Goal: Task Accomplishment & Management: Manage account settings

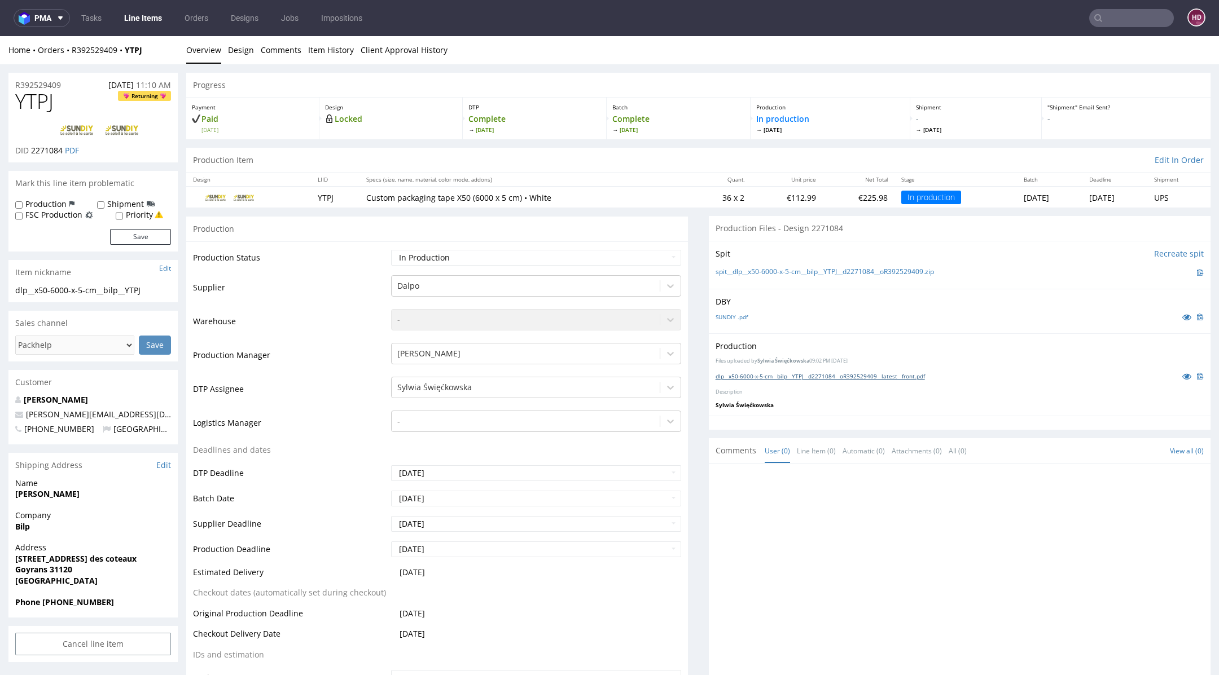
click at [731, 378] on link "dlp__x50-6000-x-5-cm__bilp__YTPJ__d2271084__oR392529409__latest__front.pdf" at bounding box center [820, 376] width 209 height 8
click at [729, 317] on link "SUNDIY .pdf" at bounding box center [732, 317] width 32 height 8
click at [248, 50] on link "Design" at bounding box center [241, 50] width 26 height 28
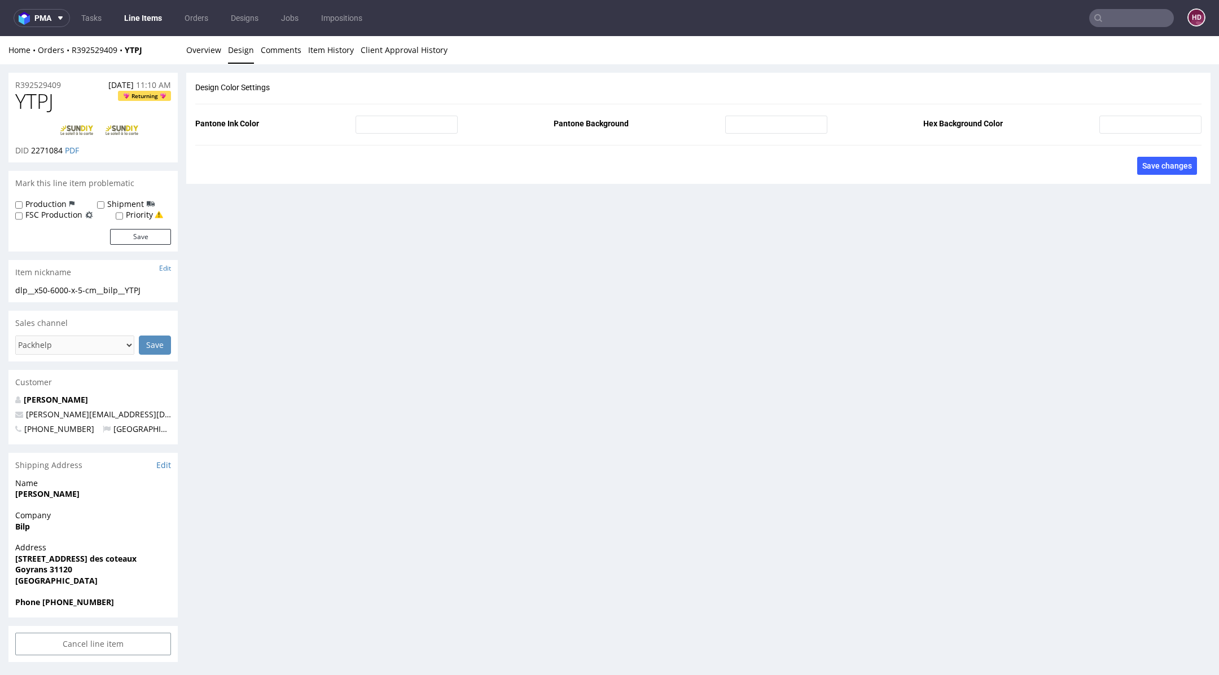
click at [155, 21] on link "Line Items" at bounding box center [142, 18] width 51 height 18
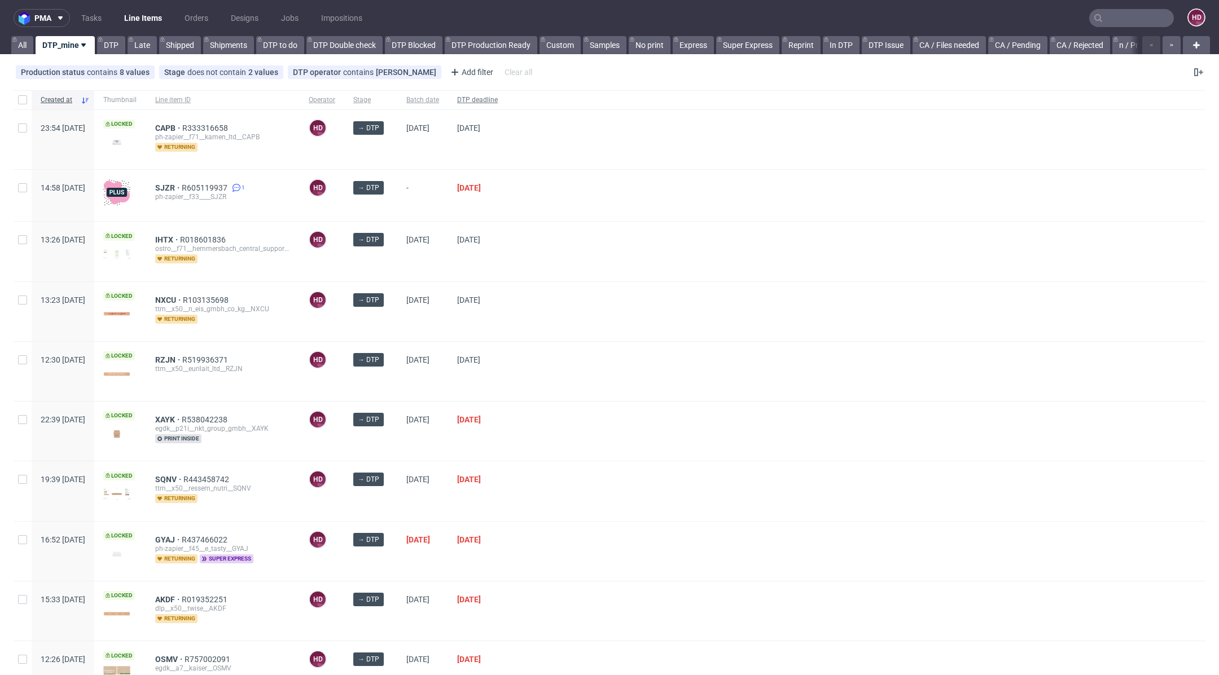
click at [507, 93] on div "DTP deadline" at bounding box center [477, 99] width 59 height 19
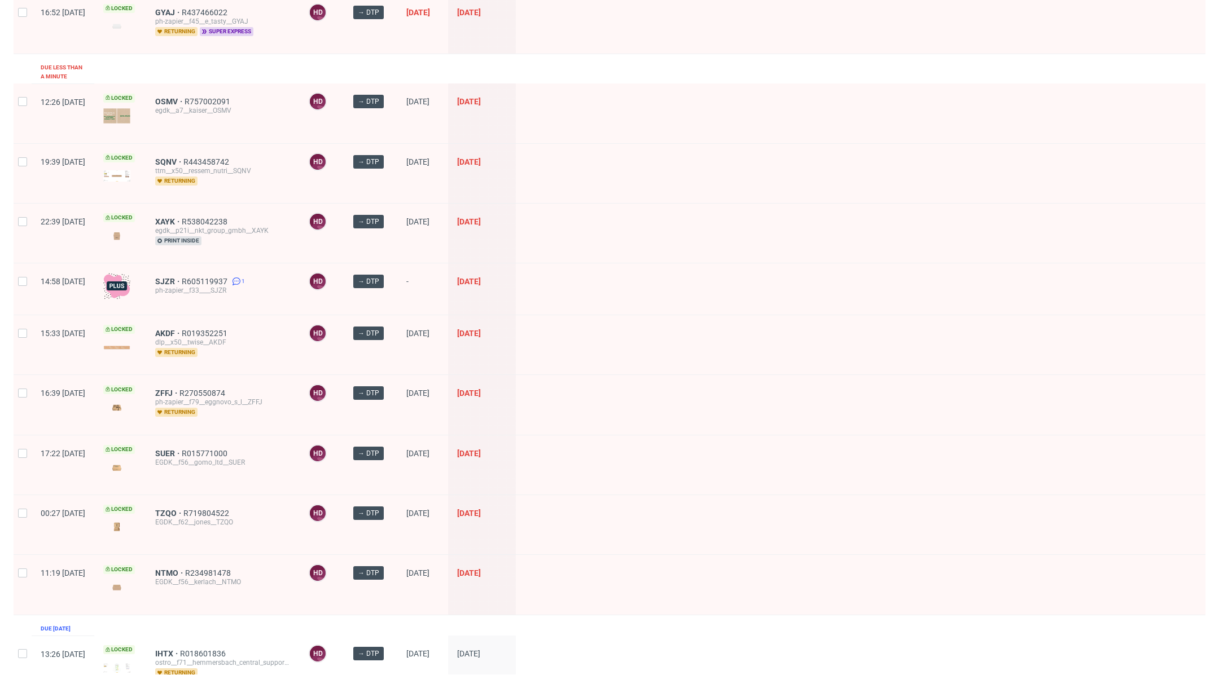
scroll to position [171, 0]
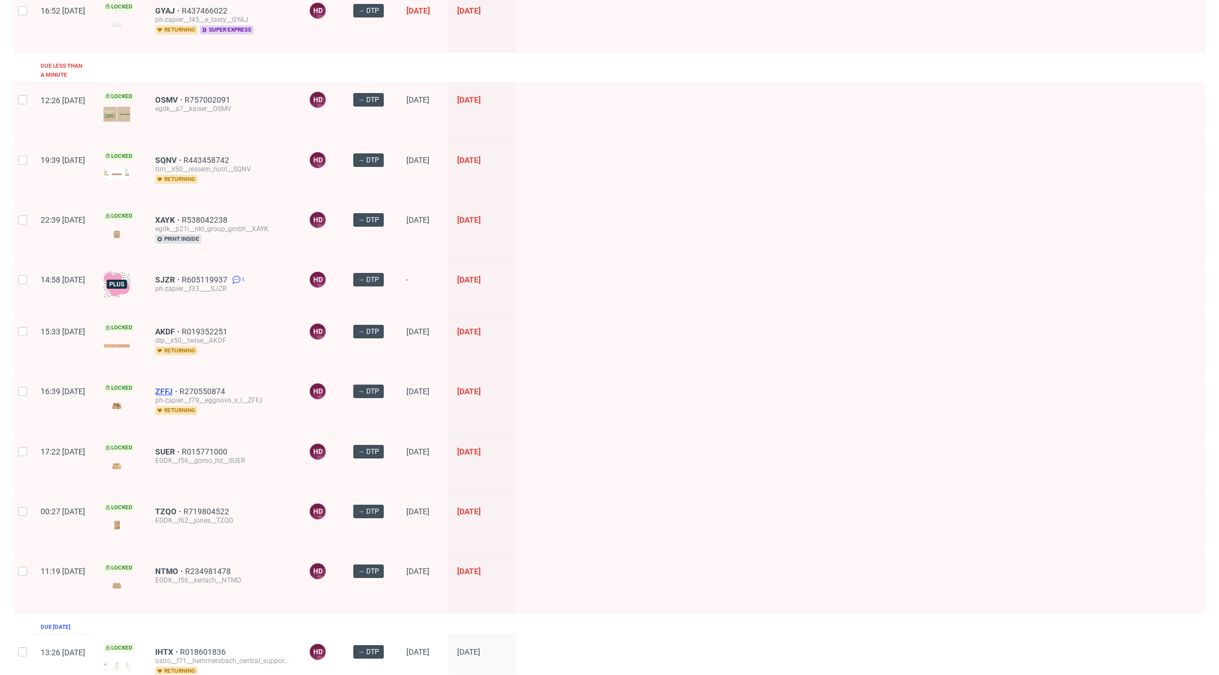
click at [179, 387] on span "ZFFJ" at bounding box center [167, 391] width 24 height 9
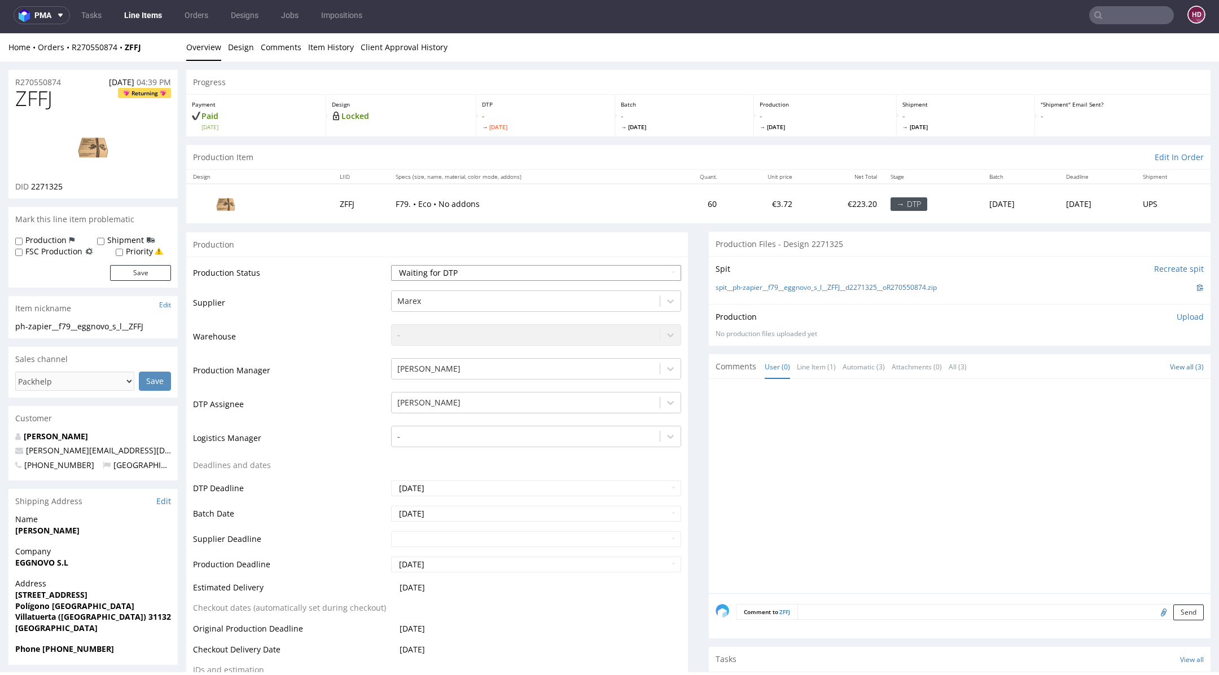
click at [511, 274] on select "Waiting for Artwork Waiting for Diecut Waiting for Mockup Waiting for DTP Waiti…" at bounding box center [536, 273] width 290 height 16
select select "dtp_in_process"
click at [391, 265] on select "Waiting for Artwork Waiting for Diecut Waiting for Mockup Waiting for DTP Waiti…" at bounding box center [536, 273] width 290 height 16
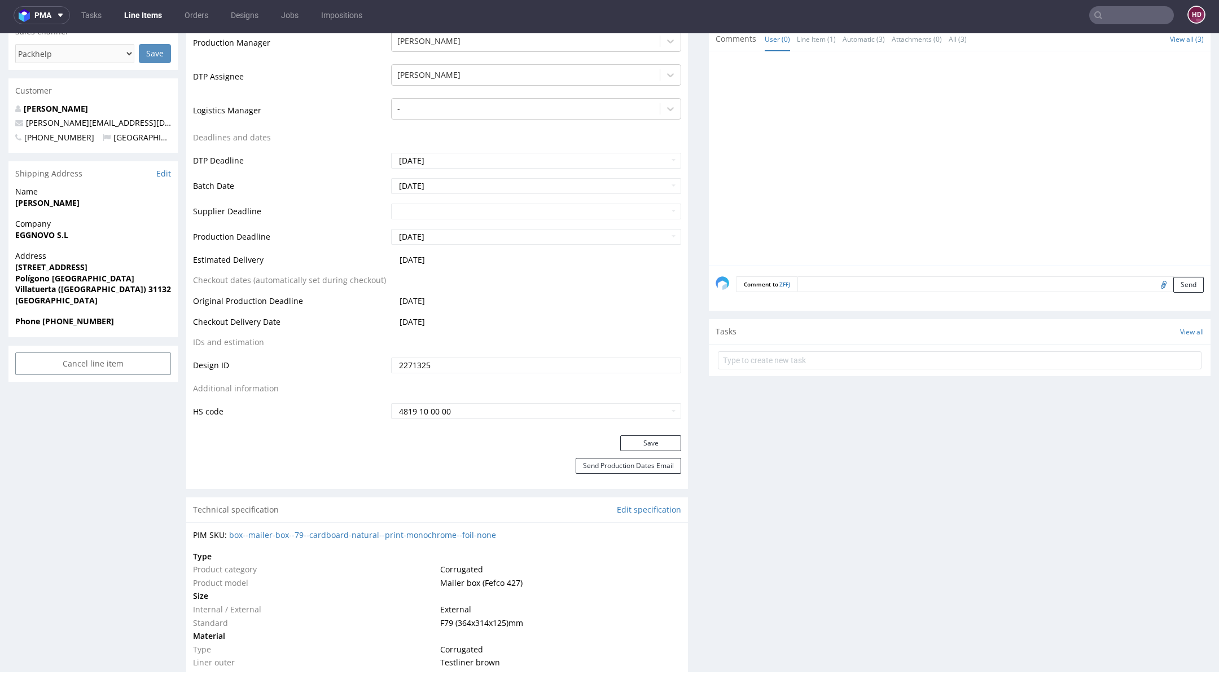
scroll to position [328, 0]
click at [621, 441] on button "Save" at bounding box center [650, 443] width 61 height 16
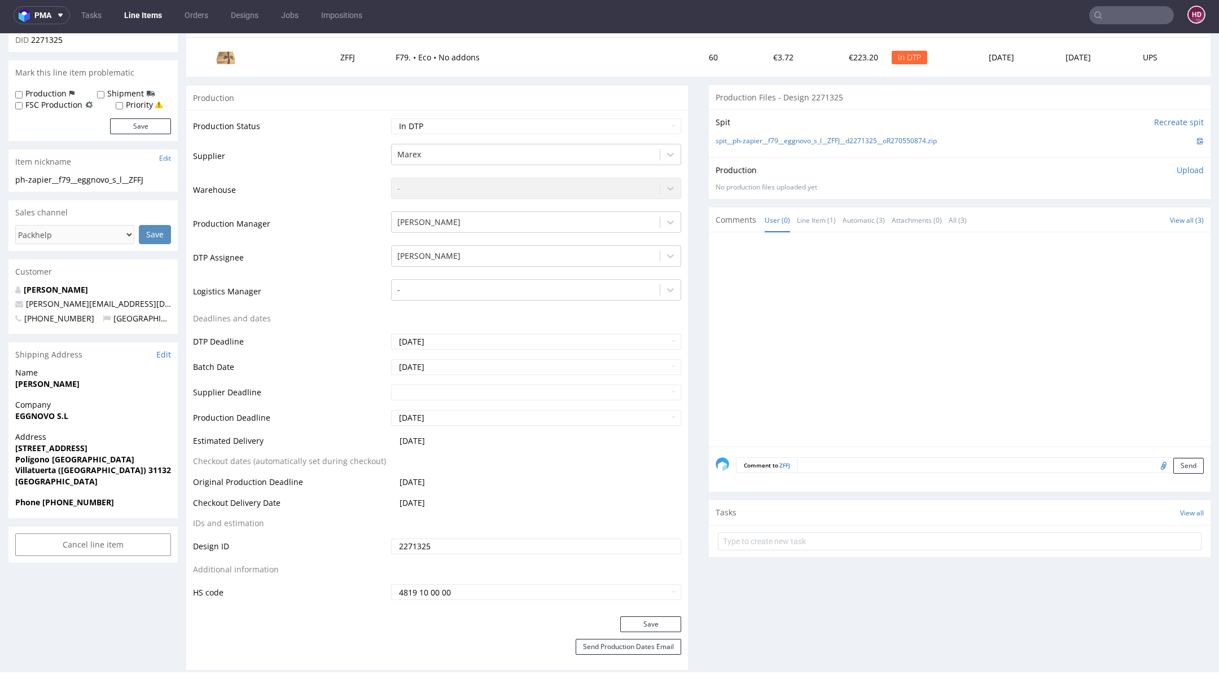
scroll to position [0, 0]
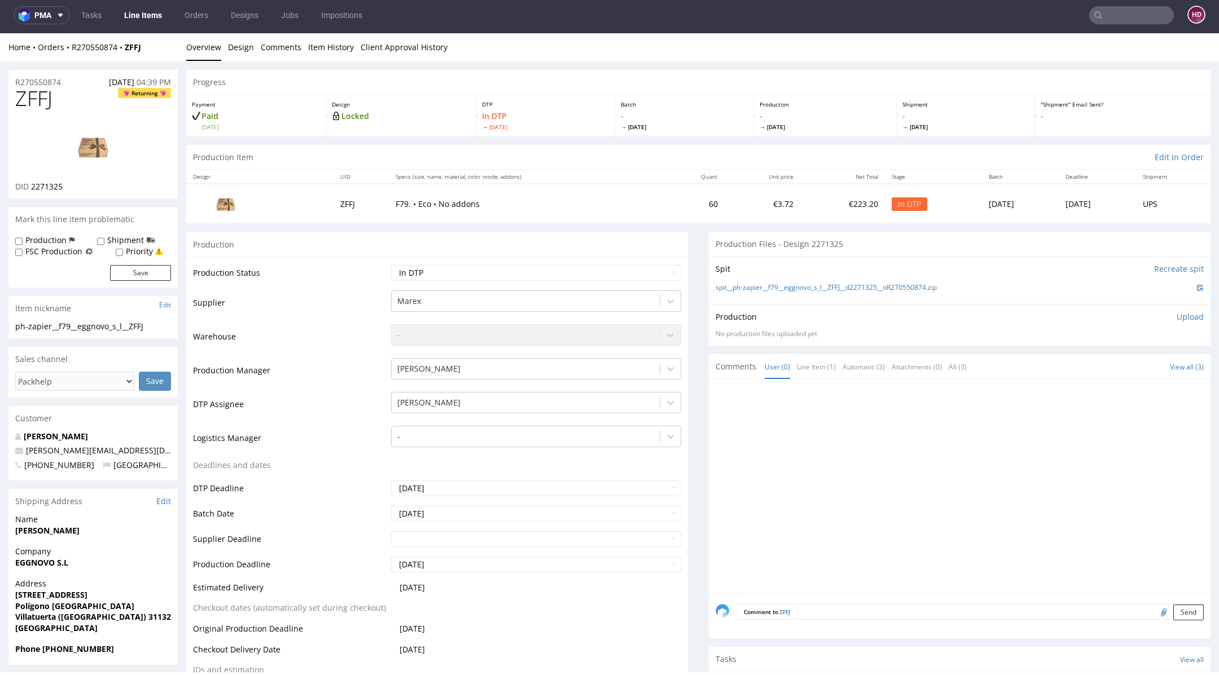
click at [69, 98] on h1 "ZFFJ Returning" at bounding box center [93, 98] width 156 height 23
drag, startPoint x: 60, startPoint y: 100, endPoint x: 0, endPoint y: 99, distance: 60.4
copy span "ZFFJ"
click at [82, 177] on link at bounding box center [93, 146] width 90 height 69
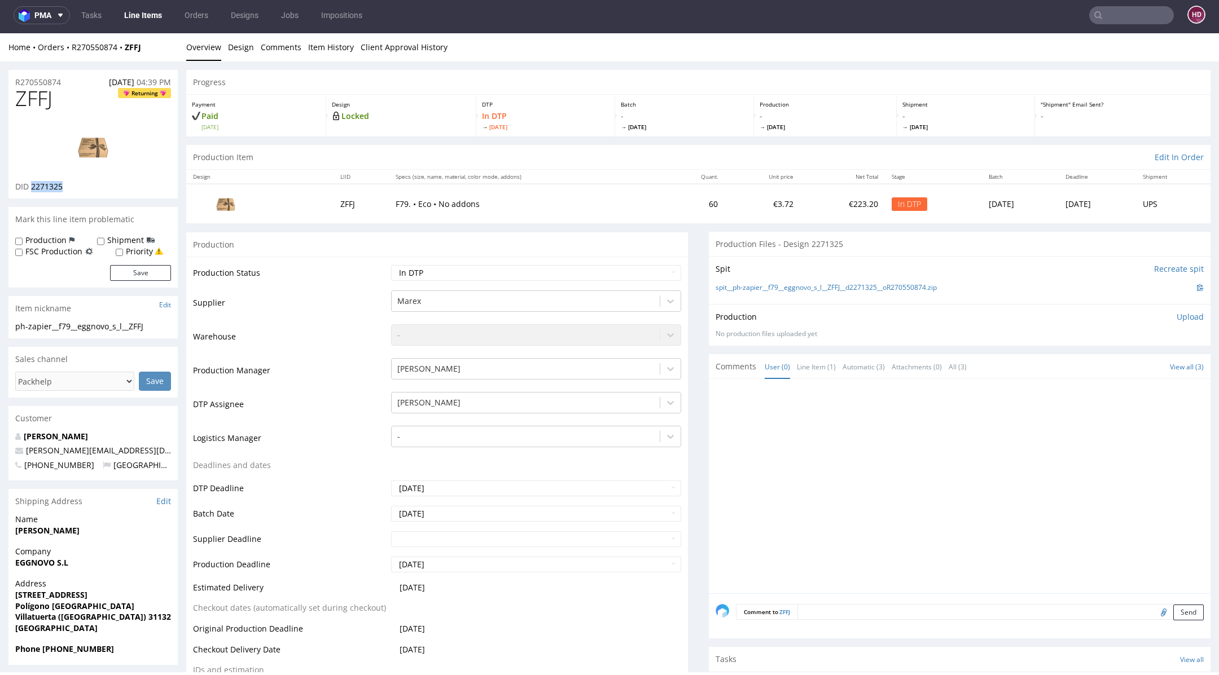
drag, startPoint x: 73, startPoint y: 184, endPoint x: 31, endPoint y: 183, distance: 42.3
click at [31, 183] on div "DID 2271325" at bounding box center [93, 186] width 156 height 11
copy span "2271325"
click at [93, 150] on img at bounding box center [93, 146] width 90 height 51
click at [161, 331] on div "ph-zapier__f79__eggnovo_s_l__ZFFJ" at bounding box center [93, 326] width 156 height 11
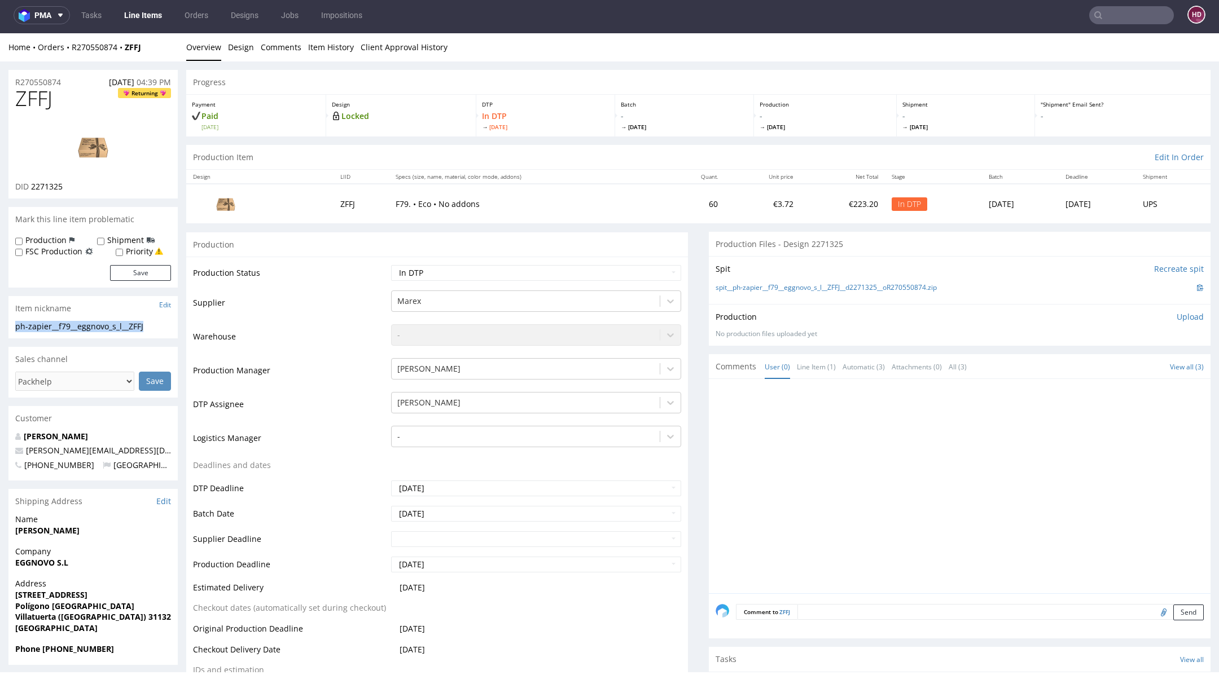
drag, startPoint x: 161, startPoint y: 329, endPoint x: 0, endPoint y: 319, distance: 161.7
copy section "ph-zapier__f79__eggnovo_s_l__ZFFJ"
click at [87, 94] on h1 "ZFFJ Returning" at bounding box center [93, 98] width 156 height 23
drag, startPoint x: 76, startPoint y: 84, endPoint x: 0, endPoint y: 81, distance: 76.2
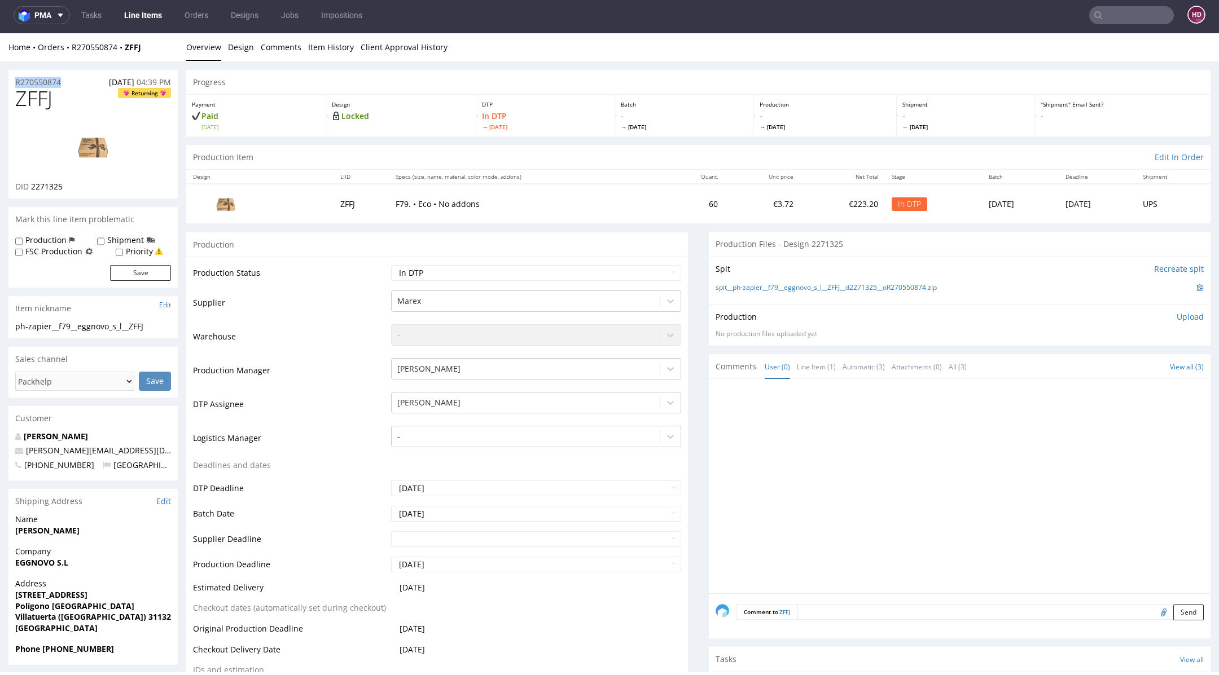
copy p "R270550874"
click at [82, 192] on div "DID 2271325" at bounding box center [93, 186] width 156 height 11
drag, startPoint x: 64, startPoint y: 189, endPoint x: 30, endPoint y: 189, distance: 33.3
click at [30, 189] on div "DID 2271325" at bounding box center [93, 186] width 156 height 11
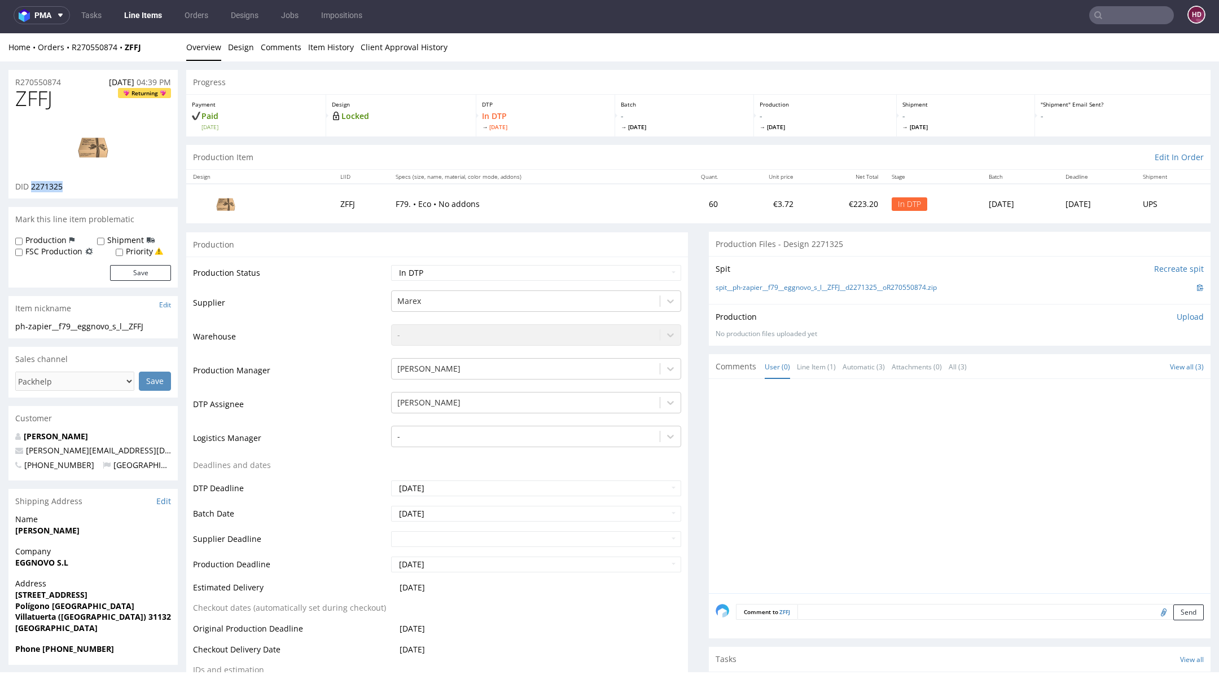
copy span "2271325"
click at [1177, 312] on p "Upload" at bounding box center [1190, 317] width 27 height 11
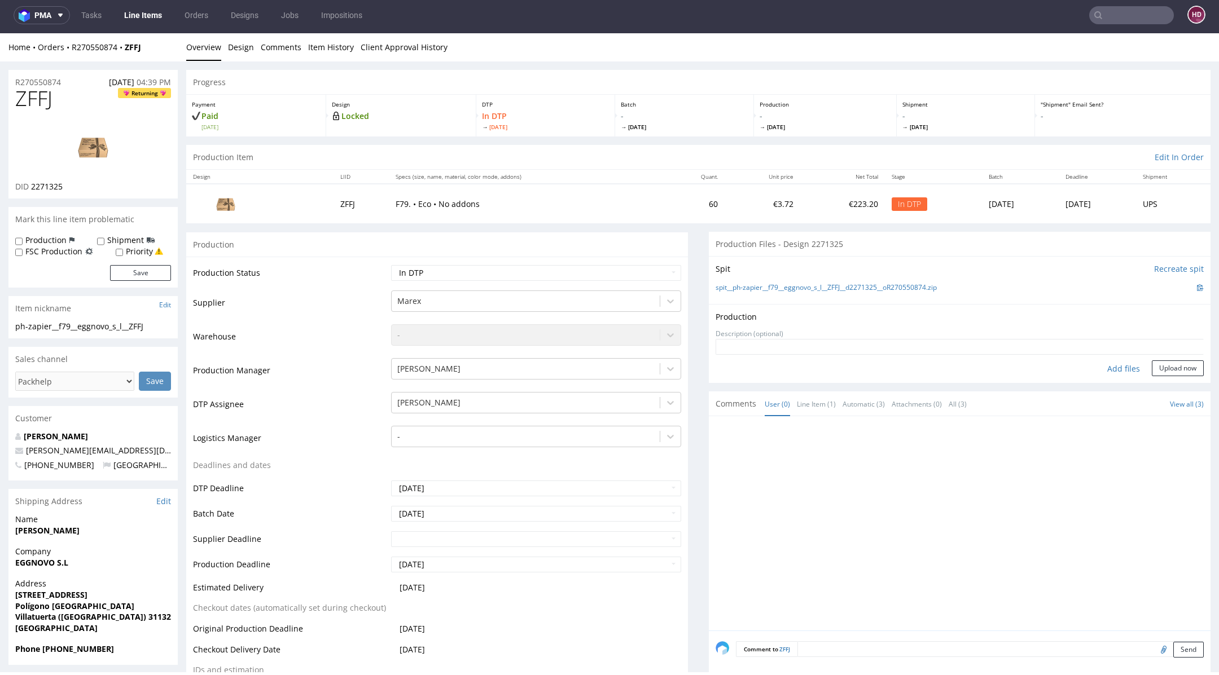
click at [1121, 370] on div "Add files" at bounding box center [1123, 369] width 56 height 17
type input "C:\fakepath\ ph-zapier__f79__eggnovo_s_l__ZFFJ__d2271325__oR270550874.pdf"
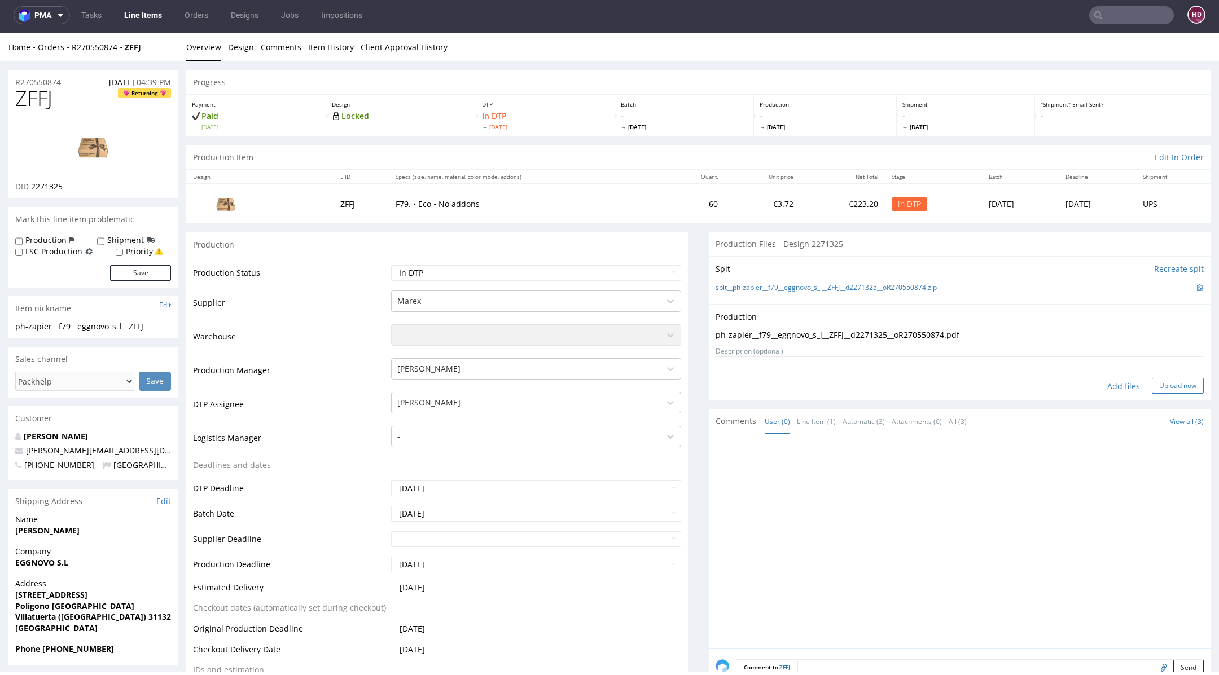
click at [1152, 387] on button "Upload now" at bounding box center [1178, 386] width 52 height 16
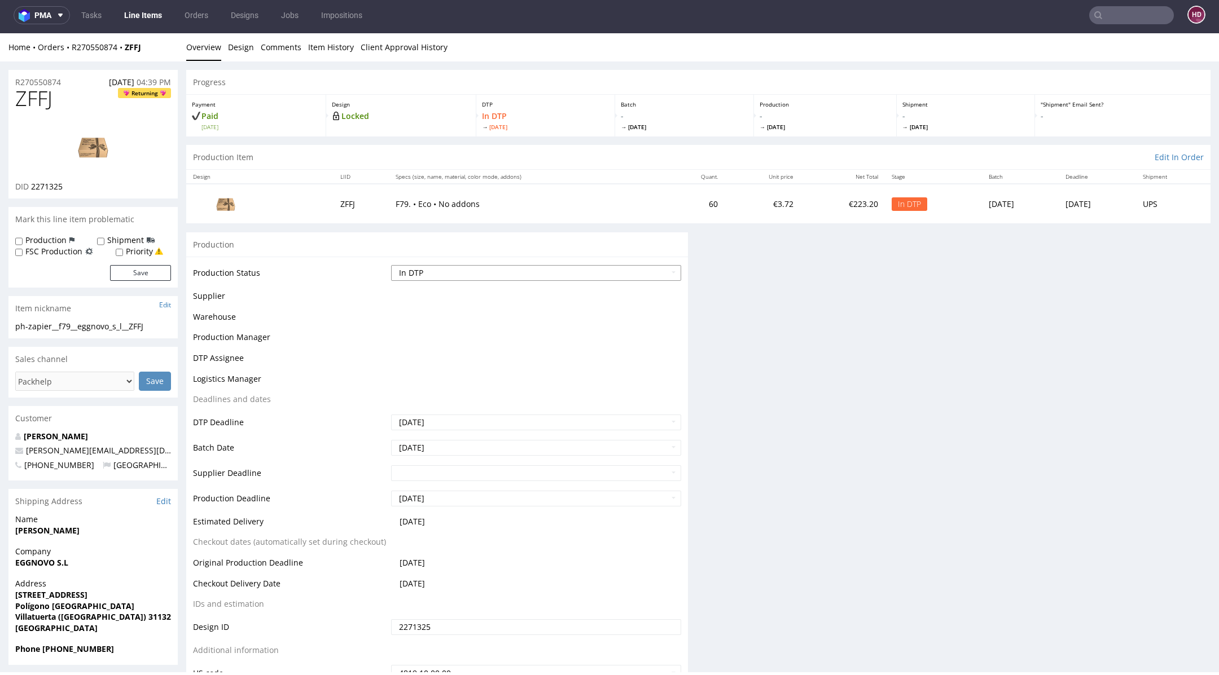
click at [495, 277] on select "Waiting for Artwork Waiting for Diecut Waiting for Mockup Waiting for DTP Waiti…" at bounding box center [536, 273] width 290 height 16
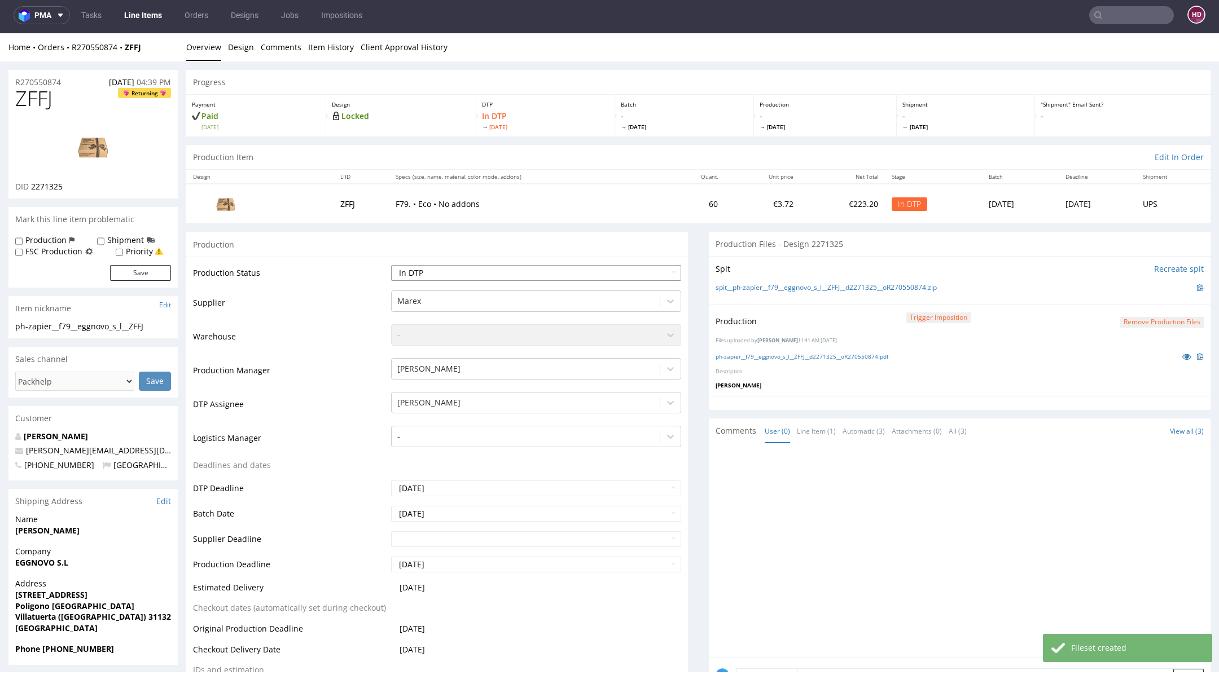
select select "dtp_production_ready"
click at [391, 265] on select "Waiting for Artwork Waiting for Diecut Waiting for Mockup Waiting for DTP Waiti…" at bounding box center [536, 273] width 290 height 16
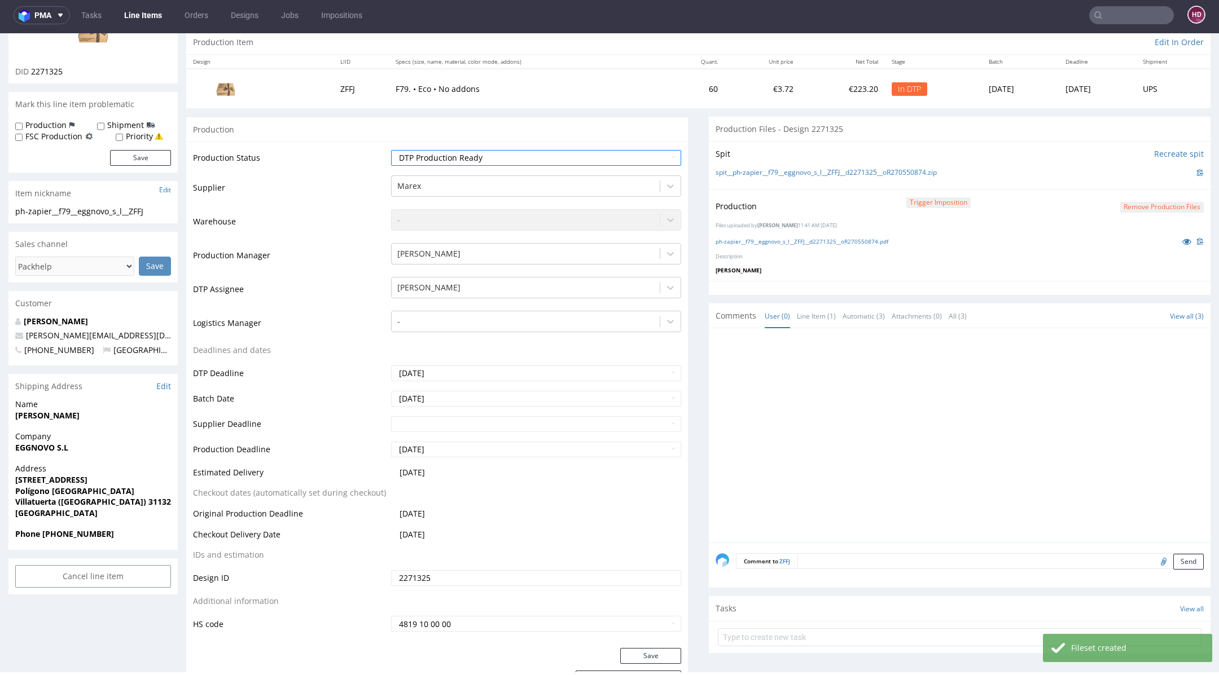
scroll to position [244, 0]
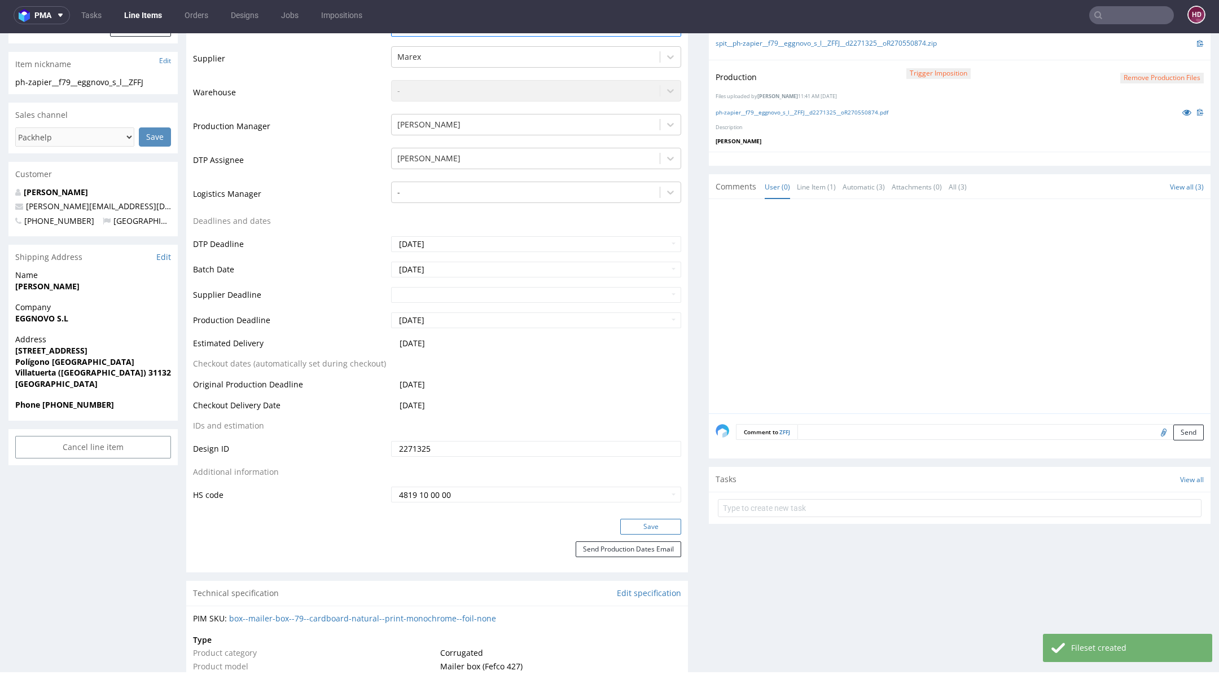
click at [620, 529] on button "Save" at bounding box center [650, 527] width 61 height 16
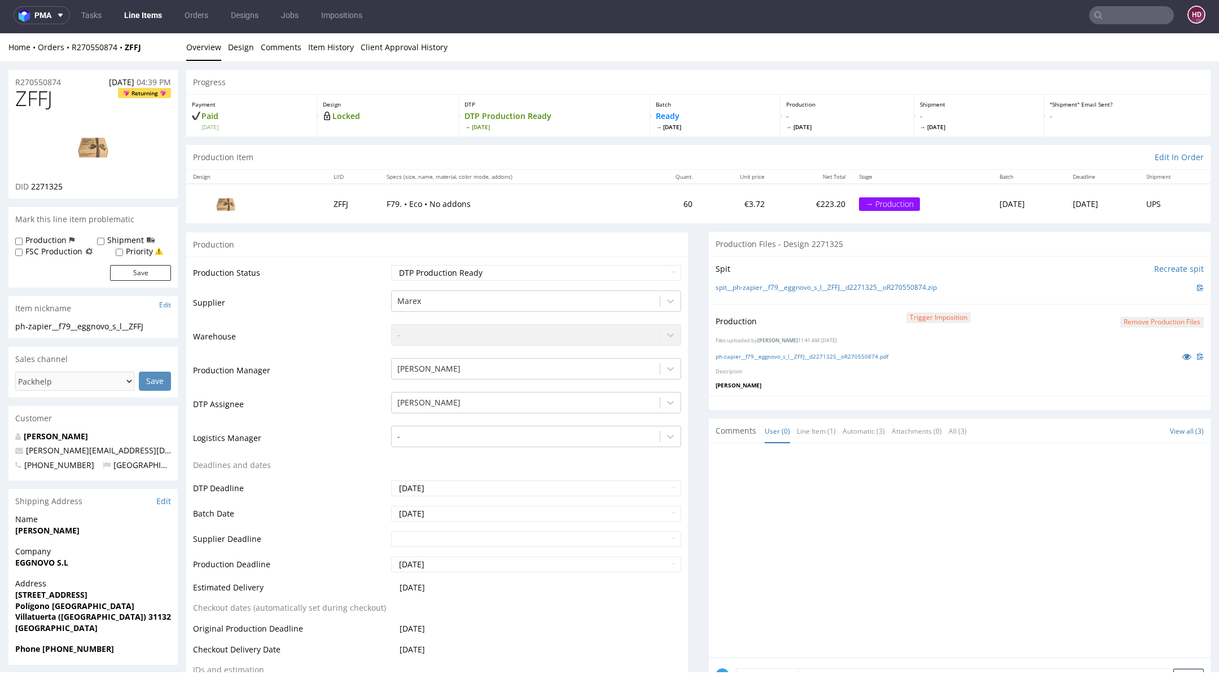
click at [144, 12] on link "Line Items" at bounding box center [142, 15] width 51 height 18
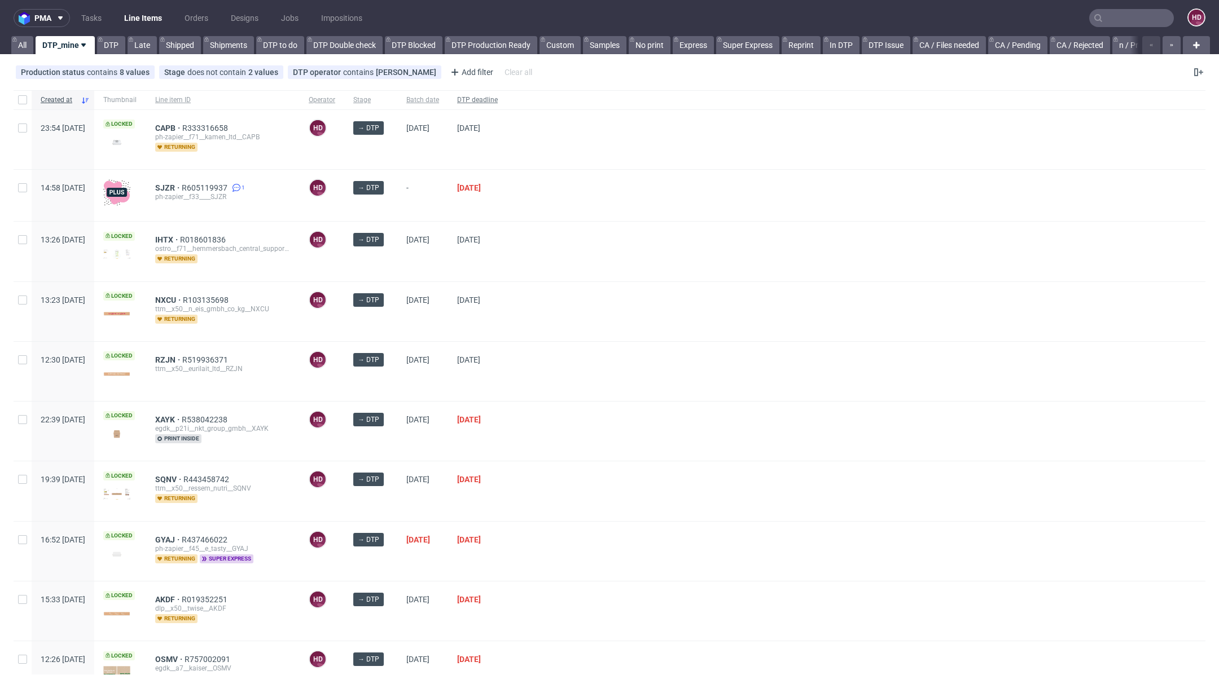
click at [498, 104] on span "DTP deadline" at bounding box center [477, 100] width 41 height 10
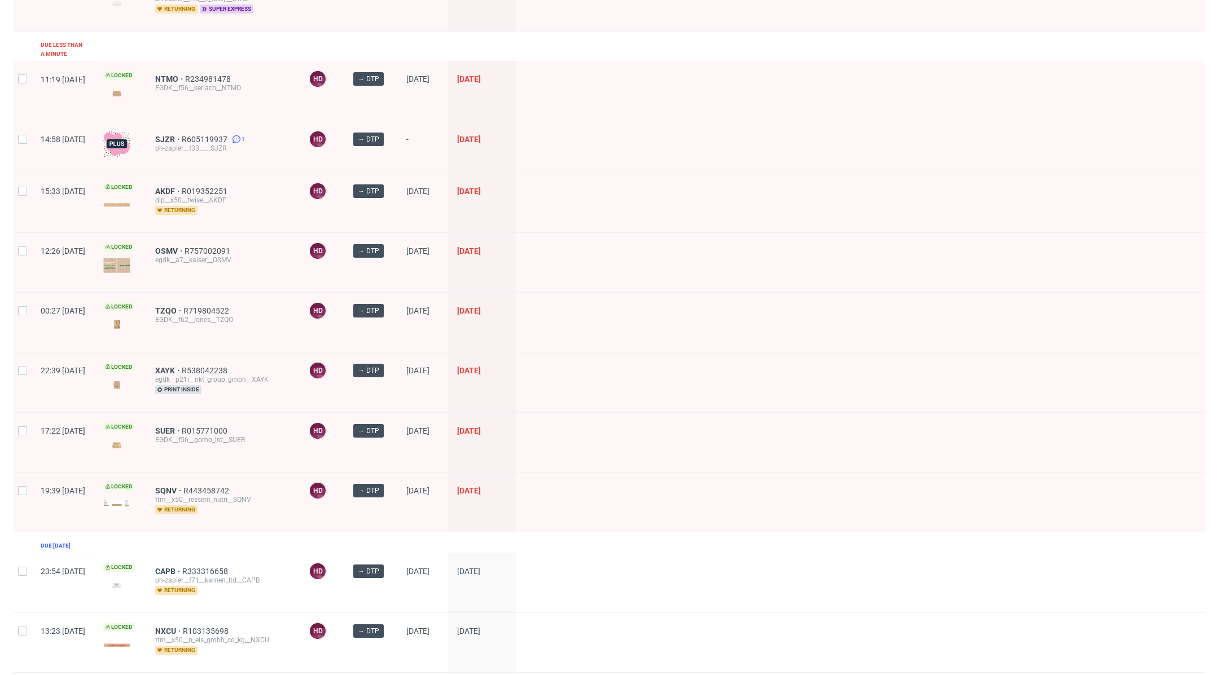
scroll to position [191, 0]
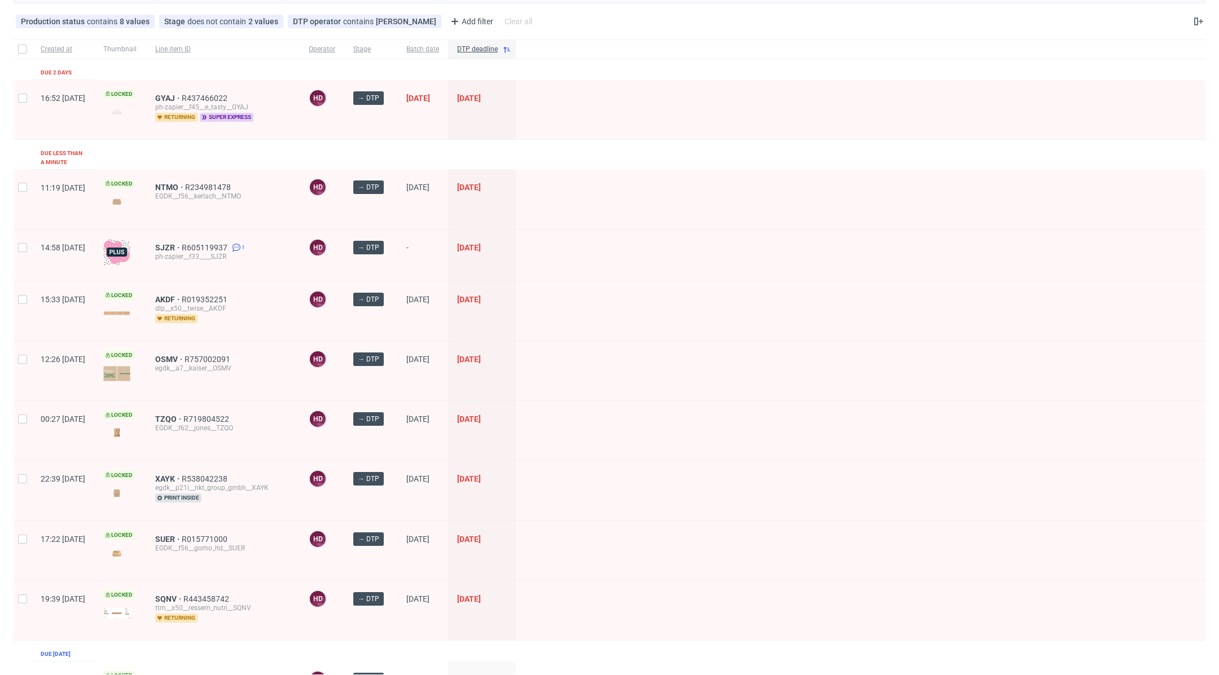
click at [194, 89] on div "GYAJ R437466022 ph-zapier__f45__e_tasty__GYAJ returning super express" at bounding box center [222, 109] width 153 height 59
click at [182, 96] on span "GYAJ" at bounding box center [168, 98] width 27 height 9
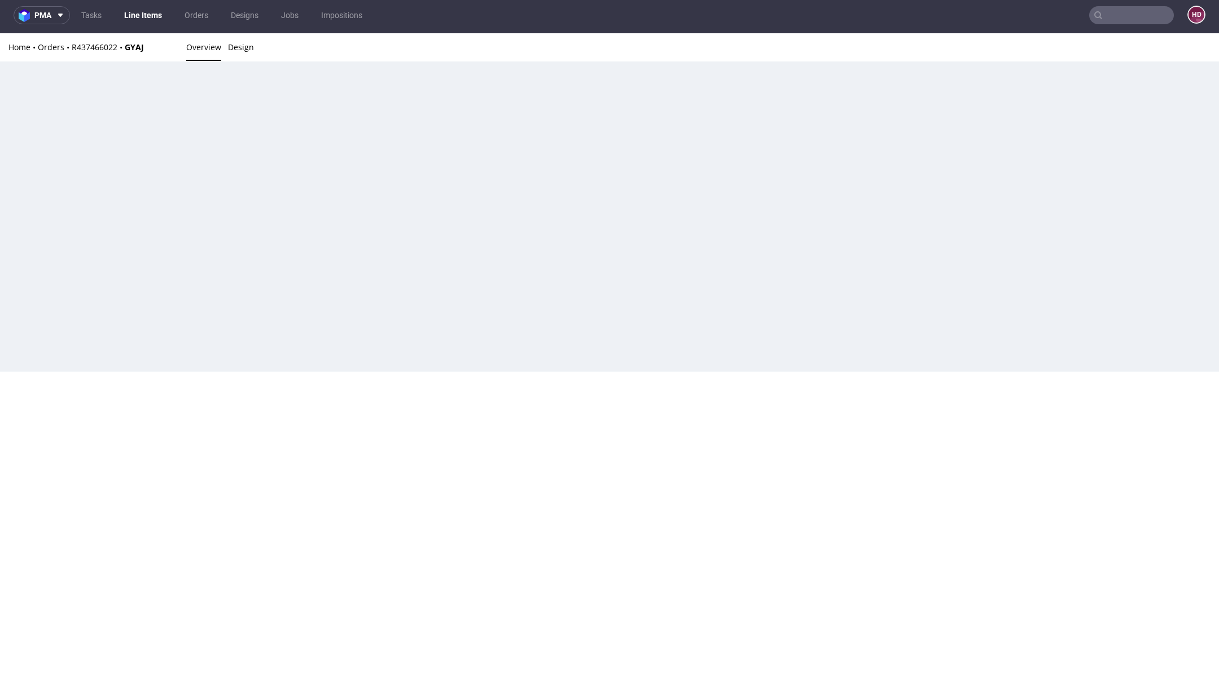
scroll to position [3, 0]
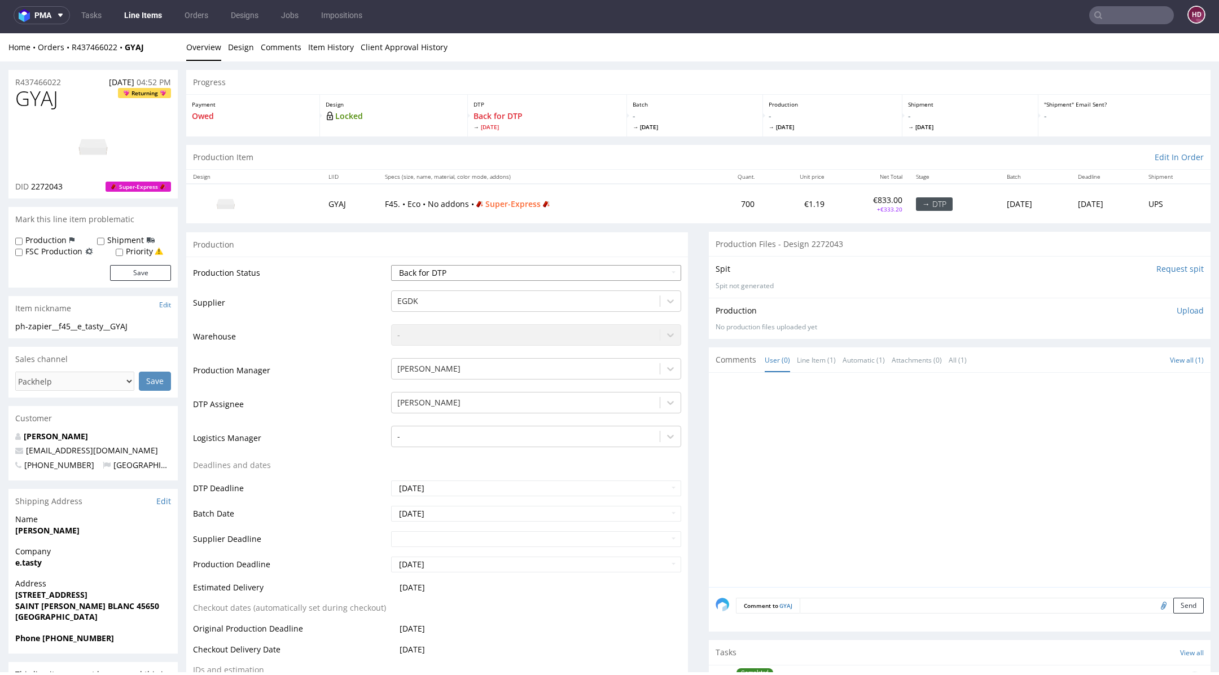
click at [394, 265] on select "Waiting for Artwork Waiting for Diecut Waiting for Mockup Waiting for DTP Waiti…" at bounding box center [536, 273] width 290 height 16
select select "dtp_in_process"
click at [391, 265] on select "Waiting for Artwork Waiting for Diecut Waiting for Mockup Waiting for DTP Waiti…" at bounding box center [536, 273] width 290 height 16
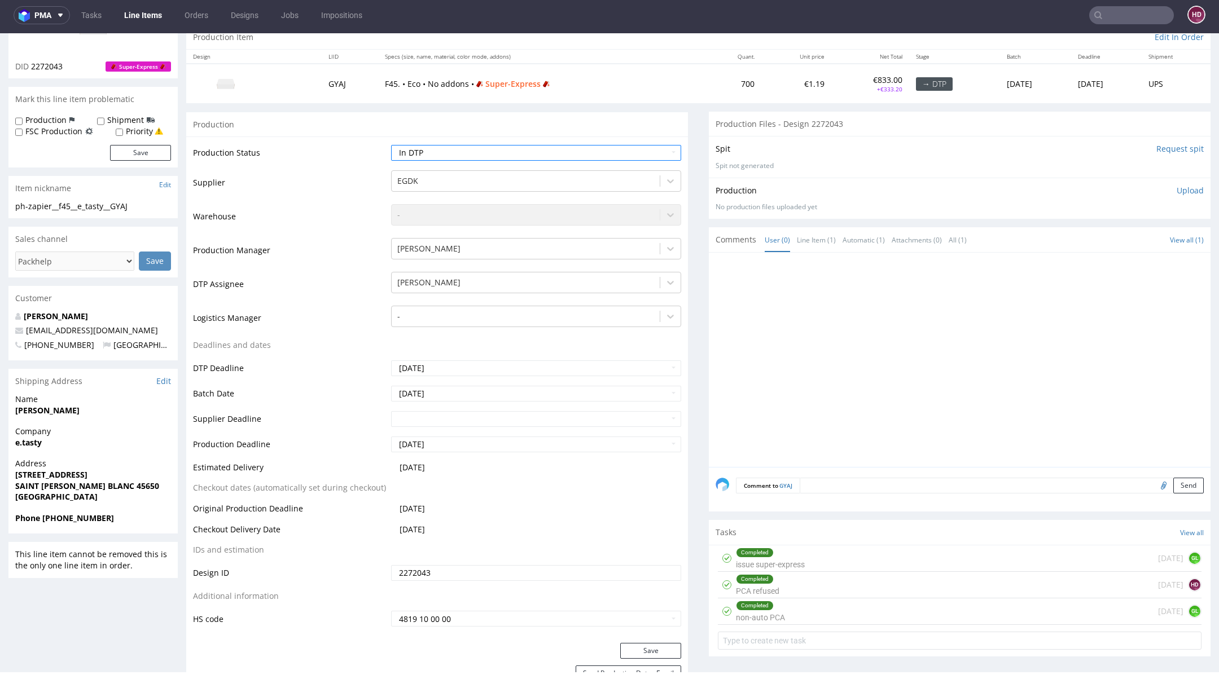
scroll to position [292, 0]
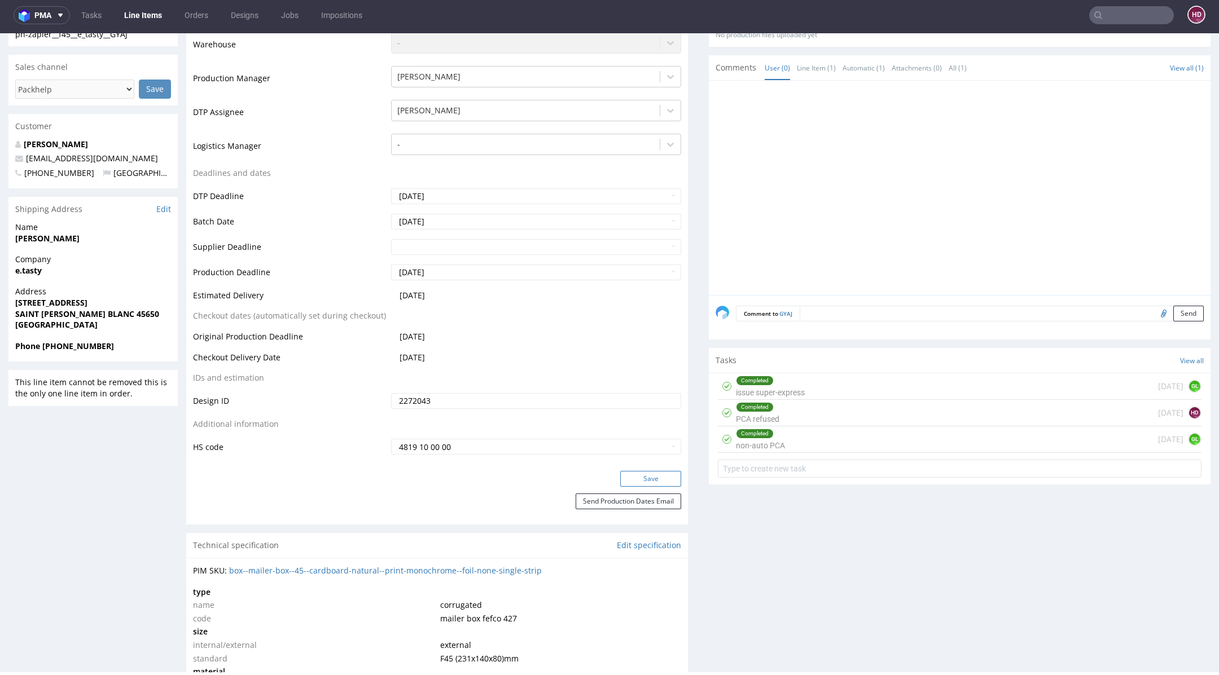
click at [634, 473] on button "Save" at bounding box center [650, 479] width 61 height 16
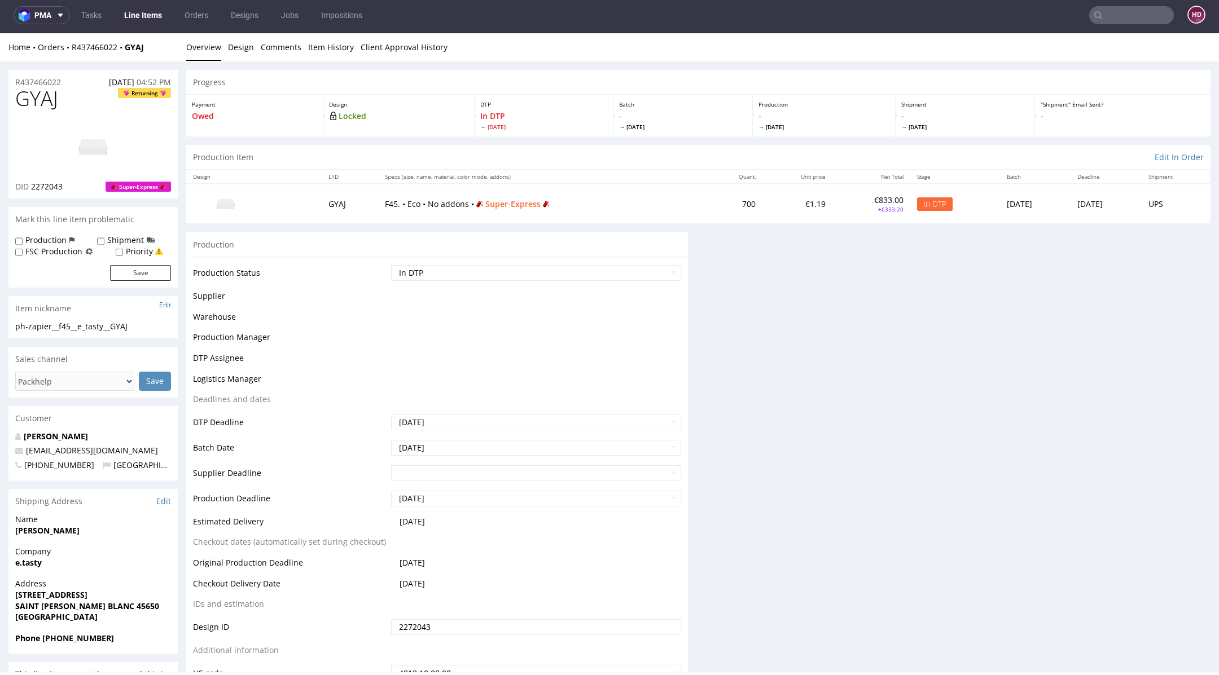
scroll to position [292, 0]
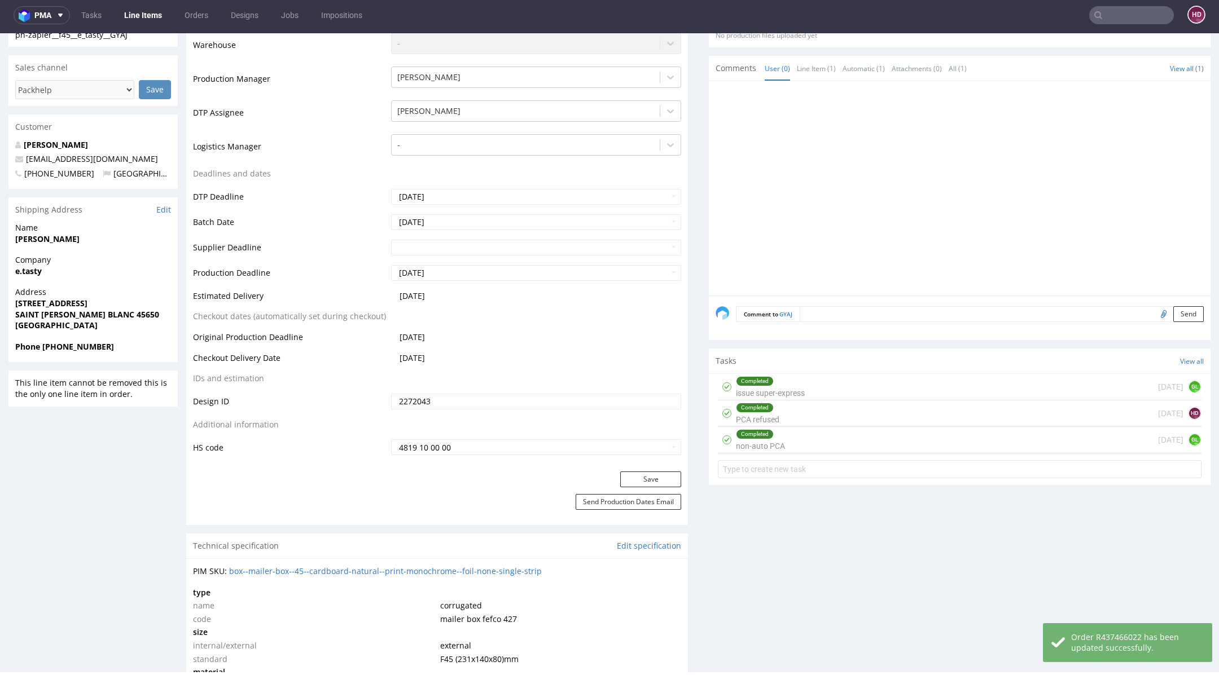
click at [818, 429] on div "Completed non-auto PCA 1 day ago GL" at bounding box center [960, 440] width 484 height 27
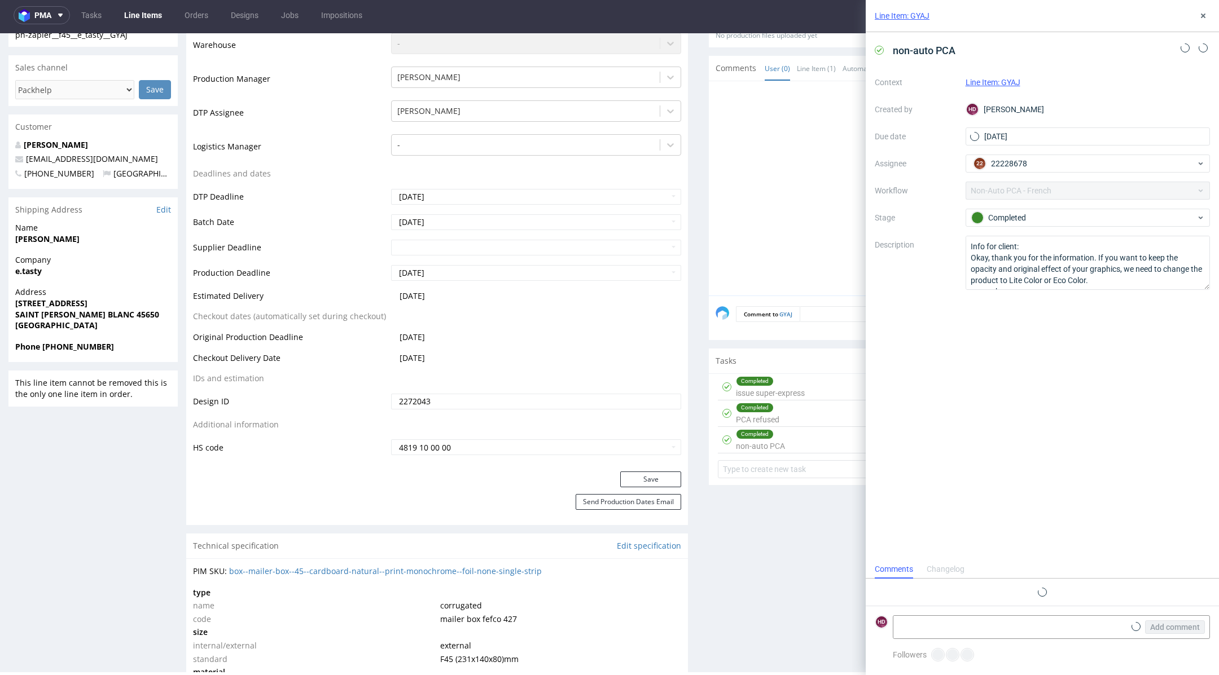
scroll to position [16, 0]
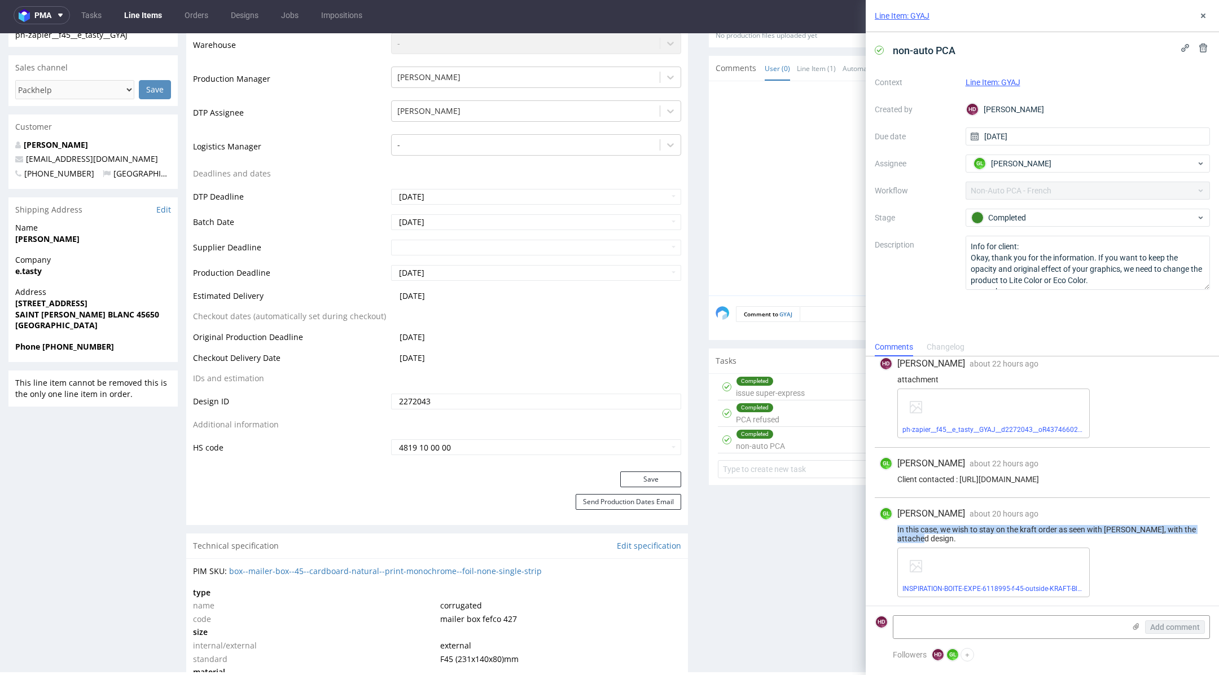
drag, startPoint x: 944, startPoint y: 537, endPoint x: 867, endPoint y: 524, distance: 77.3
click at [867, 524] on div "HD Hapka Dominika about 22 hours ago 9th Oct 2025, 13:42 attachment ph-zapier__…" at bounding box center [1042, 477] width 353 height 258
copy div "In this case, we wish to stay on the kraft order as seen with Lisa, with the at…"
click at [987, 588] on link "INSPIRATION-BOITE-EXPE-6118995-f-45-outside-KRAFT-Black.pdf" at bounding box center [1001, 589] width 198 height 8
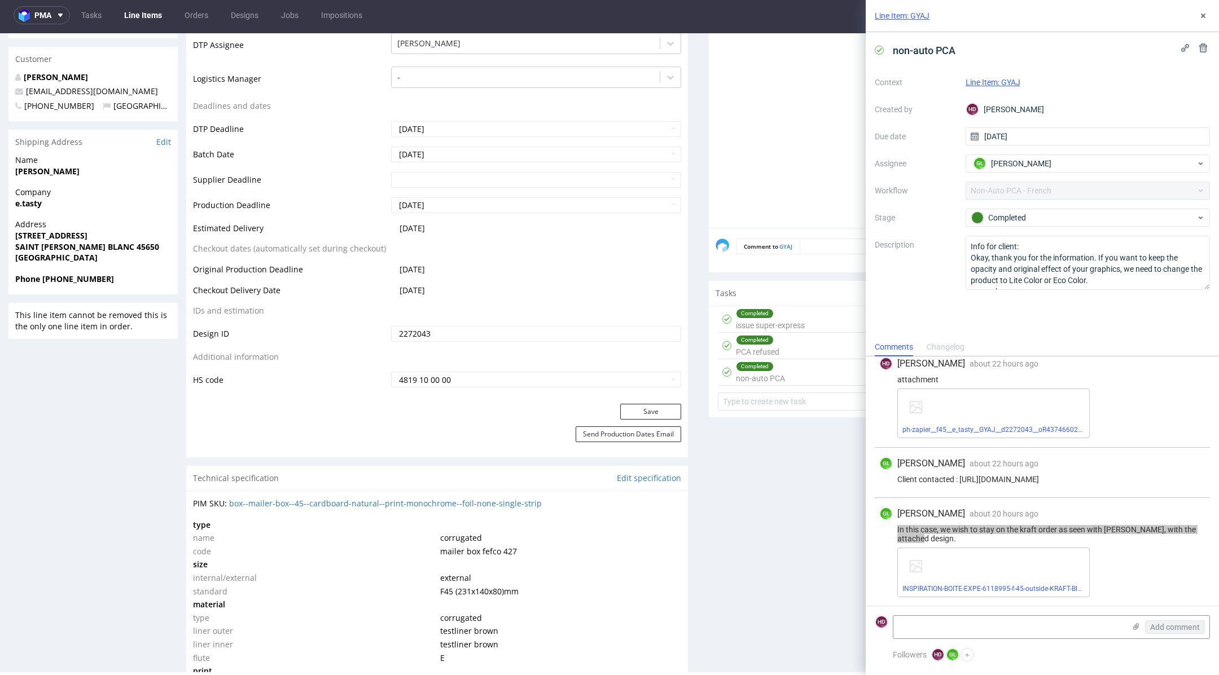
scroll to position [422, 0]
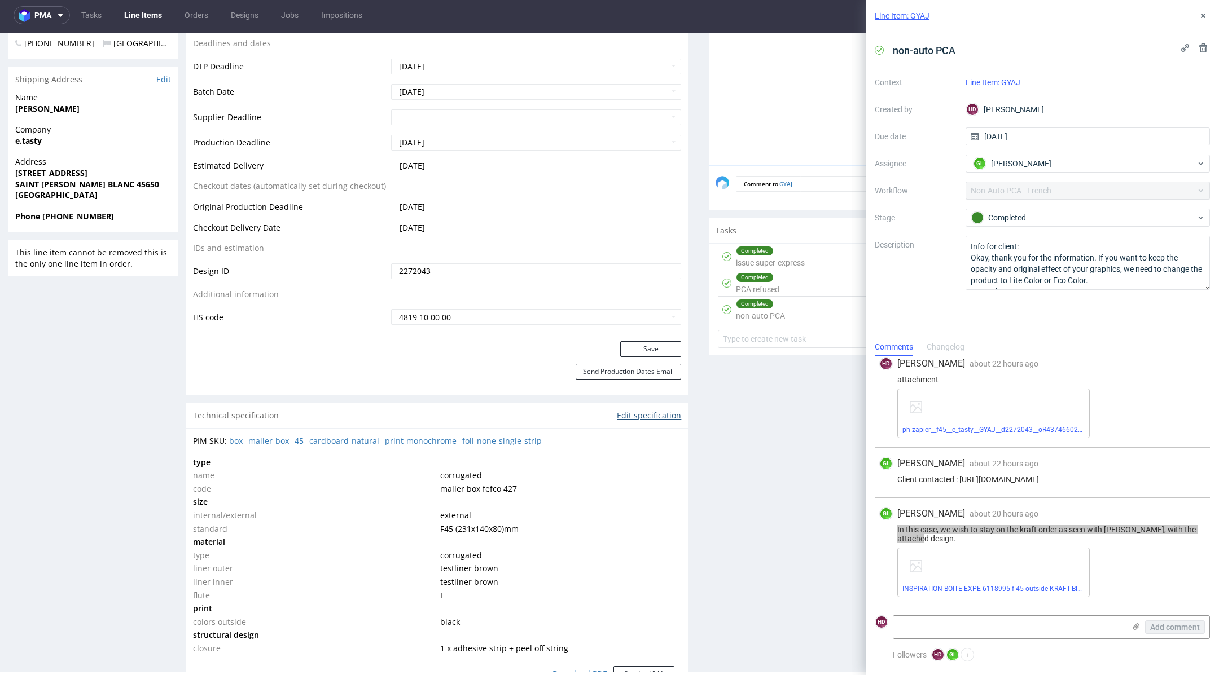
click at [644, 410] on link "Edit specification" at bounding box center [649, 415] width 64 height 11
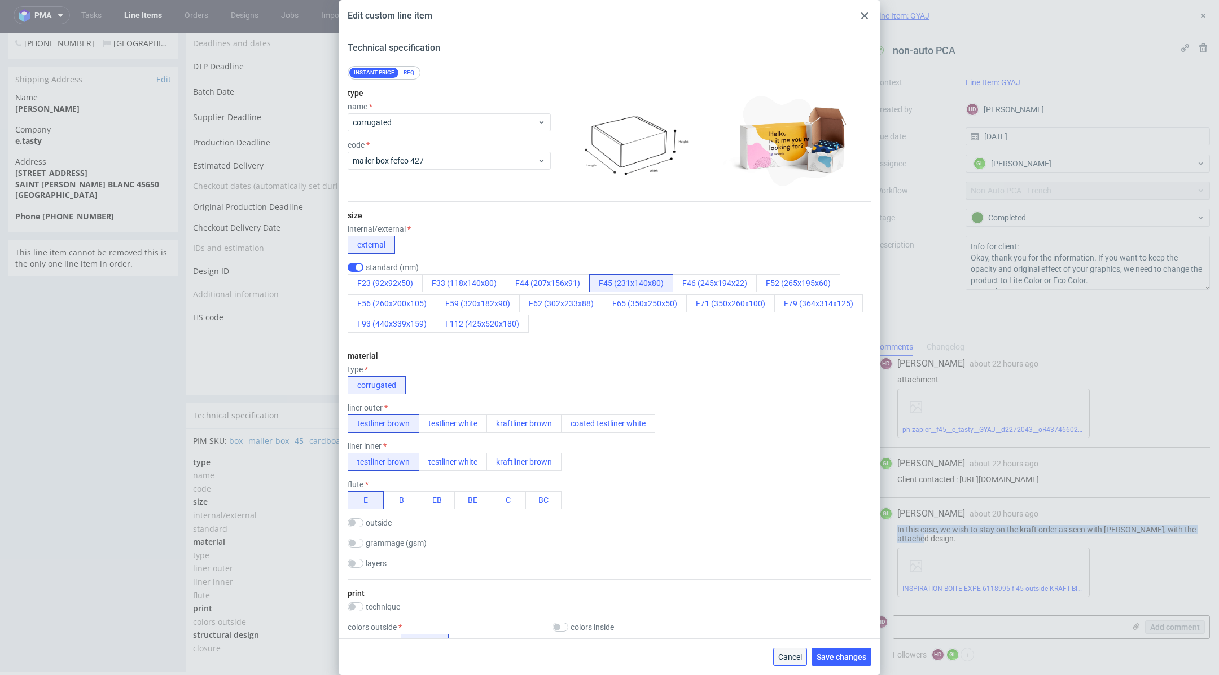
click at [786, 654] on span "Cancel" at bounding box center [790, 657] width 24 height 8
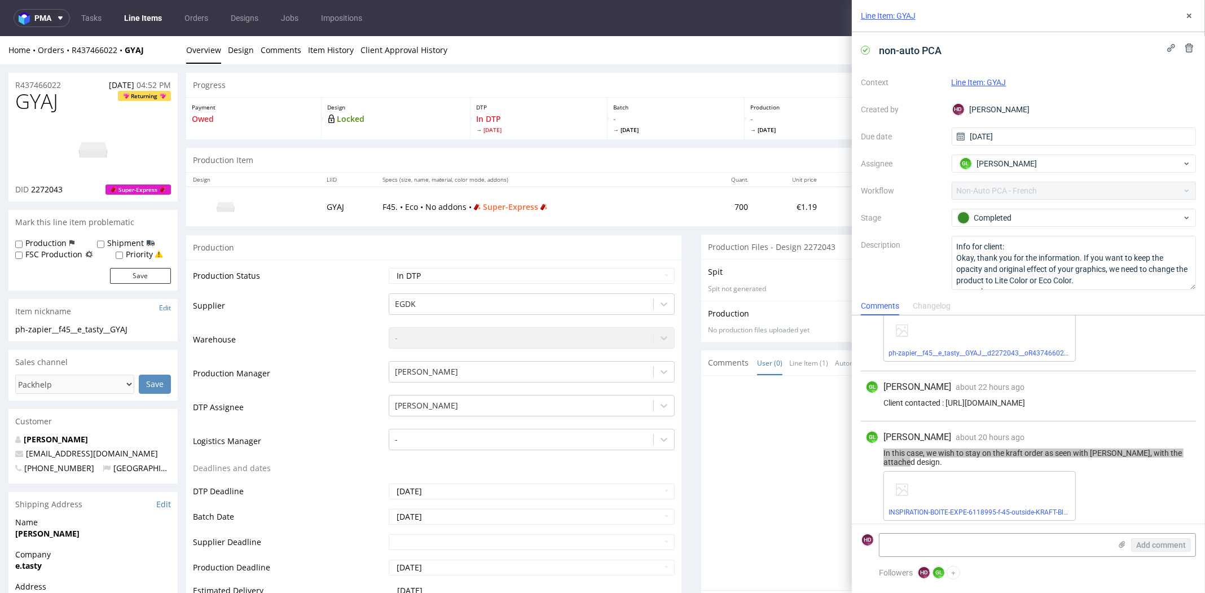
scroll to position [57, 0]
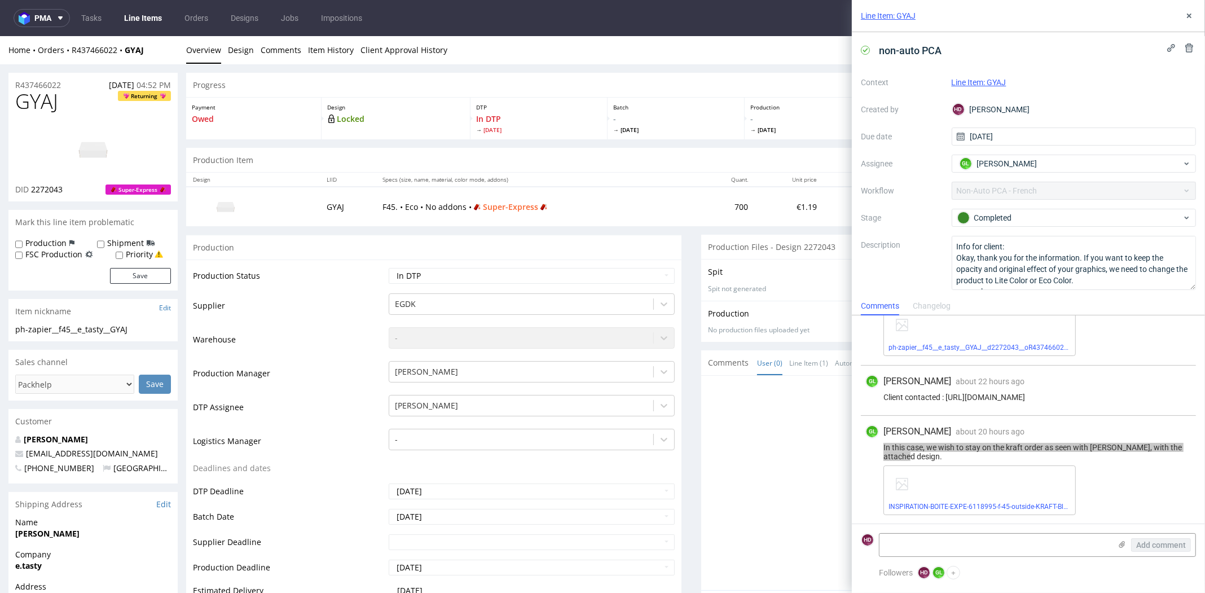
drag, startPoint x: 778, startPoint y: 400, endPoint x: 818, endPoint y: 398, distance: 40.1
click at [779, 400] on div at bounding box center [952, 487] width 489 height 208
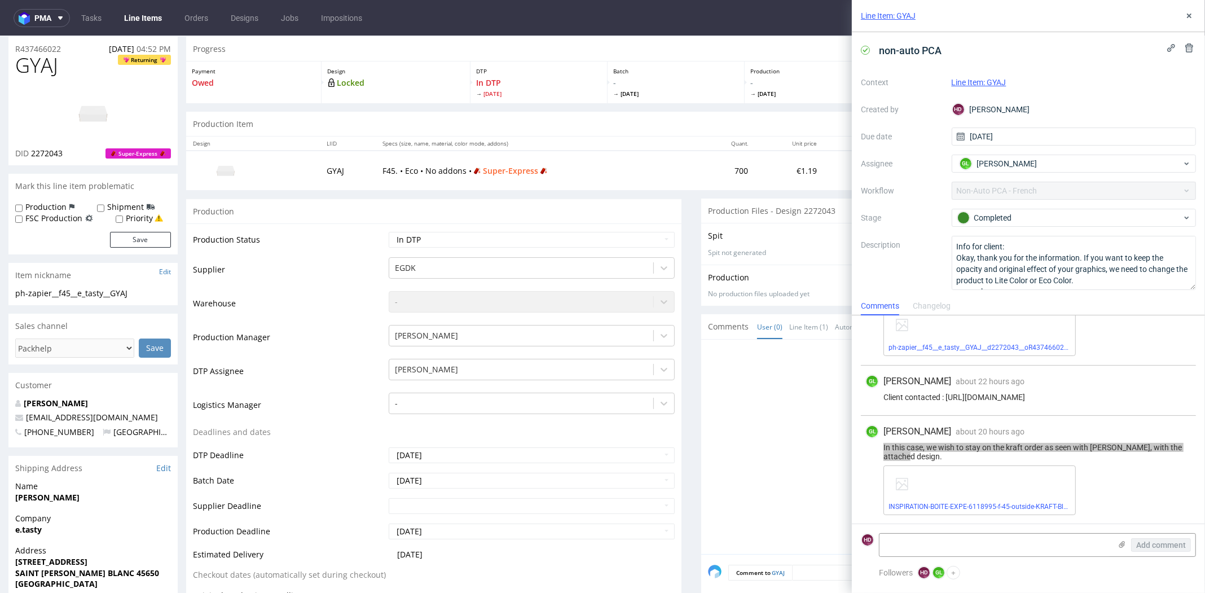
scroll to position [37, 0]
click at [1020, 216] on div "Completed" at bounding box center [1070, 218] width 225 height 12
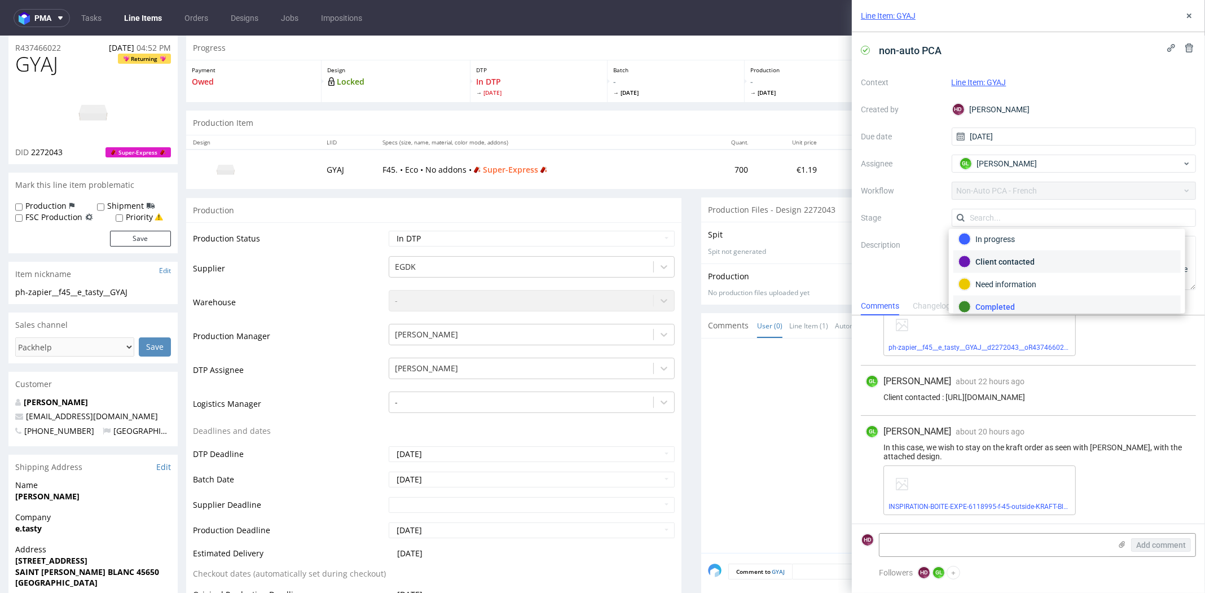
scroll to position [0, 0]
click at [1026, 244] on div "To Do" at bounding box center [1067, 245] width 217 height 12
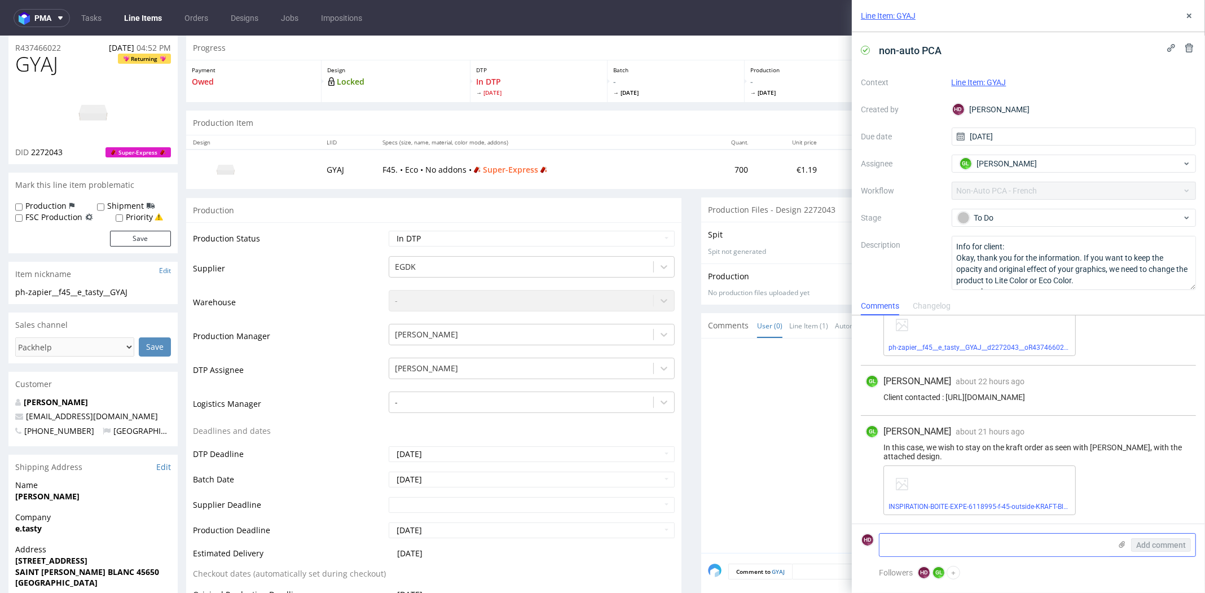
click at [966, 538] on textarea at bounding box center [995, 545] width 231 height 23
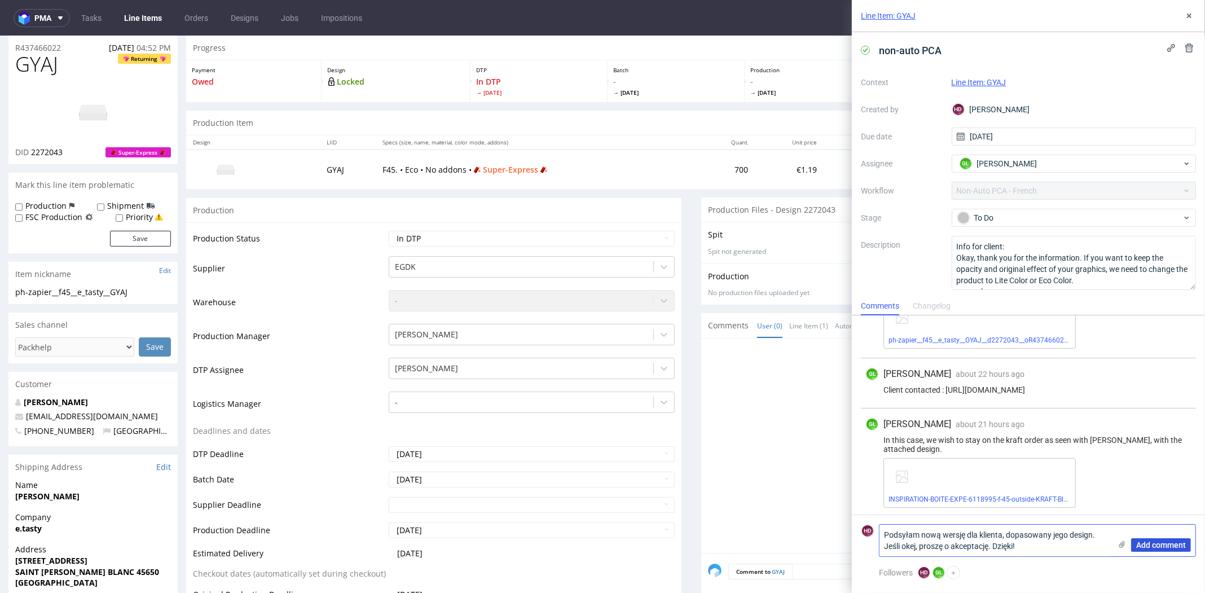
type textarea "Podsyłam nową wersję dla klienta, dopasowany jego design. Jeśli okej, proszę o …"
click at [1178, 542] on span "Add comment" at bounding box center [1162, 545] width 50 height 8
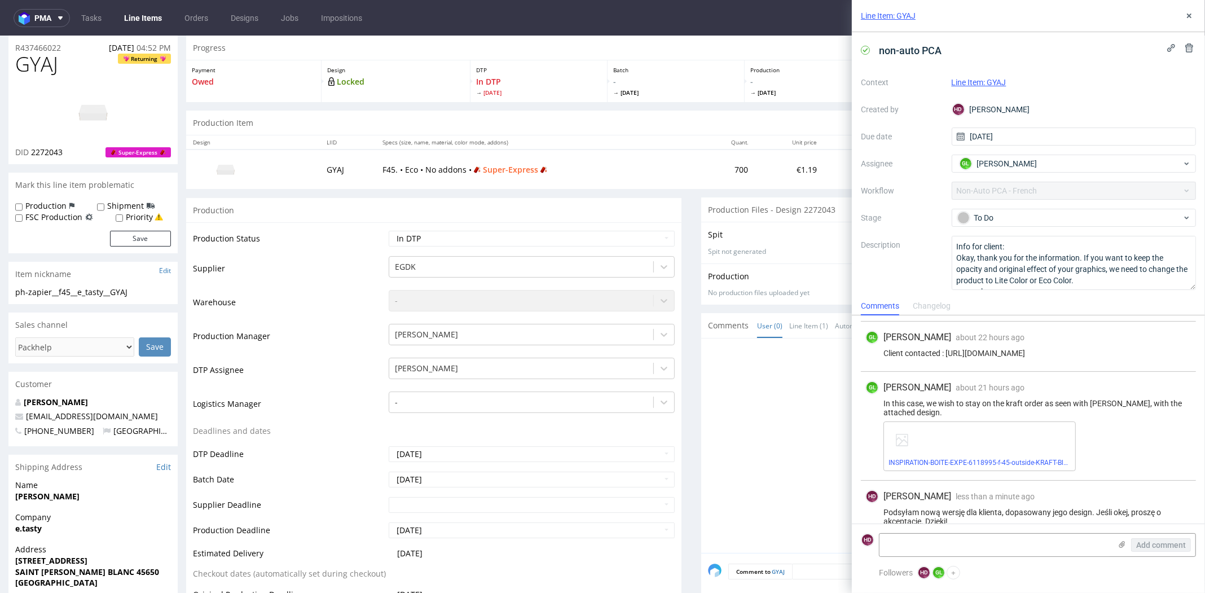
scroll to position [116, 0]
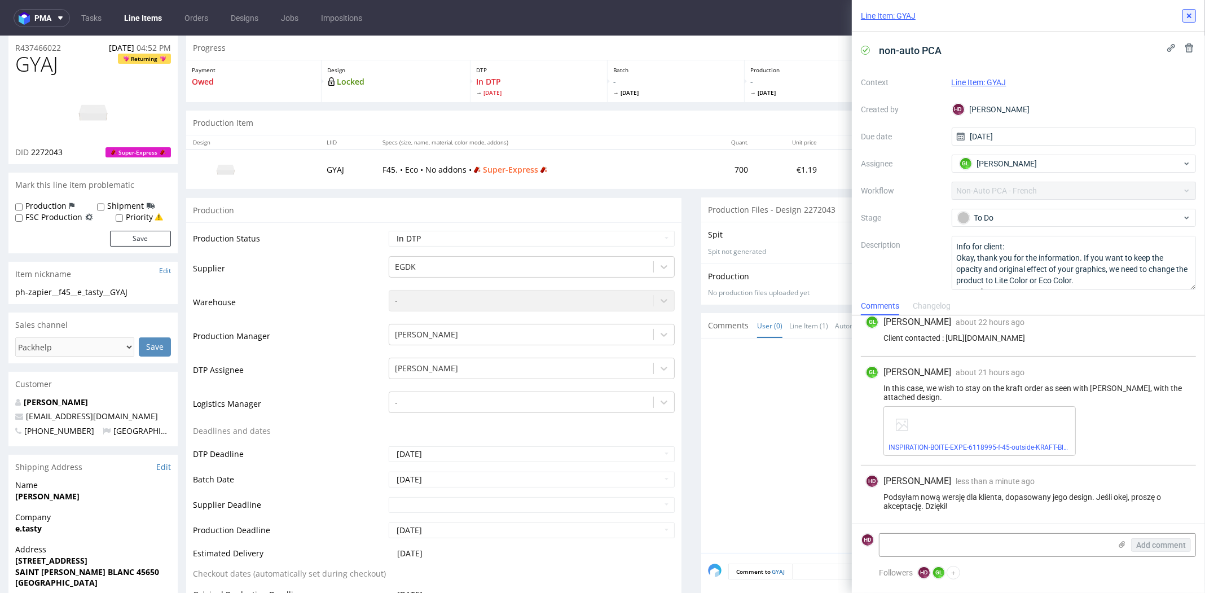
click at [1186, 14] on icon at bounding box center [1189, 15] width 9 height 9
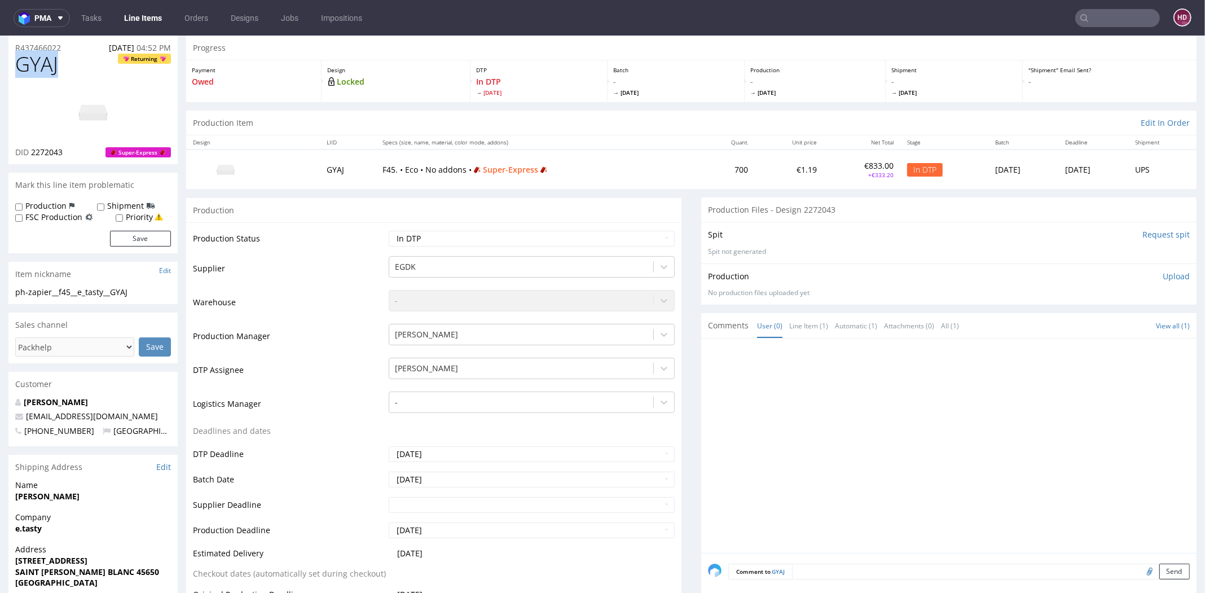
drag, startPoint x: 79, startPoint y: 66, endPoint x: 0, endPoint y: 65, distance: 79.0
copy span "GYAJ"
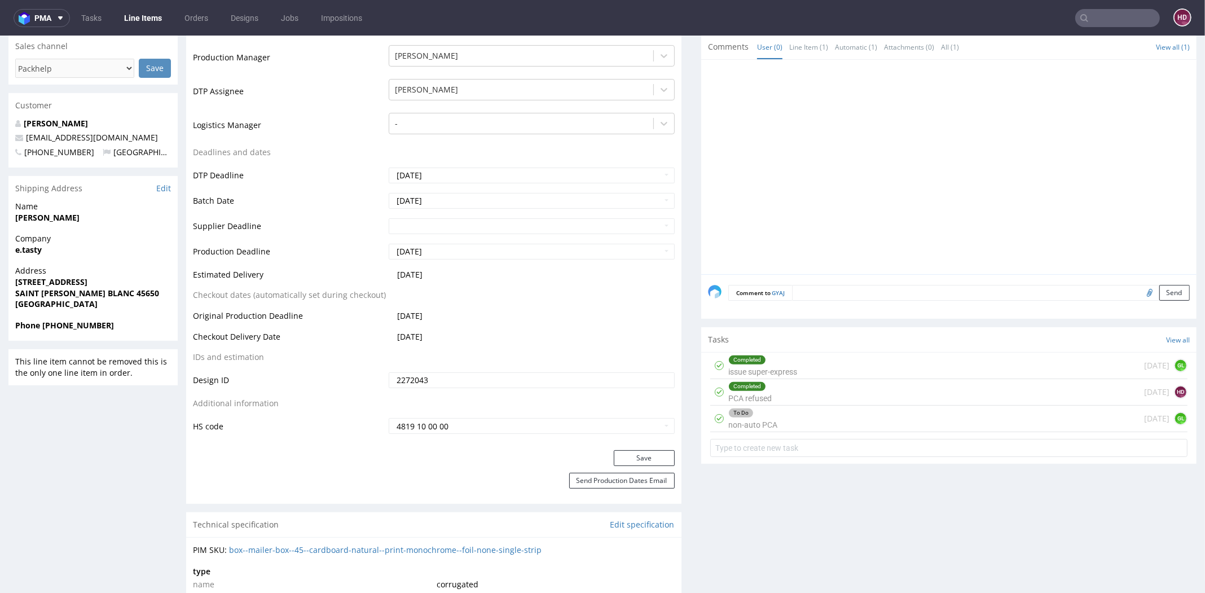
scroll to position [317, 0]
click at [875, 414] on div "To Do non-auto PCA 1 day ago GL" at bounding box center [948, 418] width 477 height 27
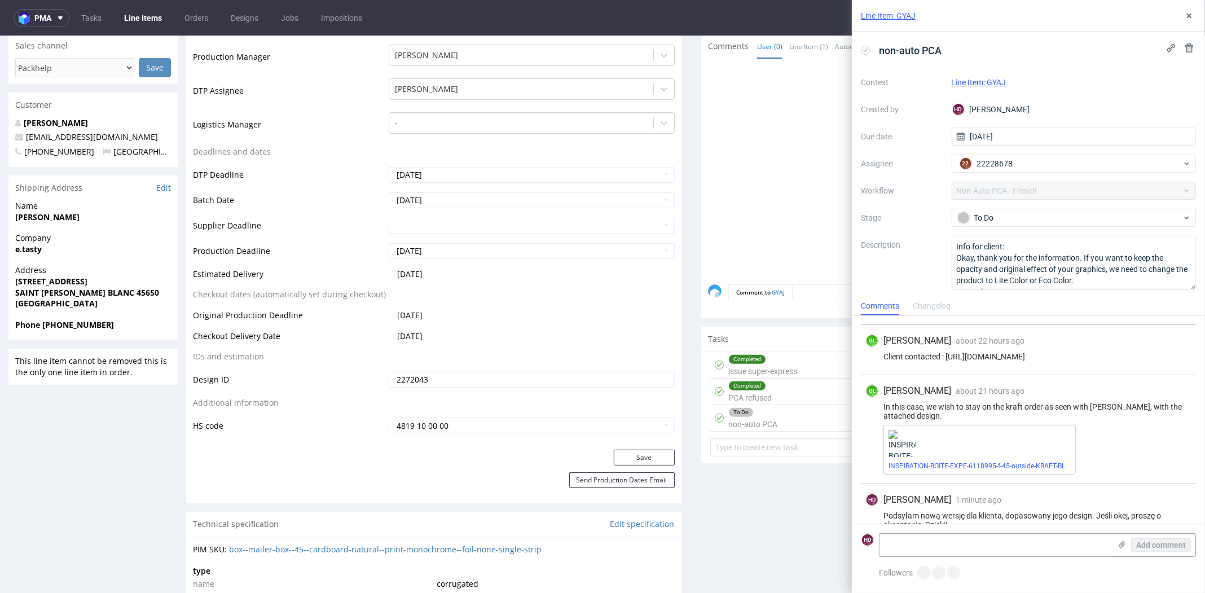
scroll to position [116, 0]
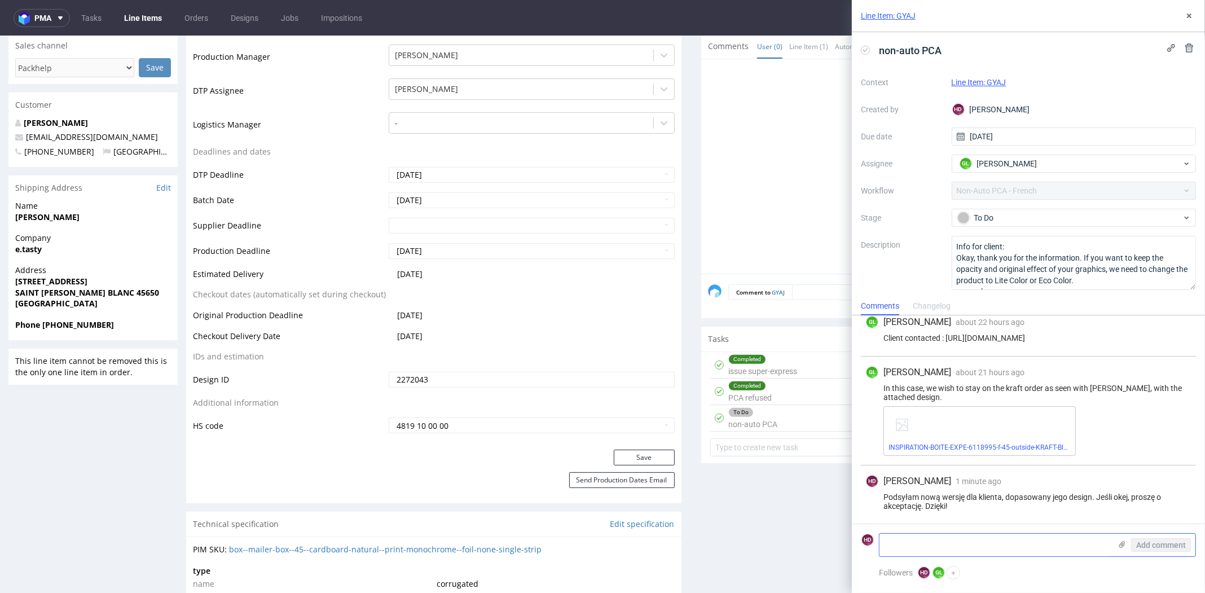
click at [1124, 547] on icon at bounding box center [1122, 544] width 9 height 9
click at [0, 0] on input "file" at bounding box center [0, 0] width 0 height 0
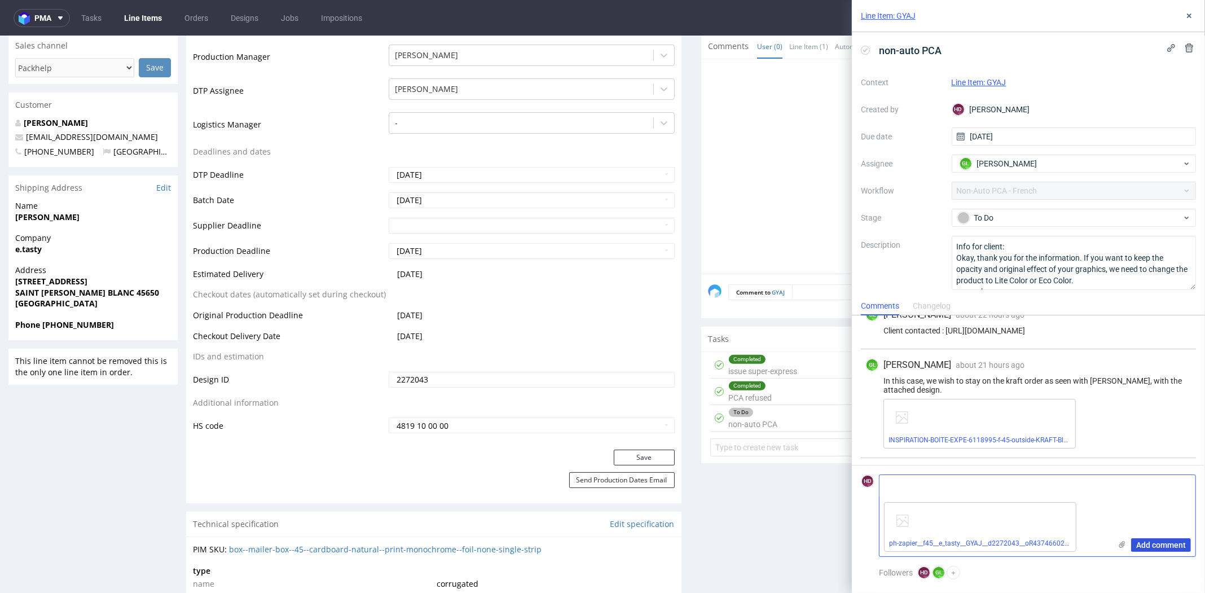
click at [1139, 549] on span "Add comment" at bounding box center [1162, 545] width 50 height 8
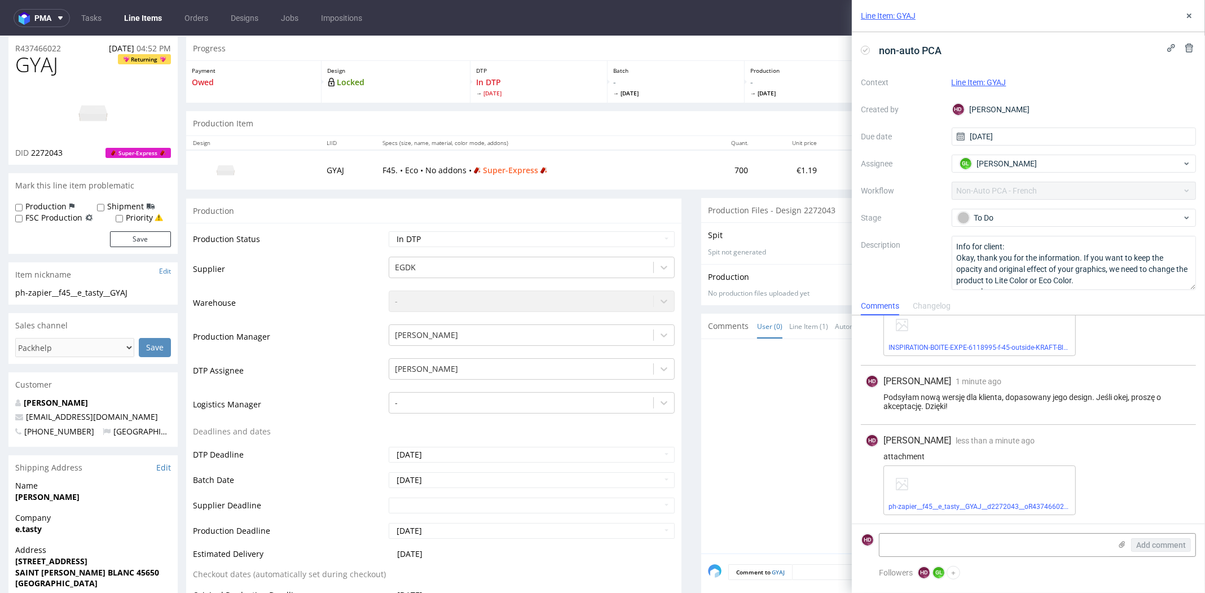
scroll to position [0, 0]
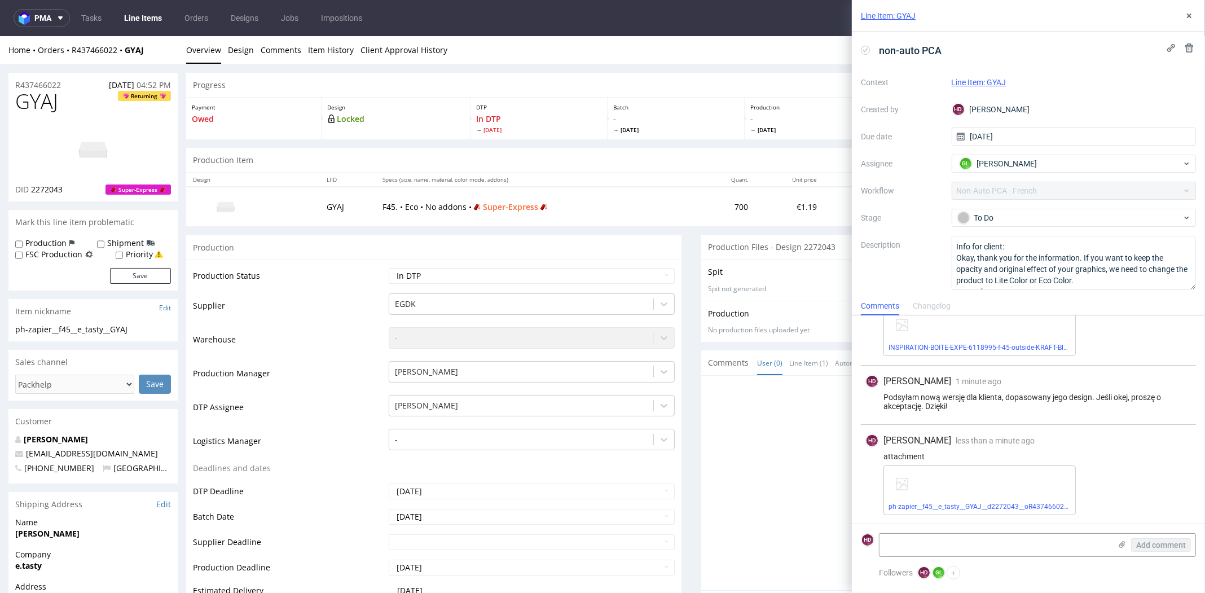
click at [473, 267] on td "Waiting for Artwork Waiting for Diecut Waiting for Mockup Waiting for DTP Waiti…" at bounding box center [530, 279] width 289 height 25
click at [473, 270] on select "Waiting for Artwork Waiting for Diecut Waiting for Mockup Waiting for DTP Waiti…" at bounding box center [532, 276] width 286 height 16
select select "dtp_ca_needed"
click at [389, 268] on select "Waiting for Artwork Waiting for Diecut Waiting for Mockup Waiting for DTP Waiti…" at bounding box center [532, 276] width 286 height 16
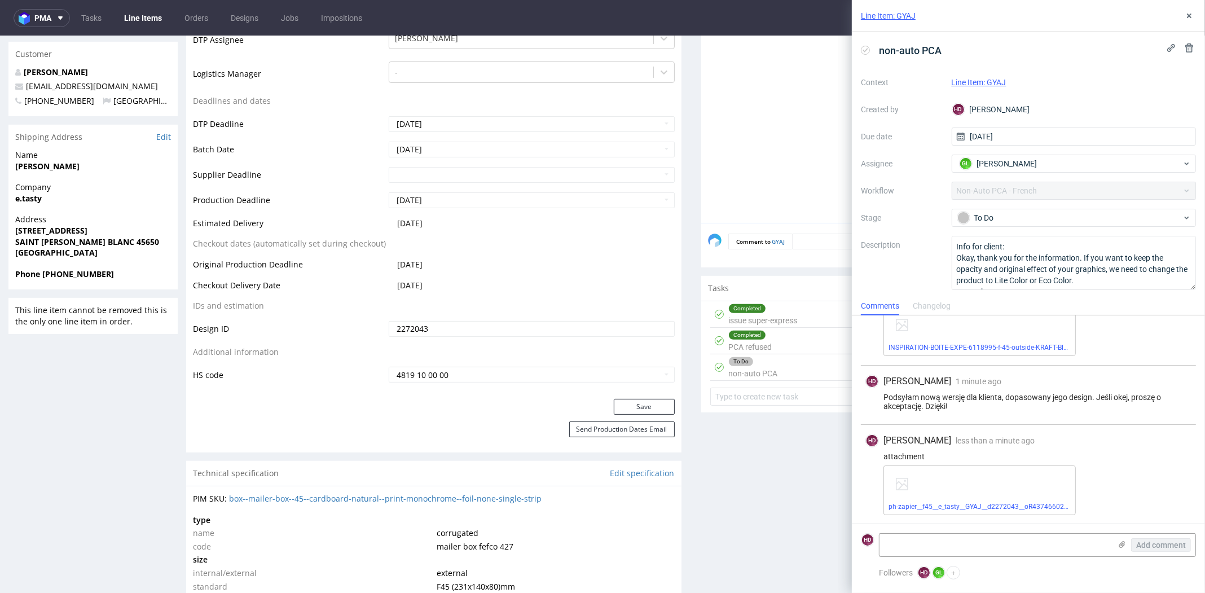
scroll to position [367, 0]
click at [636, 410] on button "Save" at bounding box center [644, 408] width 61 height 16
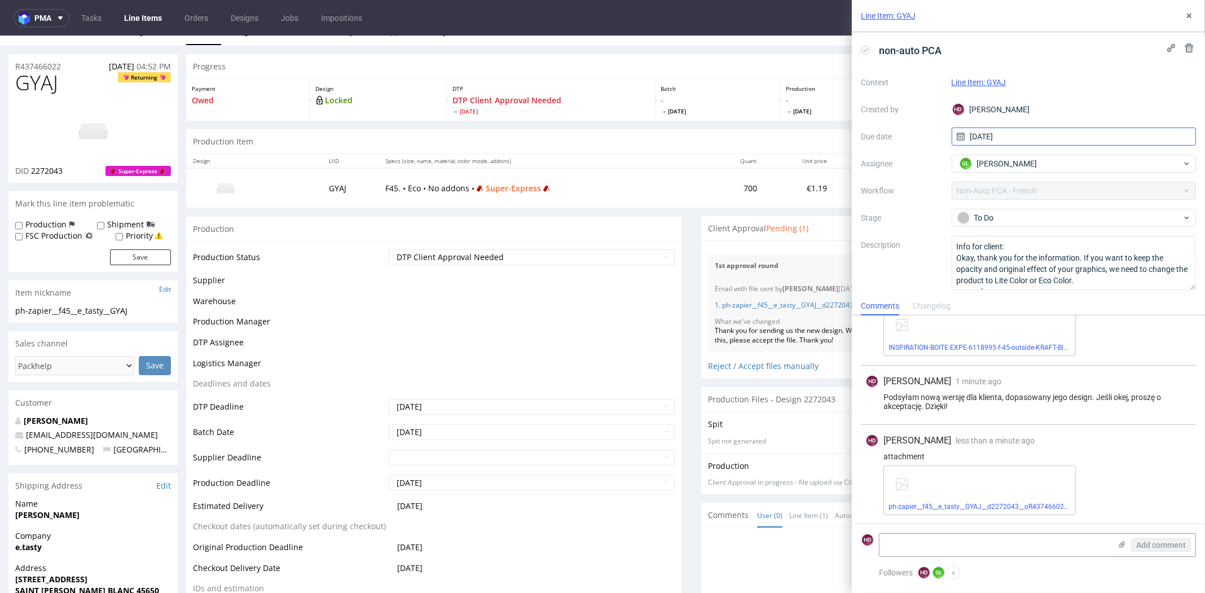
scroll to position [0, 0]
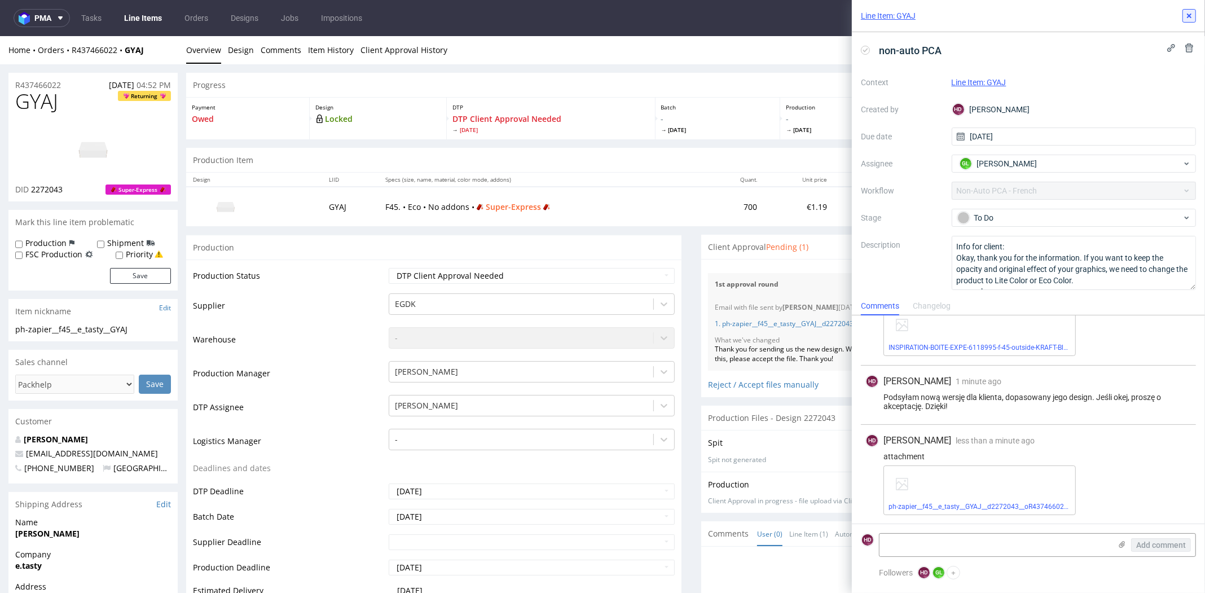
click at [1185, 17] on button at bounding box center [1190, 16] width 14 height 14
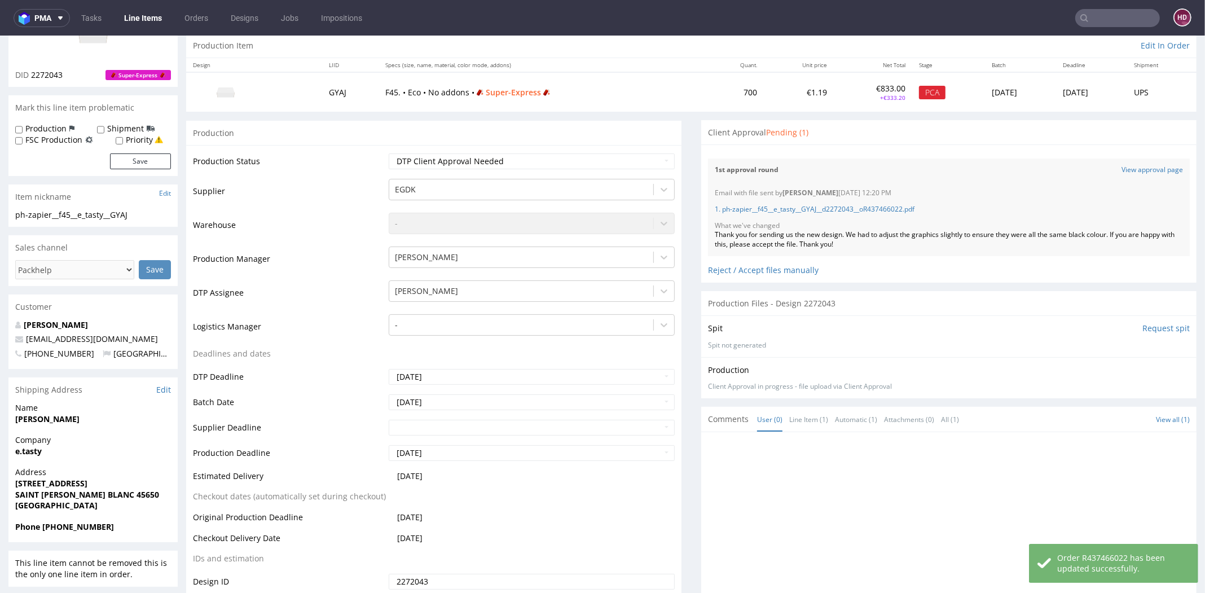
scroll to position [290, 0]
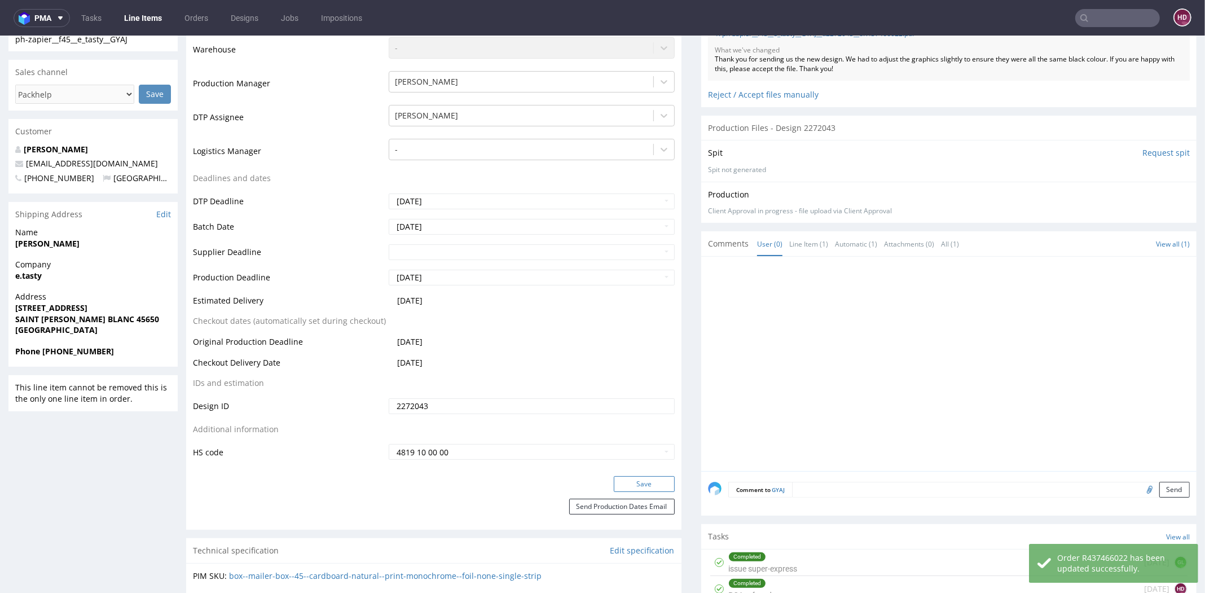
click at [629, 488] on button "Save" at bounding box center [644, 484] width 61 height 16
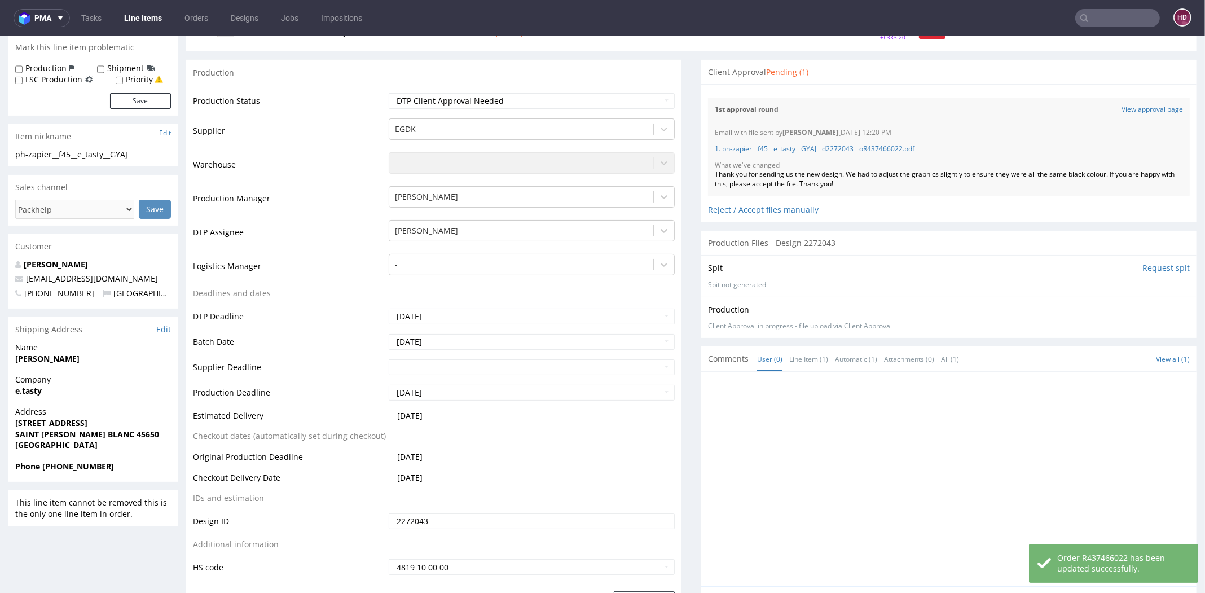
scroll to position [0, 0]
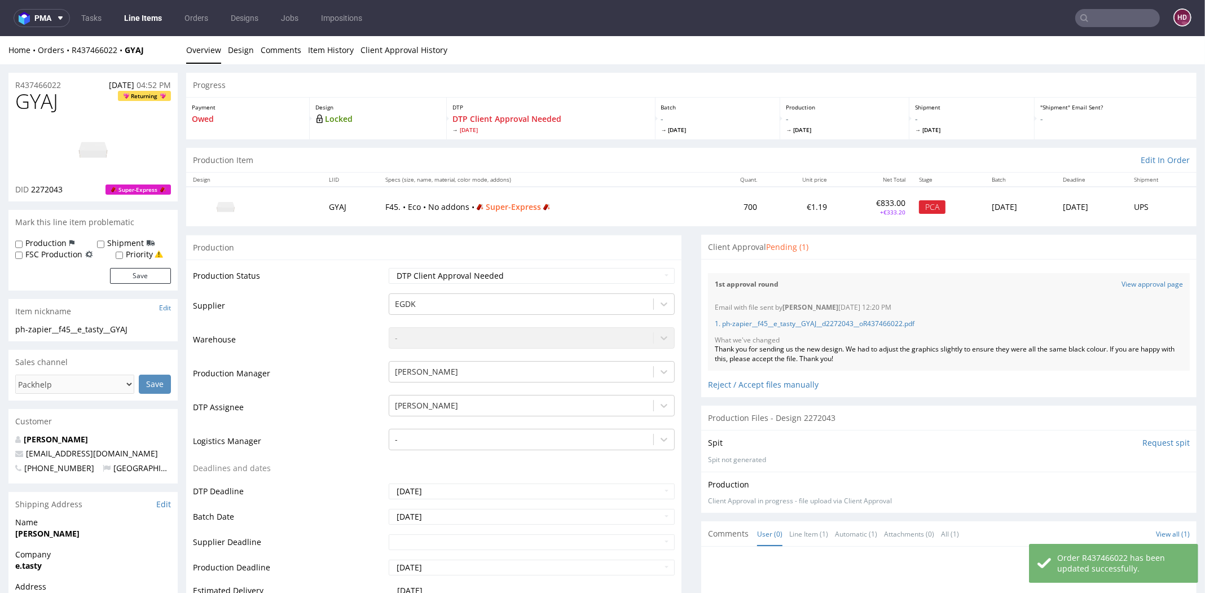
click at [154, 23] on link "Line Items" at bounding box center [142, 18] width 51 height 18
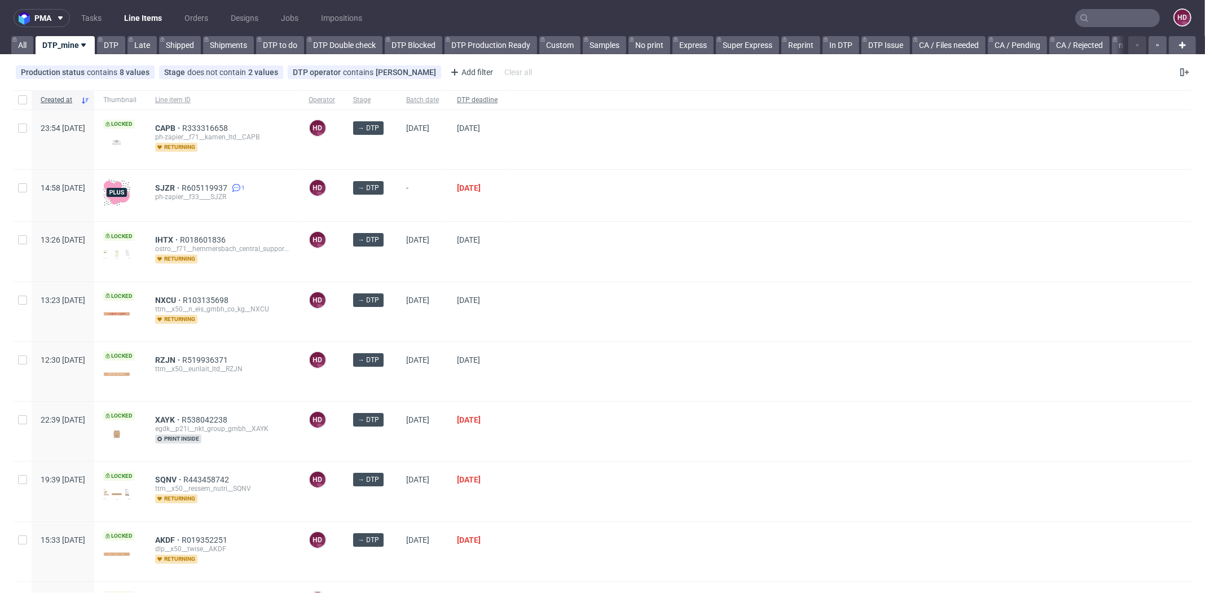
click at [498, 95] on span "DTP deadline" at bounding box center [477, 100] width 41 height 10
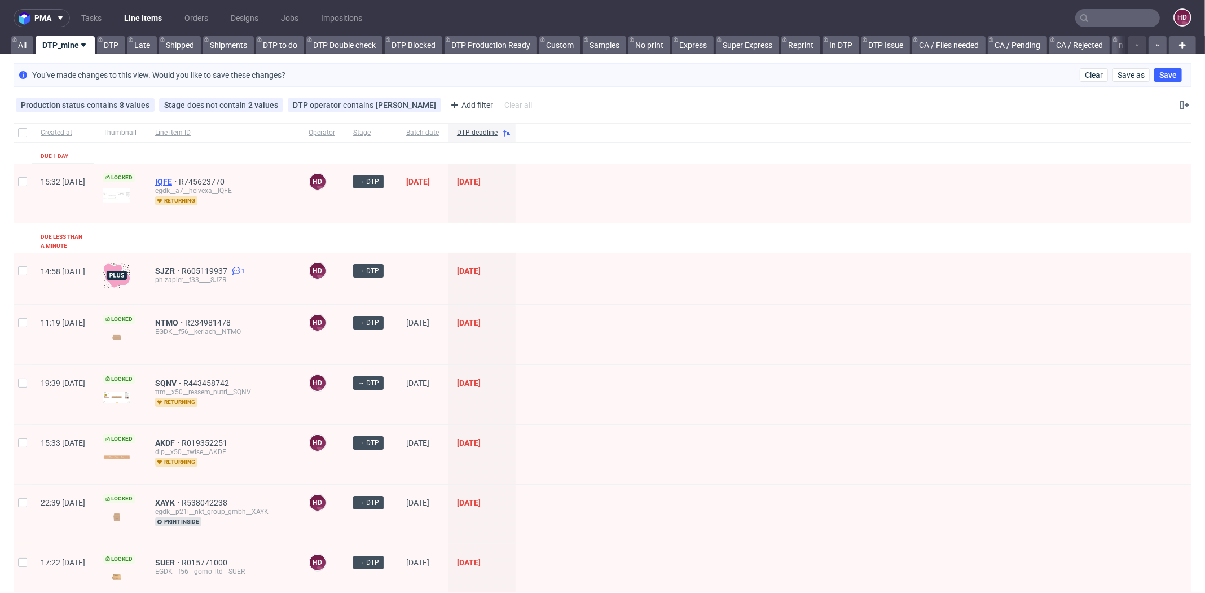
click at [179, 177] on span "IQFE" at bounding box center [167, 181] width 24 height 9
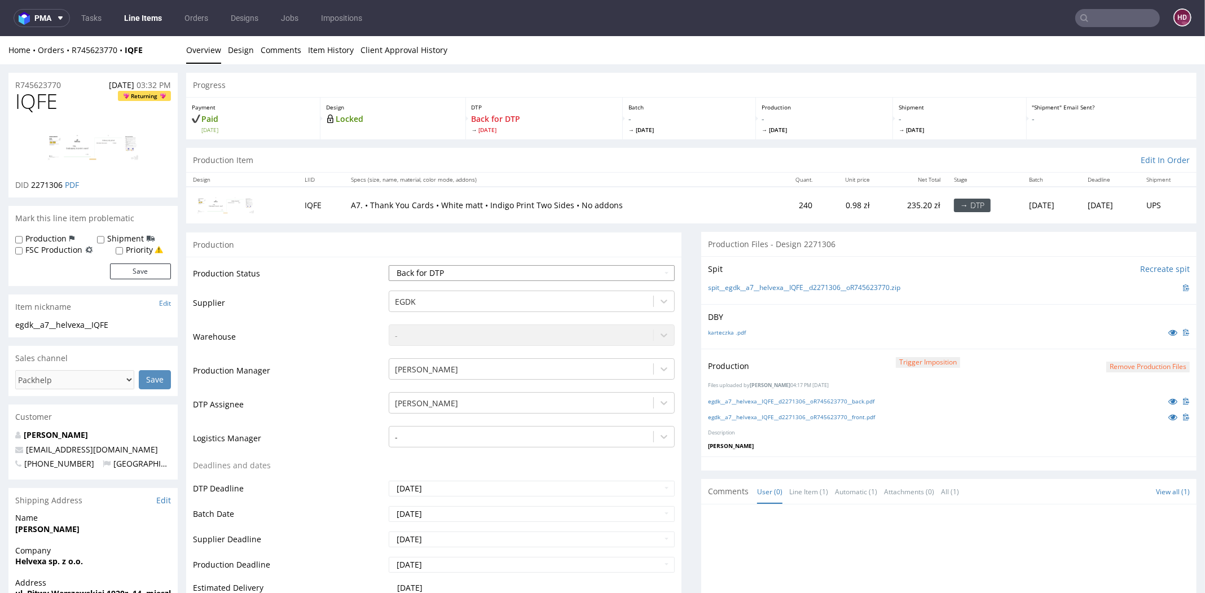
click at [436, 270] on select "Waiting for Artwork Waiting for Diecut Waiting for Mockup Waiting for DTP Waiti…" at bounding box center [532, 273] width 286 height 16
select select "dtp_in_process"
click at [389, 265] on select "Waiting for Artwork Waiting for Diecut Waiting for Mockup Waiting for DTP Waiti…" at bounding box center [532, 273] width 286 height 16
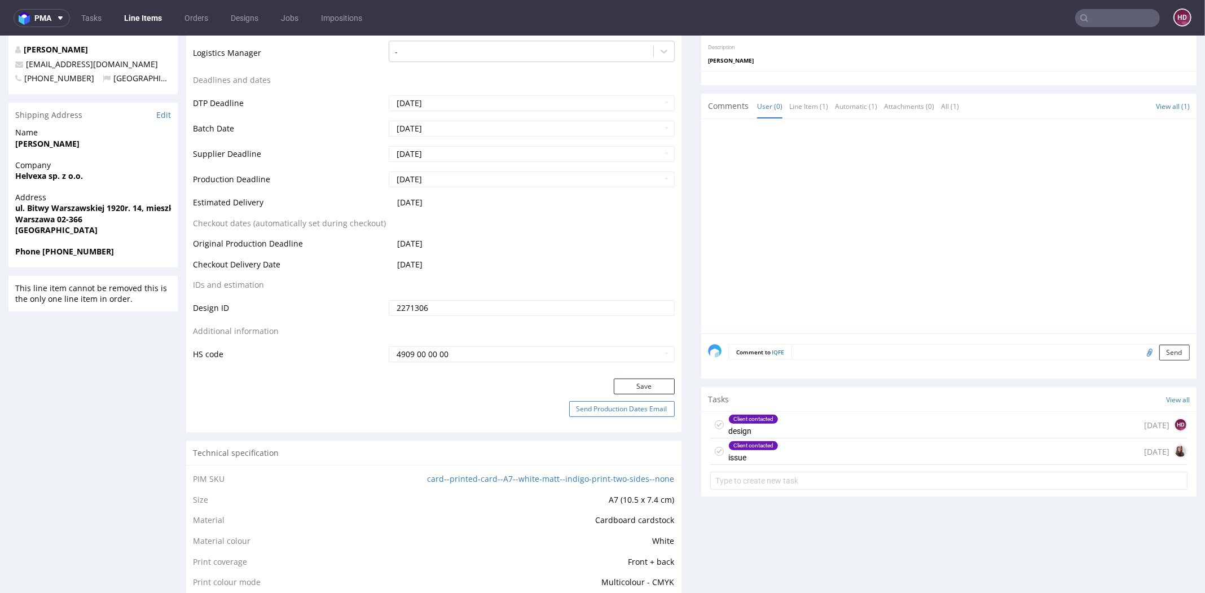
scroll to position [387, 0]
click at [632, 385] on button "Save" at bounding box center [644, 385] width 61 height 16
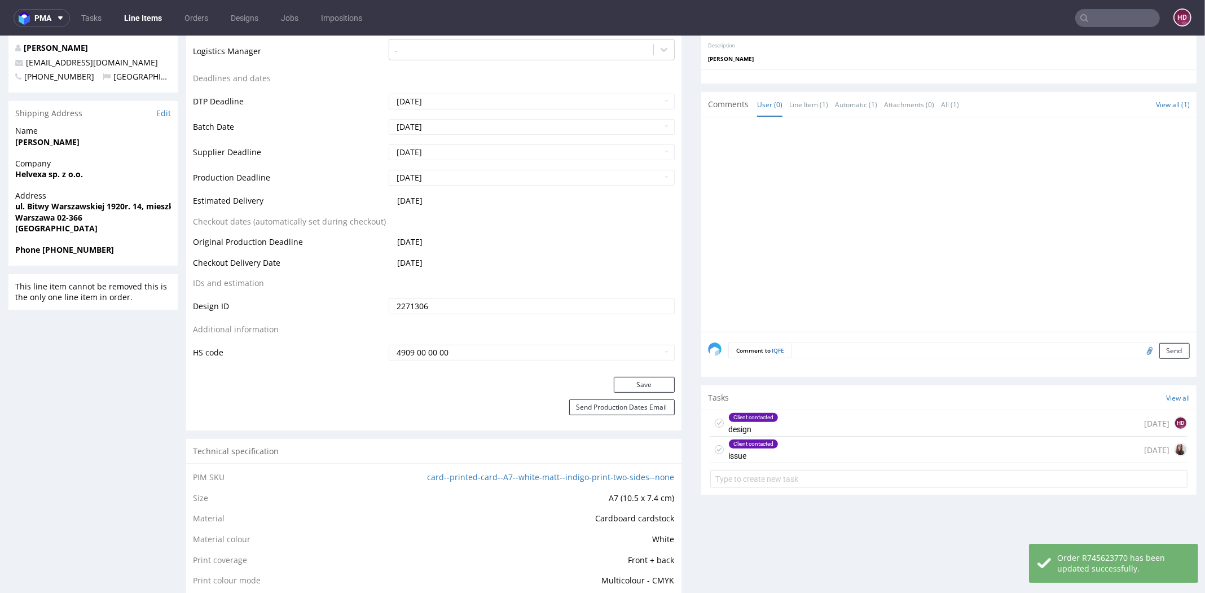
click at [729, 445] on div "Client contacted" at bounding box center [753, 444] width 49 height 9
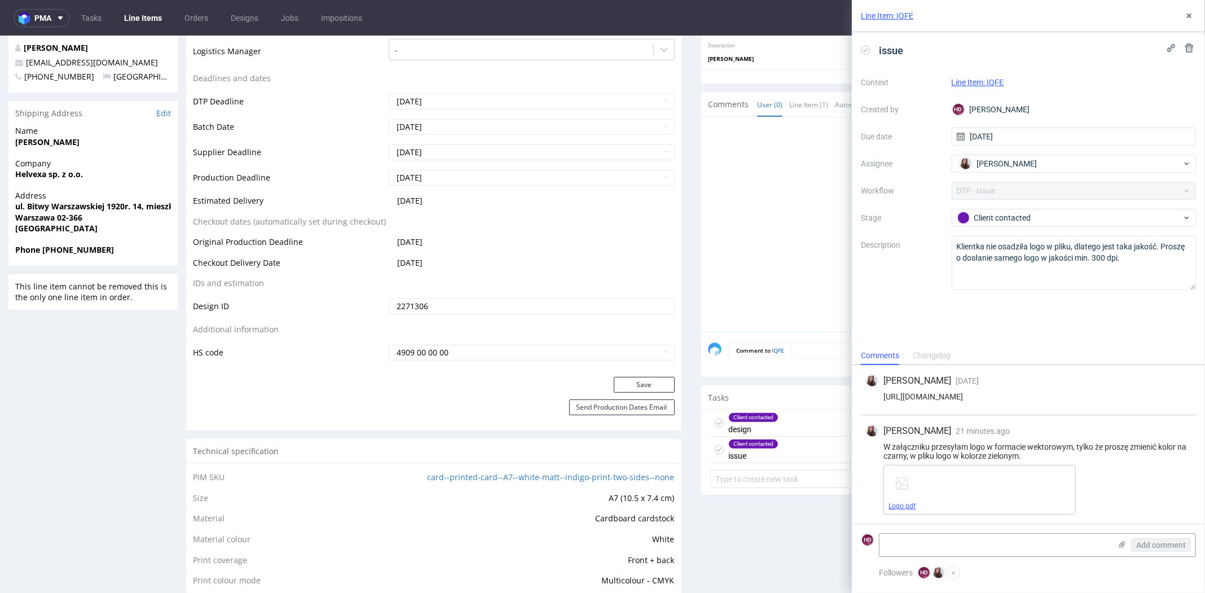
click at [893, 506] on link "Logo.pdf" at bounding box center [902, 506] width 27 height 8
click at [1188, 14] on use at bounding box center [1189, 16] width 5 height 5
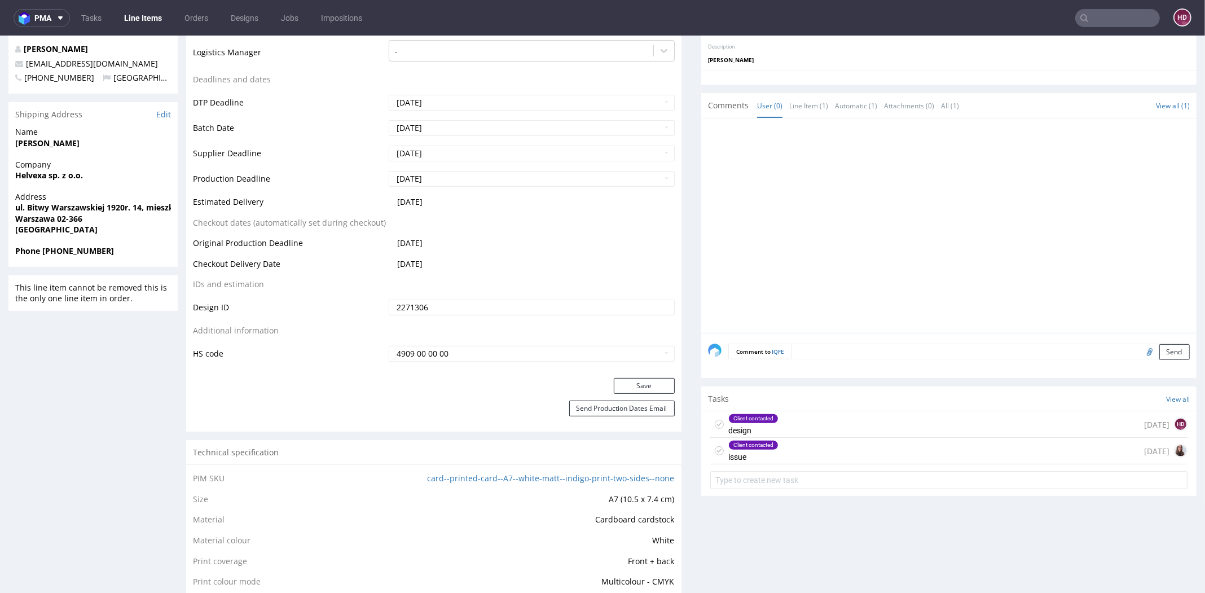
scroll to position [109, 0]
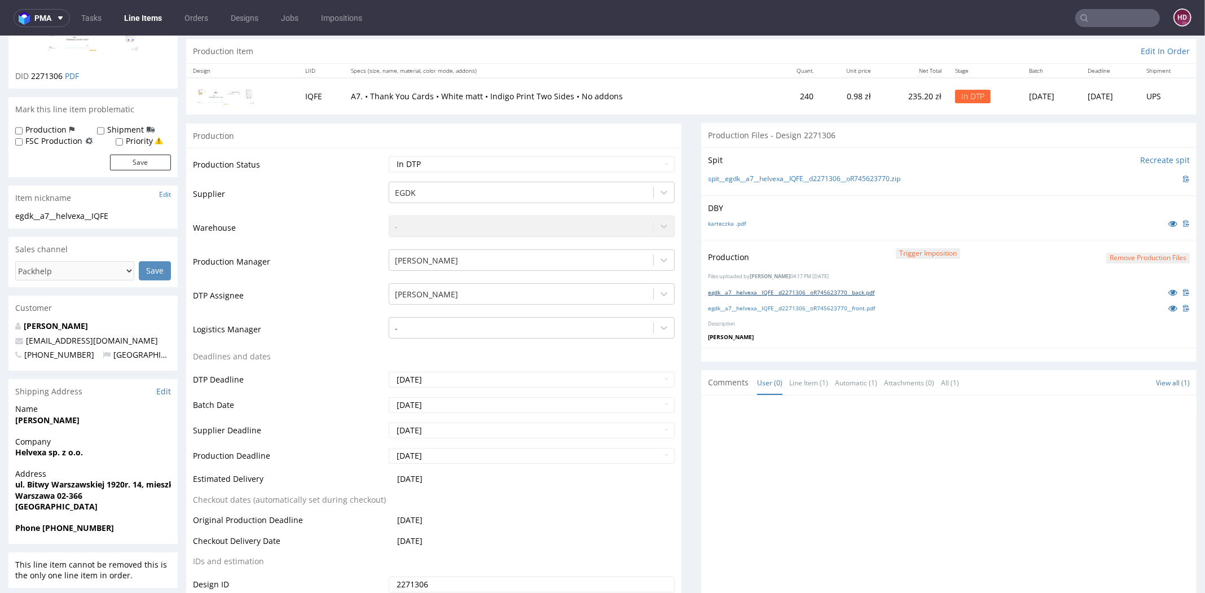
click at [864, 291] on link "egdk__a7__helvexa__IQFE__d2271306__oR745623770__back.pdf" at bounding box center [791, 292] width 166 height 8
click at [854, 306] on link "egdk__a7__helvexa__IQFE__d2271306__oR745623770__front.pdf" at bounding box center [791, 308] width 167 height 8
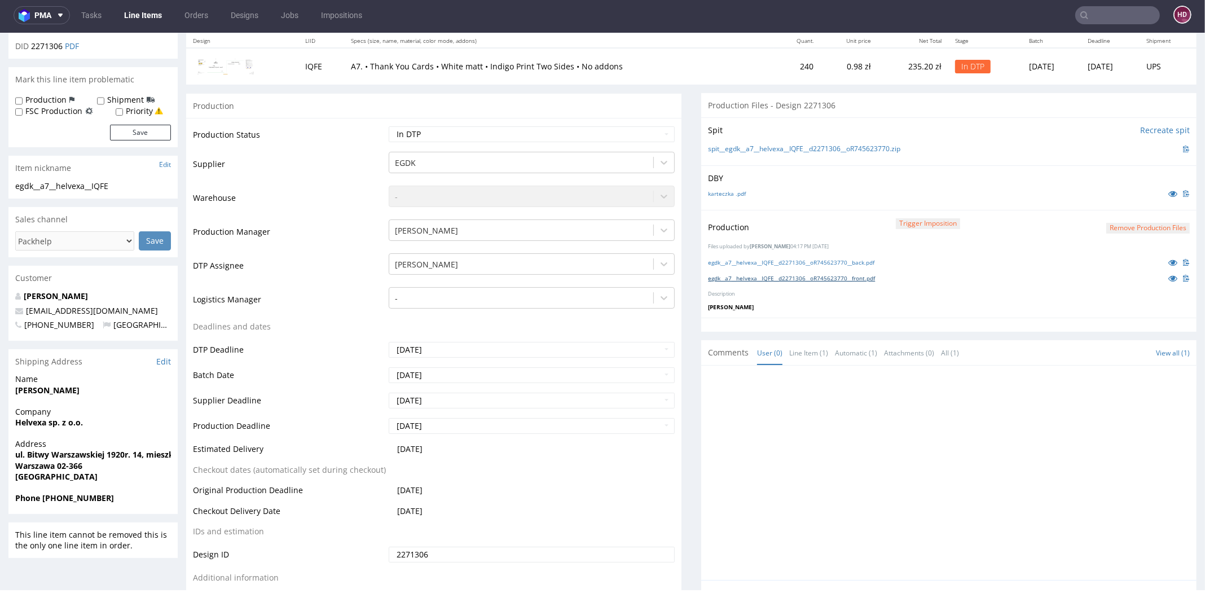
scroll to position [0, 0]
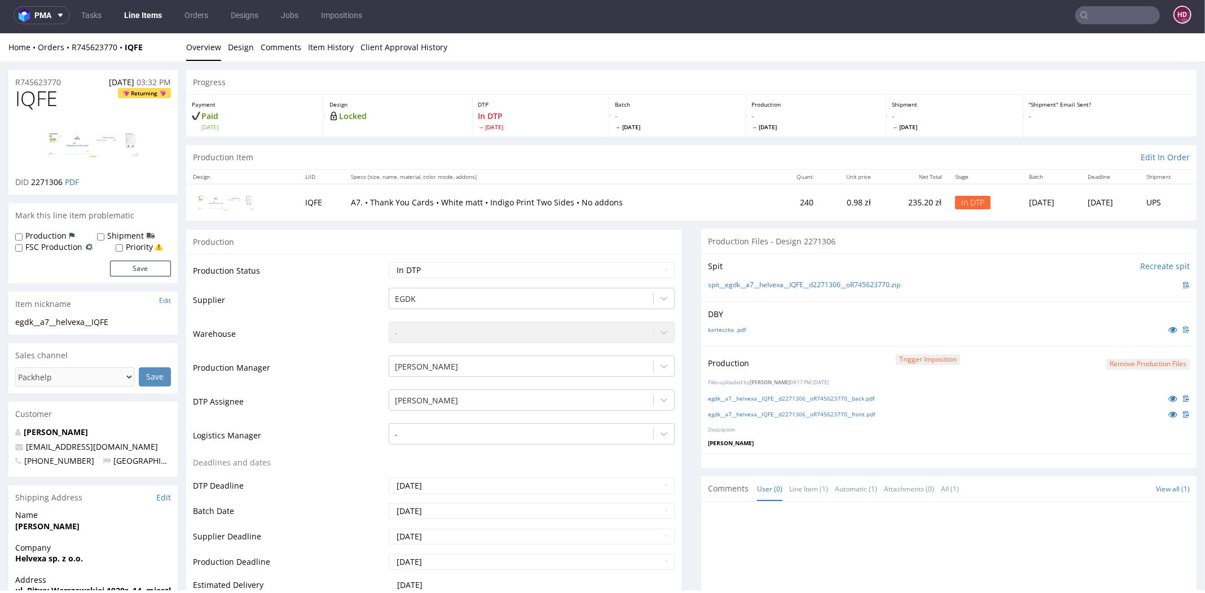
click at [80, 159] on img at bounding box center [93, 144] width 90 height 46
click at [1121, 363] on button "Remove production files" at bounding box center [1149, 364] width 84 height 11
click at [1117, 341] on link "Yes" at bounding box center [1109, 338] width 32 height 17
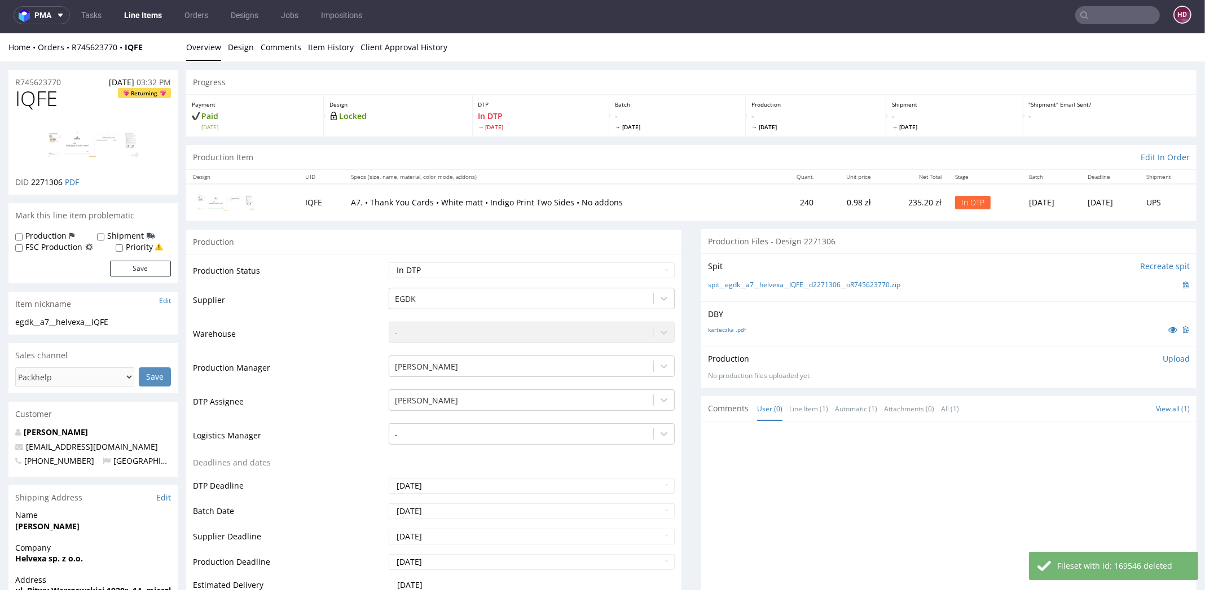
click at [1163, 359] on p "Upload" at bounding box center [1176, 358] width 27 height 11
click at [1093, 407] on div "Add files" at bounding box center [1110, 410] width 56 height 17
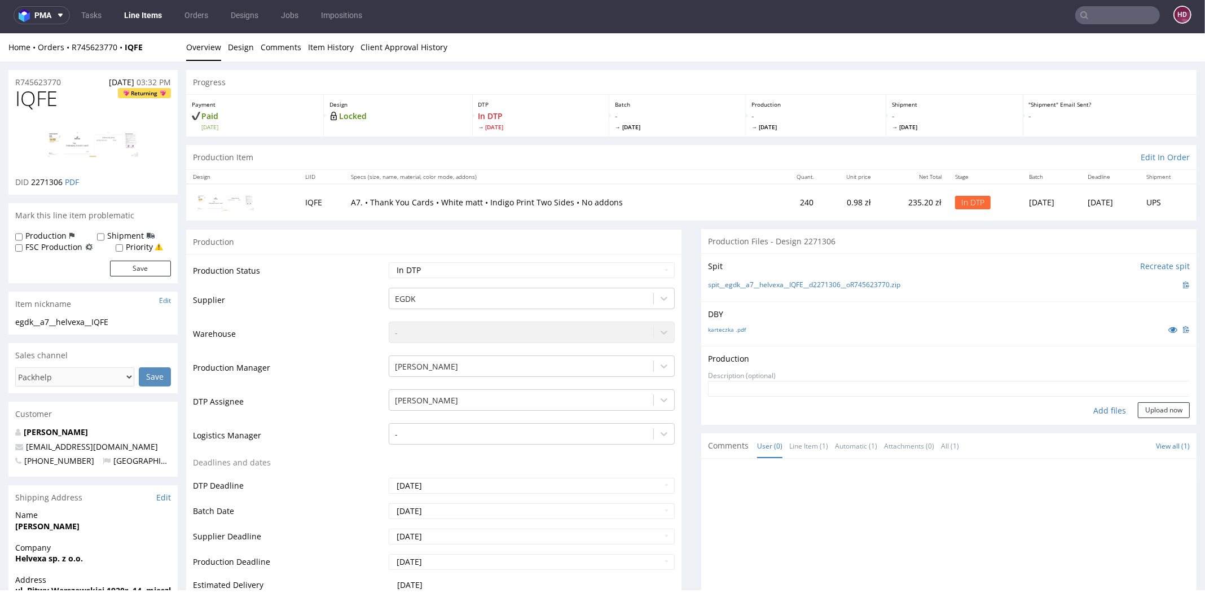
click at [942, 326] on div "karteczka .pdf" at bounding box center [949, 329] width 482 height 12
click at [1083, 407] on div "Add files" at bounding box center [1110, 410] width 56 height 17
type input "C:\fakepath\egdk__a7__helvexa__IQFE__d2271306__oR745623770__back.pdf"
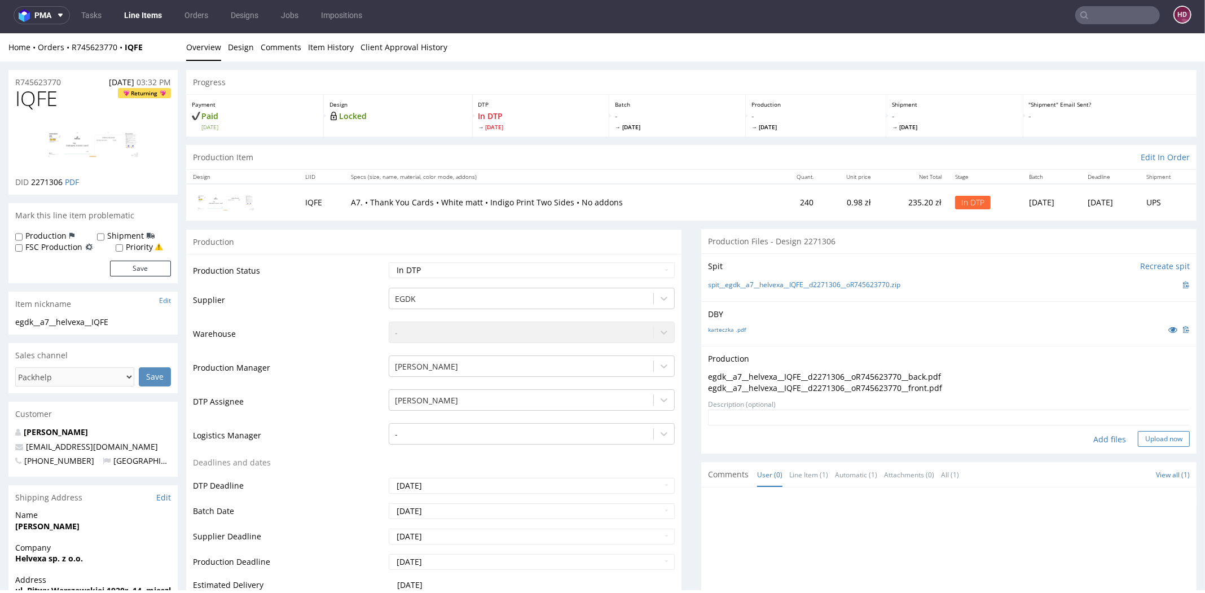
click at [1150, 445] on button "Upload now" at bounding box center [1164, 439] width 52 height 16
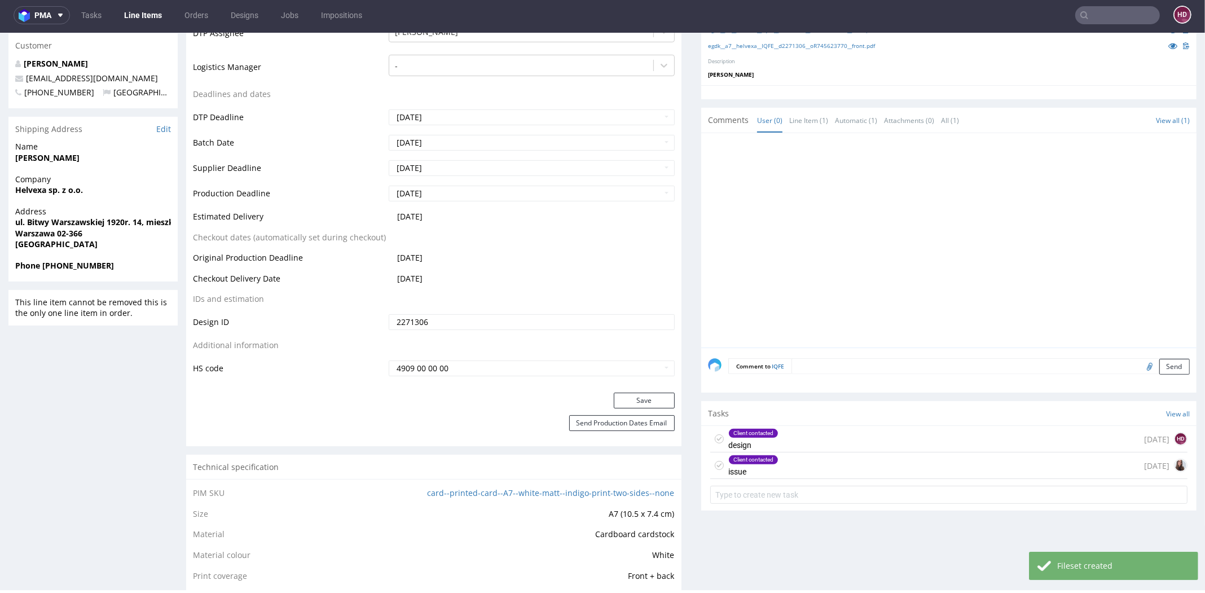
scroll to position [371, 0]
click at [831, 460] on div "Client contacted issue 2 days ago" at bounding box center [948, 463] width 477 height 27
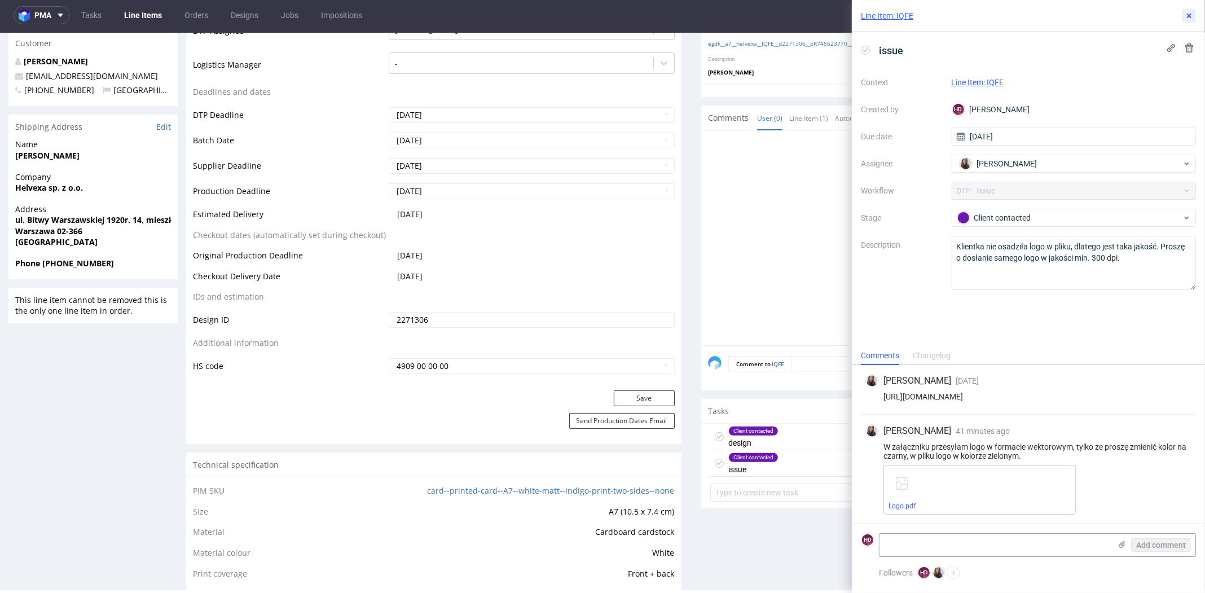
click at [1188, 14] on use at bounding box center [1189, 16] width 5 height 5
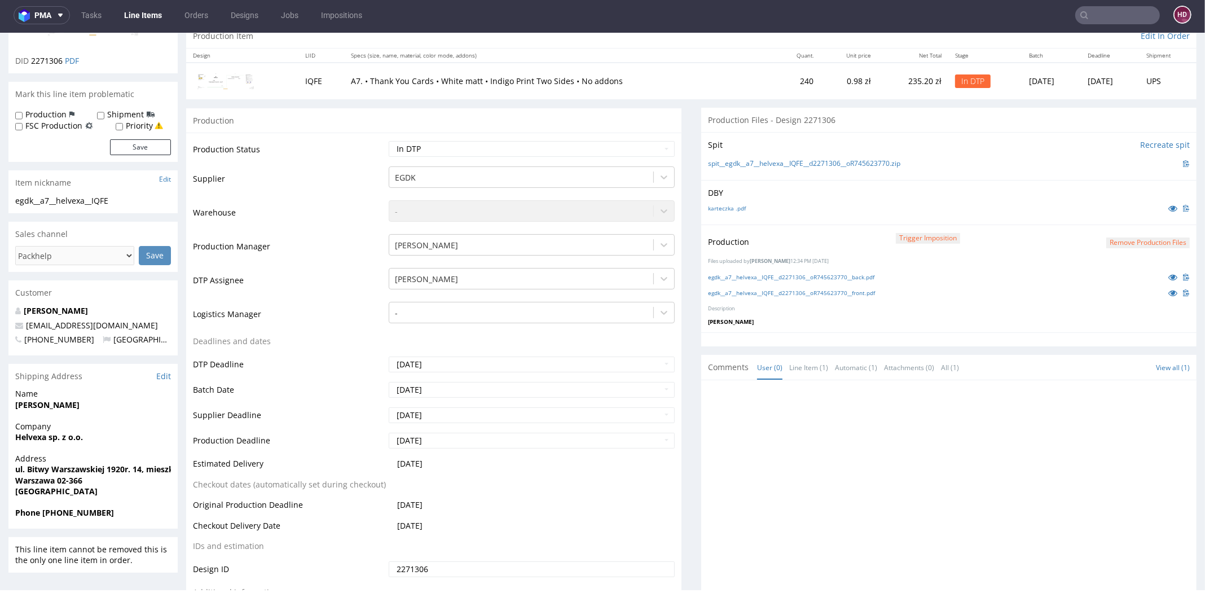
scroll to position [113, 0]
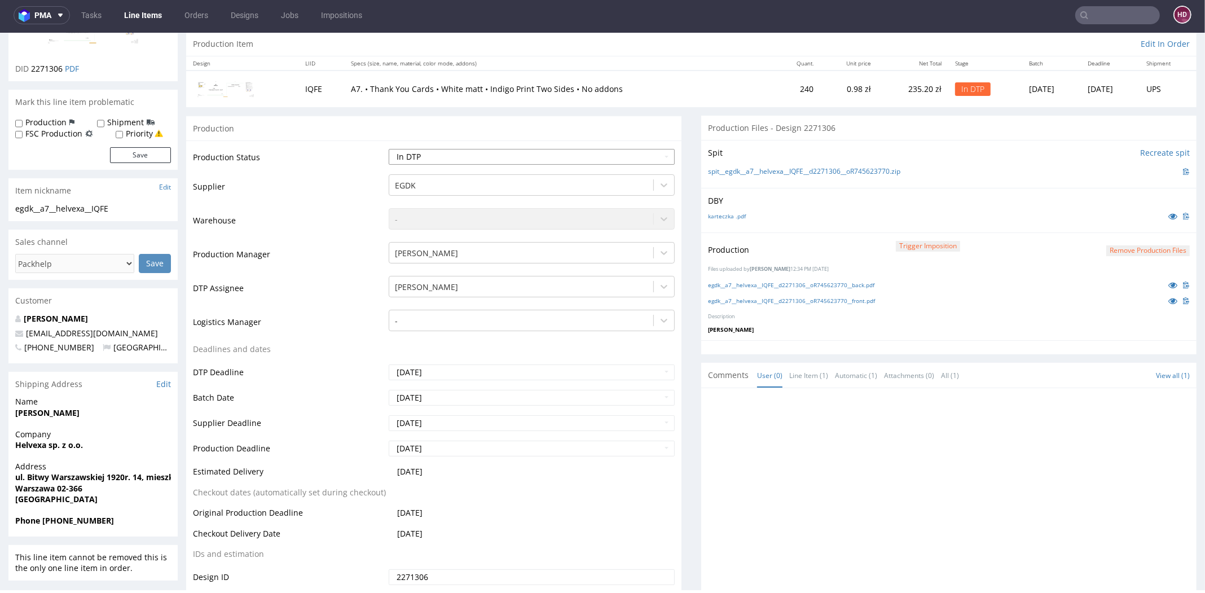
click at [476, 152] on select "Waiting for Artwork Waiting for Diecut Waiting for Mockup Waiting for DTP Waiti…" at bounding box center [532, 157] width 286 height 16
select select "dtp_ca_needed"
click at [389, 149] on select "Waiting for Artwork Waiting for Diecut Waiting for Mockup Waiting for DTP Waiti…" at bounding box center [532, 157] width 286 height 16
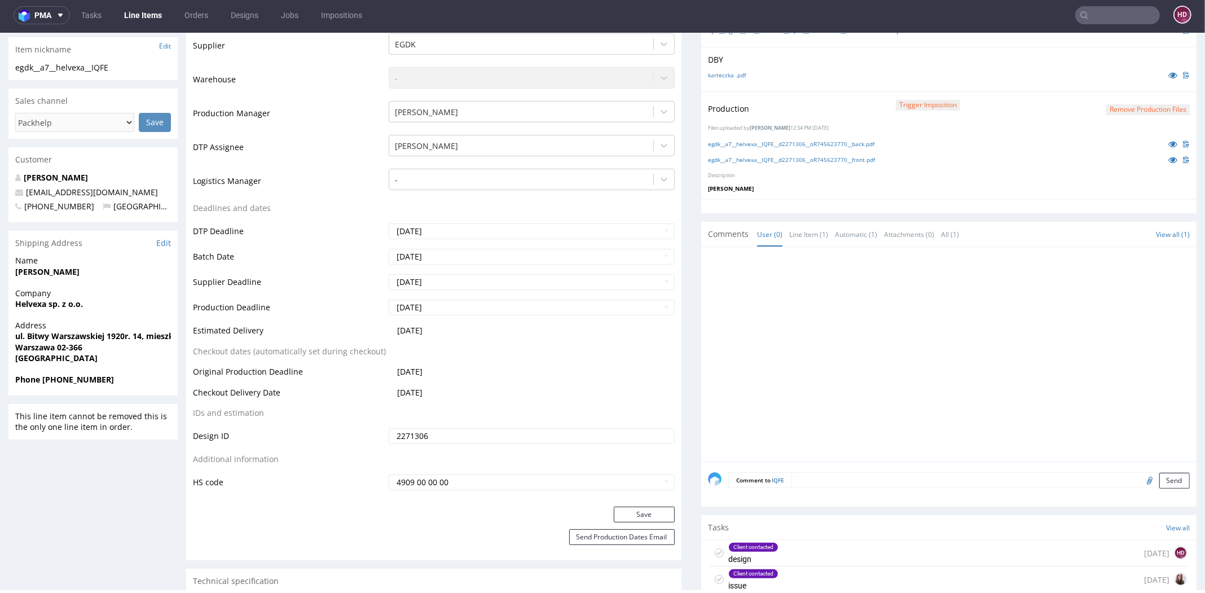
scroll to position [269, 0]
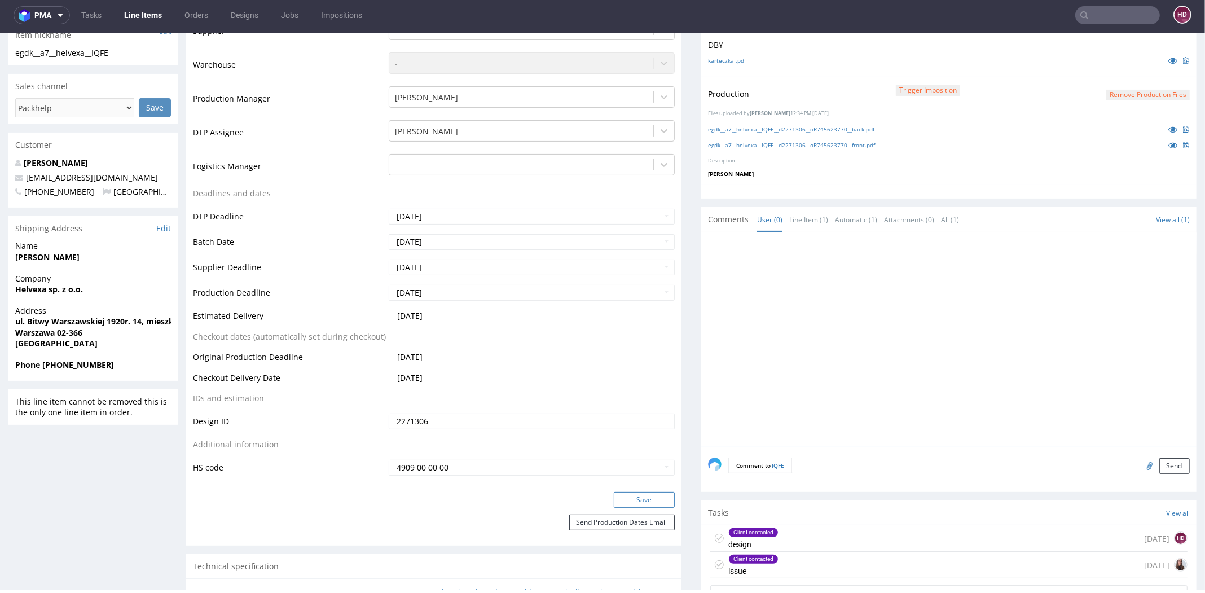
click at [637, 505] on button "Save" at bounding box center [644, 500] width 61 height 16
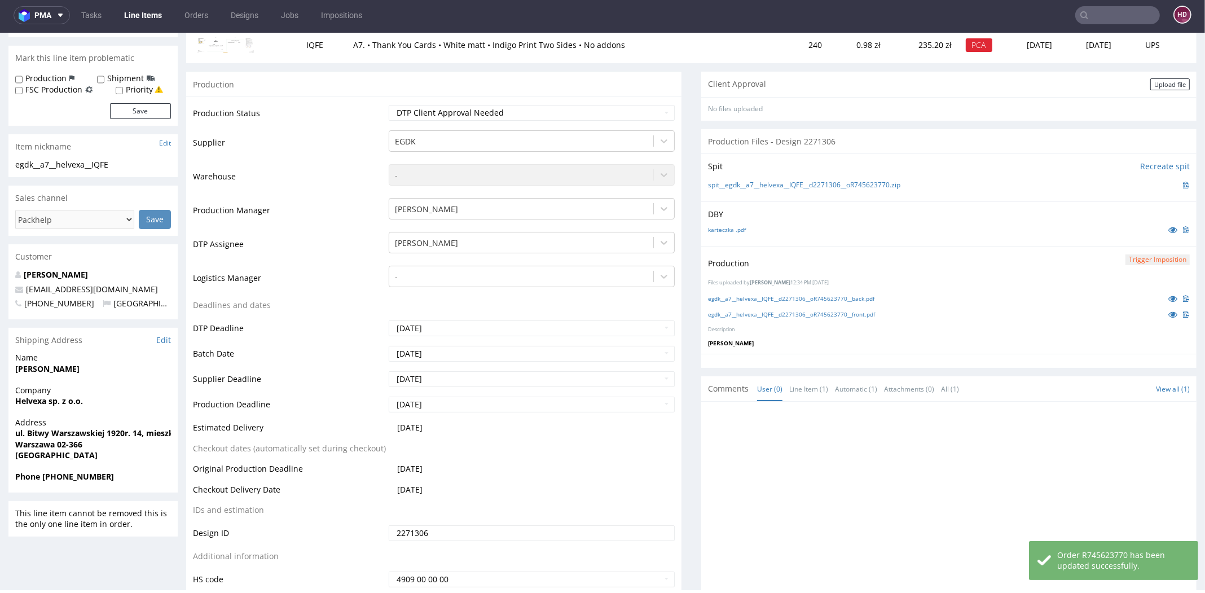
scroll to position [163, 0]
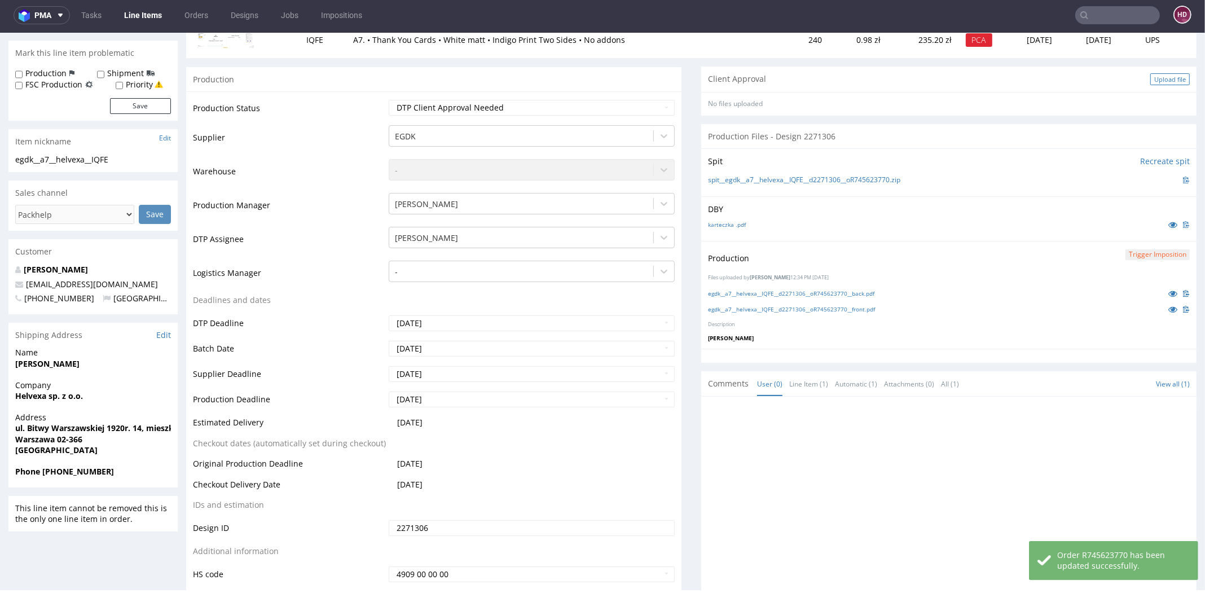
click at [1151, 80] on div "Upload file" at bounding box center [1171, 79] width 40 height 12
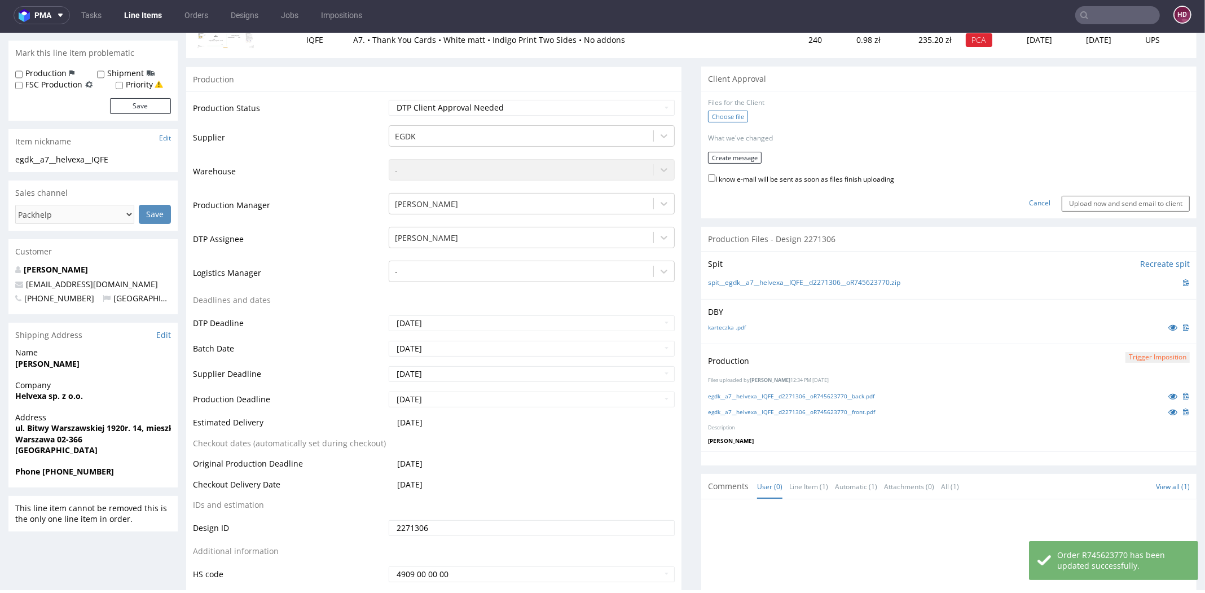
click at [708, 114] on label "Choose file" at bounding box center [728, 117] width 40 height 12
click at [0, 33] on input "Choose file" at bounding box center [0, 33] width 0 height 0
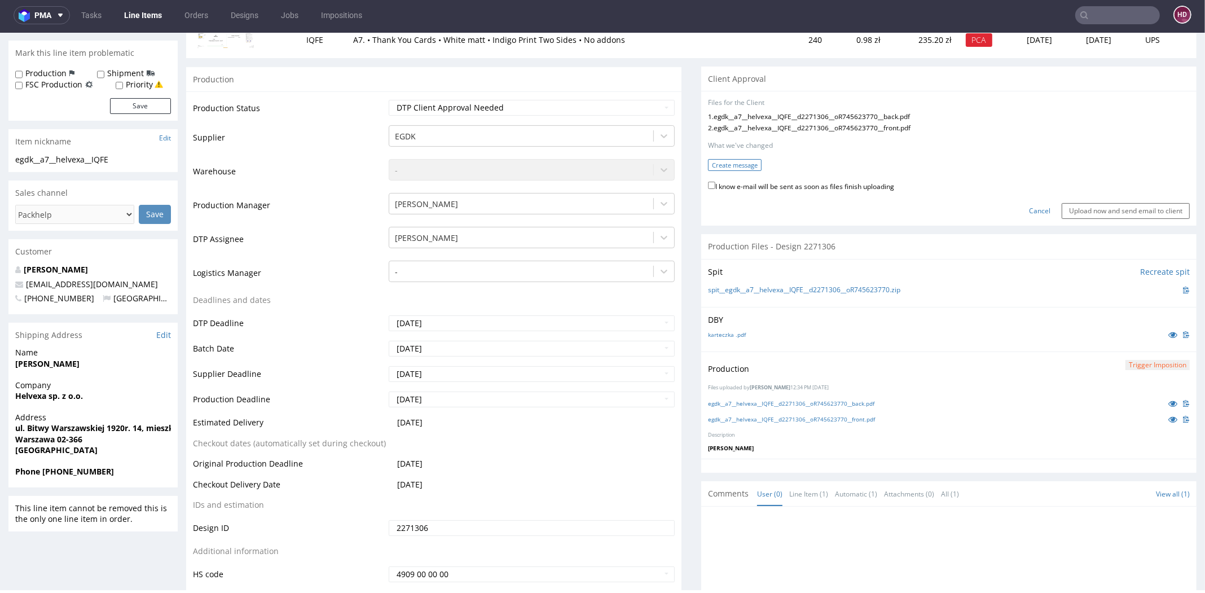
click at [741, 166] on button "Create message" at bounding box center [735, 165] width 54 height 12
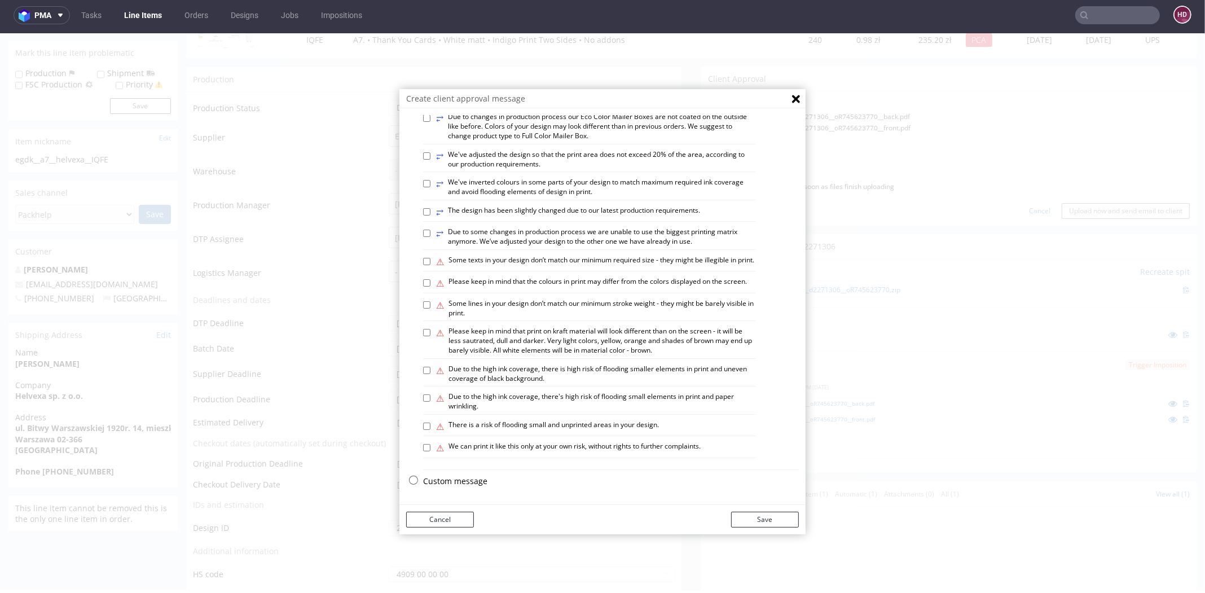
scroll to position [589, 0]
click at [414, 480] on div "Select variants ⥂ Some graphic elements had to be moved away from the edges to …" at bounding box center [603, 41] width 406 height 902
click at [423, 479] on div "Custom message" at bounding box center [611, 481] width 376 height 11
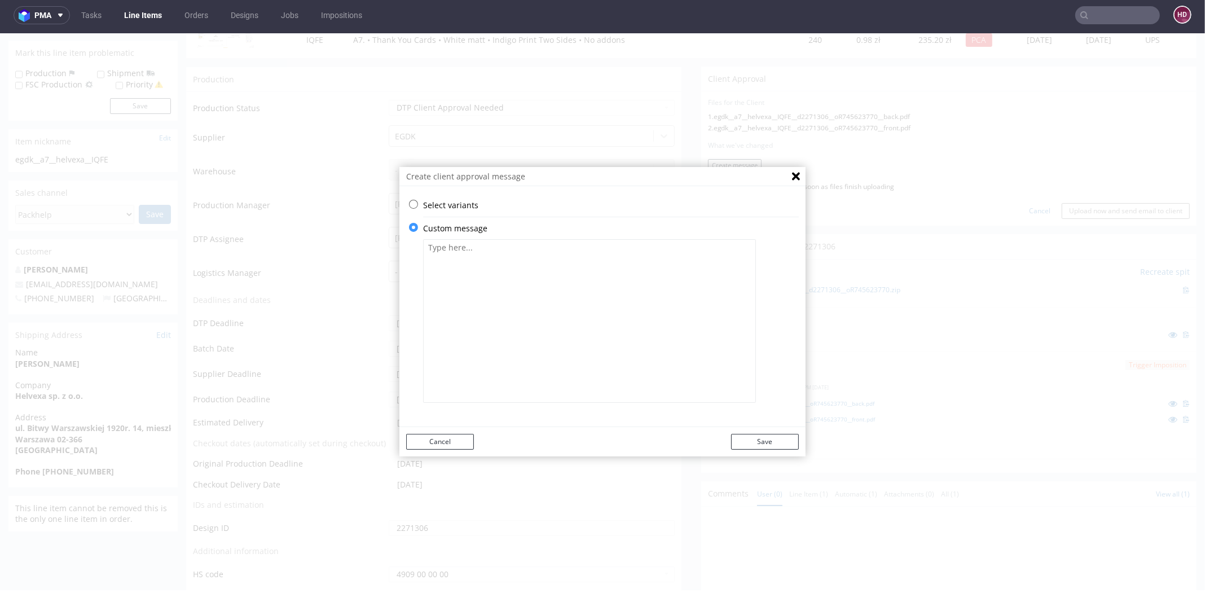
scroll to position [0, 0]
click at [647, 293] on textarea at bounding box center [589, 321] width 333 height 164
click at [587, 286] on textarea at bounding box center [589, 321] width 333 height 164
paste textarea "We have finalised the logo and made the necessary corrections. If you are happy…"
type textarea "We have finalised the logo and made the necessary corrections. If you are happy…"
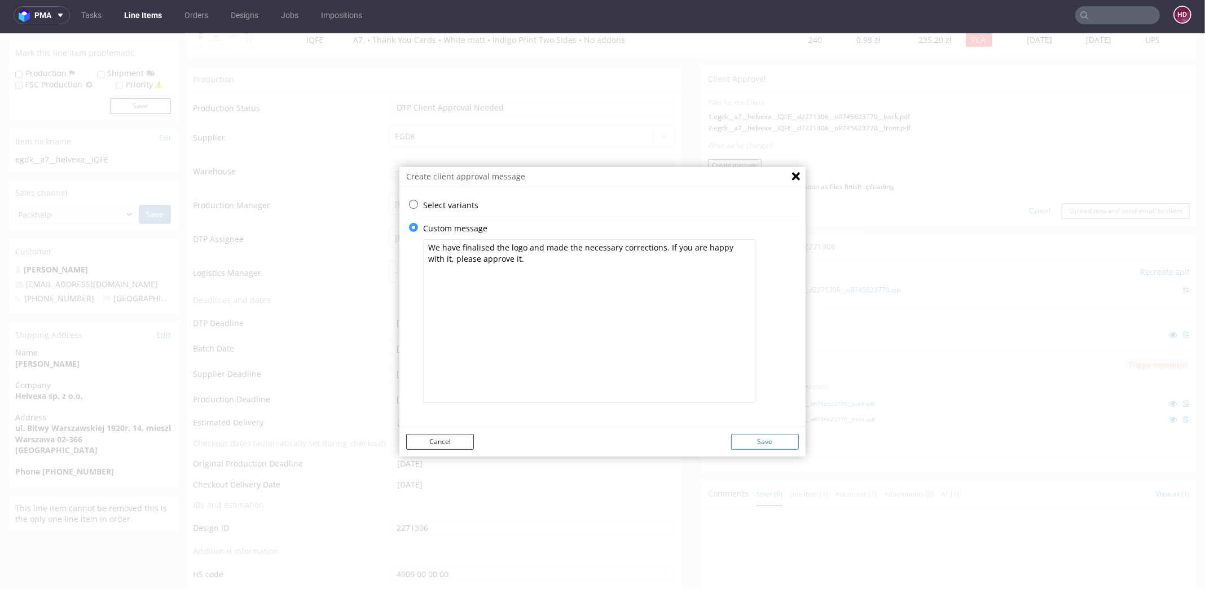
click at [782, 442] on button "Save" at bounding box center [765, 442] width 68 height 16
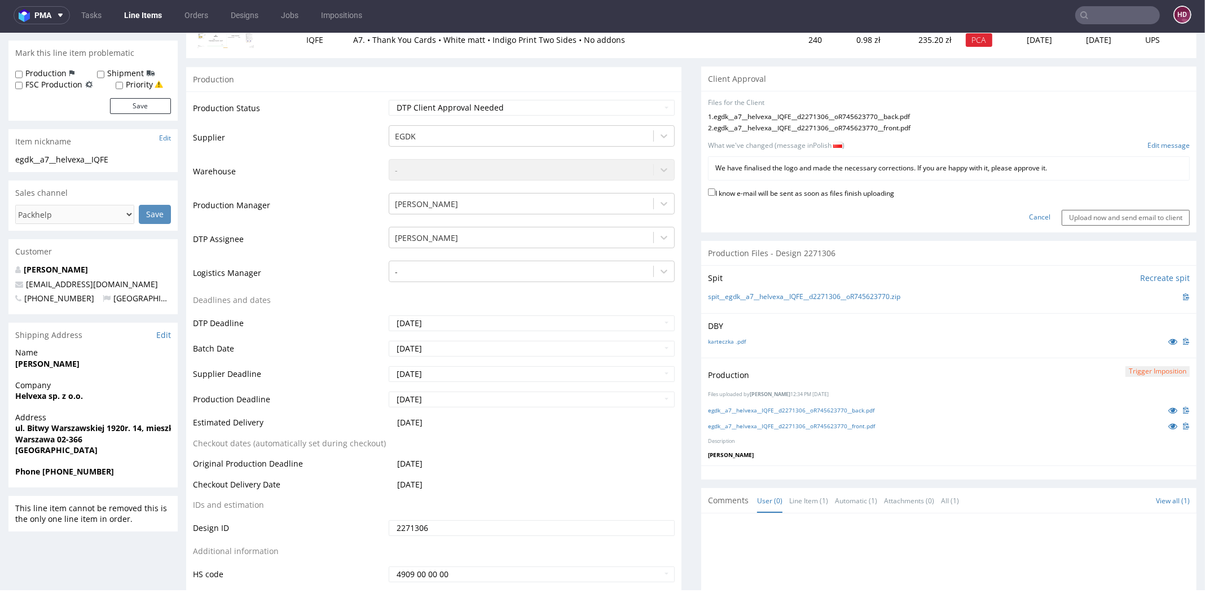
click at [819, 192] on label "I know e-mail will be sent as soon as files finish uploading" at bounding box center [801, 192] width 186 height 12
click at [716, 192] on input "I know e-mail will be sent as soon as files finish uploading" at bounding box center [711, 191] width 7 height 7
checkbox input "true"
click at [1090, 164] on p "We have finalised the logo and made the necessary corrections. If you are happy…" at bounding box center [949, 169] width 467 height 10
drag, startPoint x: 1074, startPoint y: 165, endPoint x: 941, endPoint y: 149, distance: 134.1
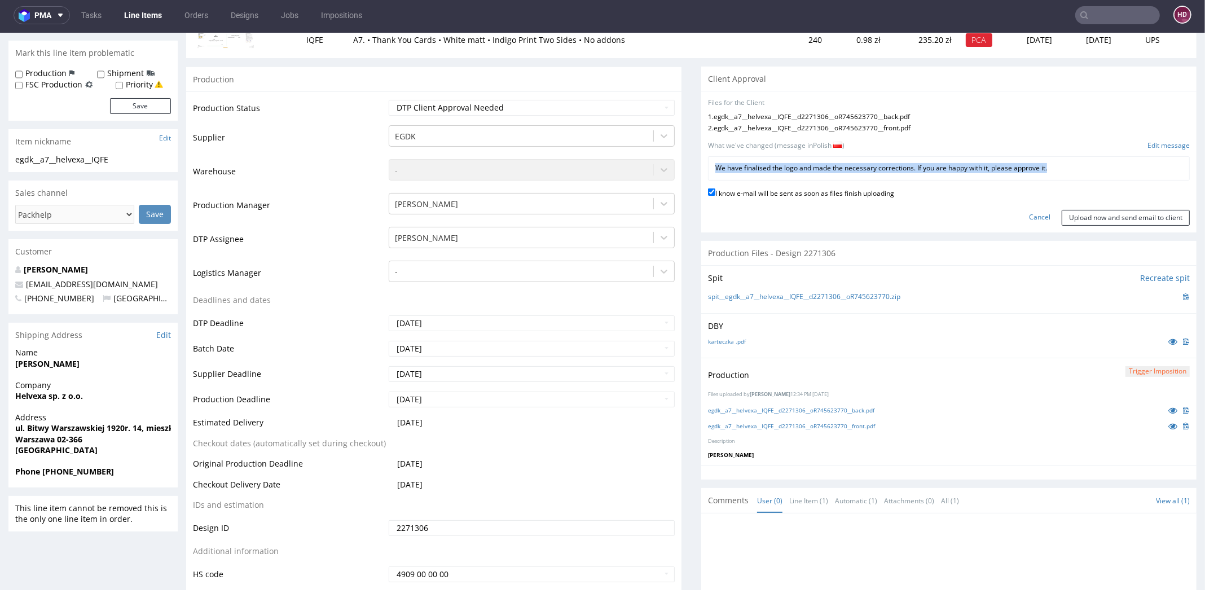
click at [900, 159] on div "We have finalised the logo and made the necessary corrections. If you are happy…" at bounding box center [949, 168] width 482 height 24
click at [1148, 144] on link "Edit message" at bounding box center [1169, 146] width 42 height 10
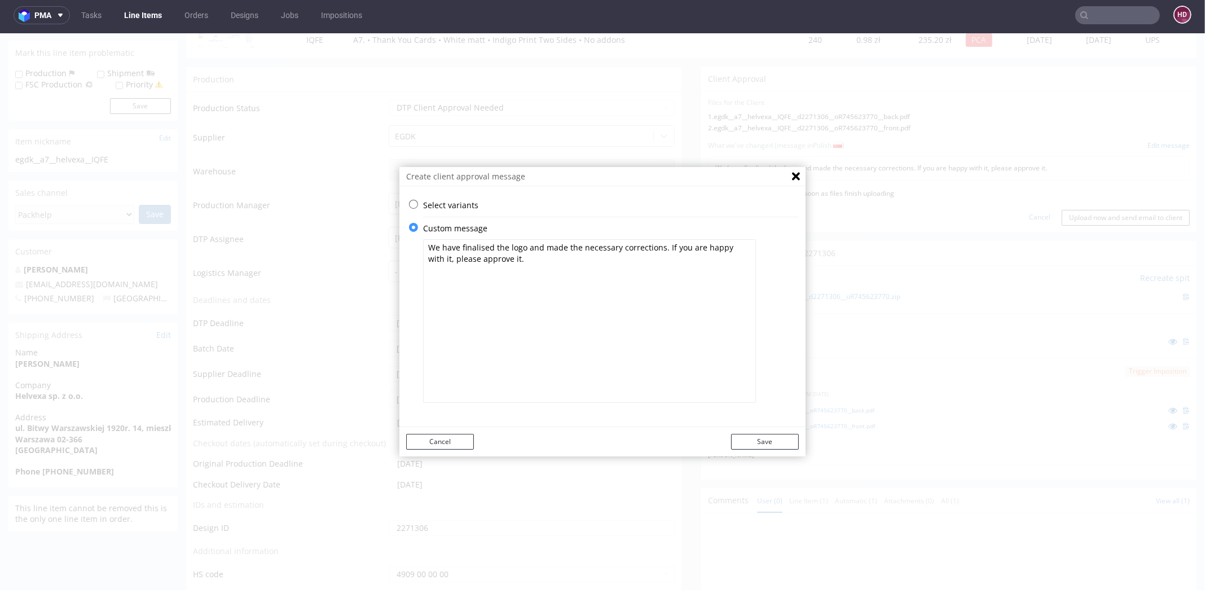
drag, startPoint x: 537, startPoint y: 279, endPoint x: 324, endPoint y: 154, distance: 247.1
click at [327, 159] on div "Create client approval message Select variants ⥂ Some graphic elements had to b…" at bounding box center [602, 311] width 1205 height 557
paste textarea "Dopsaowalismy logo i nanieślismy poprawki. Jeśli jest okej, prosze o akceptację"
click at [443, 250] on textarea "Dopsaowalismy logo i nanieślismy poprawki. Jeśli jest okej, prosze o akceptację" at bounding box center [589, 321] width 333 height 164
click at [470, 249] on textarea "Dopasowalismy logo i nanieślismy poprawki. Jeśli jest okej, prosze o akceptację" at bounding box center [589, 321] width 333 height 164
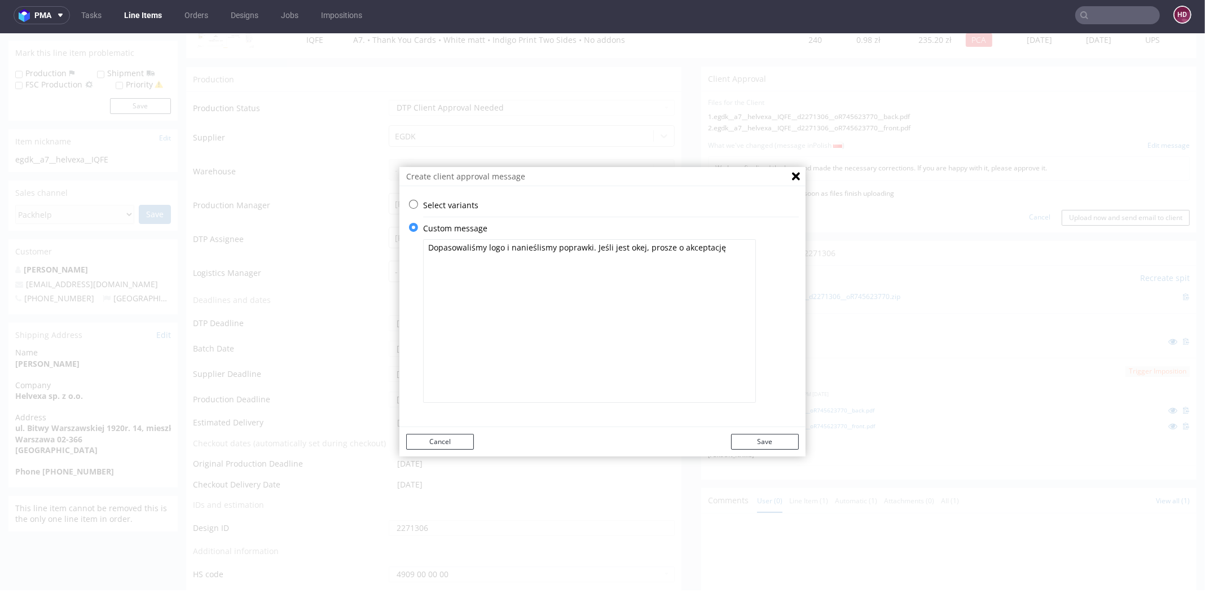
click at [534, 249] on textarea "Dopasowaliśmy logo i nanieślismy poprawki. Jeśli jest okej, prosze o akceptację" at bounding box center [589, 321] width 333 height 164
click at [619, 253] on textarea "Dopasowaliśmy logo i nanieśliśmy poprawki. Jeśli jest okej, prosze o akceptację" at bounding box center [589, 321] width 333 height 164
drag, startPoint x: 635, startPoint y: 247, endPoint x: 619, endPoint y: 248, distance: 15.9
click at [619, 248] on textarea "Dopasowaliśmy logo i nanieśliśmy poprawki. Jeśli jest okej, prosze o akceptację" at bounding box center [589, 321] width 333 height 164
click at [692, 247] on textarea "Dopasowaliśmy logo i nanieśliśmy poprawki. Jeśli jest w porządku, prosze o akce…" at bounding box center [589, 321] width 333 height 164
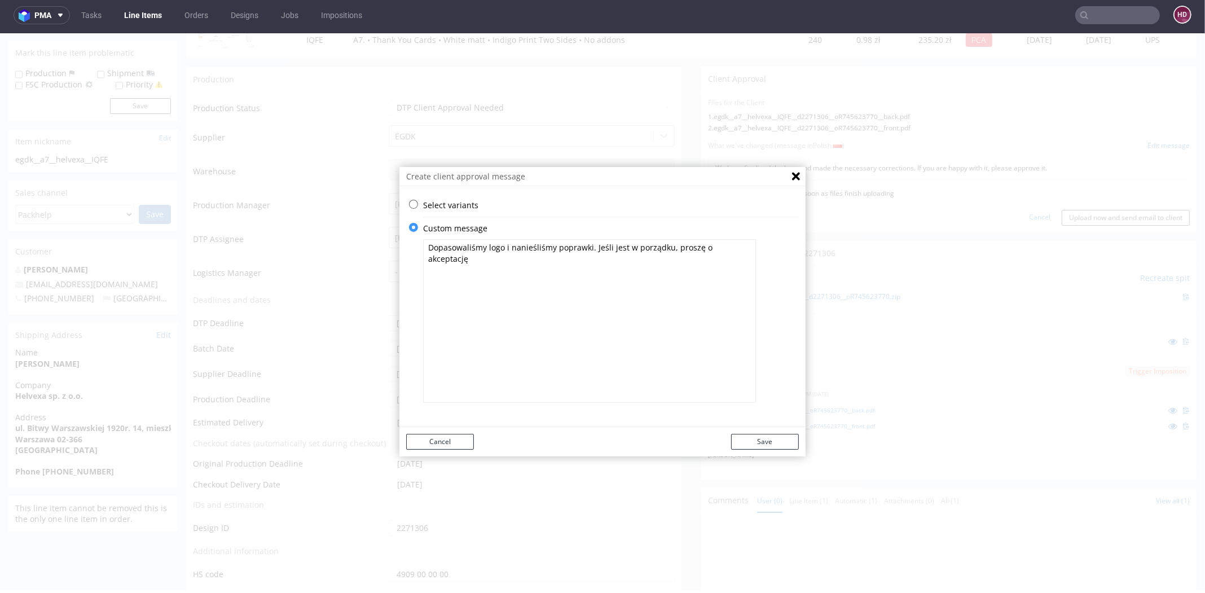
click at [741, 249] on textarea "Dopasowaliśmy logo i nanieśliśmy poprawki. Jeśli jest w porządku, proszę o akce…" at bounding box center [589, 321] width 333 height 164
type textarea "Dopasowaliśmy logo i nanieśliśmy poprawki. Jeśli jest w porządku, proszę o akce…"
click at [779, 448] on button "Save" at bounding box center [765, 442] width 68 height 16
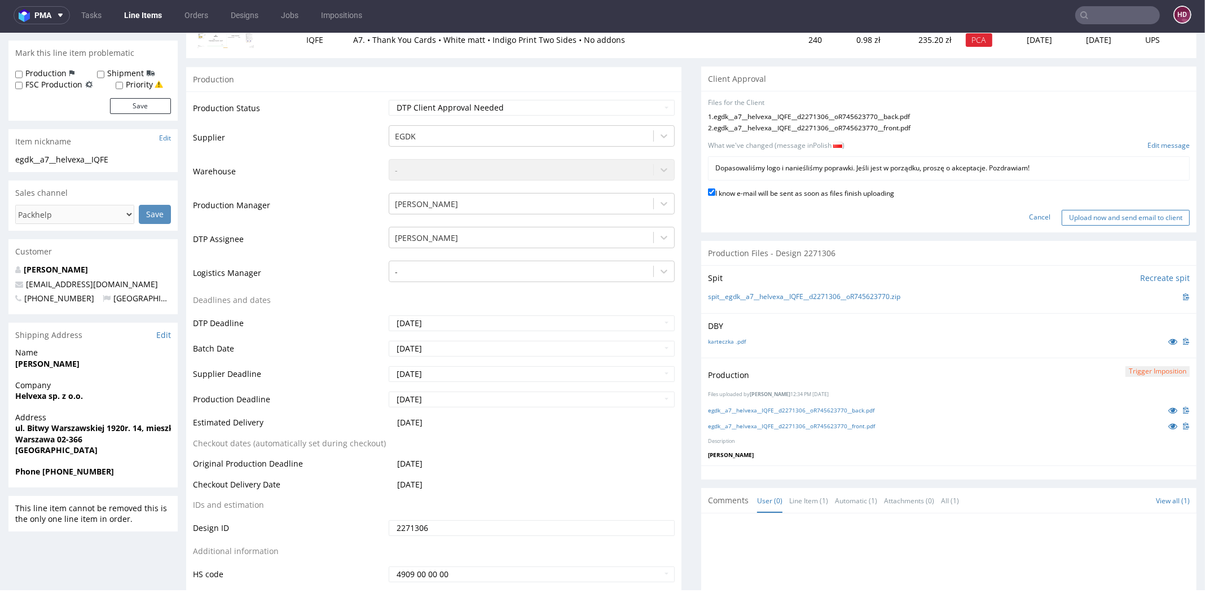
click at [1062, 210] on input "Upload now and send email to client" at bounding box center [1126, 218] width 128 height 16
click at [1062, 218] on input "Upload now and send email to client" at bounding box center [1126, 218] width 128 height 16
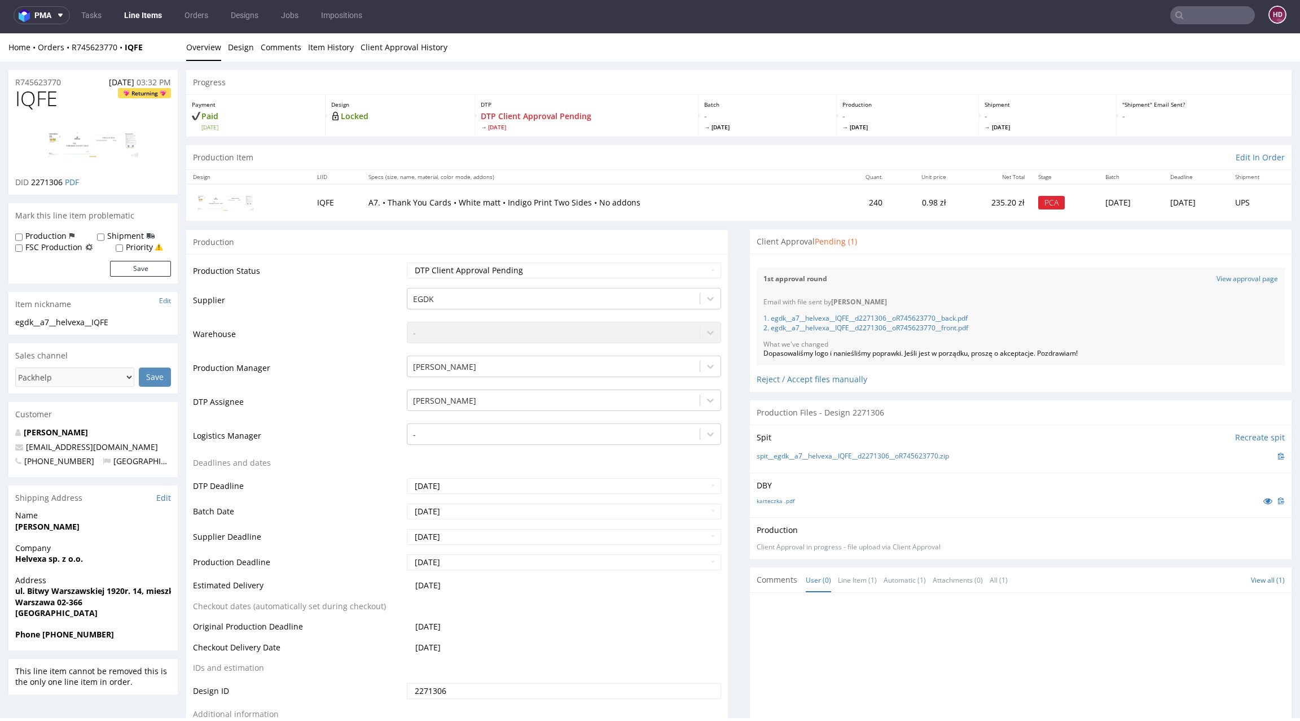
drag, startPoint x: 64, startPoint y: 98, endPoint x: 57, endPoint y: 99, distance: 6.9
click at [63, 98] on h1 "IQFE Returning" at bounding box center [93, 98] width 156 height 23
drag, startPoint x: 55, startPoint y: 99, endPoint x: 0, endPoint y: 95, distance: 54.8
copy span "IQFE"
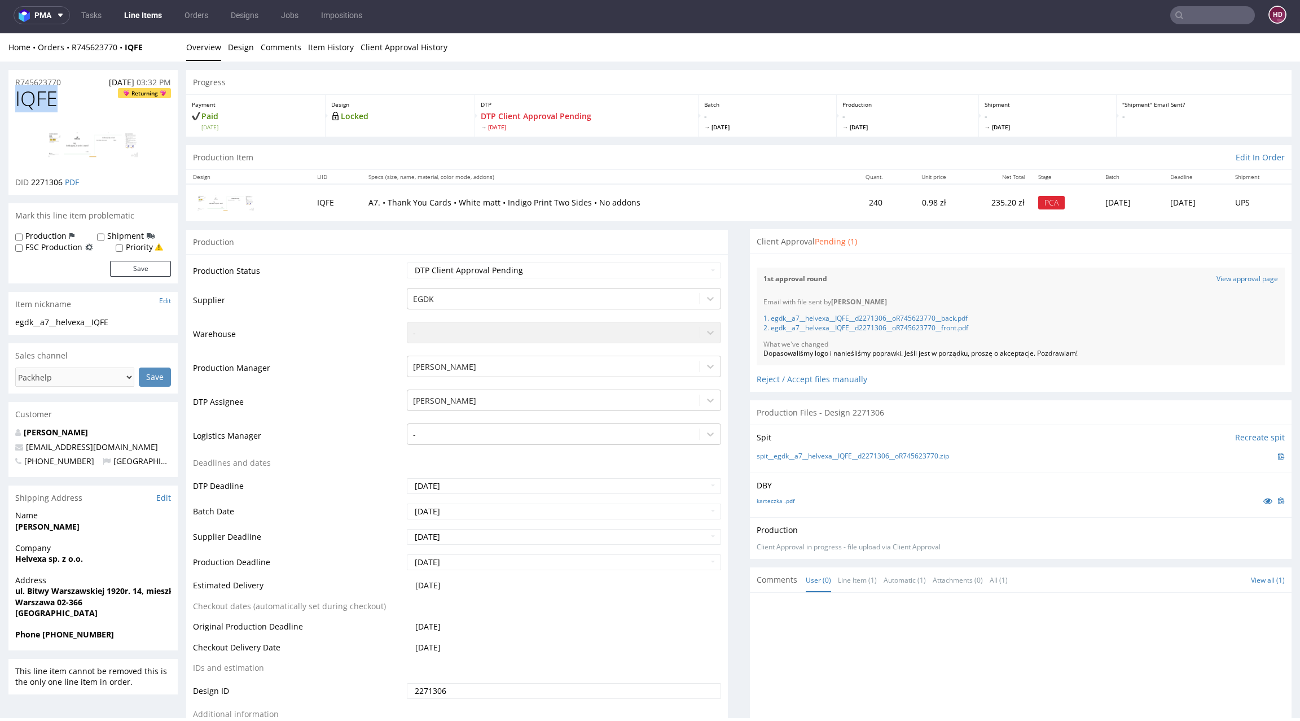
copy span "IQFE"
drag, startPoint x: 1086, startPoint y: 352, endPoint x: 739, endPoint y: 348, distance: 347.6
click at [750, 348] on div "Files for the Client Choose file What we've changed Create message I know e-mai…" at bounding box center [1021, 322] width 542 height 138
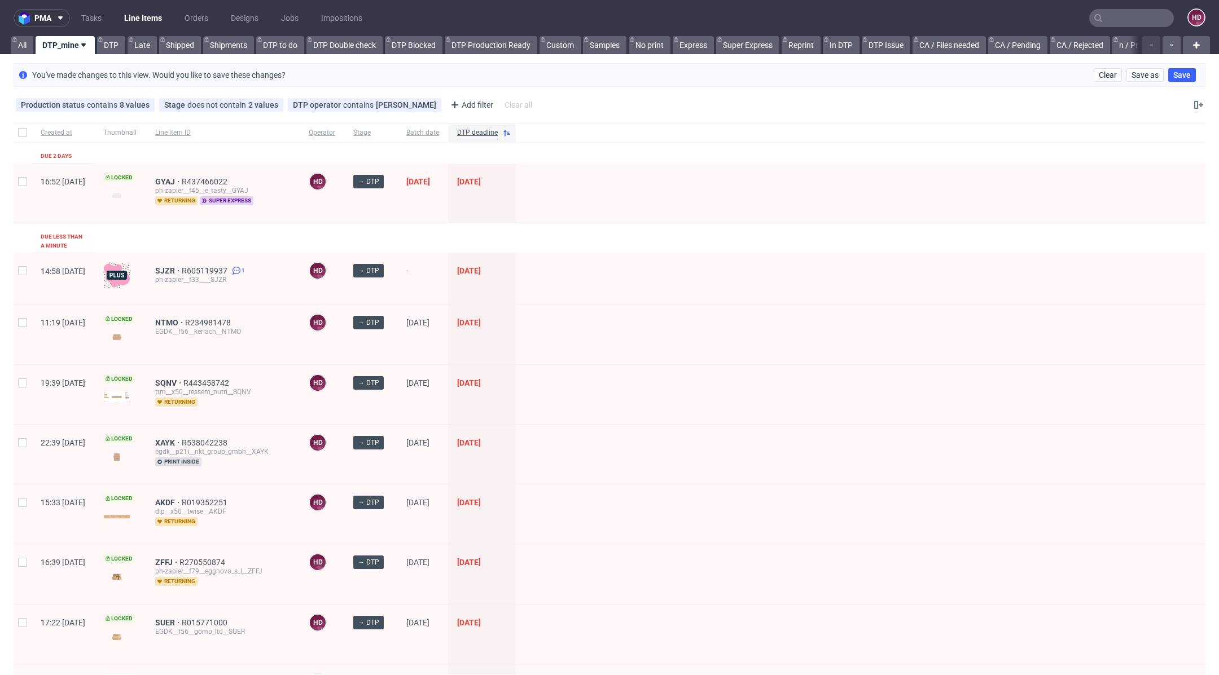
scroll to position [235, 0]
click at [182, 183] on span "GYAJ" at bounding box center [168, 181] width 27 height 9
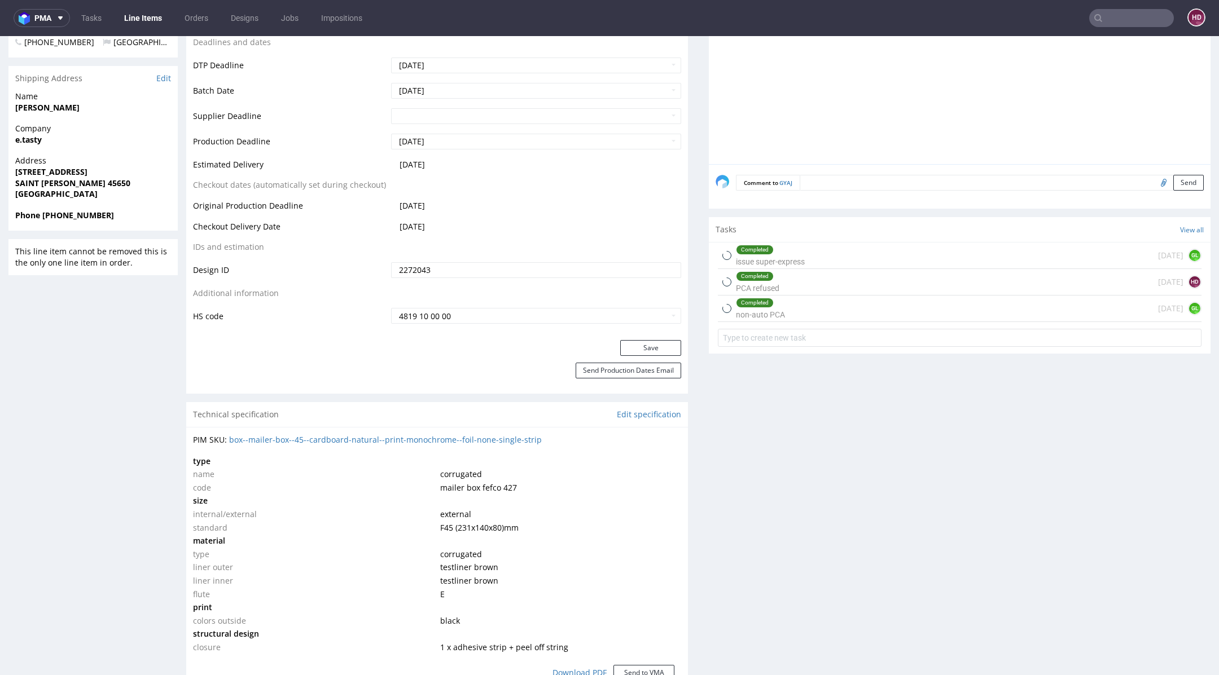
scroll to position [427, 0]
click at [736, 295] on div "Completed non-auto PCA" at bounding box center [760, 308] width 49 height 26
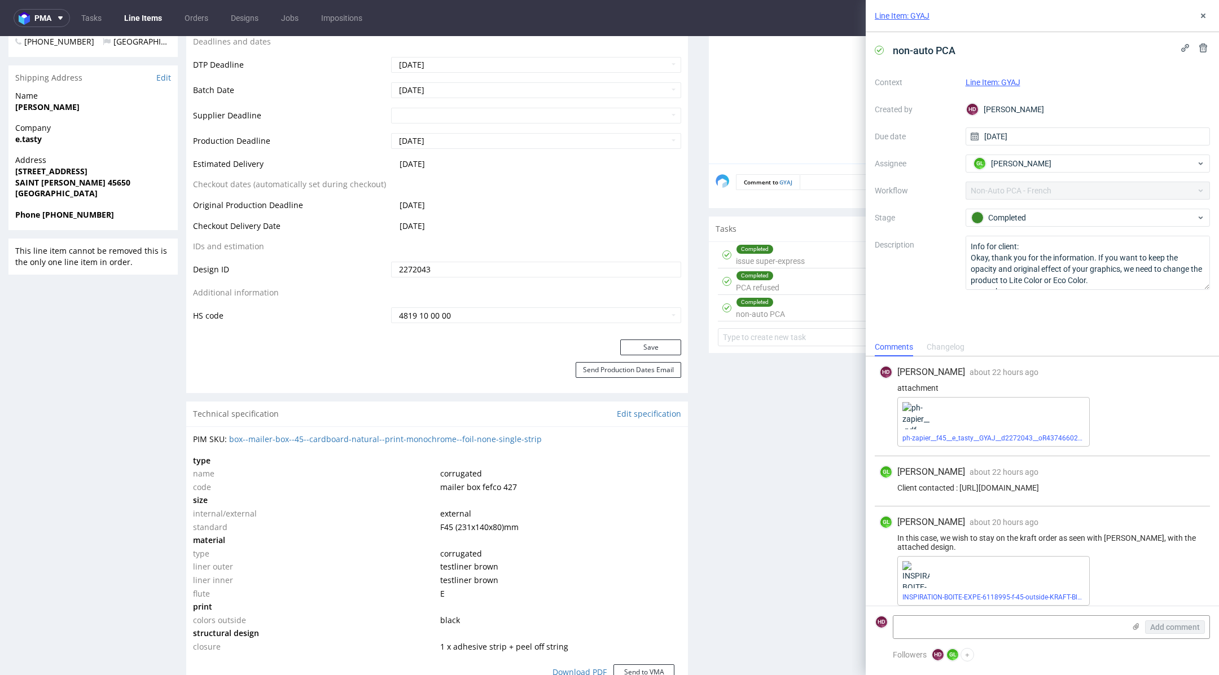
scroll to position [16, 0]
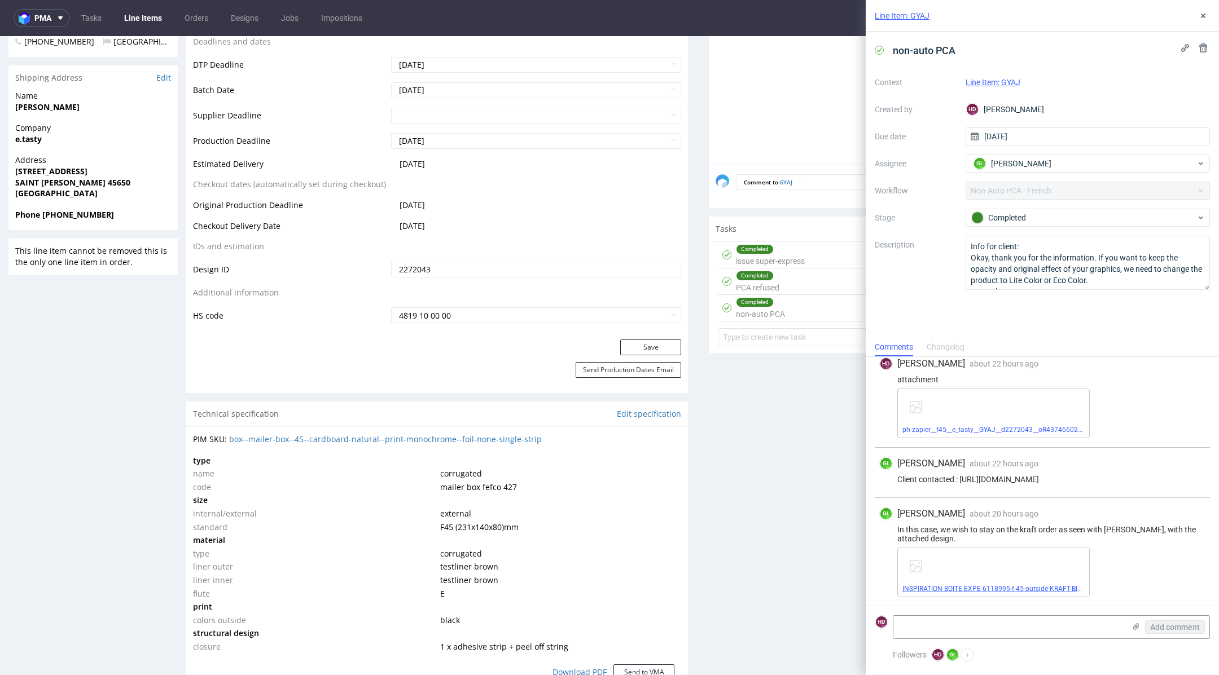
click at [960, 585] on link "INSPIRATION-BOITE-EXPE-6118995-f-45-outside-KRAFT-Black.pdf" at bounding box center [1001, 589] width 198 height 8
click at [942, 426] on link "ph-zapier__f45__e_tasty__GYAJ__d2272043__oR437466022 .pdf" at bounding box center [998, 430] width 193 height 8
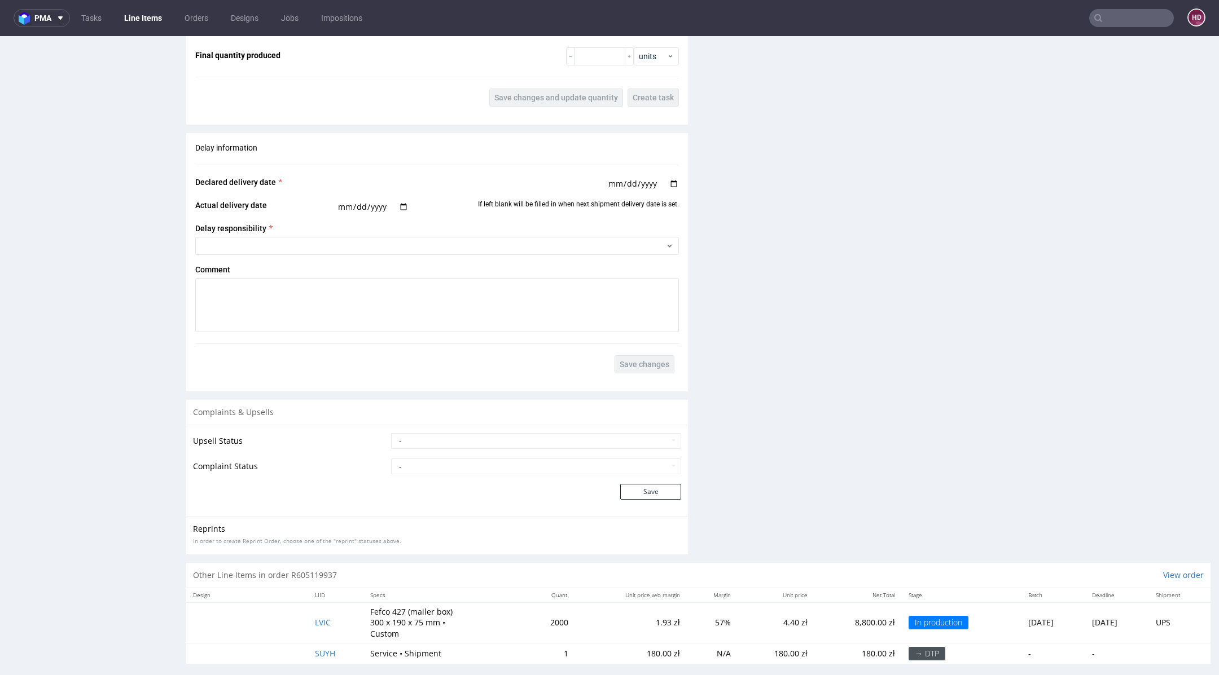
scroll to position [1644, 0]
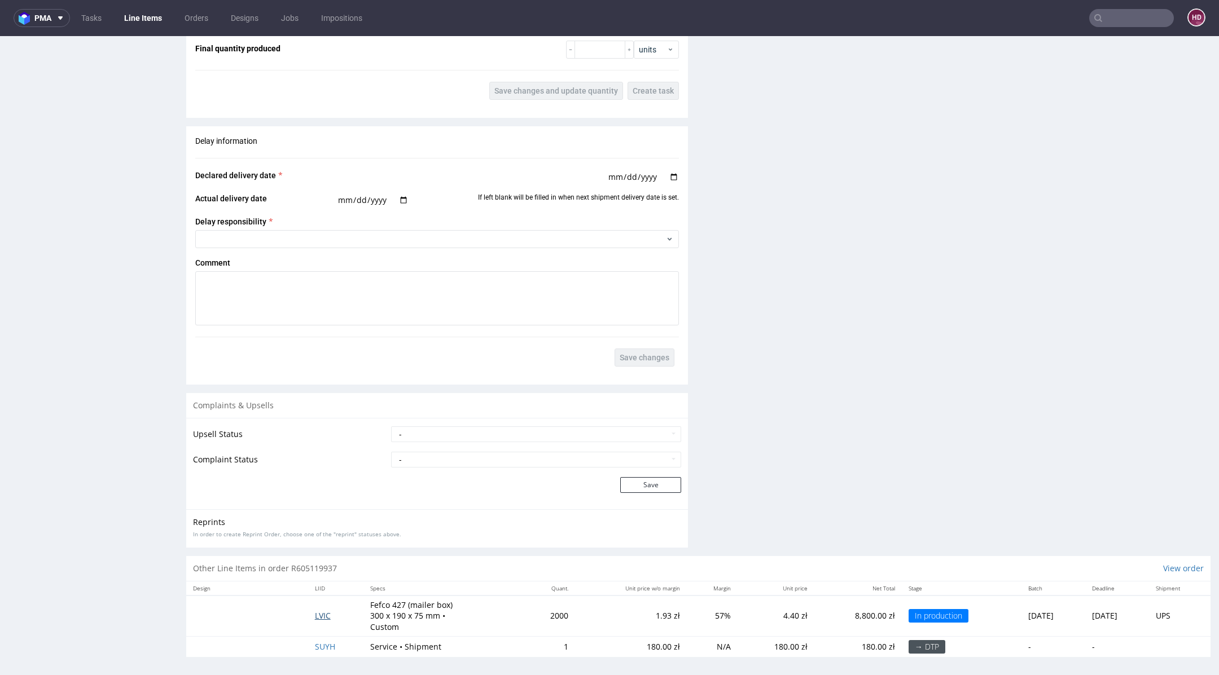
click at [315, 616] on span "LVIC" at bounding box center [323, 616] width 16 height 11
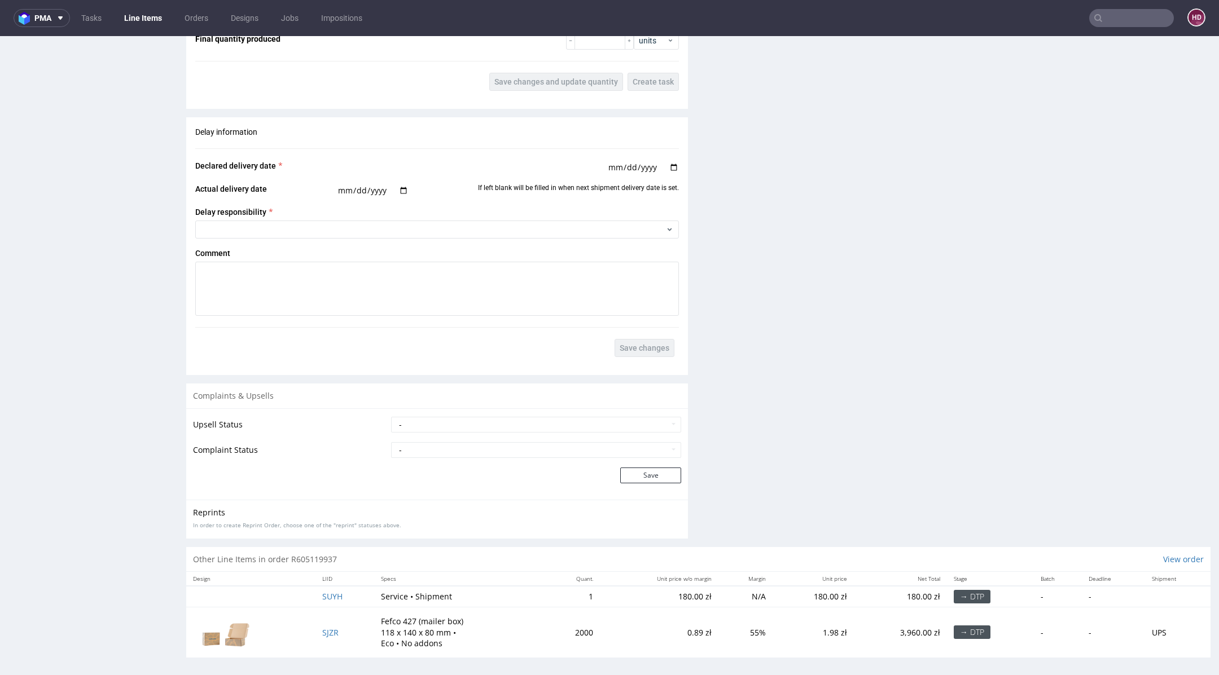
scroll to position [3, 0]
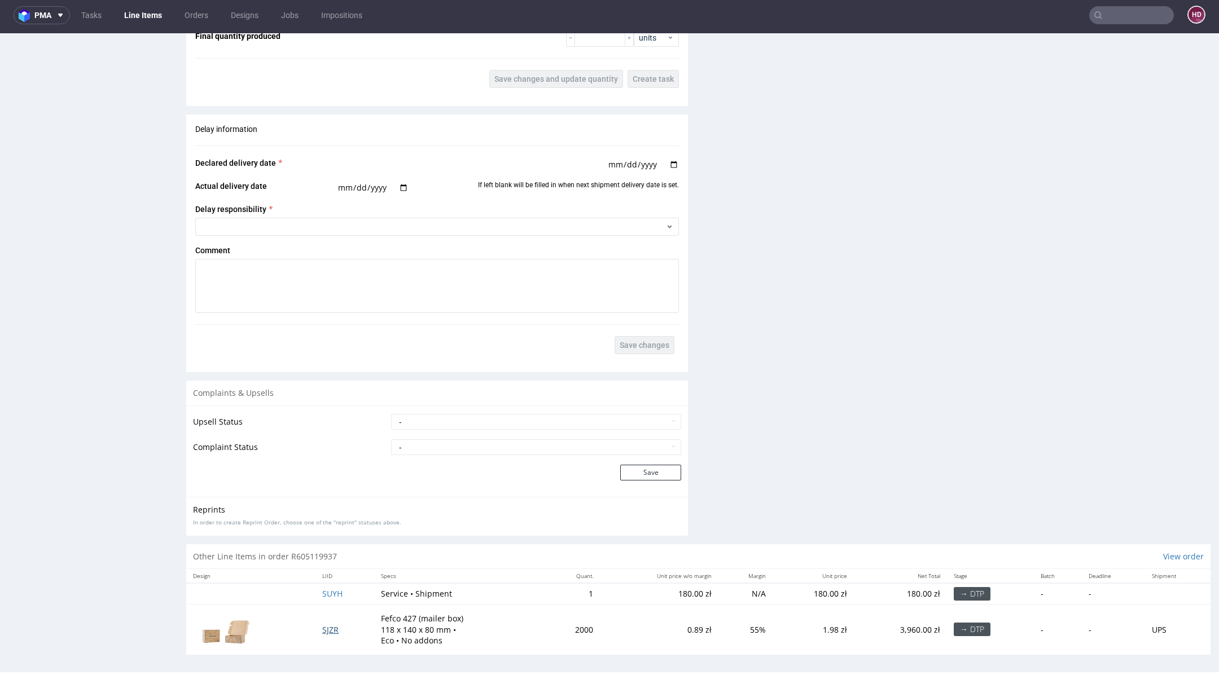
click at [335, 626] on span "SJZR" at bounding box center [330, 630] width 16 height 11
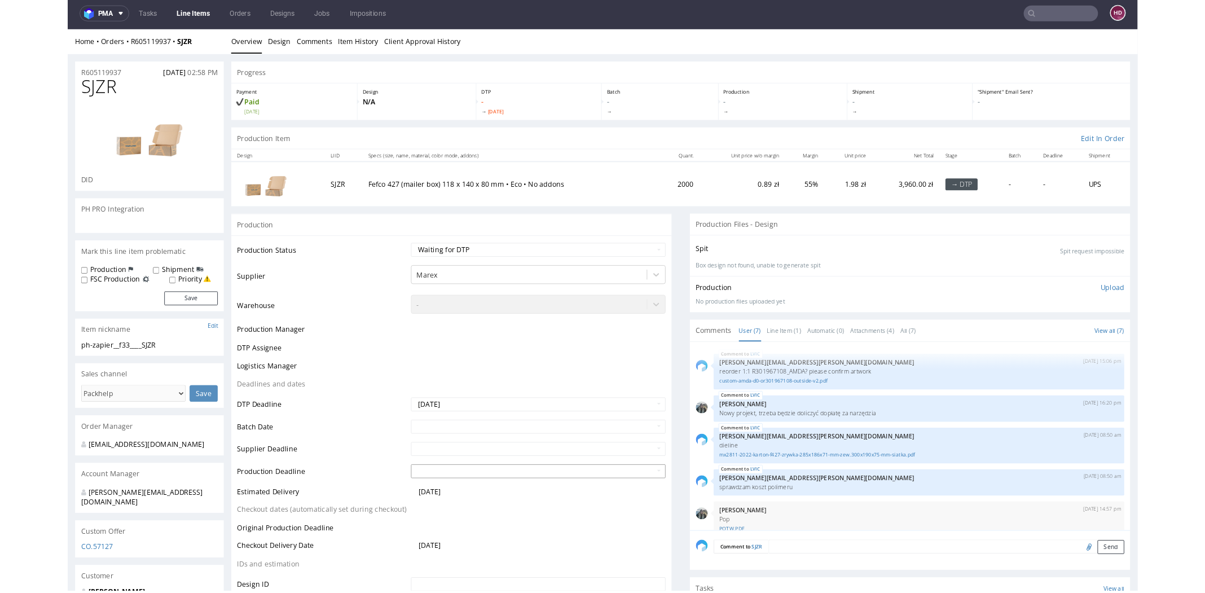
scroll to position [116, 0]
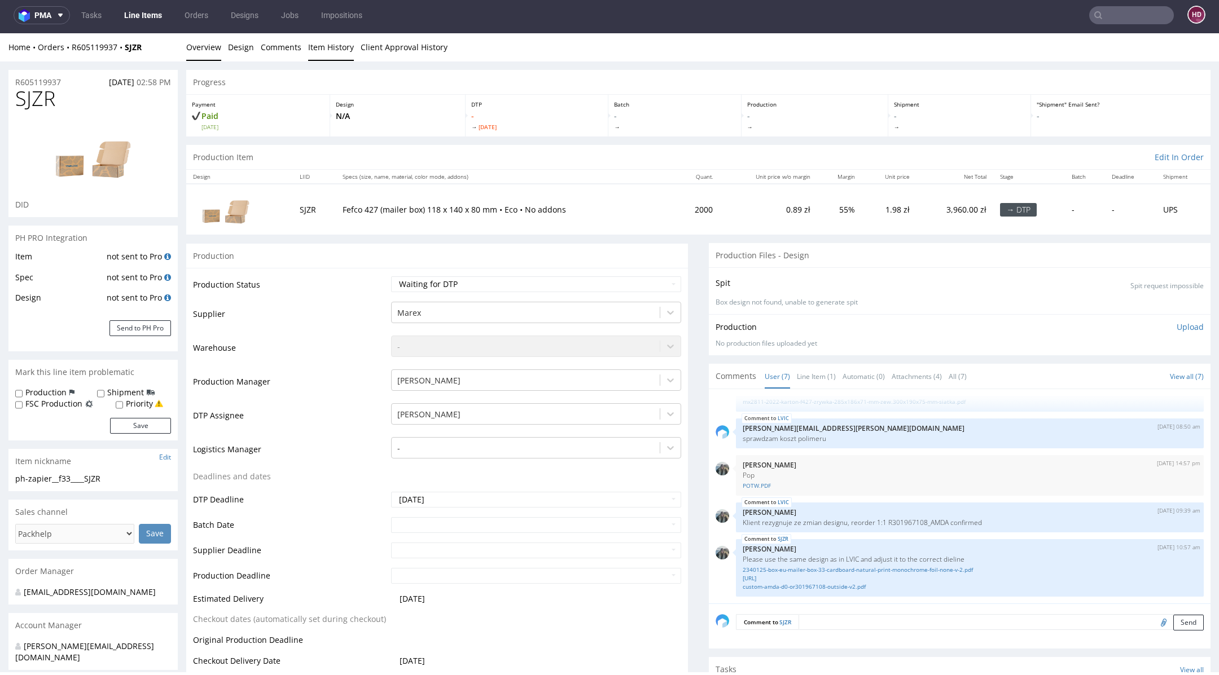
click at [315, 51] on link "Item History" at bounding box center [331, 47] width 46 height 28
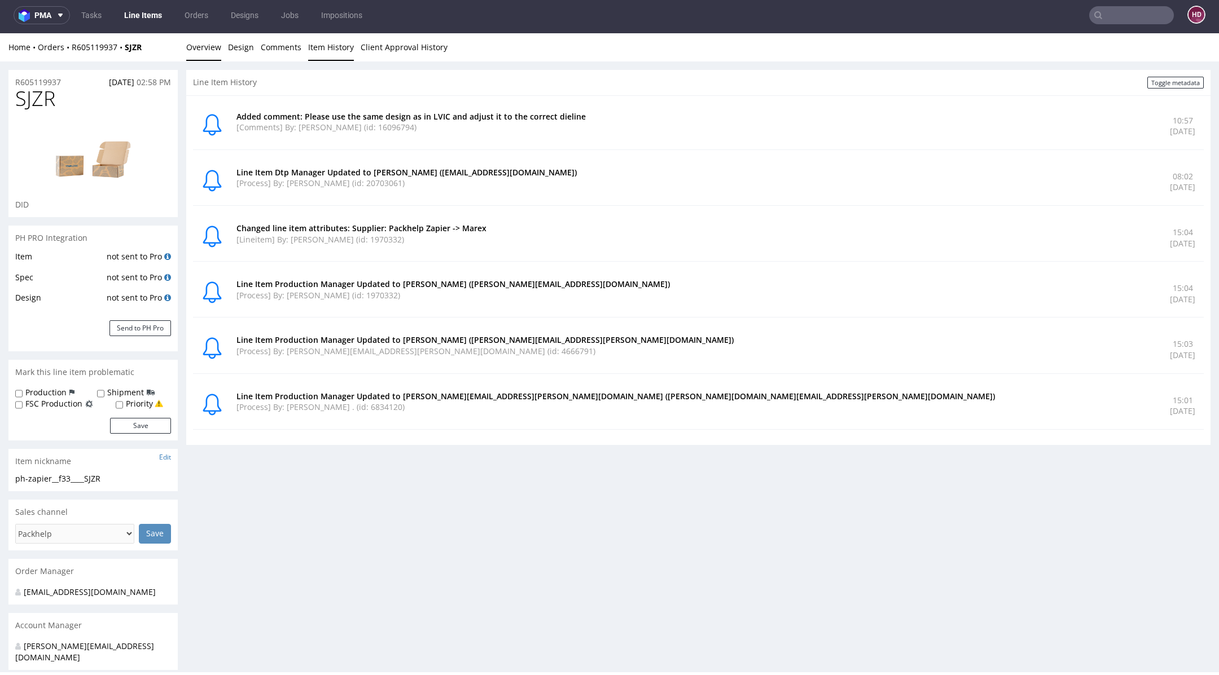
click at [213, 43] on link "Overview" at bounding box center [203, 47] width 35 height 28
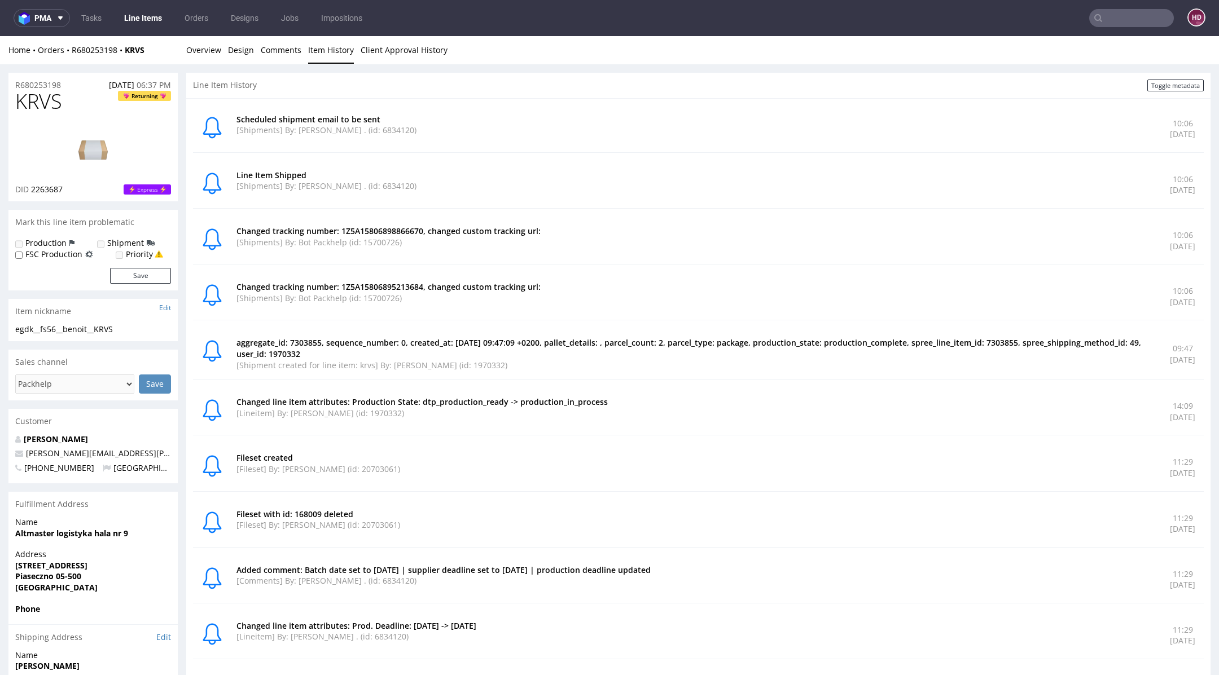
scroll to position [38, 0]
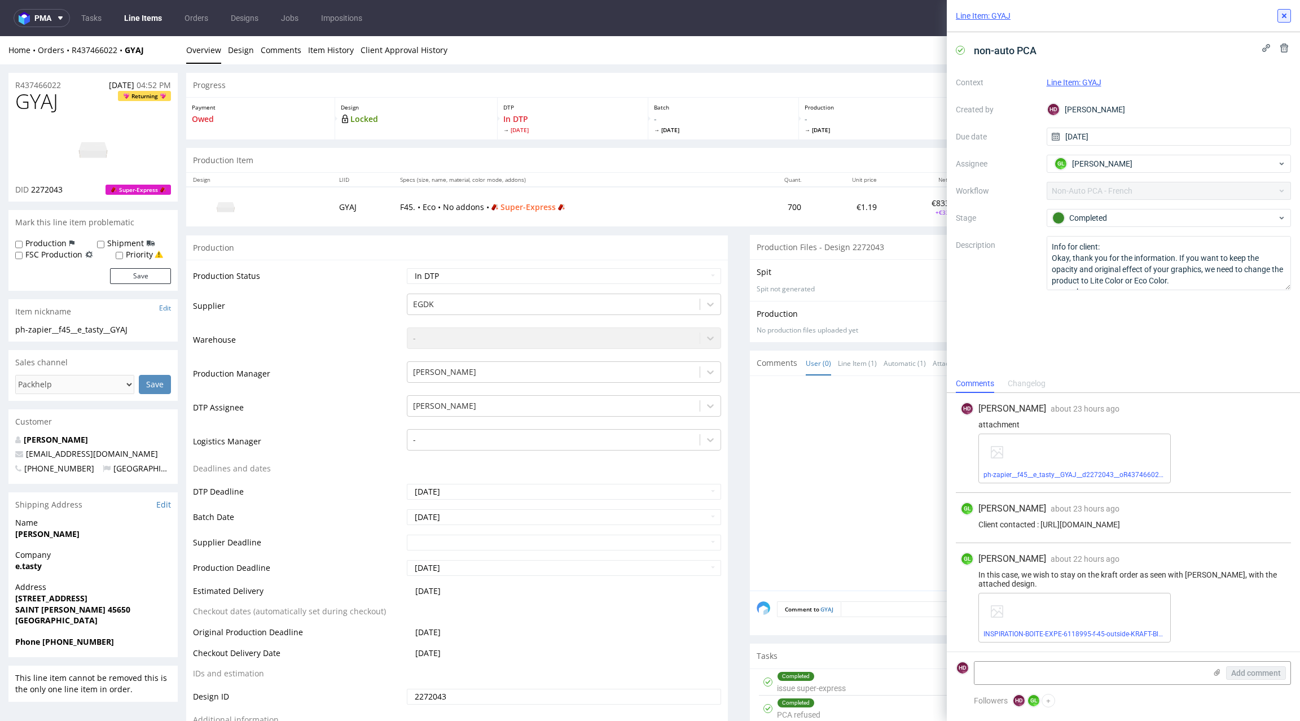
click at [1205, 17] on icon at bounding box center [1284, 15] width 9 height 9
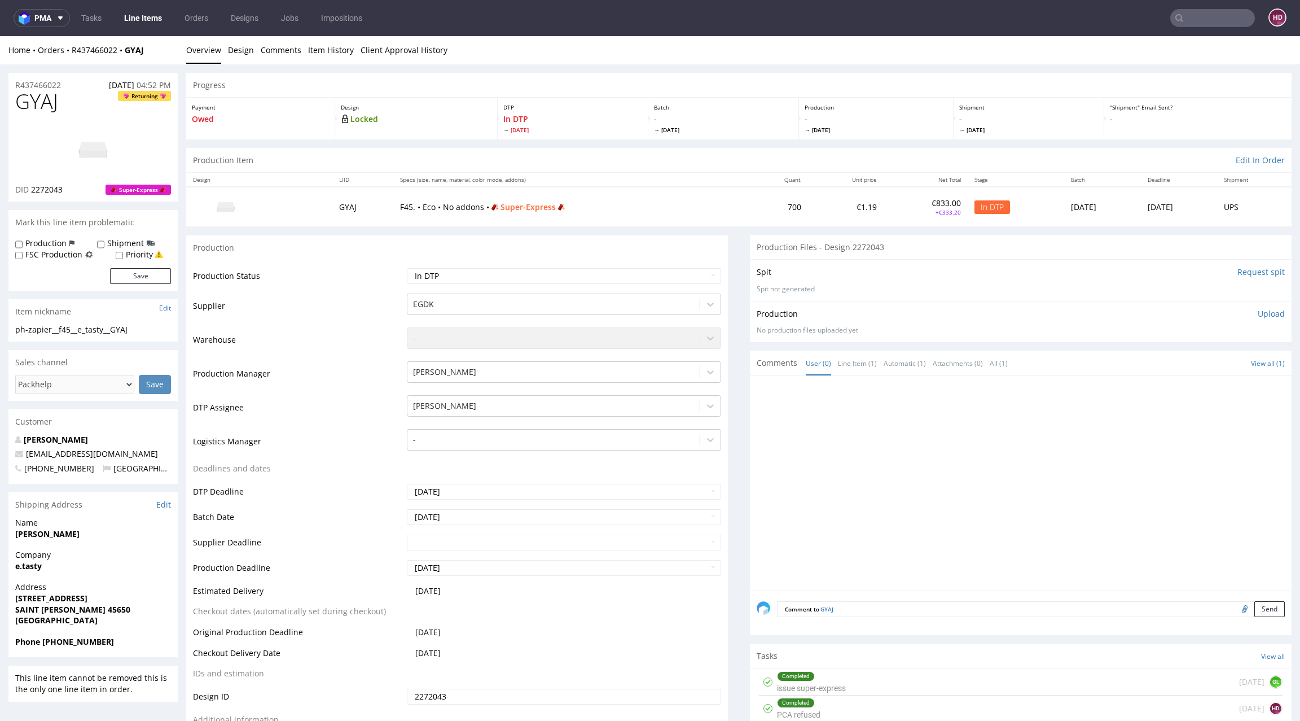
click at [168, 25] on ul "Tasks Line Items Orders Designs Jobs Impositions" at bounding box center [222, 18] width 304 height 18
click at [164, 25] on link "Line Items" at bounding box center [142, 18] width 51 height 18
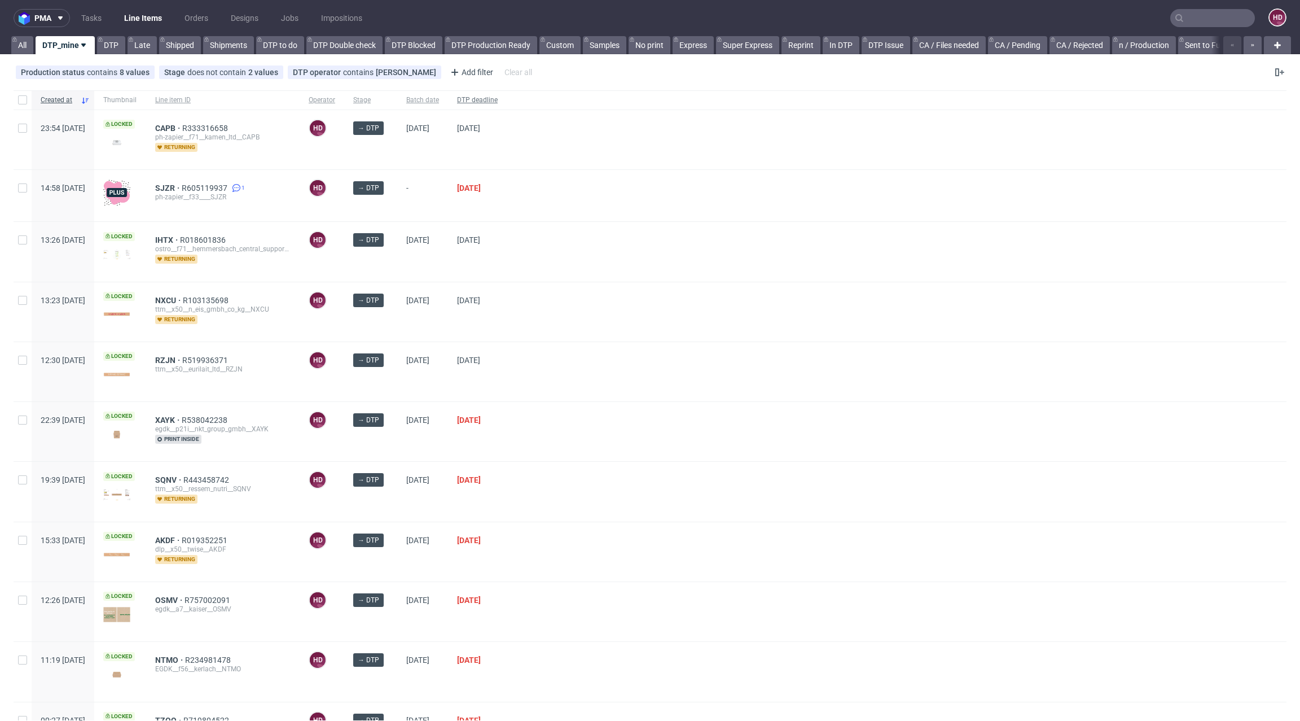
click at [498, 98] on span "DTP deadline" at bounding box center [477, 100] width 41 height 10
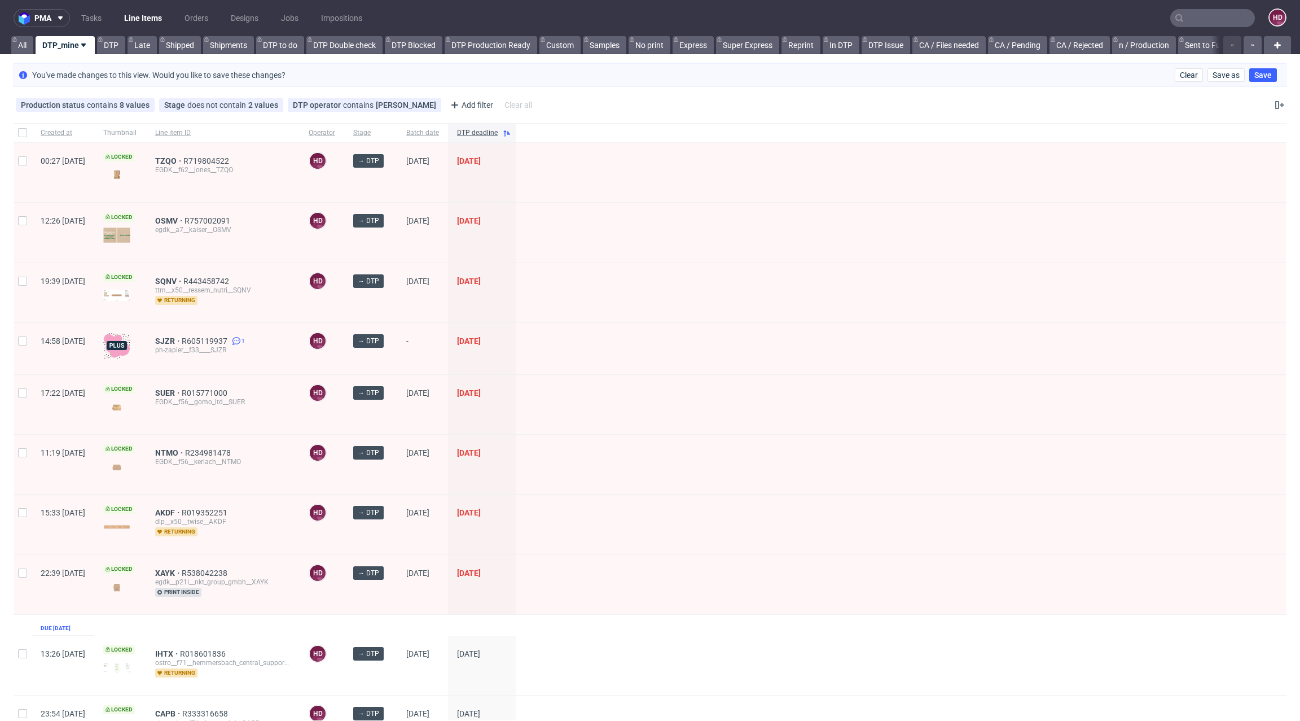
scroll to position [186, 0]
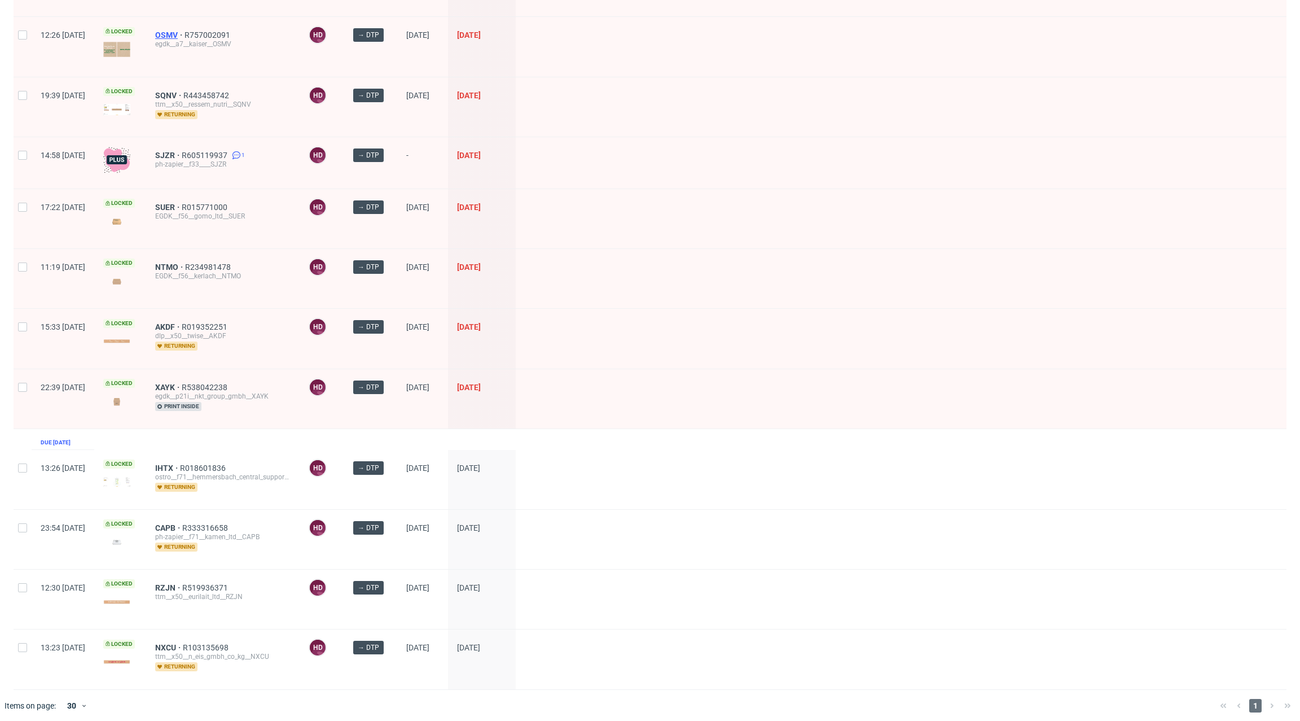
click at [185, 32] on span "OSMV" at bounding box center [169, 34] width 29 height 9
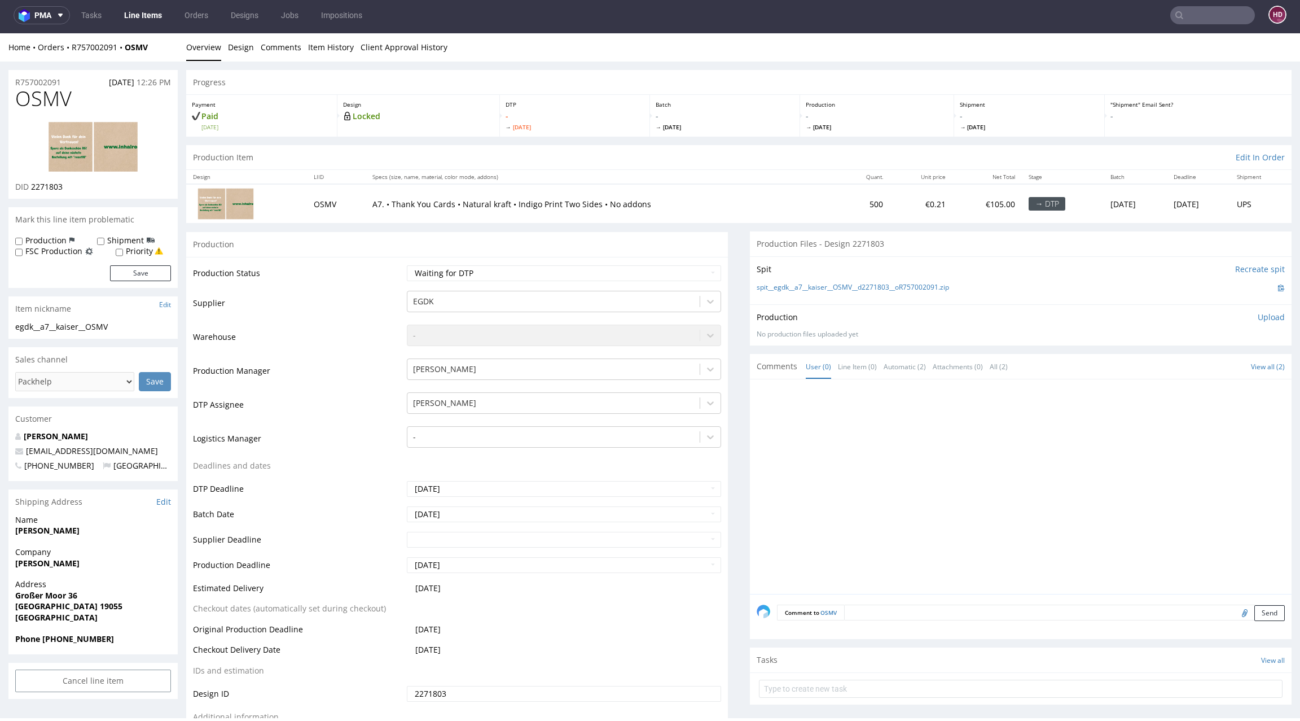
click at [480, 260] on div "Production Status Waiting for Artwork Waiting for Diecut Waiting for Mockup Wai…" at bounding box center [457, 510] width 542 height 507
click at [478, 274] on select "Waiting for Artwork Waiting for Diecut Waiting for Mockup Waiting for DTP Waiti…" at bounding box center [564, 273] width 314 height 16
select select "dtp_in_process"
click at [407, 265] on select "Waiting for Artwork Waiting for Diecut Waiting for Mockup Waiting for DTP Waiti…" at bounding box center [564, 273] width 314 height 16
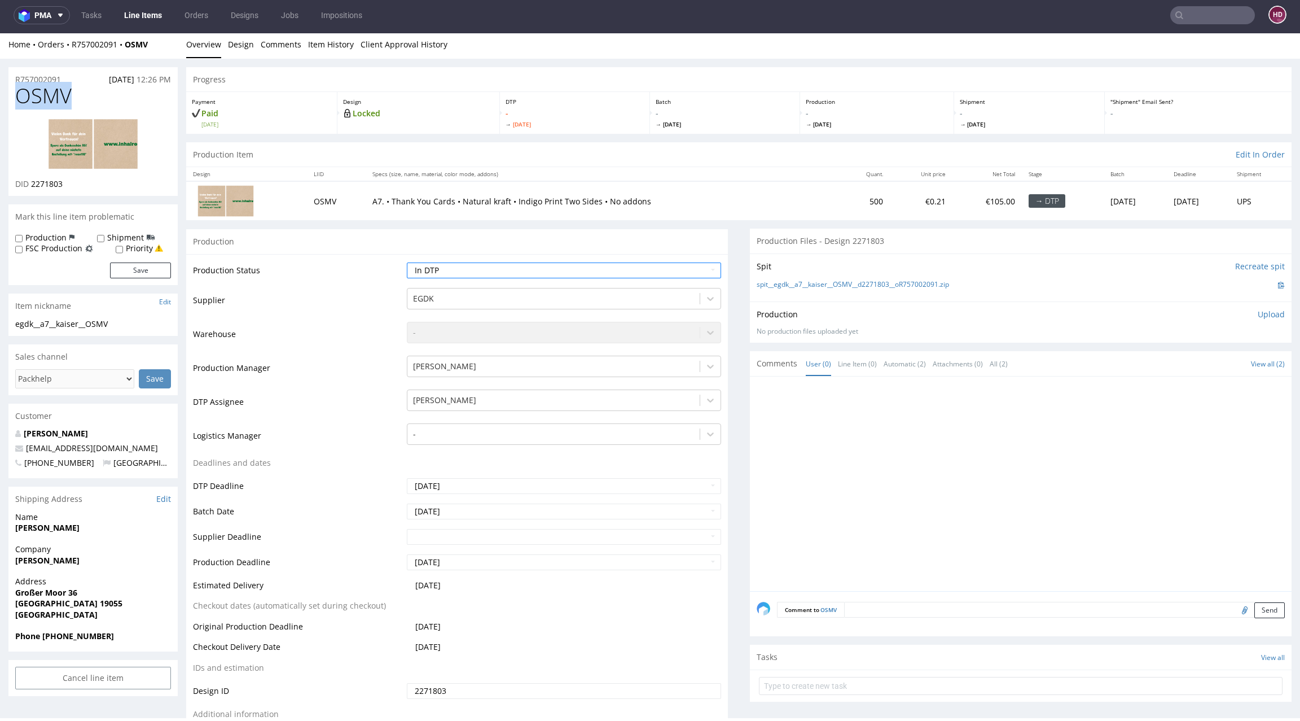
drag, startPoint x: 47, startPoint y: 95, endPoint x: 0, endPoint y: 92, distance: 46.9
copy span "OSMV"
click at [85, 190] on div "OSMV DID 2271803" at bounding box center [92, 140] width 169 height 111
drag, startPoint x: 62, startPoint y: 186, endPoint x: 49, endPoint y: 185, distance: 12.5
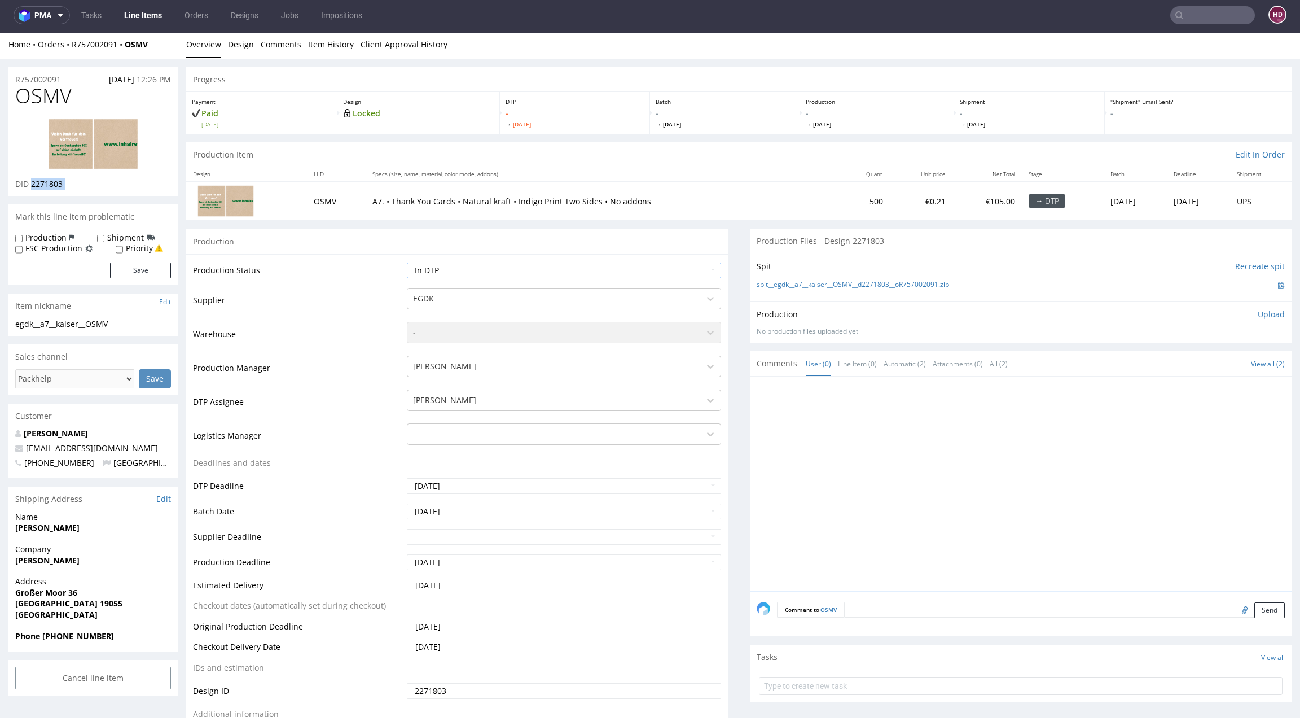
click at [49, 185] on div "OSMV DID 2271803" at bounding box center [92, 140] width 169 height 111
copy div "2271803"
click at [53, 159] on img at bounding box center [93, 144] width 90 height 51
click at [119, 323] on div "egdk__a7__kaiser__OSMV" at bounding box center [93, 323] width 156 height 11
drag, startPoint x: 119, startPoint y: 323, endPoint x: 0, endPoint y: 324, distance: 118.5
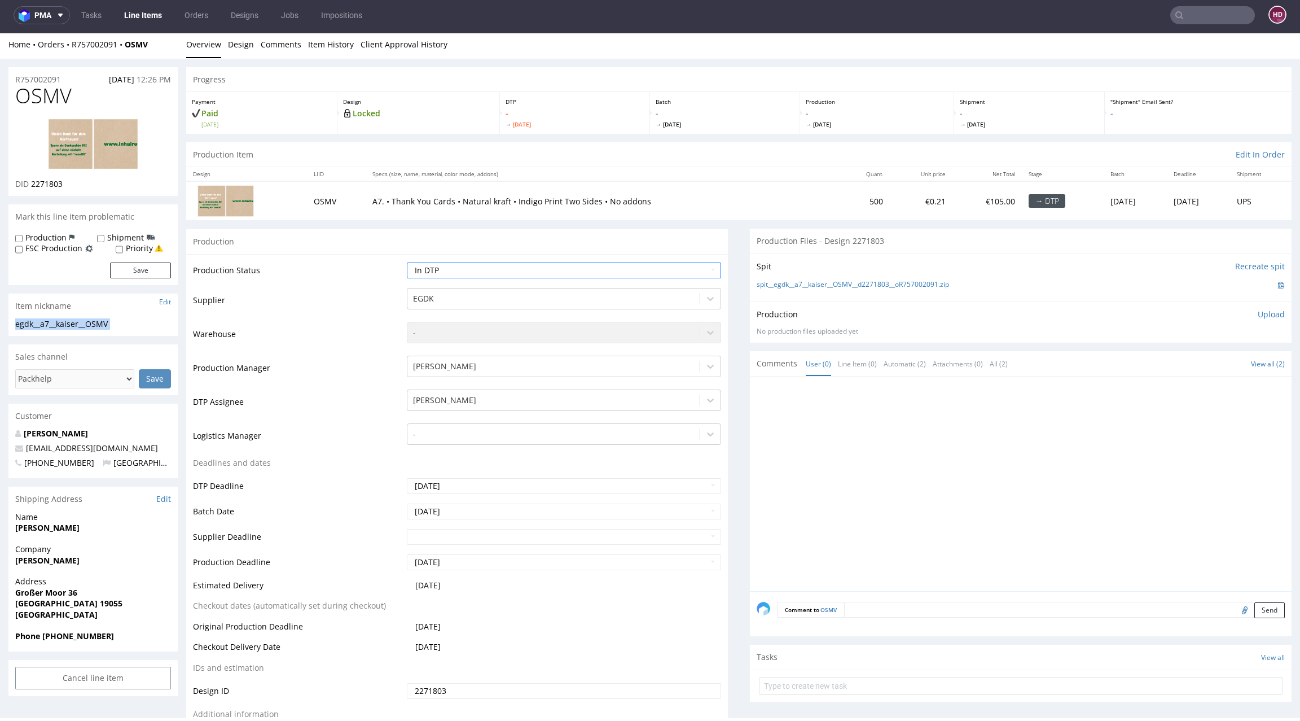
copy div "egdk__a7__kaiser__OSMV Update"
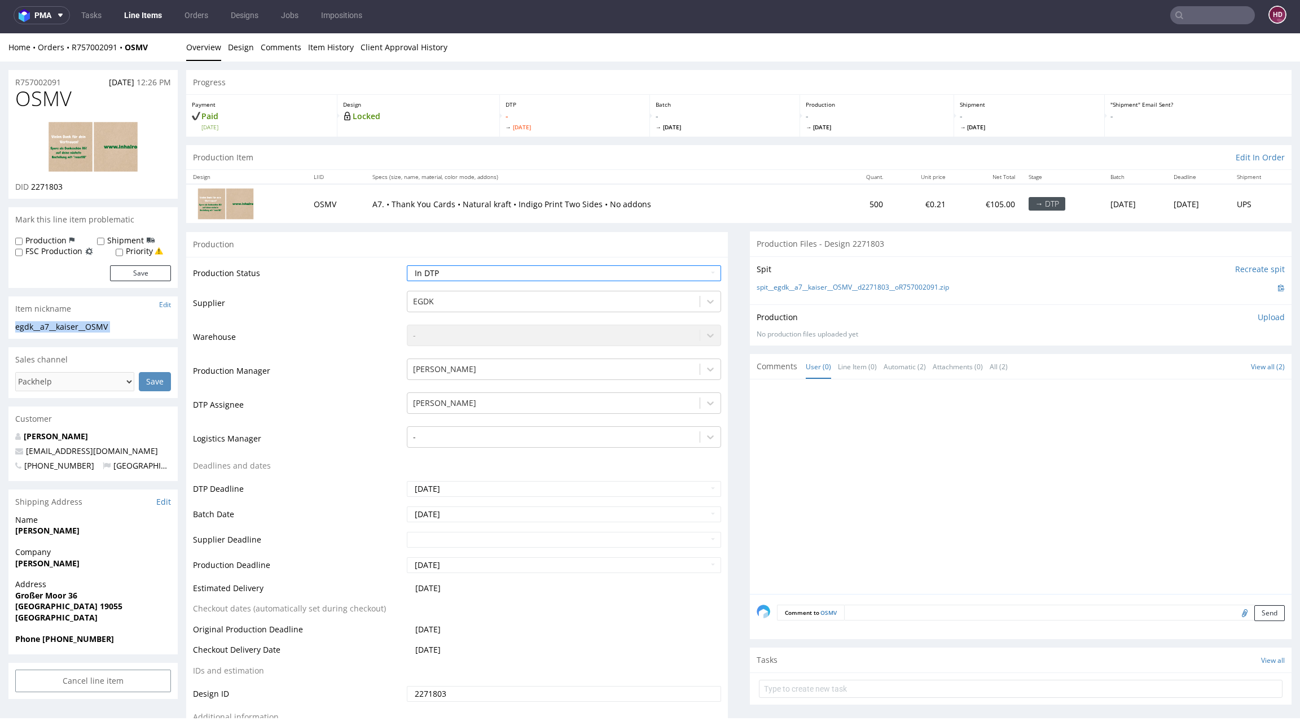
scroll to position [0, 0]
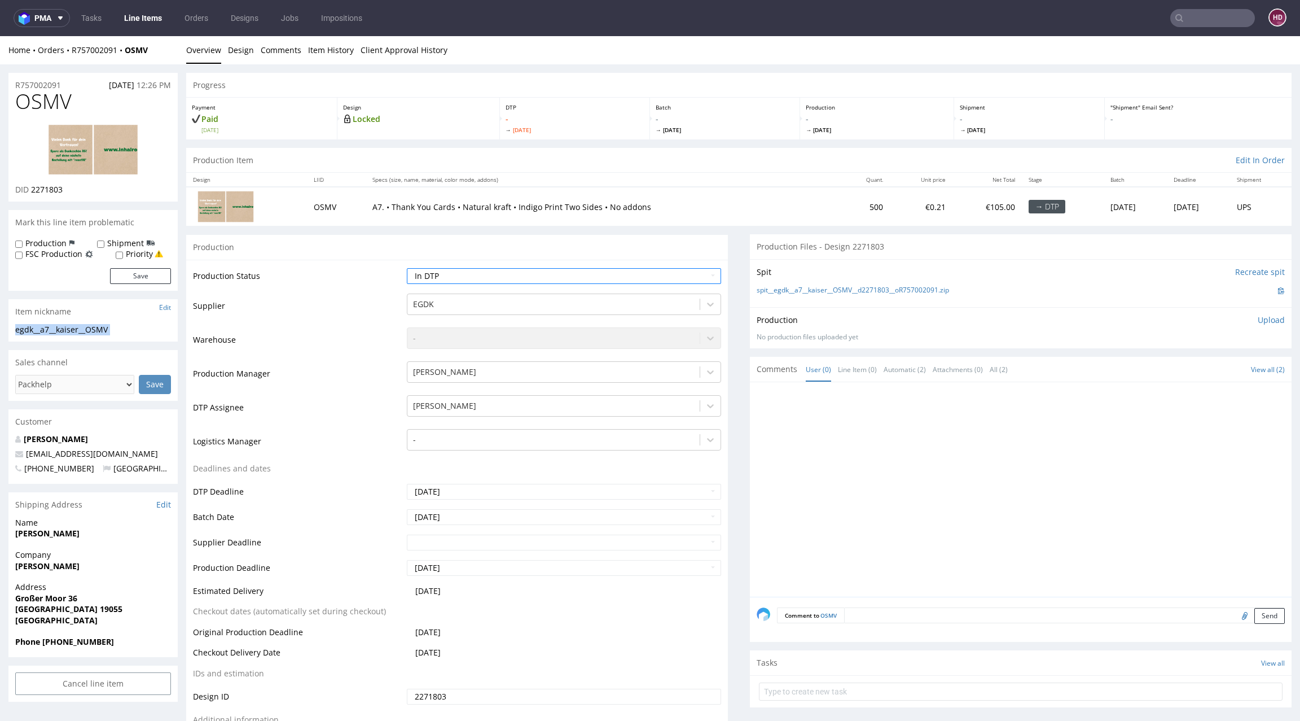
click at [79, 135] on img at bounding box center [93, 149] width 90 height 51
copy div "egdk__a7__kaiser__OSMV Update"
click at [85, 188] on div "DID 2271803" at bounding box center [93, 189] width 156 height 11
drag, startPoint x: 85, startPoint y: 188, endPoint x: 40, endPoint y: 184, distance: 45.9
click at [40, 184] on div "DID 2271803" at bounding box center [93, 189] width 156 height 11
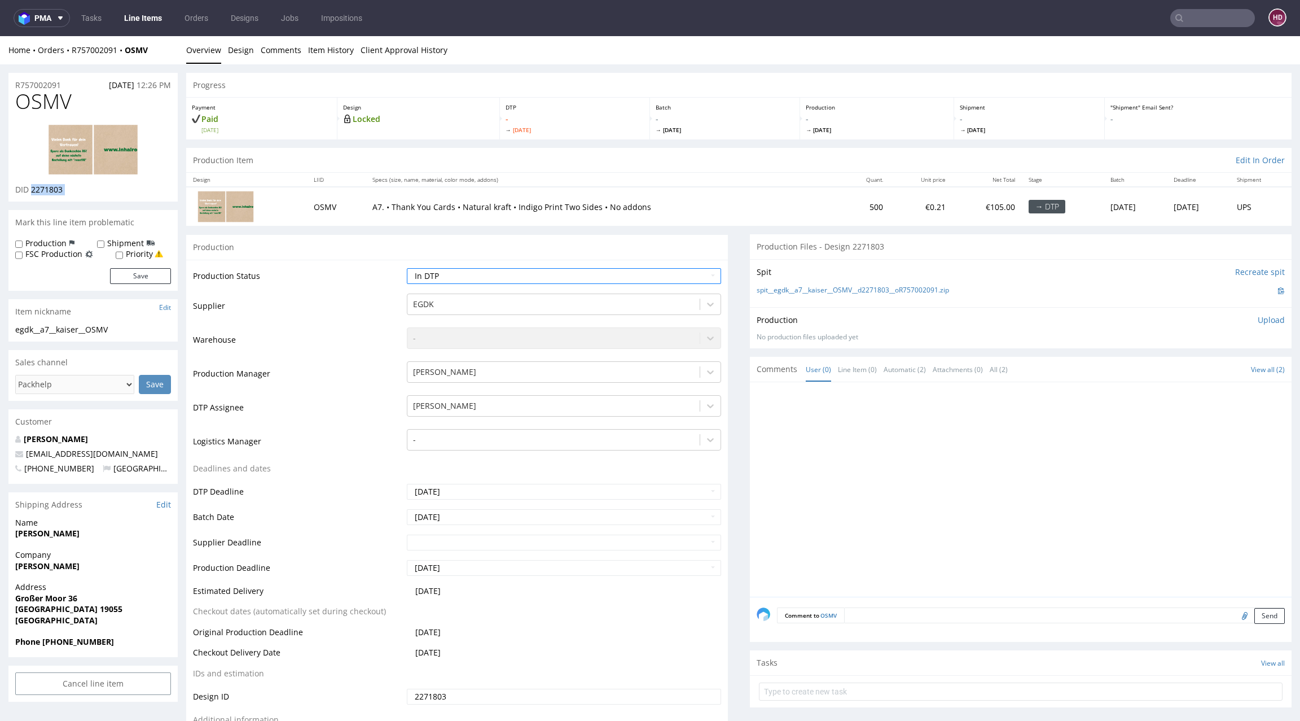
copy div "2271803"
drag, startPoint x: 68, startPoint y: 85, endPoint x: 0, endPoint y: 81, distance: 68.4
copy p "R757002091"
click at [111, 328] on div "egdk__a7__kaiser__OSMV" at bounding box center [93, 329] width 156 height 11
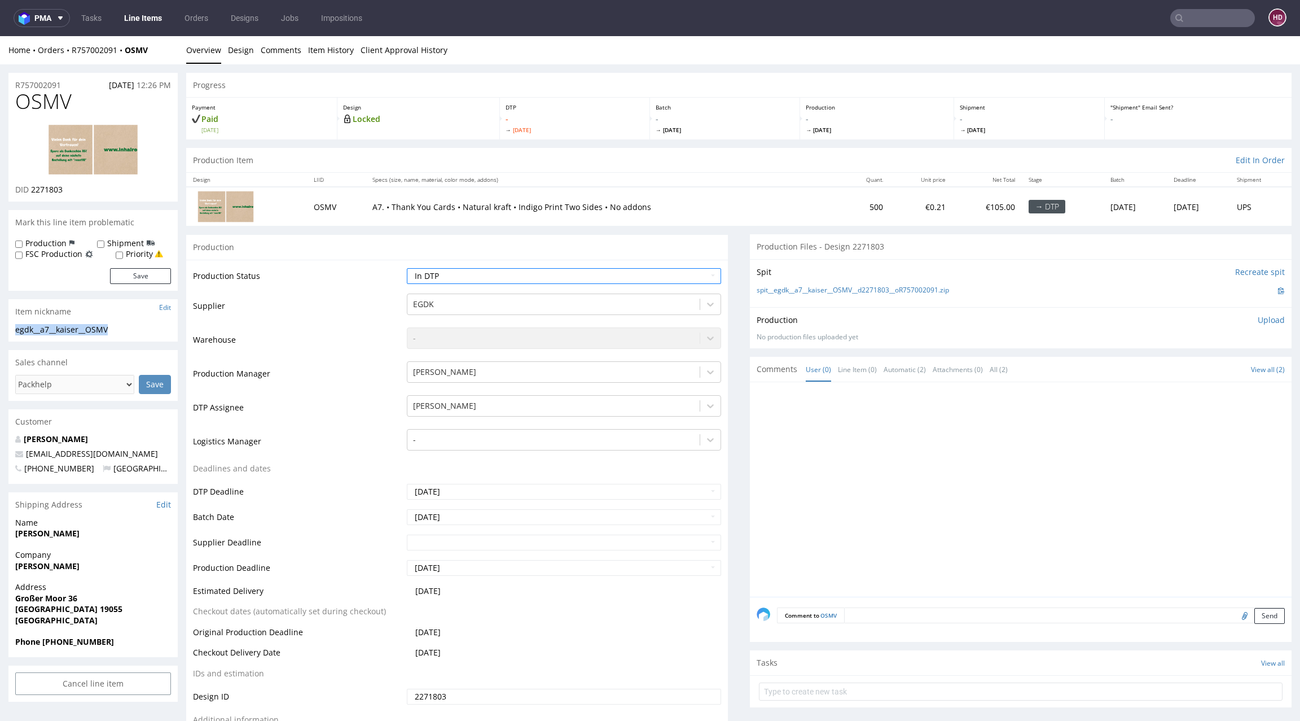
drag, startPoint x: 115, startPoint y: 329, endPoint x: 3, endPoint y: 325, distance: 111.2
copy div "egdk__a7__kaiser__OSMV"
drag, startPoint x: 58, startPoint y: 188, endPoint x: 33, endPoint y: 185, distance: 25.6
click at [33, 185] on div "DID 2271803" at bounding box center [93, 189] width 156 height 11
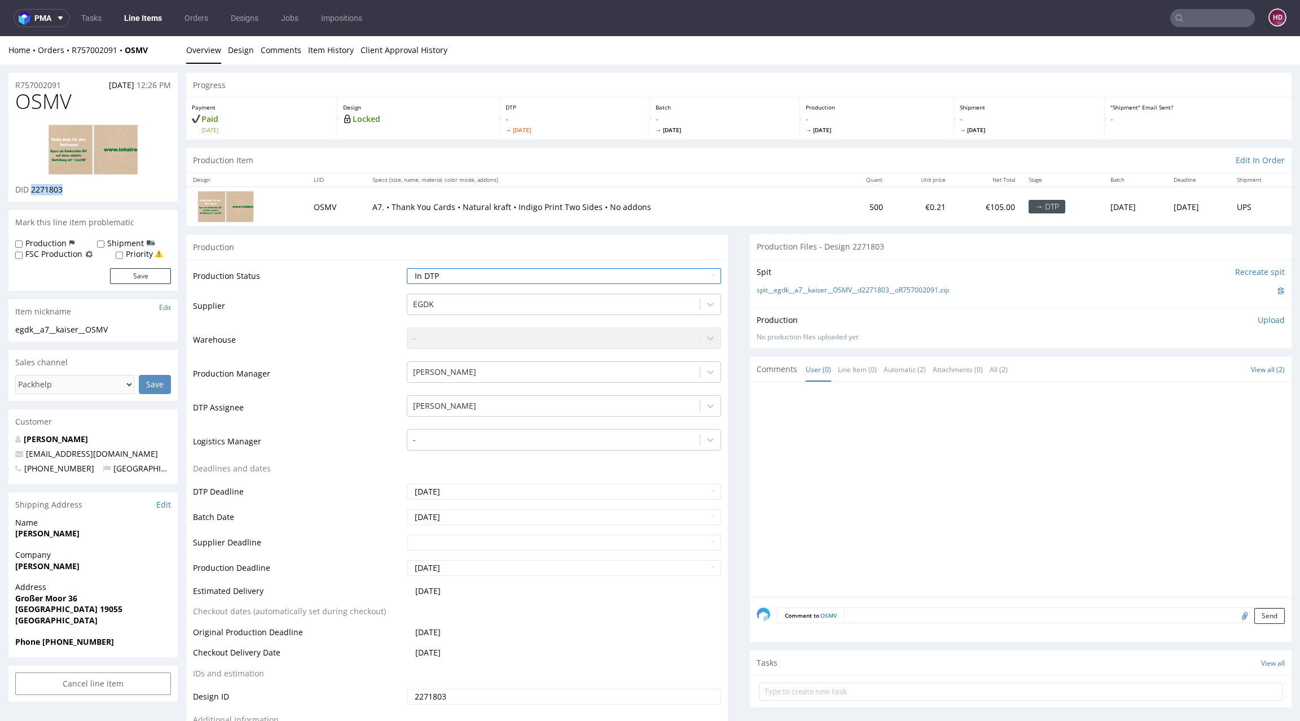
copy span "2271803"
click at [1205, 317] on p "Upload" at bounding box center [1271, 319] width 27 height 11
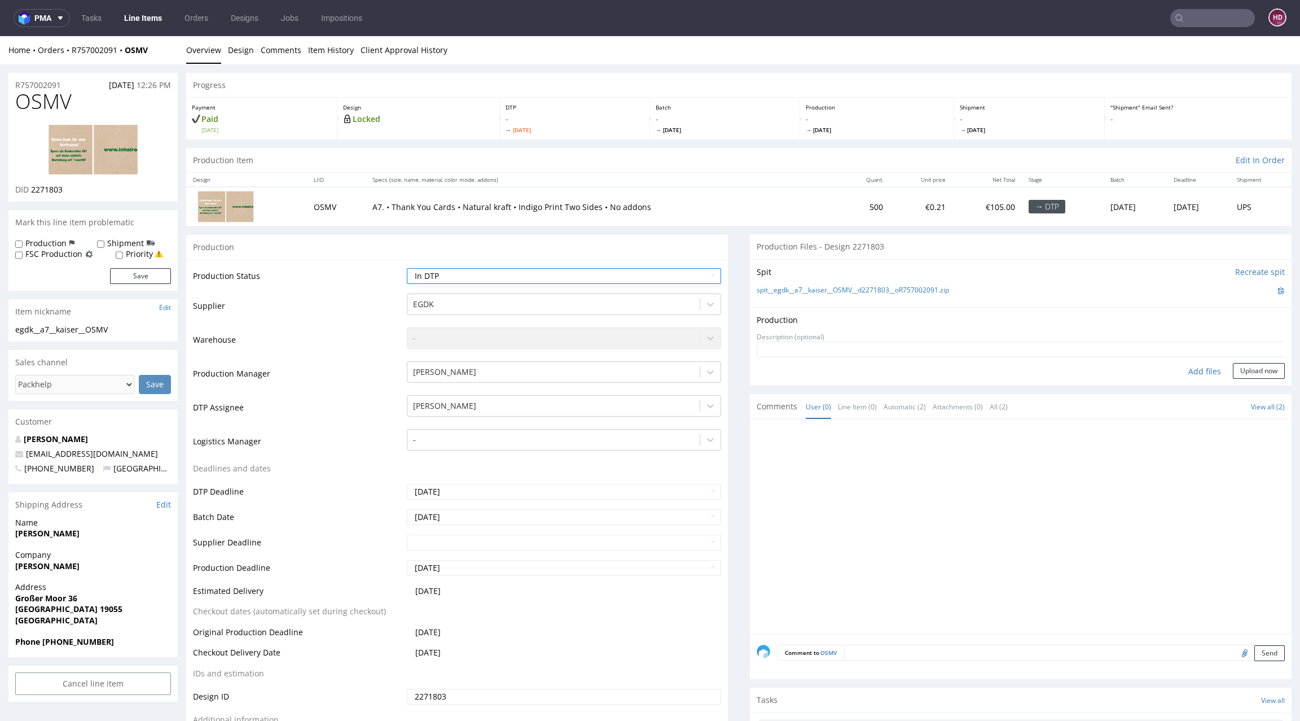
click at [1196, 367] on div "Add files" at bounding box center [1205, 371] width 56 height 17
type input "C:\fakepath\egdk__a7__kaiser__OSMV__d2271803__oR757002091__back.pdf"
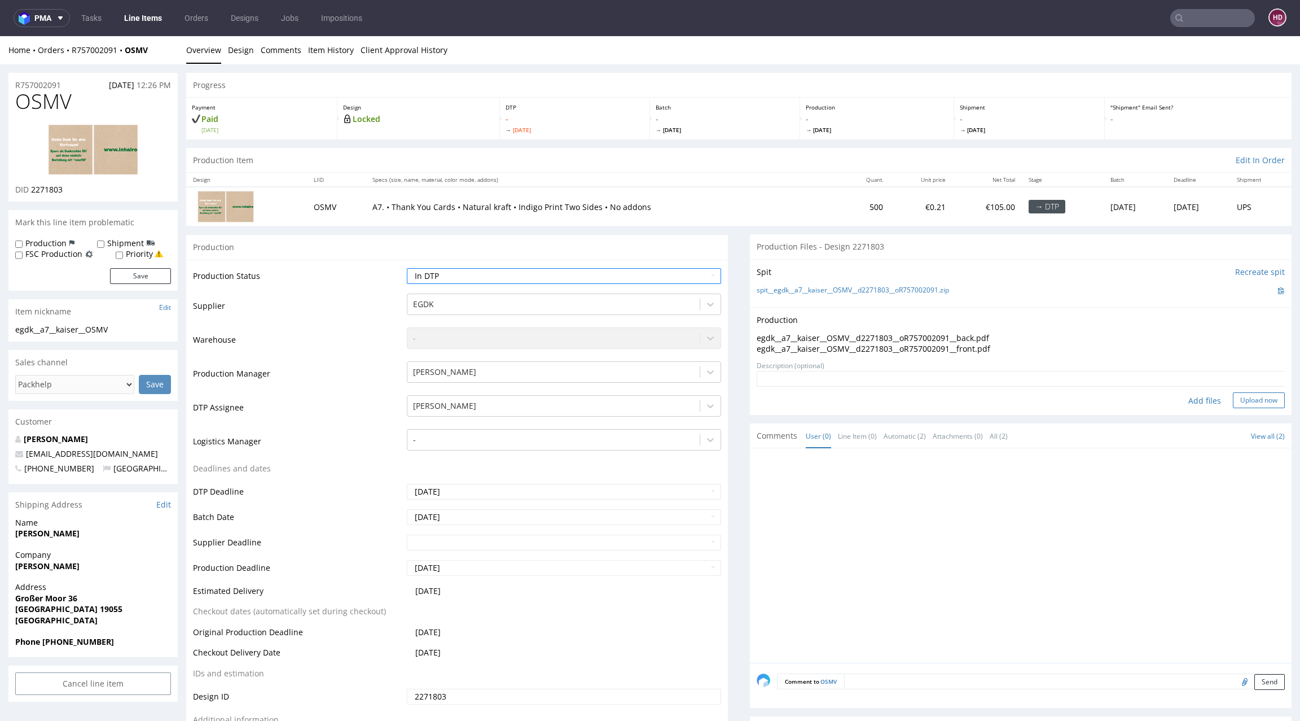
click at [1205, 405] on button "Upload now" at bounding box center [1259, 400] width 52 height 16
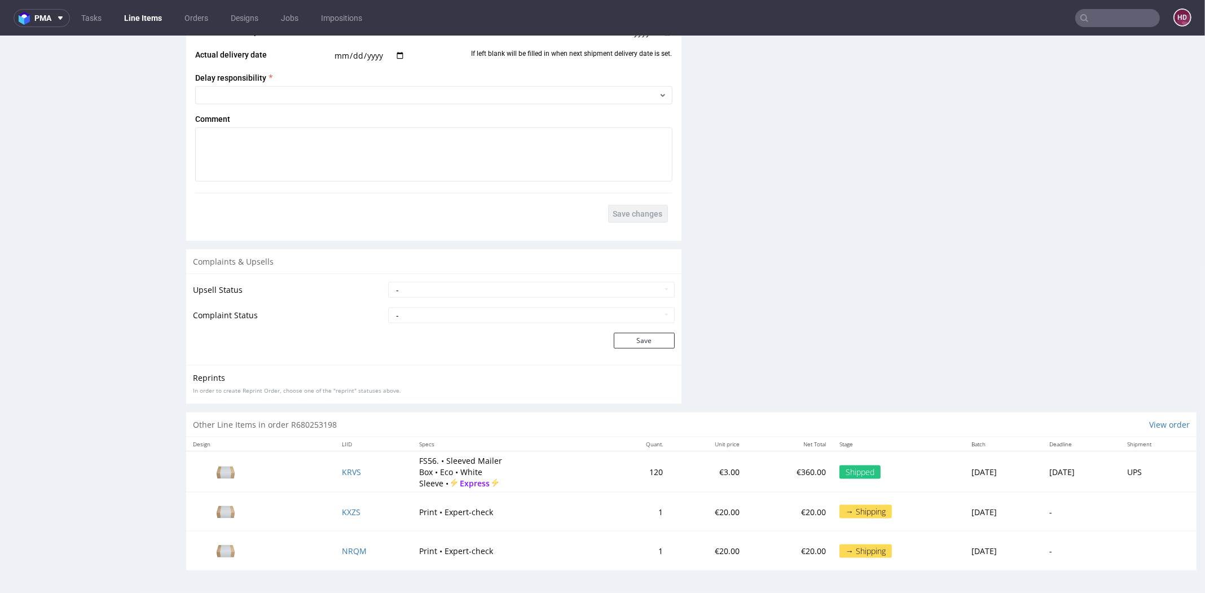
scroll to position [3, 0]
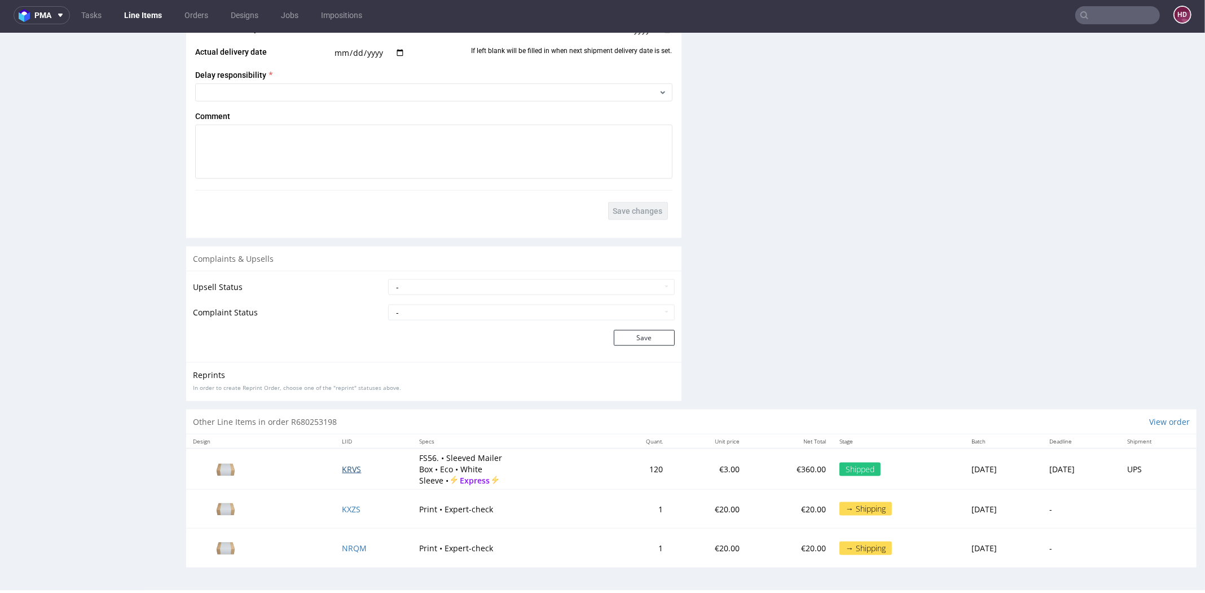
click at [342, 464] on span "KRVS" at bounding box center [351, 469] width 19 height 11
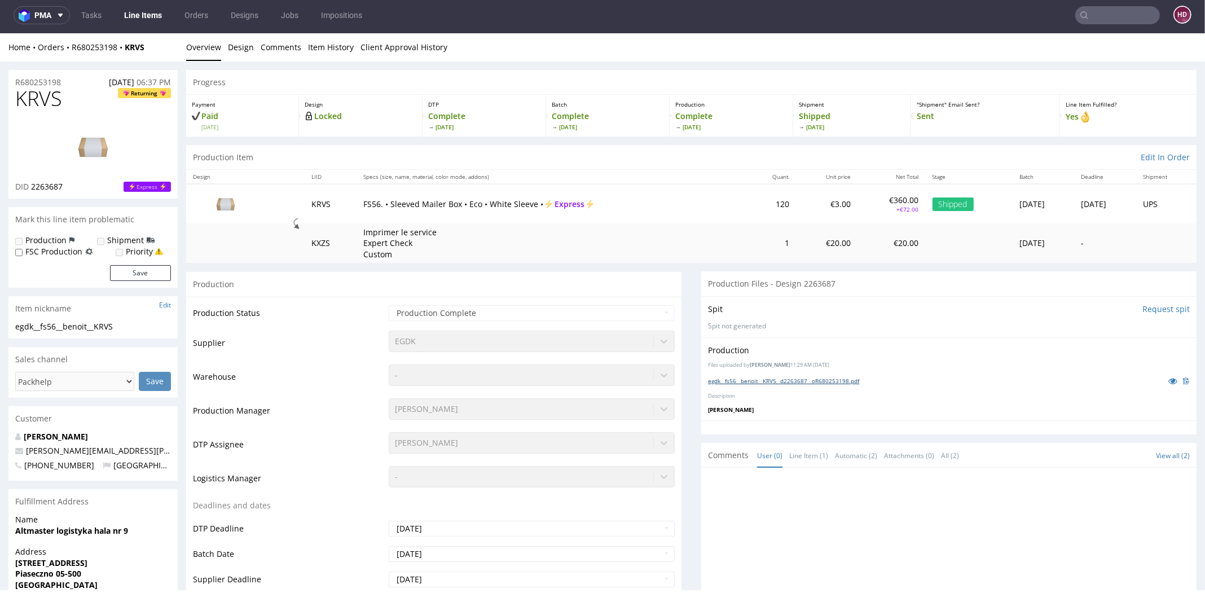
click at [818, 381] on link "egdk__fs56__benoit__KRVS__d2263687__oR680253198.pdf" at bounding box center [783, 381] width 151 height 8
click at [751, 378] on link "egdk__fs56__benoit__KRVS__d2263687__oR680253198.pdf" at bounding box center [783, 381] width 151 height 8
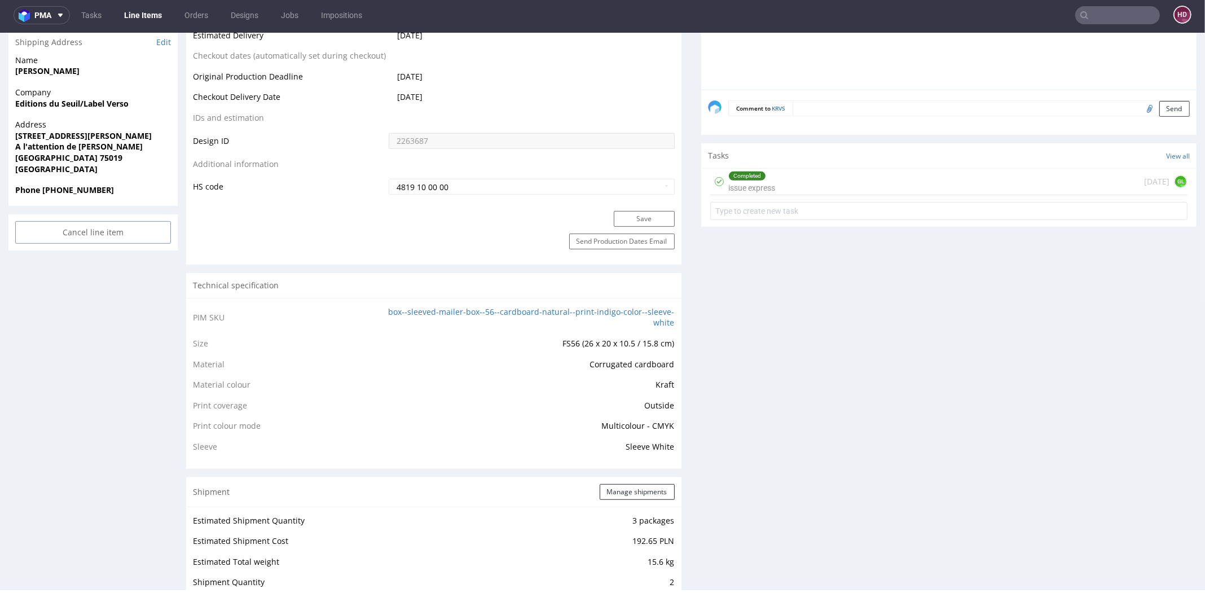
scroll to position [595, 0]
click at [745, 177] on div "Completed issue express" at bounding box center [752, 179] width 47 height 26
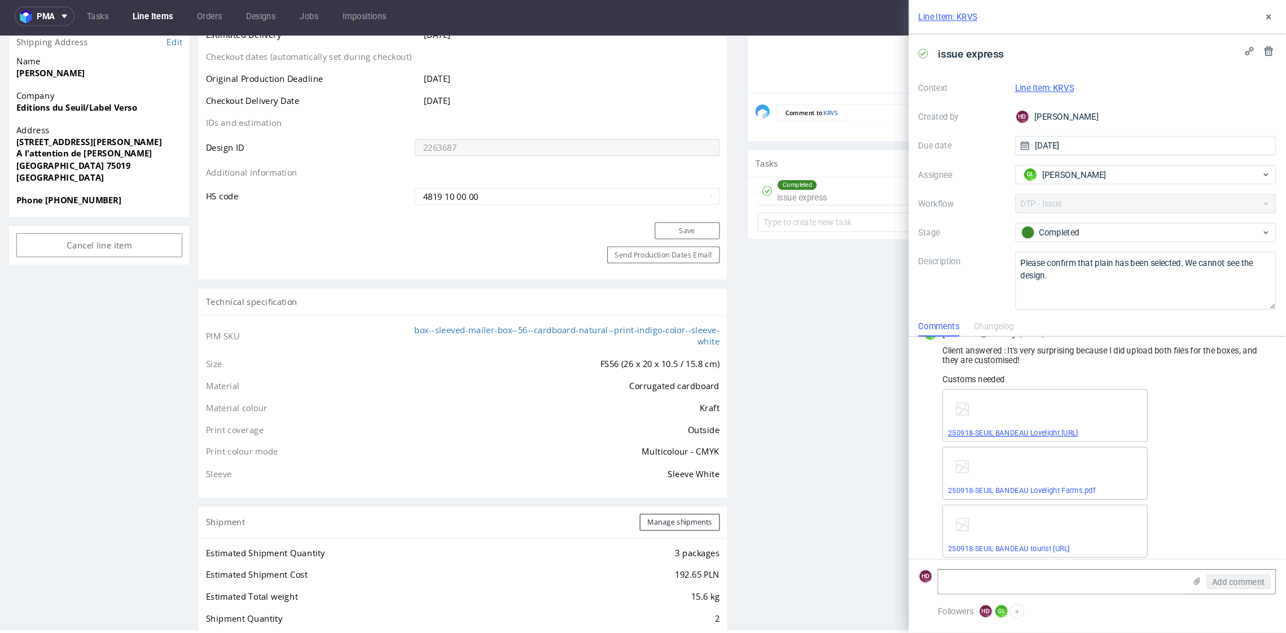
scroll to position [71, 0]
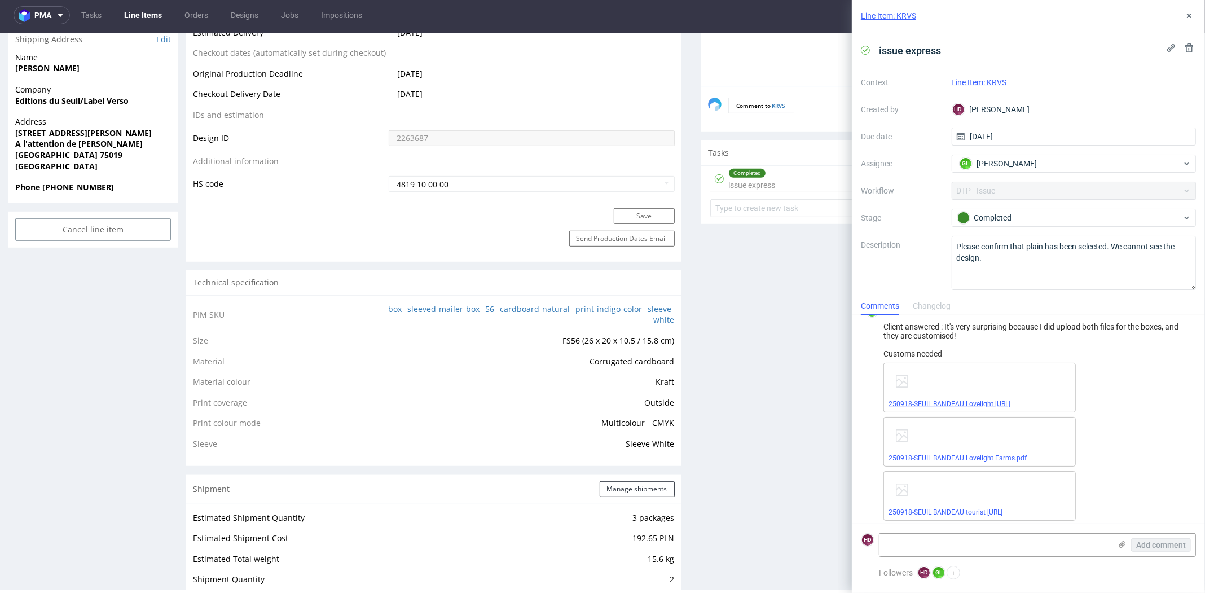
click at [955, 400] on link "250918-SEUIL BANDEAU Lovelight [URL]" at bounding box center [950, 404] width 122 height 8
click at [928, 455] on link "250918-SEUIL BANDEAU Lovelight Farms.pdf" at bounding box center [958, 458] width 138 height 8
click at [755, 311] on div "Production Files - Design 2263687 Spit Request spit Spit not generated Producti…" at bounding box center [948, 488] width 495 height 1625
click at [1193, 14] on icon at bounding box center [1189, 15] width 9 height 9
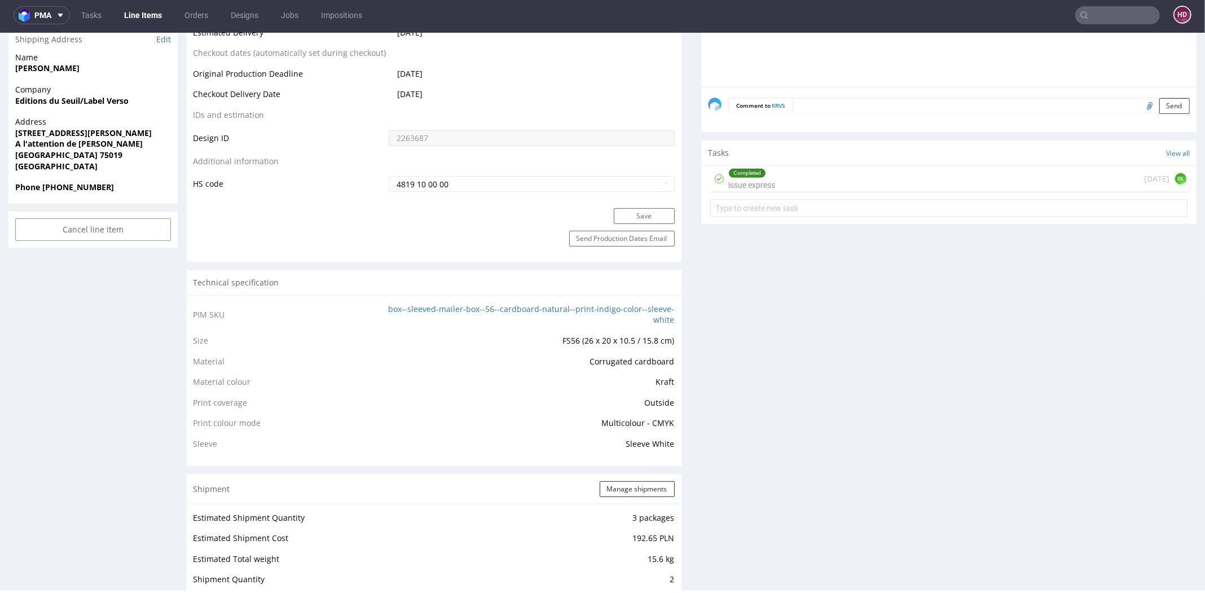
drag, startPoint x: 964, startPoint y: 334, endPoint x: 963, endPoint y: 327, distance: 7.4
click at [964, 334] on div "Production Files - Design 2263687 Spit Request spit Spit not generated Producti…" at bounding box center [948, 488] width 495 height 1625
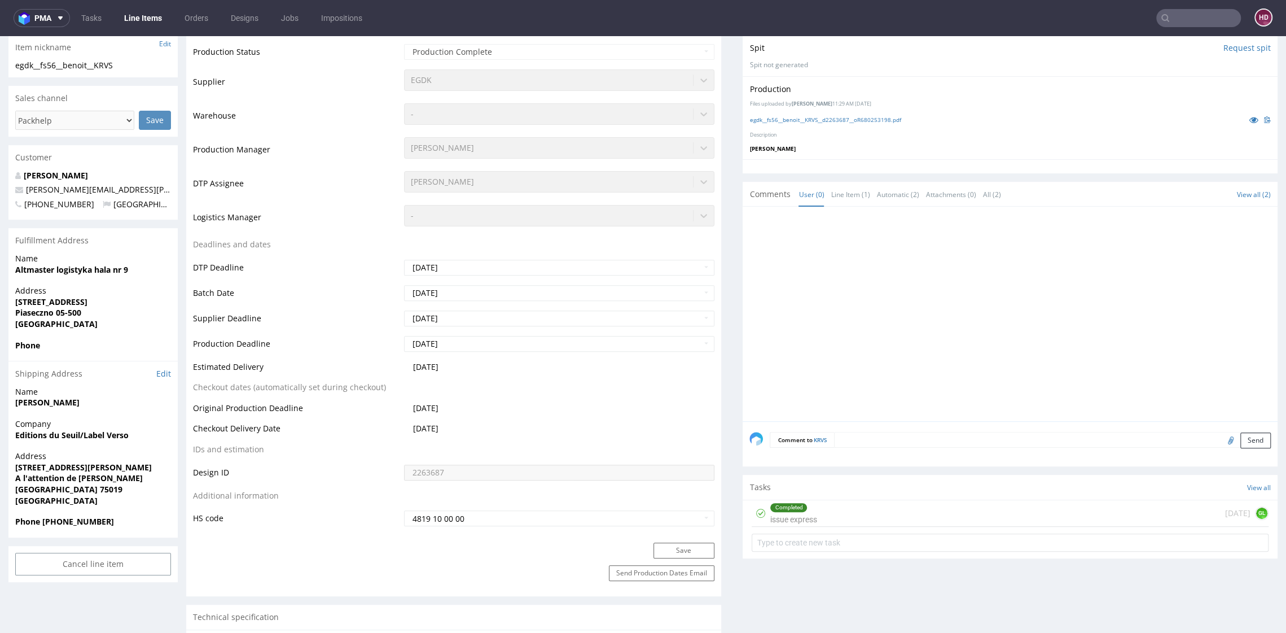
scroll to position [263, 0]
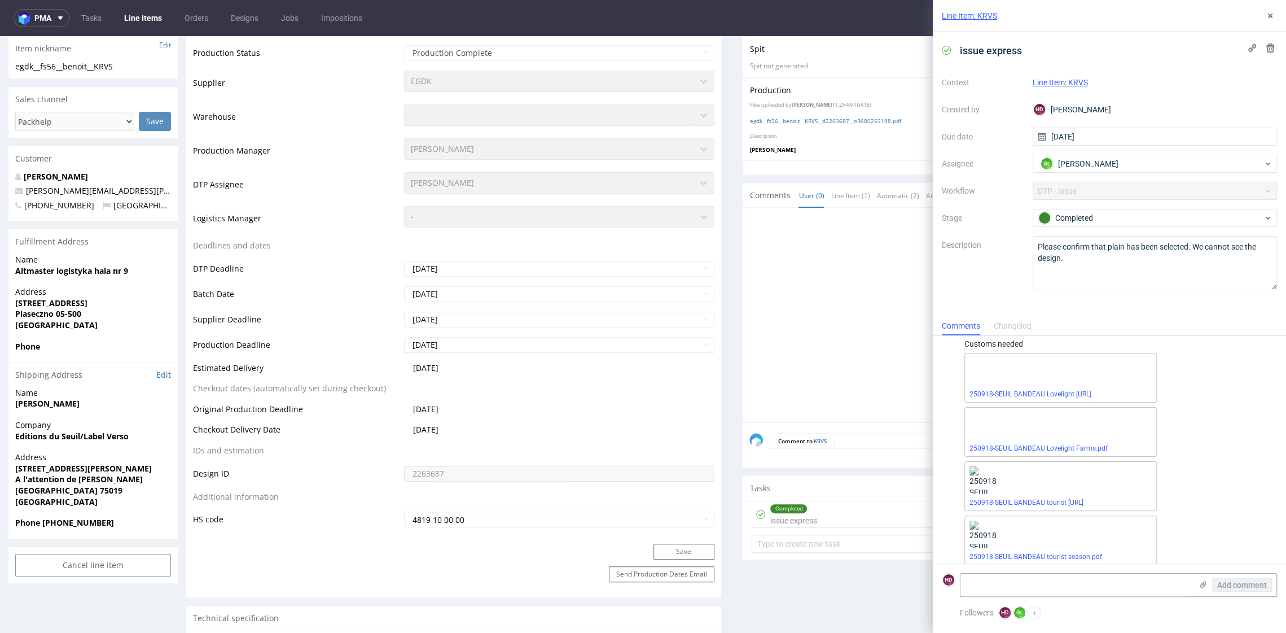
scroll to position [109, 0]
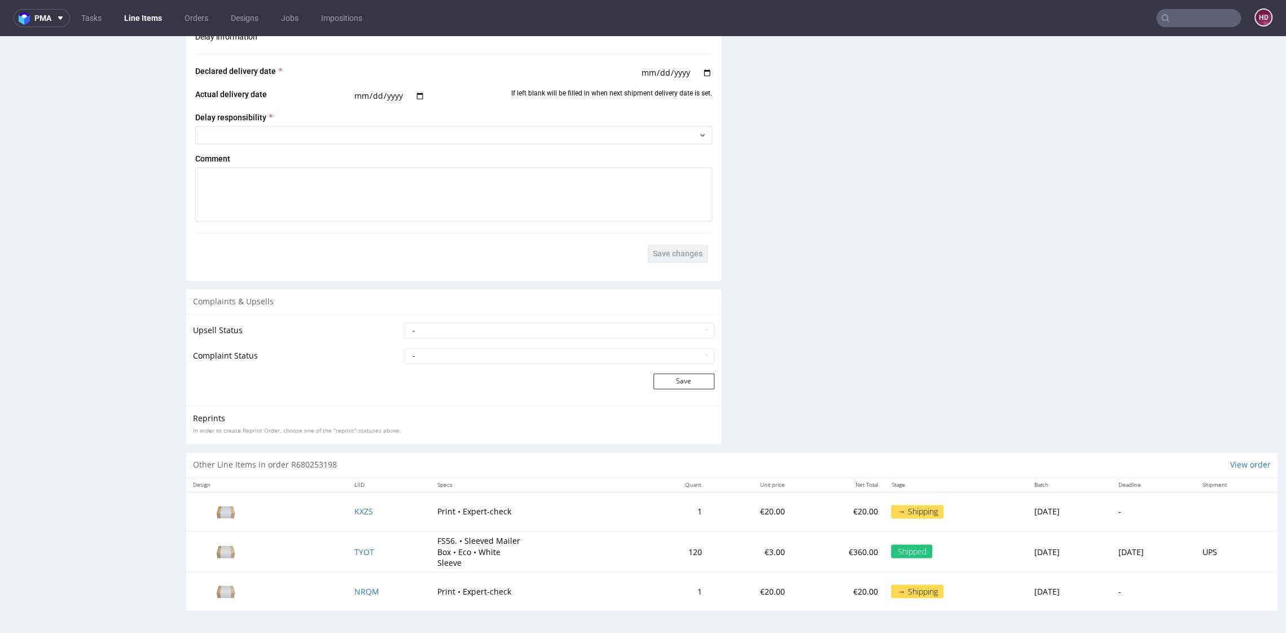
scroll to position [3, 0]
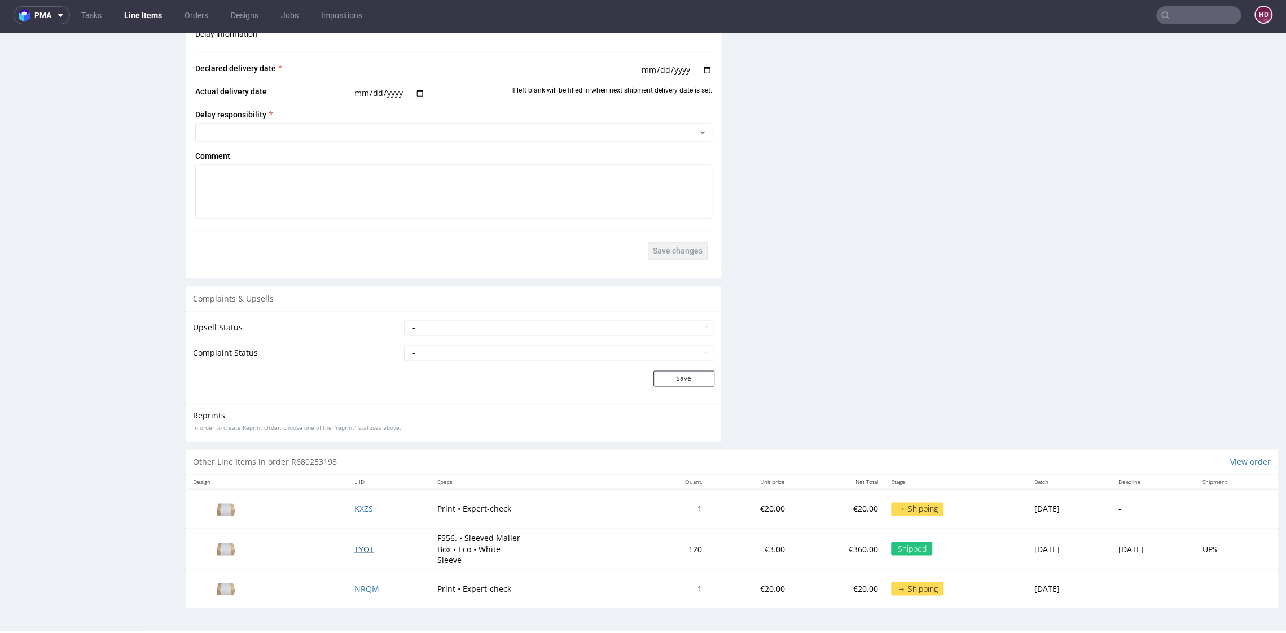
click at [354, 552] on span "TYOT" at bounding box center [364, 548] width 20 height 11
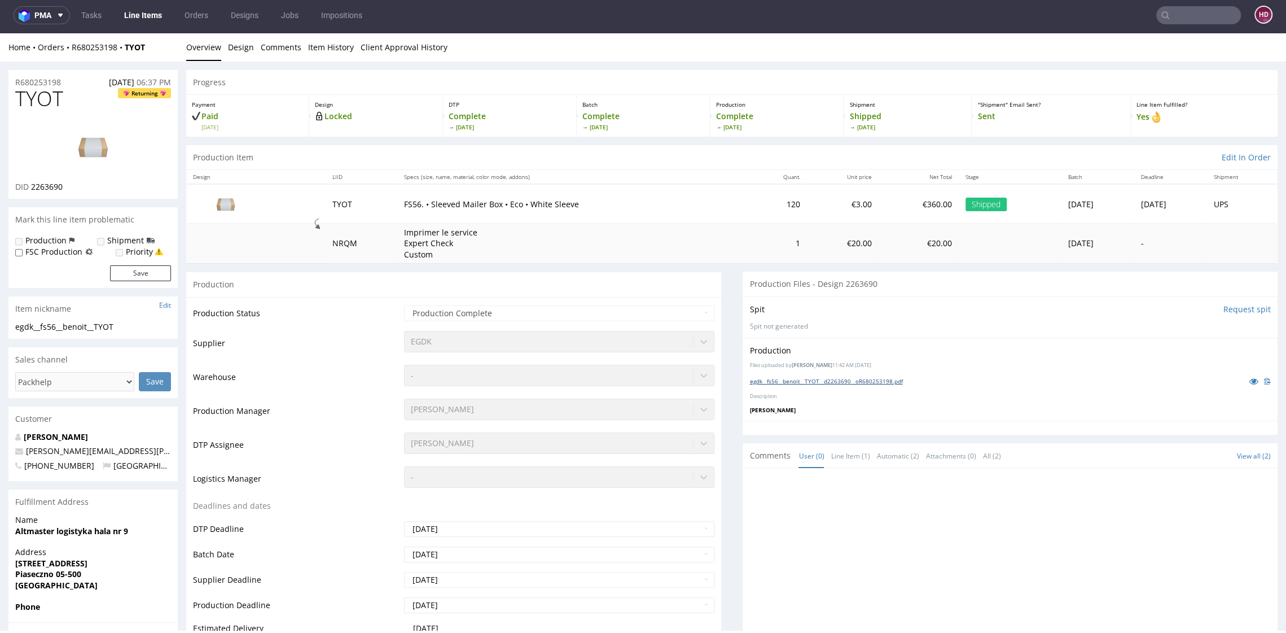
click at [813, 380] on link "egdk__fs56__benoit__TYOT__d2263690__oR680253198.pdf" at bounding box center [825, 381] width 153 height 8
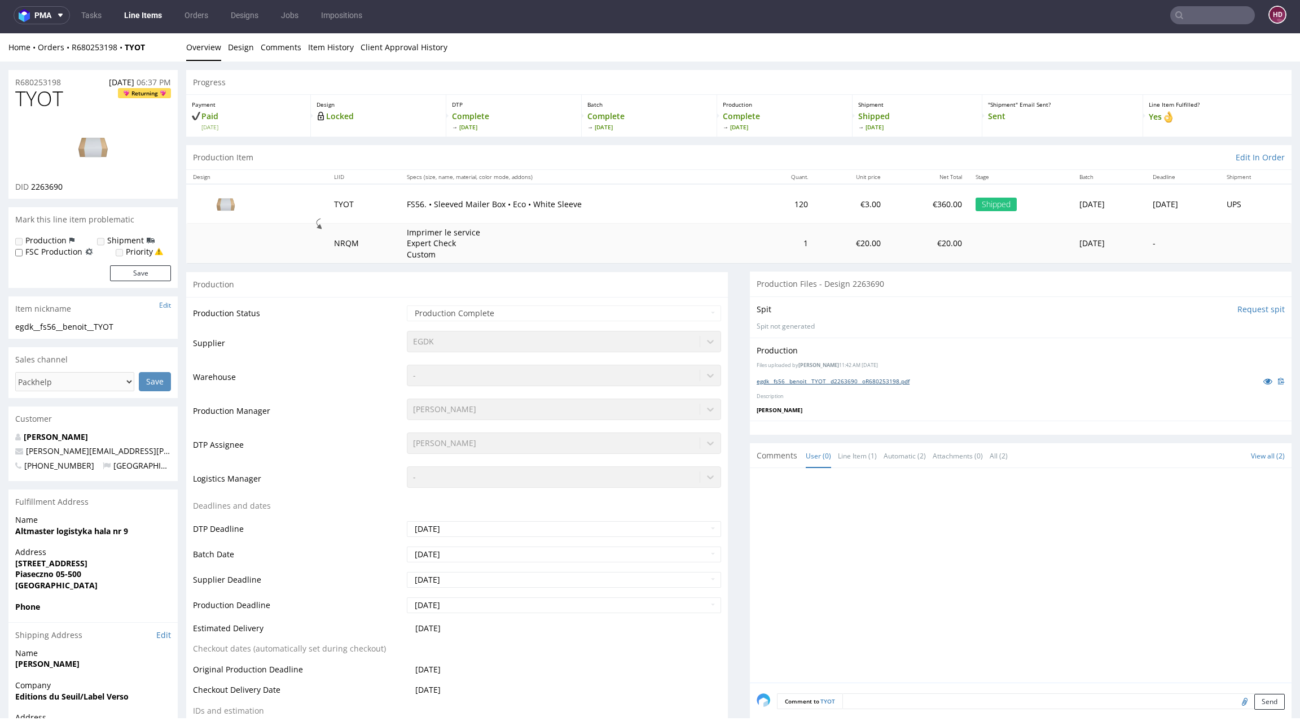
scroll to position [65, 0]
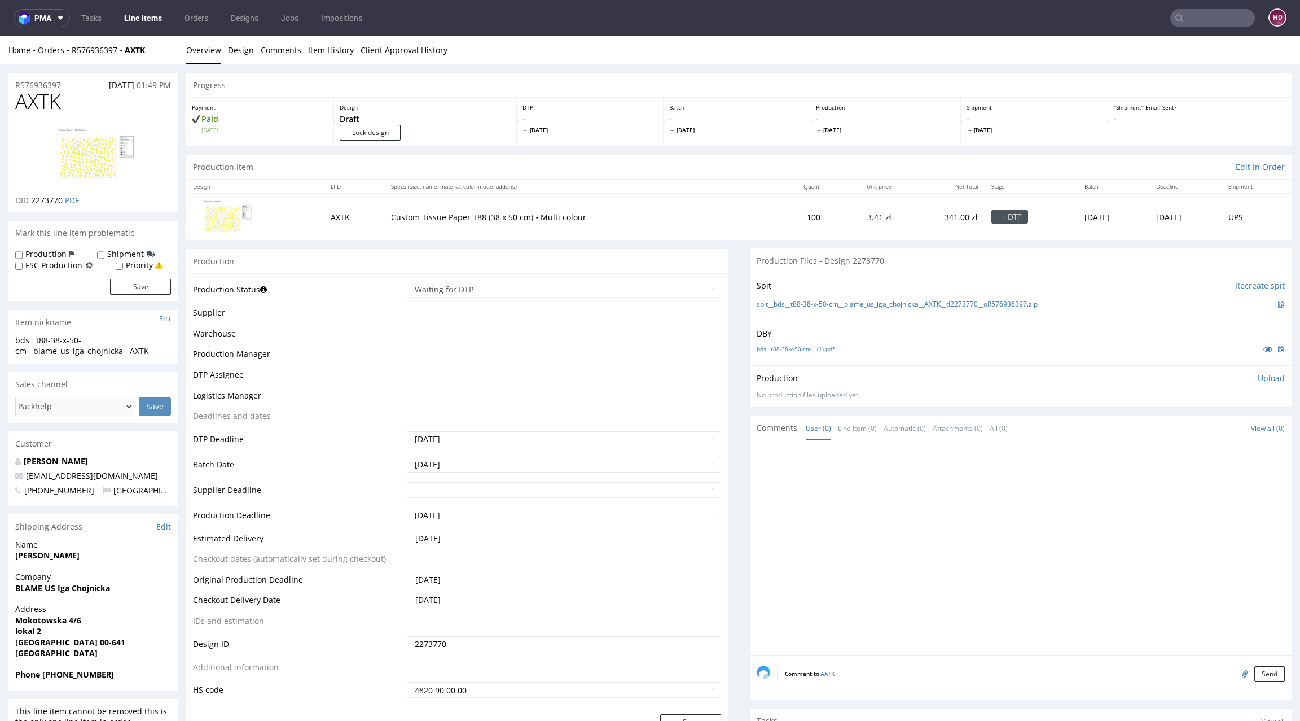
click at [304, 344] on td "Warehouse" at bounding box center [298, 337] width 211 height 21
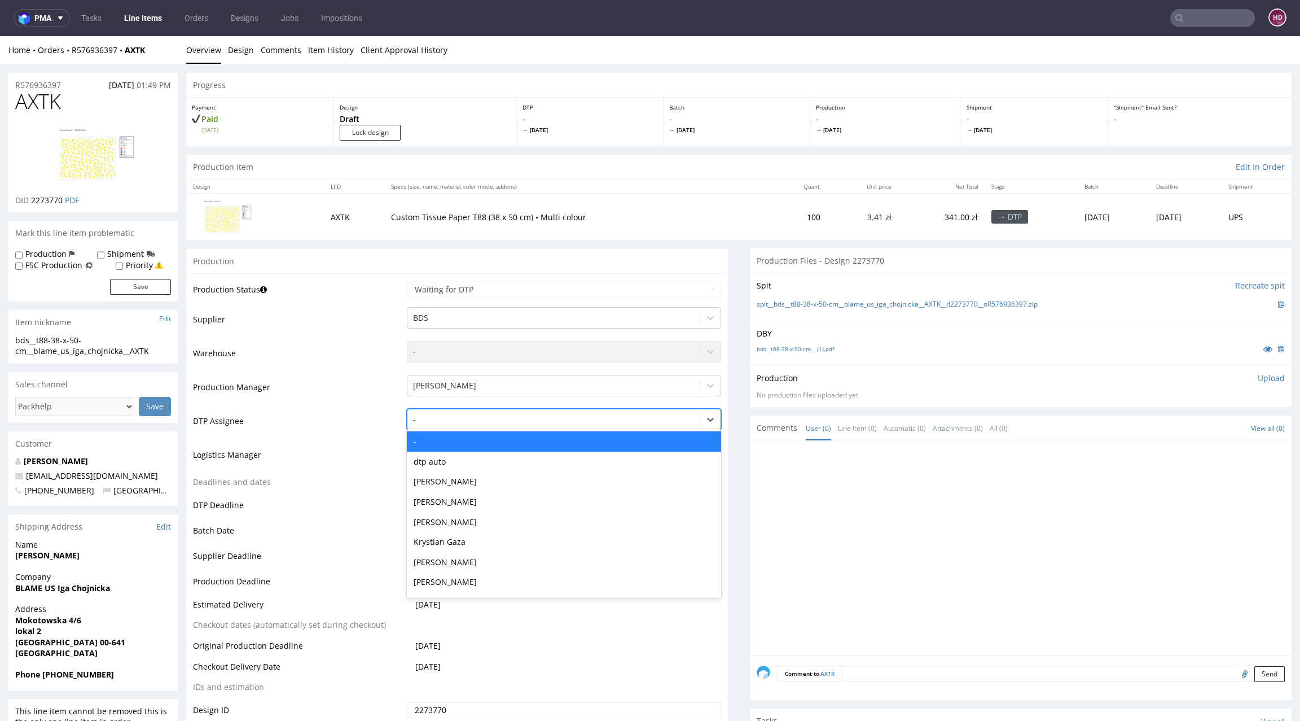
click at [453, 422] on div at bounding box center [553, 420] width 281 height 14
click at [457, 472] on div "[PERSON_NAME]" at bounding box center [564, 481] width 314 height 20
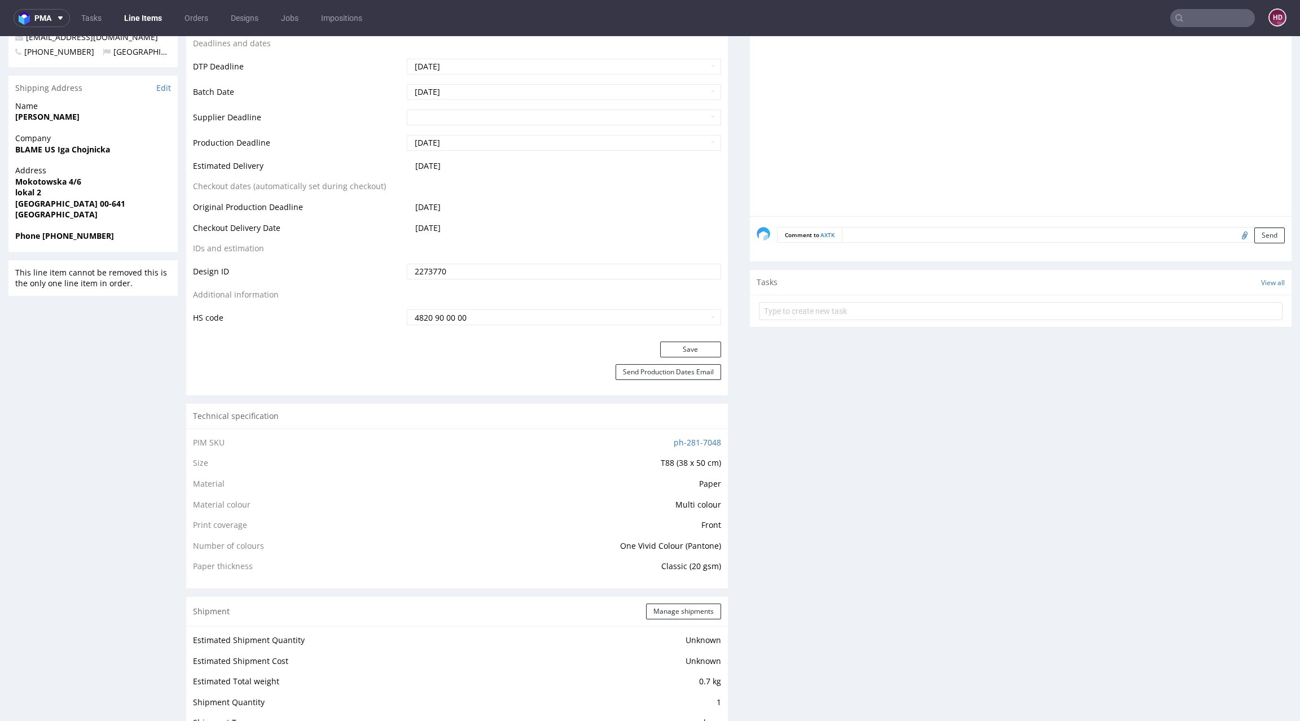
scroll to position [513, 0]
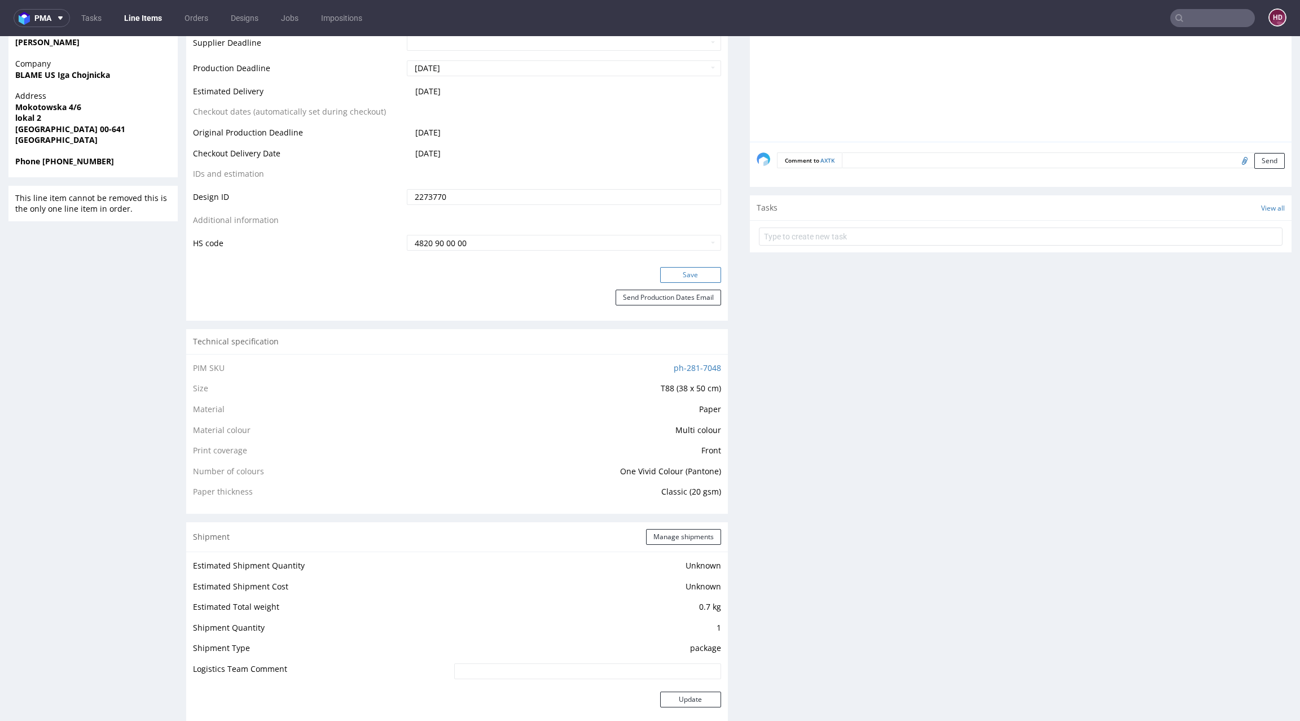
click at [668, 277] on button "Save" at bounding box center [690, 275] width 61 height 16
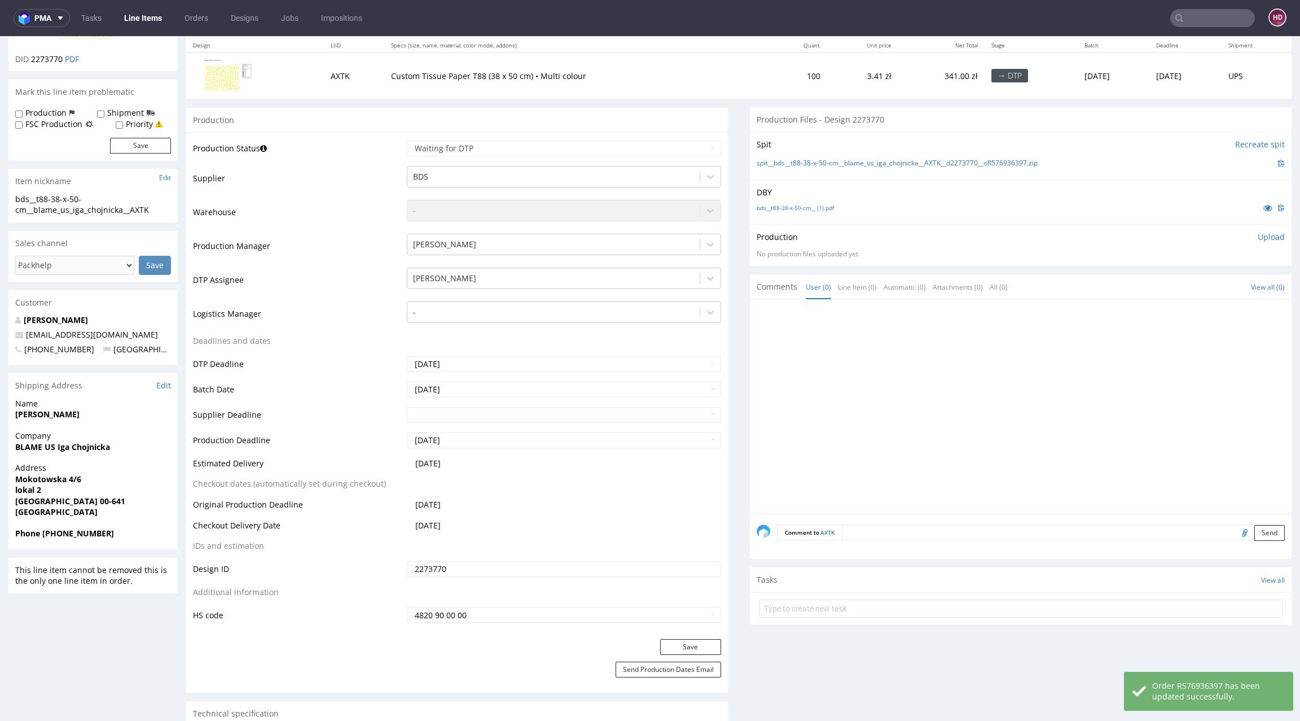
scroll to position [0, 0]
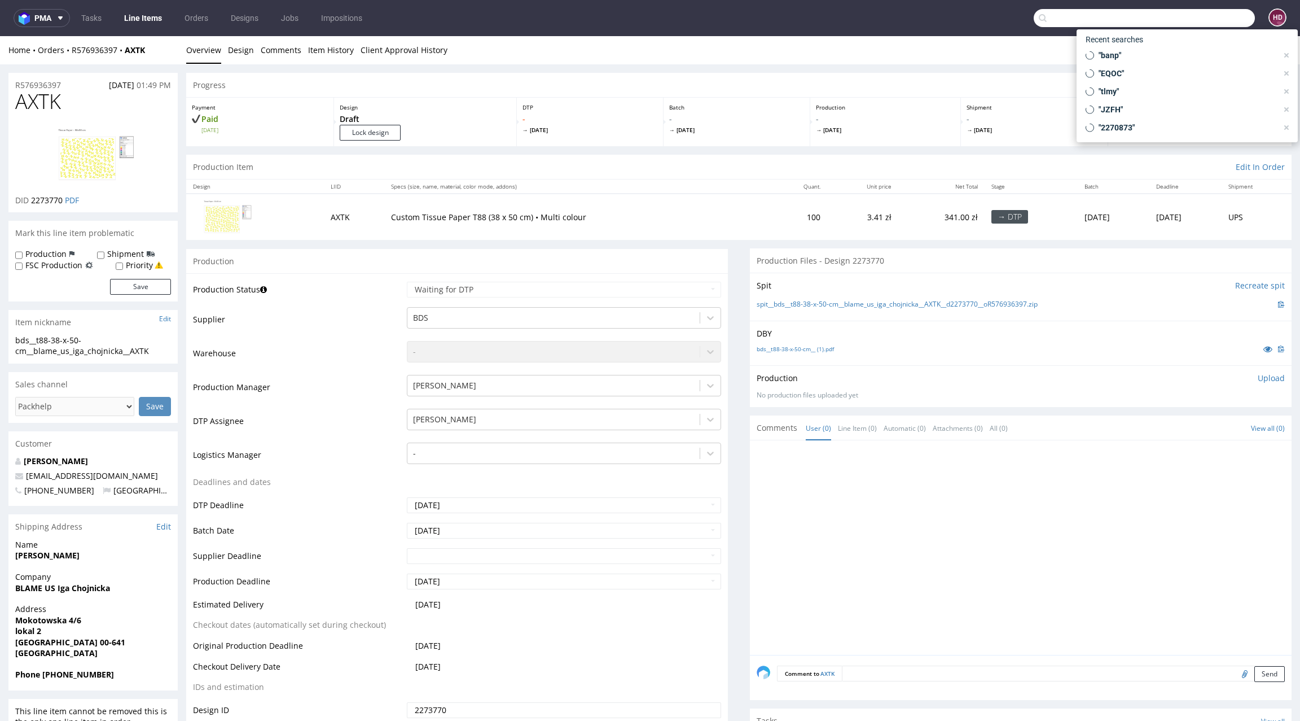
click at [1179, 23] on input "text" at bounding box center [1144, 18] width 221 height 18
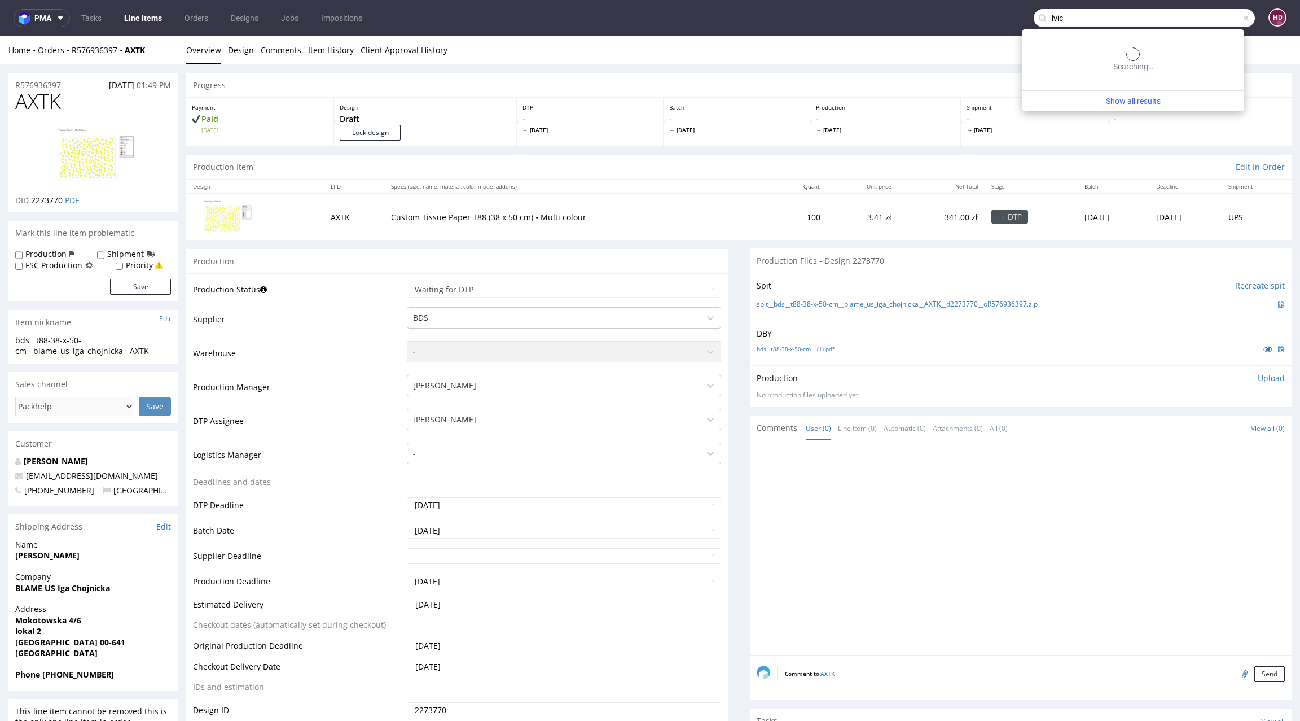
type input "lvic"
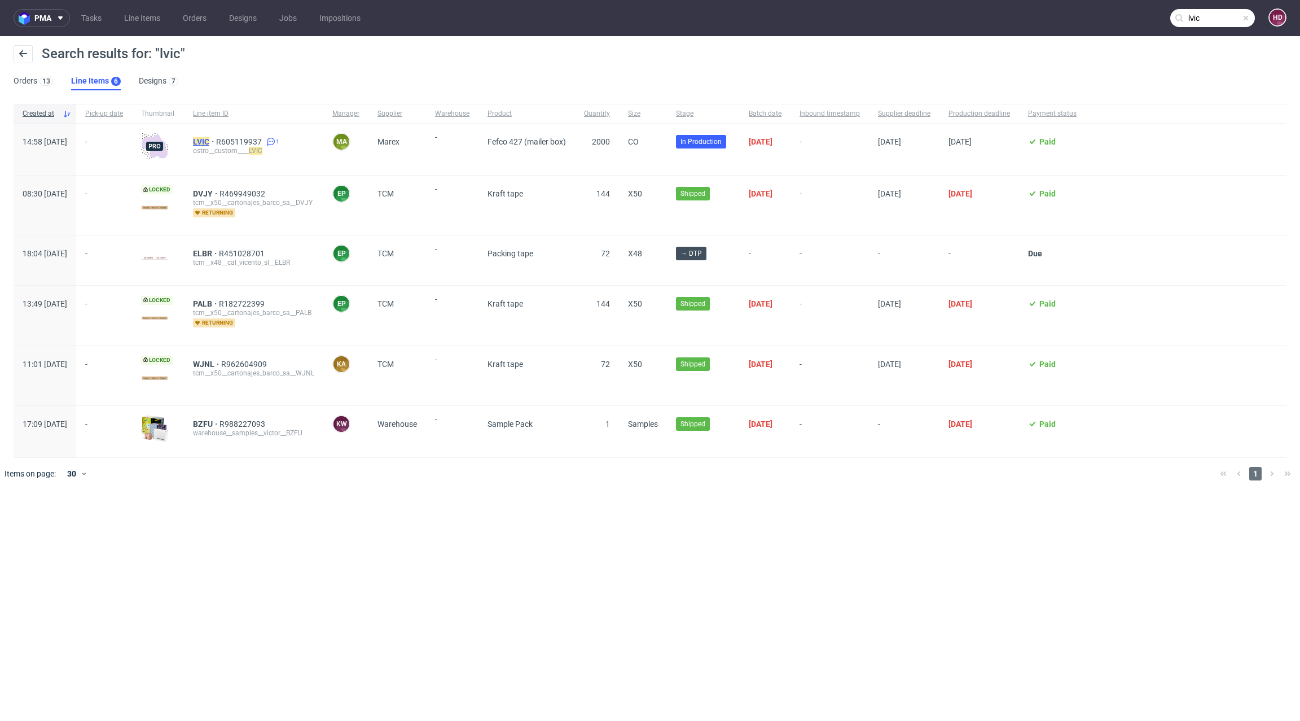
click at [209, 140] on mark "LVIC" at bounding box center [201, 141] width 16 height 9
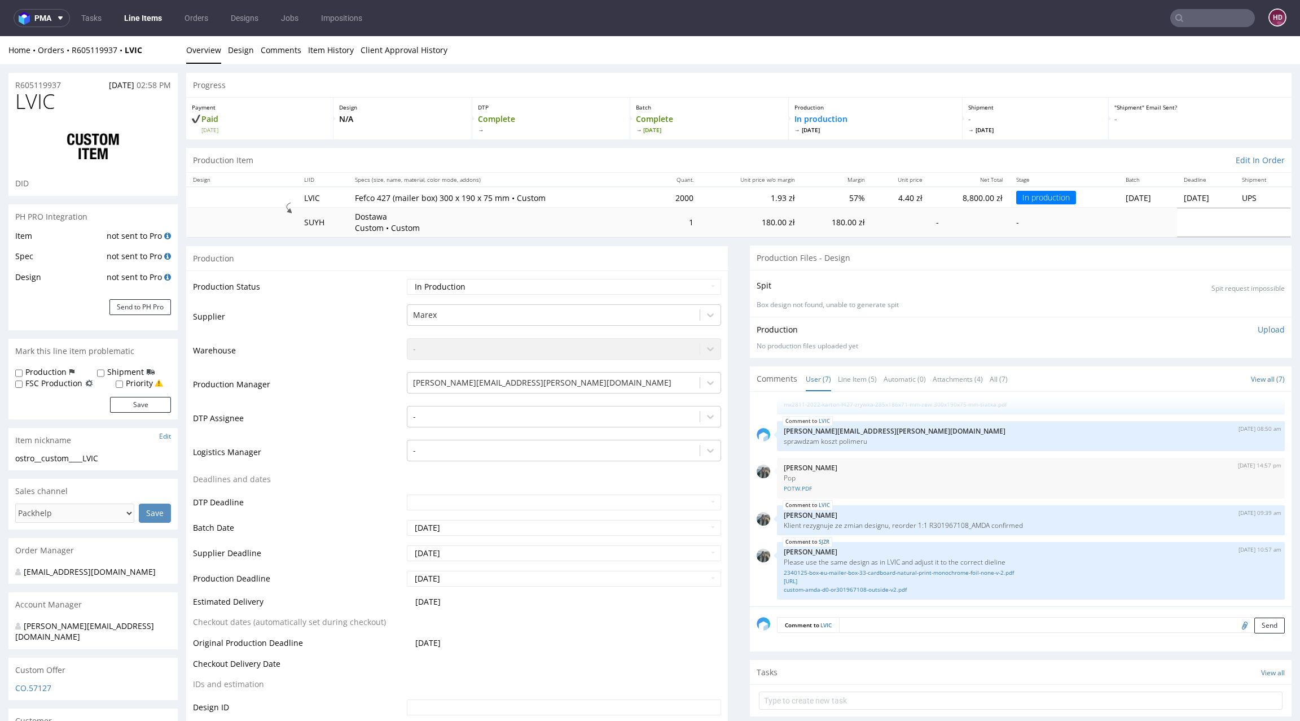
click at [919, 308] on p "Box design not found, unable to generate spit" at bounding box center [1021, 305] width 528 height 10
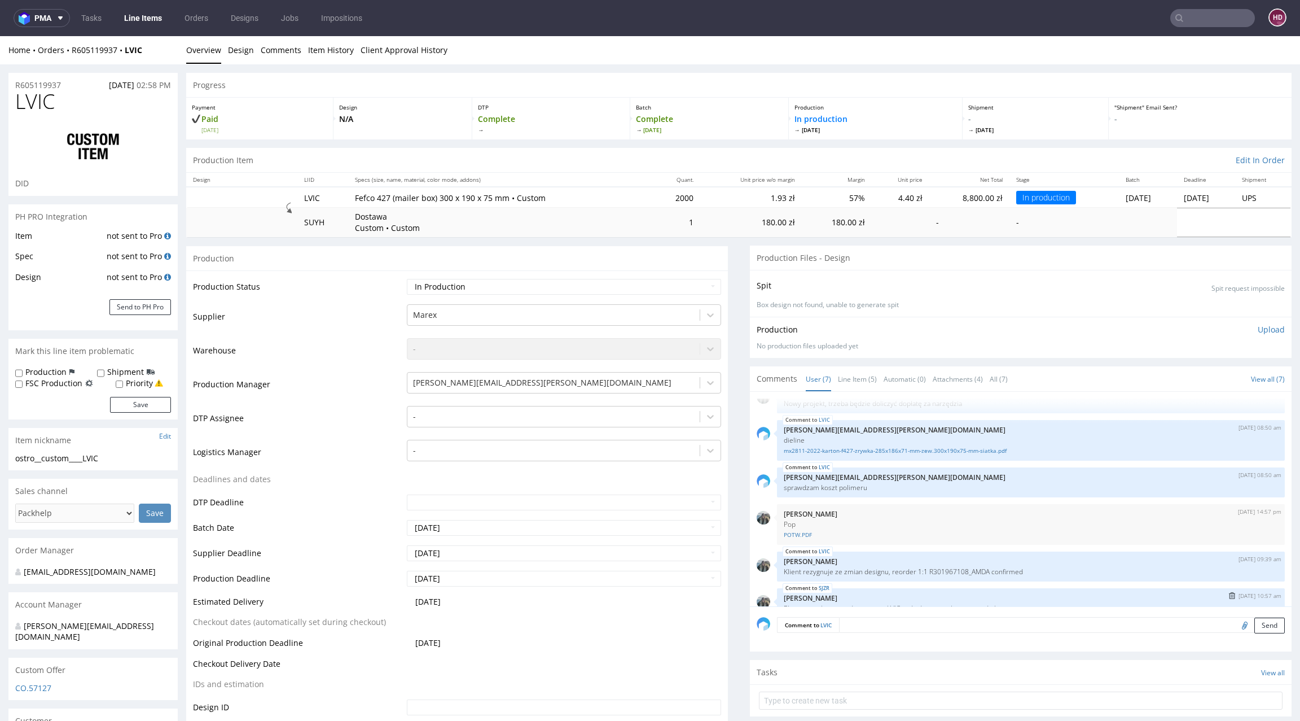
scroll to position [68, 0]
click at [819, 588] on link "SJZR" at bounding box center [824, 589] width 11 height 9
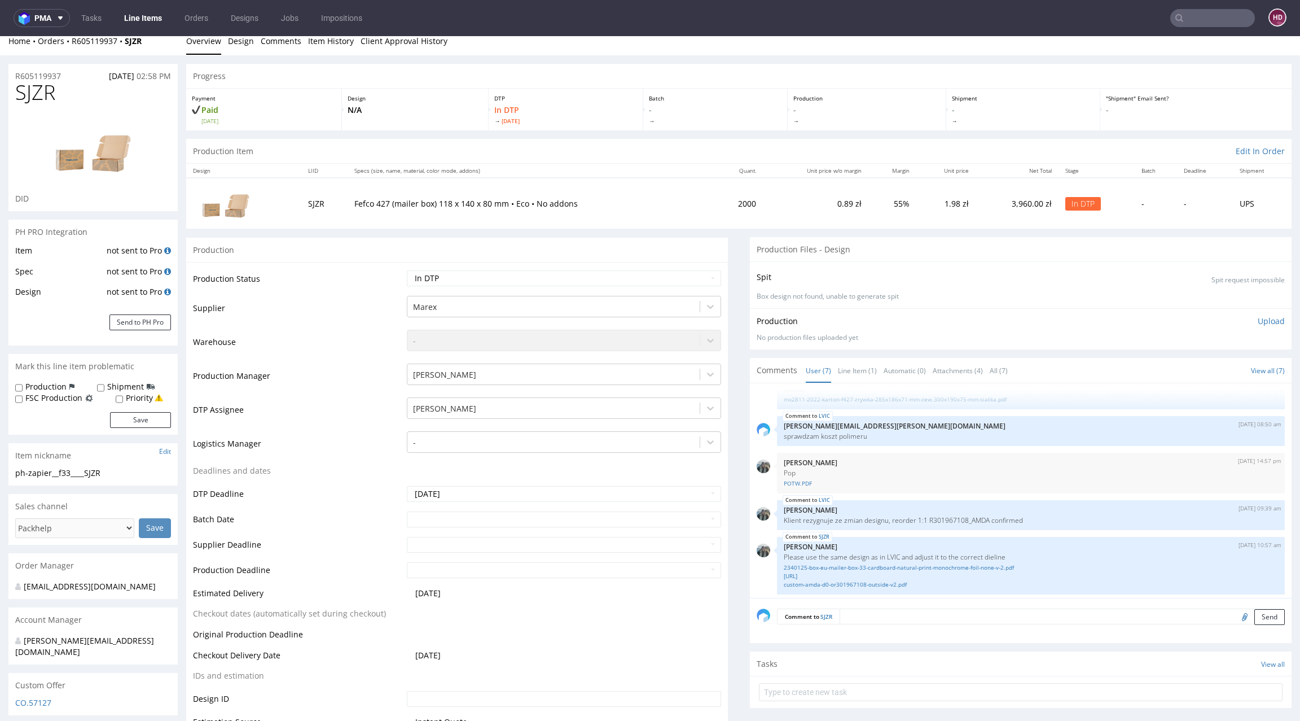
scroll to position [12, 0]
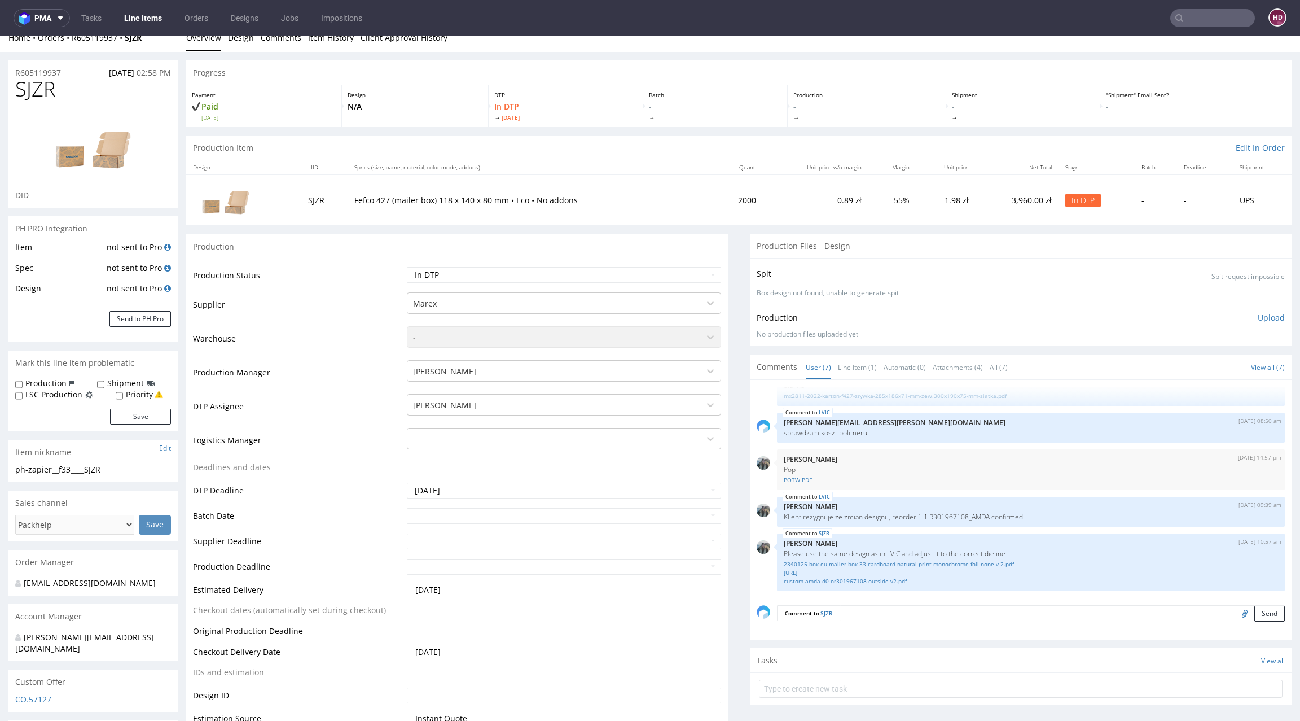
click at [975, 314] on div "Production Upload" at bounding box center [1021, 317] width 528 height 11
click at [980, 594] on div "Comment to SJZR Send" at bounding box center [1021, 616] width 542 height 45
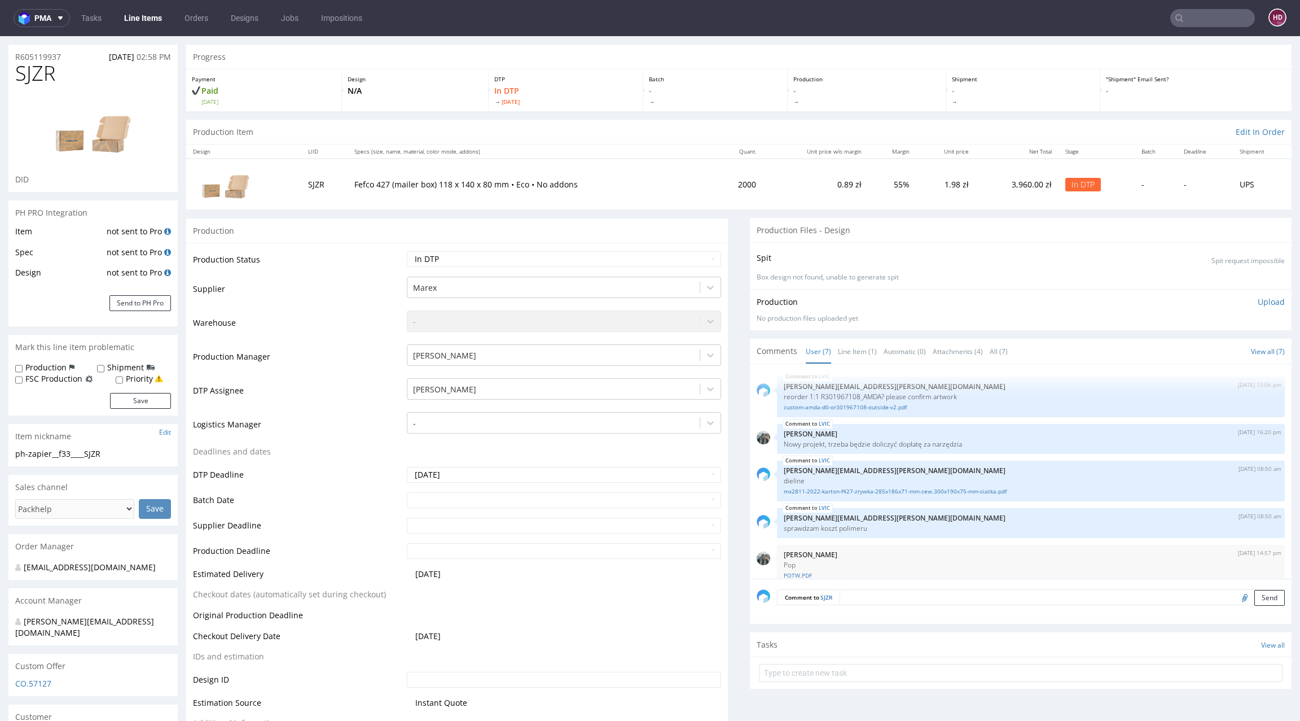
scroll to position [0, 0]
click at [826, 404] on link "custom-amda-d0-or301967108-outside-v2.pdf" at bounding box center [1031, 408] width 494 height 8
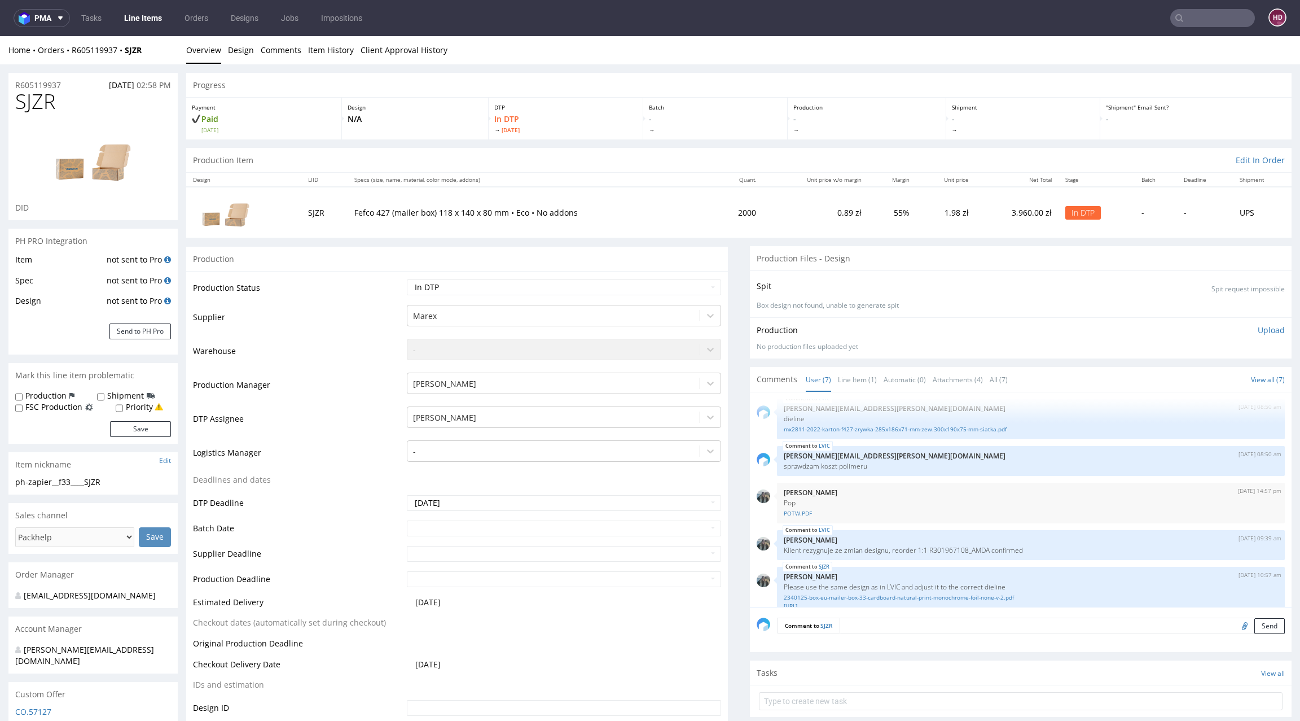
scroll to position [115, 0]
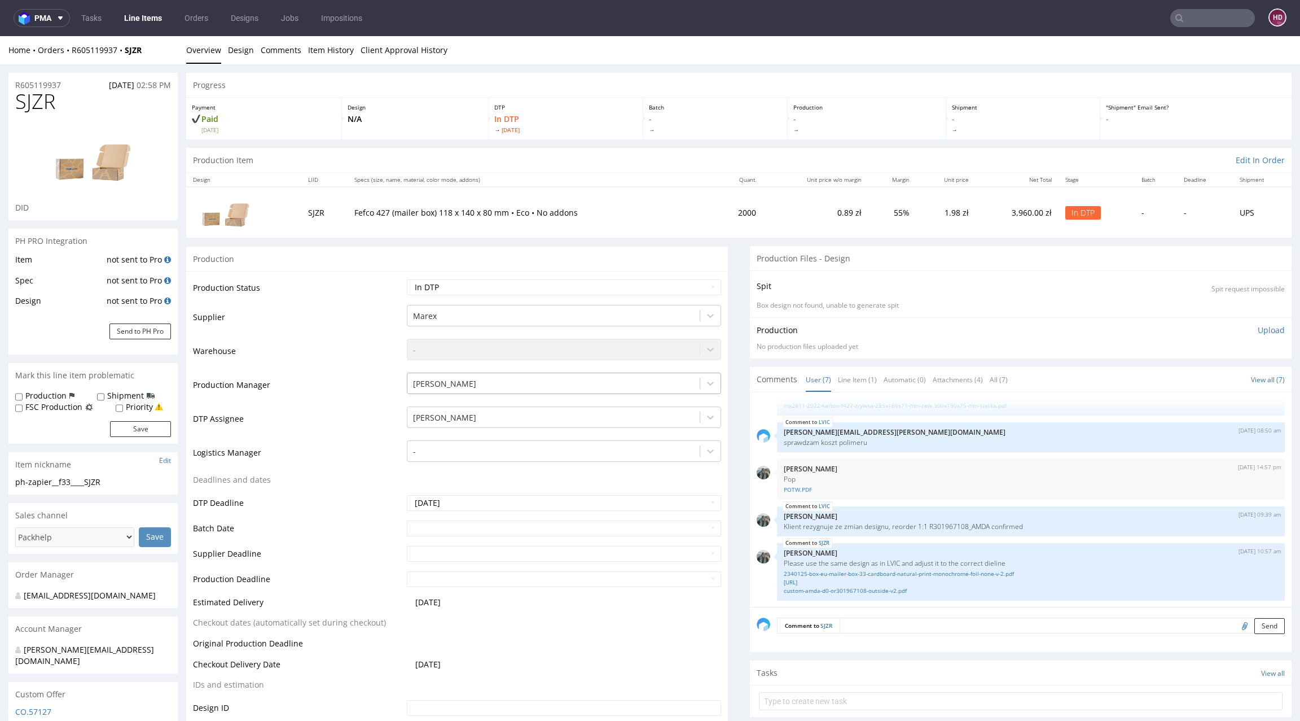
click at [623, 388] on div "[PERSON_NAME]" at bounding box center [564, 380] width 314 height 16
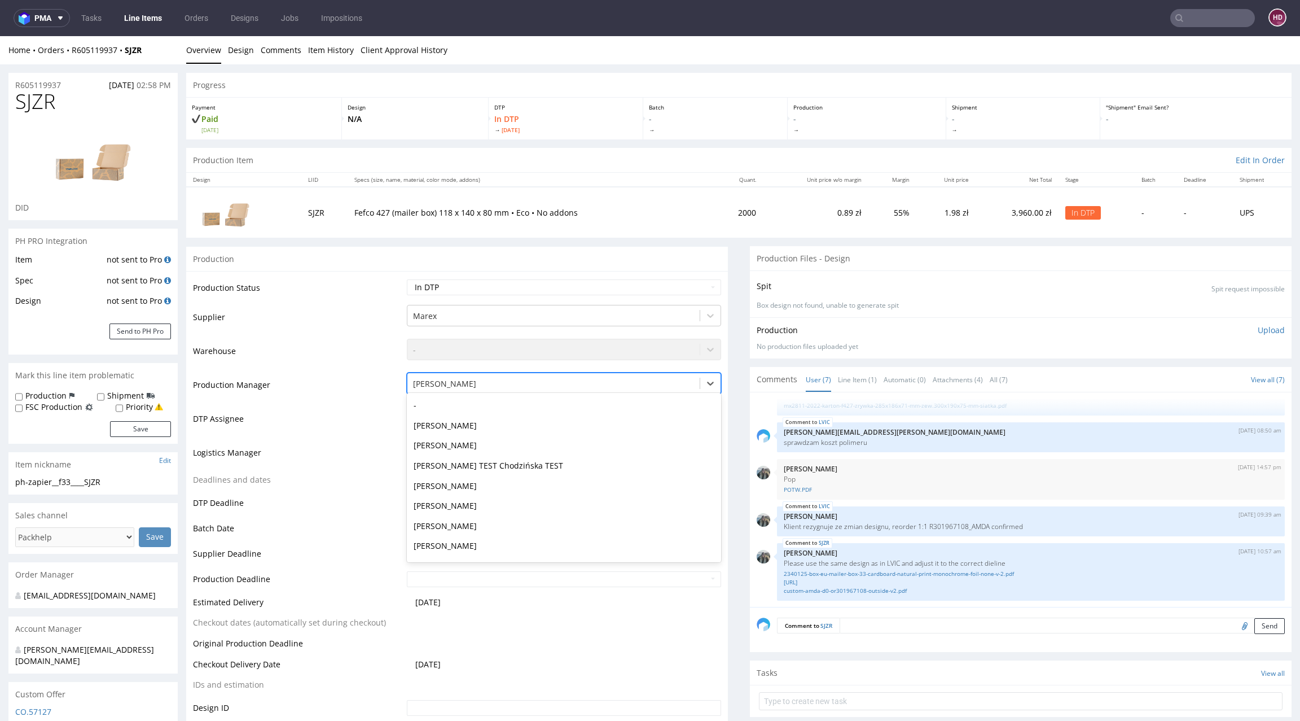
scroll to position [724, 0]
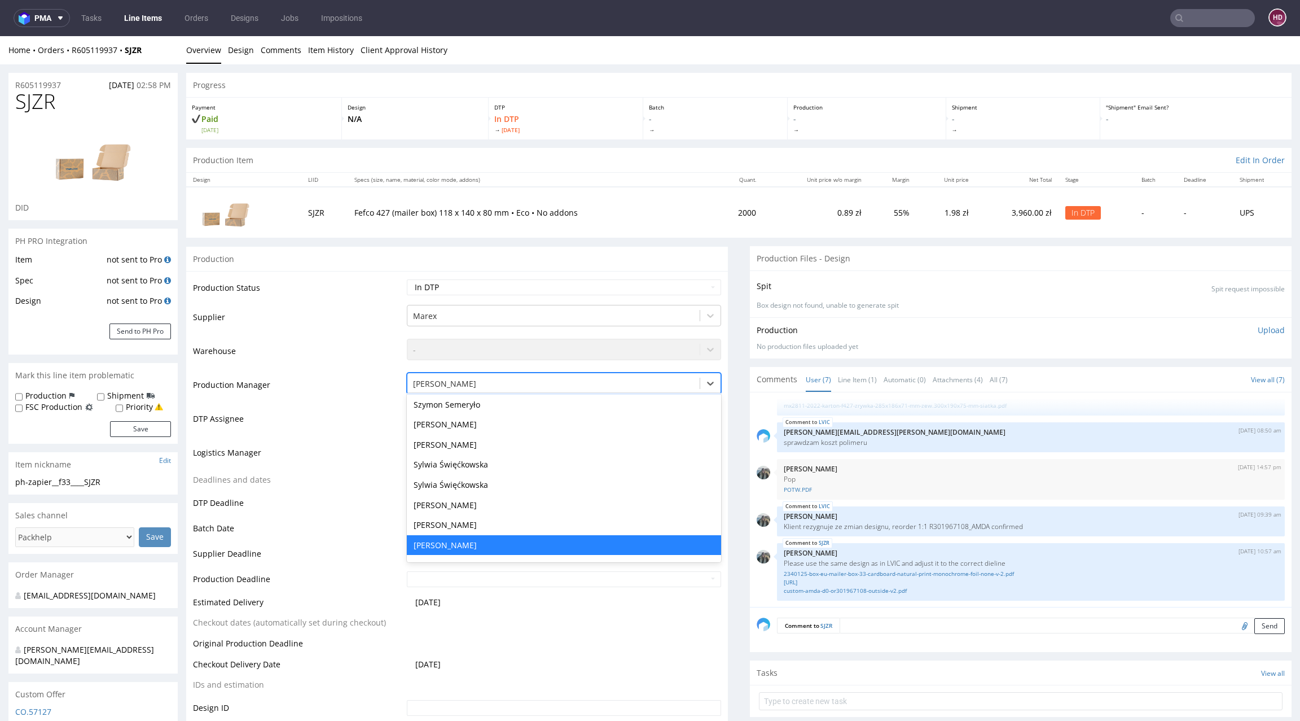
click at [620, 630] on table "Production Status Waiting for Artwork Waiting for Diecut Waiting for Mockup Wai…" at bounding box center [457, 530] width 528 height 505
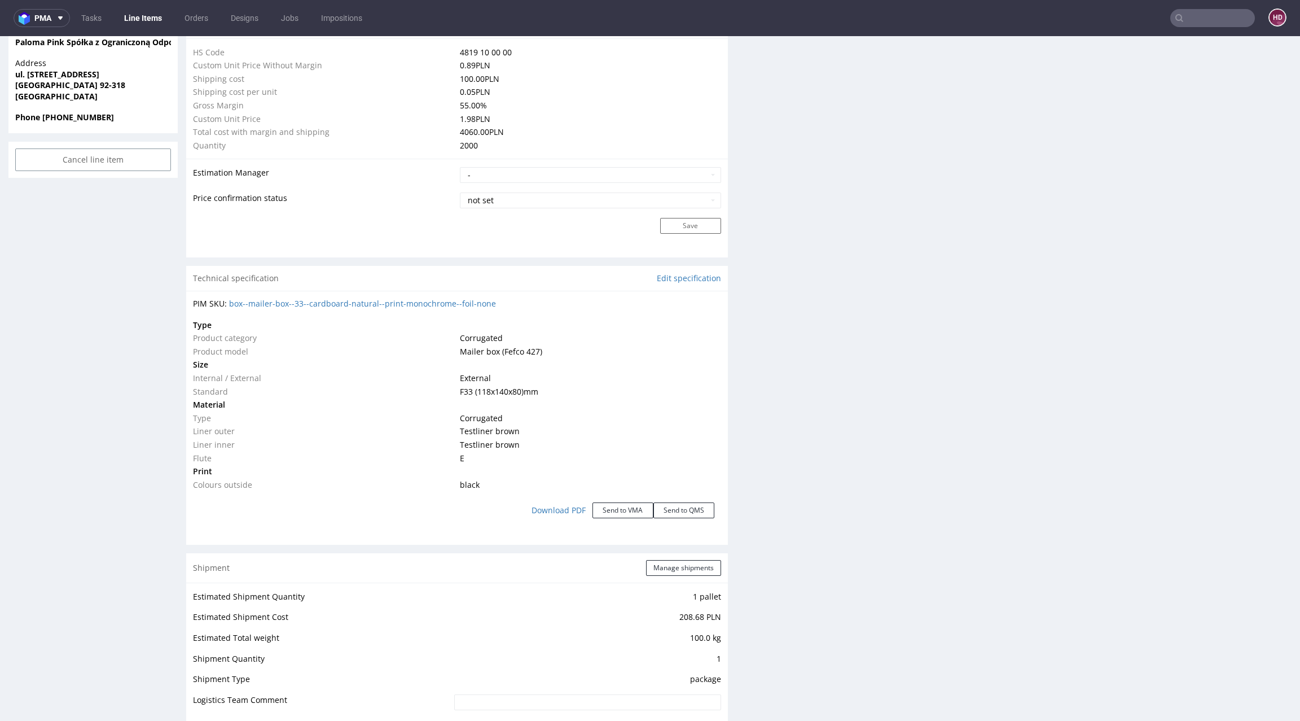
scroll to position [916, 0]
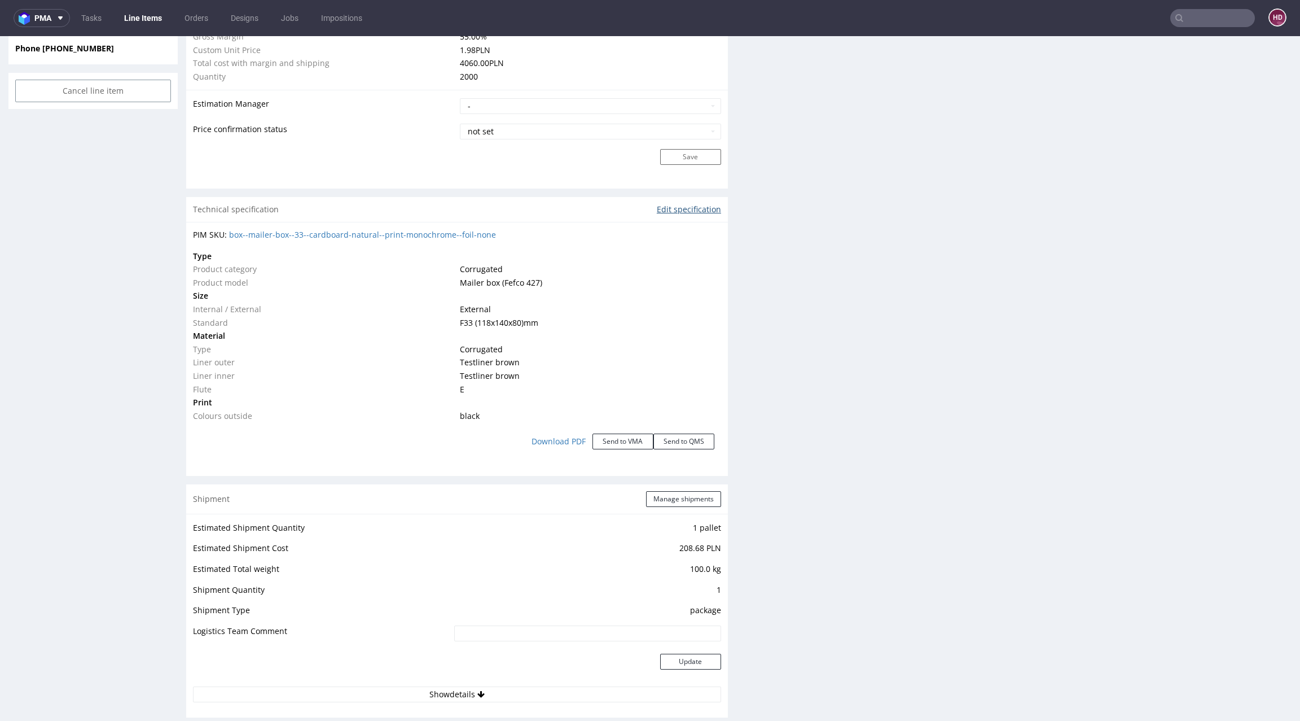
click at [657, 207] on link "Edit specification" at bounding box center [689, 209] width 64 height 11
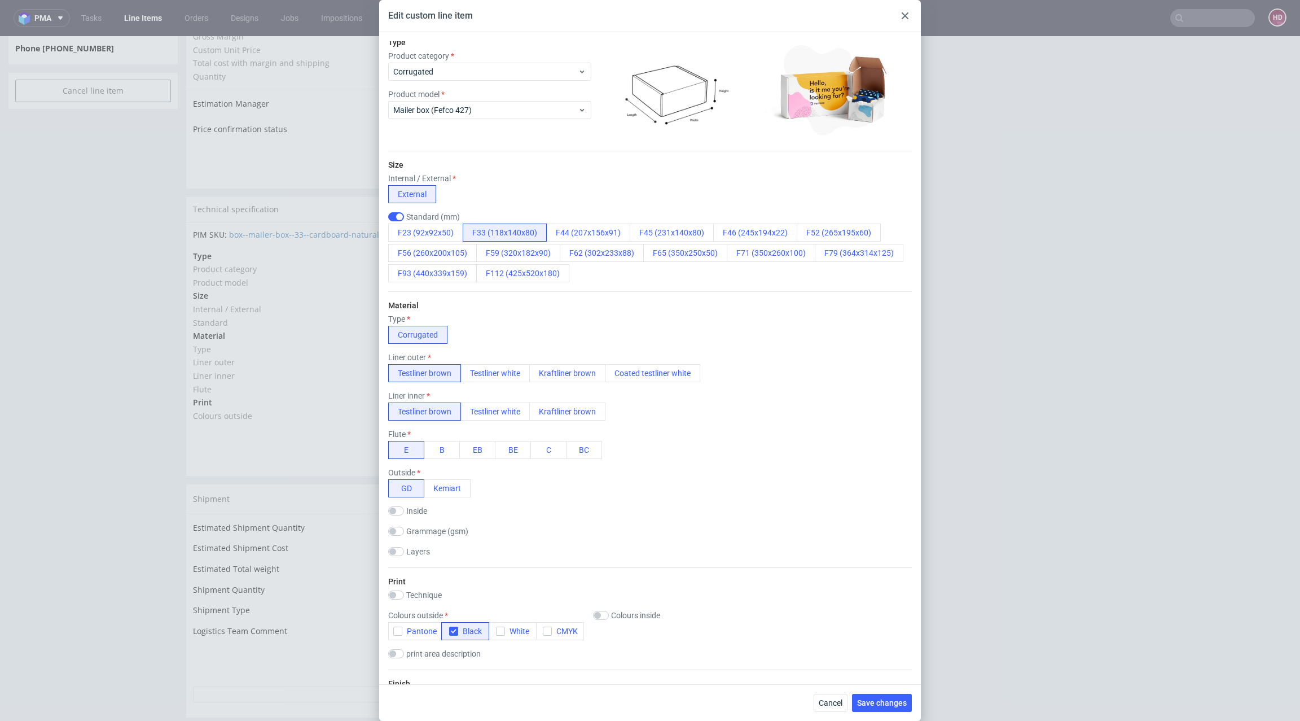
scroll to position [85, 0]
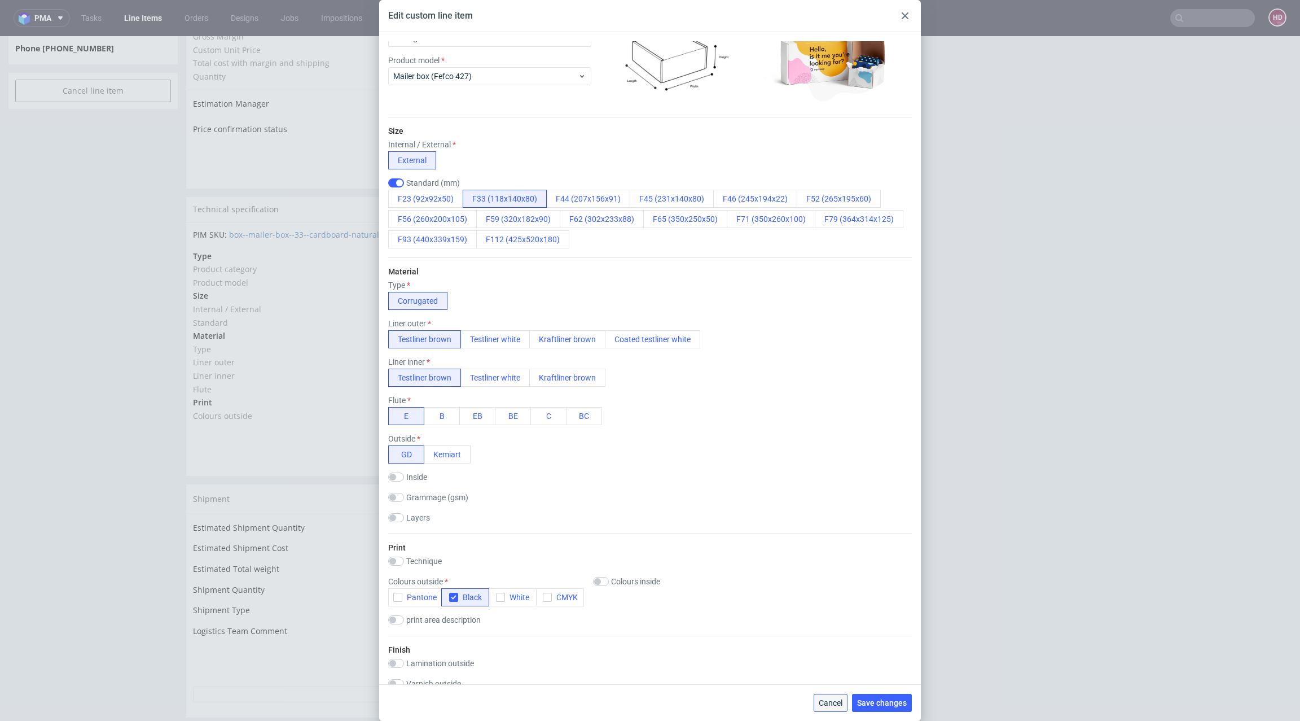
click at [841, 700] on span "Cancel" at bounding box center [831, 703] width 24 height 8
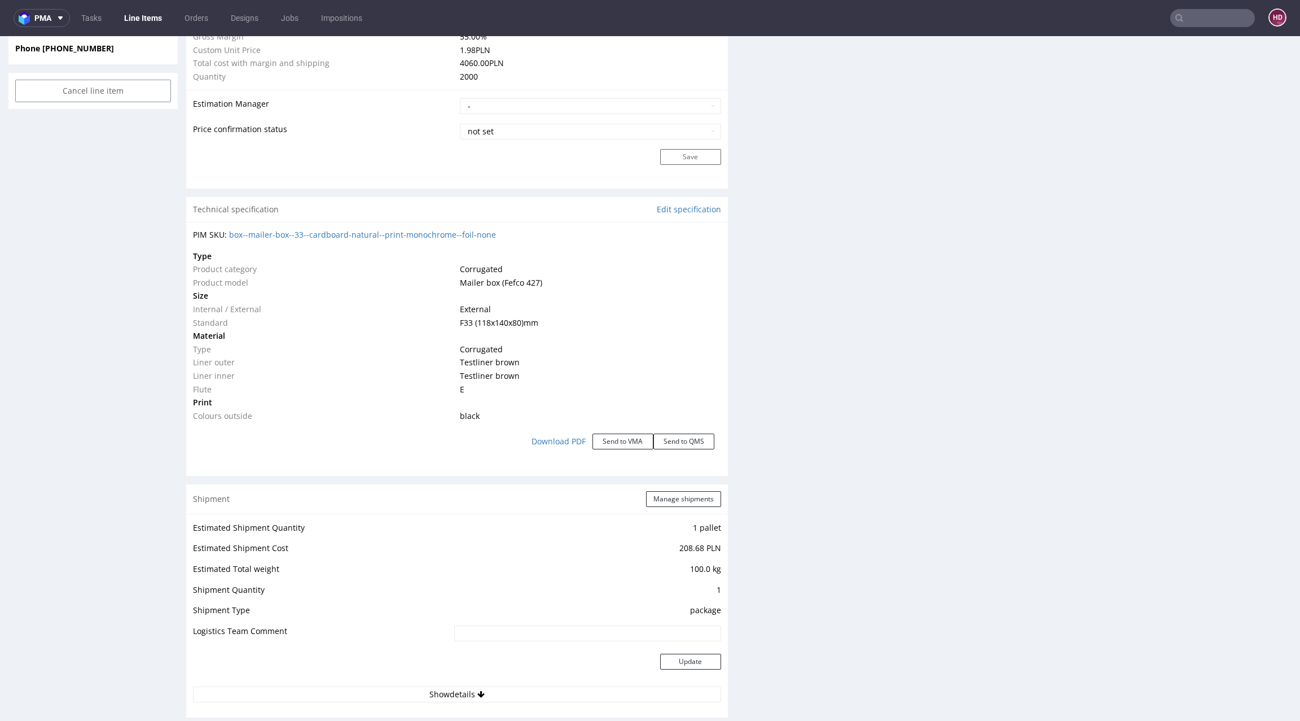
click at [838, 386] on div "Production Files - Design Spit Spit request impossible Box design not found, un…" at bounding box center [1021, 307] width 542 height 1955
click at [1166, 458] on div "Production Files - Design Spit Spit request impossible Box design not found, un…" at bounding box center [1021, 307] width 542 height 1955
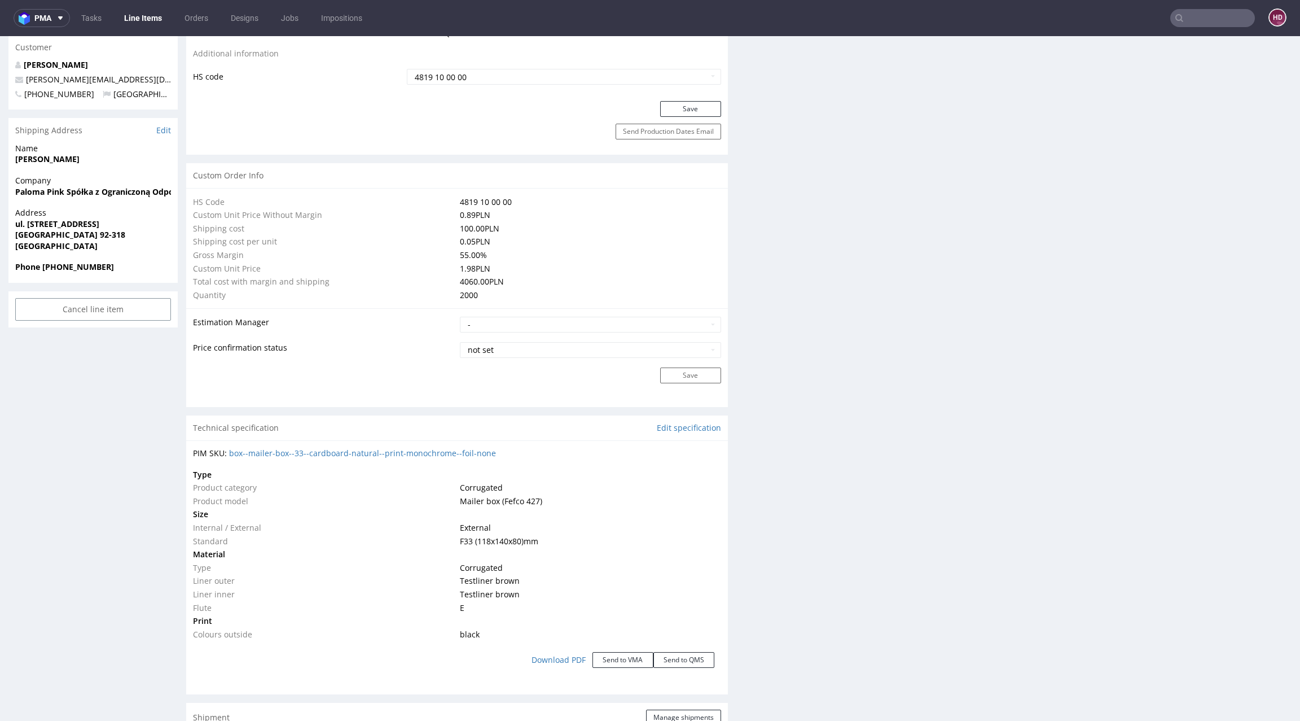
scroll to position [919, 0]
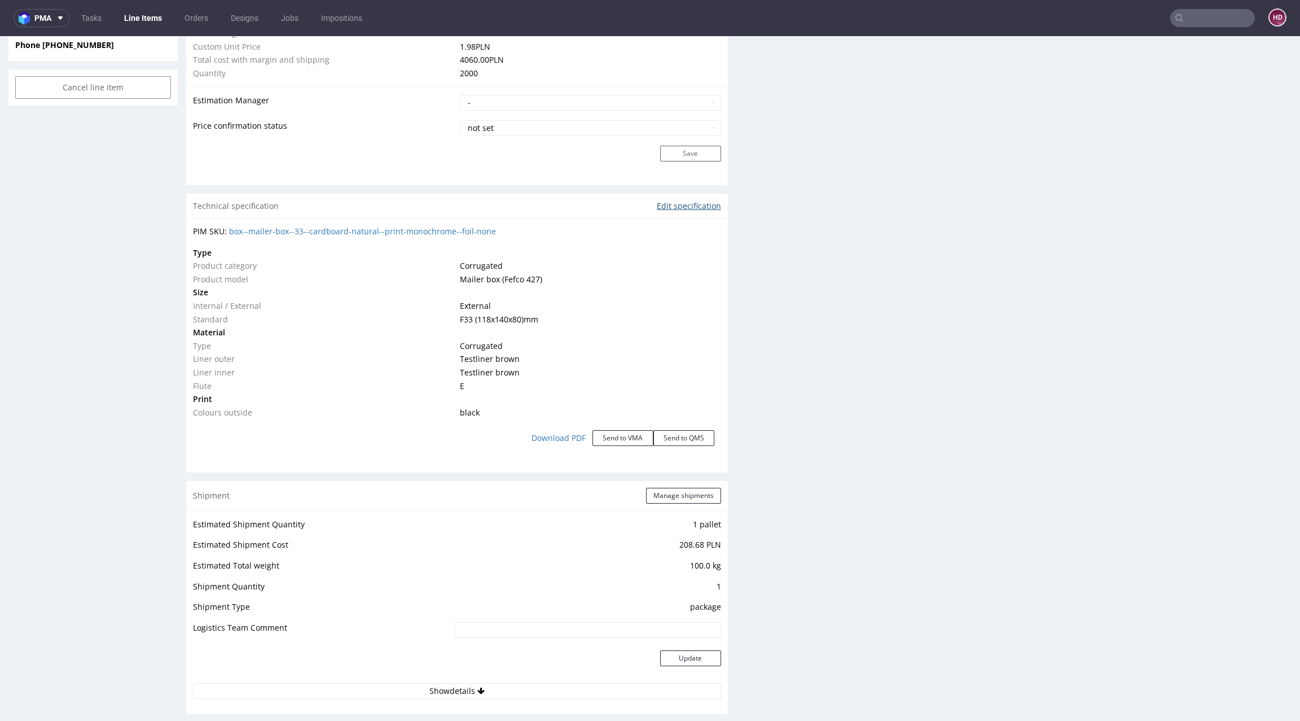
click at [686, 205] on link "Edit specification" at bounding box center [689, 205] width 64 height 11
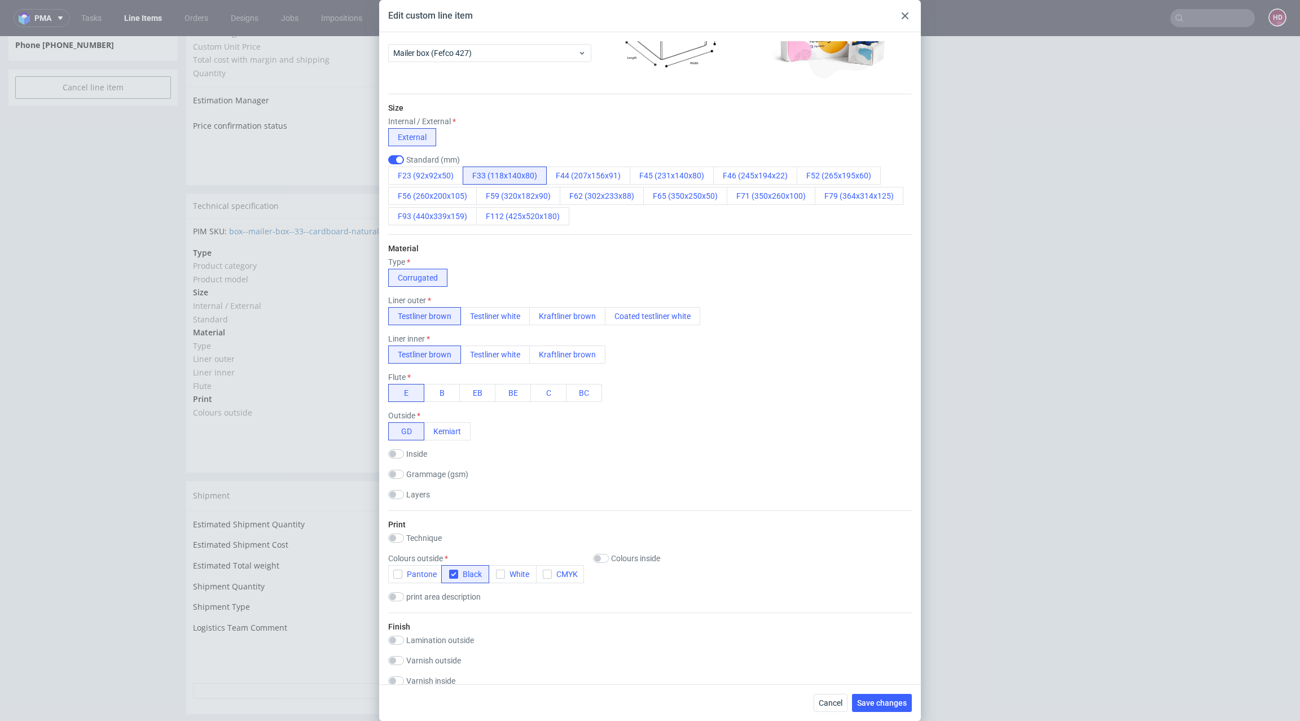
scroll to position [109, 0]
drag, startPoint x: 1056, startPoint y: 566, endPoint x: 1060, endPoint y: 550, distance: 16.3
click at [1057, 563] on div "Edit custom line item Technical specification Instant price RFQ Type Product ca…" at bounding box center [650, 360] width 1300 height 721
click at [1037, 551] on div "Edit custom line item Technical specification Instant price RFQ Type Product ca…" at bounding box center [650, 360] width 1300 height 721
click at [1060, 280] on div "Edit custom line item Technical specification Instant price RFQ Type Product ca…" at bounding box center [650, 360] width 1300 height 721
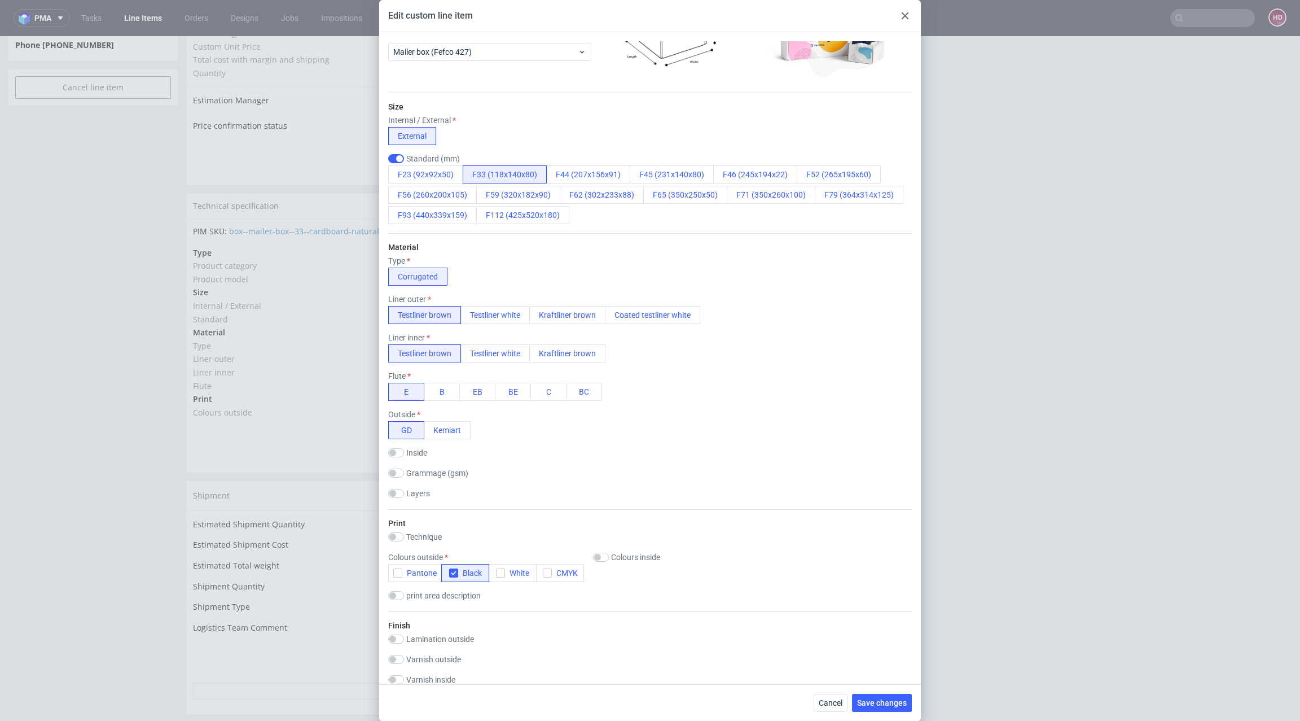
click at [782, 478] on div "Grammage (gsm) 380 420 390 450 340 380" at bounding box center [650, 473] width 524 height 11
drag, startPoint x: 821, startPoint y: 700, endPoint x: 828, endPoint y: 647, distance: 54.2
click at [821, 700] on span "Cancel" at bounding box center [831, 703] width 24 height 8
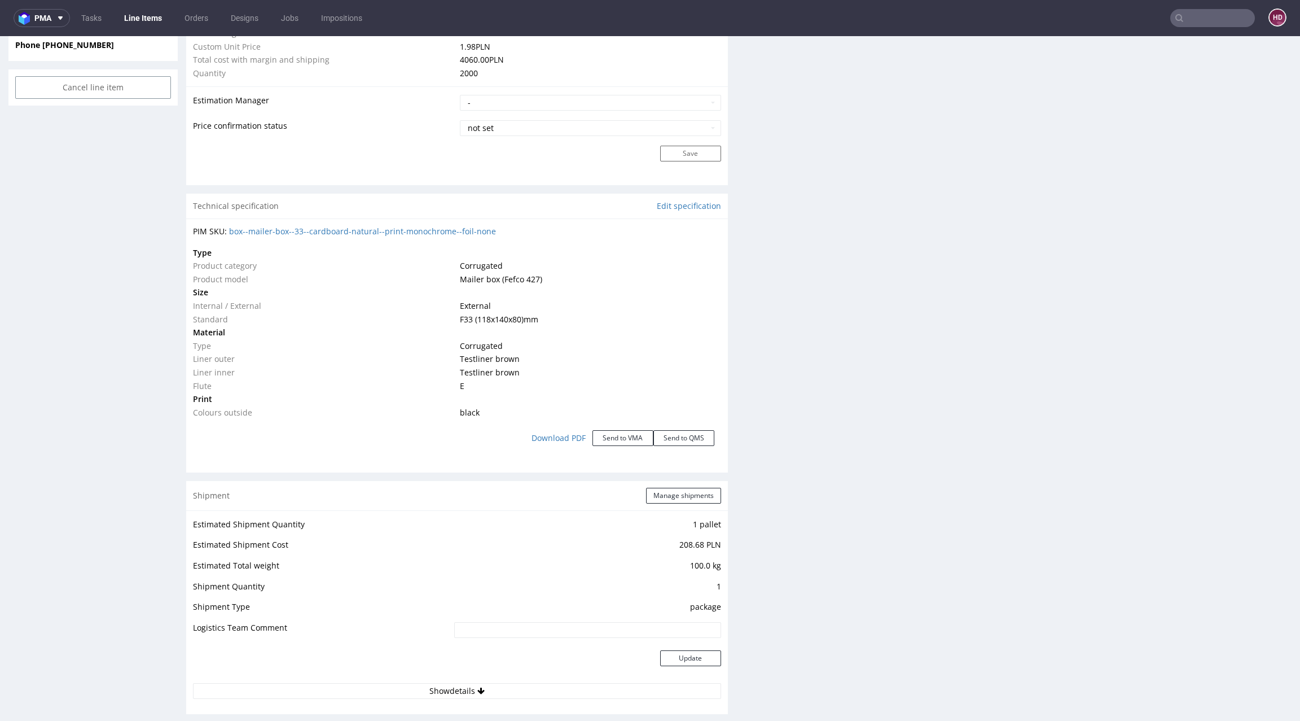
click at [982, 499] on div "Production Files - Design Spit Spit request impossible Box design not found, un…" at bounding box center [1021, 304] width 542 height 1955
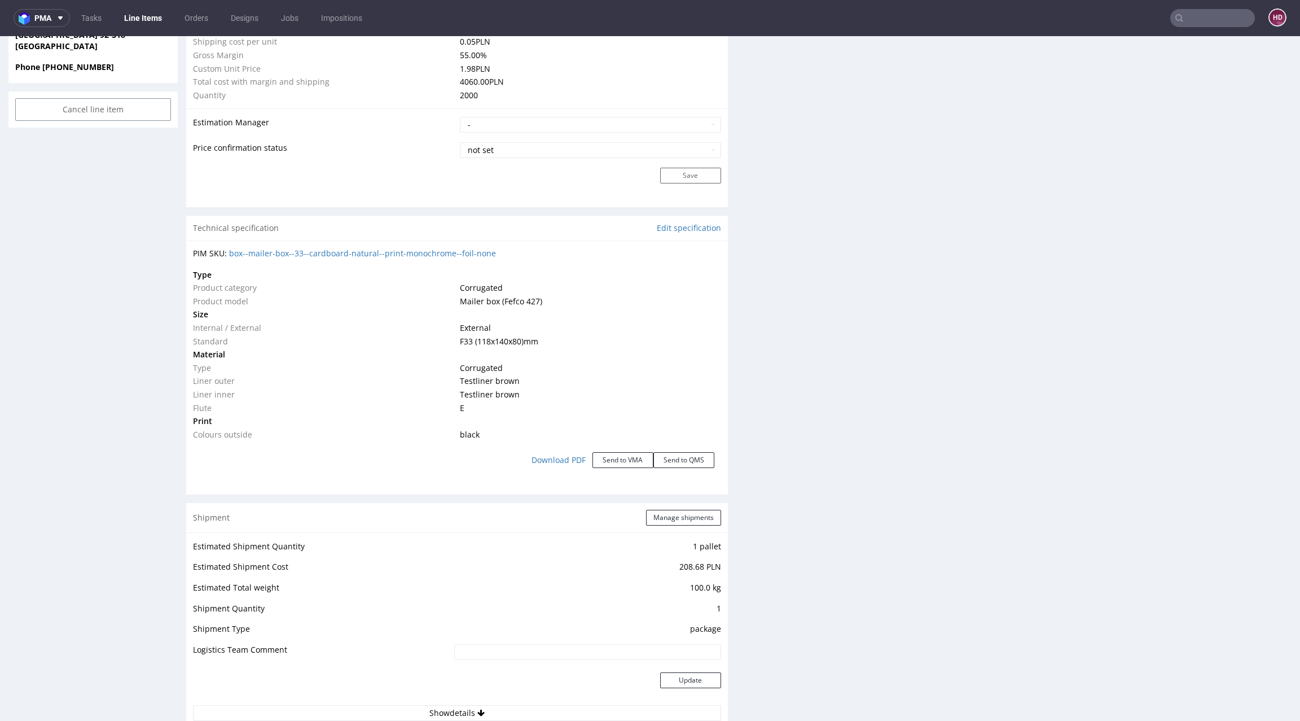
scroll to position [629, 0]
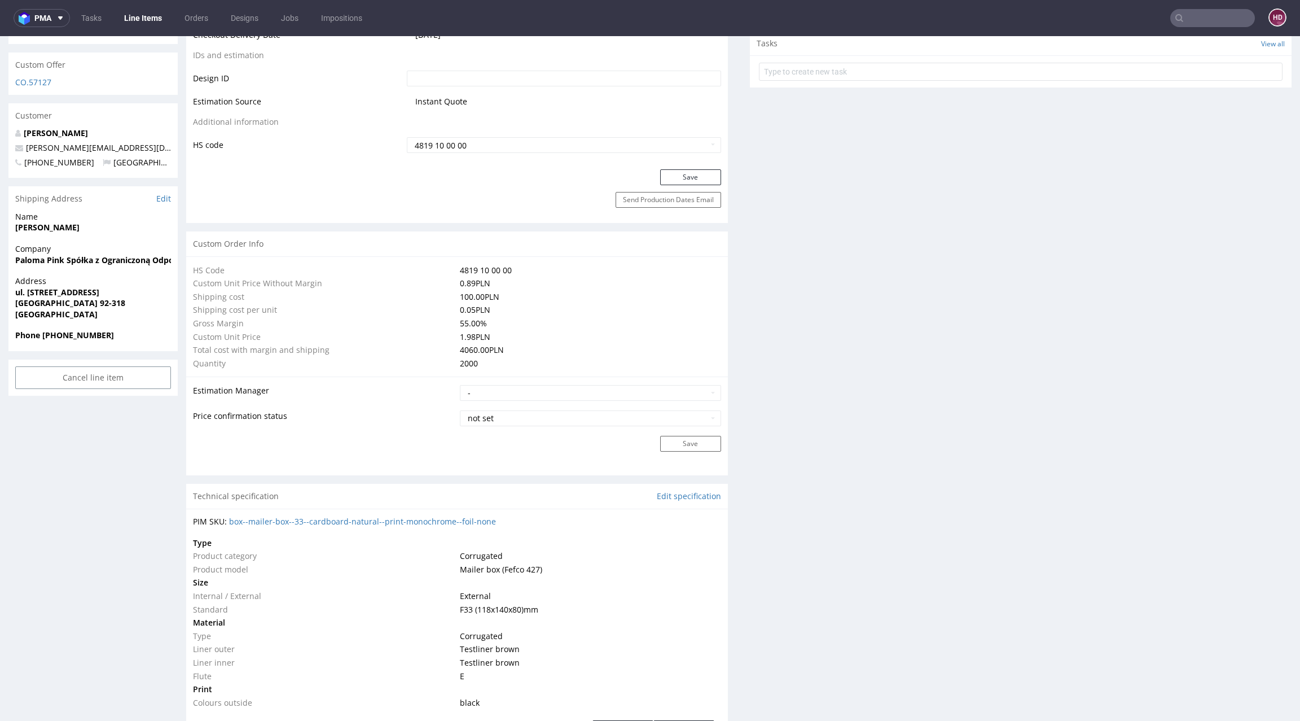
click at [1088, 318] on div "Production Files - Design Spit Spit request impossible Box design not found, un…" at bounding box center [1021, 594] width 542 height 1955
click at [1265, 275] on div "Production Files - Design Spit Spit request impossible Box design not found, un…" at bounding box center [1021, 594] width 542 height 1955
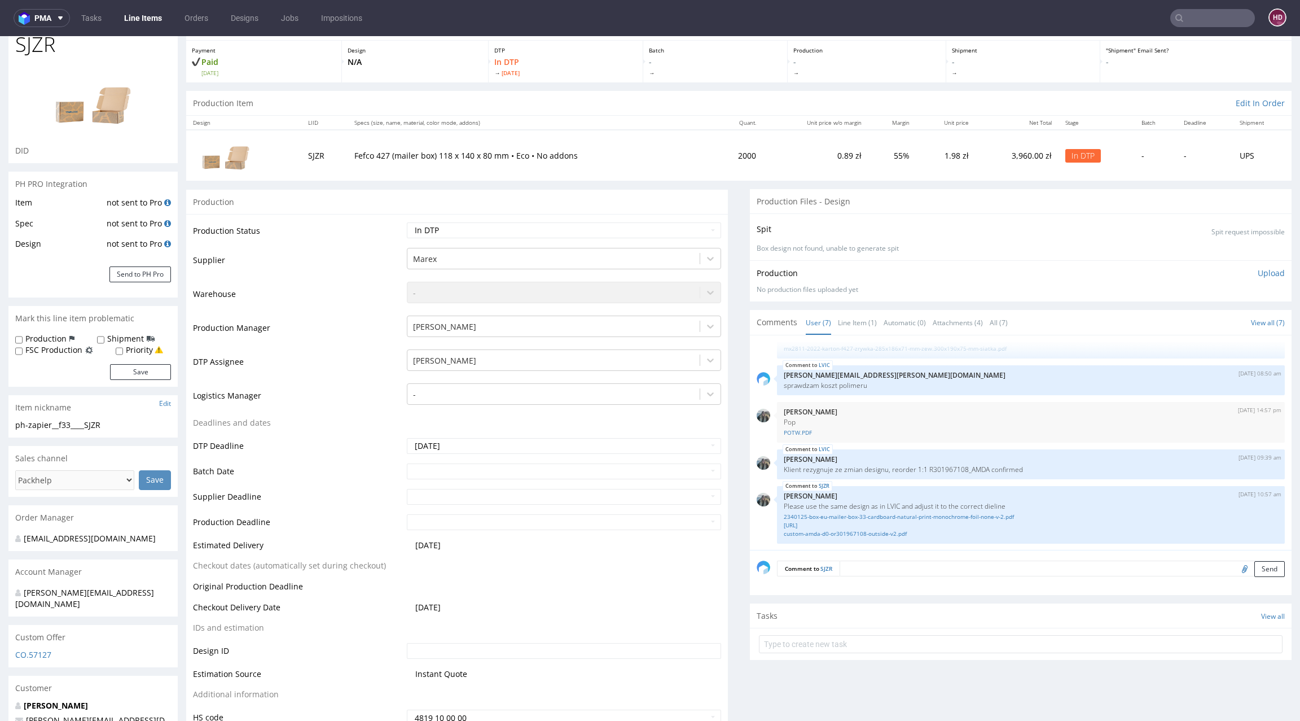
scroll to position [0, 0]
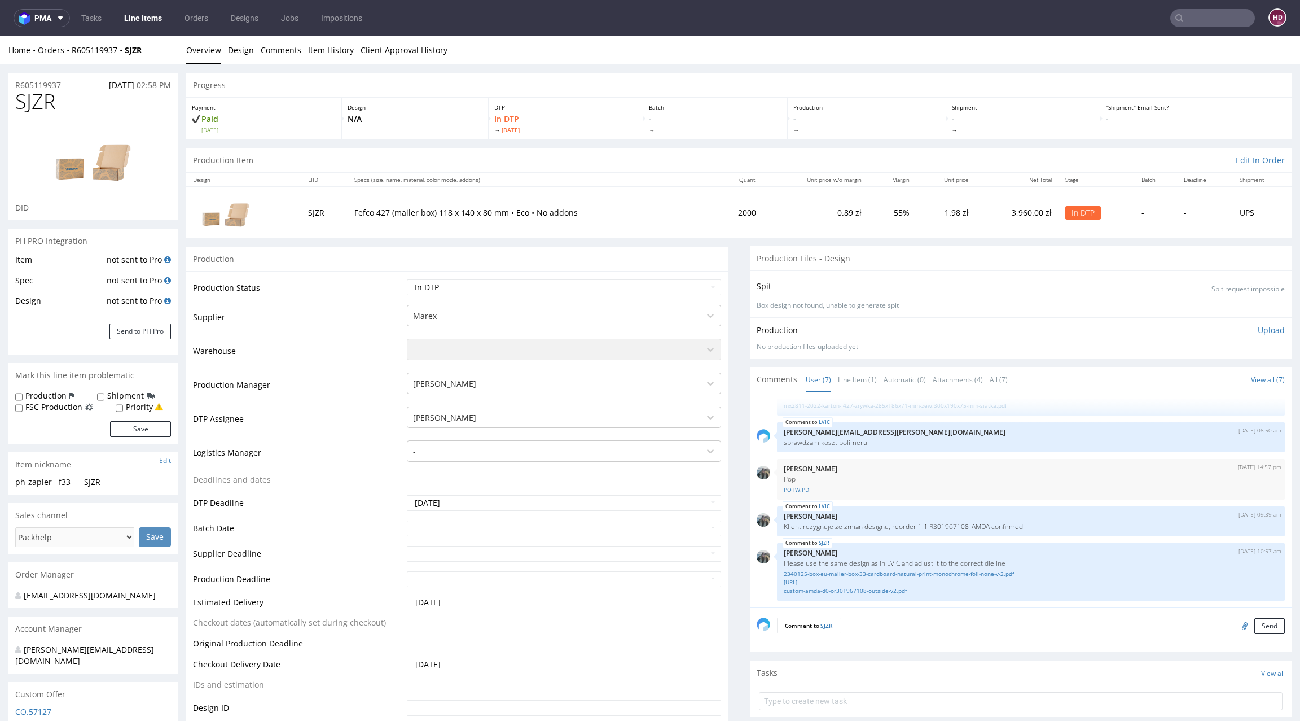
click at [118, 480] on div "ph-zapier__f33____SJZR" at bounding box center [93, 481] width 156 height 11
drag, startPoint x: 118, startPoint y: 480, endPoint x: 14, endPoint y: 479, distance: 104.4
click at [14, 479] on div "ph-zapier__f33____SJZR ph-zapier__f33 ____SJZR Update" at bounding box center [92, 485] width 169 height 18
copy div "ph-zapier__f33____SJZR Update"
click at [73, 91] on h1 "SJZR" at bounding box center [93, 101] width 156 height 23
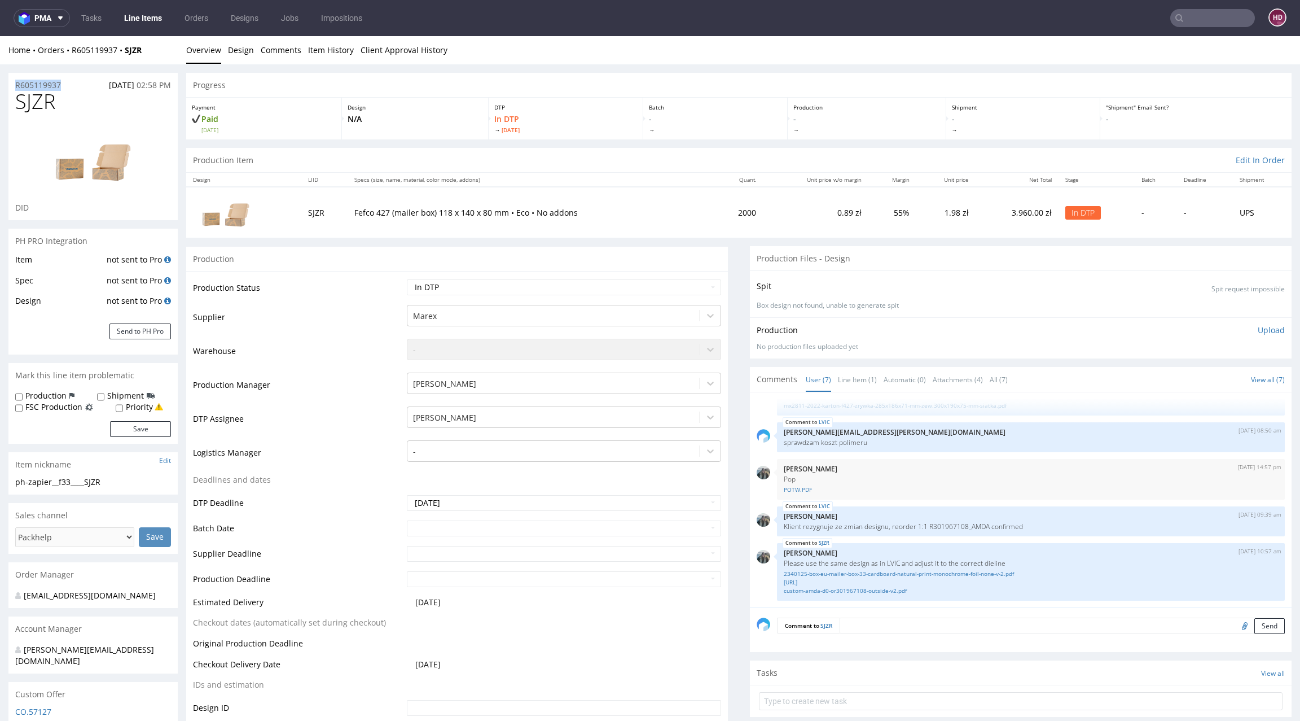
drag, startPoint x: 73, startPoint y: 89, endPoint x: 23, endPoint y: 78, distance: 51.4
click at [23, 78] on div "R605119937 08.10.2025 02:58 PM" at bounding box center [92, 82] width 169 height 18
copy p "R605119937"
click at [96, 117] on div at bounding box center [93, 158] width 156 height 87
drag, startPoint x: 54, startPoint y: 111, endPoint x: 8, endPoint y: 108, distance: 45.8
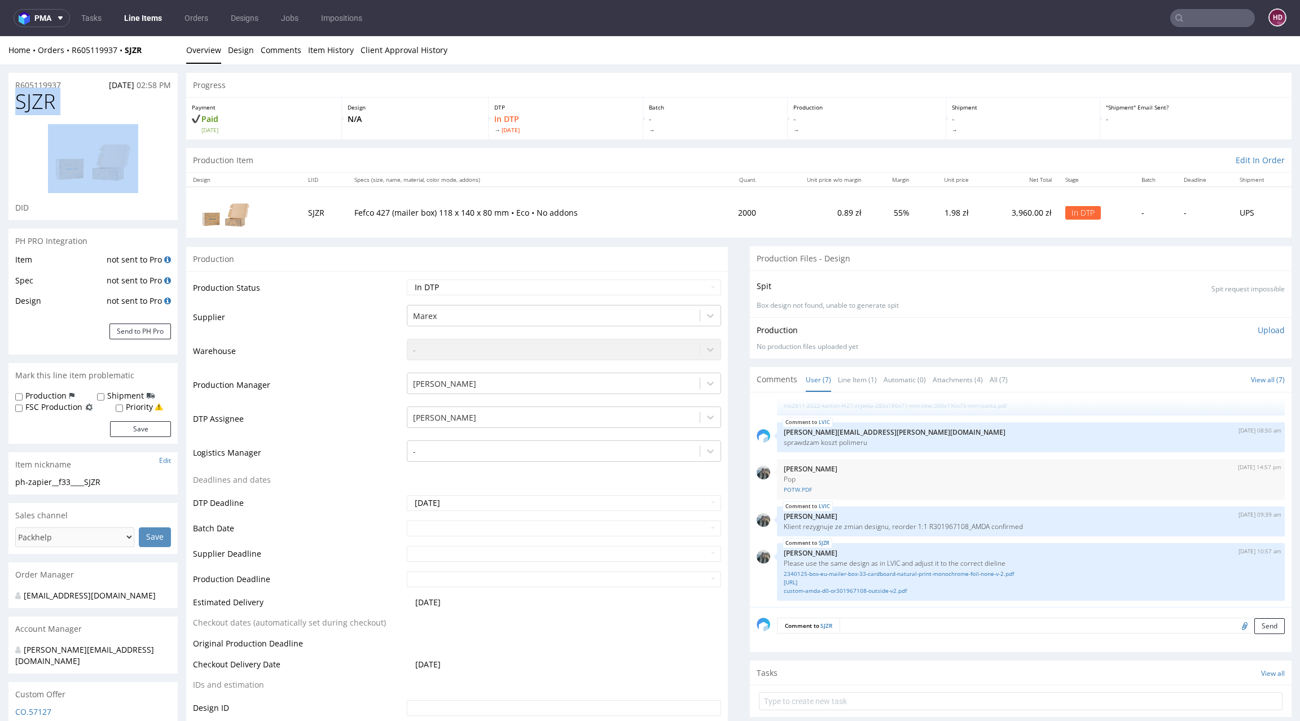
click at [8, 108] on div "SJZR DID" at bounding box center [92, 154] width 169 height 129
copy h1 "SJZR"
click at [1259, 326] on p "Upload" at bounding box center [1271, 329] width 27 height 11
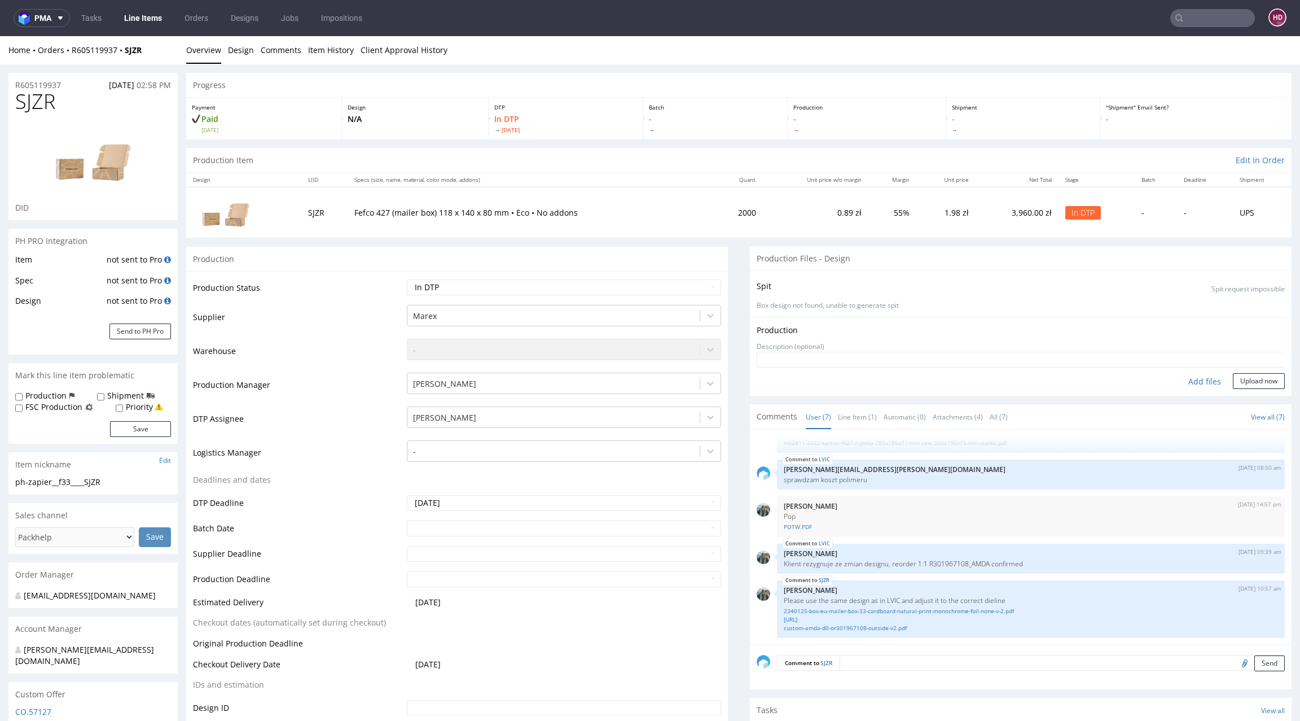
click at [1198, 380] on div "Add files" at bounding box center [1205, 381] width 56 height 17
type input "C:\fakepath\ph-zapier__f33____SJZR__d00__oR605119937.pdf"
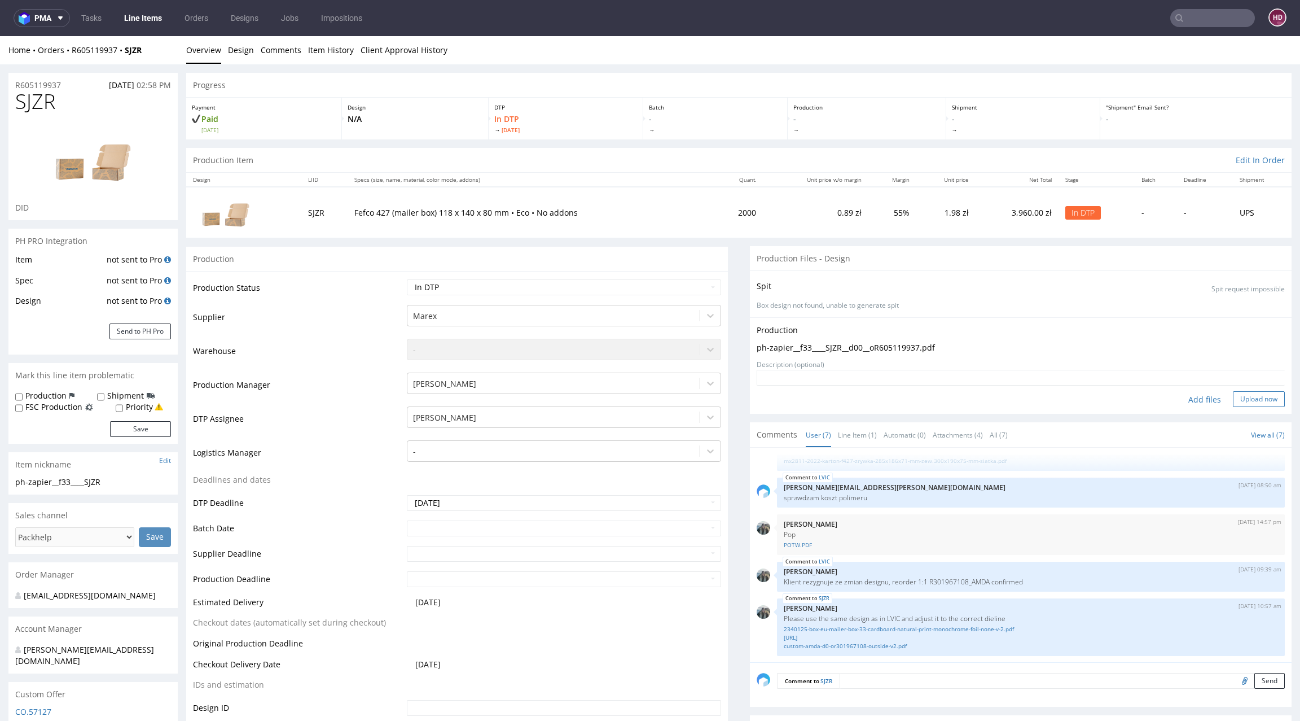
click at [1233, 404] on button "Upload now" at bounding box center [1259, 399] width 52 height 16
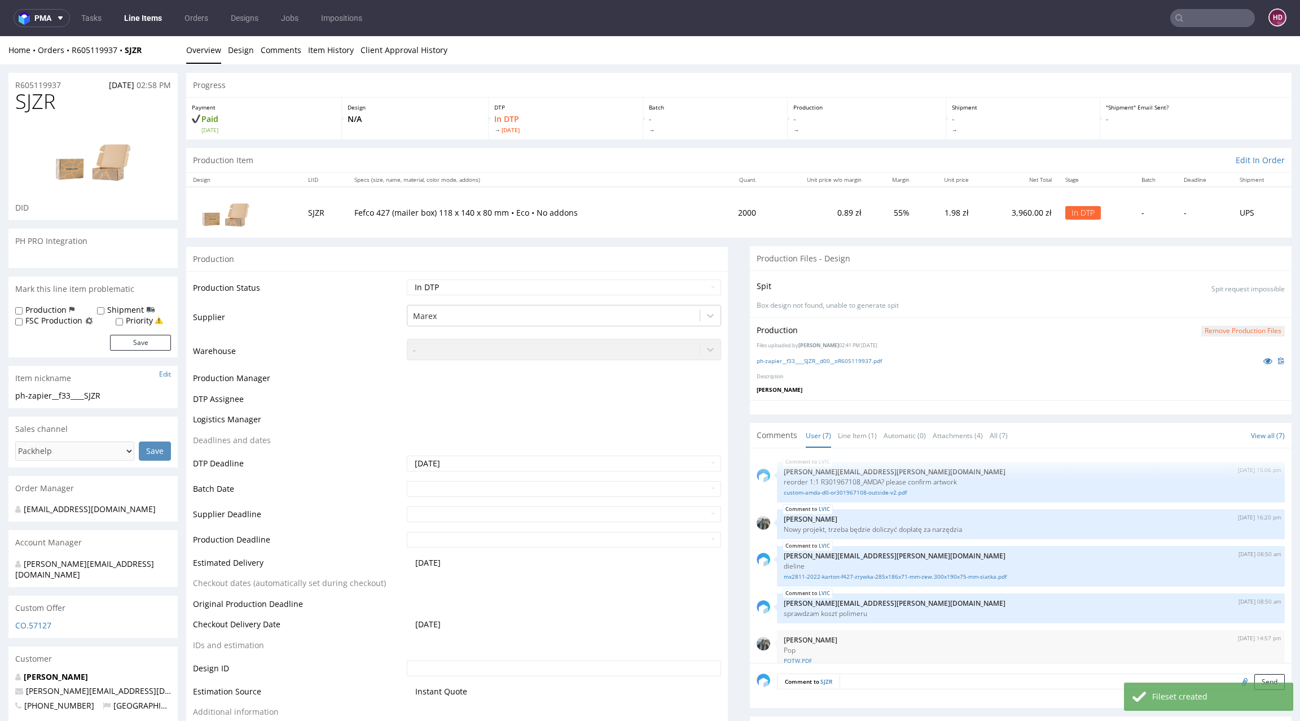
scroll to position [116, 0]
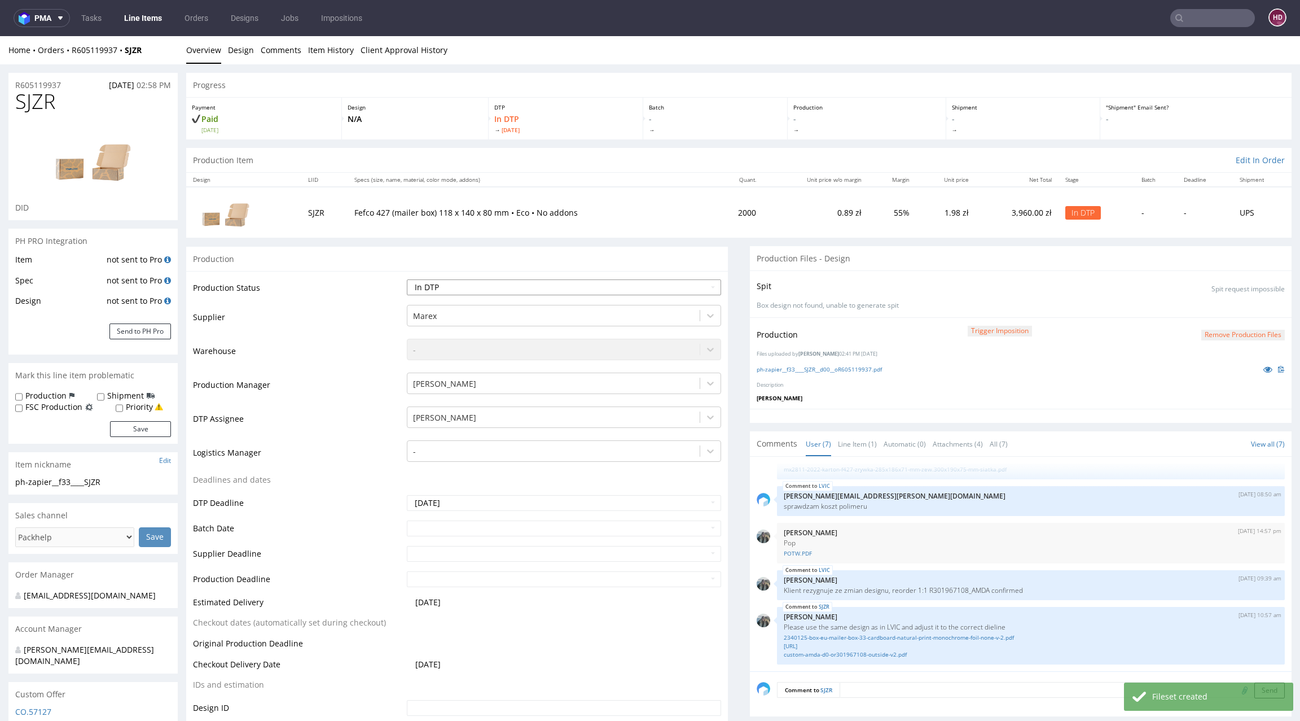
click at [452, 288] on select "Waiting for Artwork Waiting for Diecut Waiting for Mockup Waiting for DTP Waiti…" at bounding box center [564, 287] width 314 height 16
click at [407, 279] on select "Waiting for Artwork Waiting for Diecut Waiting for Mockup Waiting for DTP Waiti…" at bounding box center [564, 287] width 314 height 16
click at [523, 287] on select "Waiting for Artwork Waiting for Diecut Waiting for Mockup Waiting for DTP Waiti…" at bounding box center [564, 287] width 314 height 16
select select "dtp_ca_needed"
click at [407, 279] on select "Waiting for Artwork Waiting for Diecut Waiting for Mockup Waiting for DTP Waiti…" at bounding box center [564, 287] width 314 height 16
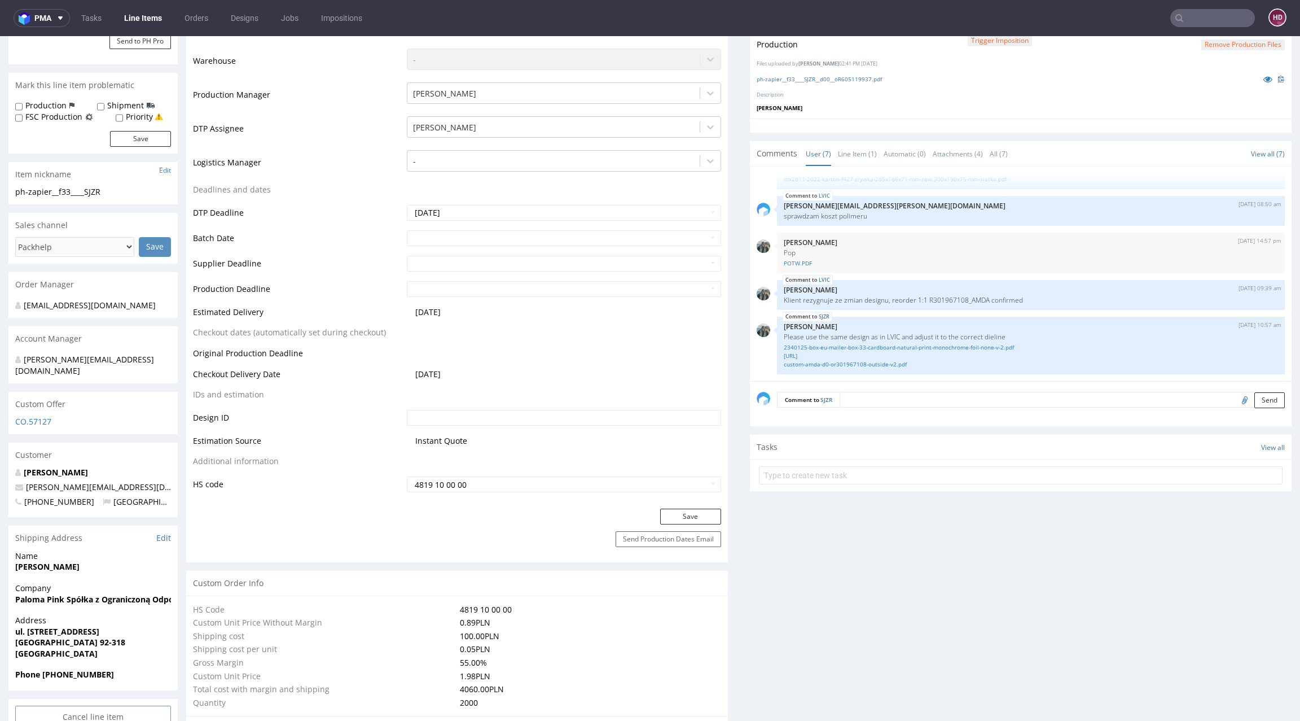
scroll to position [296, 0]
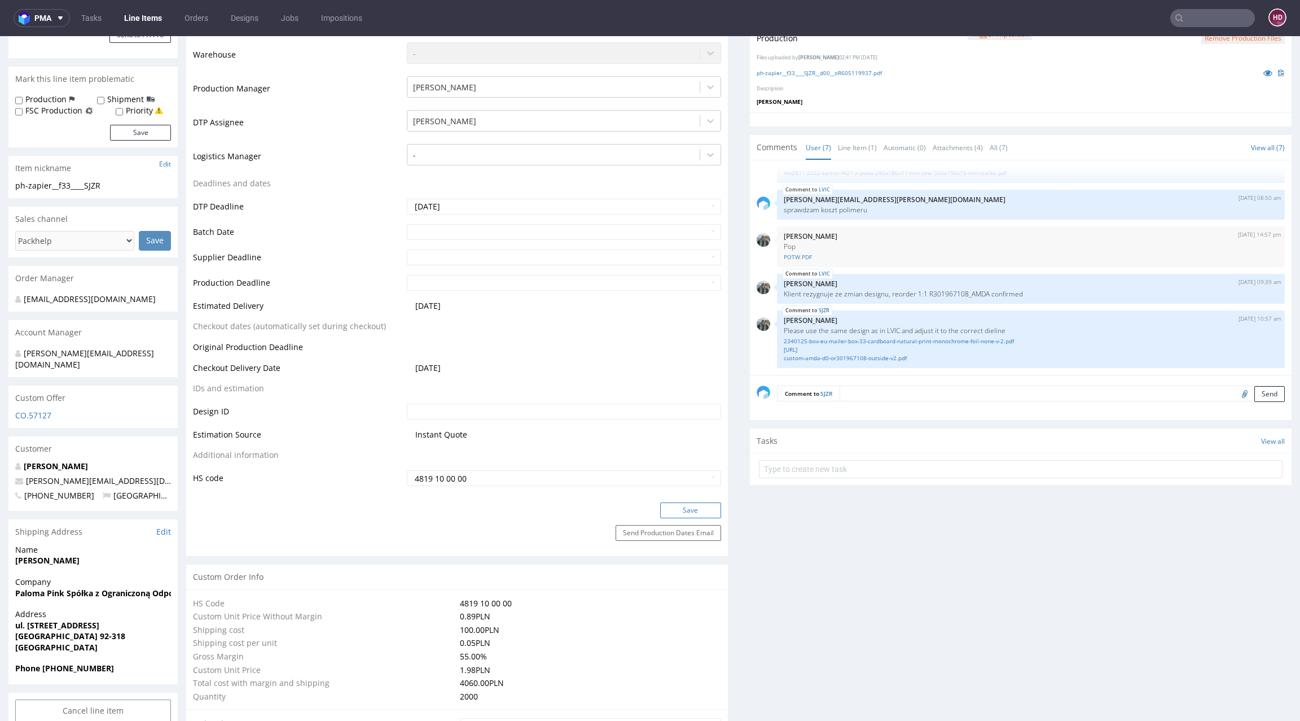
click at [677, 507] on button "Save" at bounding box center [690, 510] width 61 height 16
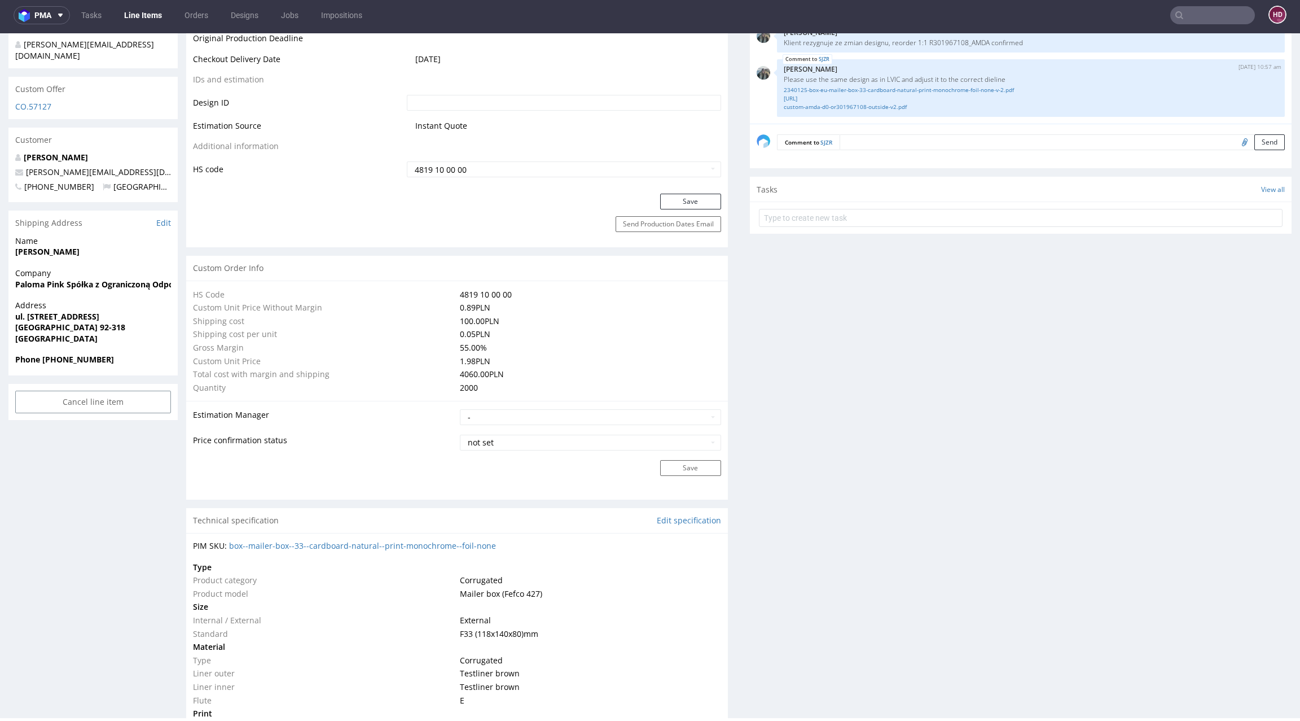
scroll to position [650, 0]
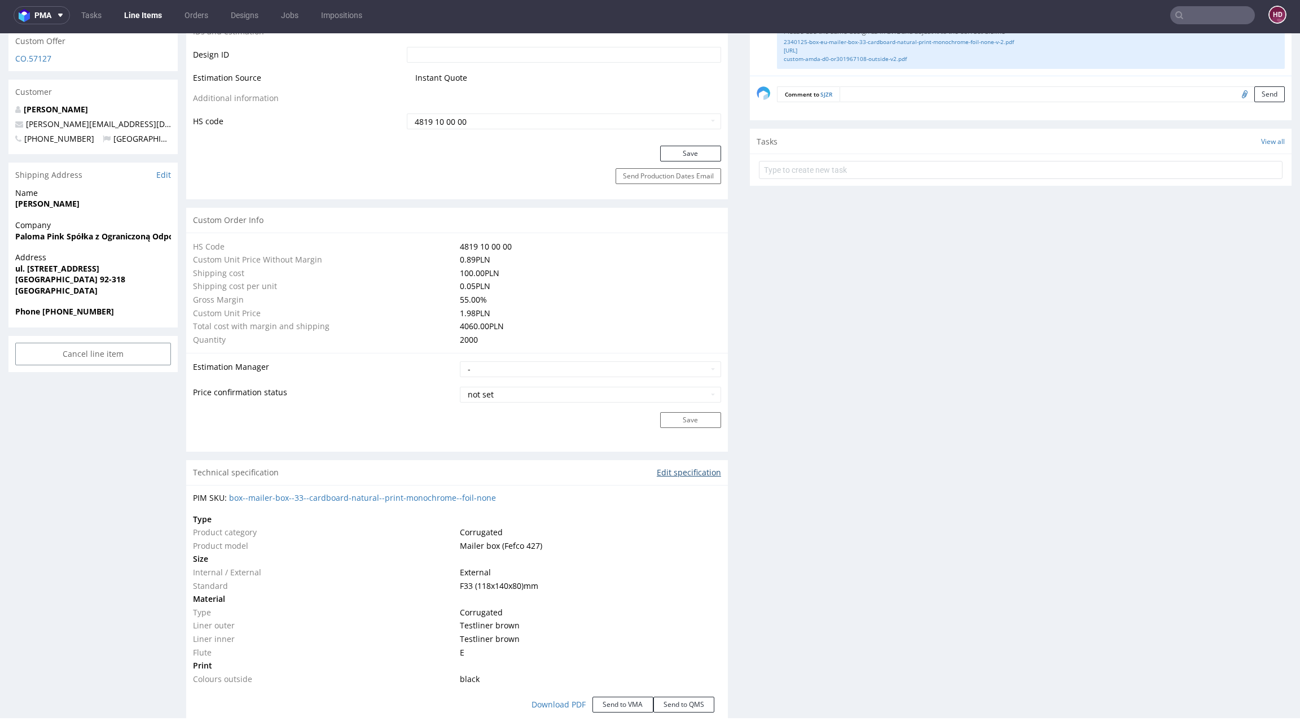
click at [695, 470] on link "Edit specification" at bounding box center [689, 472] width 64 height 11
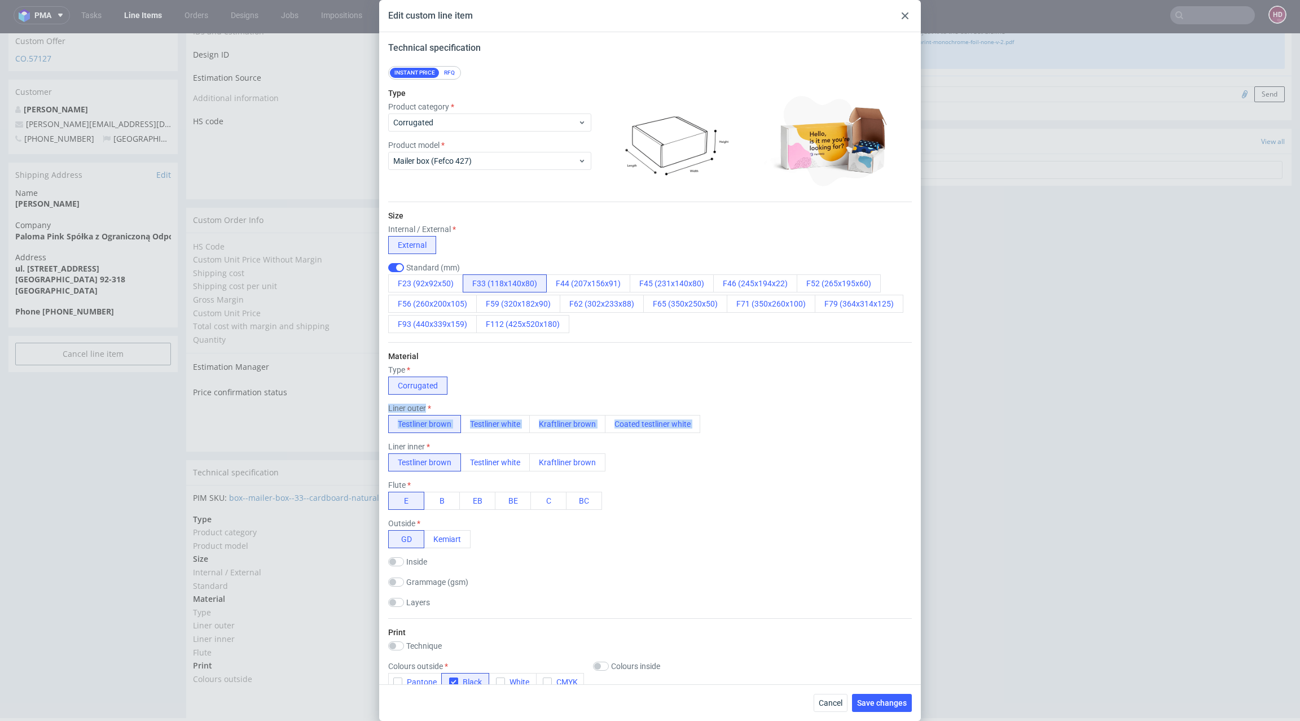
drag, startPoint x: 701, startPoint y: 438, endPoint x: 698, endPoint y: 386, distance: 52.0
click at [697, 386] on div "Material Type Corrugated Liner outer Testliner brown Testliner white Kraftliner…" at bounding box center [650, 480] width 524 height 276
click at [905, 10] on div at bounding box center [905, 16] width 14 height 14
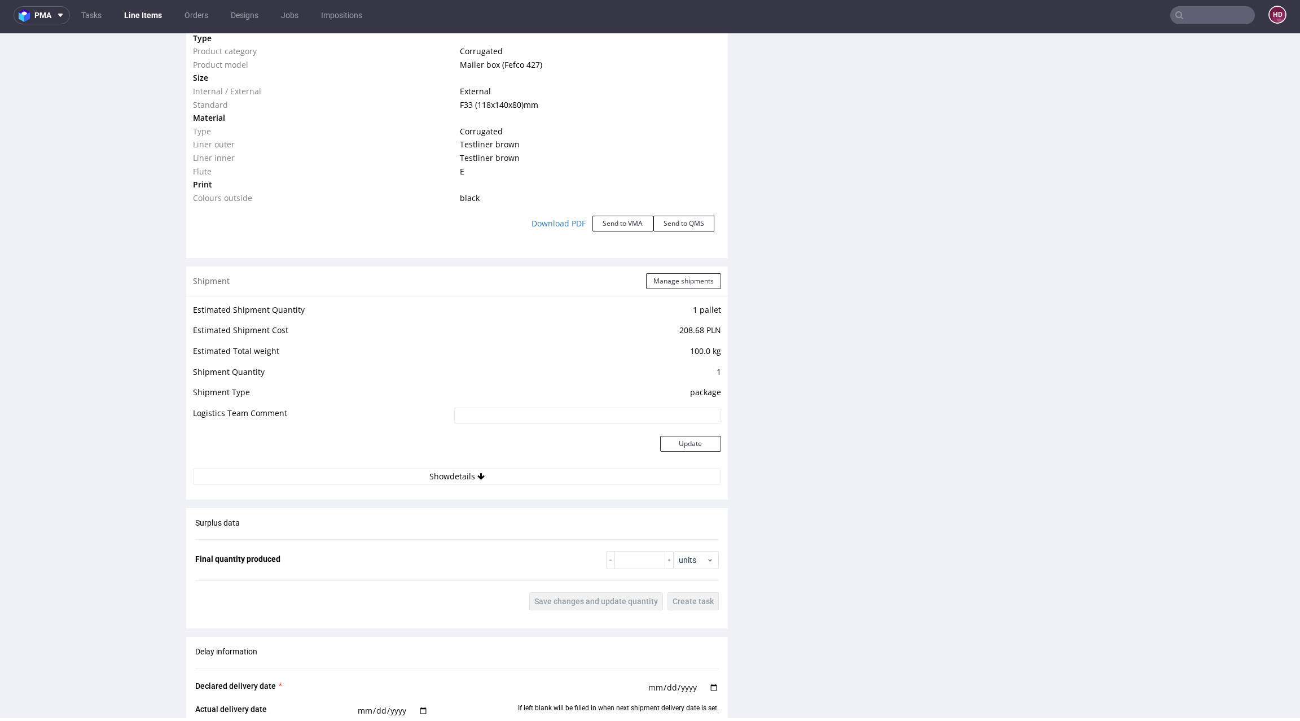
scroll to position [1132, 0]
click at [484, 468] on button "Show details" at bounding box center [457, 475] width 528 height 16
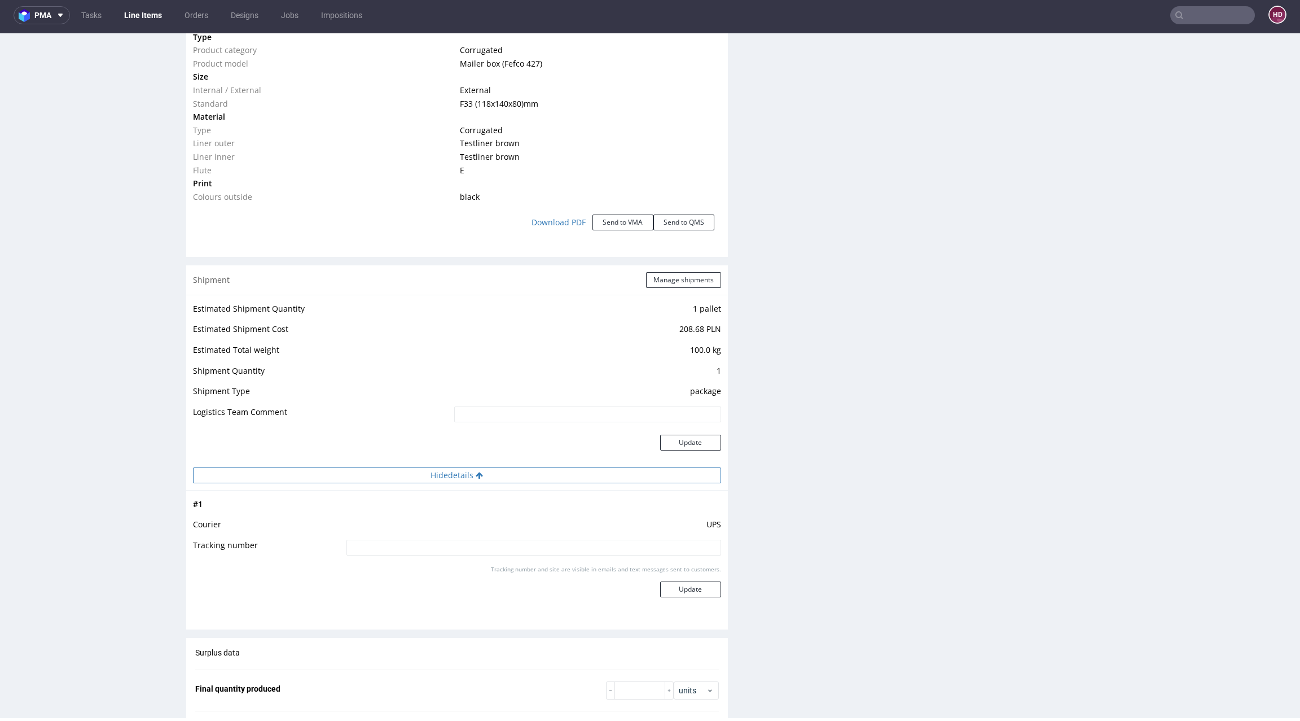
click at [484, 474] on button "Hide details" at bounding box center [457, 475] width 528 height 16
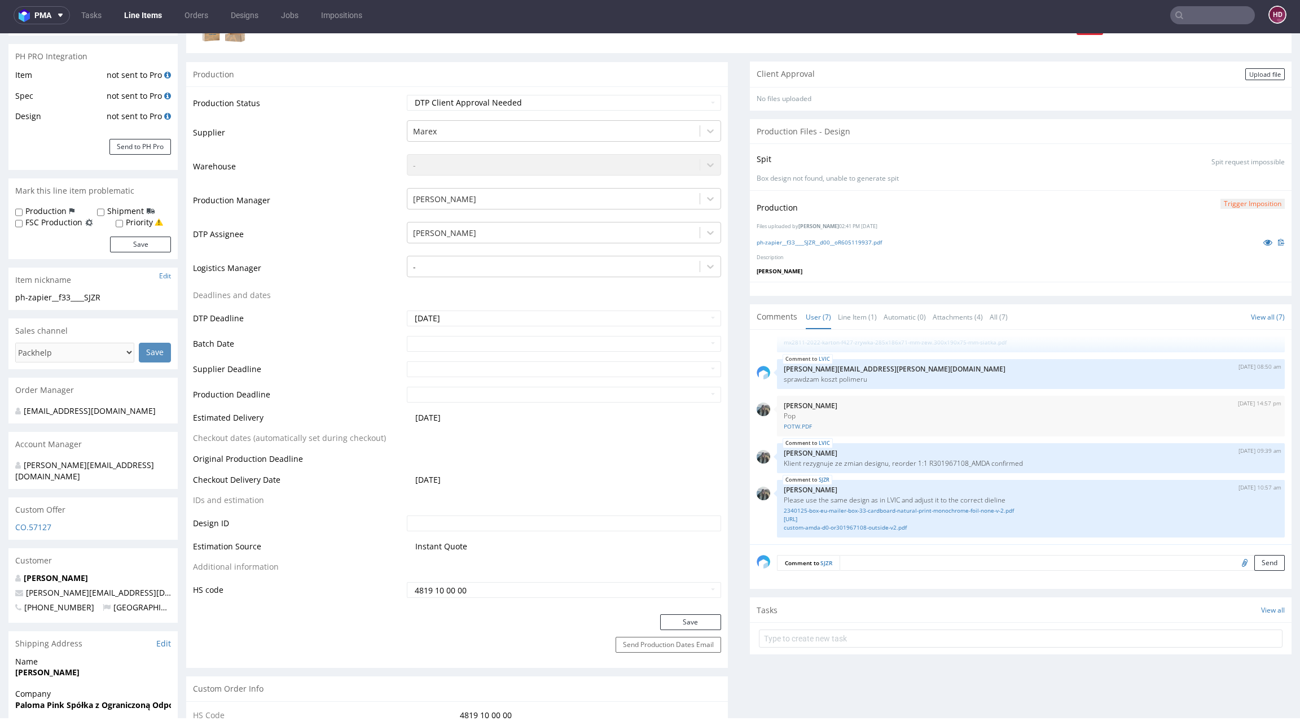
scroll to position [147, 0]
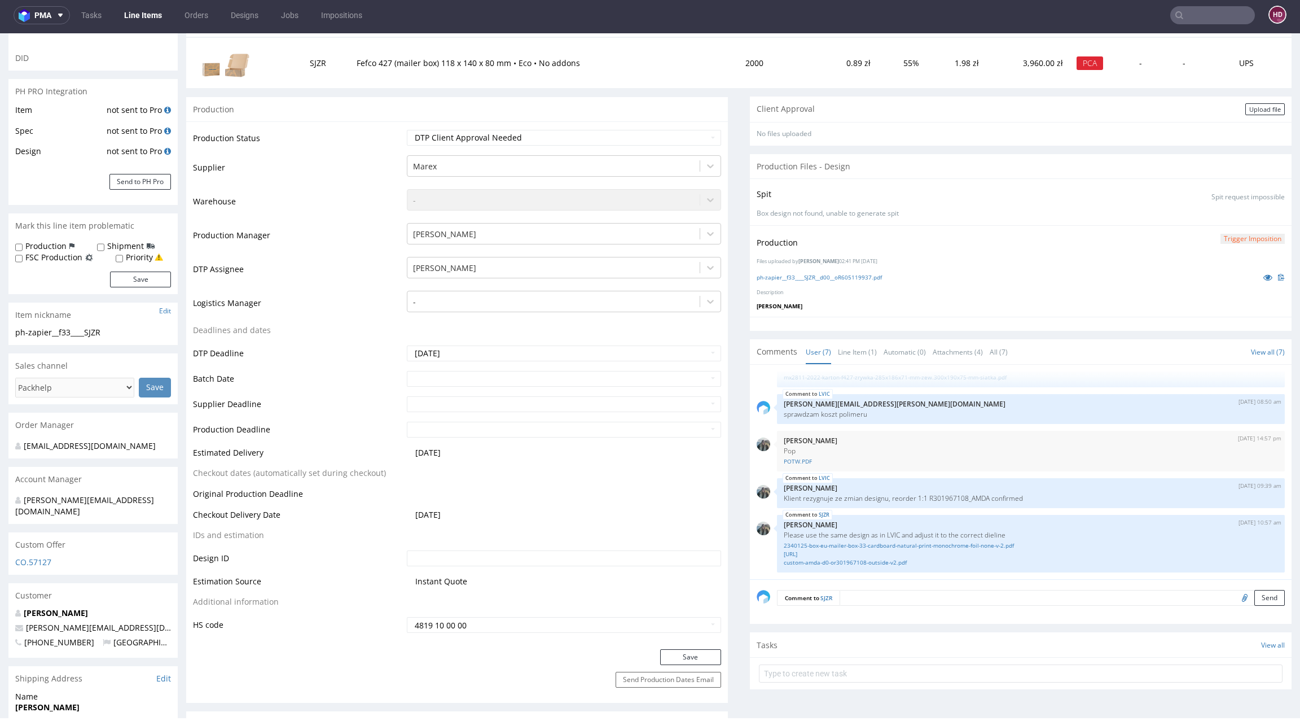
click at [1265, 108] on div "Client Approval Upload file" at bounding box center [1021, 108] width 542 height 25
drag, startPoint x: 1253, startPoint y: 108, endPoint x: 1229, endPoint y: 125, distance: 29.6
click at [1253, 108] on div "Upload file" at bounding box center [1265, 109] width 40 height 12
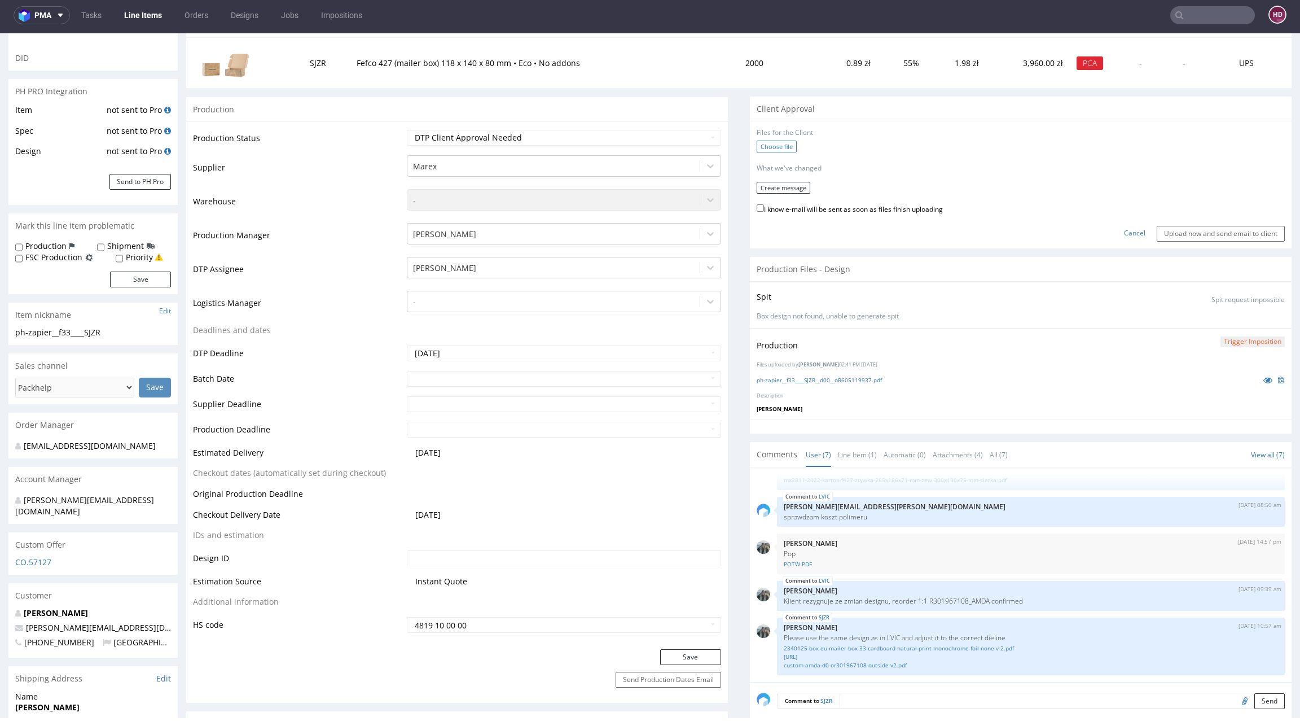
click at [774, 144] on label "Choose file" at bounding box center [777, 147] width 40 height 12
click at [0, 33] on input "Choose file" at bounding box center [0, 33] width 0 height 0
click at [786, 183] on button "Create message" at bounding box center [784, 184] width 54 height 12
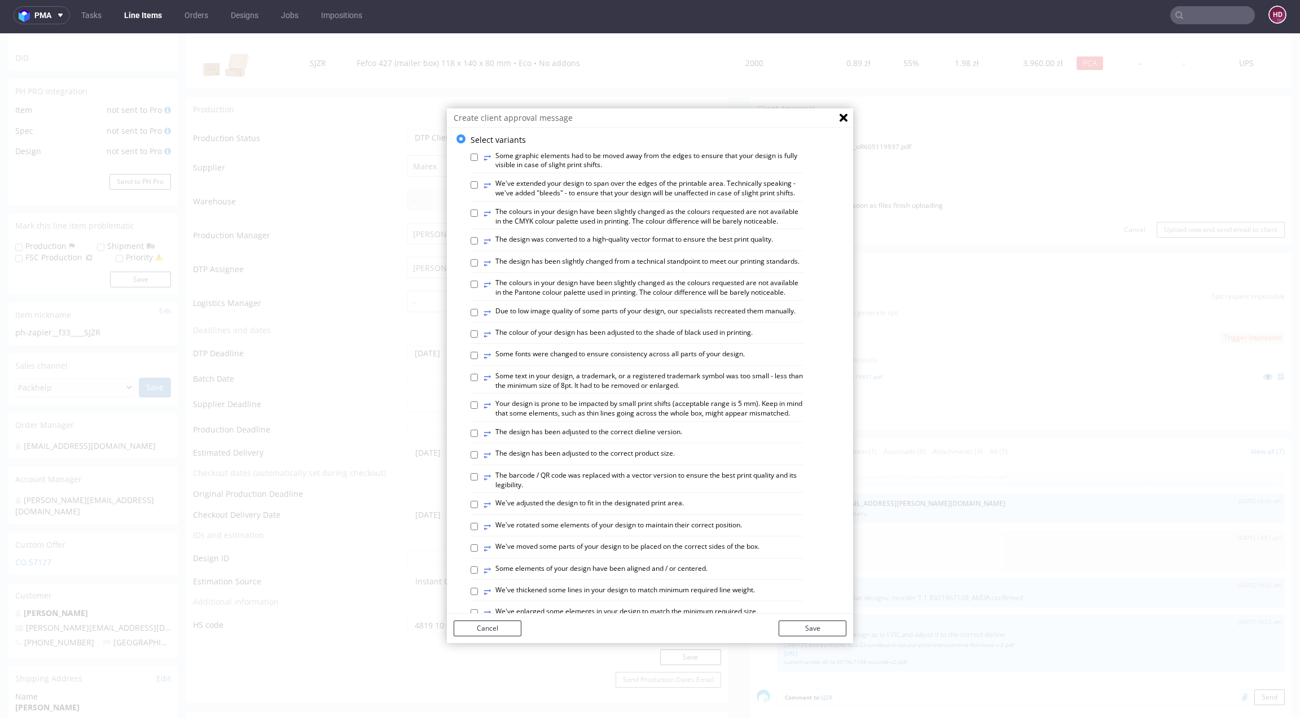
scroll to position [0, 0]
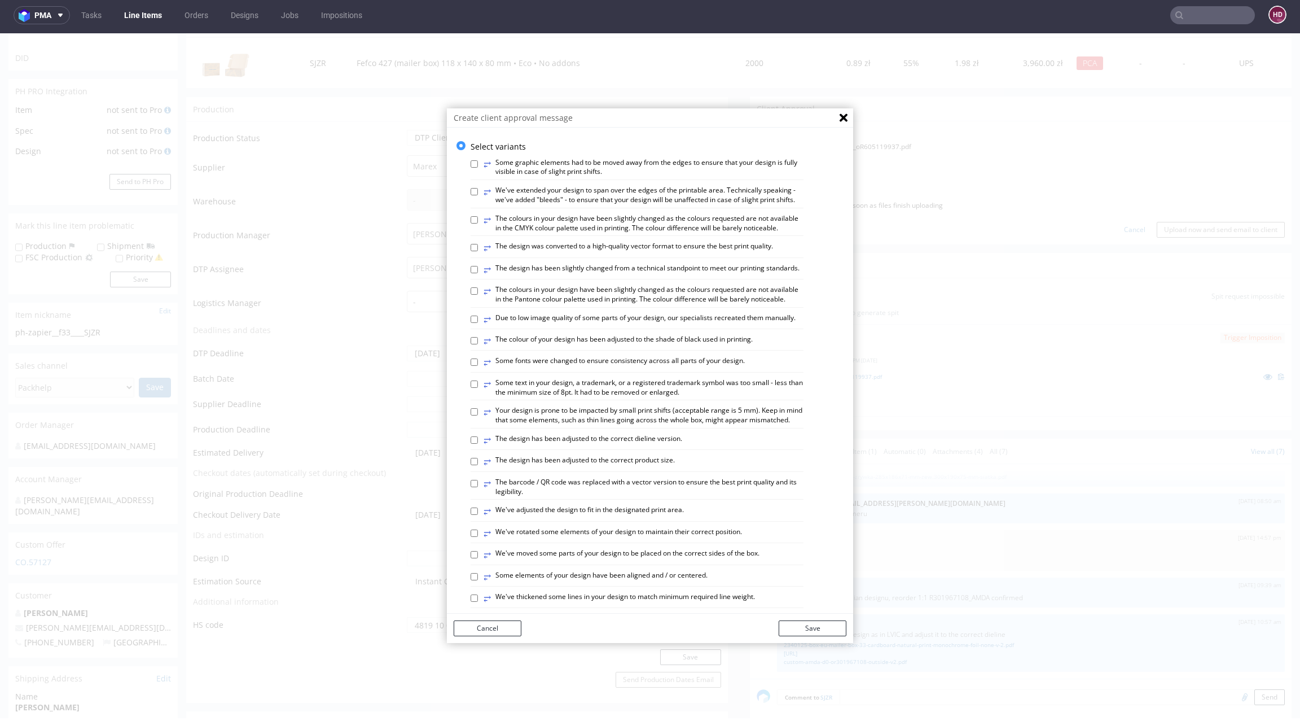
click at [529, 468] on label "⥂ The design has been adjusted to the correct product size." at bounding box center [579, 461] width 191 height 12
click at [478, 465] on input "⥂ The design has been adjusted to the correct product size." at bounding box center [474, 461] width 7 height 7
checkbox input "true"
click at [638, 446] on label "⥂ The design has been adjusted to the correct dieline version." at bounding box center [583, 440] width 199 height 12
click at [478, 444] on input "⥂ The design has been adjusted to the correct dieline version." at bounding box center [474, 439] width 7 height 7
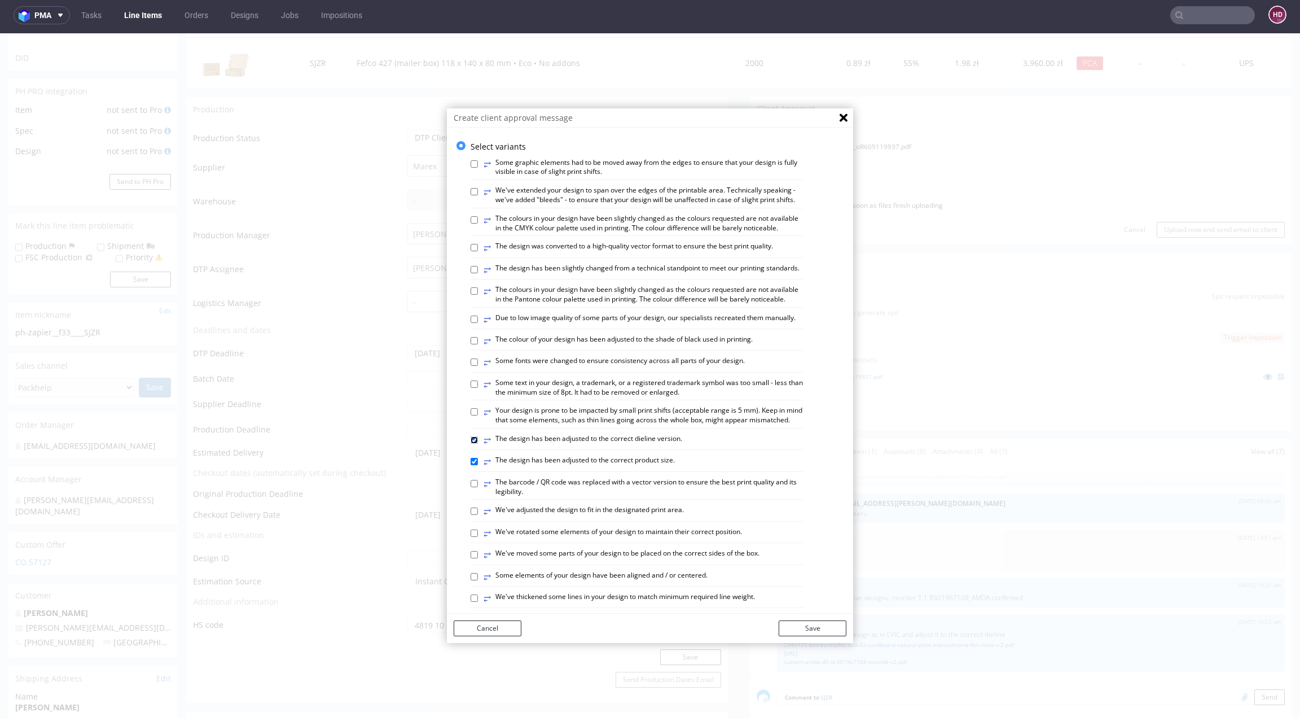
checkbox input "true"
click at [809, 622] on button "Save" at bounding box center [813, 628] width 68 height 16
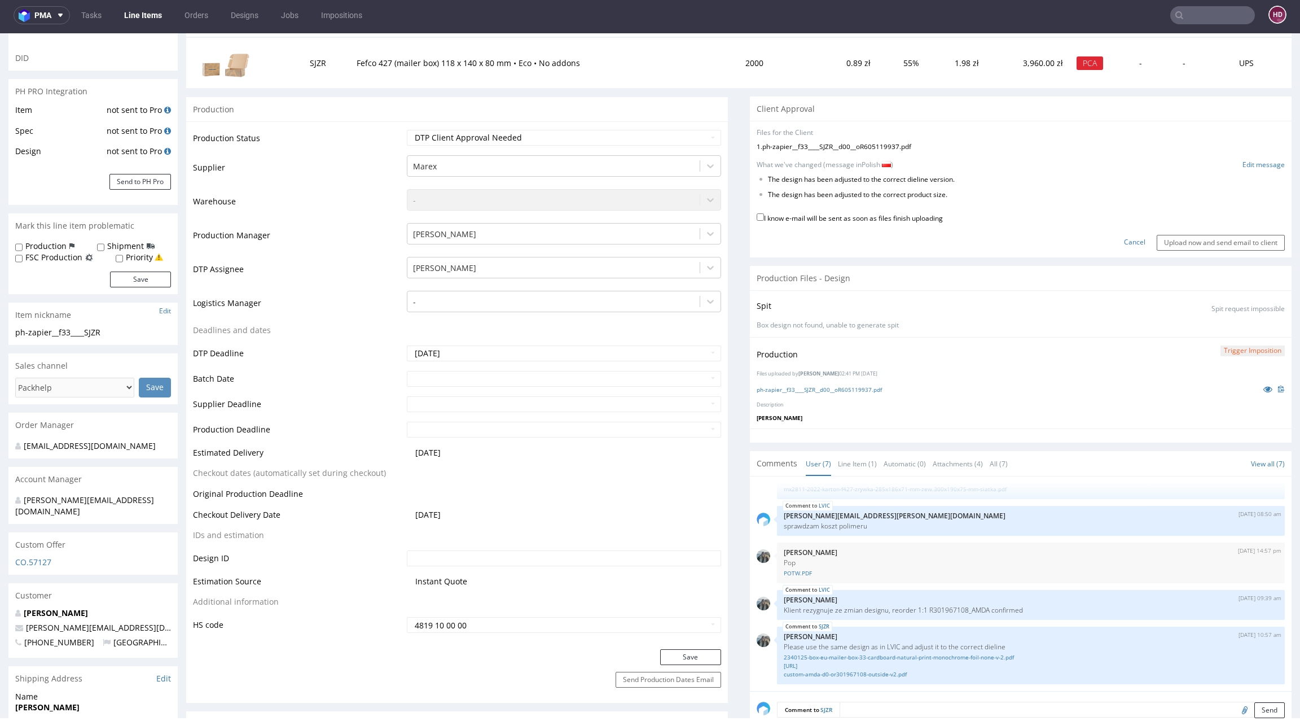
click at [769, 218] on label "I know e-mail will be sent as soon as files finish uploading" at bounding box center [850, 217] width 186 height 12
click at [764, 218] on input "I know e-mail will be sent as soon as files finish uploading" at bounding box center [760, 216] width 7 height 7
checkbox input "true"
click at [1164, 240] on input "Upload now and send email to client" at bounding box center [1221, 243] width 128 height 16
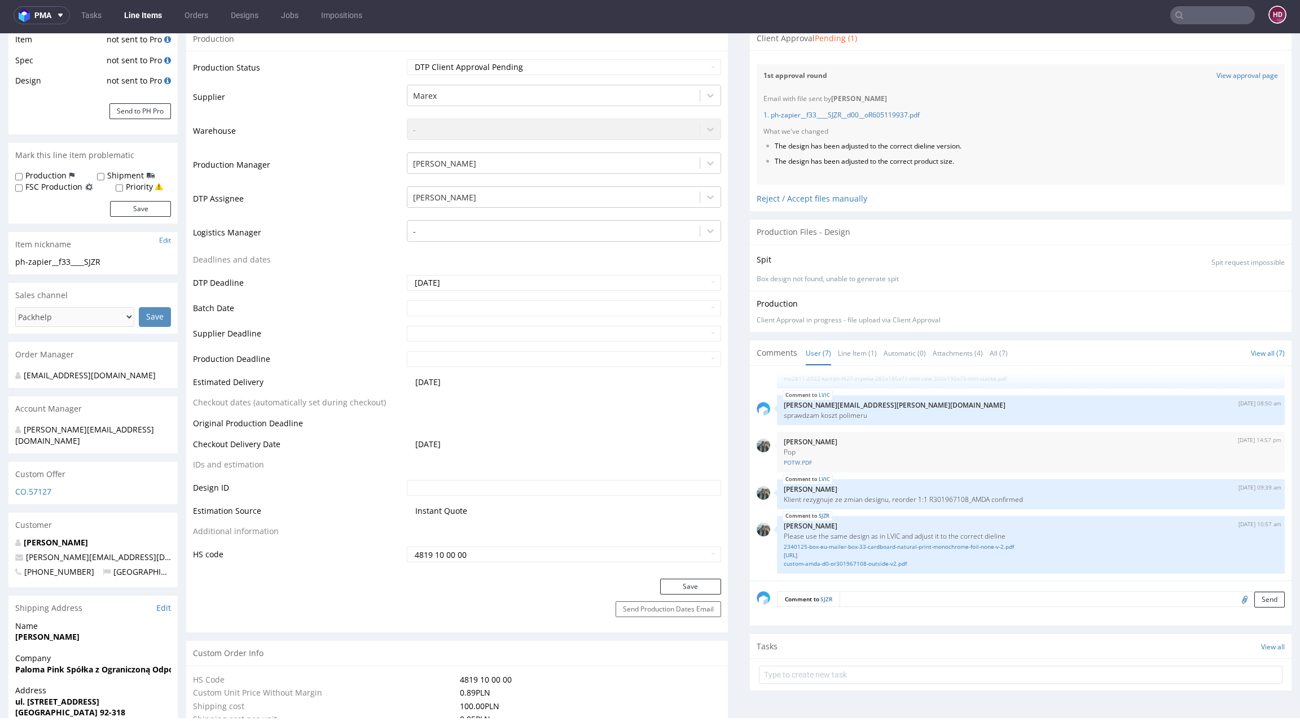
scroll to position [219, 0]
click at [790, 559] on link "custom-amda-d0-or301967108-outside-v2.pdf" at bounding box center [1031, 562] width 494 height 8
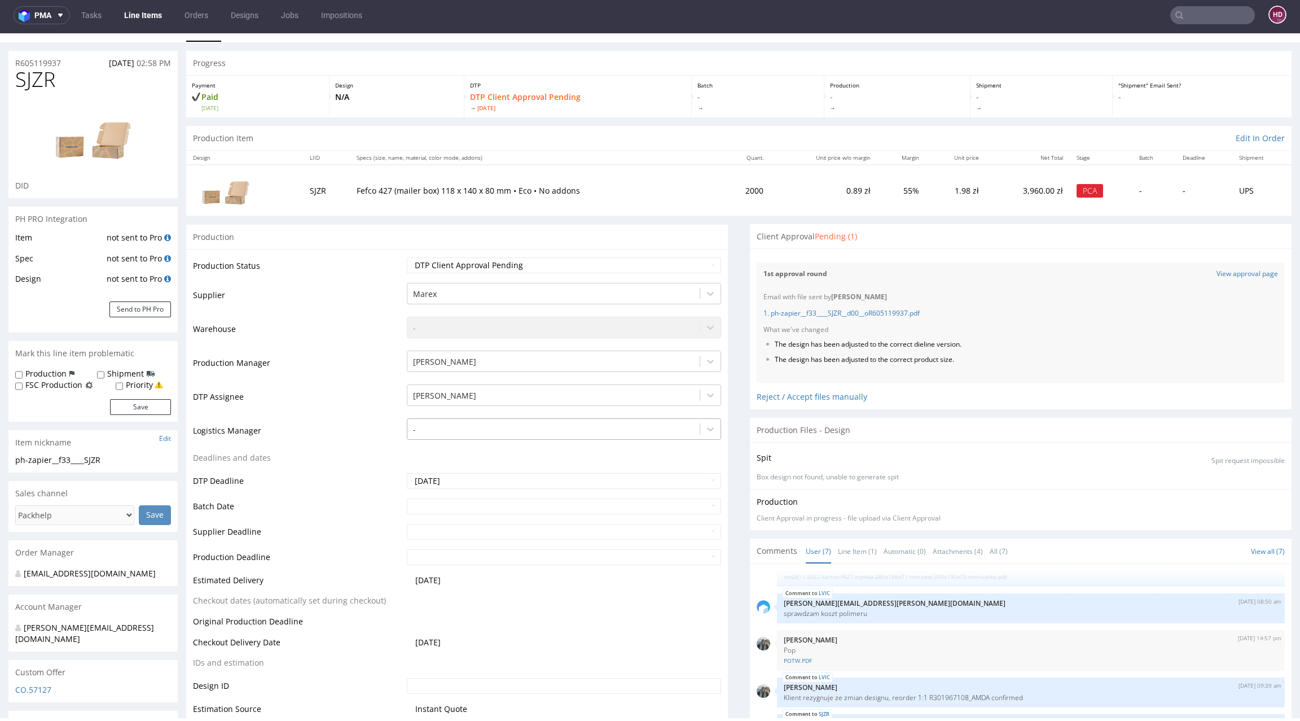
scroll to position [0, 0]
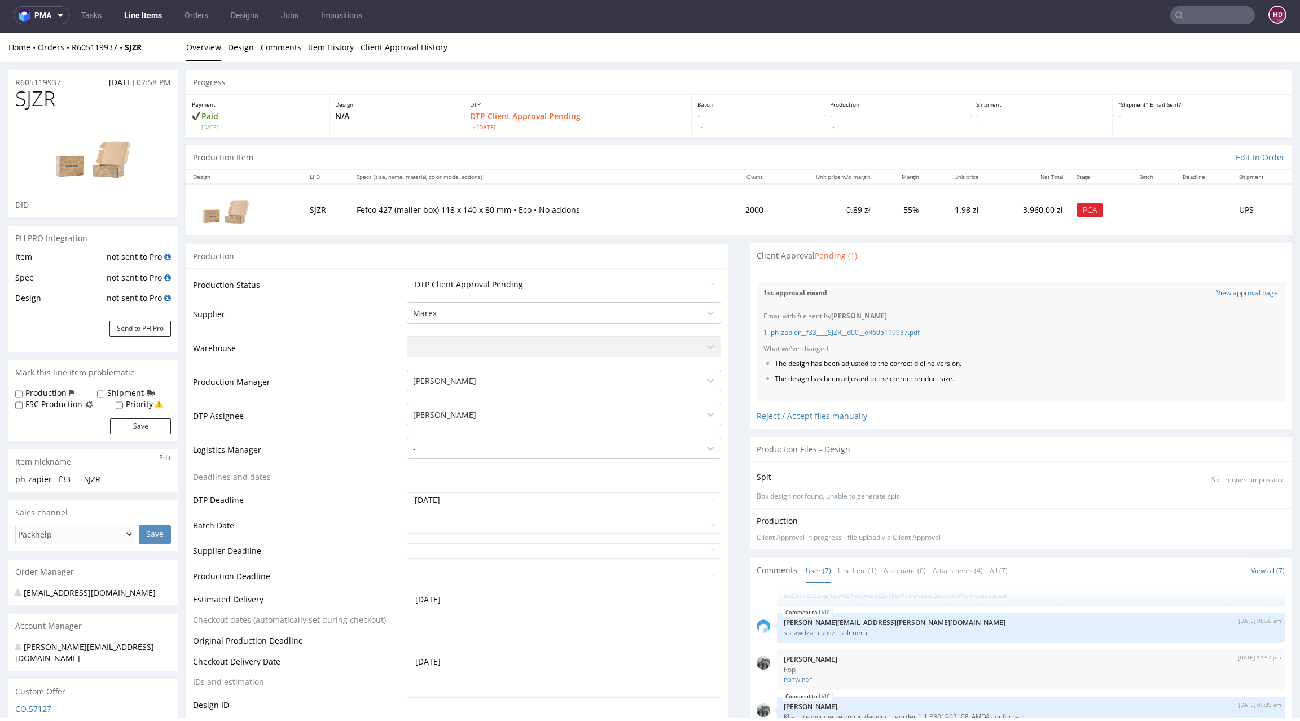
click at [136, 15] on link "Line Items" at bounding box center [142, 15] width 51 height 18
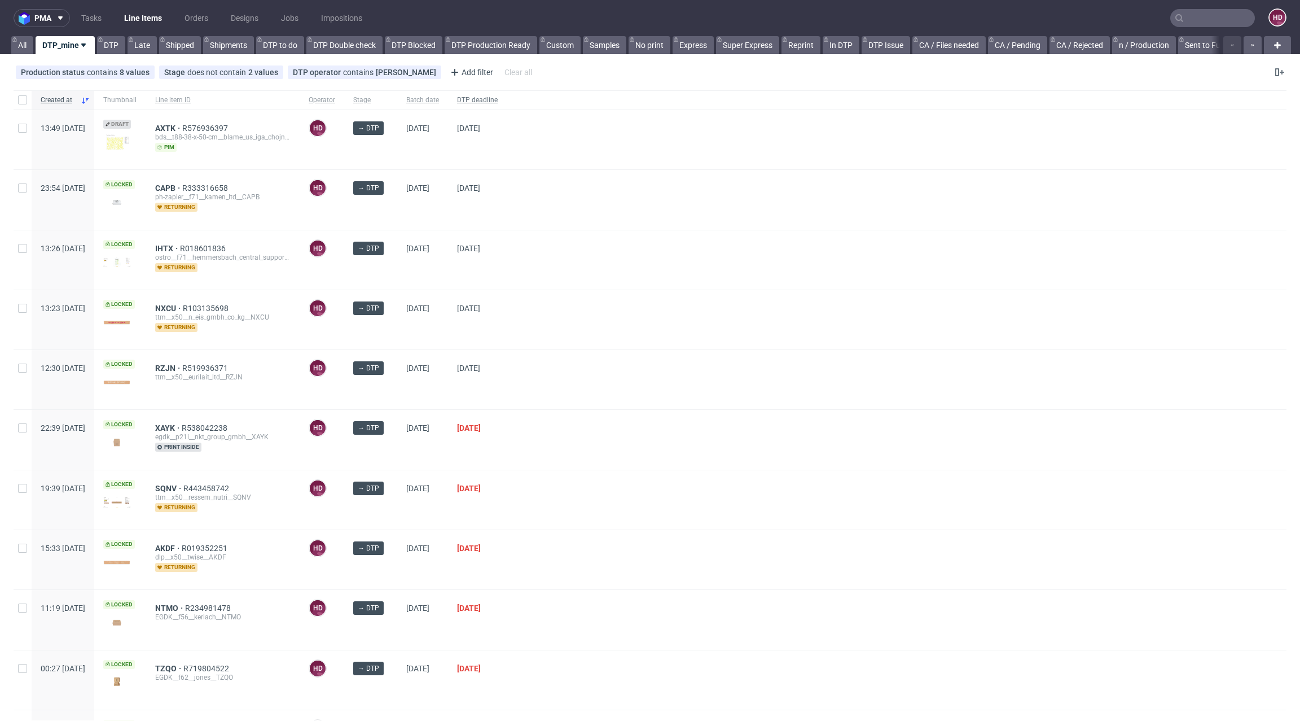
click at [498, 95] on span "DTP deadline" at bounding box center [477, 100] width 41 height 10
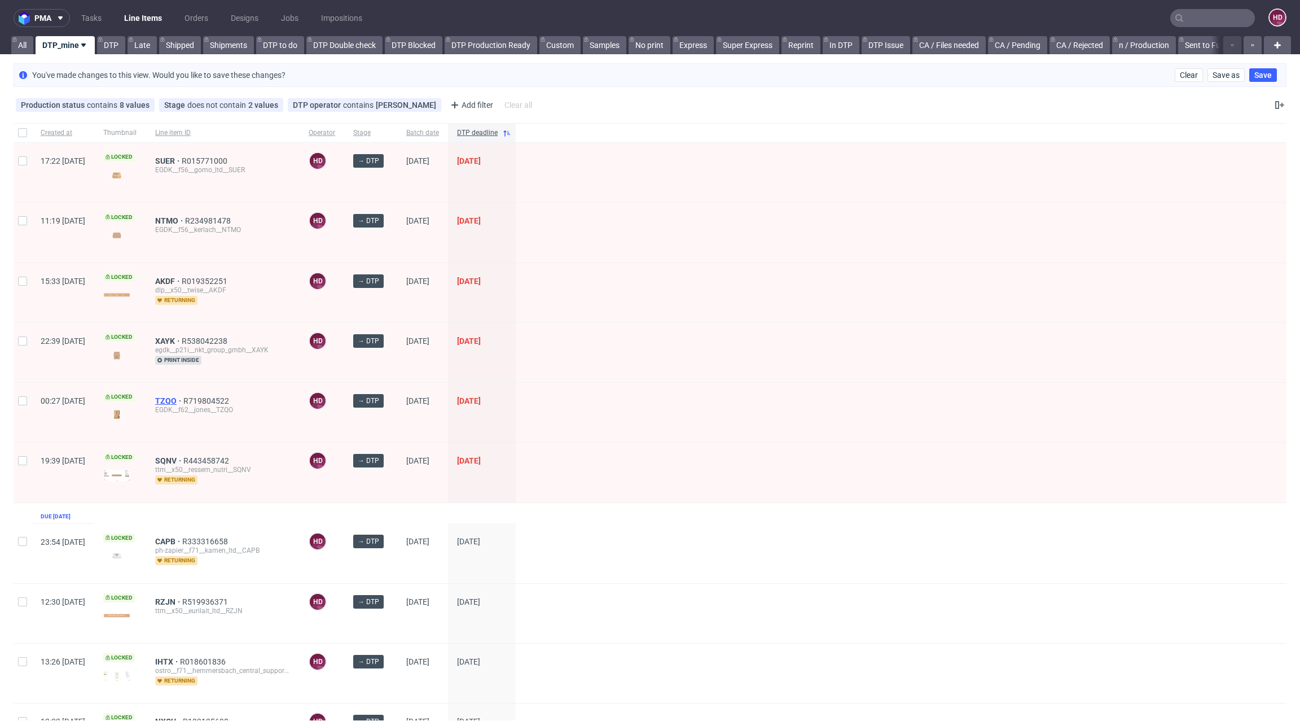
click at [183, 398] on span "TZQO" at bounding box center [169, 400] width 28 height 9
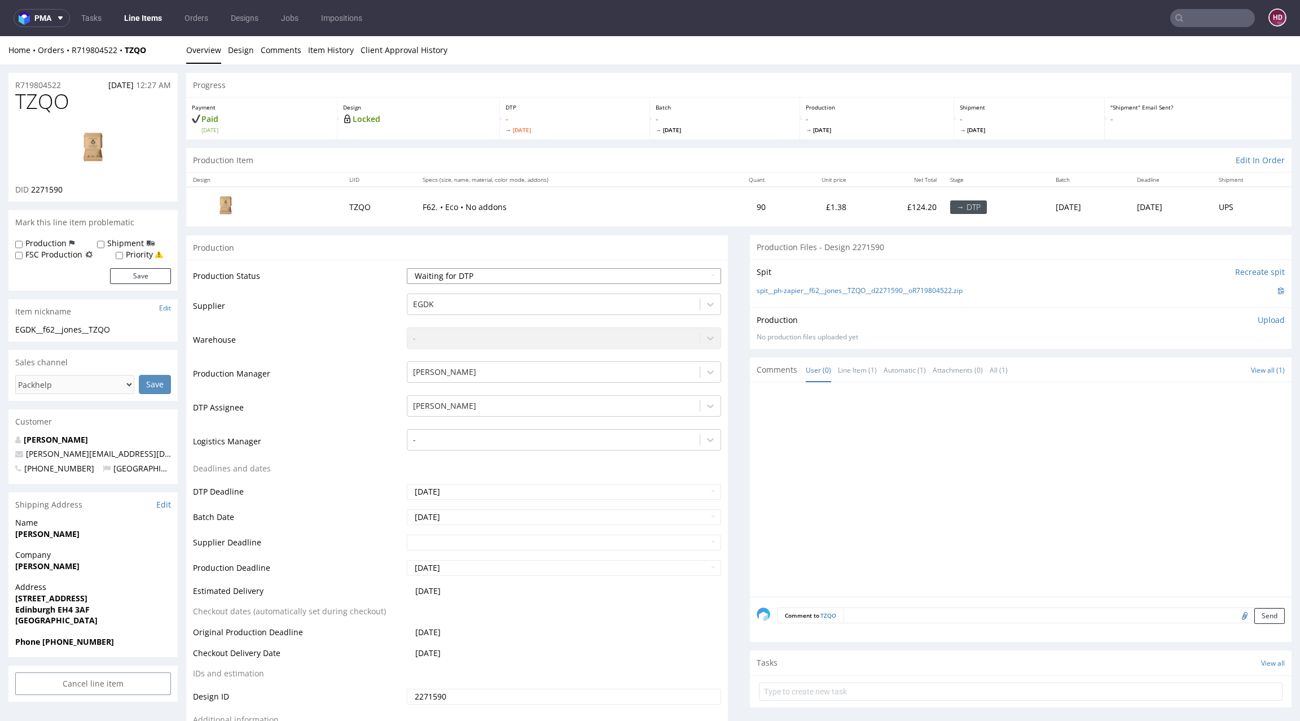
click at [489, 274] on select "Waiting for Artwork Waiting for Diecut Waiting for Mockup Waiting for DTP Waiti…" at bounding box center [564, 276] width 314 height 16
select select "dtp_in_process"
click at [407, 268] on select "Waiting for Artwork Waiting for Diecut Waiting for Mockup Waiting for DTP Waiti…" at bounding box center [564, 276] width 314 height 16
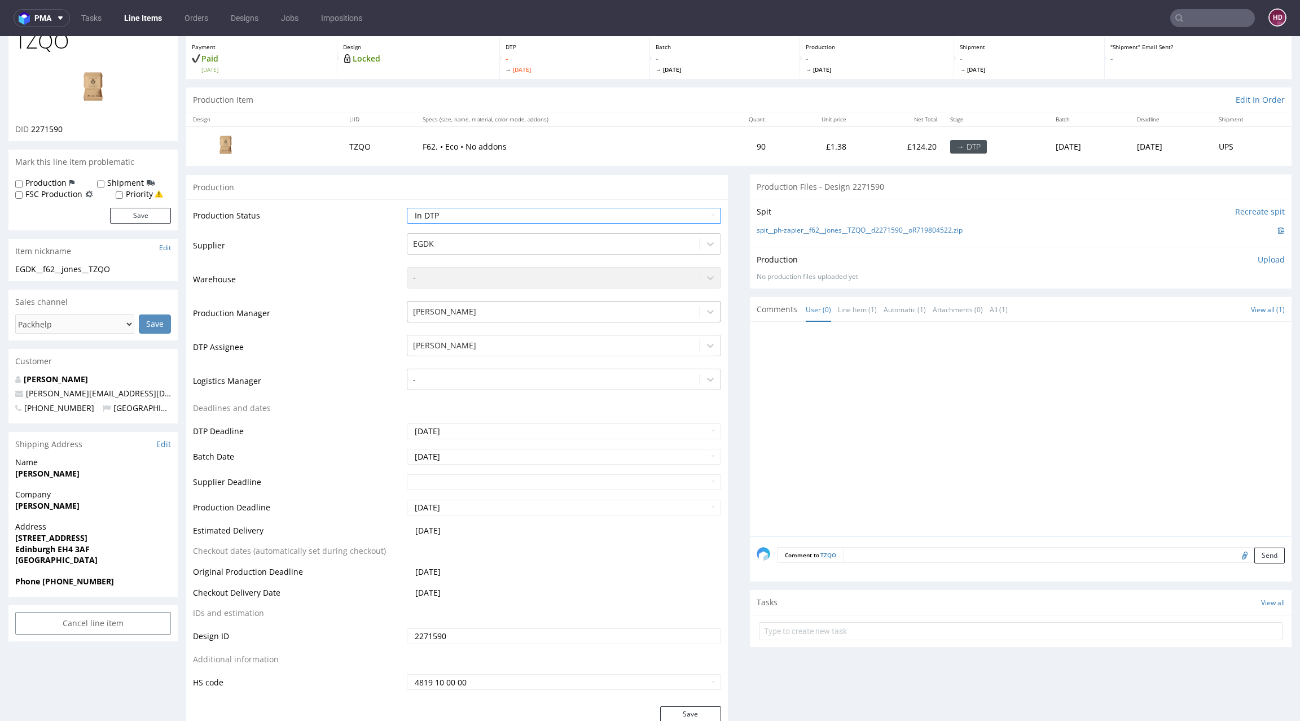
scroll to position [365, 0]
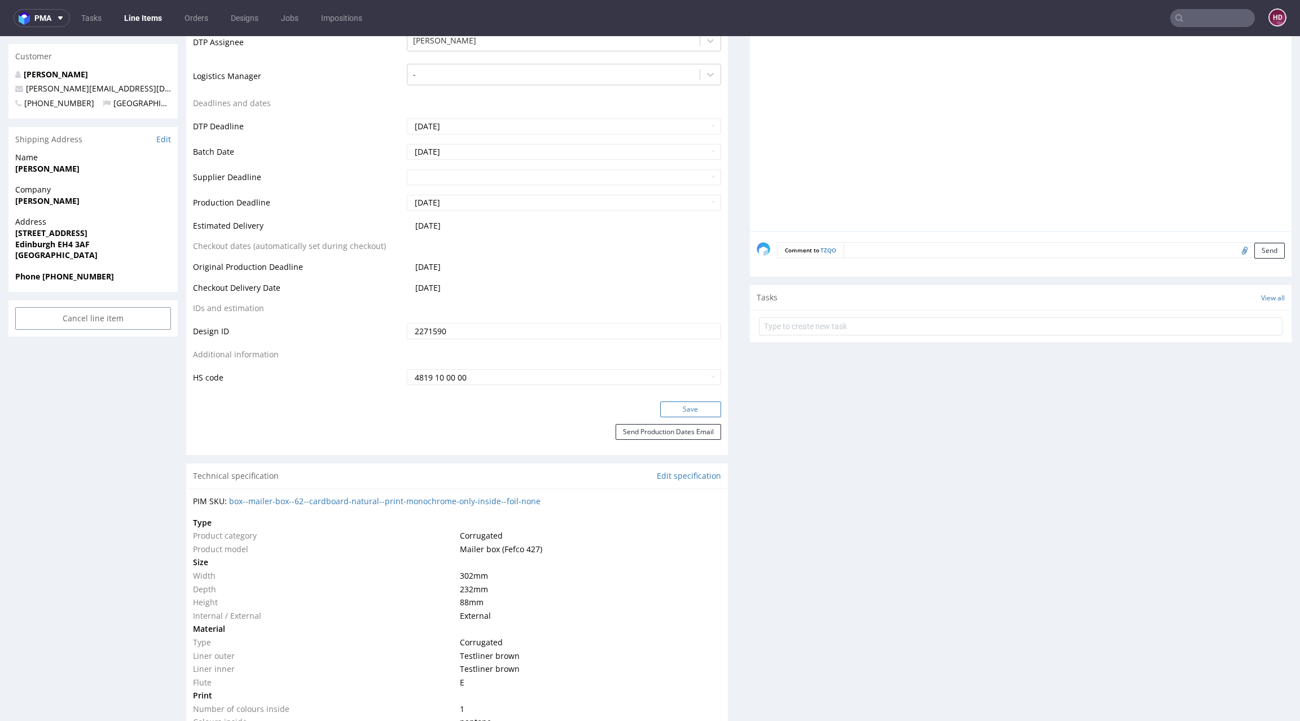
click at [679, 406] on button "Save" at bounding box center [690, 409] width 61 height 16
click at [815, 484] on div "Production Files - Design 2271590 Spit Recreate spit spit__ph-zapier__f62__jone…" at bounding box center [1021, 730] width 542 height 1721
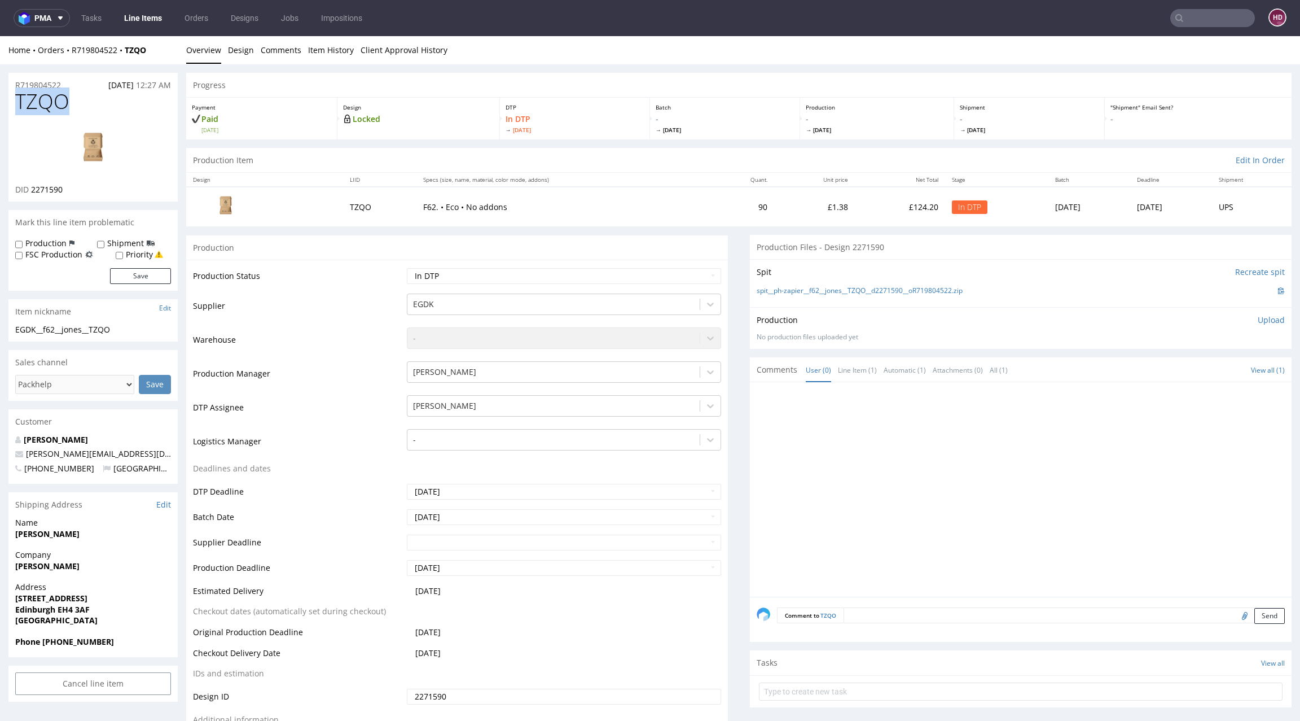
drag, startPoint x: 53, startPoint y: 105, endPoint x: 16, endPoint y: 105, distance: 36.7
copy span "TZQO"
drag, startPoint x: 79, startPoint y: 191, endPoint x: 30, endPoint y: 192, distance: 49.1
click at [30, 192] on div "DID 2271590" at bounding box center [93, 189] width 156 height 11
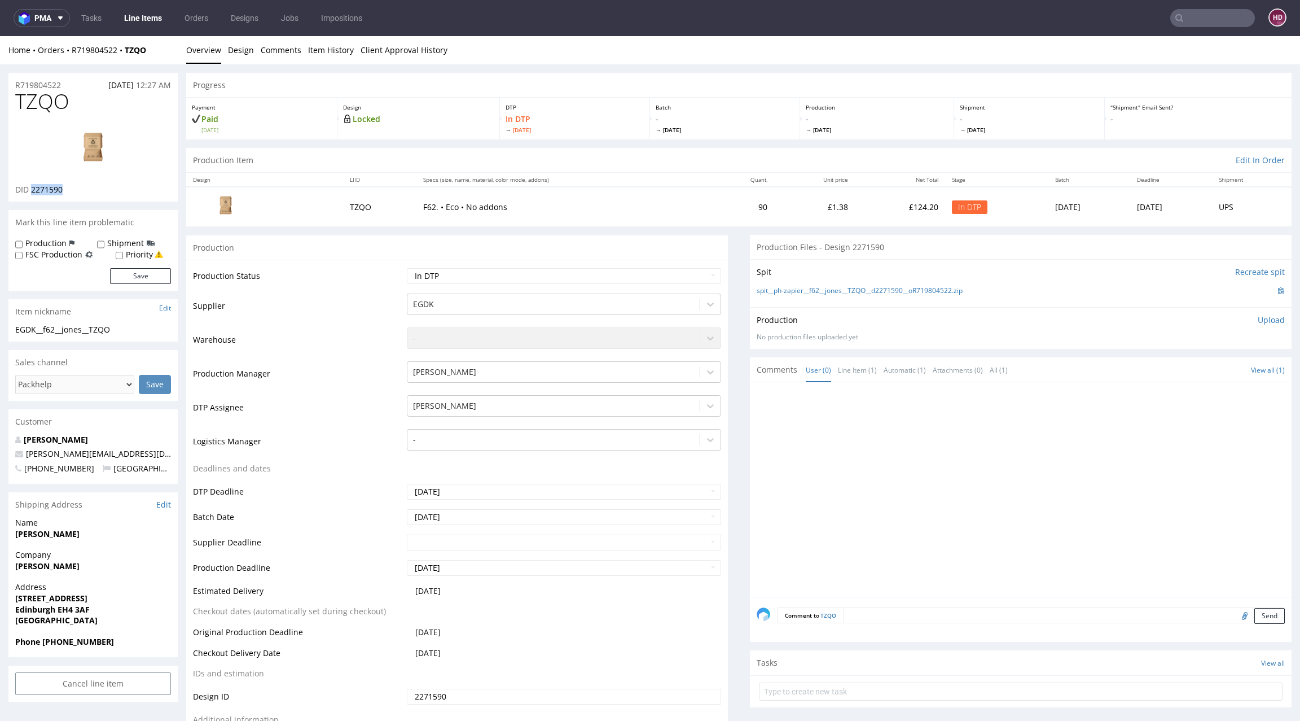
copy span "2271590"
click at [156, 21] on link "Line Items" at bounding box center [142, 18] width 51 height 18
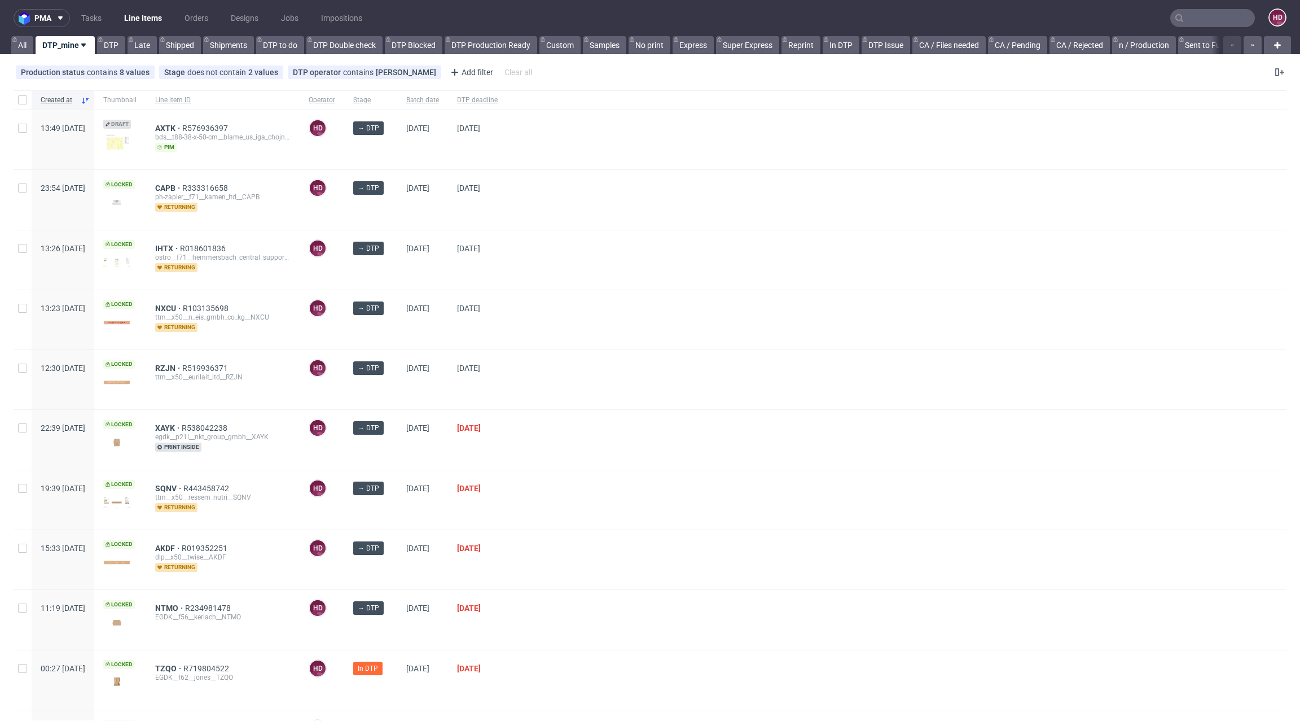
click at [200, 673] on div "EGDK__f62__jones__TZQO" at bounding box center [222, 677] width 135 height 9
click at [183, 665] on span "TZQO" at bounding box center [169, 668] width 28 height 9
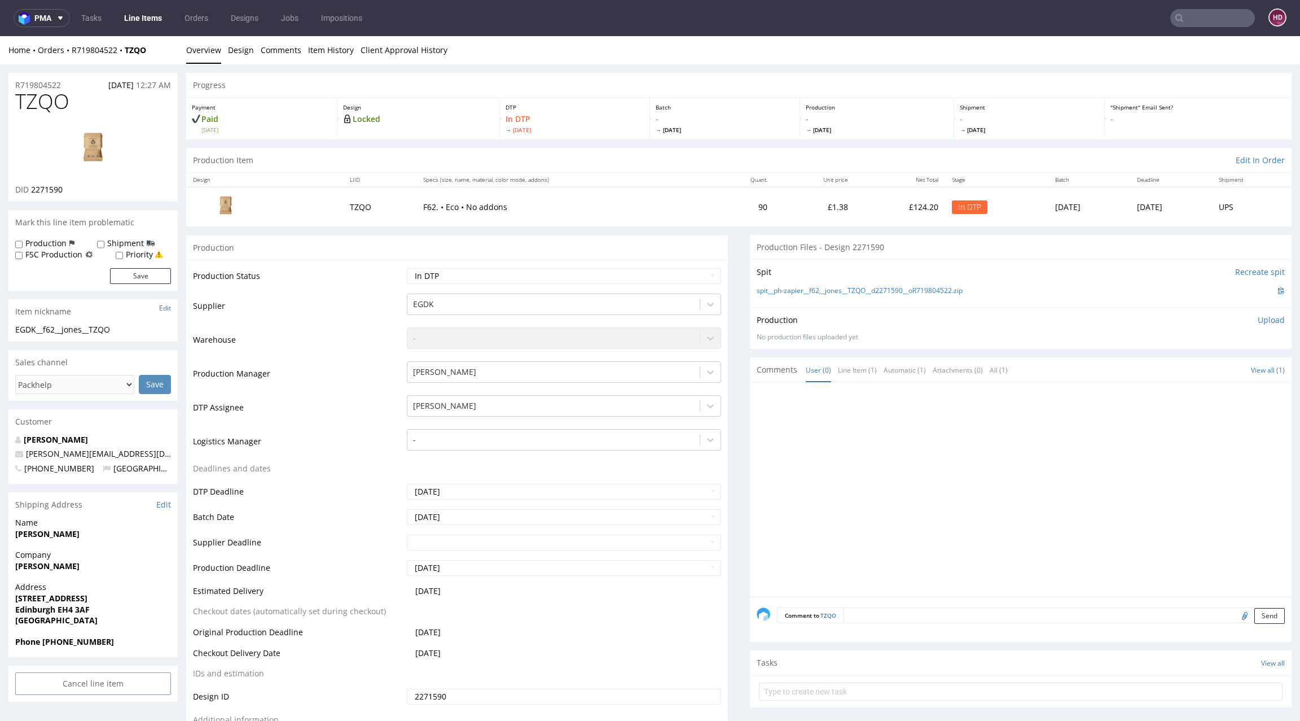
click at [74, 101] on h1 "TZQO" at bounding box center [93, 101] width 156 height 23
drag, startPoint x: 74, startPoint y: 101, endPoint x: 0, endPoint y: 98, distance: 74.6
copy span "TZQO"
click at [80, 131] on img at bounding box center [93, 149] width 90 height 51
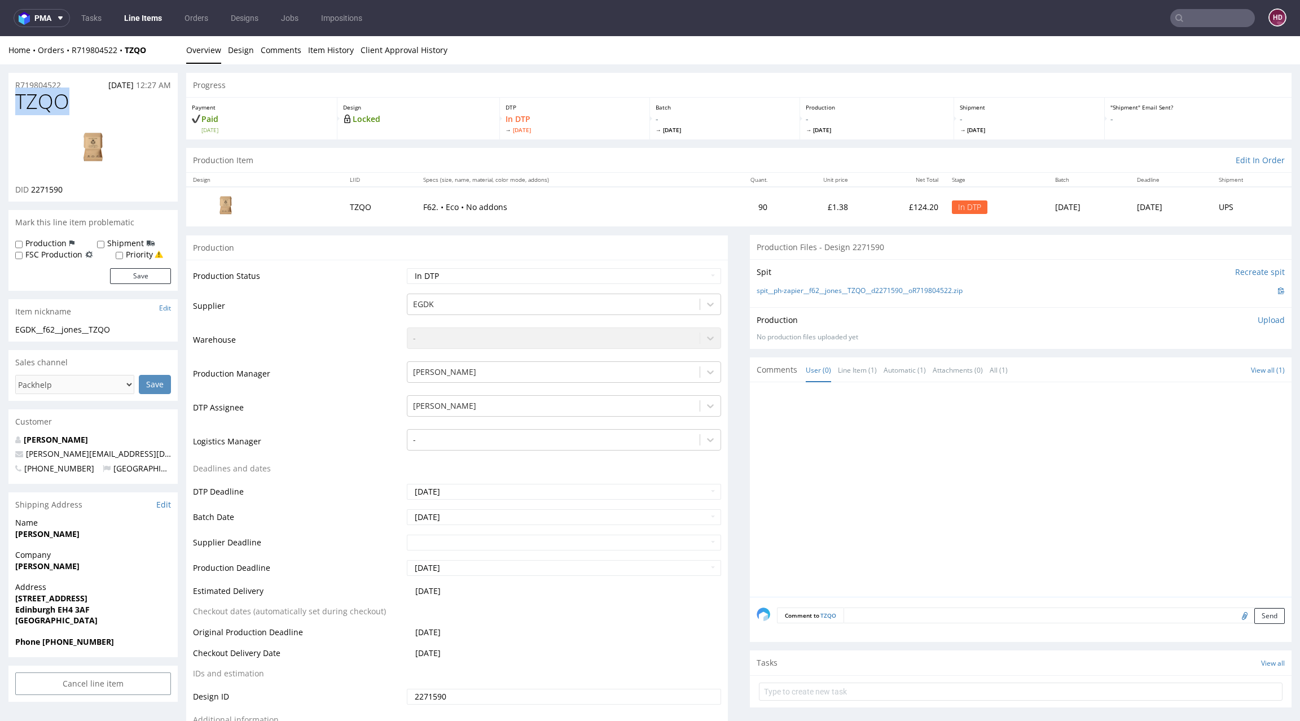
copy span "TZQO"
click at [236, 47] on link "Design" at bounding box center [241, 50] width 26 height 28
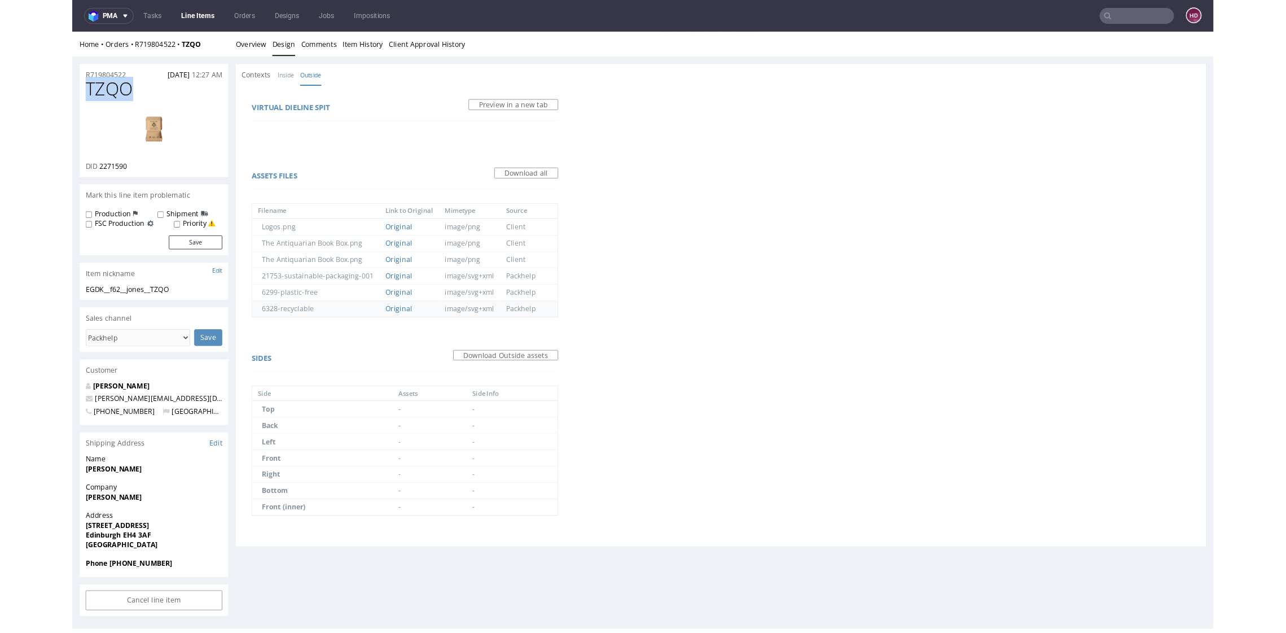
scroll to position [3, 0]
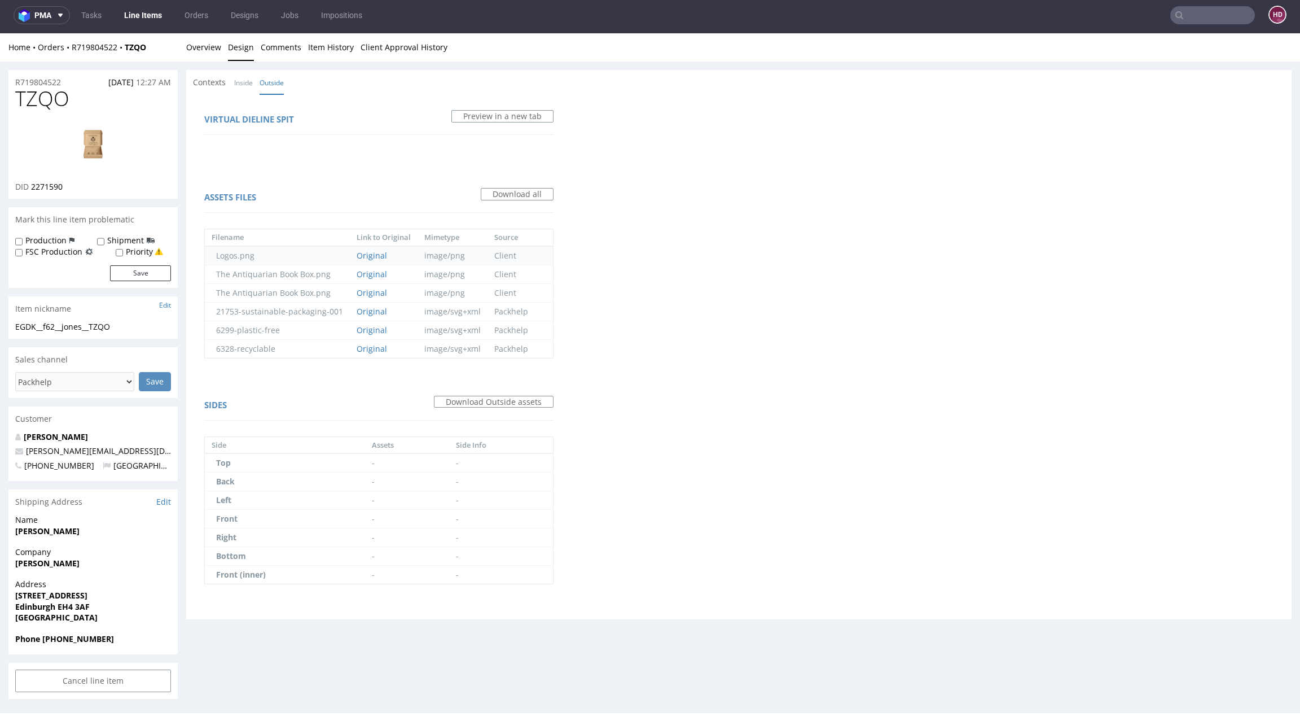
click at [372, 248] on td "Original" at bounding box center [384, 255] width 68 height 19
click at [370, 250] on link "Original" at bounding box center [372, 255] width 30 height 11
click at [369, 269] on link "Original" at bounding box center [372, 274] width 30 height 11
click at [369, 324] on link "Original" at bounding box center [372, 329] width 30 height 11
click at [375, 304] on td "Original" at bounding box center [384, 311] width 68 height 19
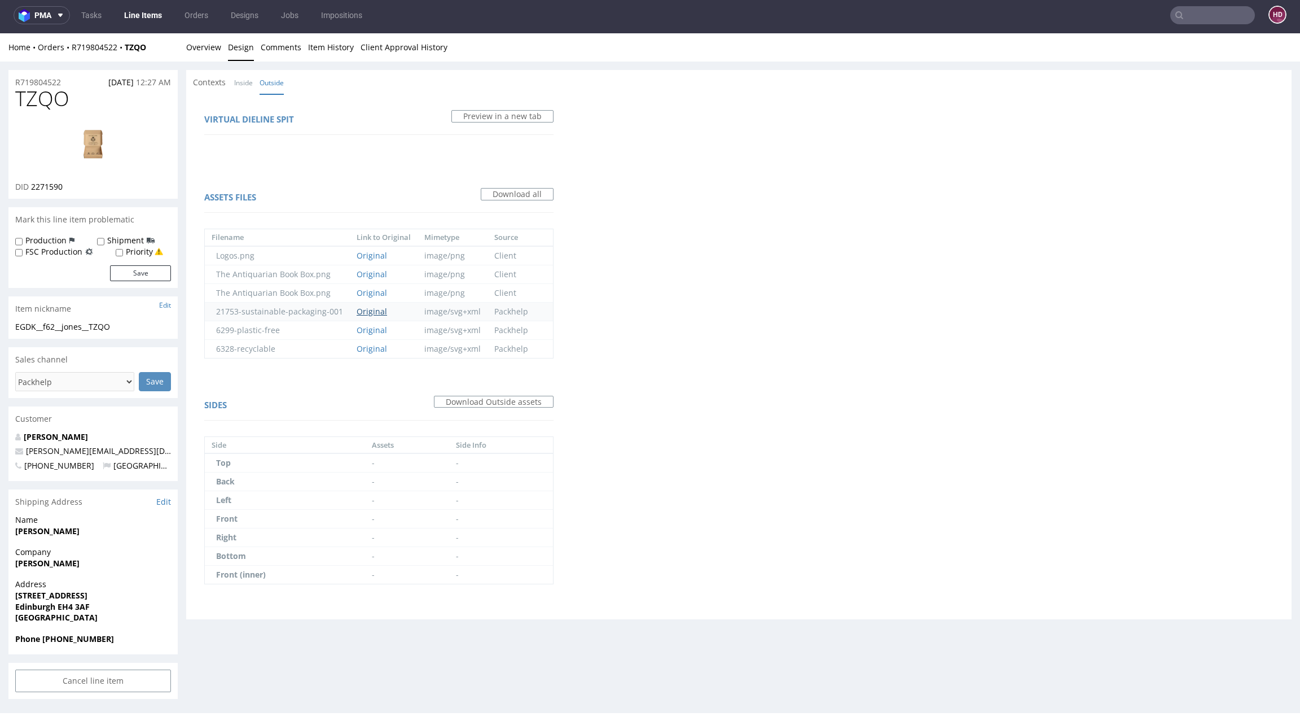
click at [370, 306] on link "Original" at bounding box center [372, 311] width 30 height 11
click at [363, 343] on link "Original" at bounding box center [372, 348] width 30 height 11
click at [85, 138] on img at bounding box center [93, 146] width 90 height 51
click at [201, 41] on link "Overview" at bounding box center [203, 47] width 35 height 28
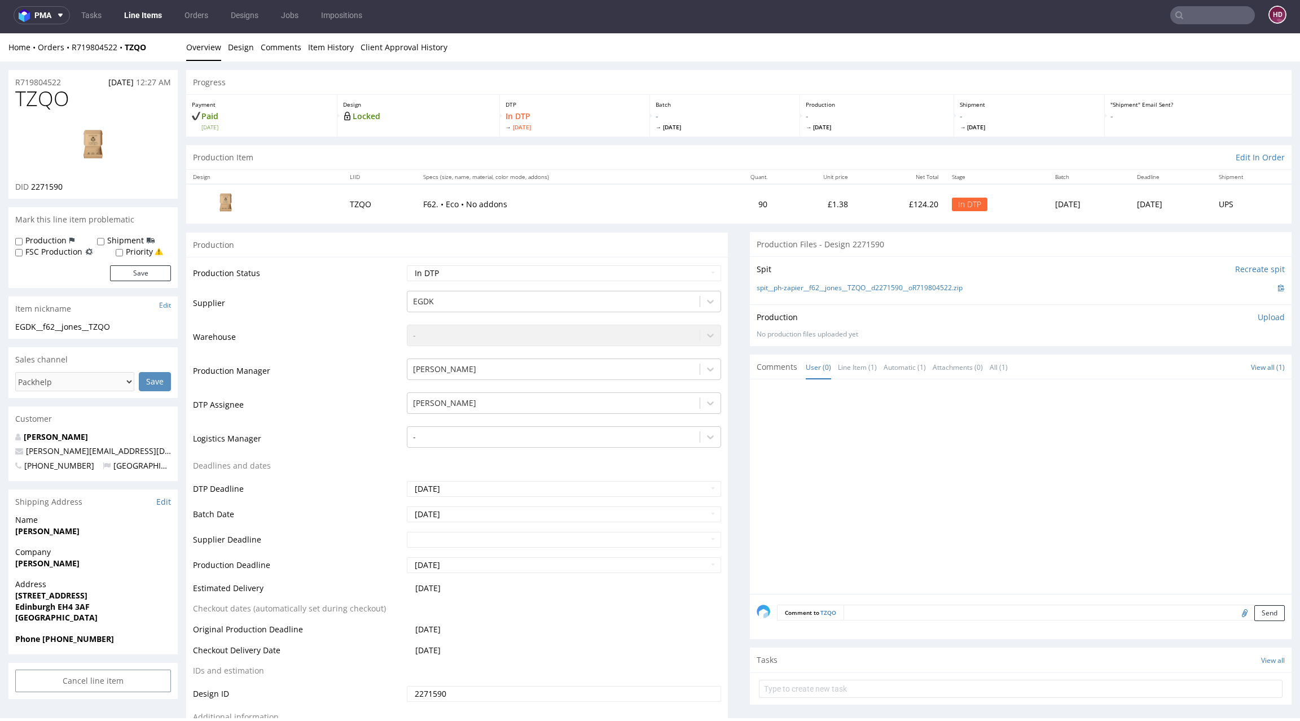
click at [129, 327] on div "EGDK__f62__jones__TZQO" at bounding box center [93, 326] width 156 height 11
drag, startPoint x: 129, startPoint y: 327, endPoint x: 33, endPoint y: 334, distance: 96.8
click at [14, 328] on div "EGDK__f62__jones__TZQO EGDK__f62 __jones__TZQO Update" at bounding box center [92, 330] width 169 height 18
copy div "EGDK__f62__jones__TZQO Update"
click at [69, 82] on div "R719804522 07.10.2025 12:27 AM" at bounding box center [92, 79] width 169 height 18
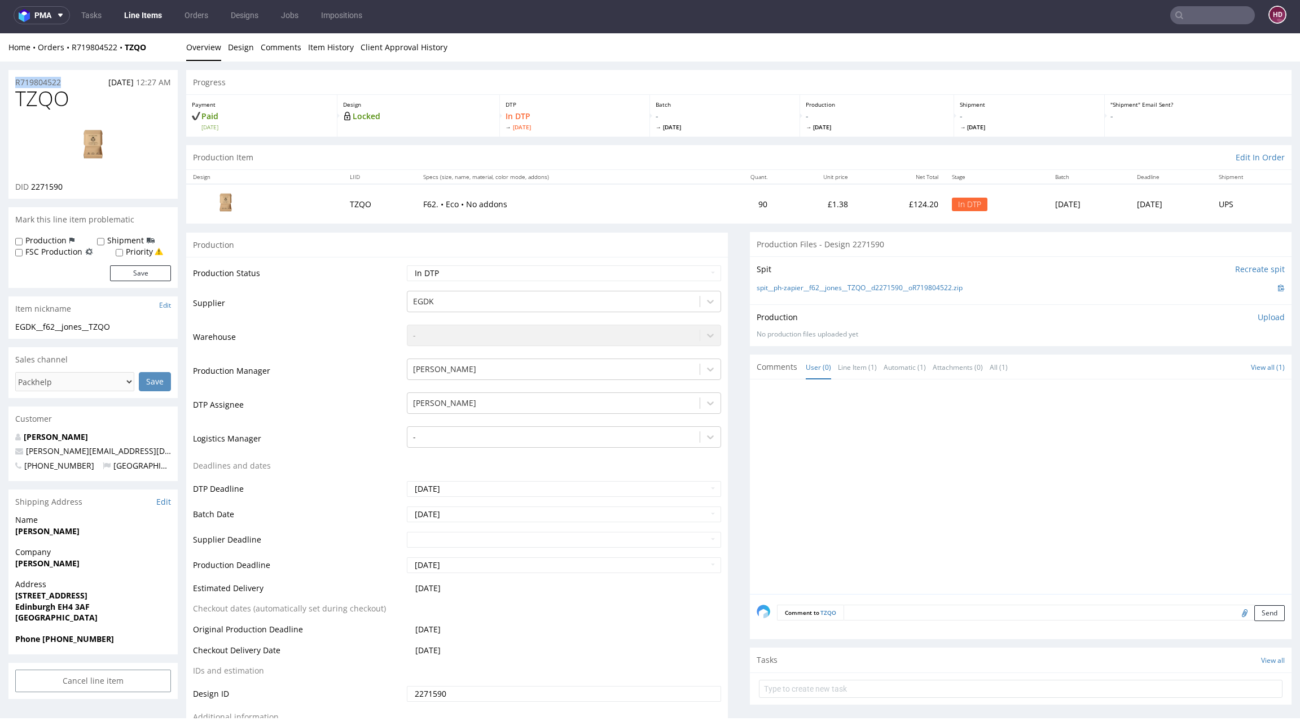
drag, startPoint x: 46, startPoint y: 82, endPoint x: 0, endPoint y: 79, distance: 45.8
copy p "R719804522"
drag, startPoint x: 89, startPoint y: 186, endPoint x: 33, endPoint y: 183, distance: 55.9
click at [33, 183] on div "DID 2271590" at bounding box center [93, 186] width 156 height 11
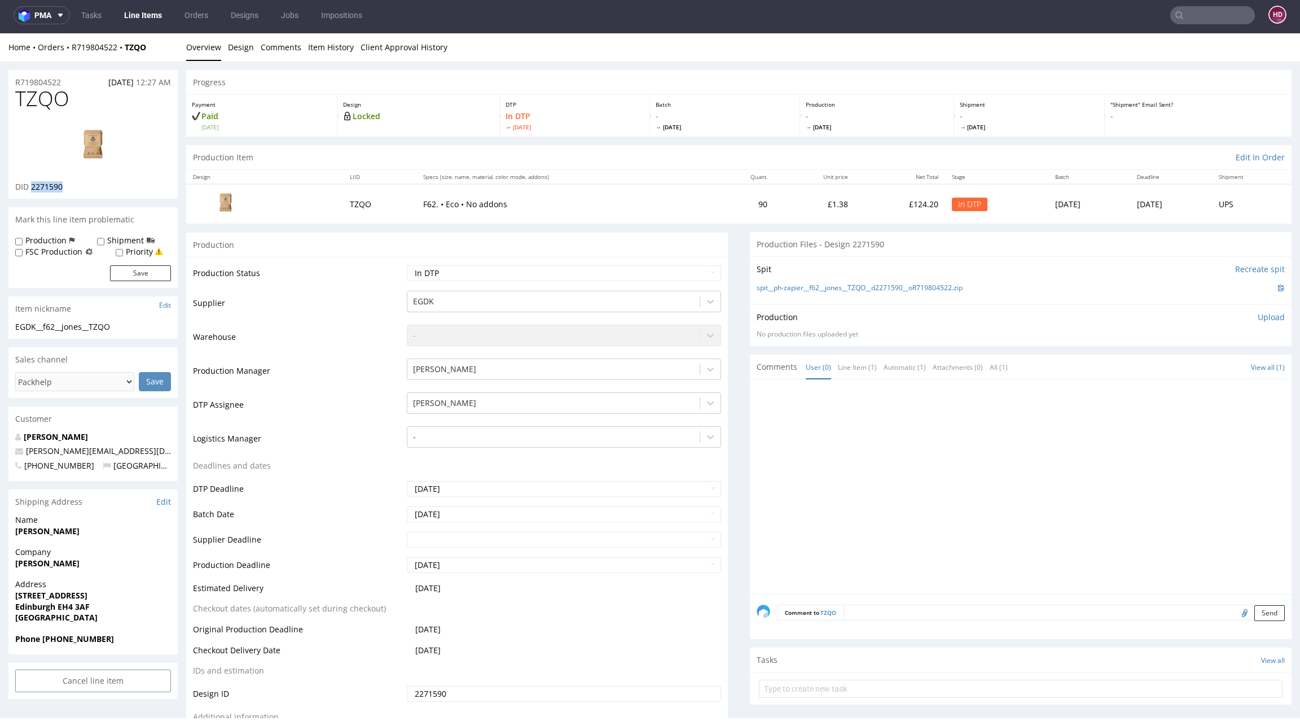
copy span "2271590"
click at [71, 106] on h1 "TZQO" at bounding box center [93, 98] width 156 height 23
drag, startPoint x: 63, startPoint y: 100, endPoint x: 0, endPoint y: 91, distance: 63.3
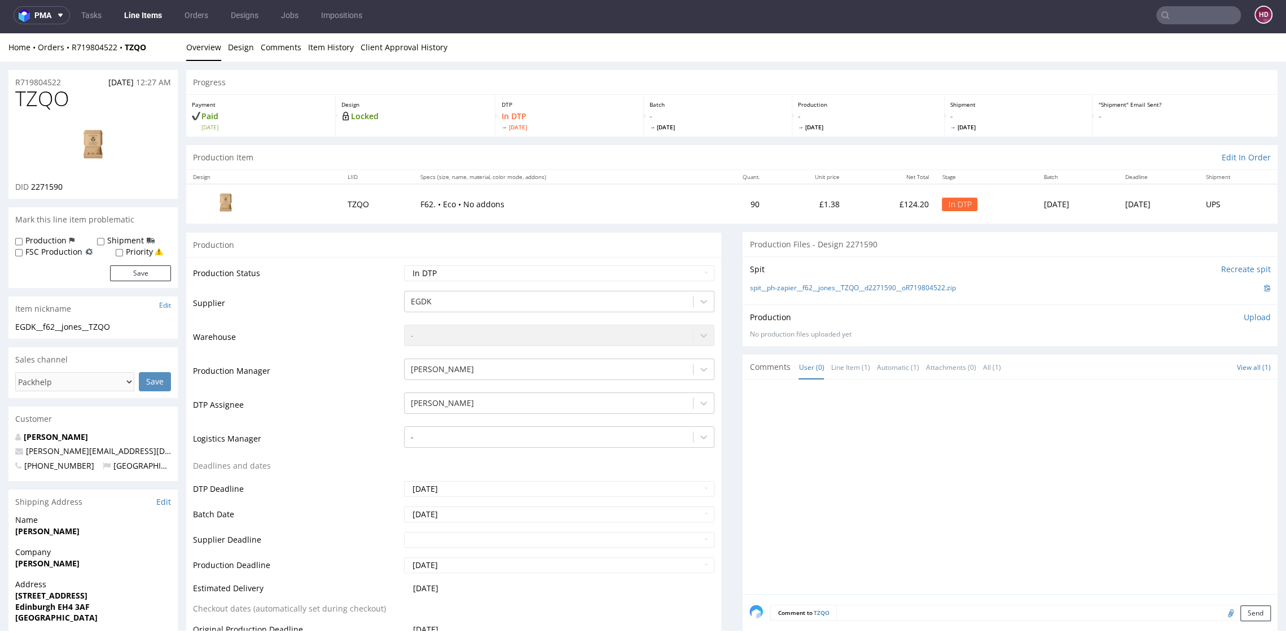
click at [1244, 321] on p "Upload" at bounding box center [1257, 317] width 27 height 11
click at [1183, 372] on div "Add files" at bounding box center [1191, 369] width 56 height 17
type input "C:\fakepath\EGDK__f62__jones__TZQO__d2271590__oR719804522__inside.pdf"
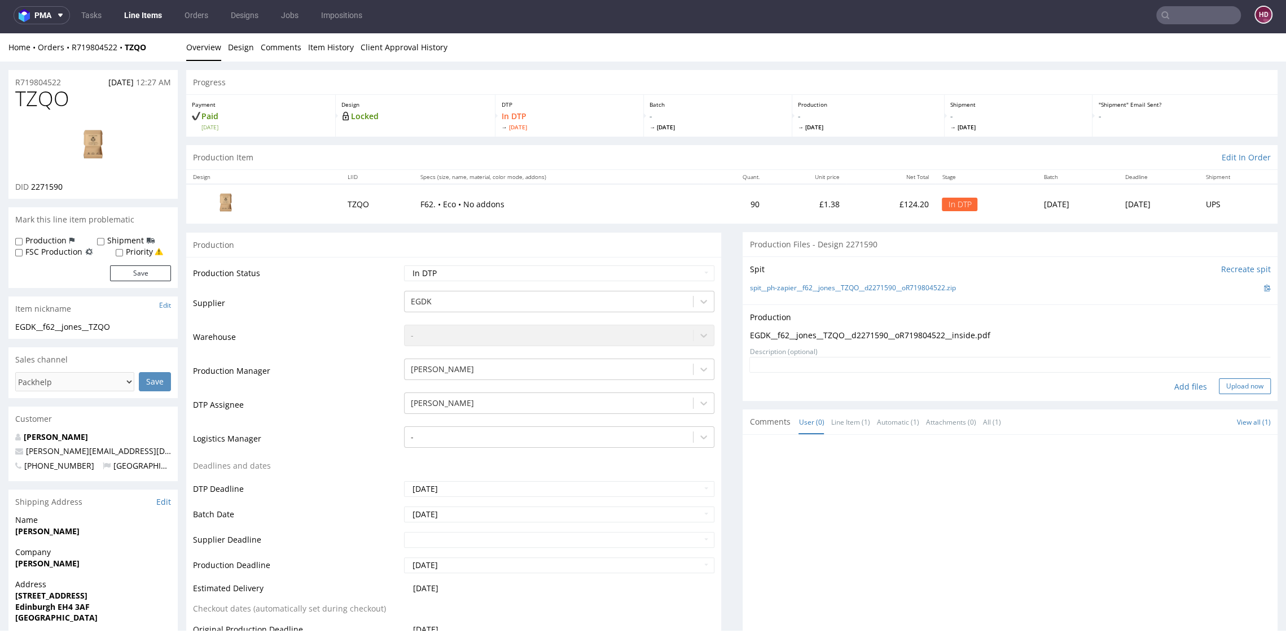
click at [1219, 385] on button "Upload now" at bounding box center [1245, 386] width 52 height 16
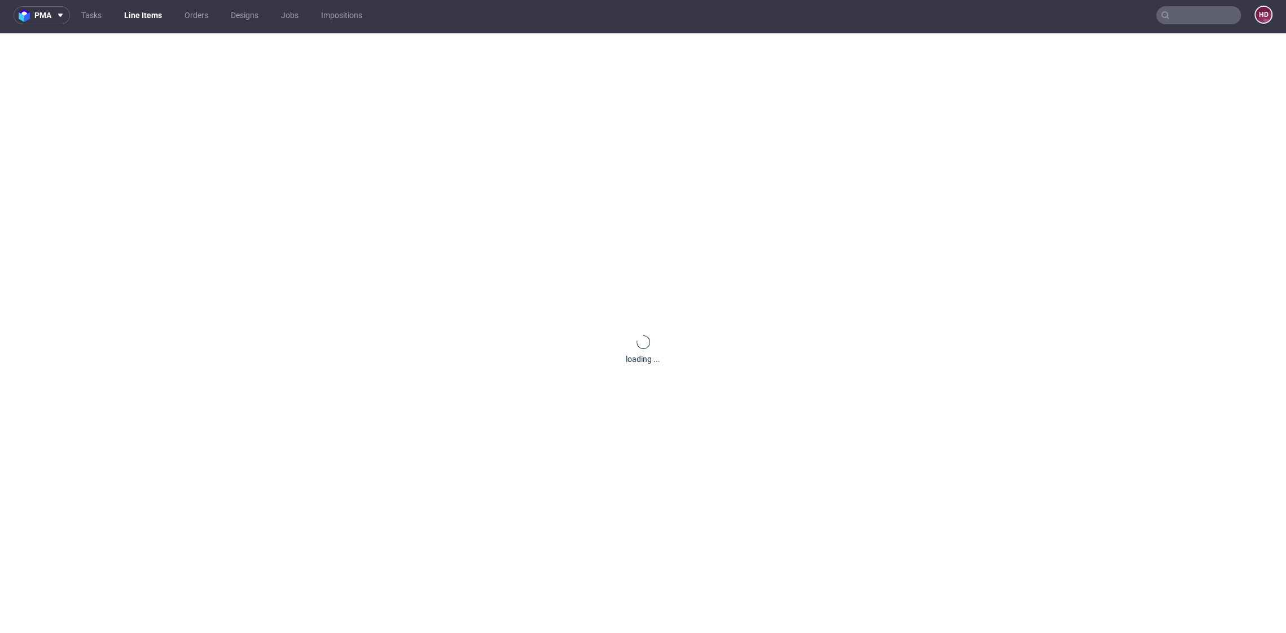
scroll to position [0, 0]
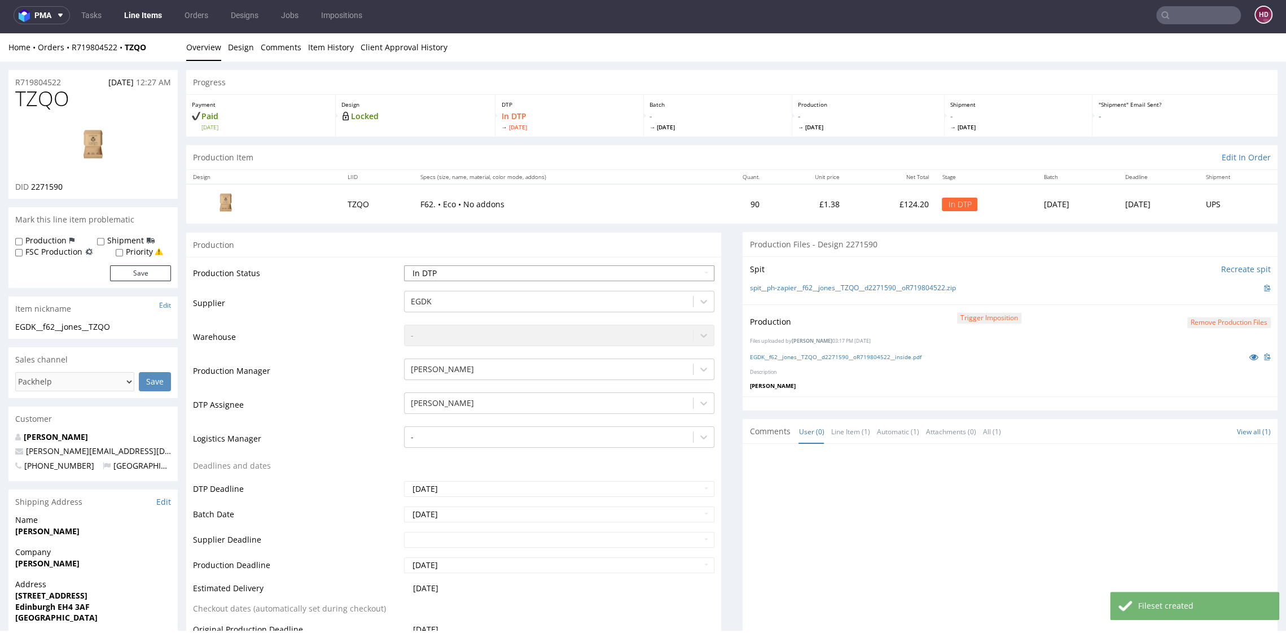
click at [483, 274] on select "Waiting for Artwork Waiting for Diecut Waiting for Mockup Waiting for DTP Waiti…" at bounding box center [559, 273] width 310 height 16
select select "dtp_production_ready"
click at [404, 265] on select "Waiting for Artwork Waiting for Diecut Waiting for Mockup Waiting for DTP Waiti…" at bounding box center [559, 273] width 310 height 16
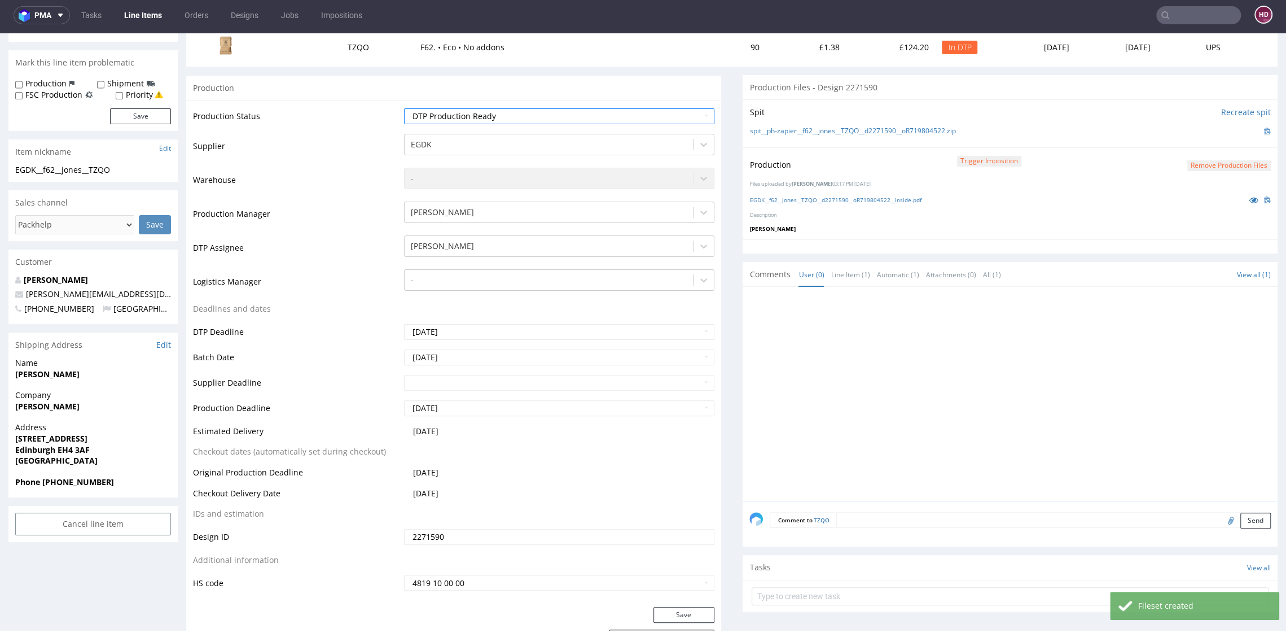
scroll to position [227, 0]
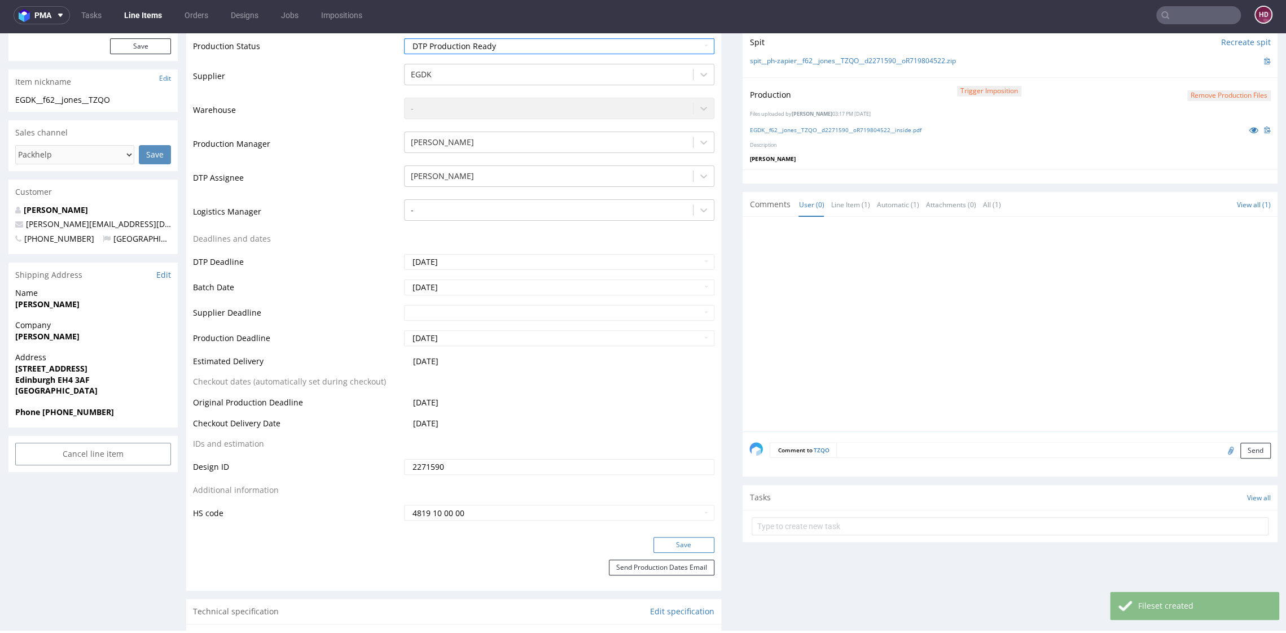
click at [677, 551] on button "Save" at bounding box center [683, 545] width 61 height 16
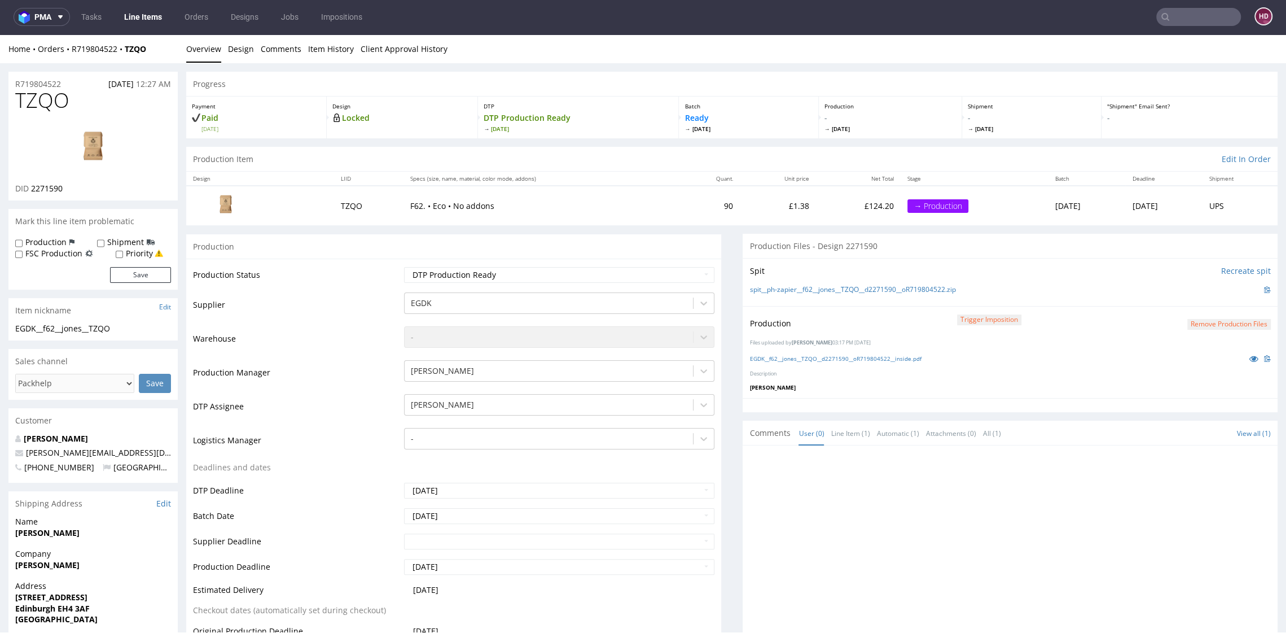
scroll to position [0, 0]
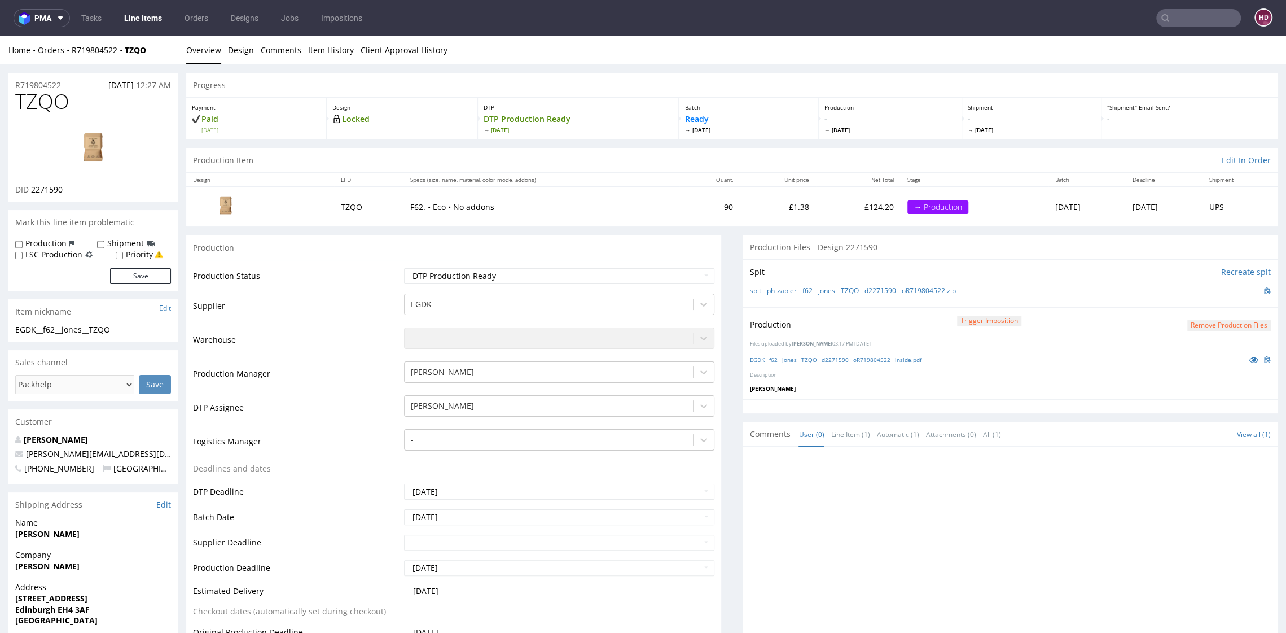
click at [163, 12] on link "Line Items" at bounding box center [142, 18] width 51 height 18
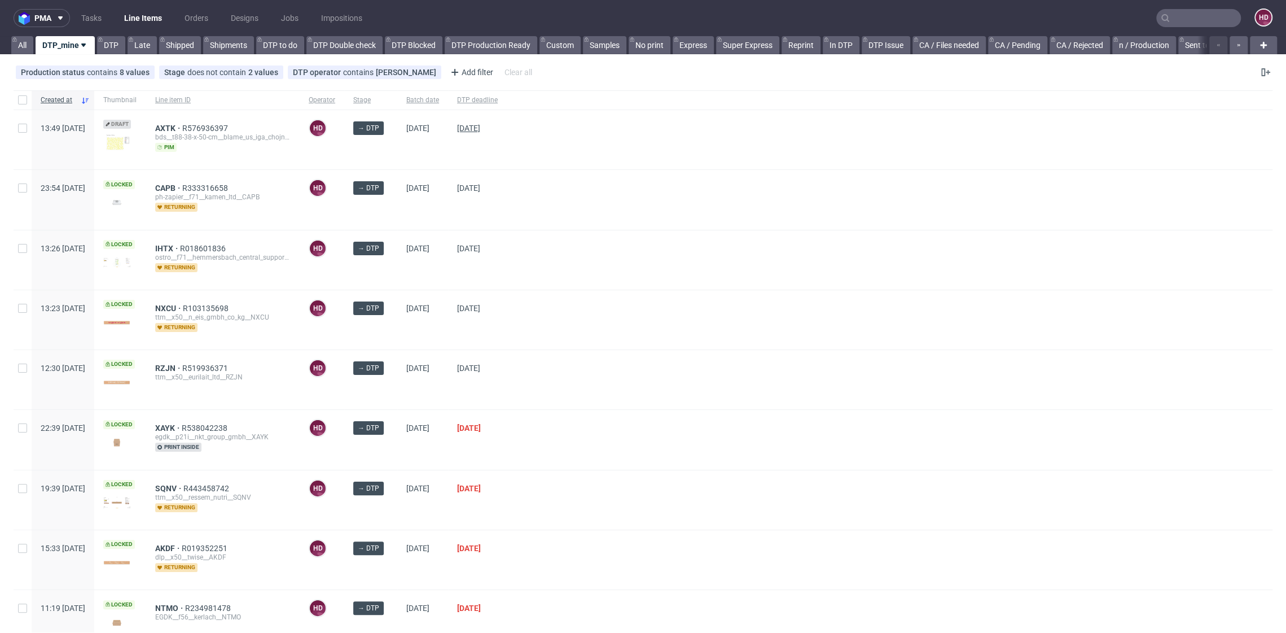
click at [480, 125] on span "[DATE]" at bounding box center [468, 128] width 23 height 9
click at [498, 96] on span "DTP deadline" at bounding box center [477, 100] width 41 height 10
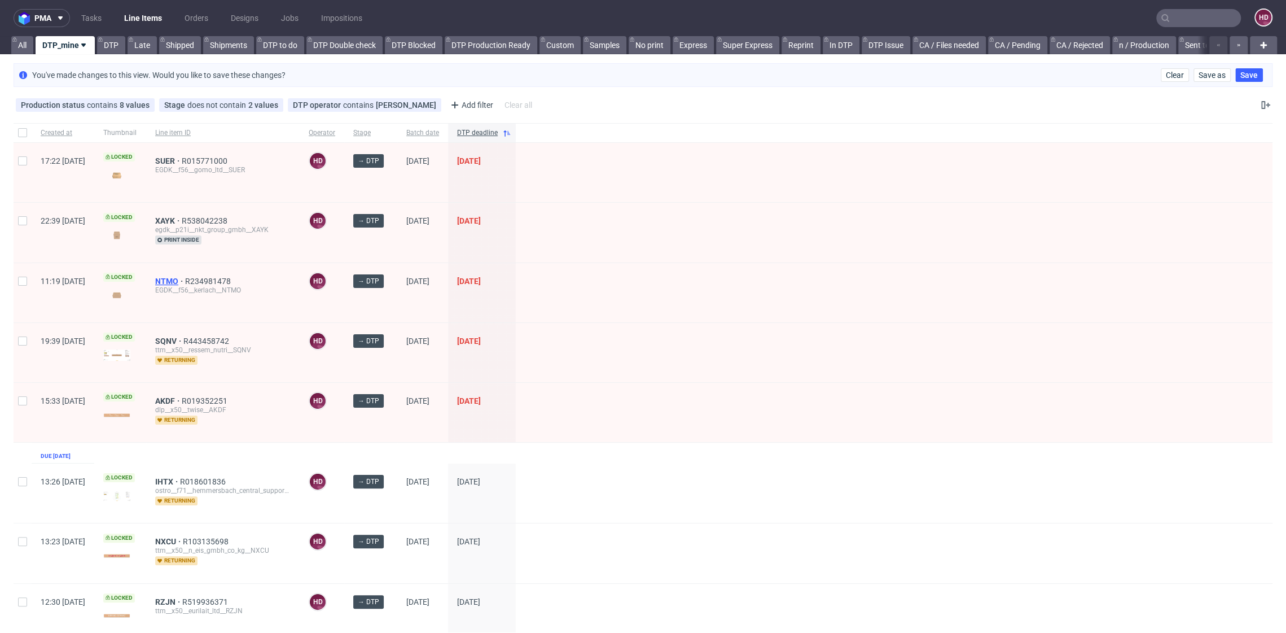
click at [185, 280] on span "NTMO" at bounding box center [170, 281] width 30 height 9
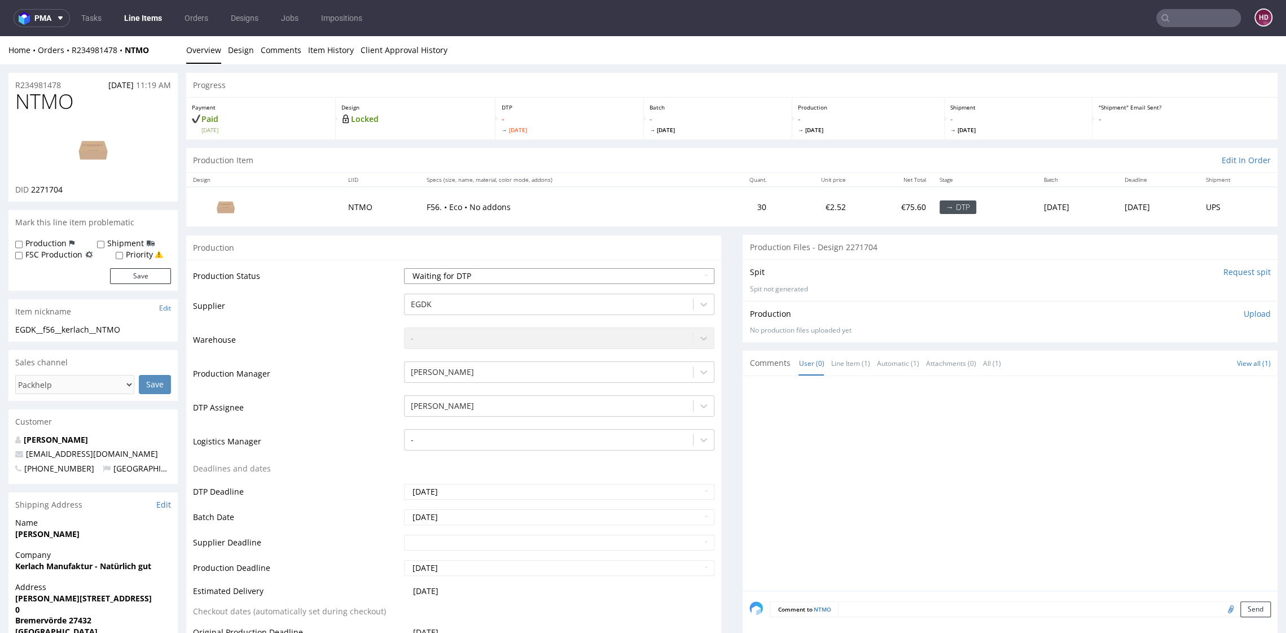
click at [486, 269] on select "Waiting for Artwork Waiting for Diecut Waiting for Mockup Waiting for DTP Waiti…" at bounding box center [559, 276] width 310 height 16
select select "dtp_in_process"
click at [404, 268] on select "Waiting for Artwork Waiting for Diecut Waiting for Mockup Waiting for DTP Waiti…" at bounding box center [559, 276] width 310 height 16
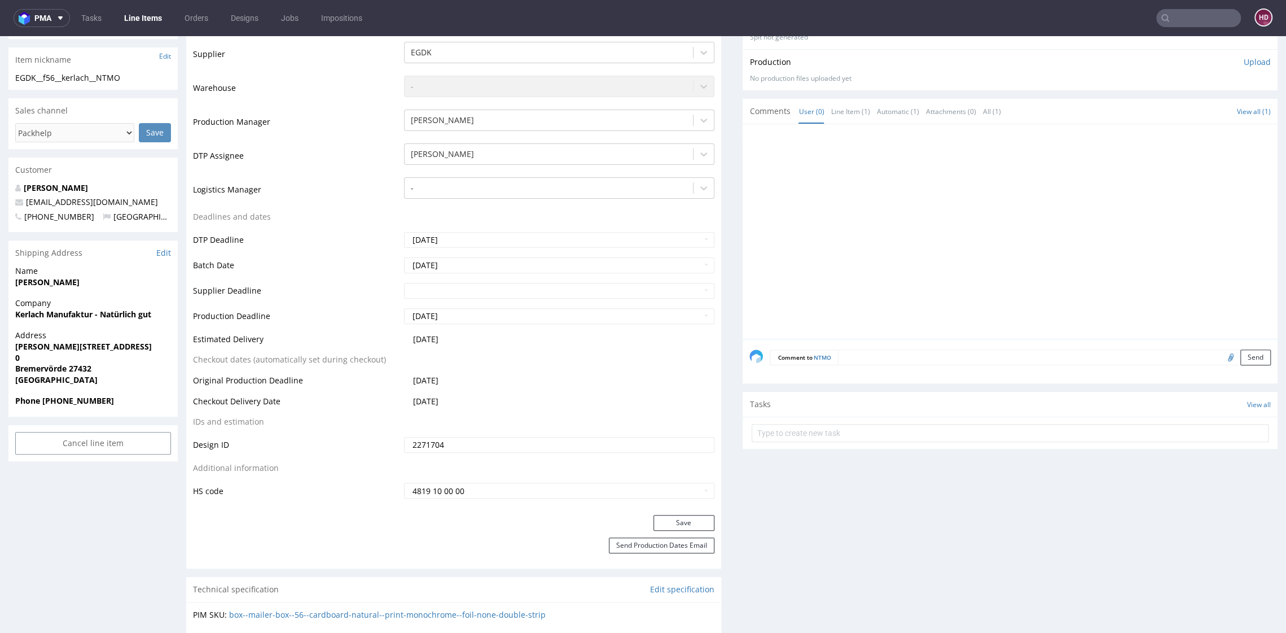
scroll to position [260, 0]
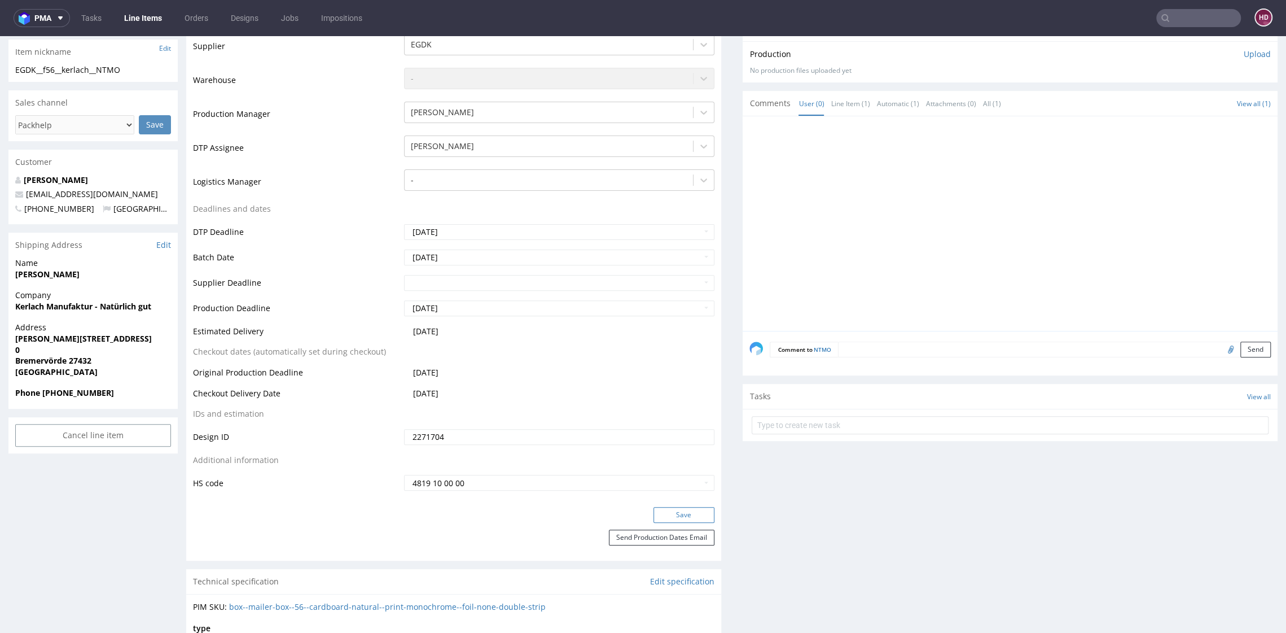
click at [682, 515] on button "Save" at bounding box center [683, 515] width 61 height 16
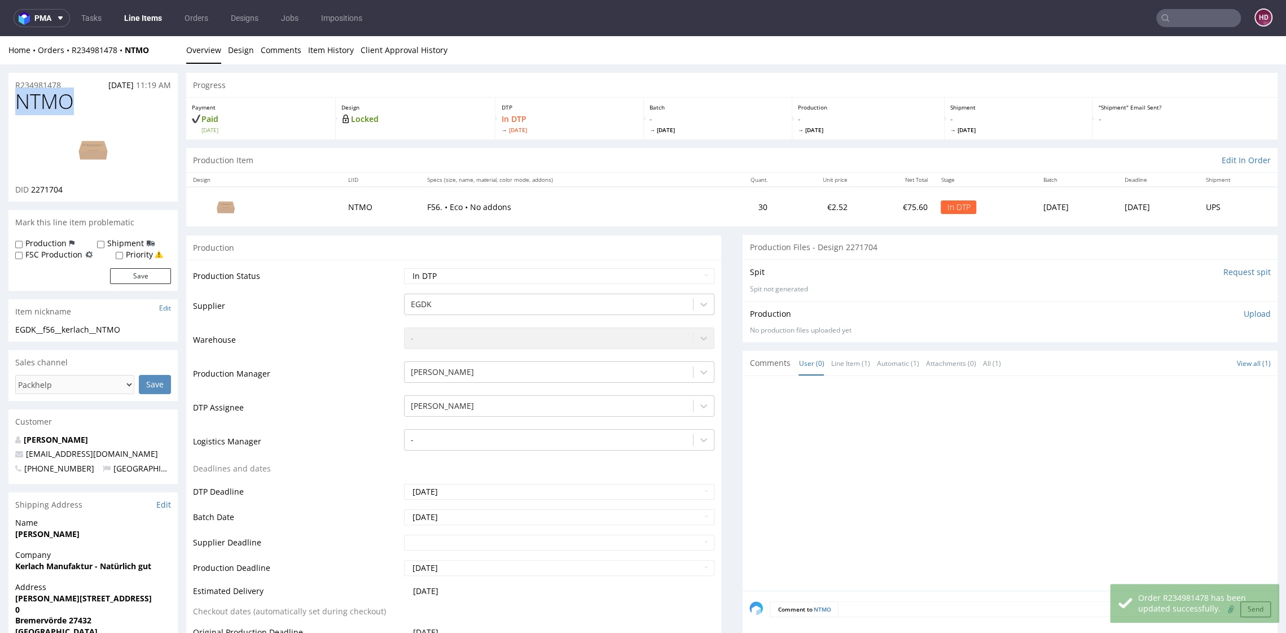
drag, startPoint x: 7, startPoint y: 101, endPoint x: -1, endPoint y: 97, distance: 8.8
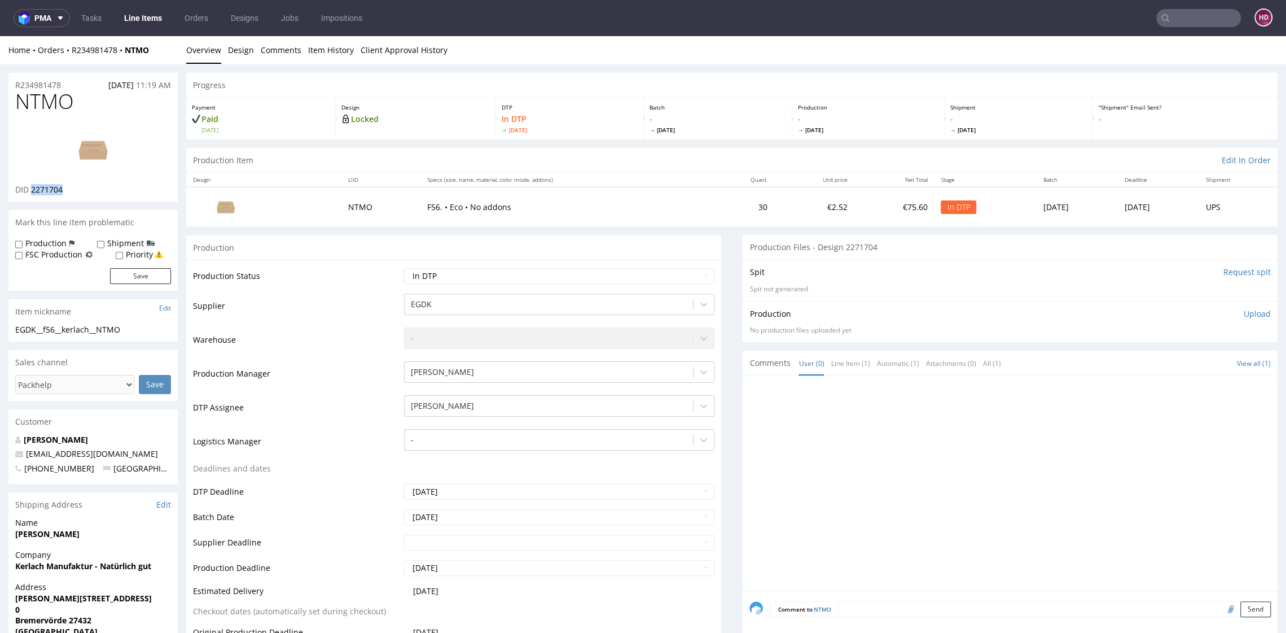
drag, startPoint x: 52, startPoint y: 187, endPoint x: 31, endPoint y: 187, distance: 20.9
click at [31, 187] on div "DID 2271704" at bounding box center [93, 189] width 156 height 11
click at [93, 141] on img at bounding box center [93, 149] width 90 height 51
click at [245, 52] on link "Design" at bounding box center [241, 50] width 26 height 28
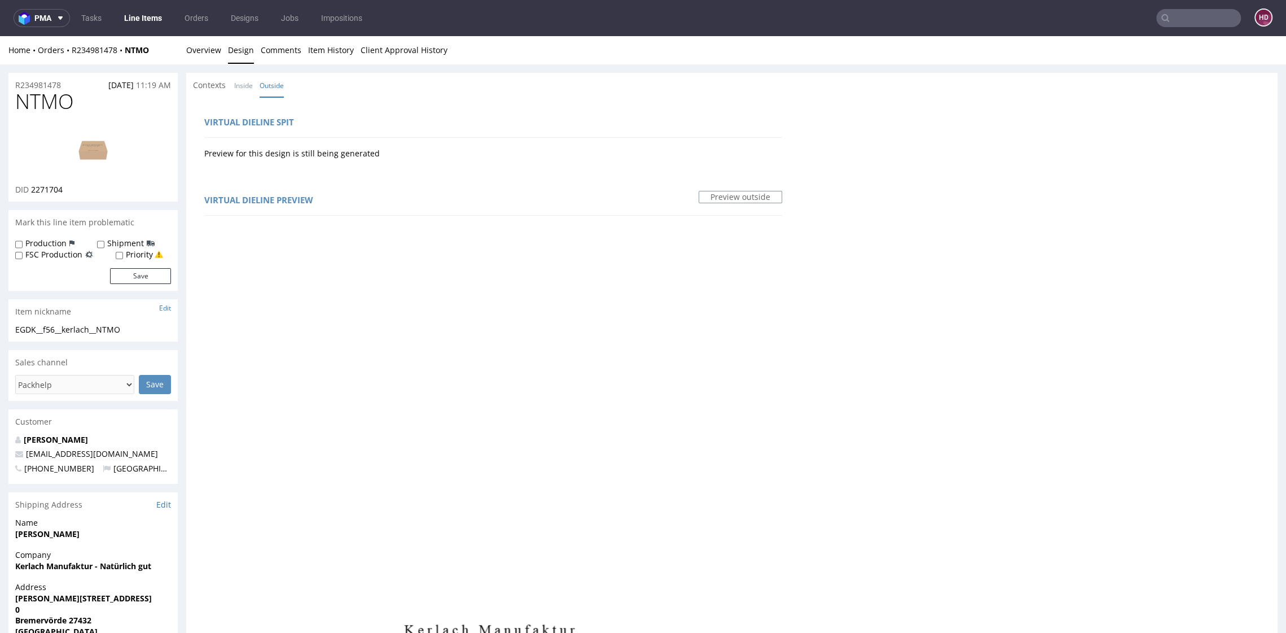
click at [76, 108] on h1 "NTMO" at bounding box center [93, 101] width 156 height 23
drag, startPoint x: 76, startPoint y: 104, endPoint x: 7, endPoint y: 99, distance: 69.6
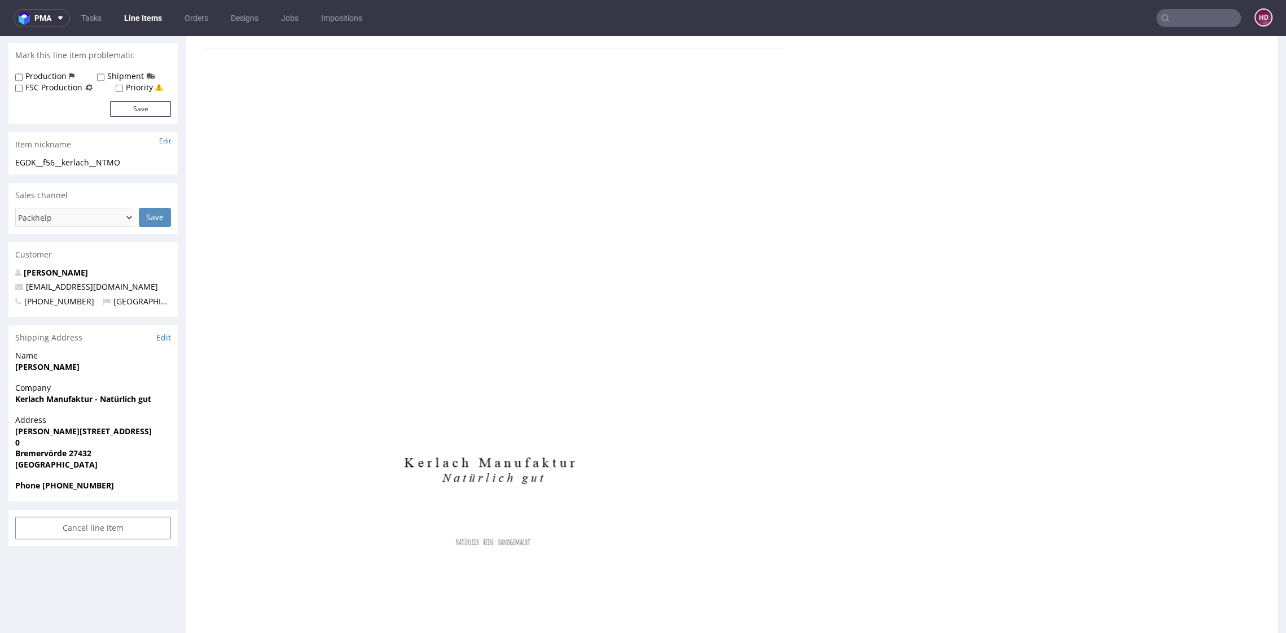
scroll to position [161, 0]
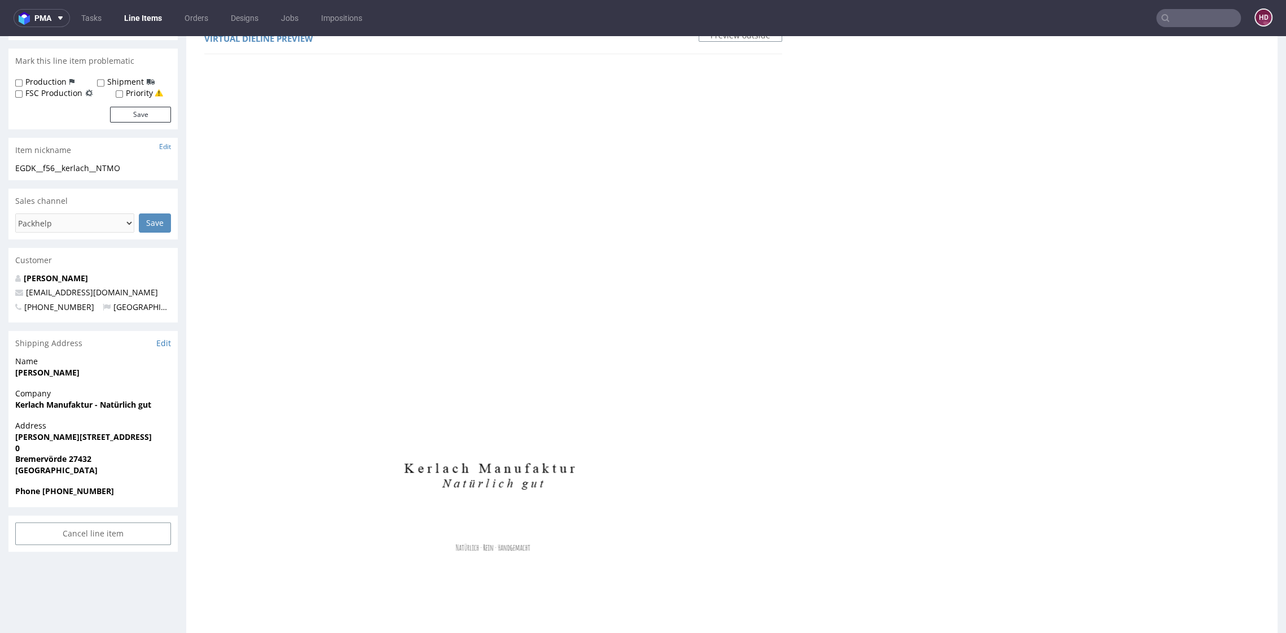
click at [130, 169] on div "EGDK__f56__kerlach__NTMO" at bounding box center [93, 168] width 156 height 11
drag, startPoint x: 130, startPoint y: 169, endPoint x: 46, endPoint y: 159, distance: 85.3
click at [46, 159] on section "Item nickname Edit EGDK__f56__kerlach__NTMO EGDK__f56 __kerlach__NTMO Update" at bounding box center [92, 159] width 169 height 42
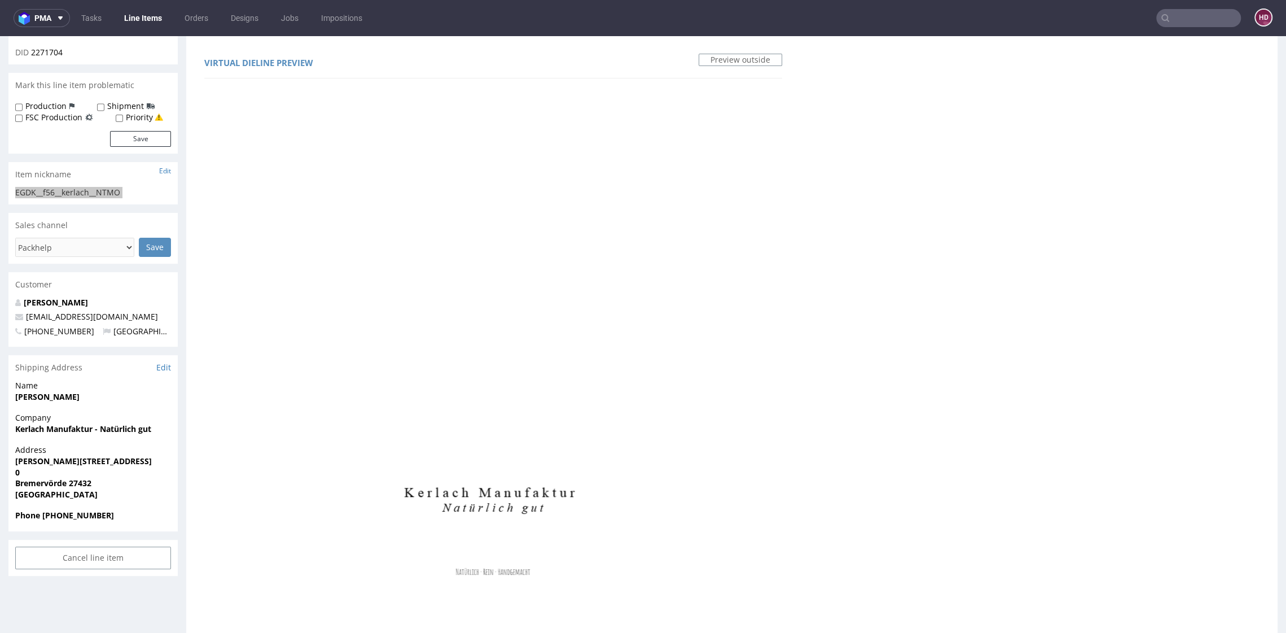
scroll to position [0, 0]
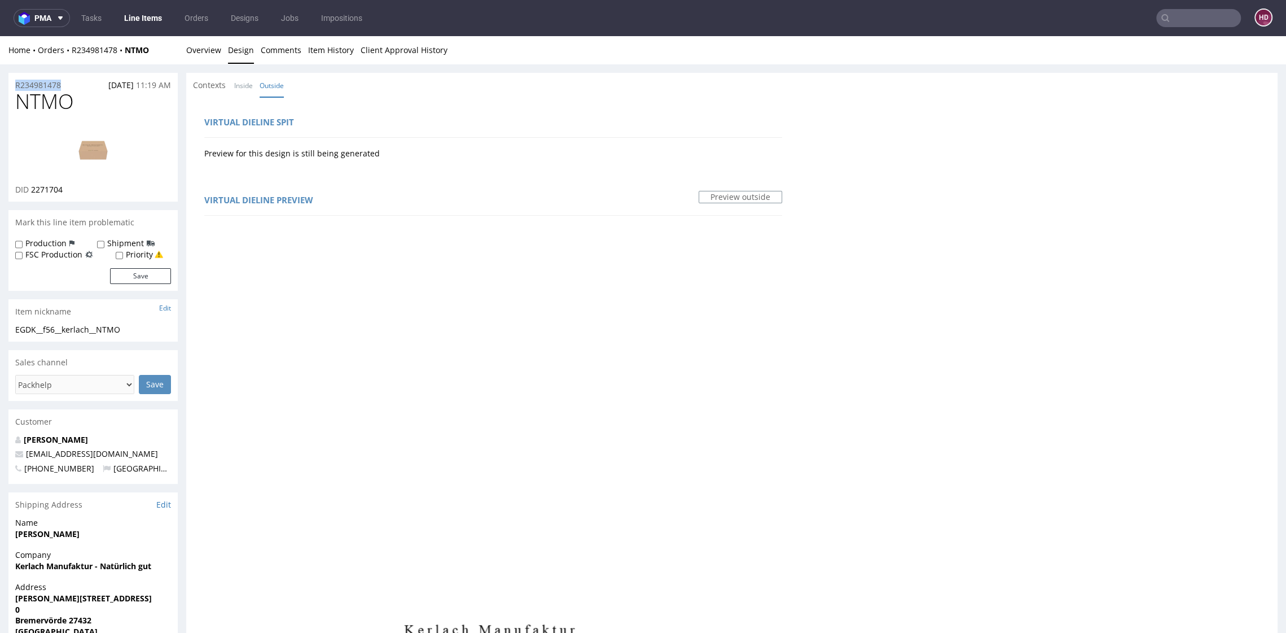
drag, startPoint x: 74, startPoint y: 87, endPoint x: 10, endPoint y: 78, distance: 64.9
click at [10, 78] on div "R234981478 07.10.2025 11:19 AM" at bounding box center [92, 82] width 169 height 18
click at [77, 194] on div "DID 2271704" at bounding box center [93, 189] width 156 height 11
drag, startPoint x: 55, startPoint y: 192, endPoint x: 44, endPoint y: 191, distance: 11.3
click at [44, 191] on div "DID 2271704" at bounding box center [93, 189] width 156 height 11
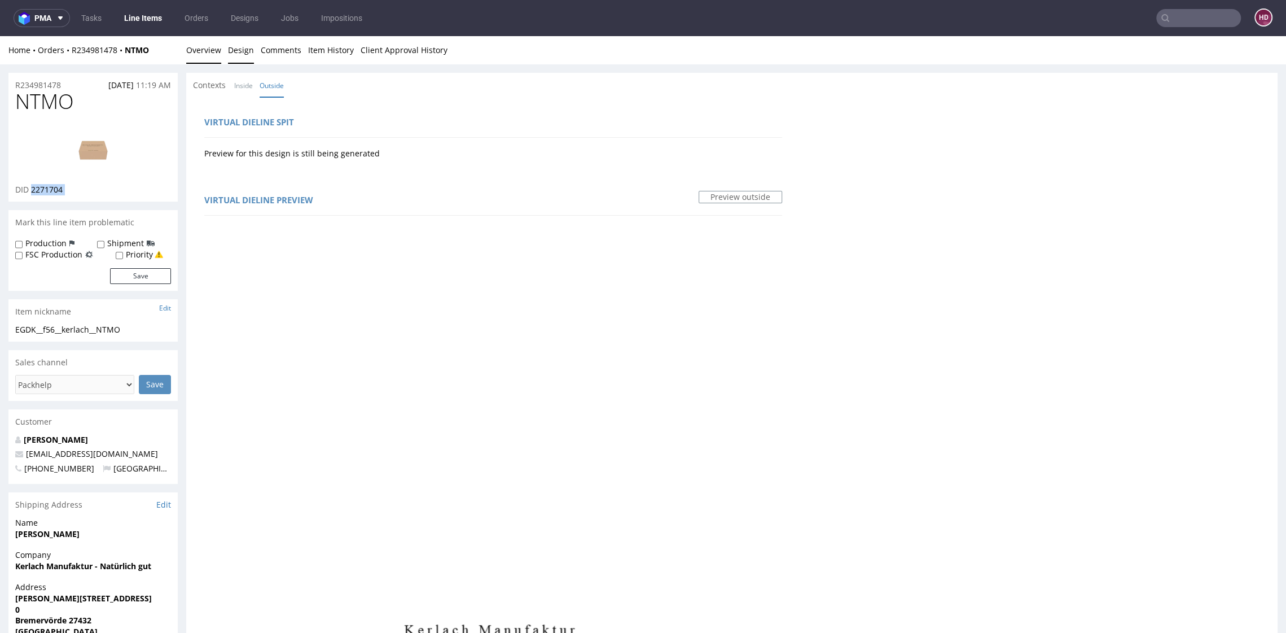
click at [191, 53] on link "Overview" at bounding box center [203, 50] width 35 height 28
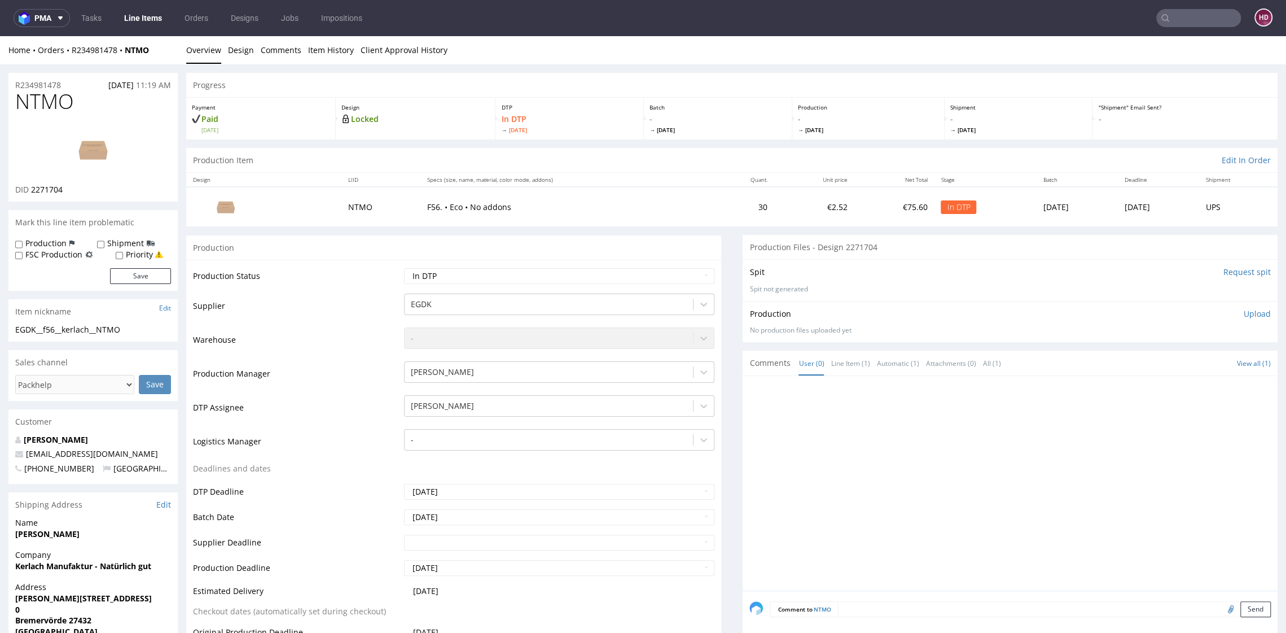
click at [1218, 315] on div "Production Upload" at bounding box center [1009, 313] width 521 height 11
click at [1244, 315] on p "Upload" at bounding box center [1257, 313] width 27 height 11
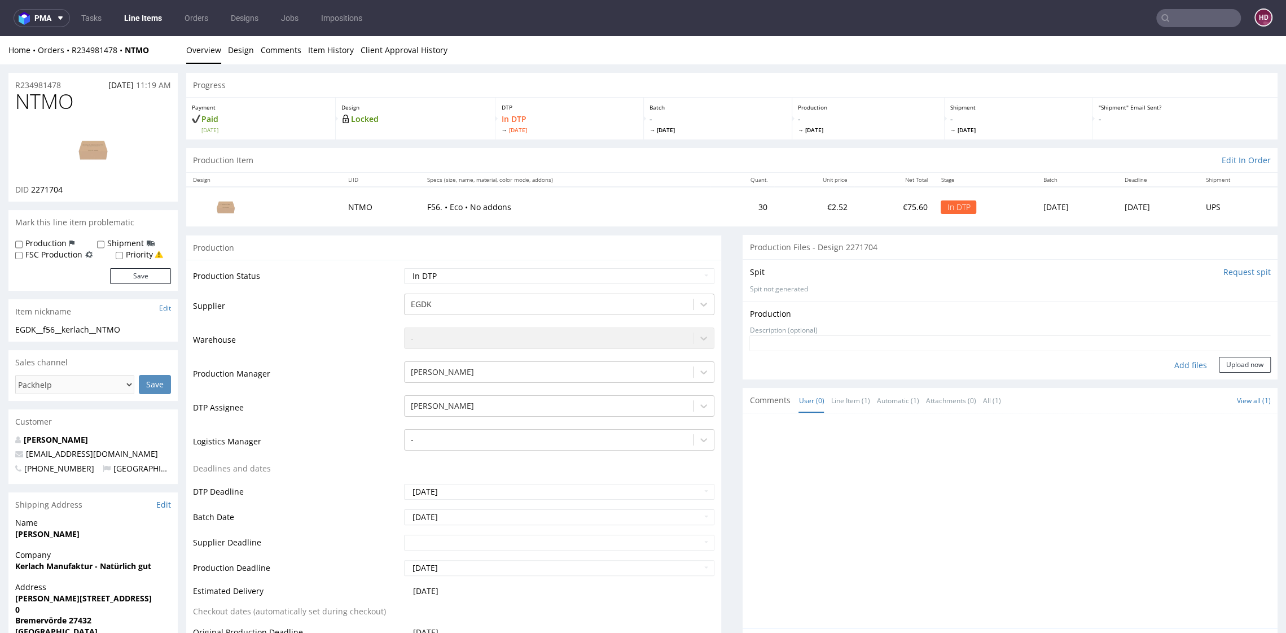
click at [1182, 359] on div "Add files" at bounding box center [1191, 365] width 56 height 17
type input "C:\fakepath\ EGDK__f56__kerlach__NTMO__d2271704__oR234981478.pdf"
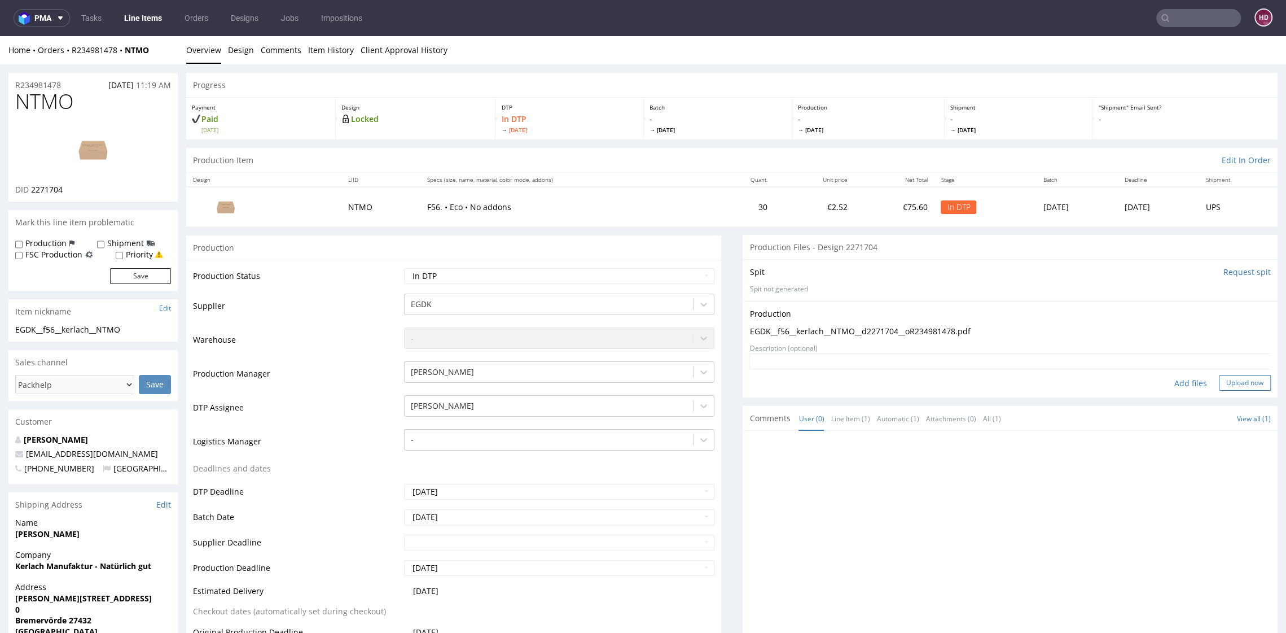
click at [1222, 379] on button "Upload now" at bounding box center [1245, 383] width 52 height 16
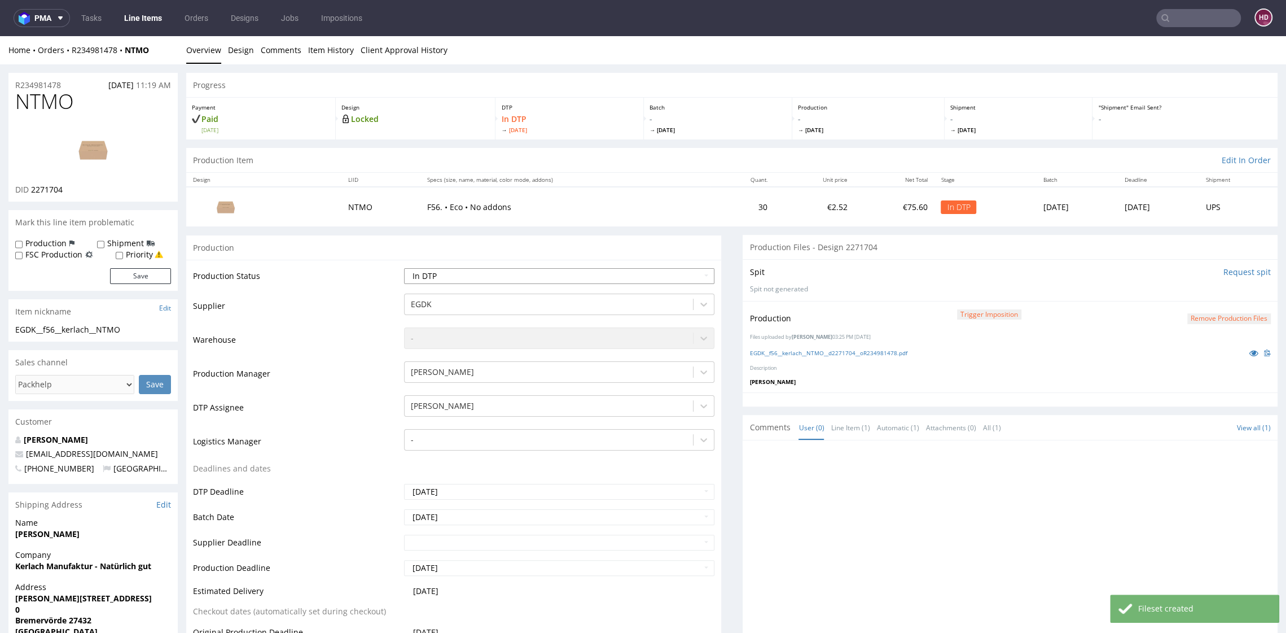
click at [565, 274] on select "Waiting for Artwork Waiting for Diecut Waiting for Mockup Waiting for DTP Waiti…" at bounding box center [559, 276] width 310 height 16
click at [587, 271] on select "Waiting for Artwork Waiting for Diecut Waiting for Mockup Waiting for DTP Waiti…" at bounding box center [559, 276] width 310 height 16
click at [404, 268] on select "Waiting for Artwork Waiting for Diecut Waiting for Mockup Waiting for DTP Waiti…" at bounding box center [559, 276] width 310 height 16
click at [525, 271] on select "Waiting for Artwork Waiting for Diecut Waiting for Mockup Waiting for DTP Waiti…" at bounding box center [559, 276] width 310 height 16
select select "dtp_in_process"
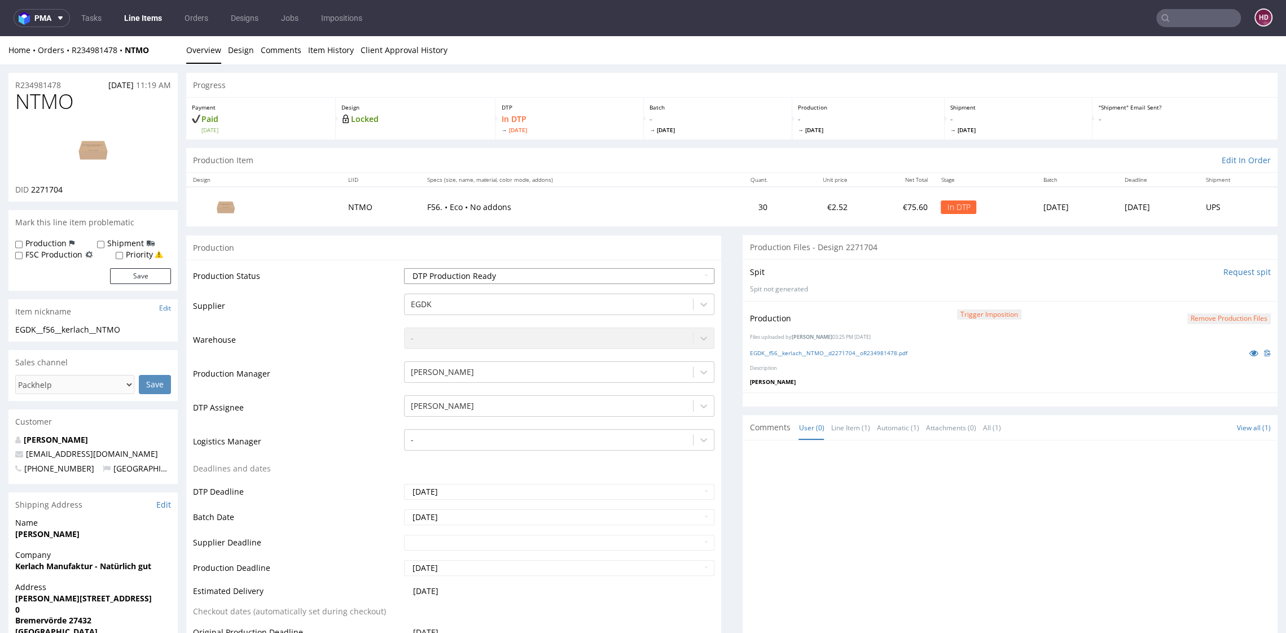
click at [404, 268] on select "Waiting for Artwork Waiting for Diecut Waiting for Mockup Waiting for DTP Waiti…" at bounding box center [559, 276] width 310 height 16
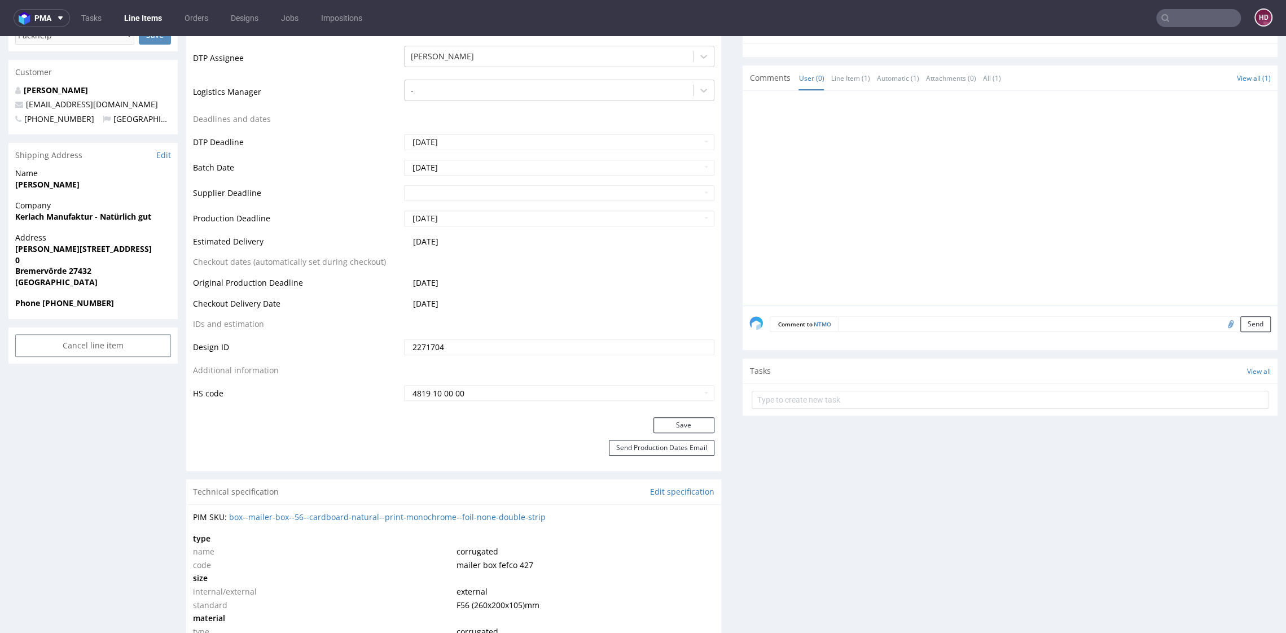
scroll to position [346, 0]
click at [653, 426] on button "Save" at bounding box center [683, 428] width 61 height 16
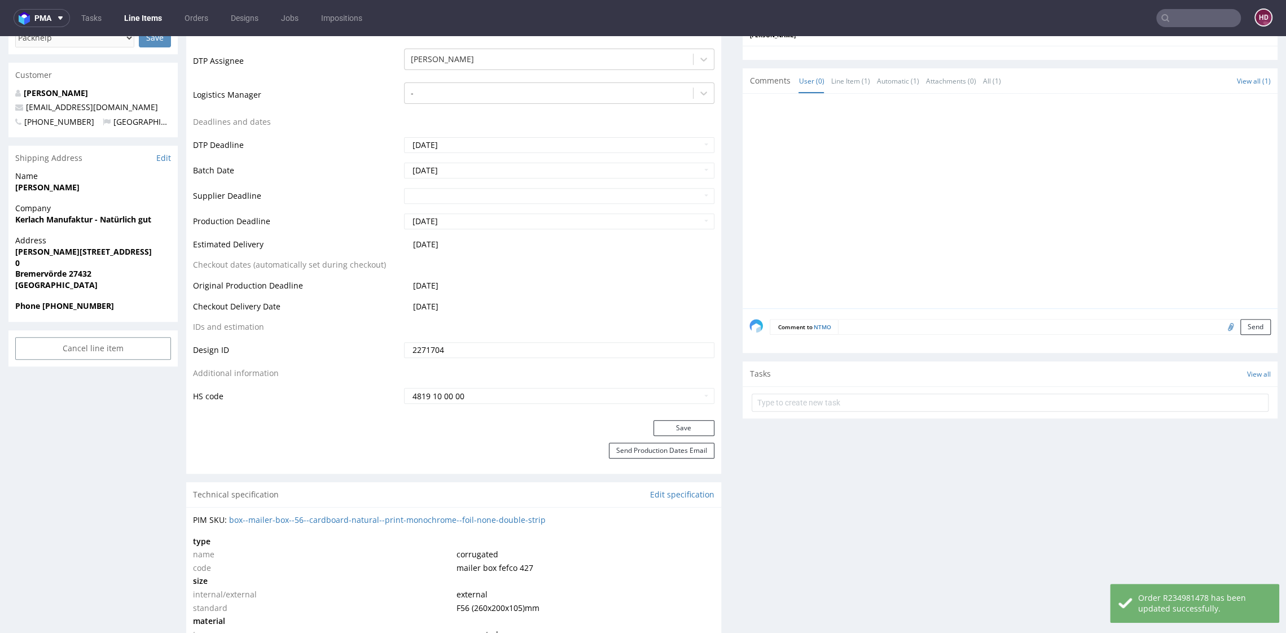
scroll to position [0, 0]
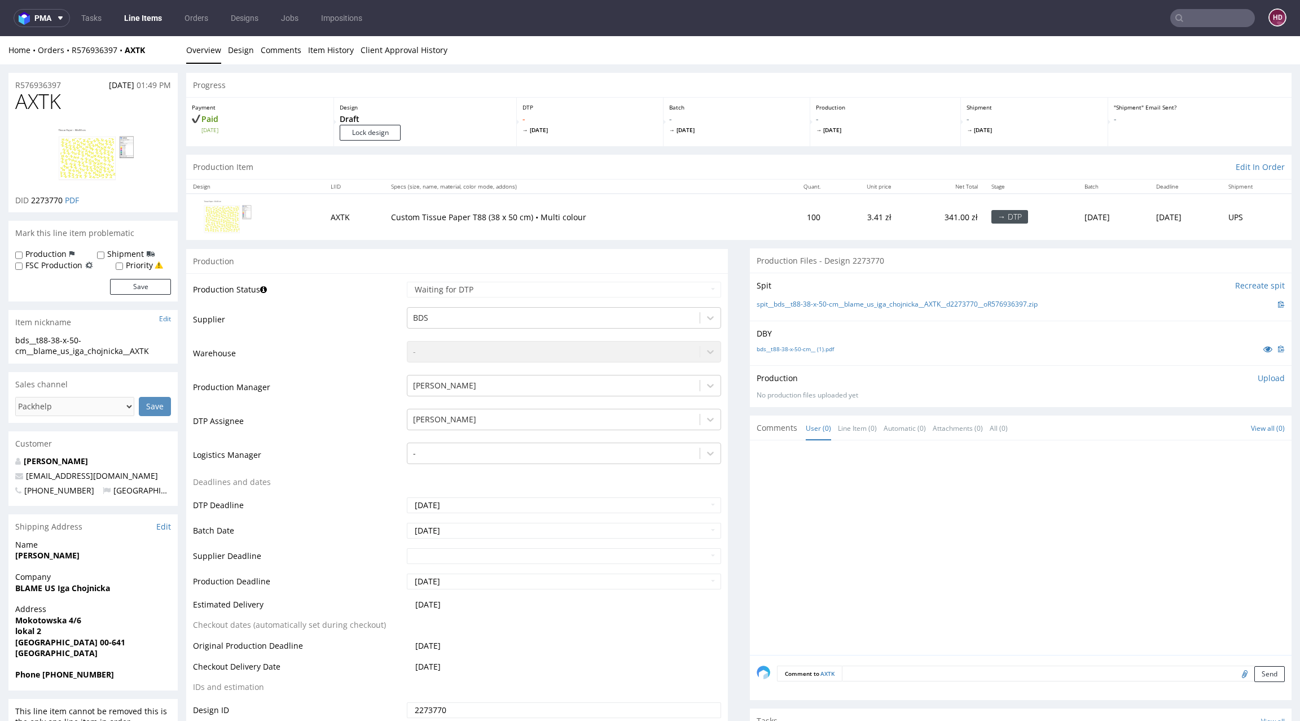
click at [128, 19] on link "Line Items" at bounding box center [142, 18] width 51 height 18
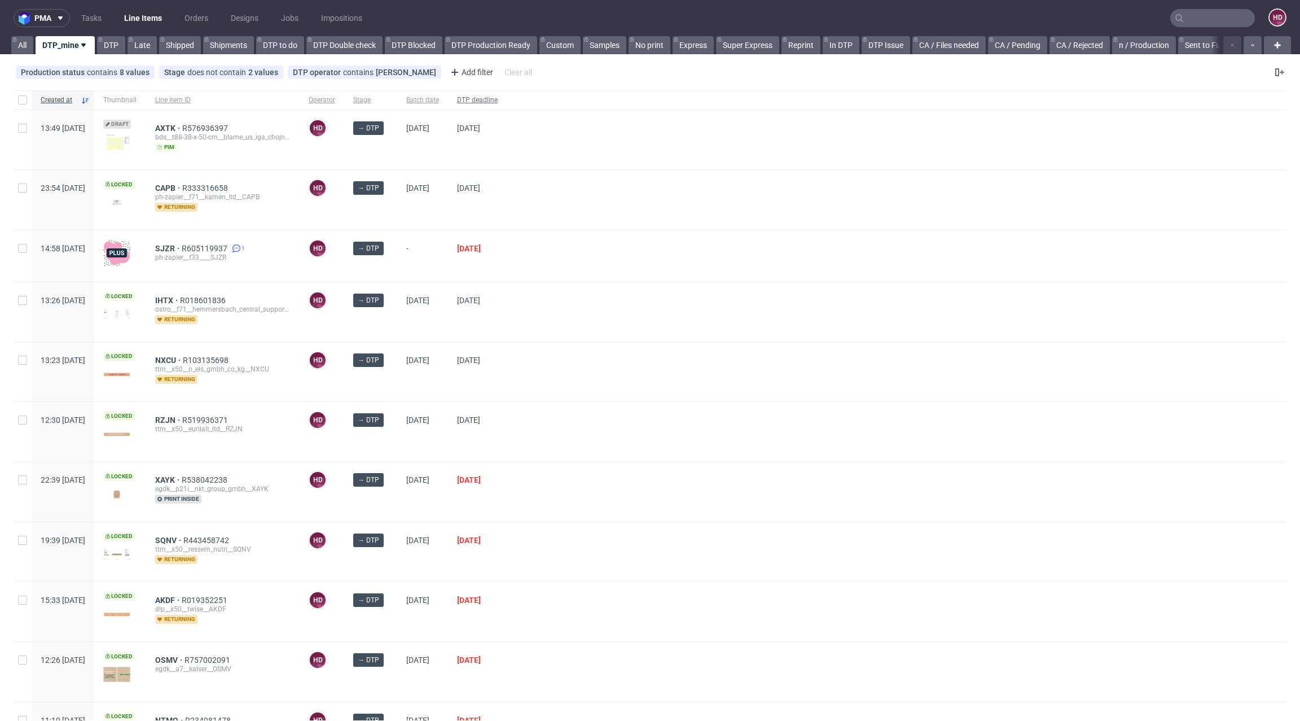
click at [498, 103] on span "DTP deadline" at bounding box center [477, 100] width 41 height 10
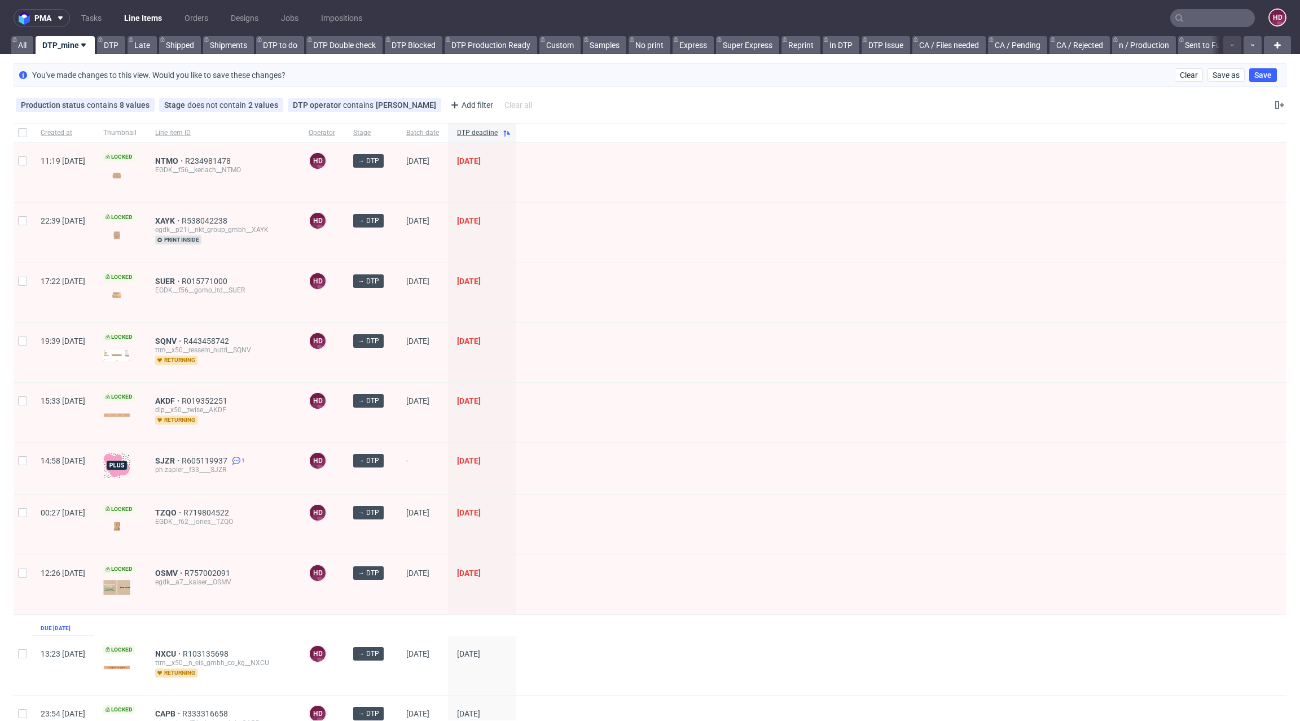
click at [765, 84] on div "You've made changes to this view. Would you like to save these changes? Clear S…" at bounding box center [650, 75] width 1273 height 24
click at [185, 572] on span "OSMV" at bounding box center [169, 572] width 29 height 9
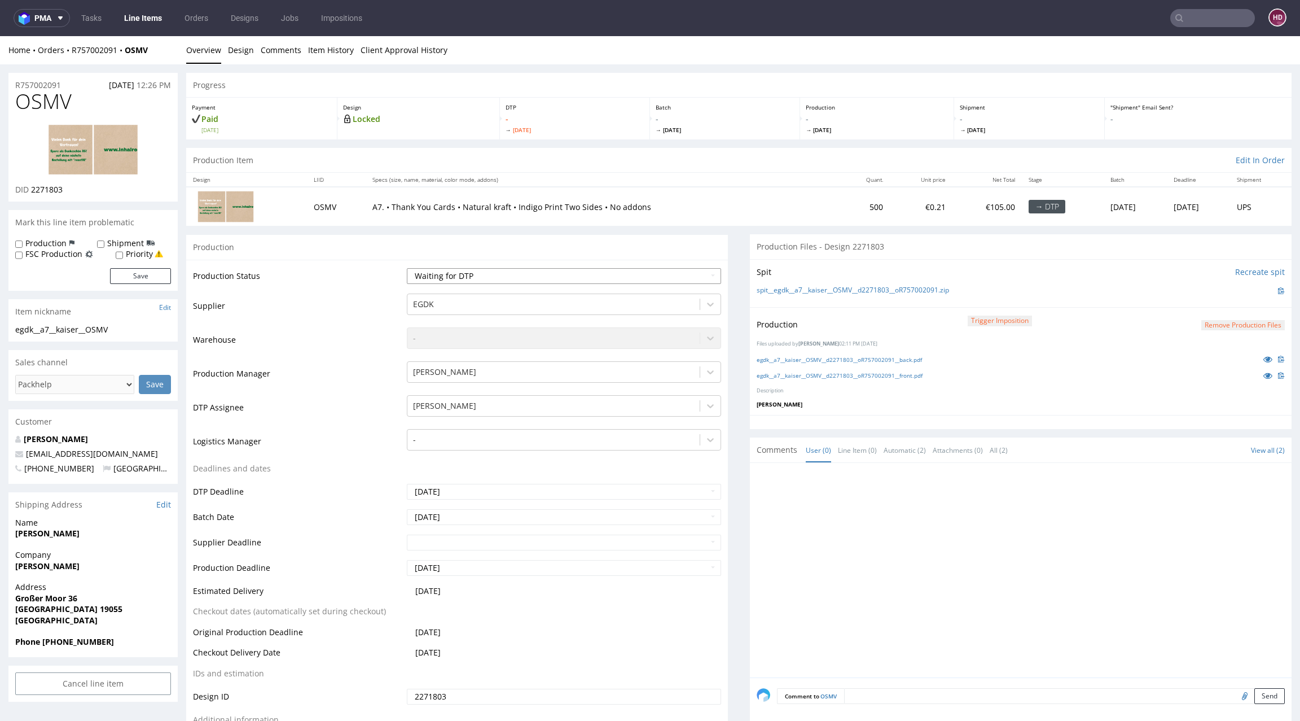
click at [543, 274] on select "Waiting for Artwork Waiting for Diecut Waiting for Mockup Waiting for DTP Waiti…" at bounding box center [564, 276] width 314 height 16
select select "dtp_in_process"
click at [407, 268] on select "Waiting for Artwork Waiting for Diecut Waiting for Mockup Waiting for DTP Waiti…" at bounding box center [564, 276] width 314 height 16
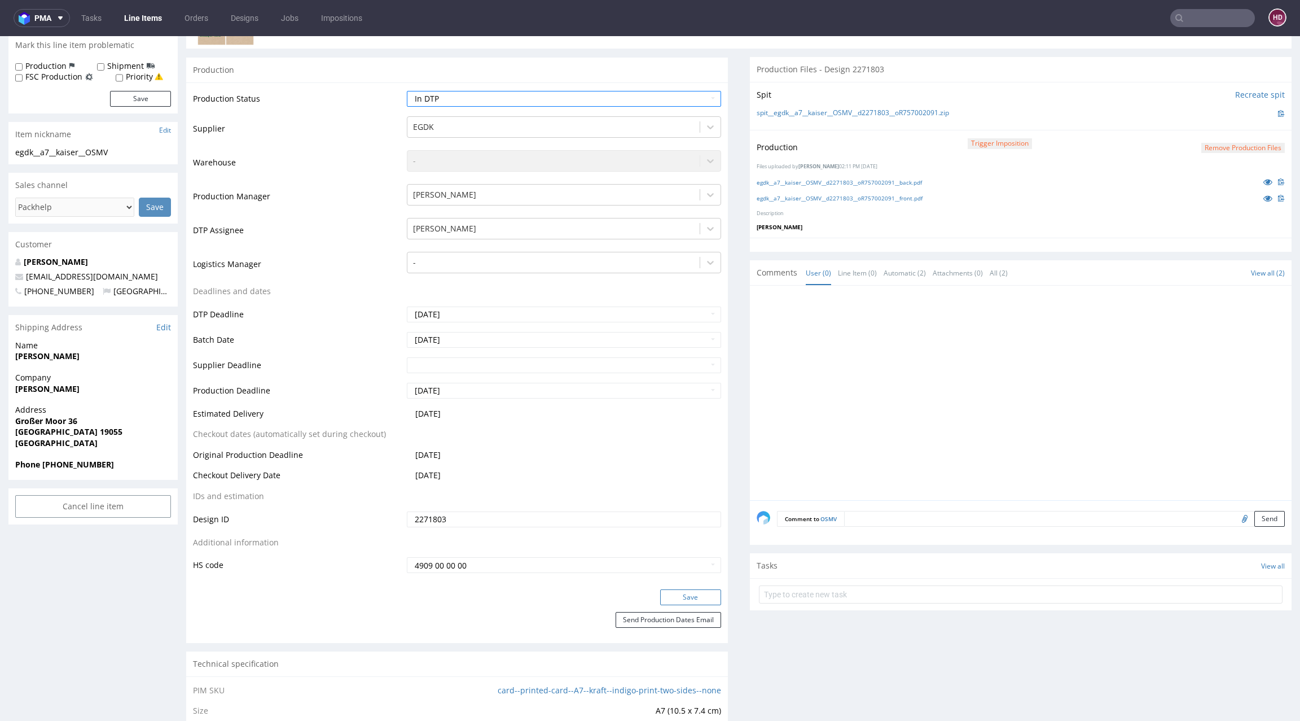
click at [682, 591] on button "Save" at bounding box center [690, 597] width 61 height 16
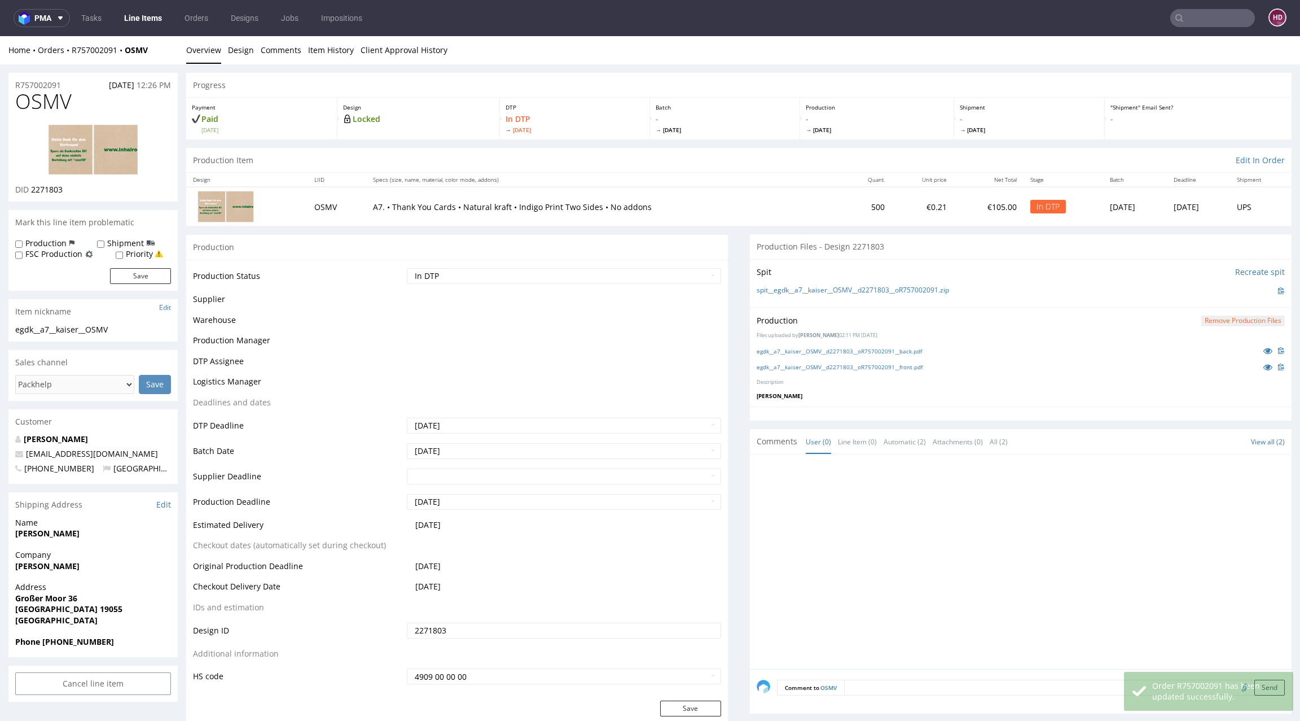
scroll to position [169, 0]
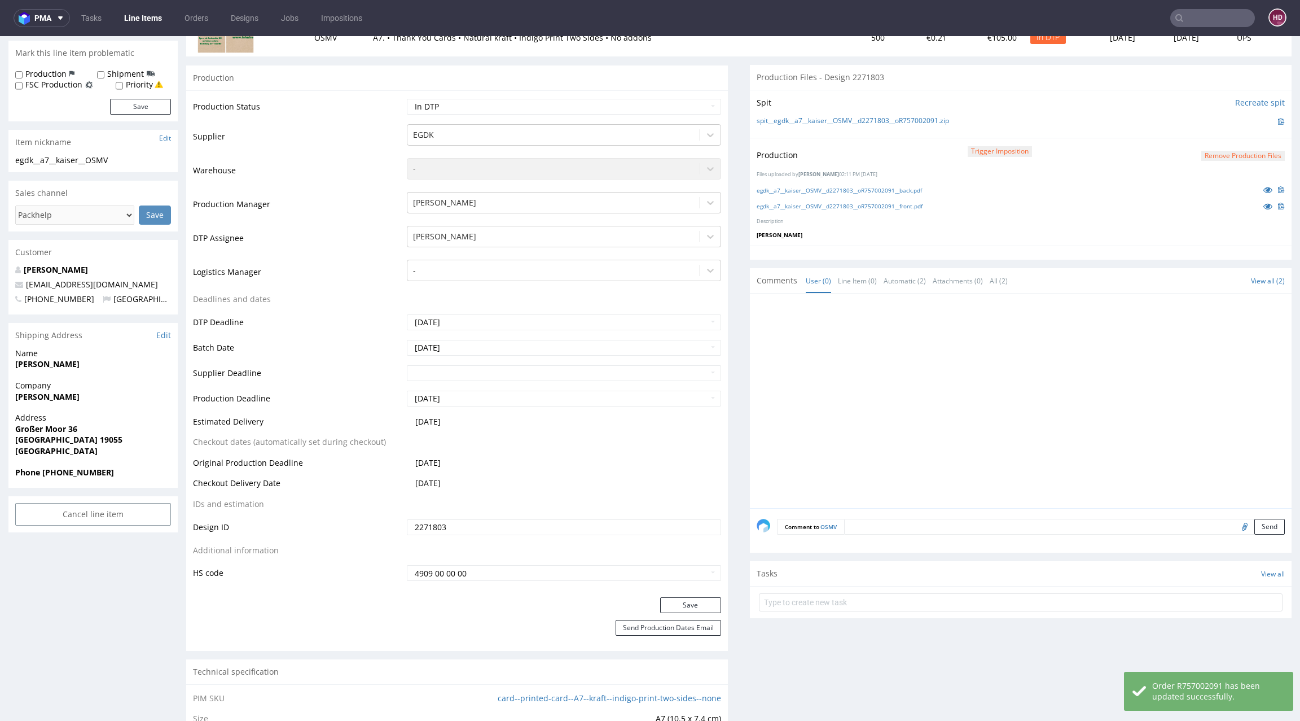
click at [1234, 162] on div "Production Trigger Imposition Remove production files" at bounding box center [1021, 155] width 528 height 20
click at [1227, 155] on button "Remove production files" at bounding box center [1243, 156] width 84 height 11
click at [1200, 126] on link "Yes" at bounding box center [1202, 129] width 32 height 17
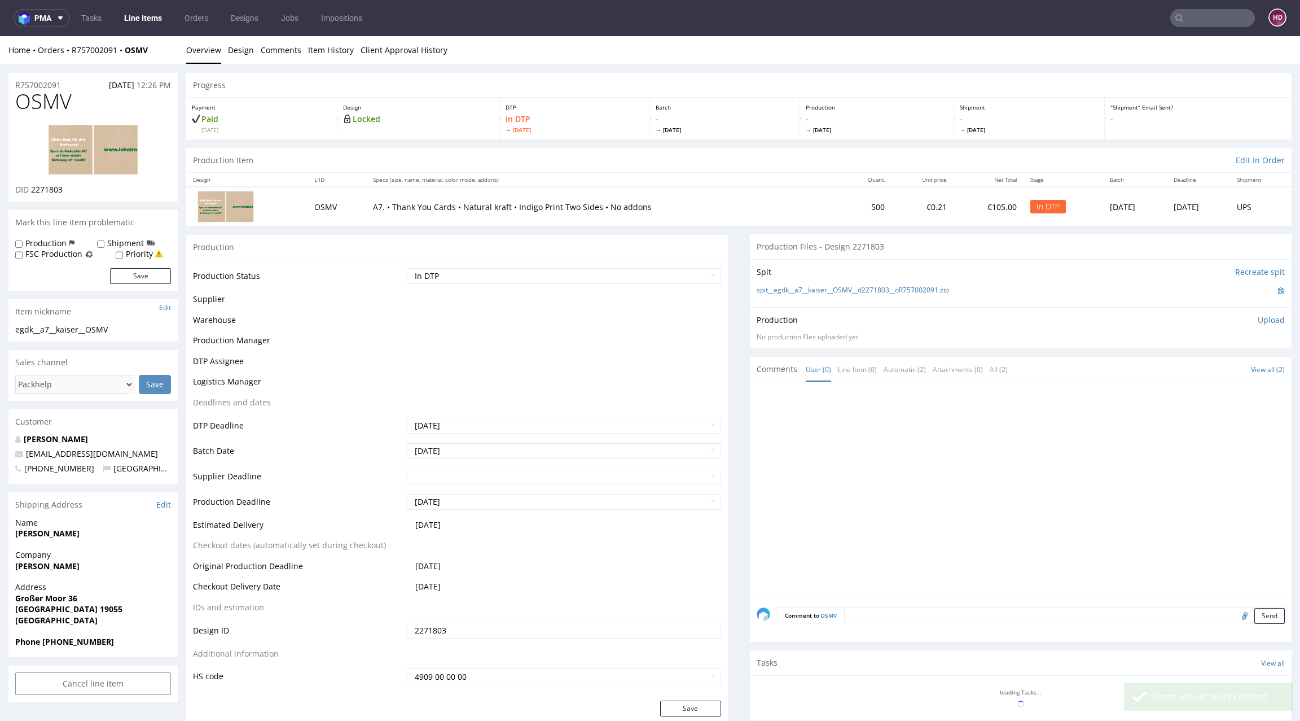
scroll to position [0, 0]
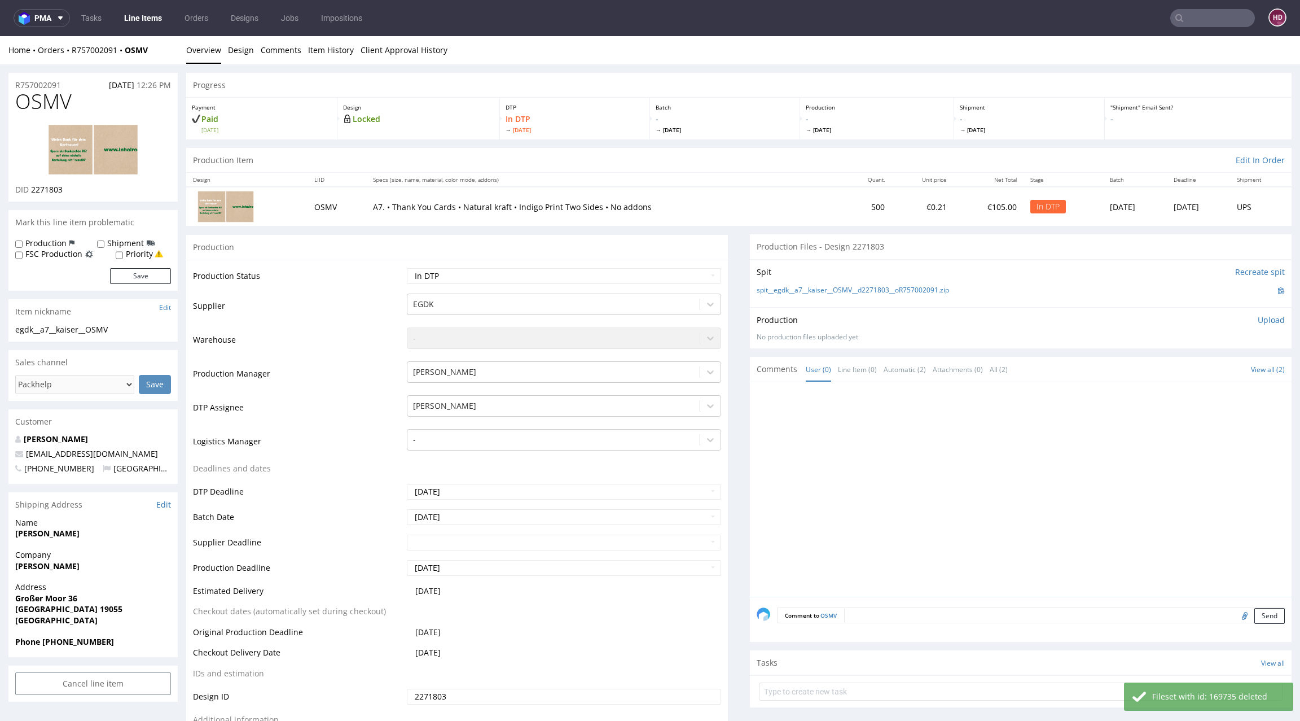
click at [1258, 316] on p "Upload" at bounding box center [1271, 319] width 27 height 11
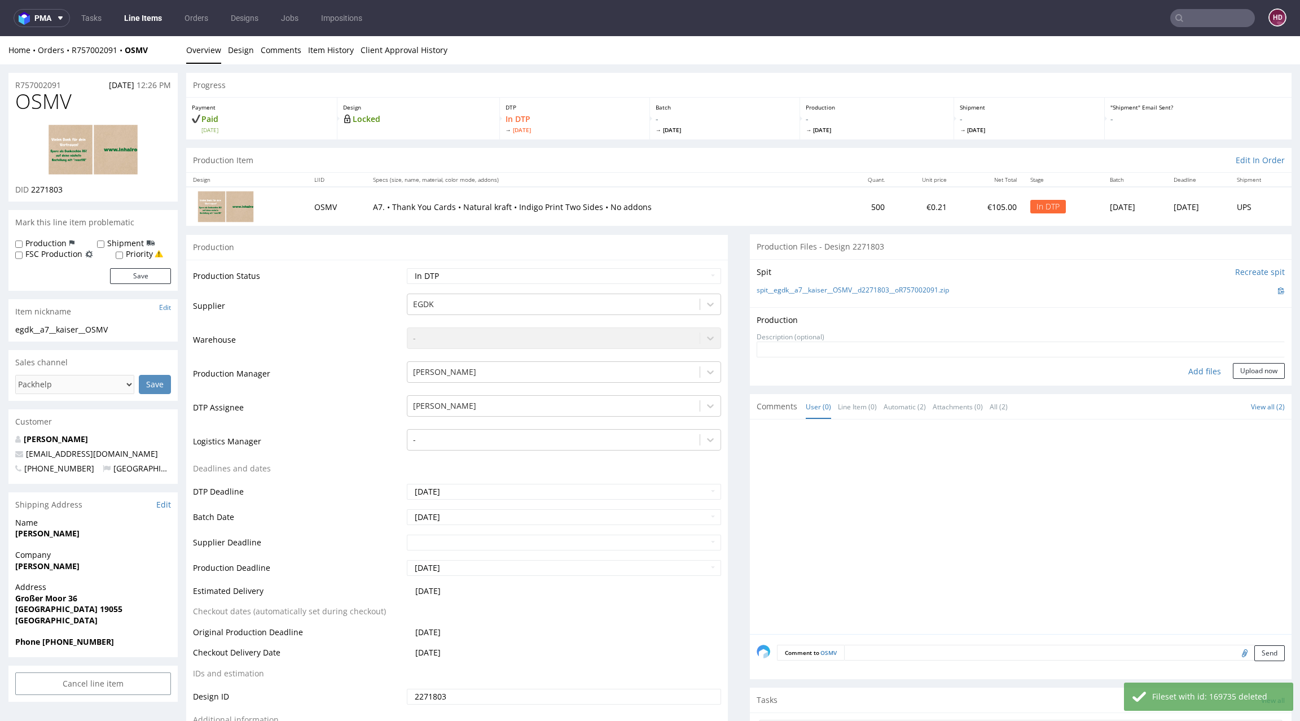
click at [1182, 366] on div "Add files" at bounding box center [1205, 371] width 56 height 17
type input "C:\fakepath\egdk__a7__kaiser__OSMV__d2271803__oR757002091__back.pdf"
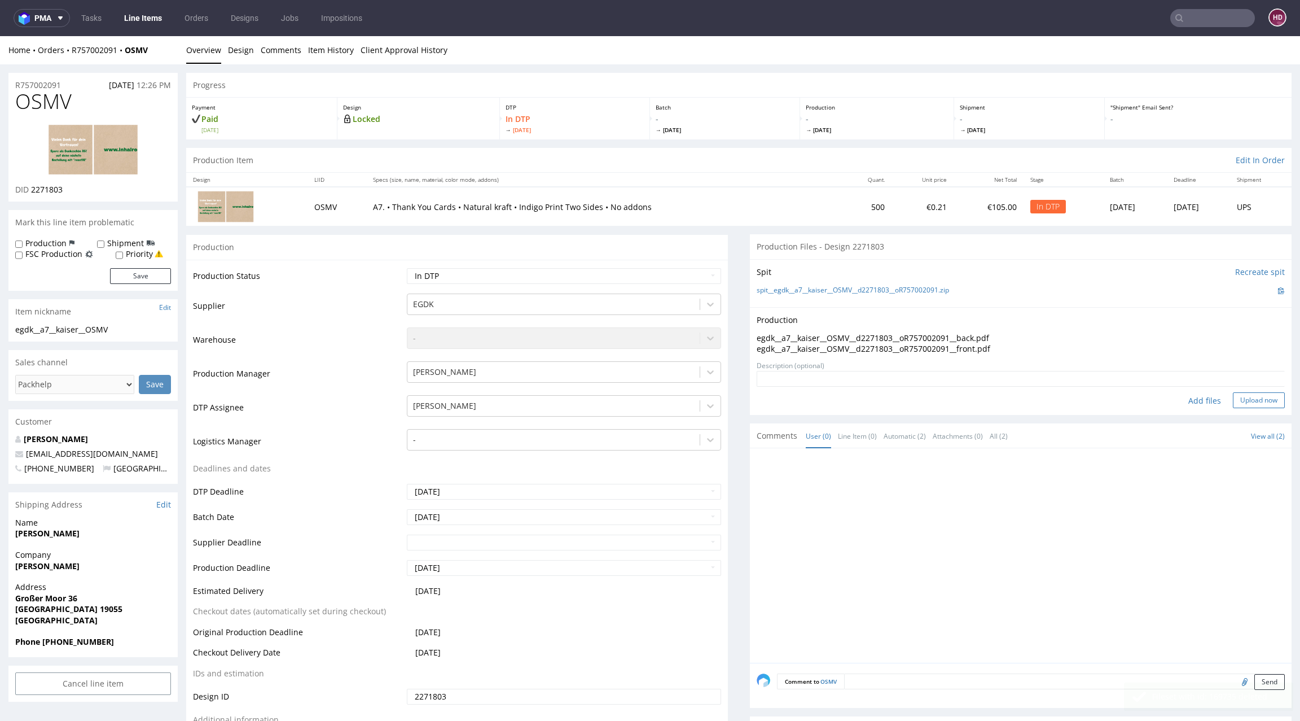
click at [1247, 396] on button "Upload now" at bounding box center [1259, 400] width 52 height 16
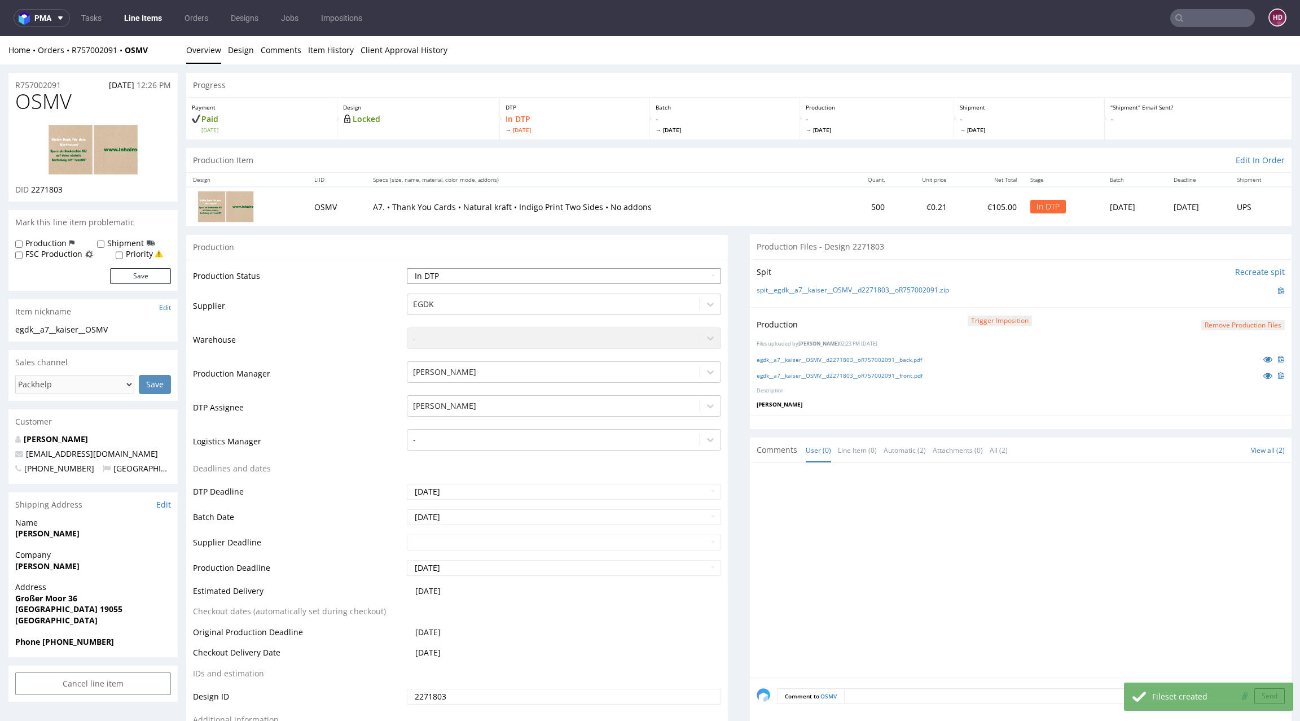
click at [531, 279] on select "Waiting for Artwork Waiting for Diecut Waiting for Mockup Waiting for DTP Waiti…" at bounding box center [564, 276] width 314 height 16
select select "dtp_production_ready"
click at [407, 268] on select "Waiting for Artwork Waiting for Diecut Waiting for Mockup Waiting for DTP Waiti…" at bounding box center [564, 276] width 314 height 16
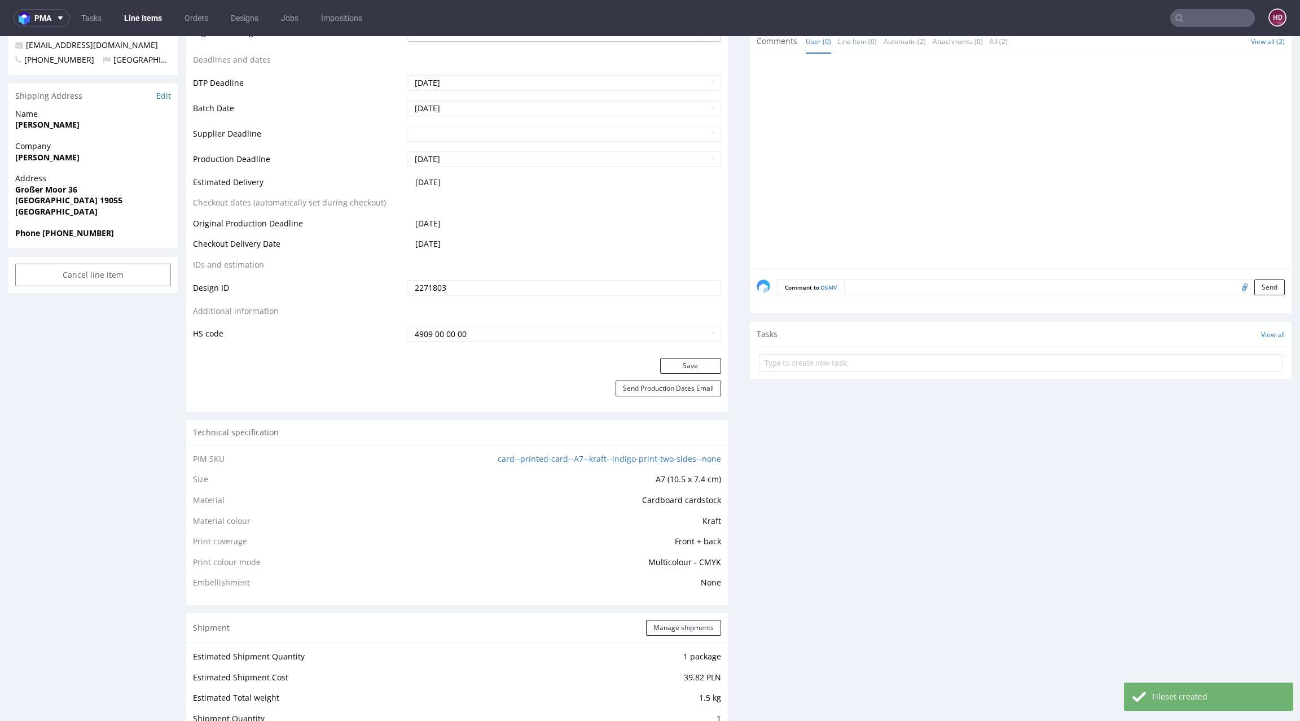
scroll to position [491, 0]
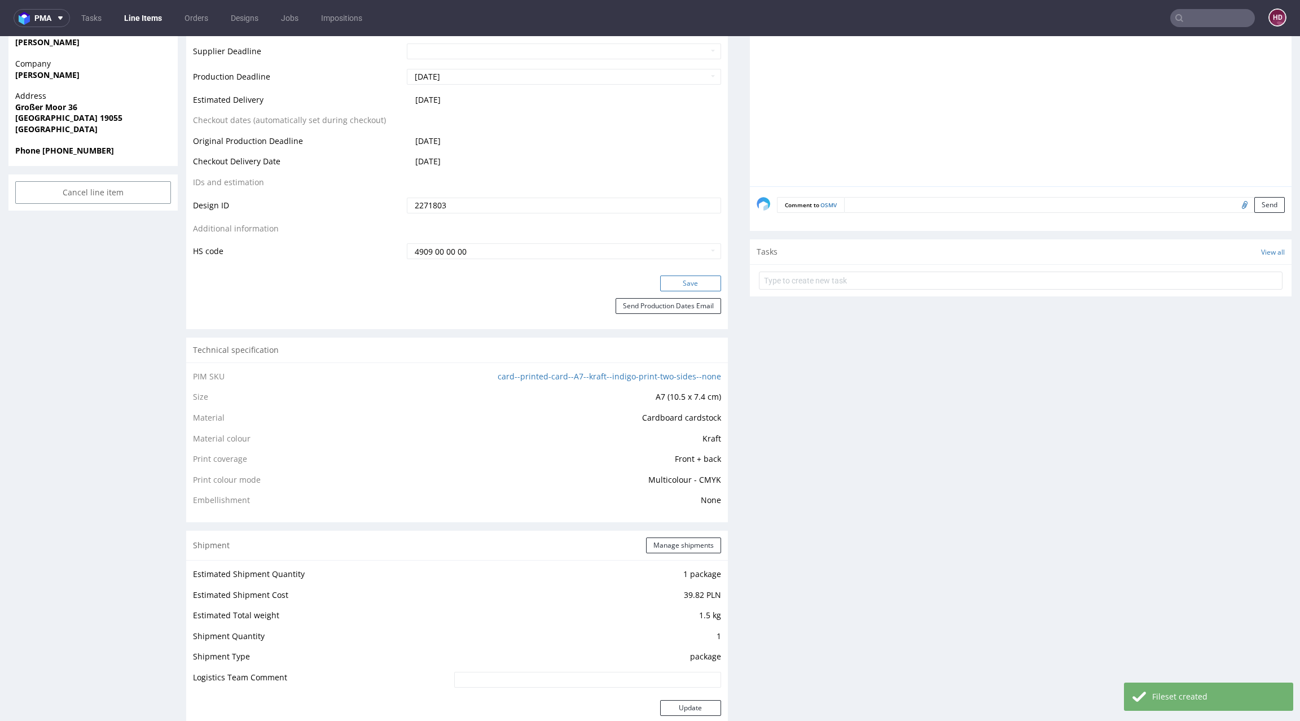
click at [672, 286] on button "Save" at bounding box center [690, 283] width 61 height 16
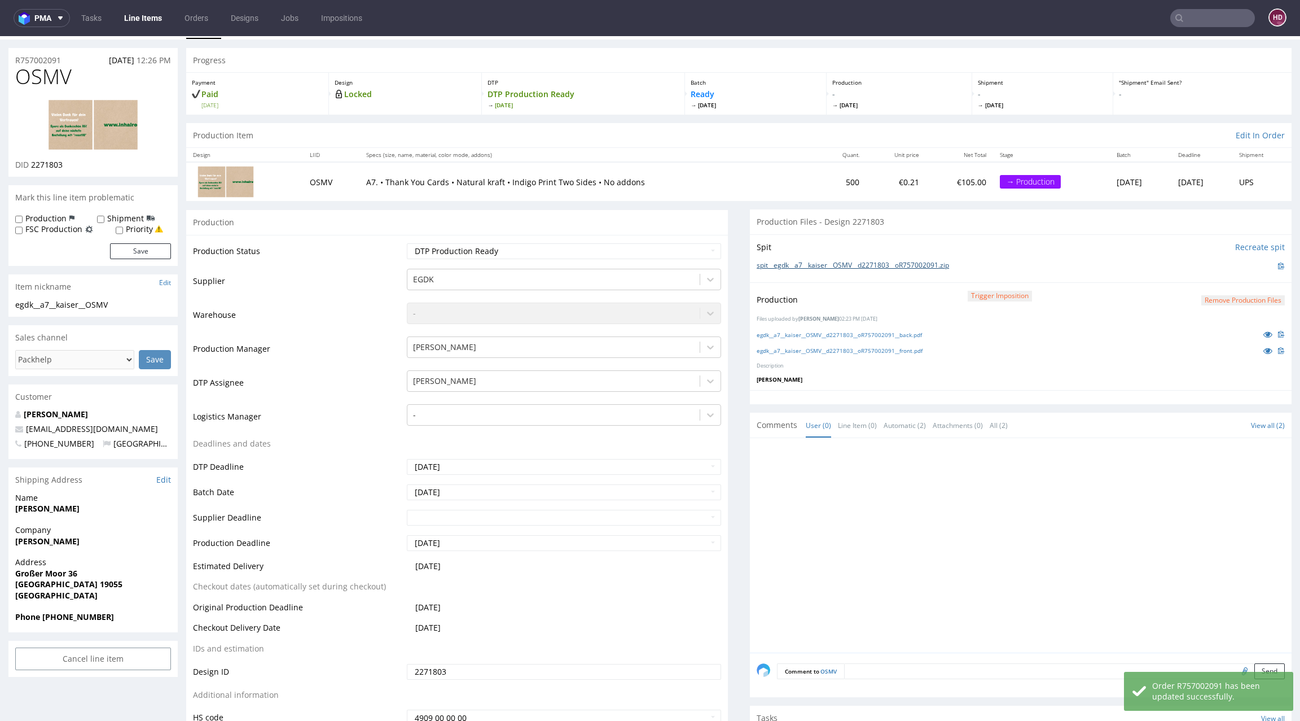
scroll to position [0, 0]
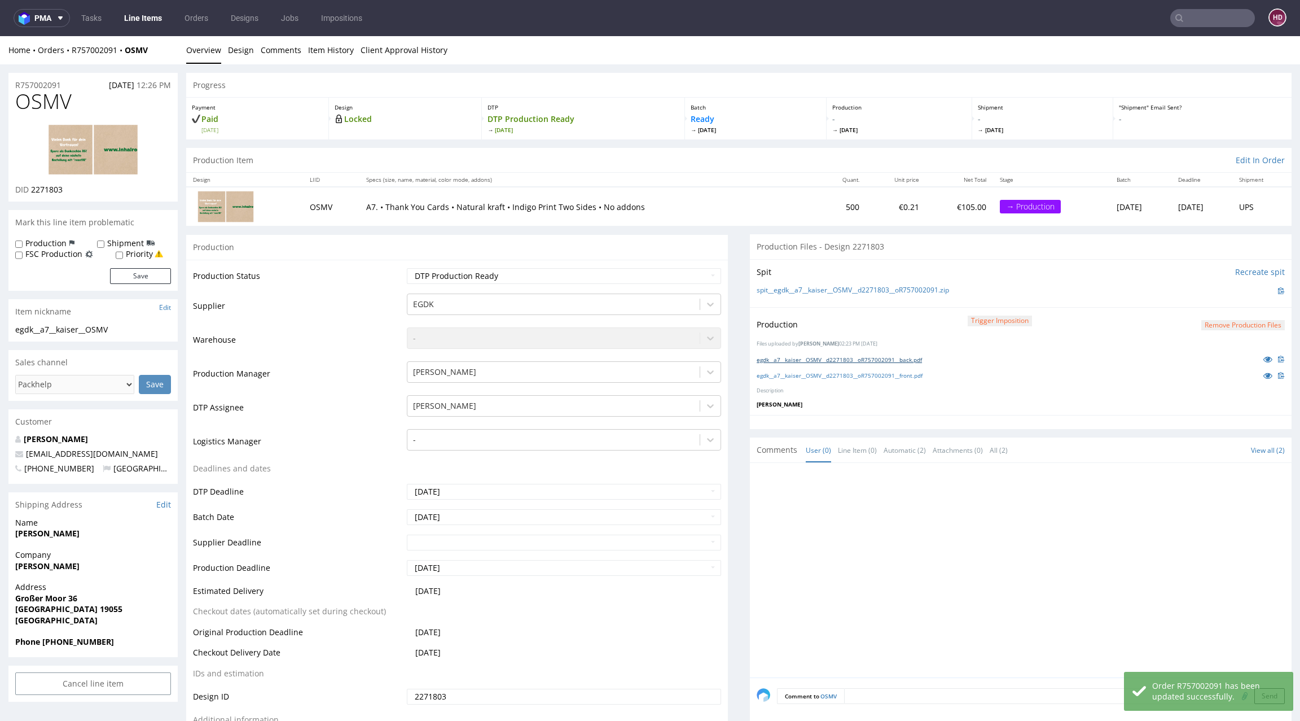
click at [831, 356] on link "egdk__a7__kaiser__OSMV__d2271803__oR757002091__back.pdf" at bounding box center [839, 360] width 165 height 8
click at [895, 370] on div "egdk__a7__kaiser__OSMV__d2271803__oR757002091__front.pdf" at bounding box center [1021, 375] width 528 height 12
click at [893, 375] on link "egdk__a7__kaiser__OSMV__d2271803__oR757002091__front.pdf" at bounding box center [840, 375] width 166 height 8
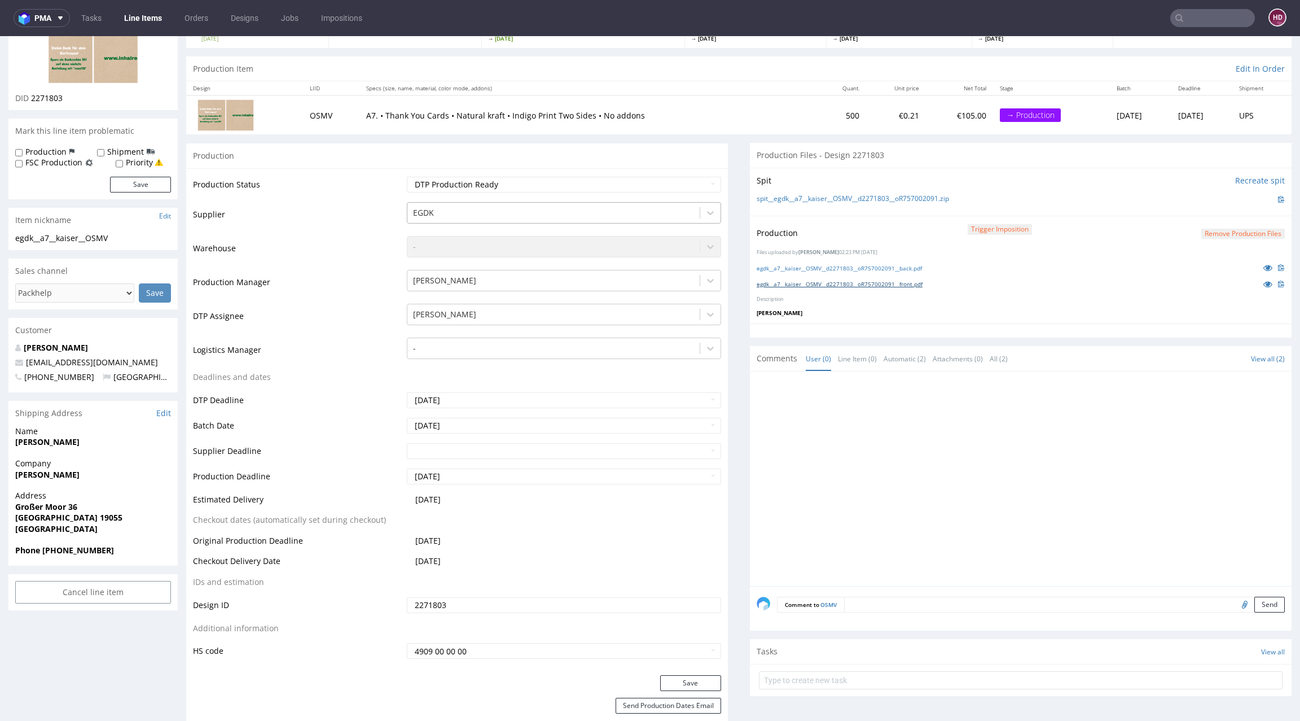
scroll to position [293, 0]
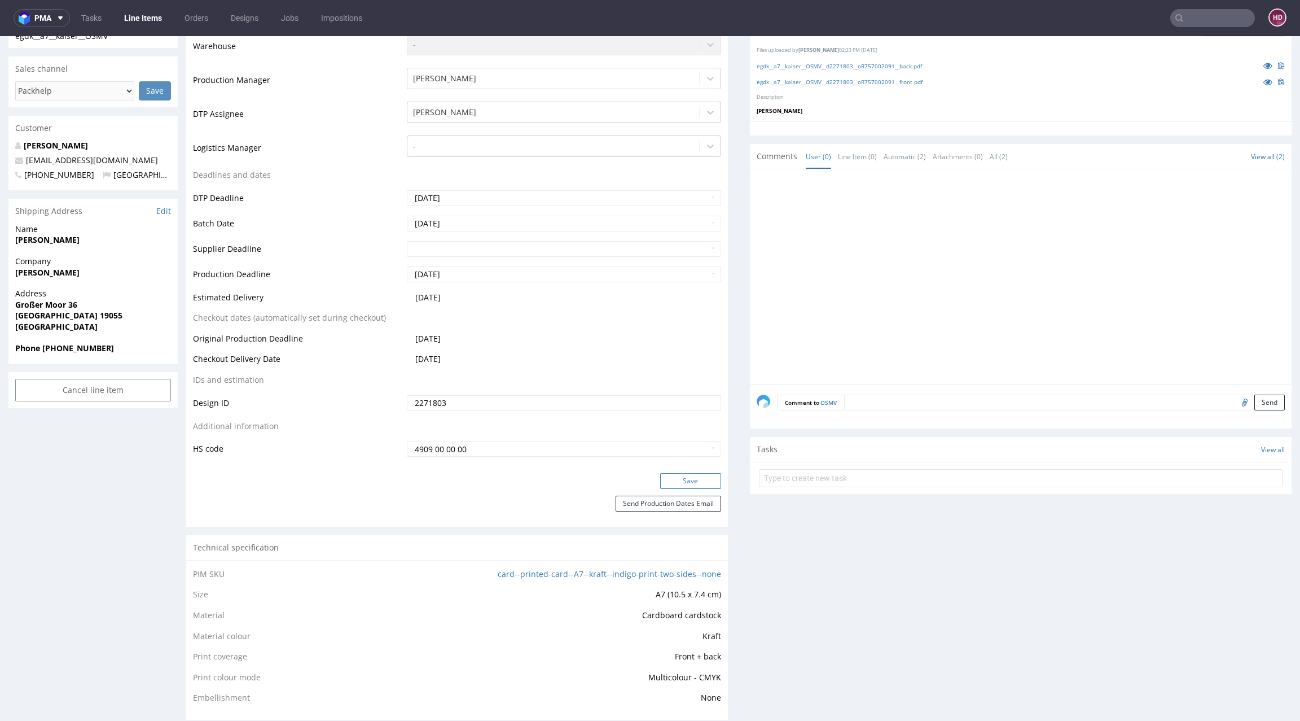
click at [673, 479] on button "Save" at bounding box center [690, 481] width 61 height 16
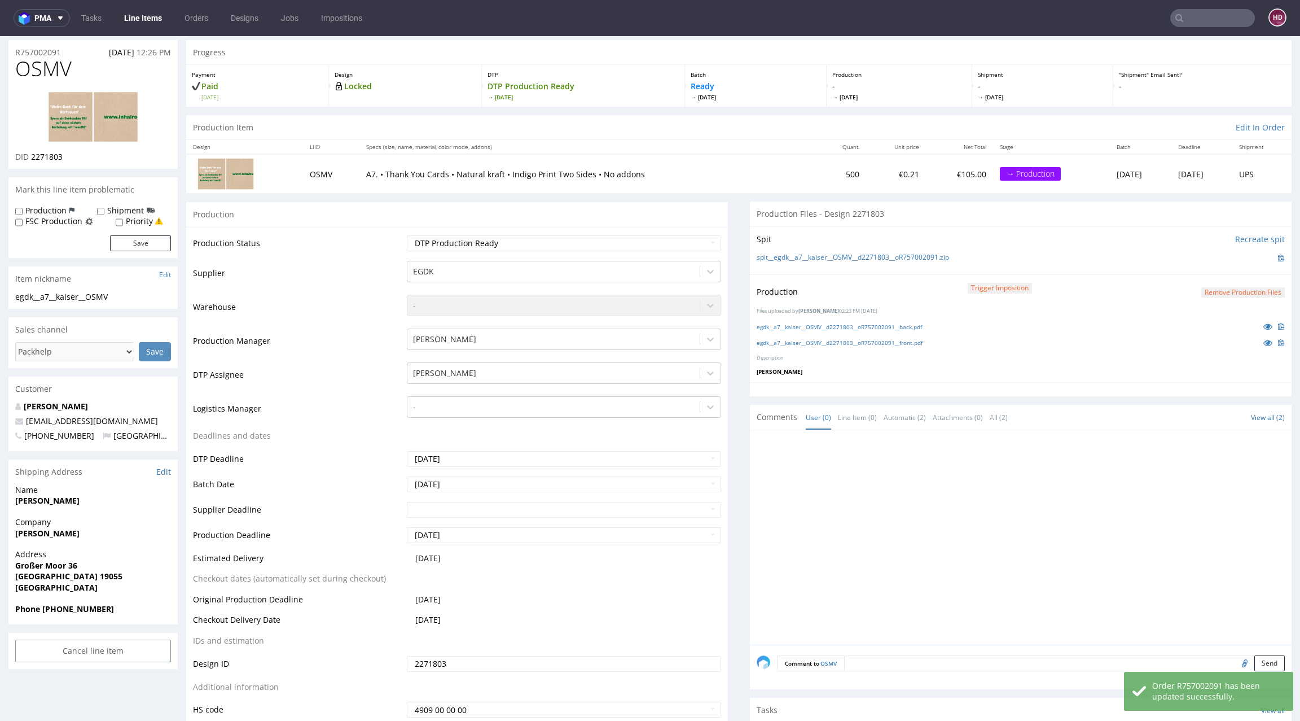
scroll to position [0, 0]
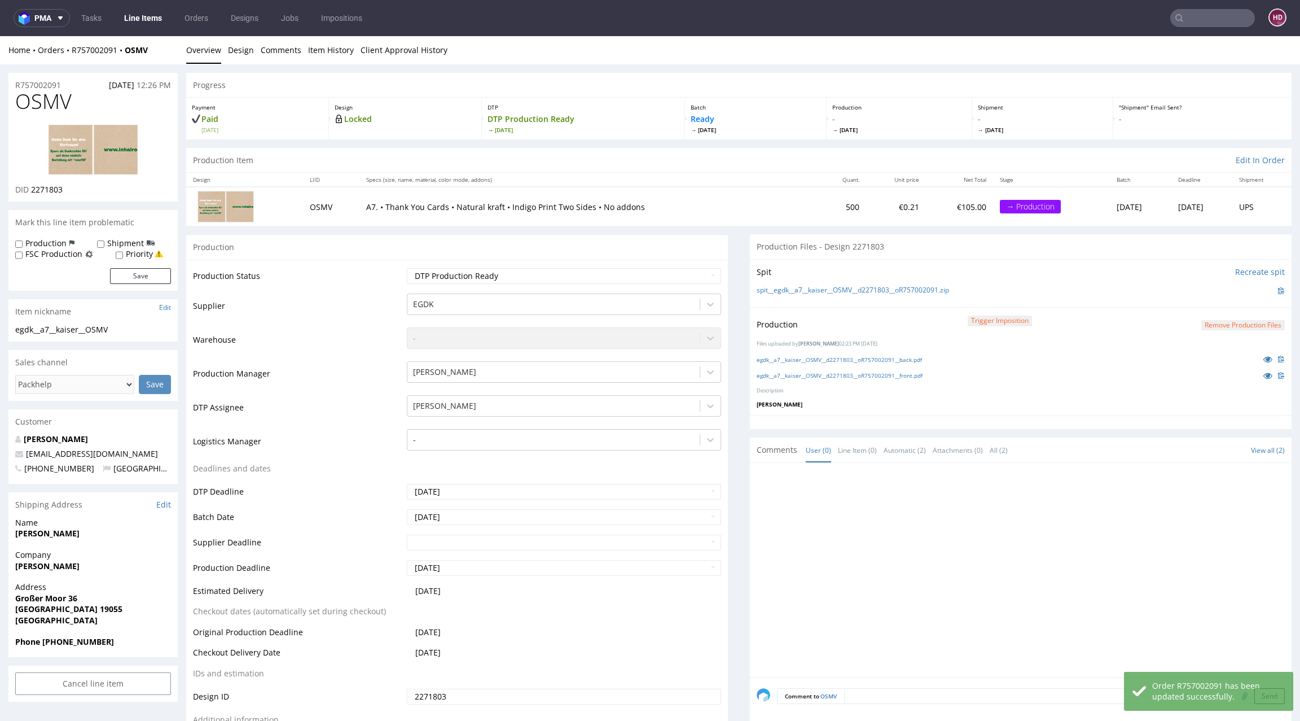
click at [117, 19] on link "Line Items" at bounding box center [142, 18] width 51 height 18
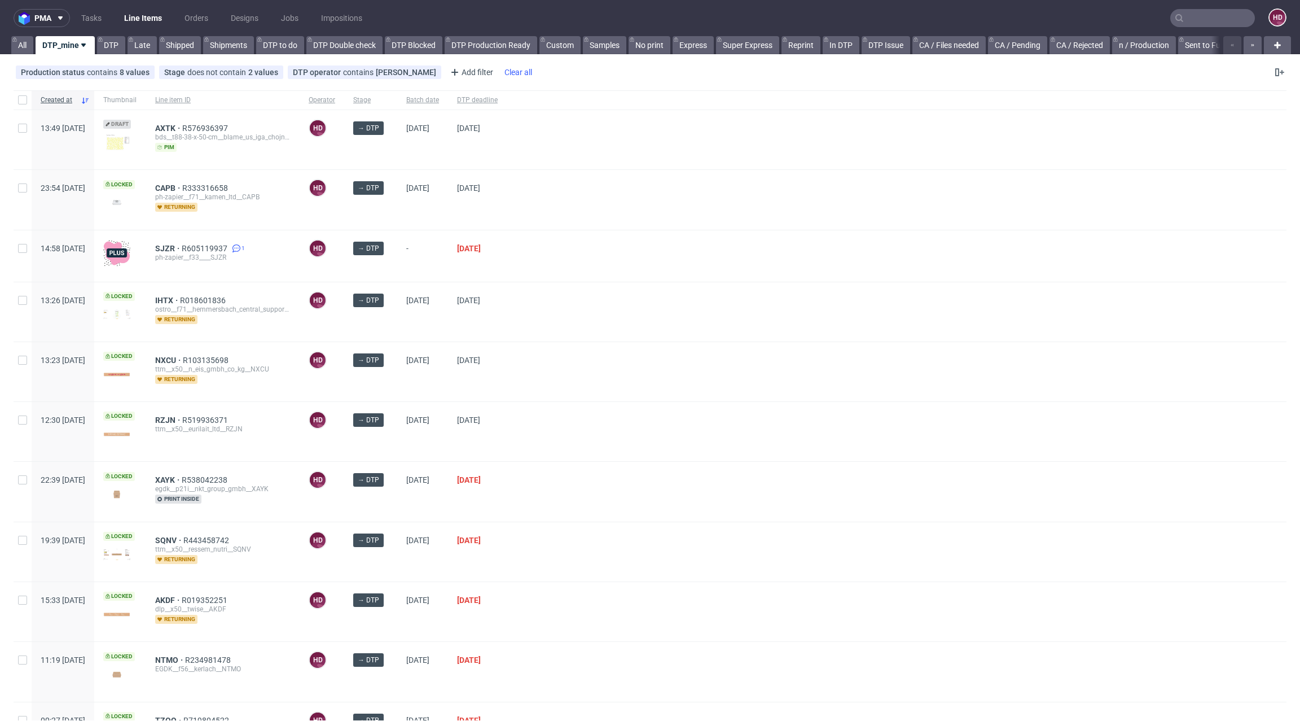
click at [502, 74] on div "Clear all" at bounding box center [518, 72] width 32 height 16
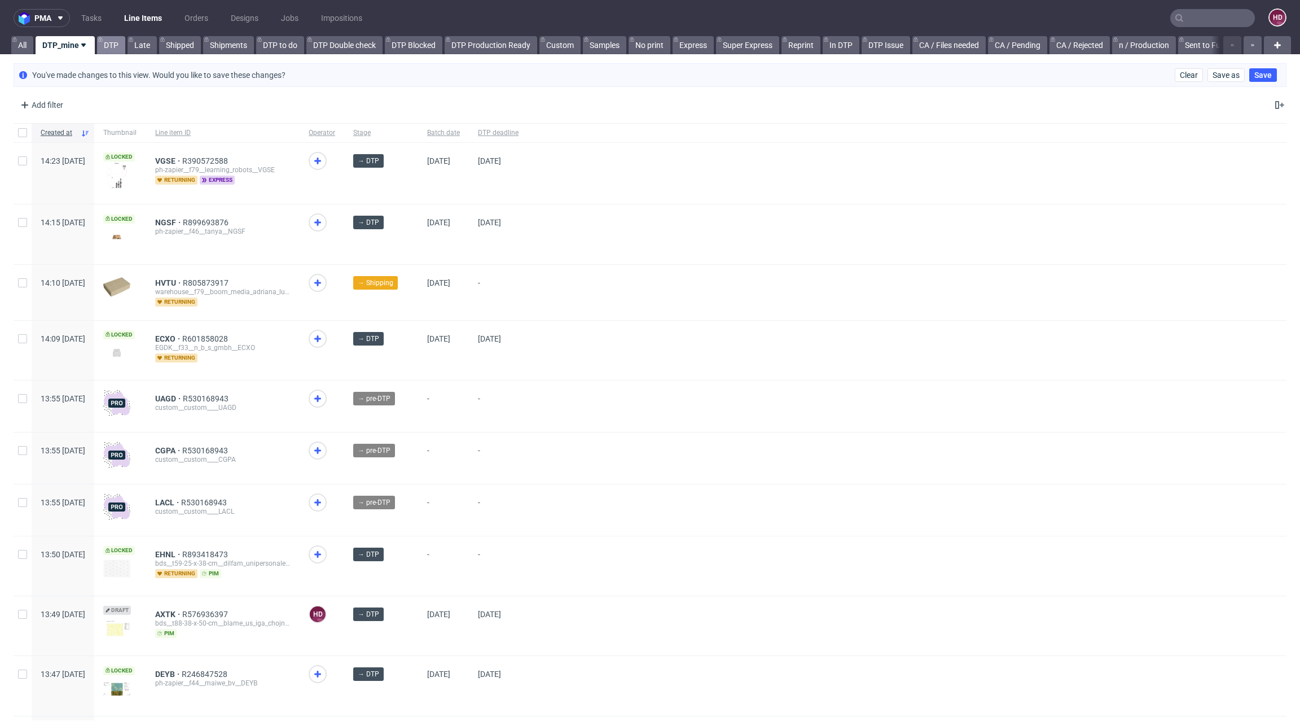
click at [111, 43] on link "DTP" at bounding box center [111, 45] width 28 height 18
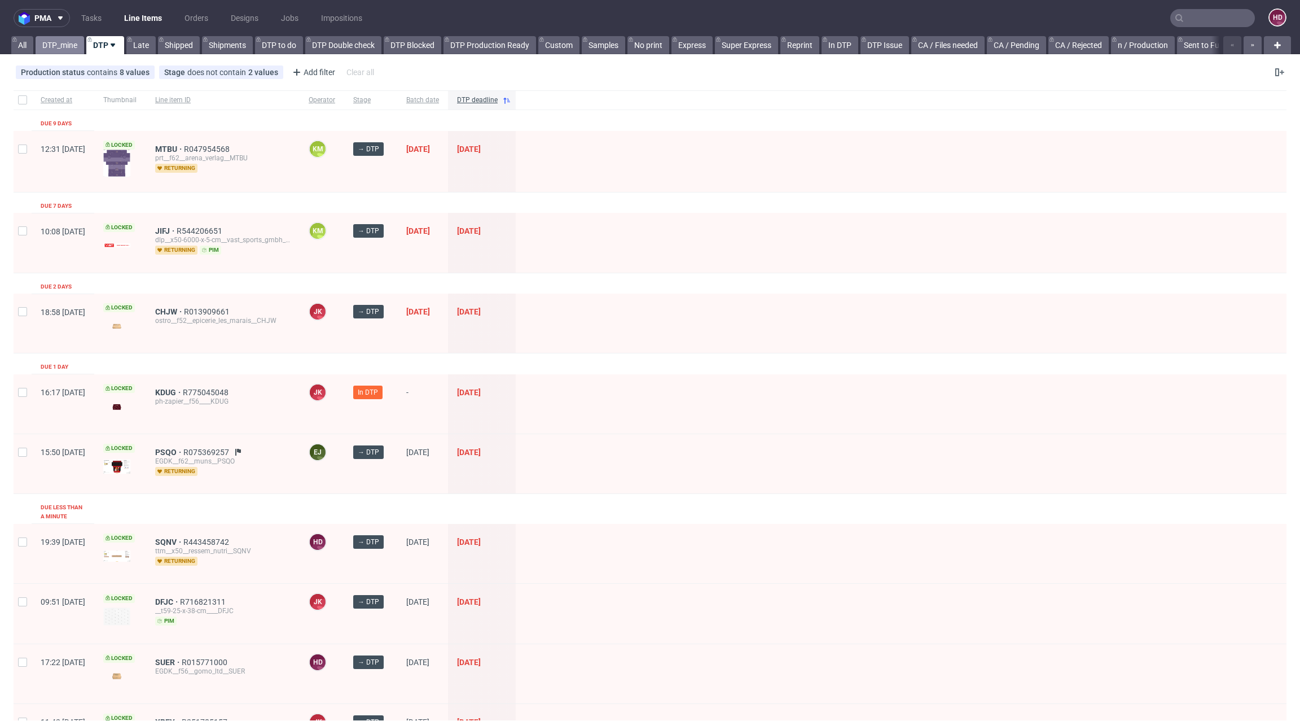
click at [67, 46] on link "DTP_mine" at bounding box center [60, 45] width 49 height 18
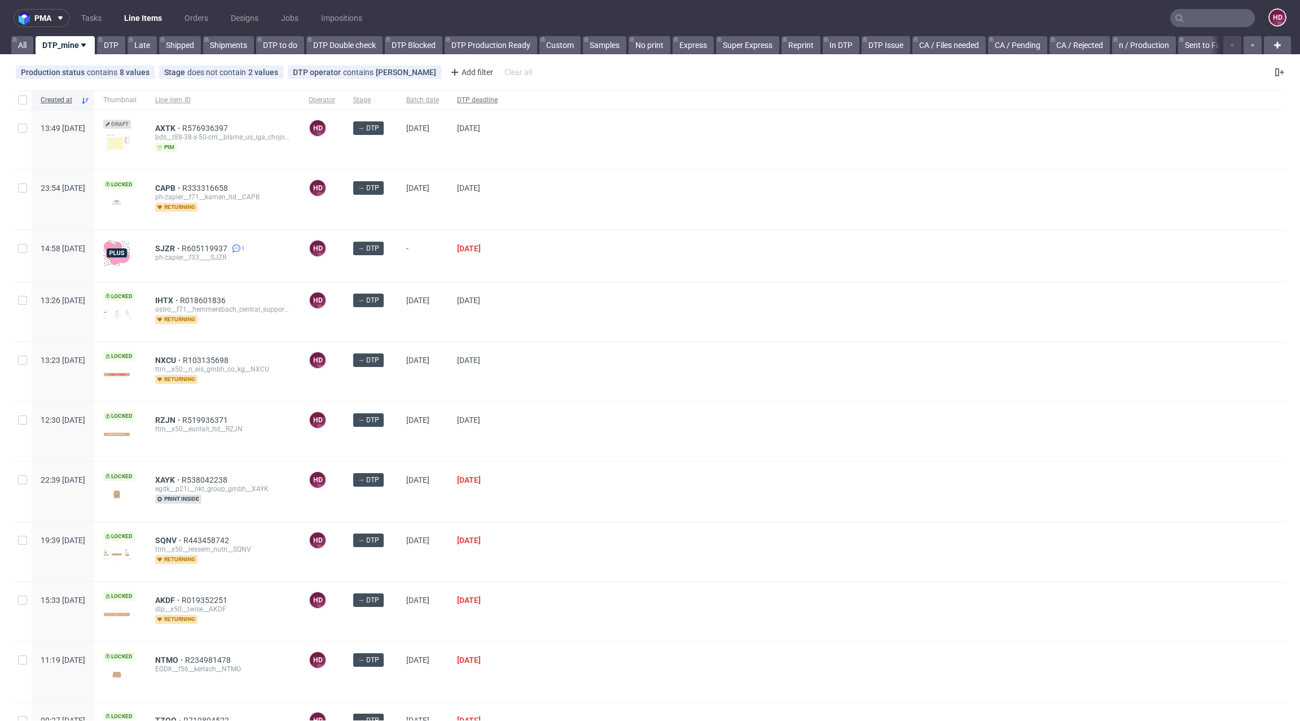
click at [498, 98] on span "DTP deadline" at bounding box center [477, 100] width 41 height 10
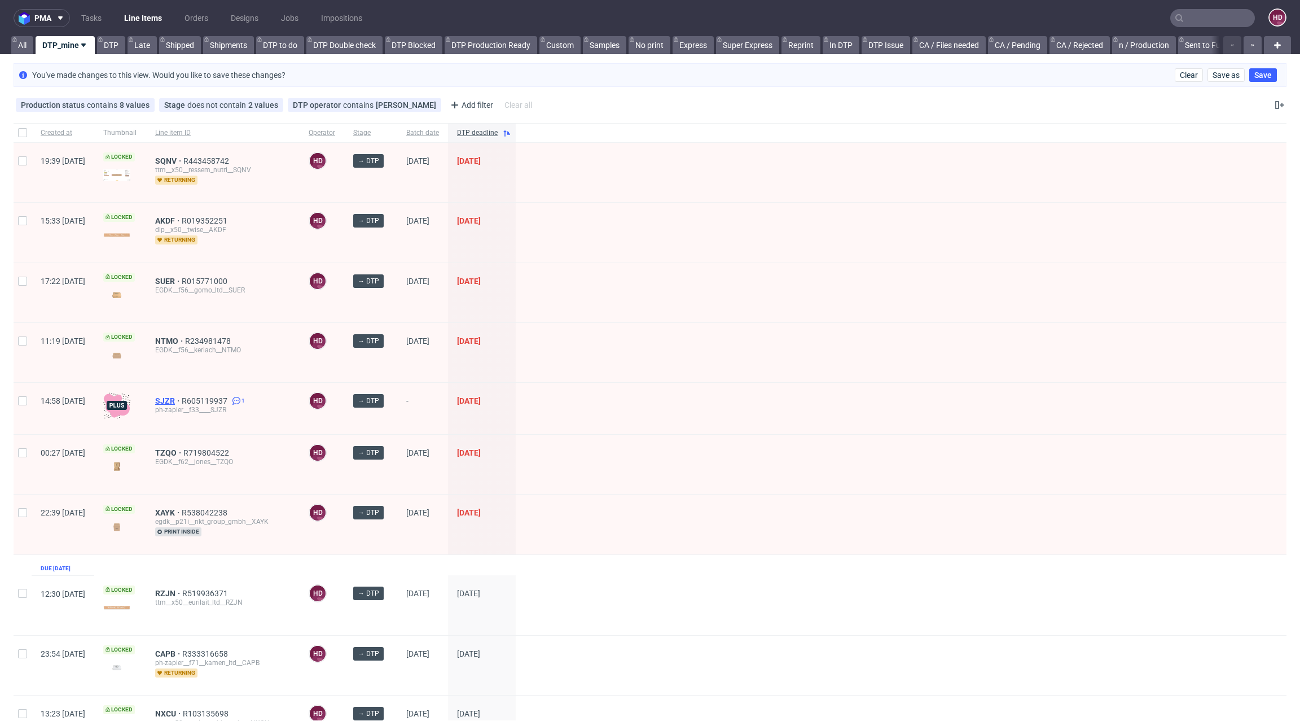
click at [182, 399] on span "SJZR" at bounding box center [168, 400] width 27 height 9
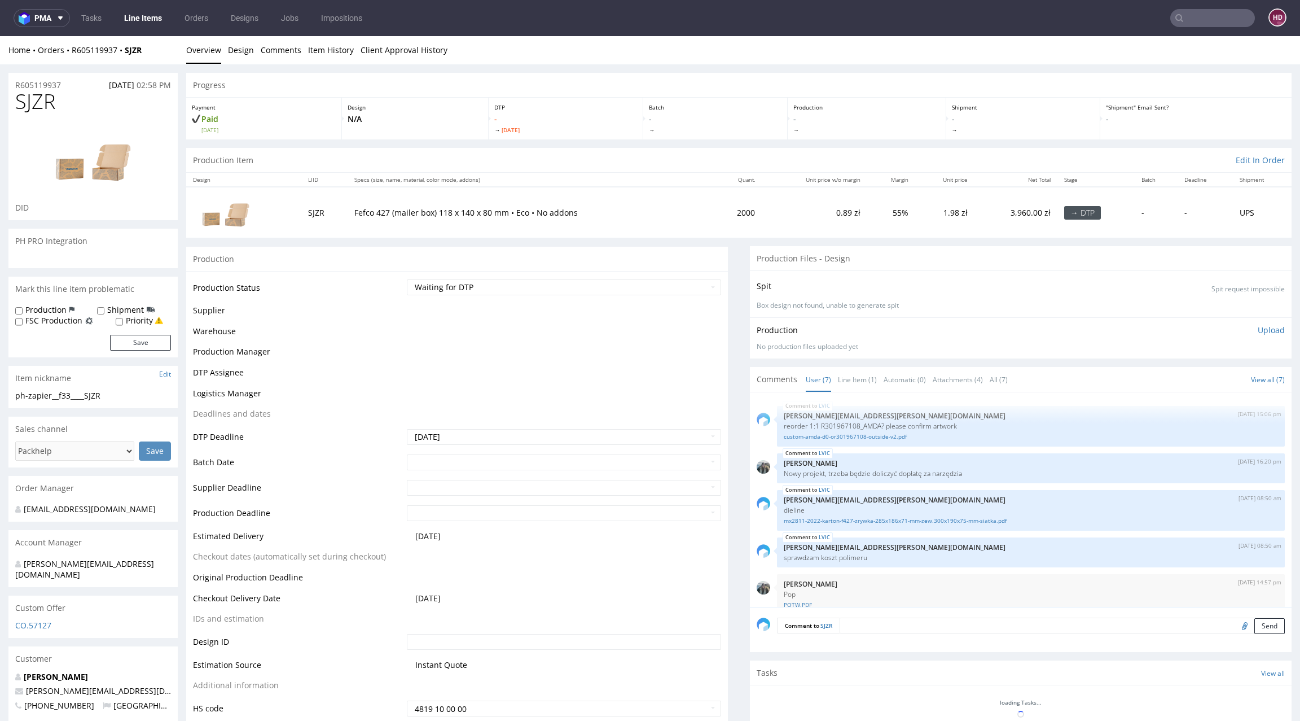
scroll to position [116, 0]
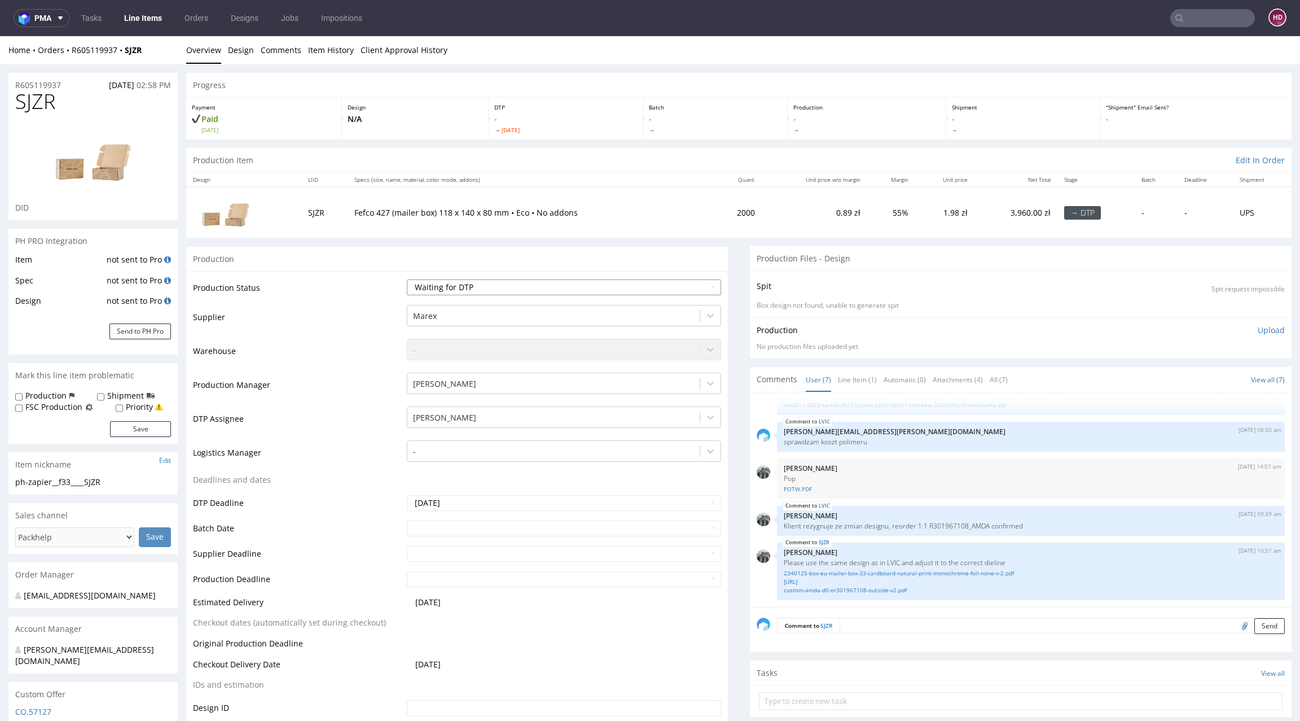
click at [574, 288] on select "Waiting for Artwork Waiting for Diecut Waiting for Mockup Waiting for DTP Waiti…" at bounding box center [564, 287] width 314 height 16
select select "dtp_in_process"
click at [407, 279] on select "Waiting for Artwork Waiting for Diecut Waiting for Mockup Waiting for DTP Waiti…" at bounding box center [564, 287] width 314 height 16
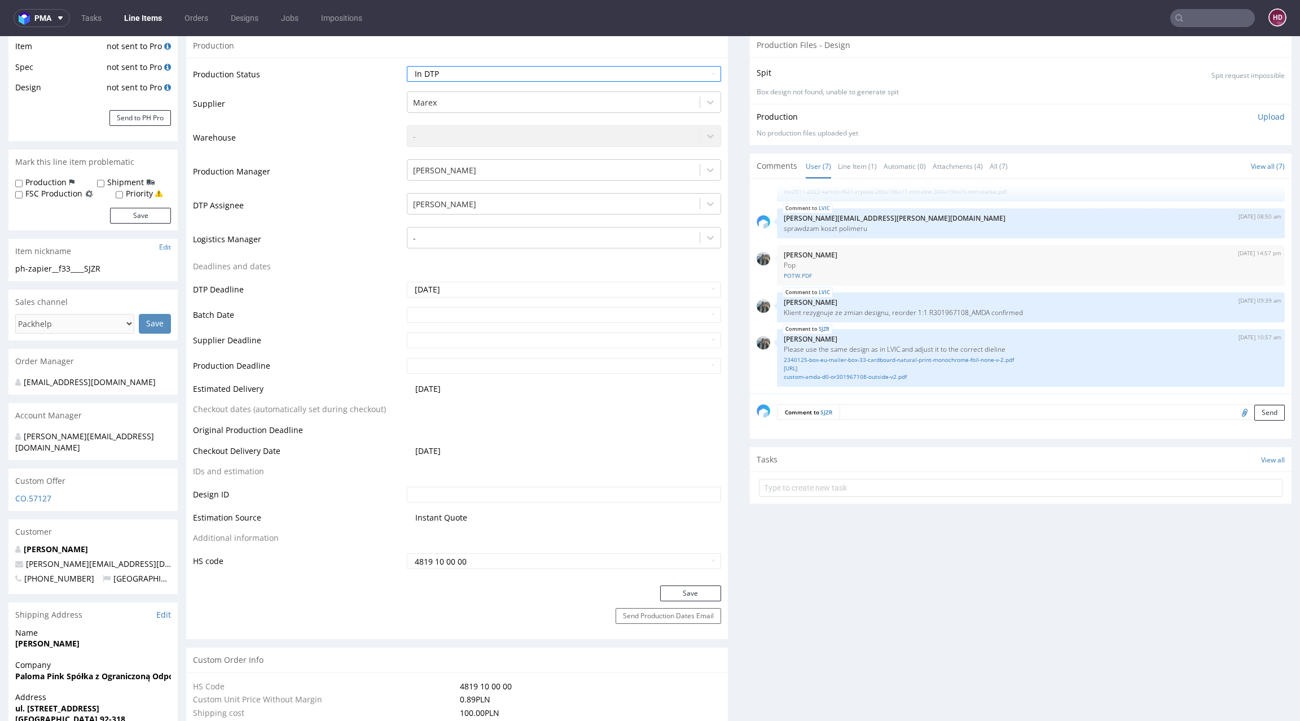
scroll to position [216, 0]
click at [677, 591] on button "Save" at bounding box center [690, 591] width 61 height 16
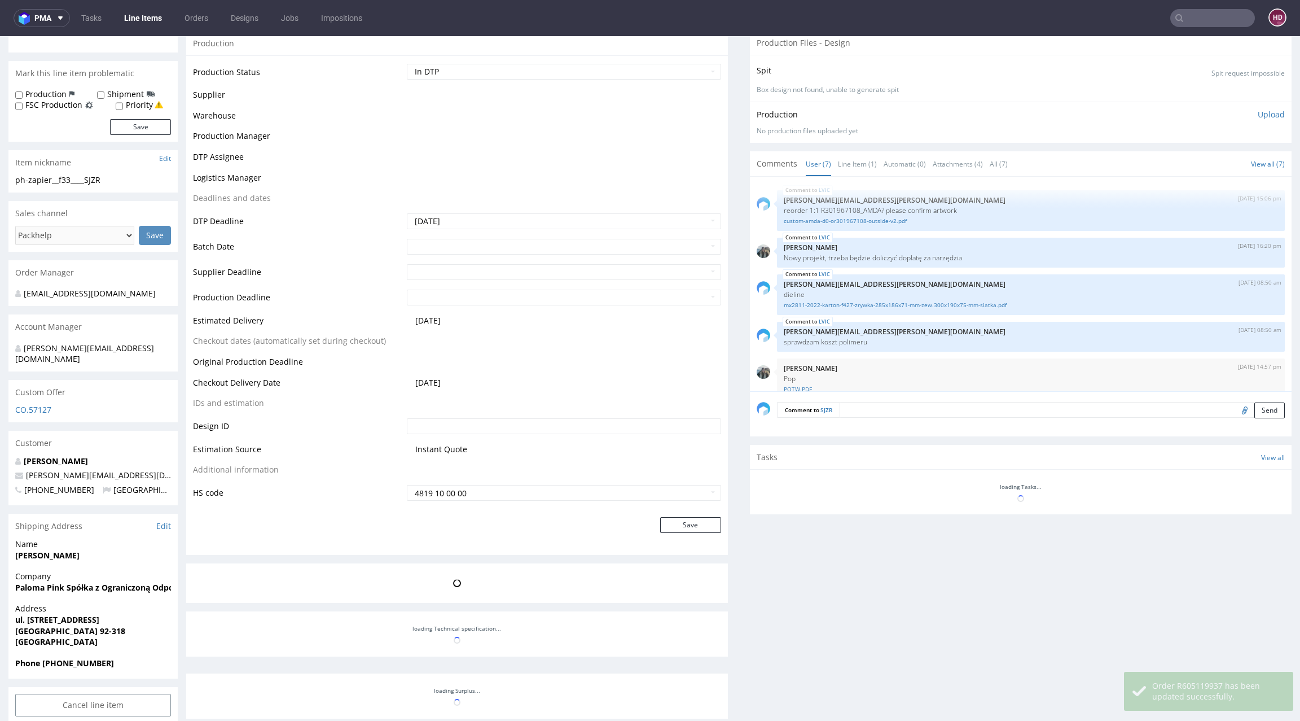
scroll to position [116, 0]
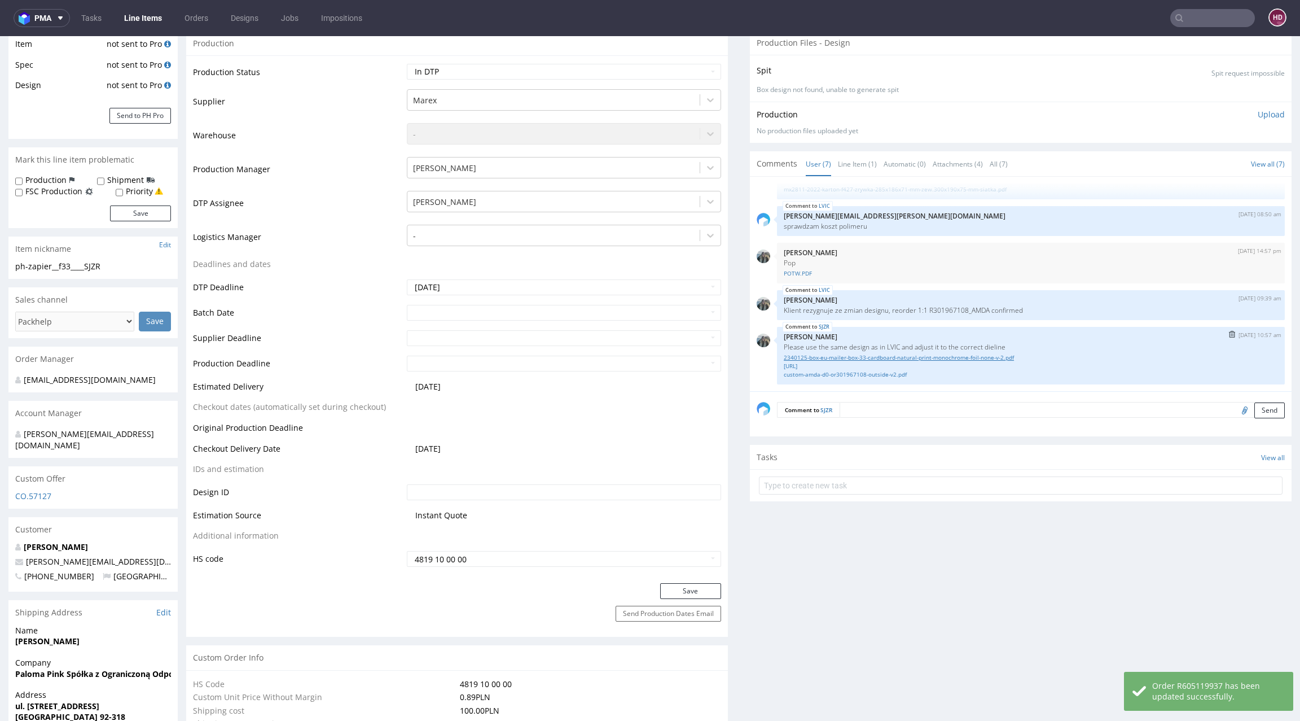
click at [958, 355] on link "2340125-box-eu-mailer-box-33-cardboard-natural-print-monochrome-foil-none-v-2.p…" at bounding box center [1031, 357] width 494 height 8
click at [909, 362] on link "[URL]" at bounding box center [1031, 366] width 494 height 8
click at [1039, 62] on div "Spit Spit request impossible" at bounding box center [1021, 70] width 528 height 16
click at [910, 371] on link "custom-amda-d0-or301967108-outside-v2.pdf" at bounding box center [1031, 374] width 494 height 8
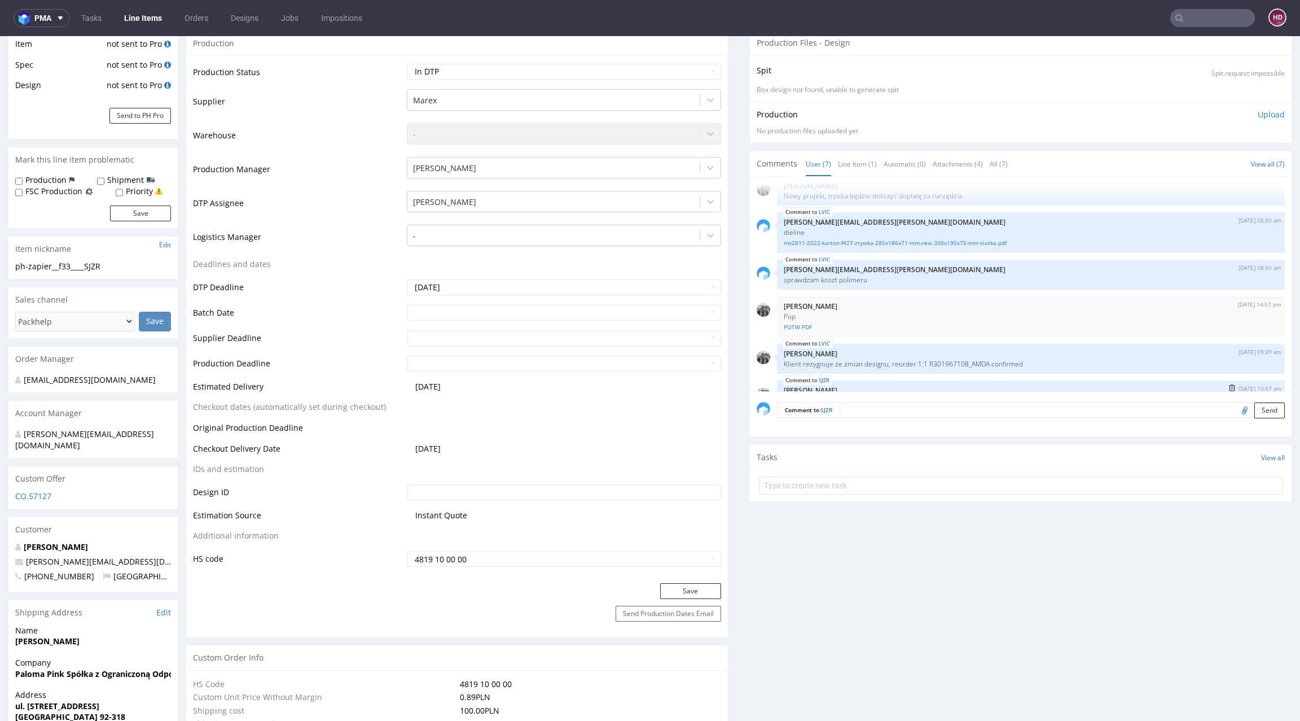
scroll to position [5, 0]
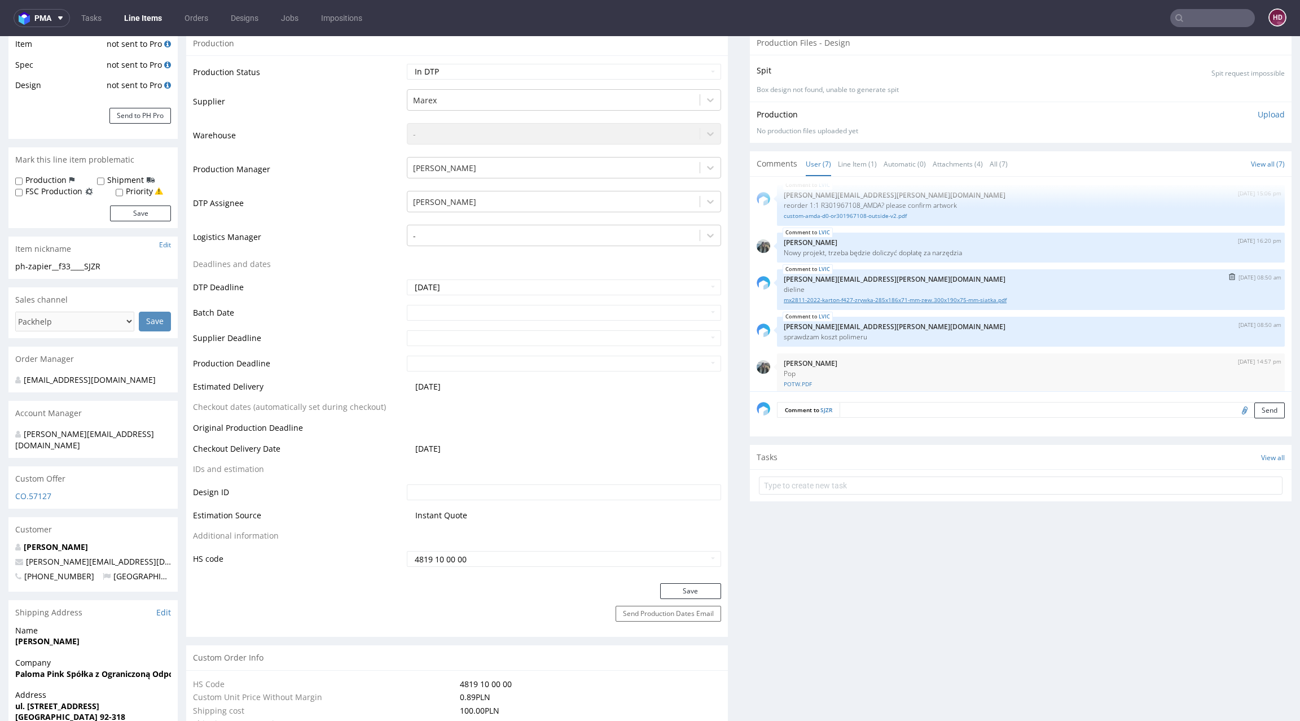
click at [976, 300] on link "mx2811-2022-karton-f427-zrywka-285x186x71-mm-zew.300x190x75-mm-siatka.pdf" at bounding box center [1031, 300] width 494 height 8
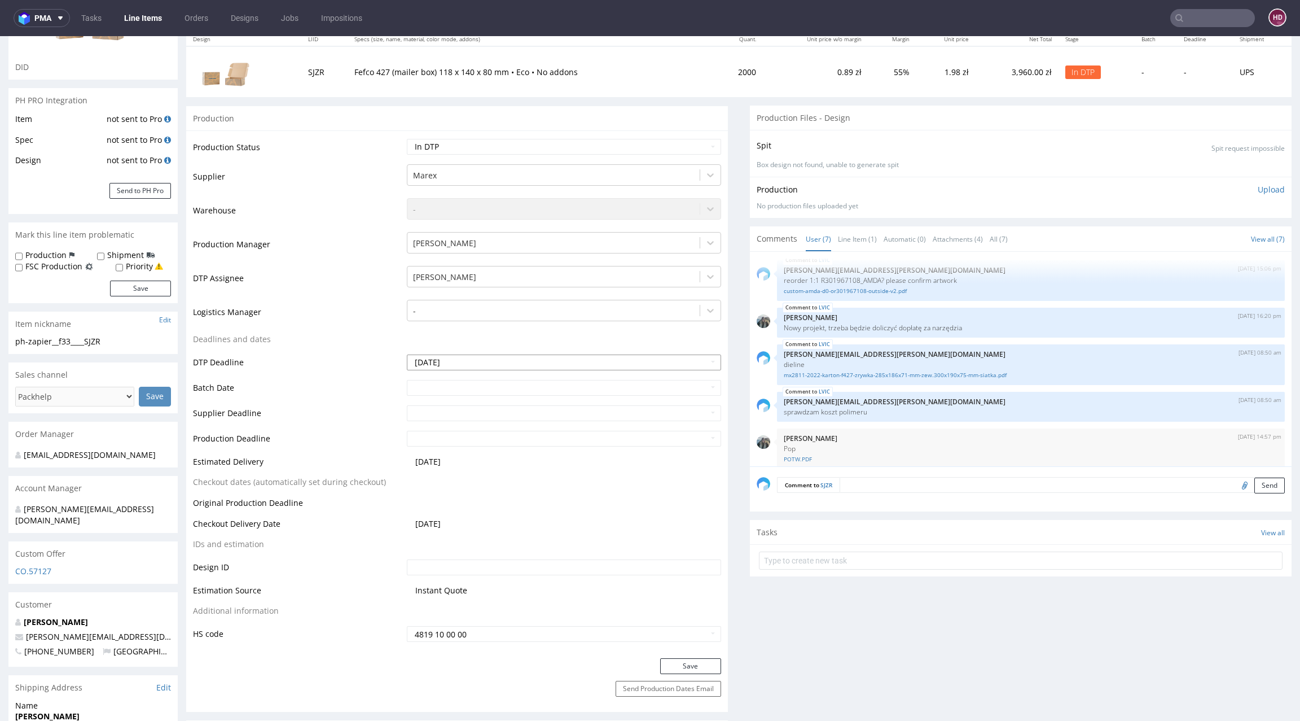
scroll to position [138, 0]
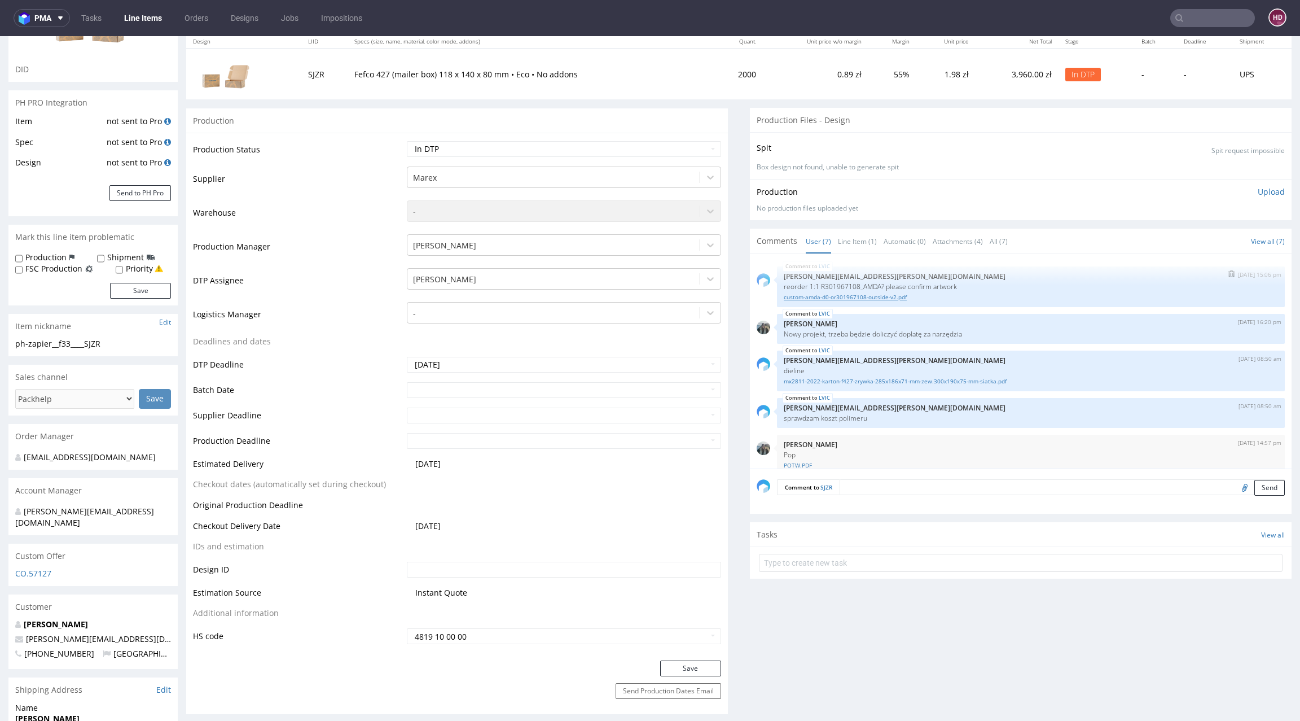
scroll to position [0, 0]
click at [968, 296] on link "custom-amda-d0-or301967108-outside-v2.pdf" at bounding box center [1031, 298] width 494 height 8
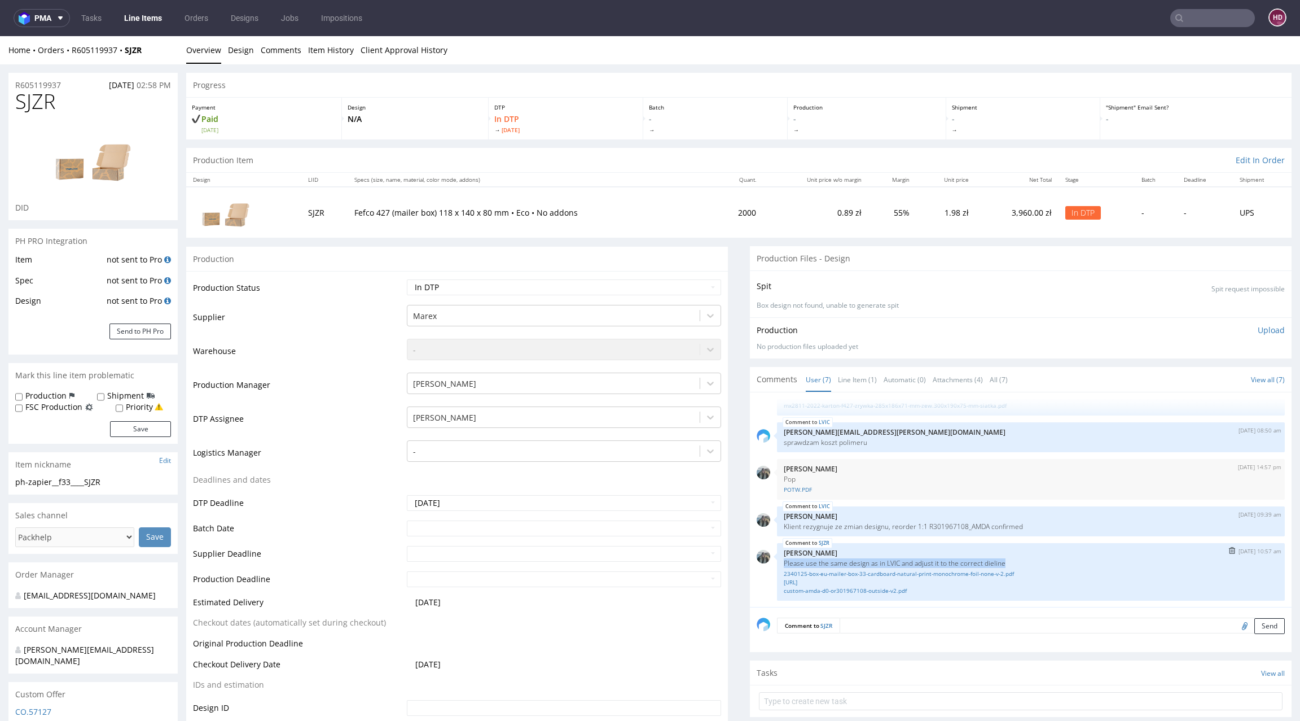
drag, startPoint x: 1042, startPoint y: 560, endPoint x: 769, endPoint y: 565, distance: 273.2
click at [777, 565] on div "SJZR 10th Oct 25 | 10:57 am Zeniuk Magdalena Please use the same design as in L…" at bounding box center [1031, 572] width 508 height 58
copy p "Please use the same design as in LVIC and adjust it to the correct dieline"
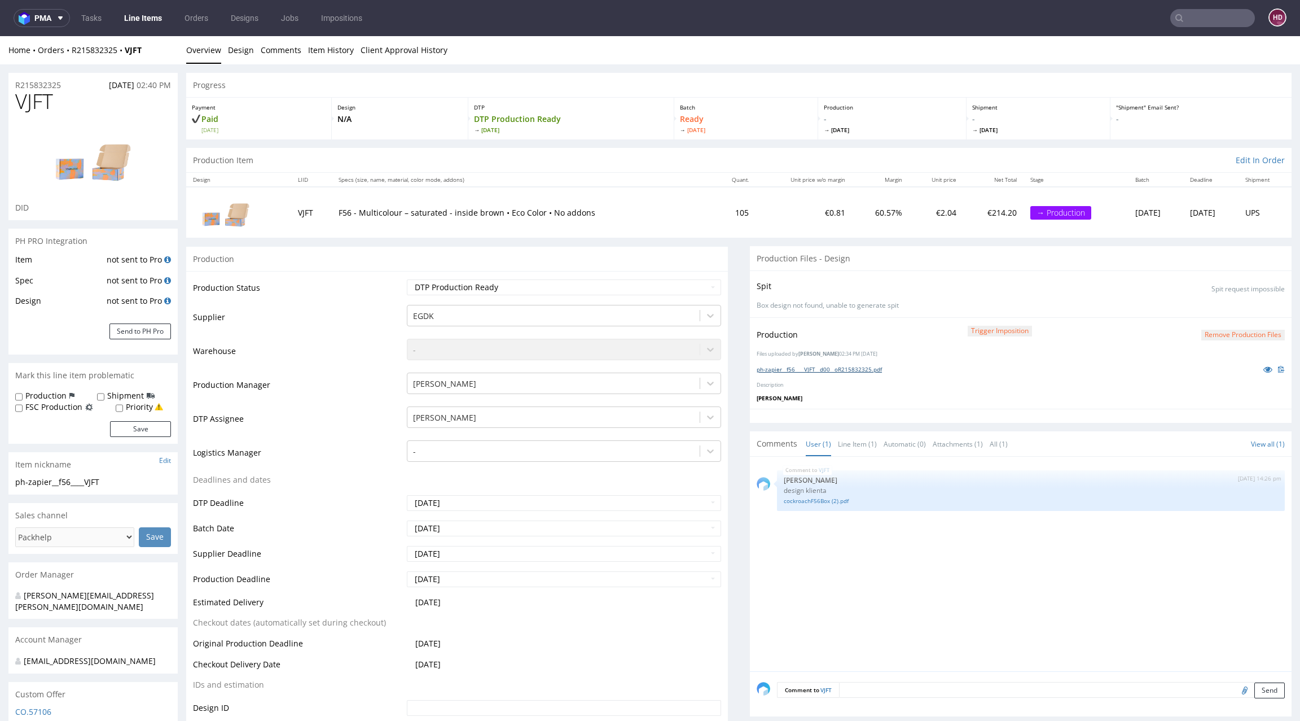
click at [850, 367] on link "ph-zapier__f56____VJFT__d00__oR215832325.pdf" at bounding box center [819, 369] width 125 height 8
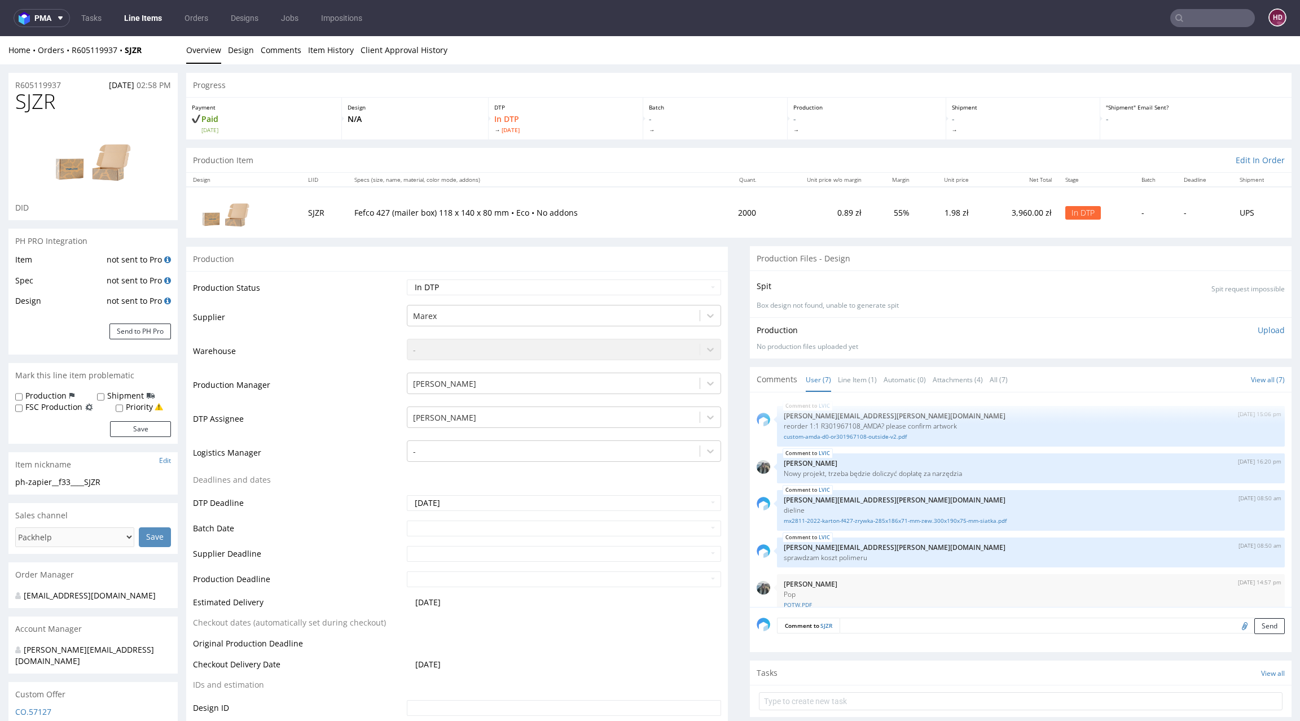
scroll to position [115, 0]
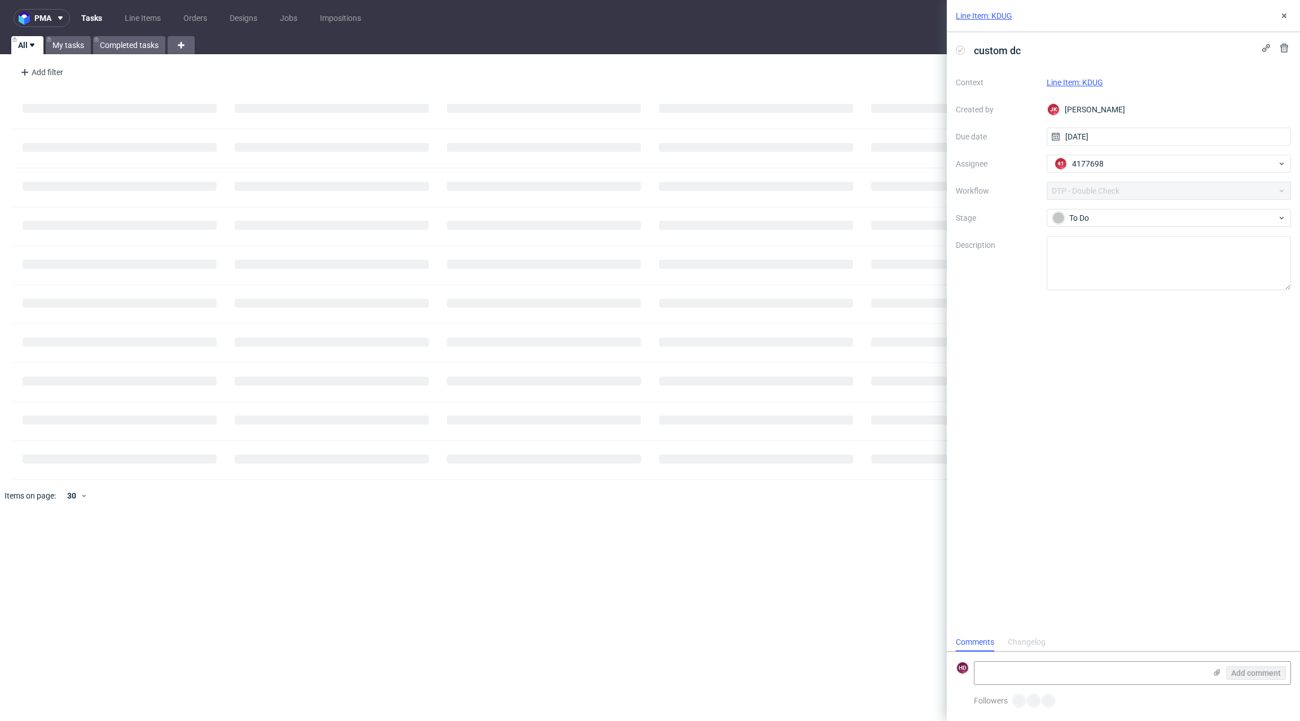
scroll to position [9, 0]
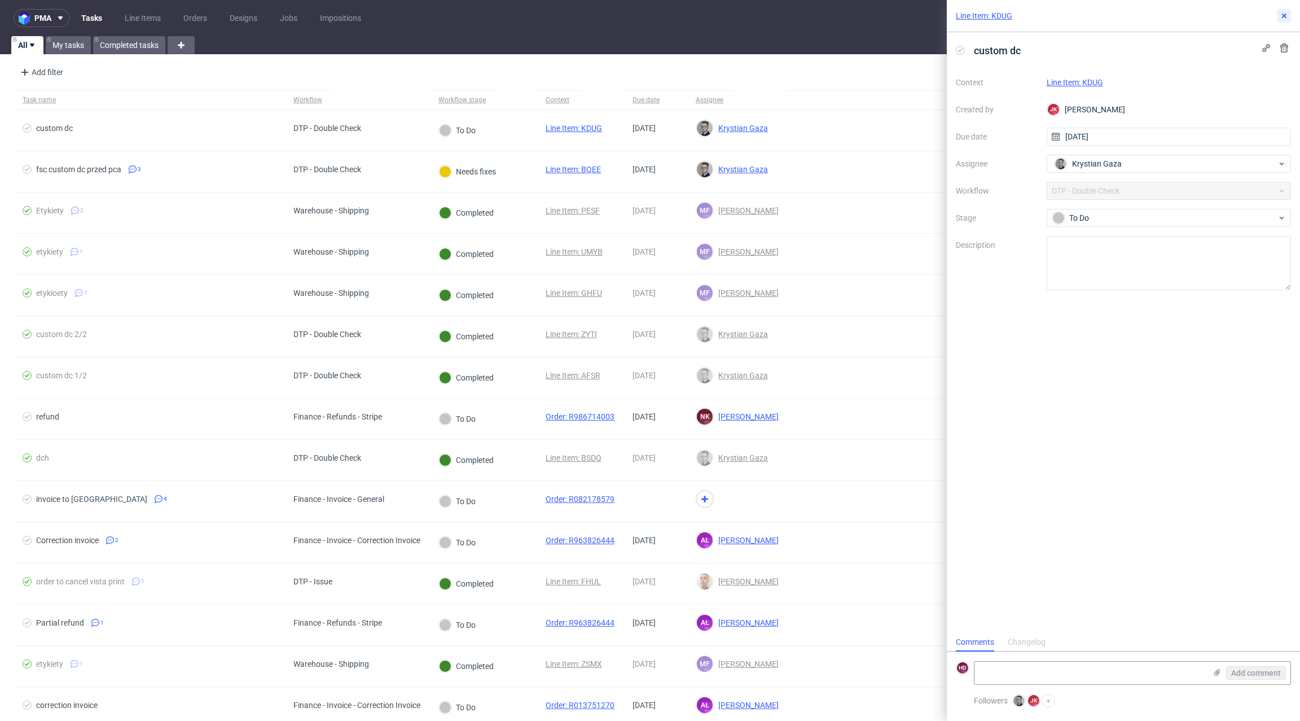
click at [1282, 13] on icon at bounding box center [1284, 15] width 9 height 9
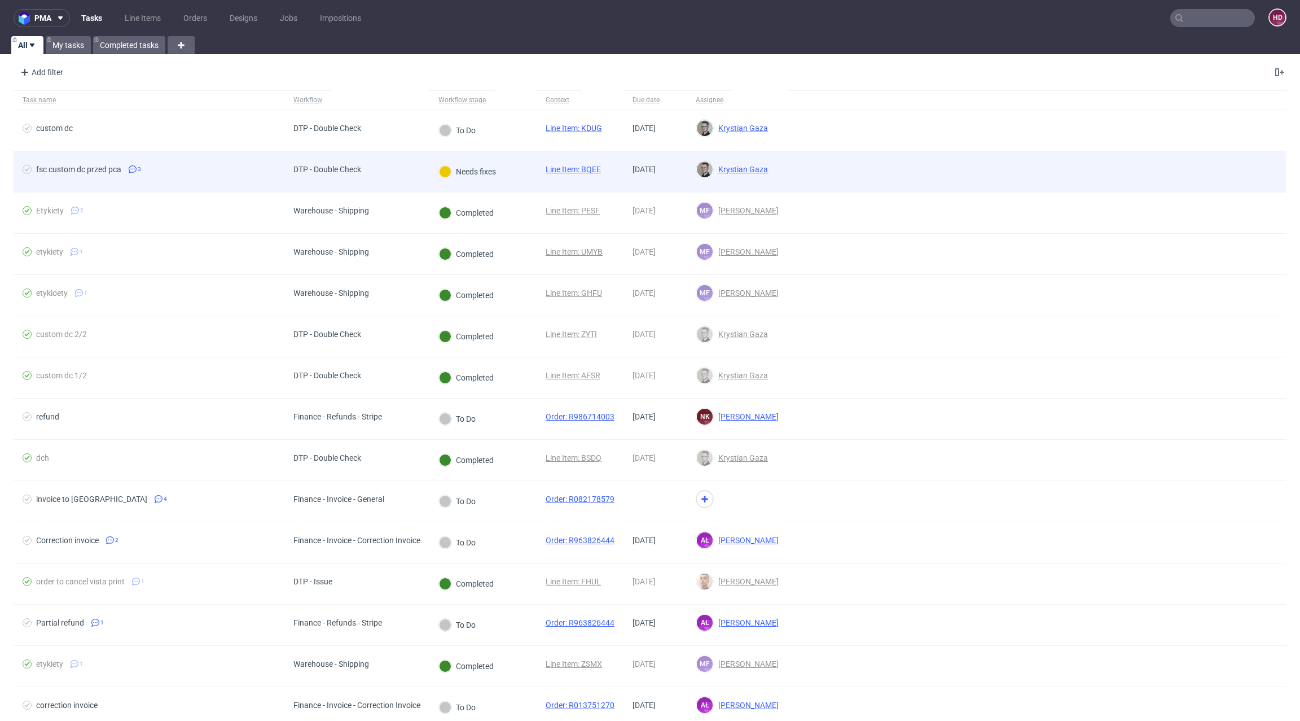
click at [179, 184] on div "fsc custom dc przed pca 3" at bounding box center [149, 171] width 271 height 41
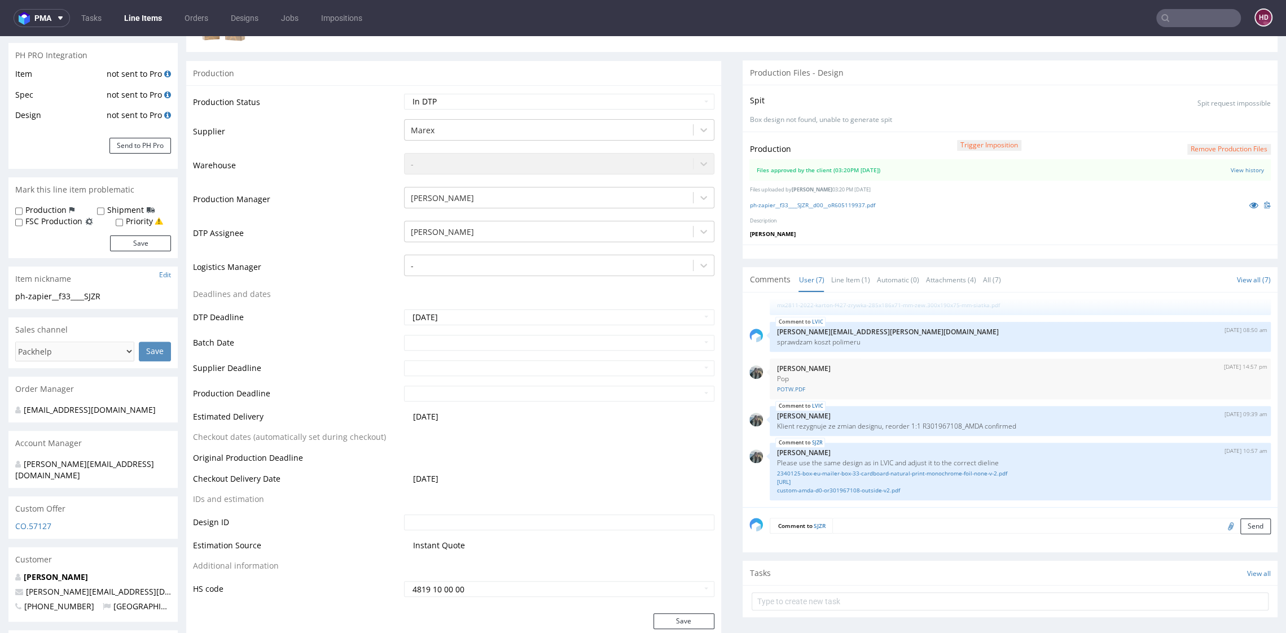
scroll to position [186, 0]
click at [856, 600] on input "text" at bounding box center [1010, 600] width 517 height 18
type input "dc pilne"
click at [1055, 590] on div "dc pilne Set due date" at bounding box center [1010, 596] width 517 height 23
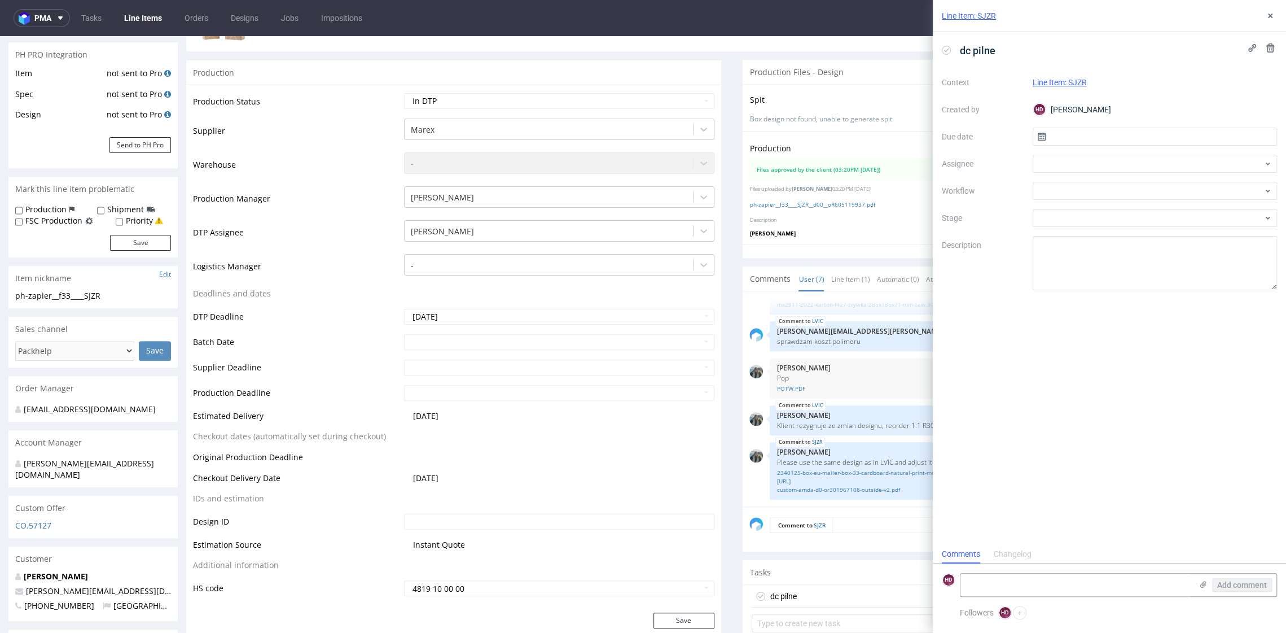
scroll to position [9, 0]
click at [1141, 137] on input "text" at bounding box center [1155, 137] width 245 height 18
click at [1192, 229] on span "10" at bounding box center [1190, 230] width 9 height 11
type input "[DATE]"
click at [1081, 189] on div at bounding box center [1155, 191] width 245 height 18
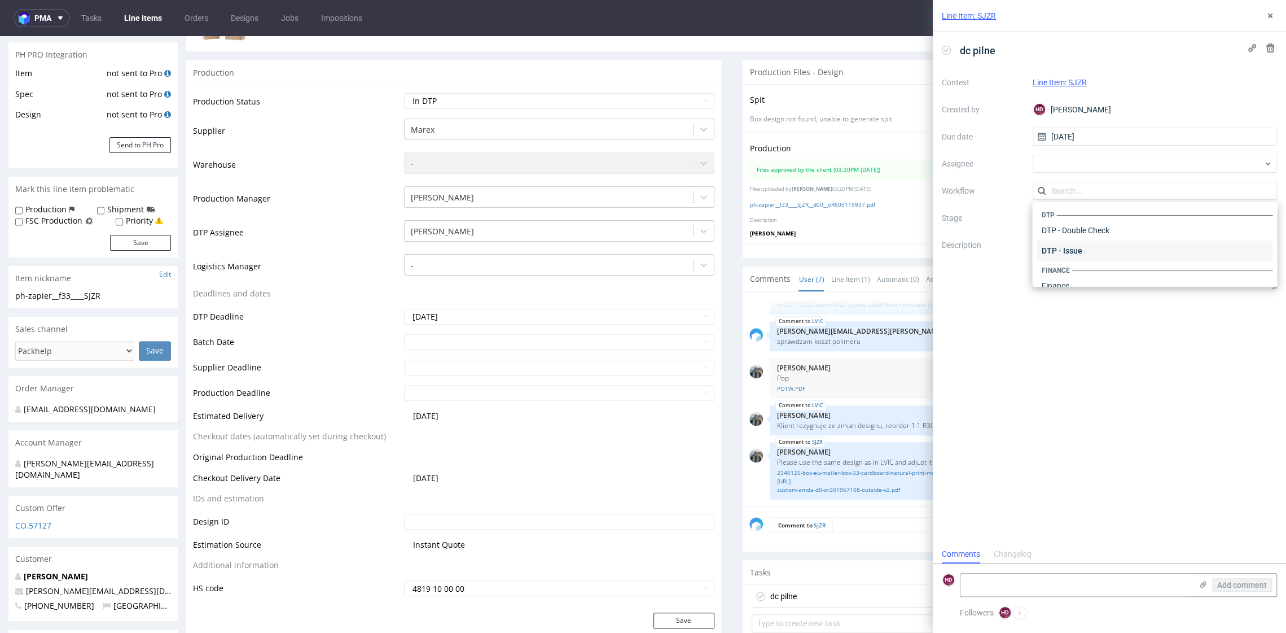
scroll to position [0, 0]
click at [1090, 231] on div "DTP - Double Check" at bounding box center [1155, 231] width 236 height 20
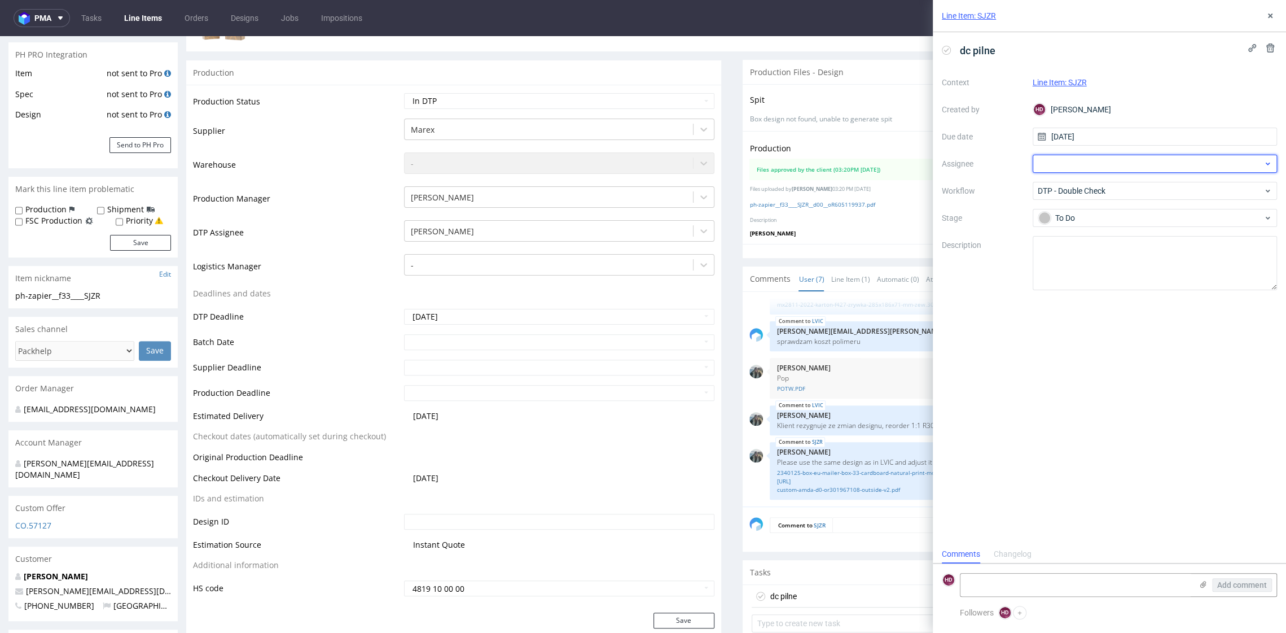
click at [1063, 157] on div at bounding box center [1155, 164] width 245 height 18
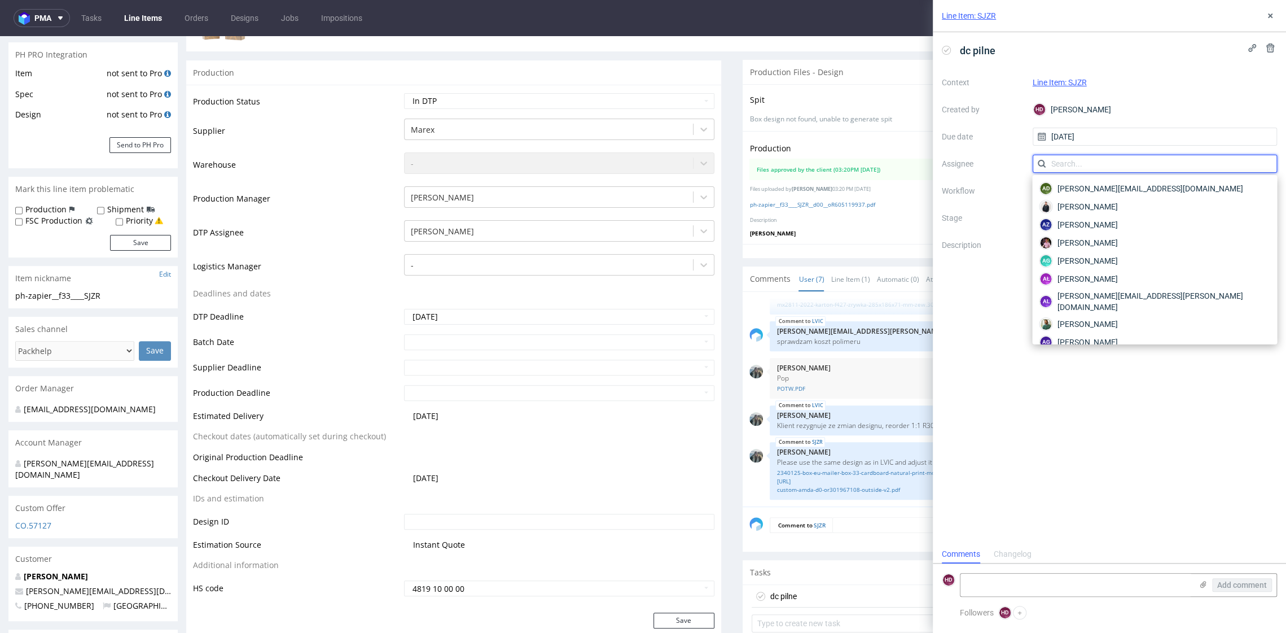
type input "f"
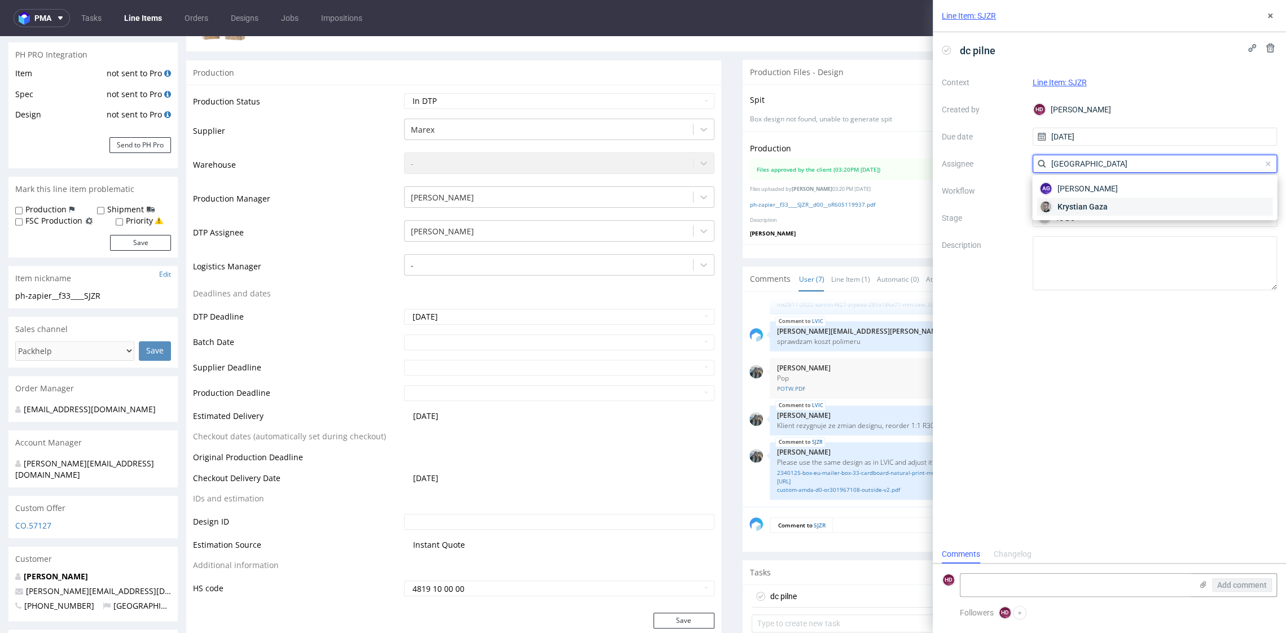
type input "gaza"
click at [1087, 208] on span "Krystian Gaza" at bounding box center [1082, 206] width 50 height 11
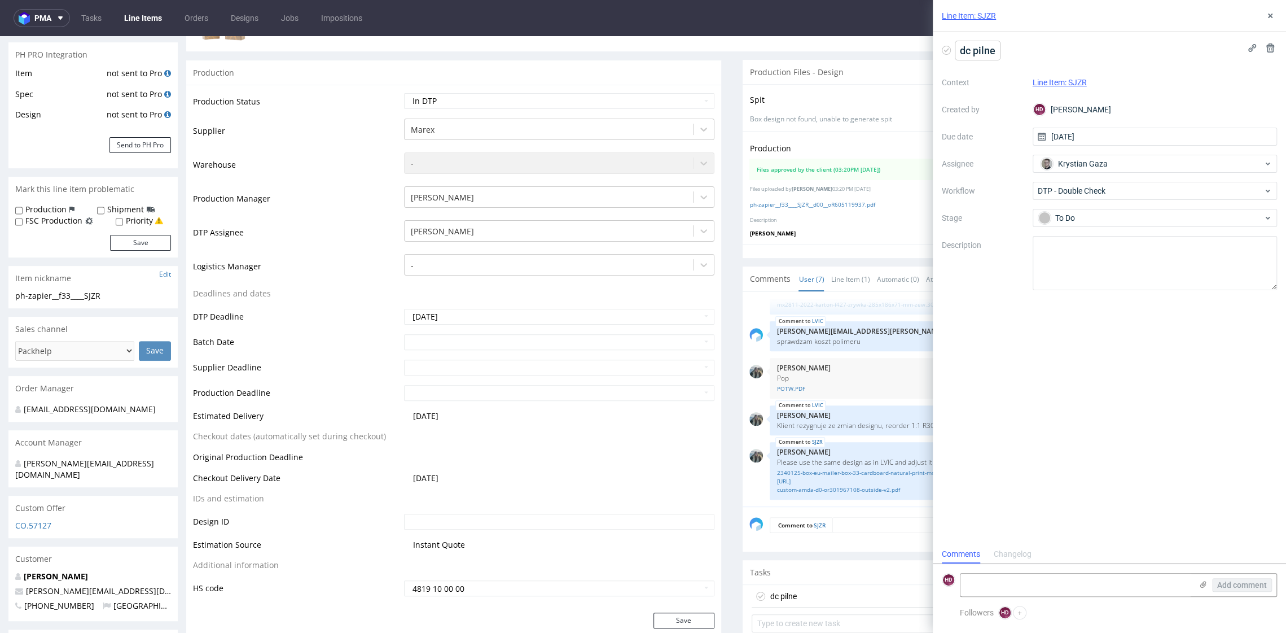
drag, startPoint x: 970, startPoint y: 50, endPoint x: 978, endPoint y: 58, distance: 11.6
click at [970, 50] on span "dc pilne" at bounding box center [977, 50] width 45 height 19
click at [1269, 19] on icon at bounding box center [1270, 15] width 9 height 9
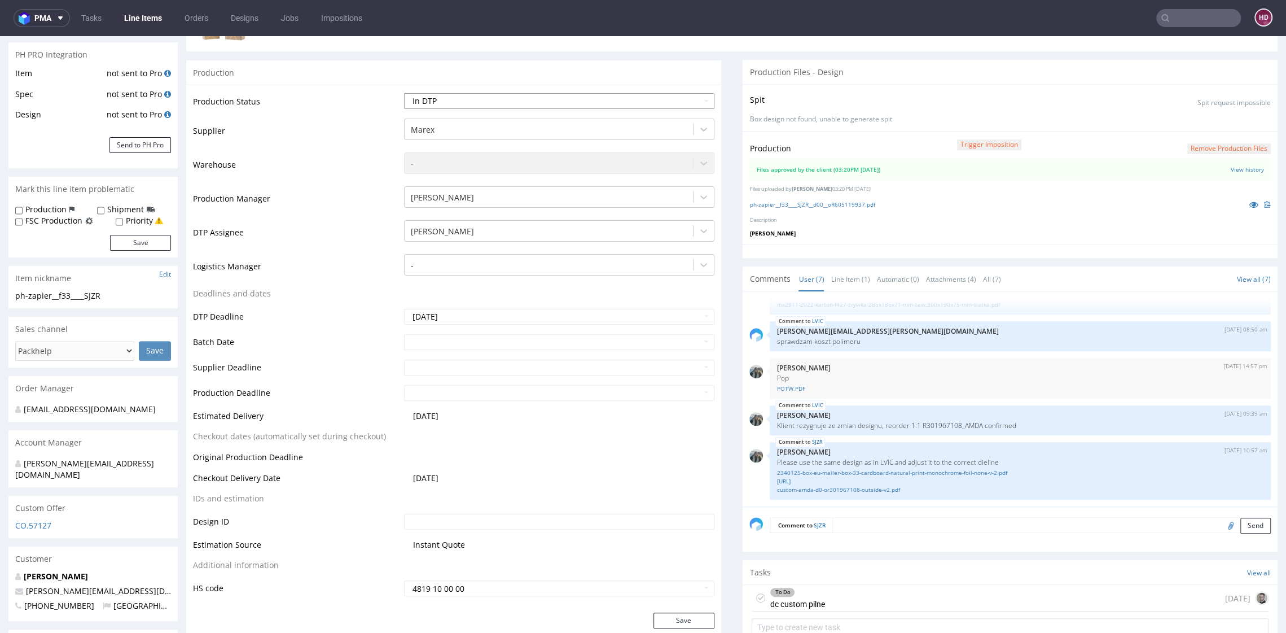
click at [500, 105] on select "Waiting for Artwork Waiting for Diecut Waiting for Mockup Waiting for DTP Waiti…" at bounding box center [559, 101] width 310 height 16
select select "dtp_waiting_for_double_check"
click at [404, 93] on select "Waiting for Artwork Waiting for Diecut Waiting for Mockup Waiting for DTP Waiti…" at bounding box center [559, 101] width 310 height 16
click at [657, 612] on button "Save" at bounding box center [683, 617] width 61 height 16
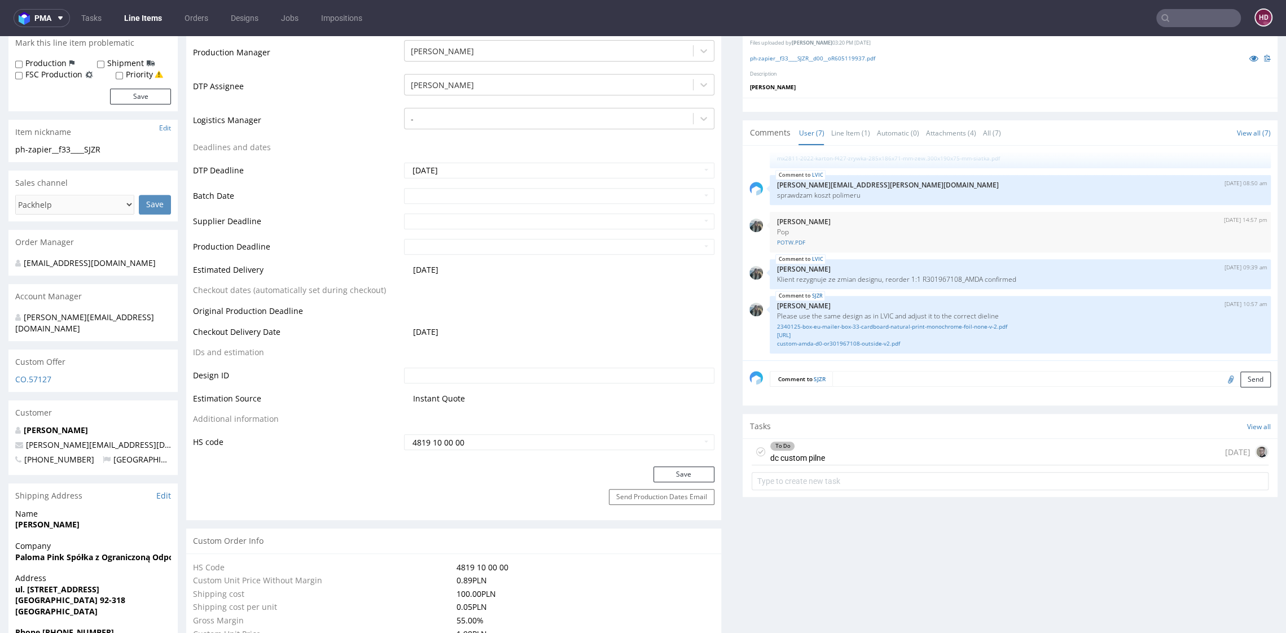
scroll to position [333, 0]
click at [880, 453] on div "To Do dc custom pilne today" at bounding box center [1010, 451] width 517 height 27
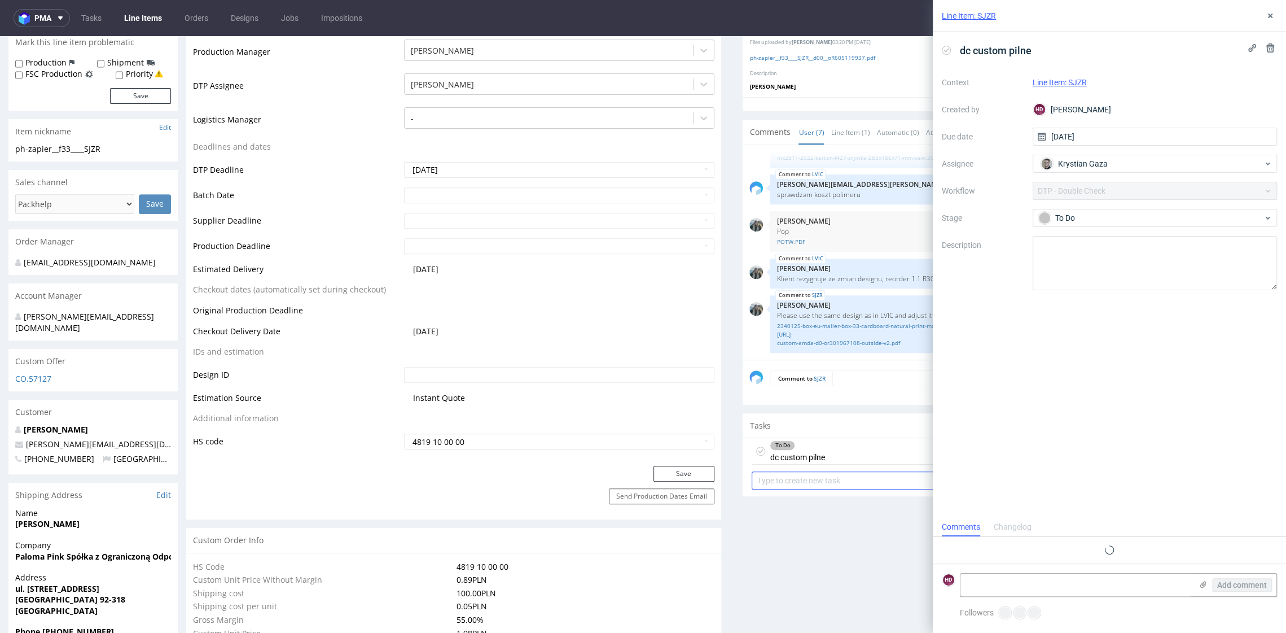
scroll to position [9, 0]
click at [1008, 609] on use at bounding box center [1008, 609] width 3 height 3
click at [1076, 160] on span "Krystian Gaza" at bounding box center [1083, 163] width 50 height 11
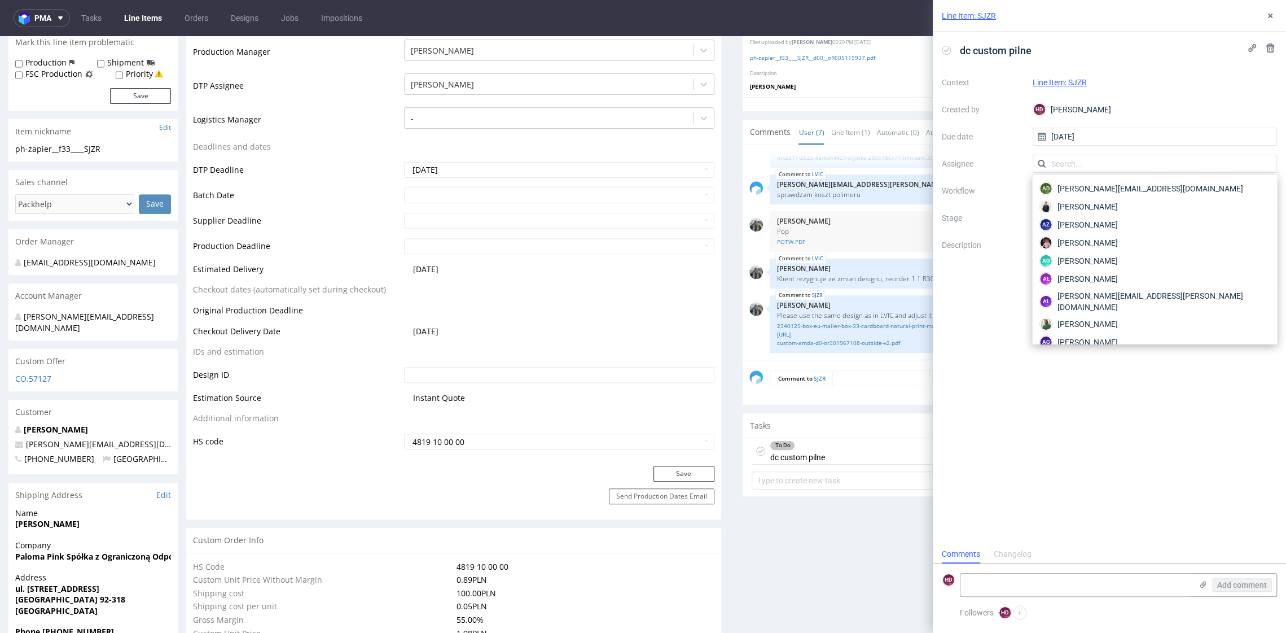
scroll to position [1374, 0]
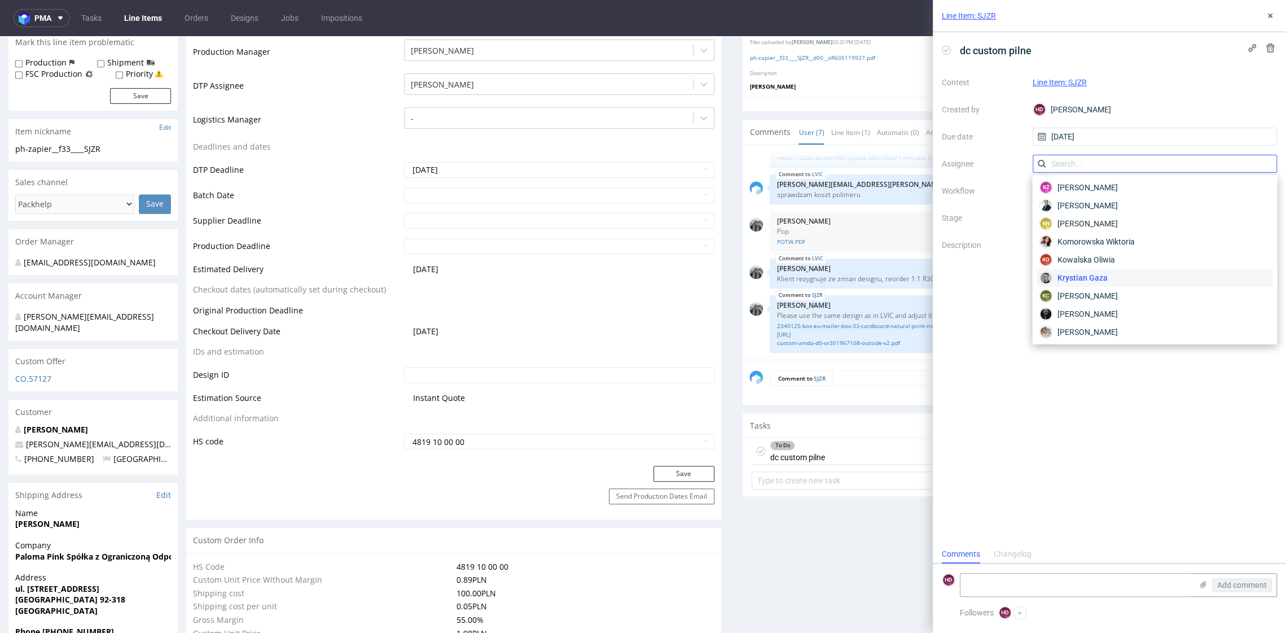
click at [1078, 164] on input "text" at bounding box center [1155, 164] width 245 height 18
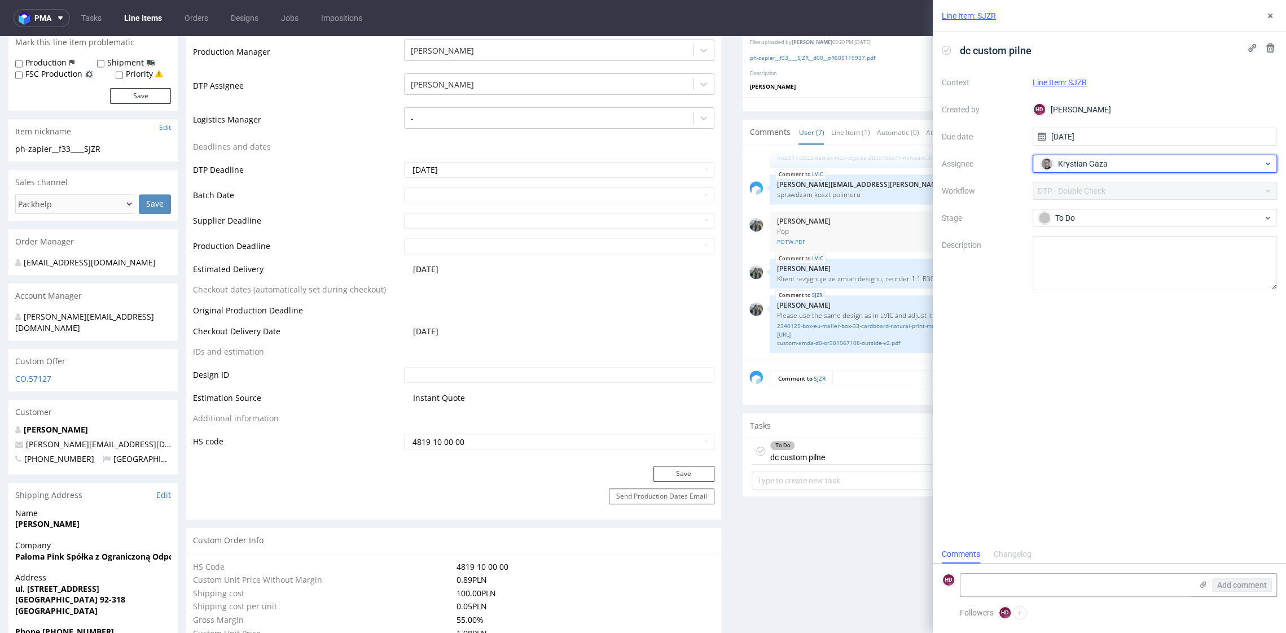
click at [1222, 159] on div "Krystian Gaza" at bounding box center [1151, 164] width 226 height 18
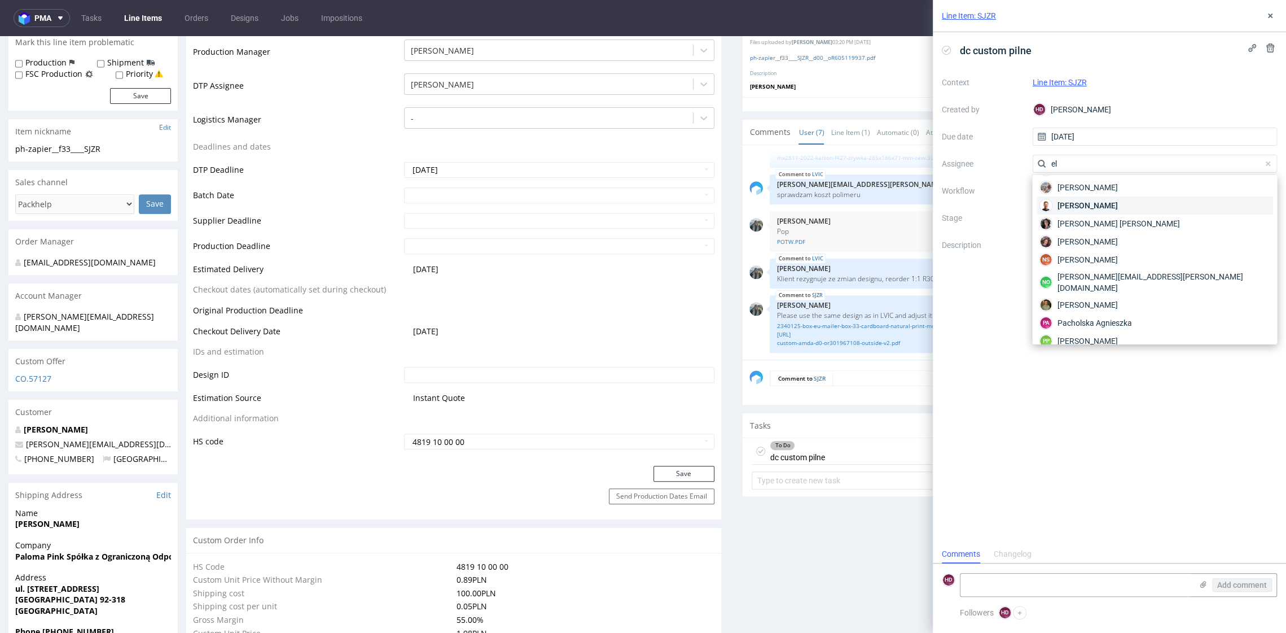
scroll to position [309, 0]
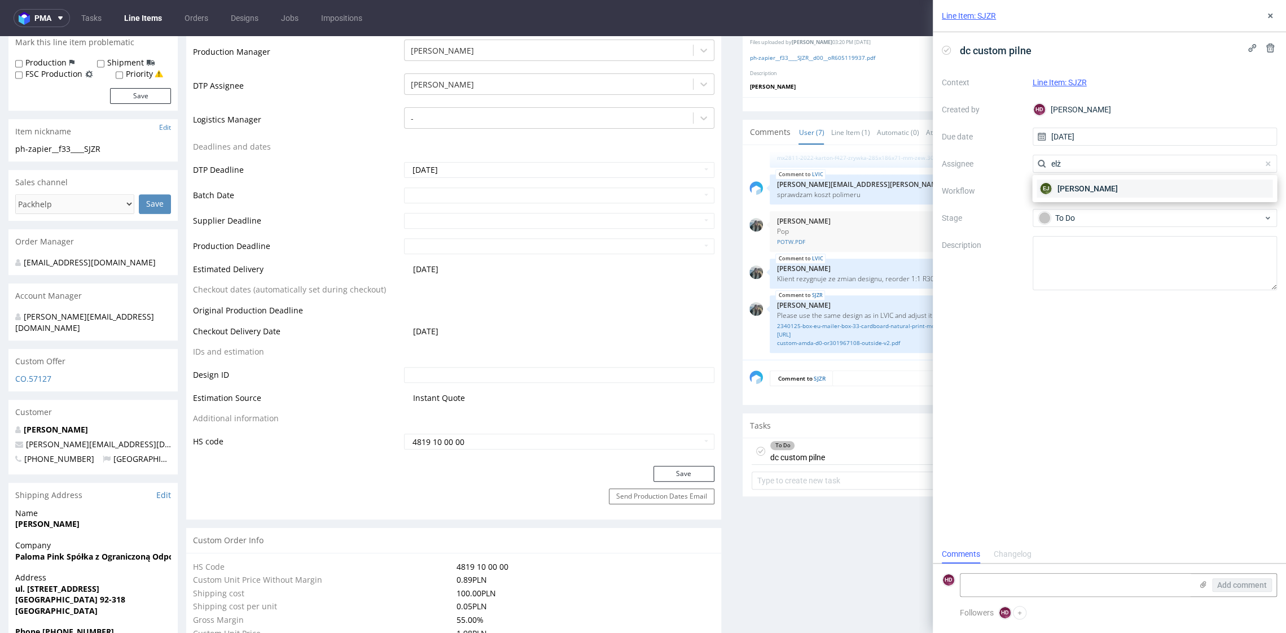
type input "elż"
click at [1172, 186] on div "EJ Elżbieta Jelińska" at bounding box center [1155, 188] width 236 height 18
click at [1269, 12] on icon at bounding box center [1270, 15] width 9 height 9
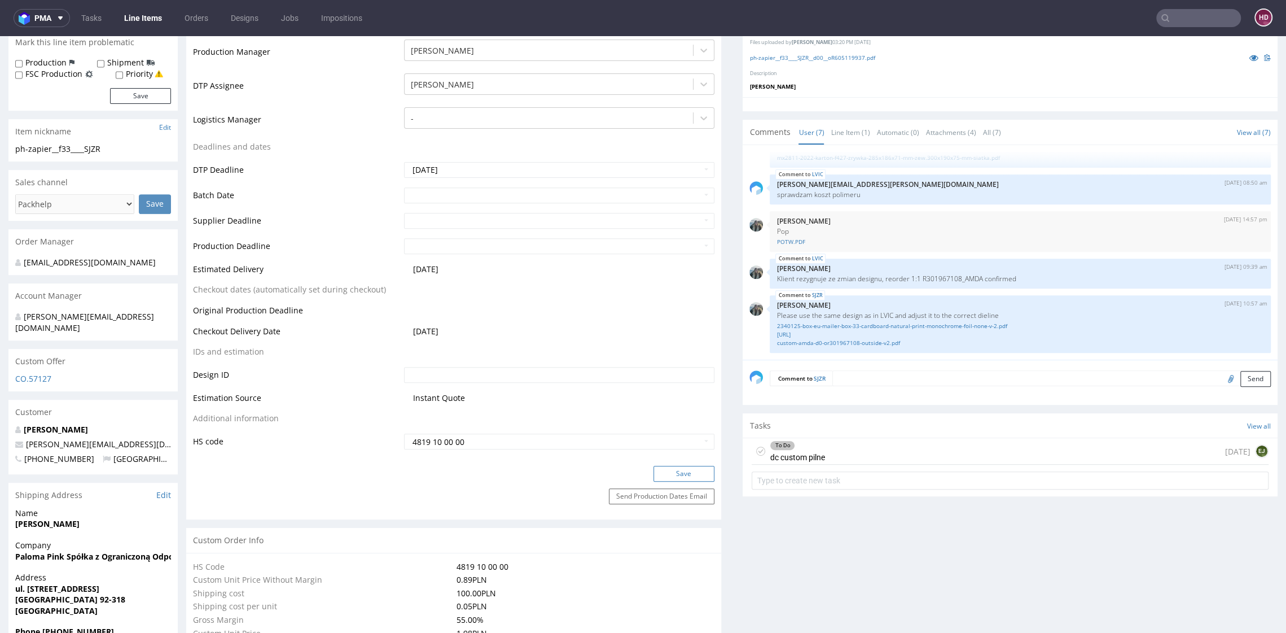
click at [683, 473] on button "Save" at bounding box center [683, 474] width 61 height 16
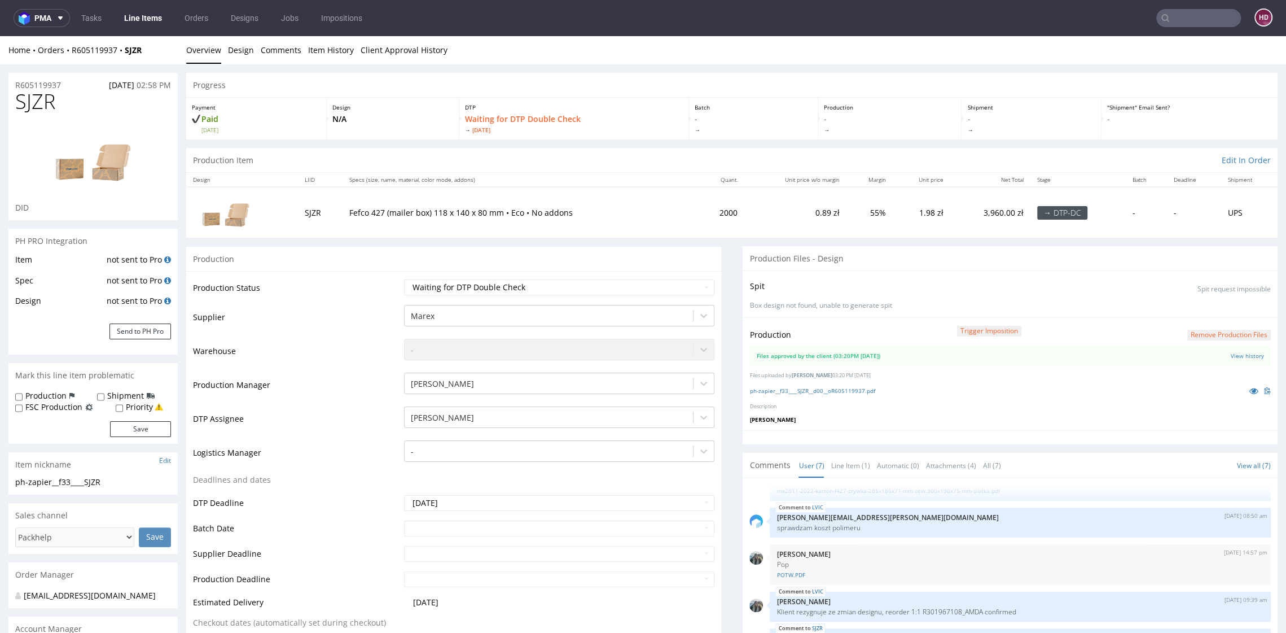
click at [146, 19] on link "Line Items" at bounding box center [142, 18] width 51 height 18
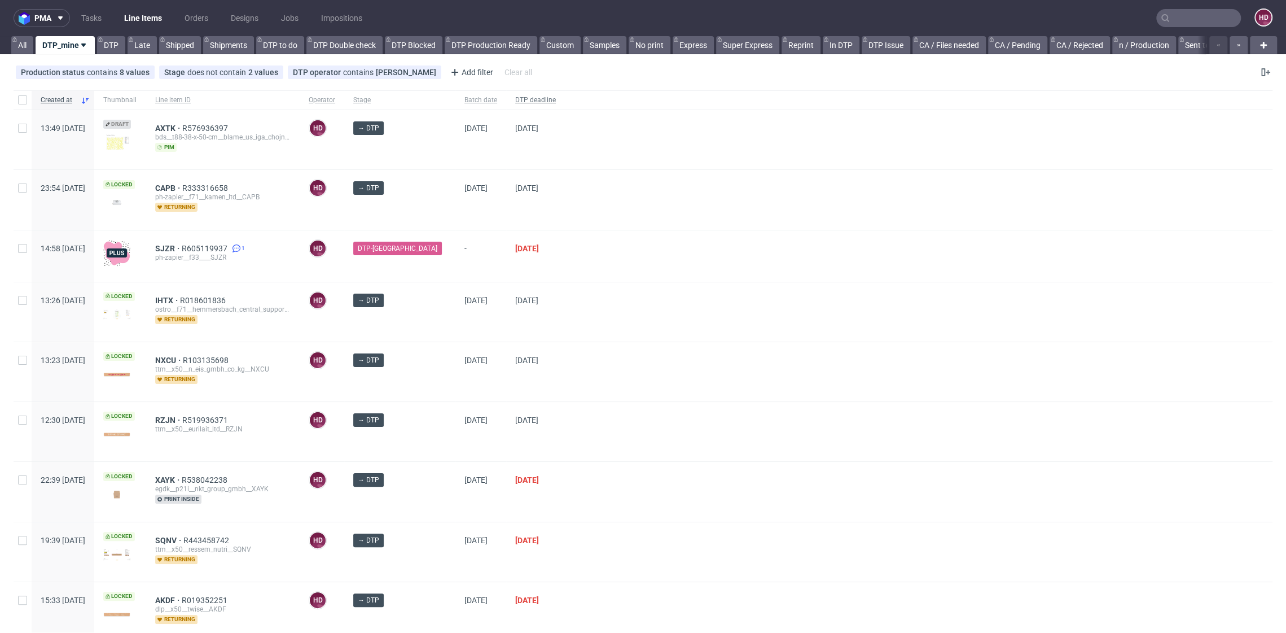
click at [515, 101] on span "DTP deadline" at bounding box center [535, 100] width 41 height 10
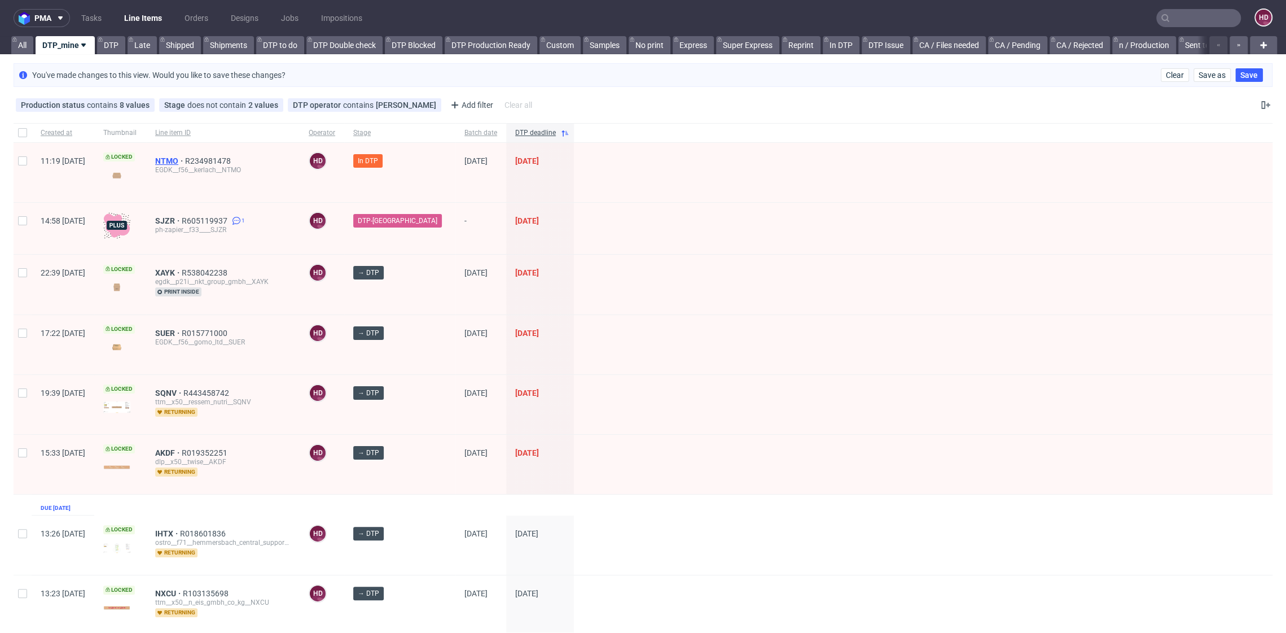
click at [185, 158] on span "NTMO" at bounding box center [170, 160] width 30 height 9
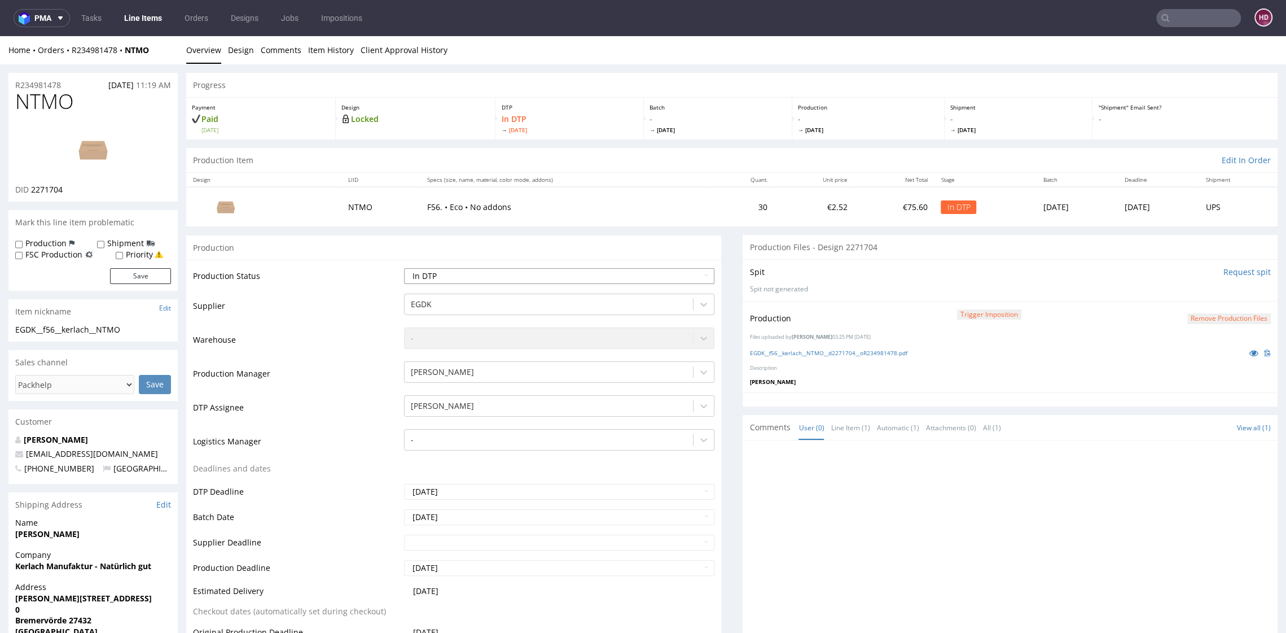
click at [518, 274] on select "Waiting for Artwork Waiting for Diecut Waiting for Mockup Waiting for DTP Waiti…" at bounding box center [559, 276] width 310 height 16
select select "dtp_production_ready"
click at [404, 268] on select "Waiting for Artwork Waiting for Diecut Waiting for Mockup Waiting for DTP Waiti…" at bounding box center [559, 276] width 310 height 16
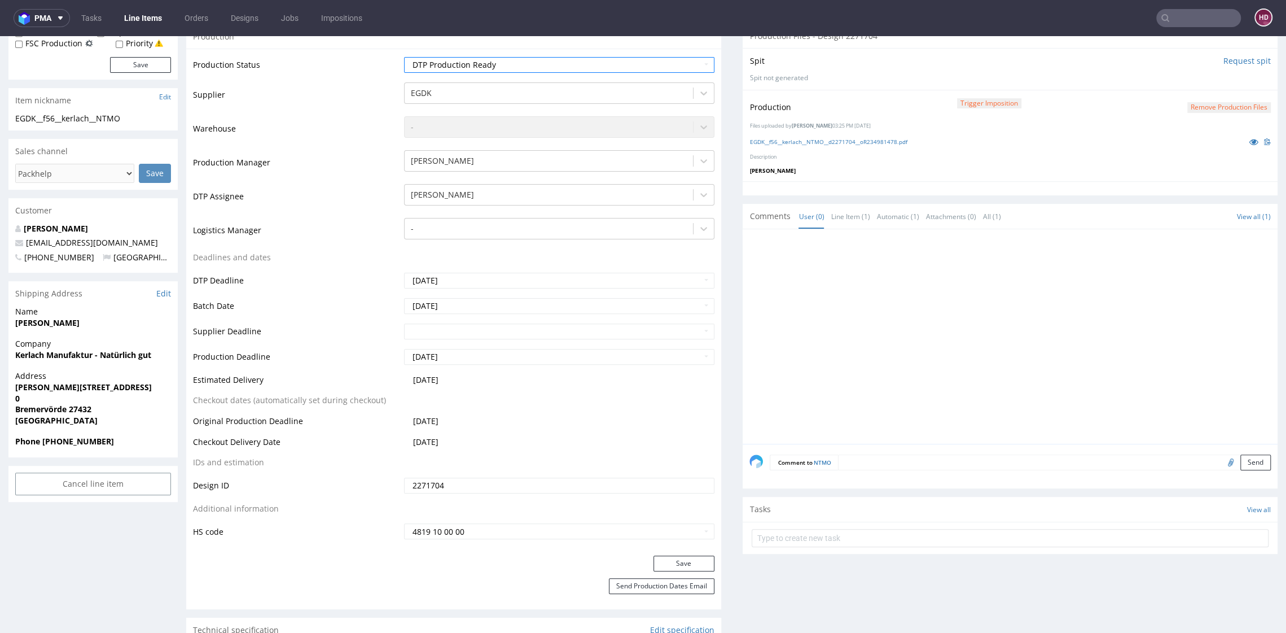
scroll to position [221, 0]
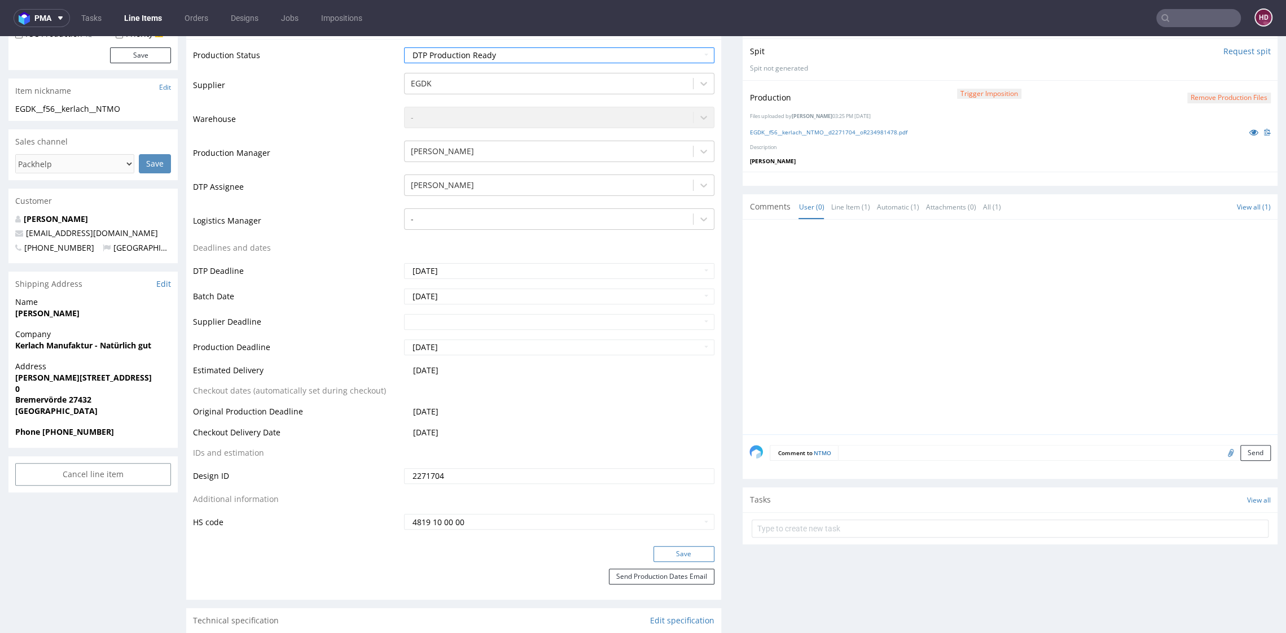
click at [664, 552] on button "Save" at bounding box center [683, 554] width 61 height 16
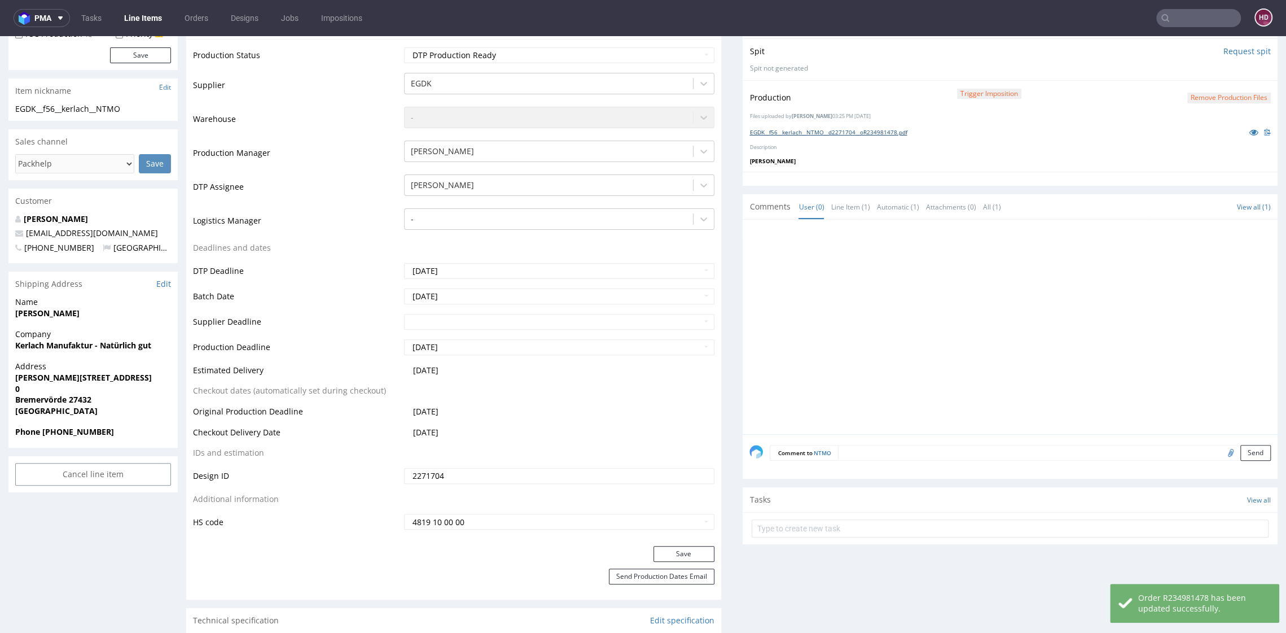
click at [782, 129] on link "EGDK__f56__kerlach__NTMO__d2271704__oR234981478.pdf" at bounding box center [827, 132] width 157 height 8
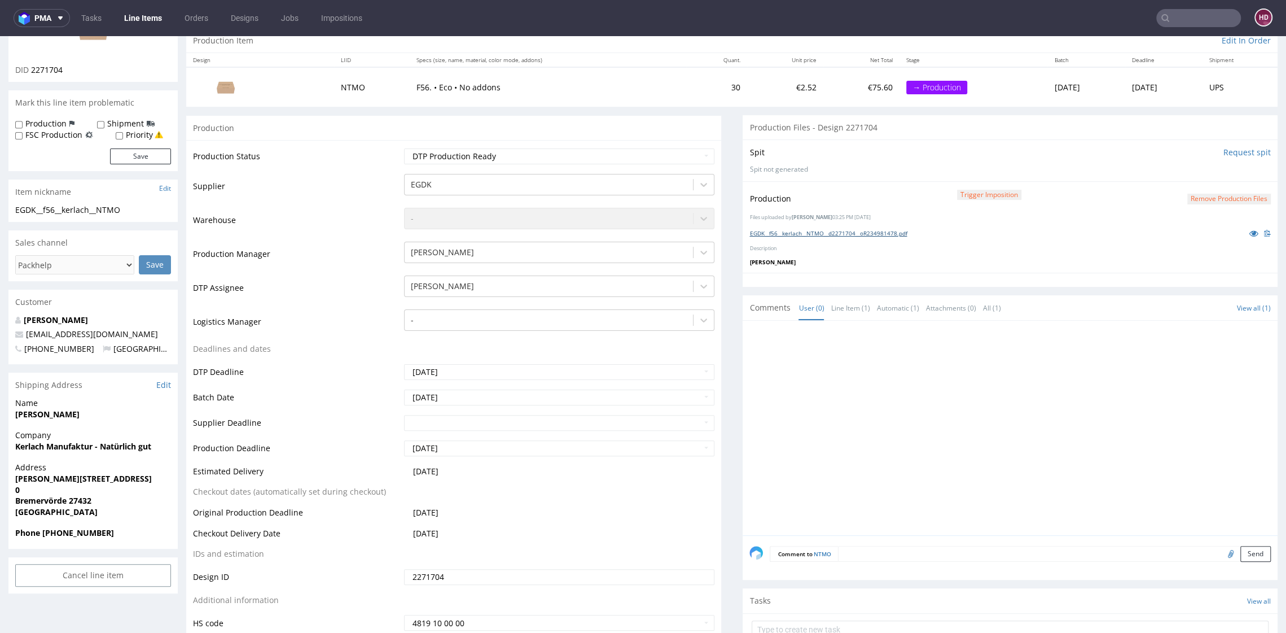
scroll to position [0, 0]
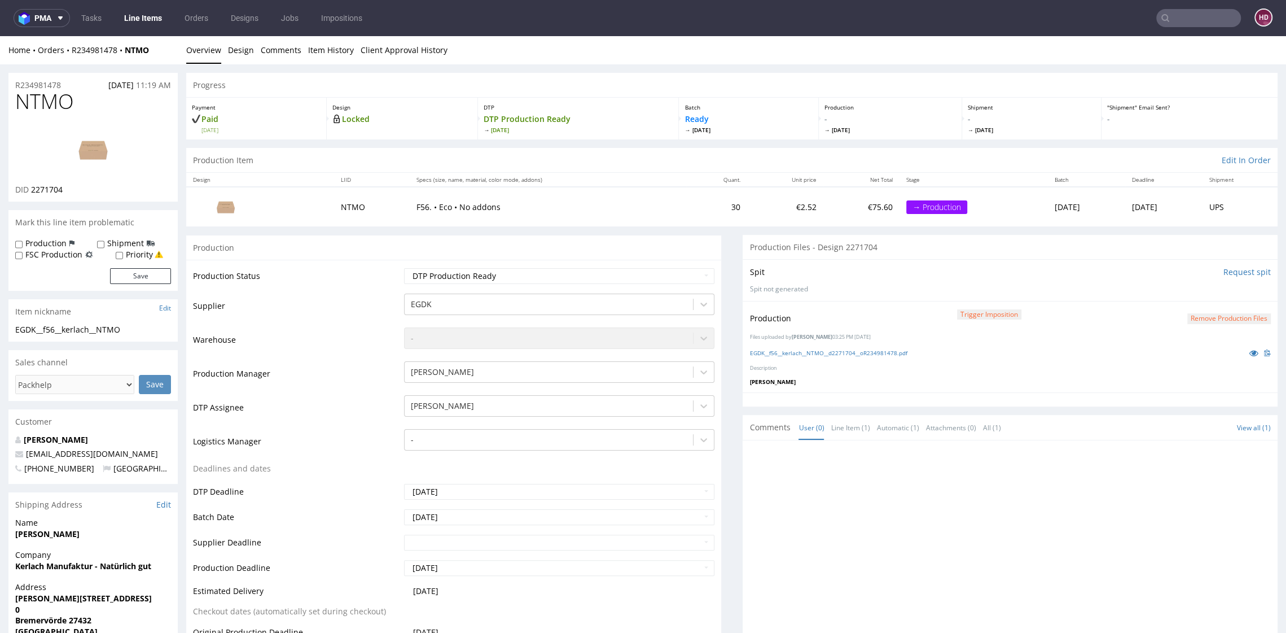
click at [148, 13] on link "Line Items" at bounding box center [142, 18] width 51 height 18
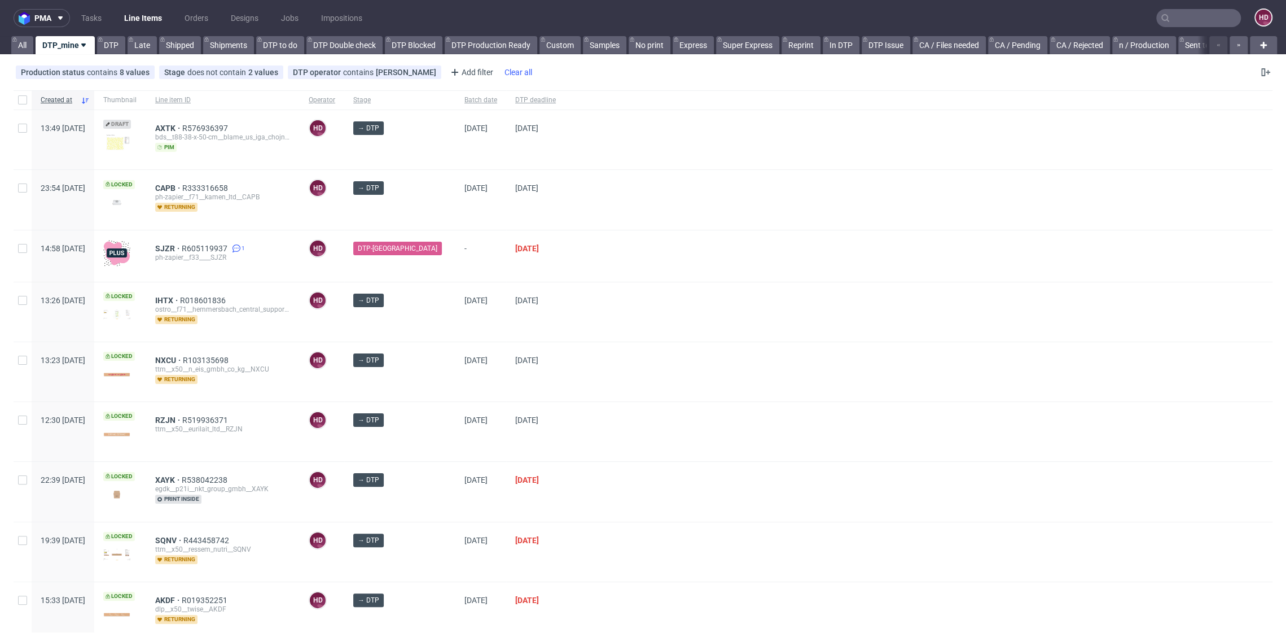
click at [518, 108] on div "DTP deadline" at bounding box center [535, 99] width 59 height 19
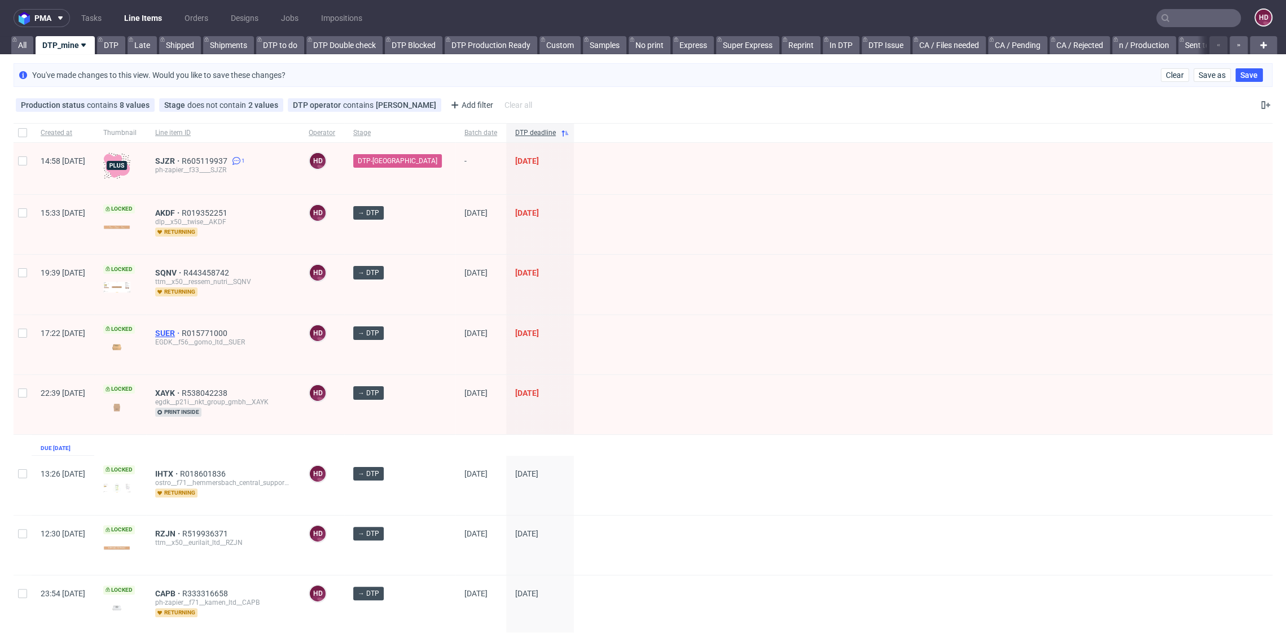
click at [182, 328] on link "SUER" at bounding box center [168, 332] width 27 height 9
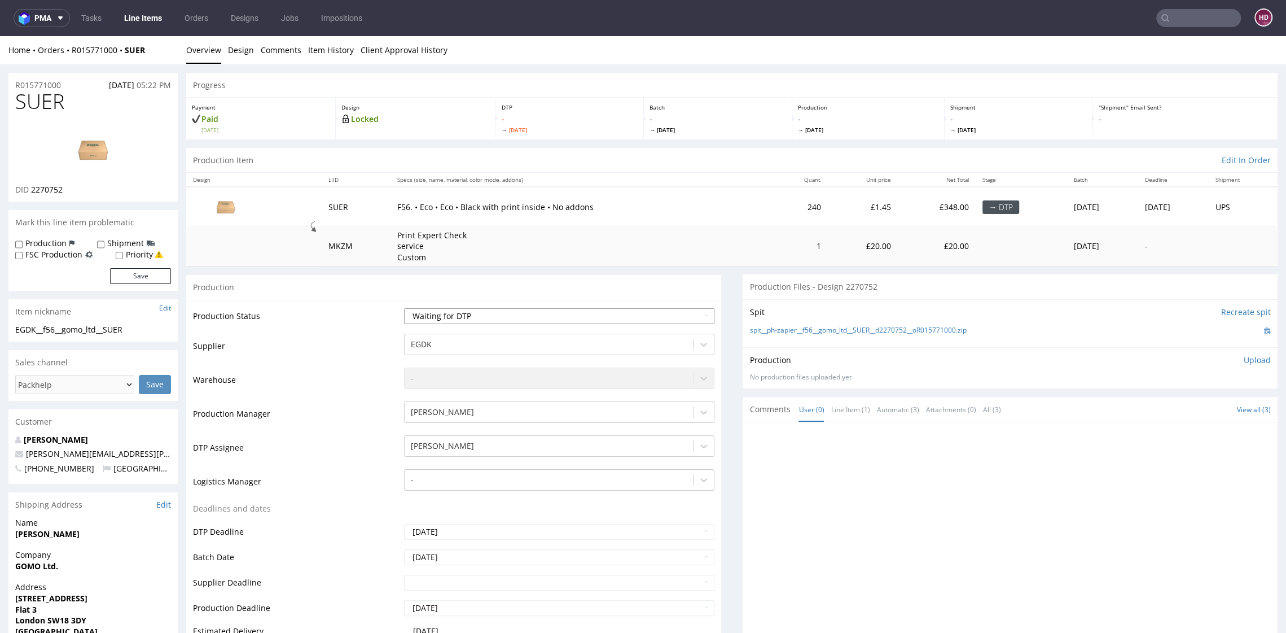
click at [525, 317] on select "Waiting for Artwork Waiting for Diecut Waiting for Mockup Waiting for DTP Waiti…" at bounding box center [559, 316] width 310 height 16
select select "dtp_in_process"
click at [404, 308] on select "Waiting for Artwork Waiting for Diecut Waiting for Mockup Waiting for DTP Waiti…" at bounding box center [559, 316] width 310 height 16
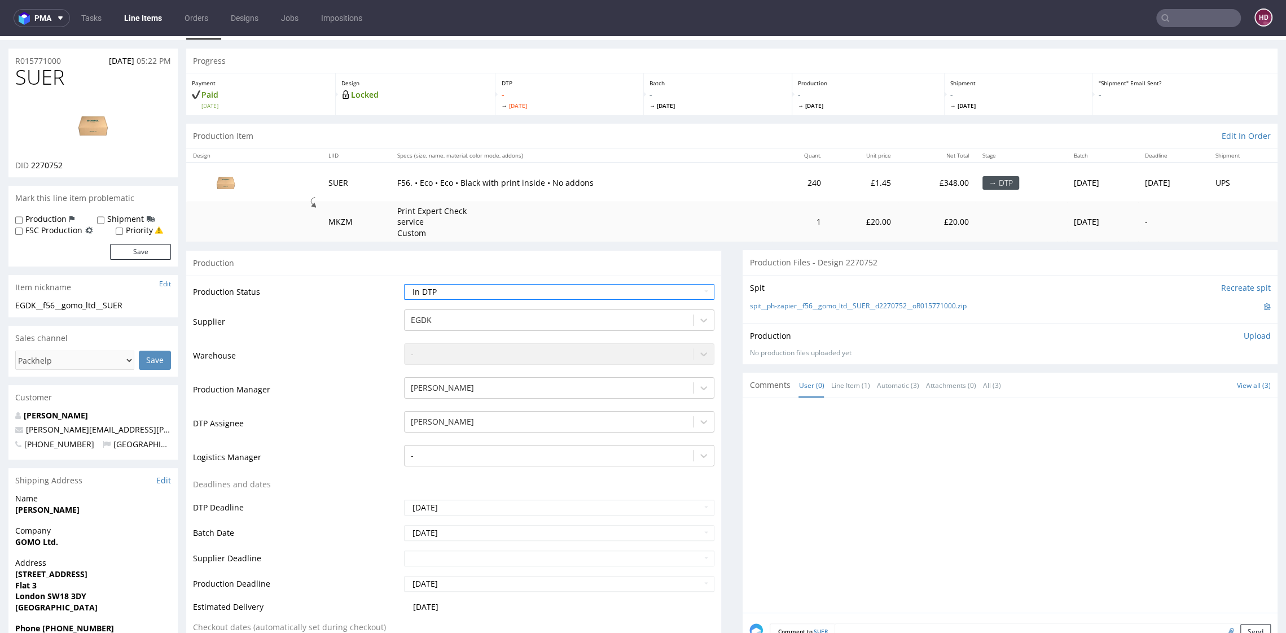
scroll to position [270, 0]
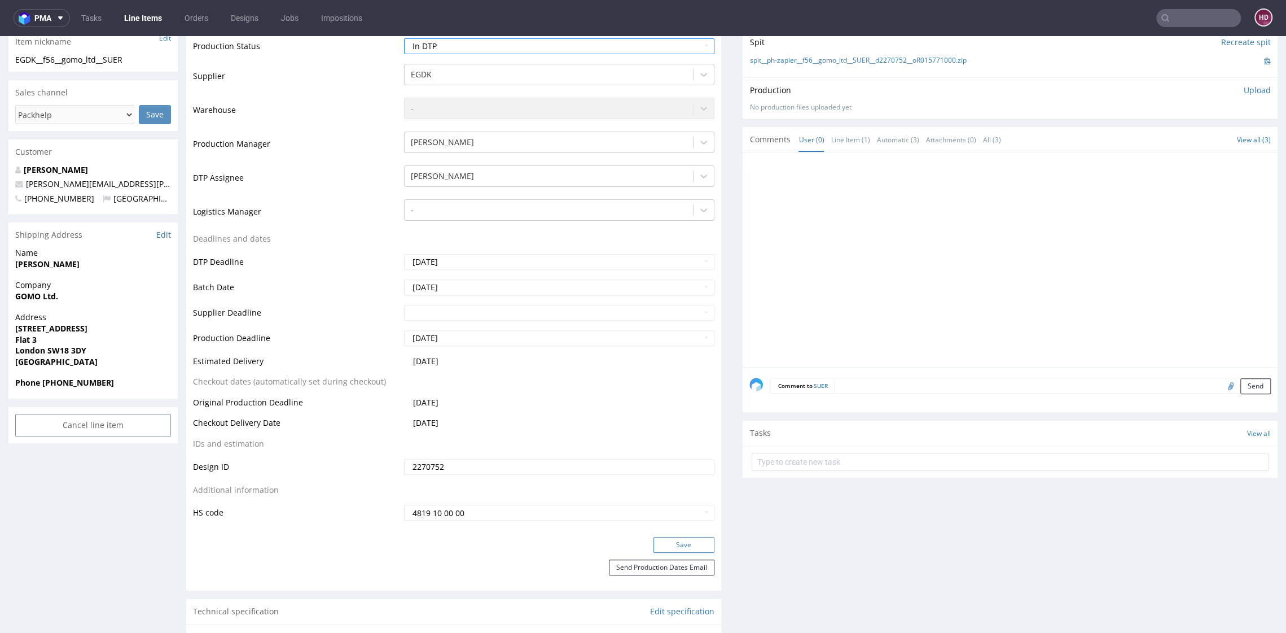
click at [655, 543] on button "Save" at bounding box center [683, 545] width 61 height 16
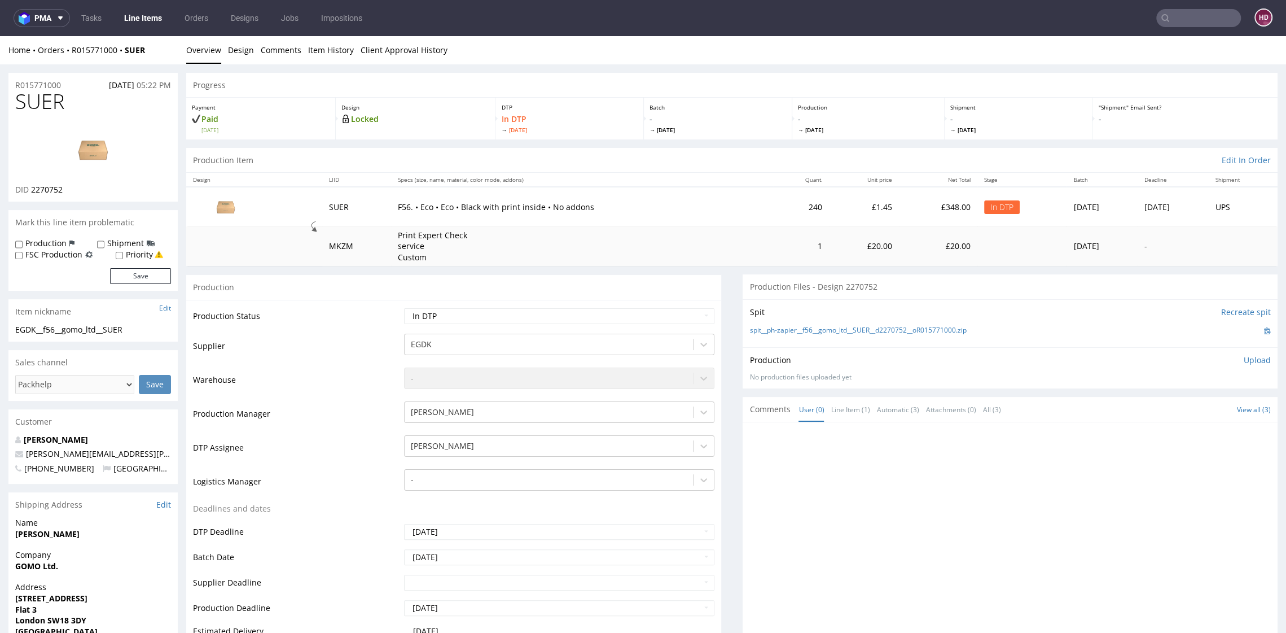
scroll to position [3, 0]
drag, startPoint x: 73, startPoint y: 104, endPoint x: 0, endPoint y: 104, distance: 72.8
copy span "SUER"
click at [65, 185] on div "DID 2270752" at bounding box center [93, 186] width 156 height 11
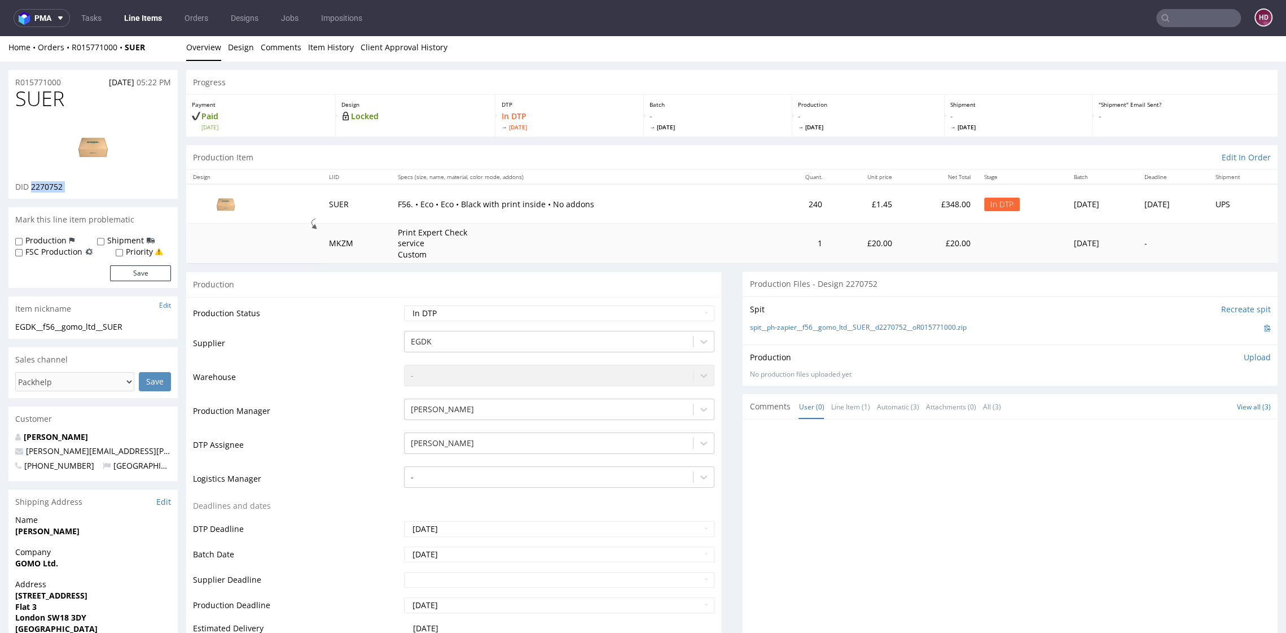
drag, startPoint x: 65, startPoint y: 185, endPoint x: 40, endPoint y: 184, distance: 26.0
click at [40, 184] on div "DID 2270752" at bounding box center [93, 186] width 156 height 11
copy div "2270752"
click at [236, 47] on link "Design" at bounding box center [241, 47] width 26 height 28
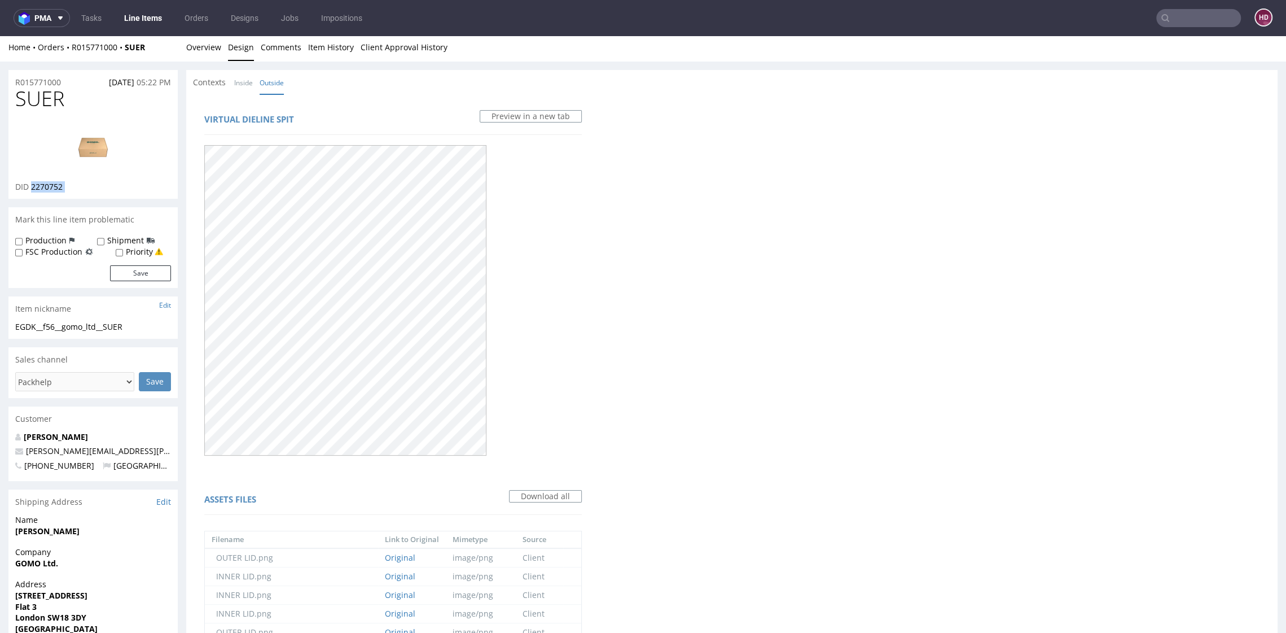
click at [94, 141] on img at bounding box center [93, 146] width 90 height 51
click at [219, 50] on link "Overview" at bounding box center [203, 47] width 35 height 28
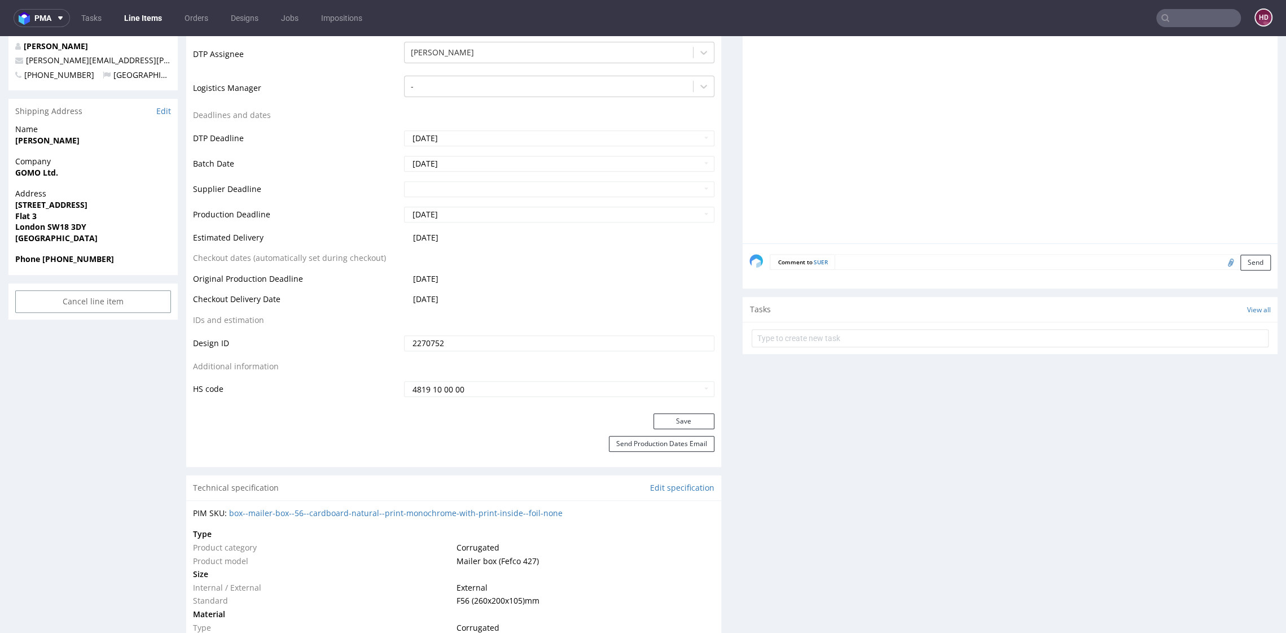
scroll to position [0, 0]
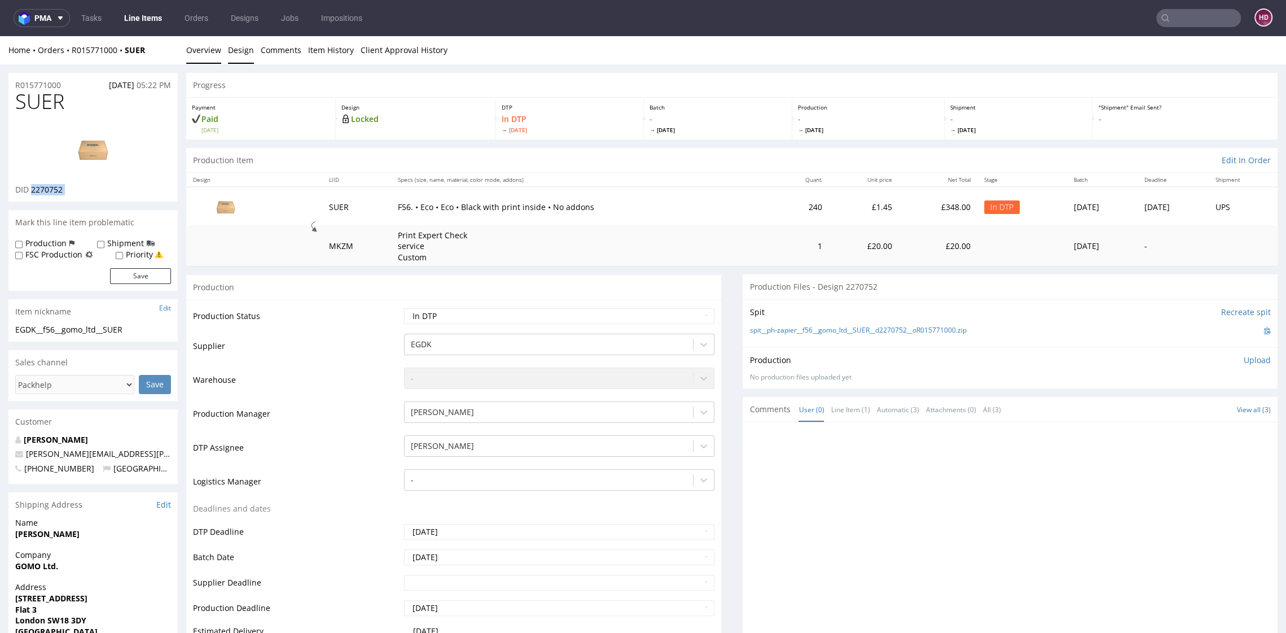
click at [241, 50] on link "Design" at bounding box center [241, 50] width 26 height 28
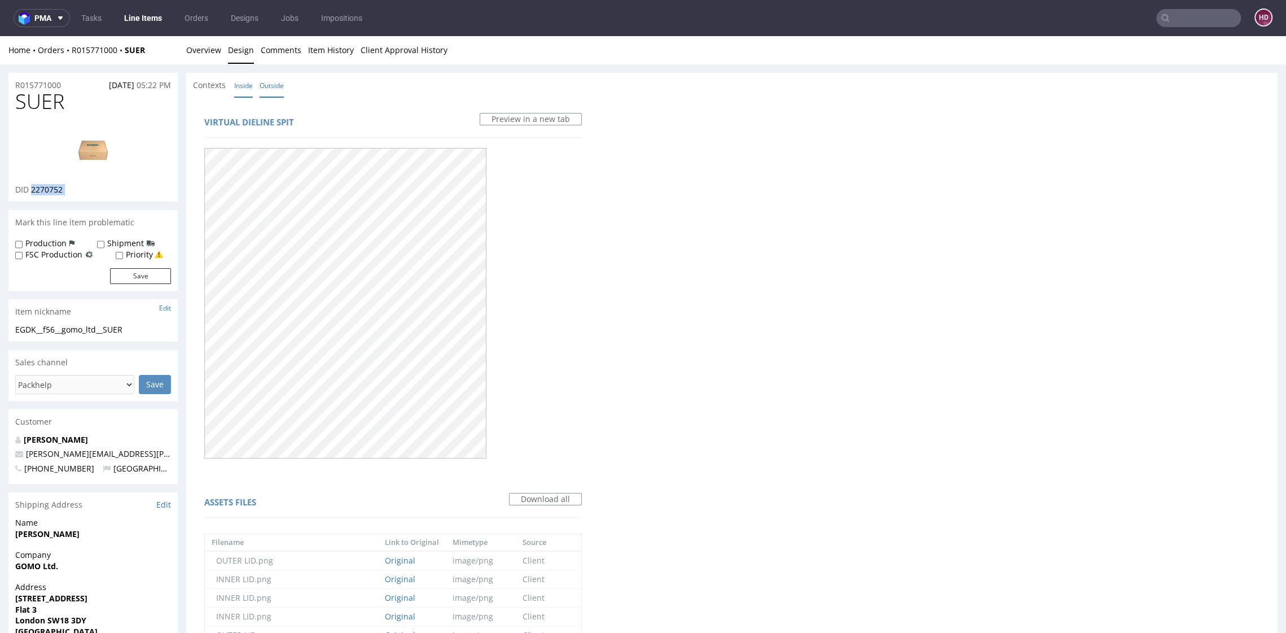
click at [247, 86] on link "Inside" at bounding box center [243, 85] width 19 height 24
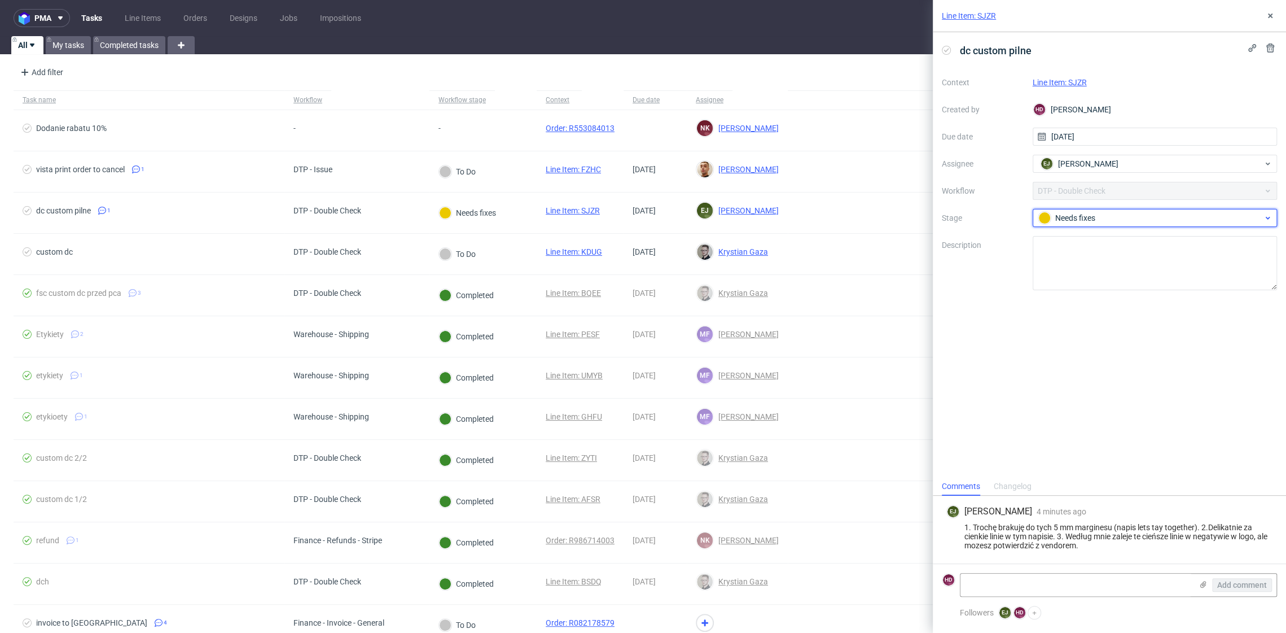
click at [1064, 217] on div "Needs fixes" at bounding box center [1150, 218] width 225 height 12
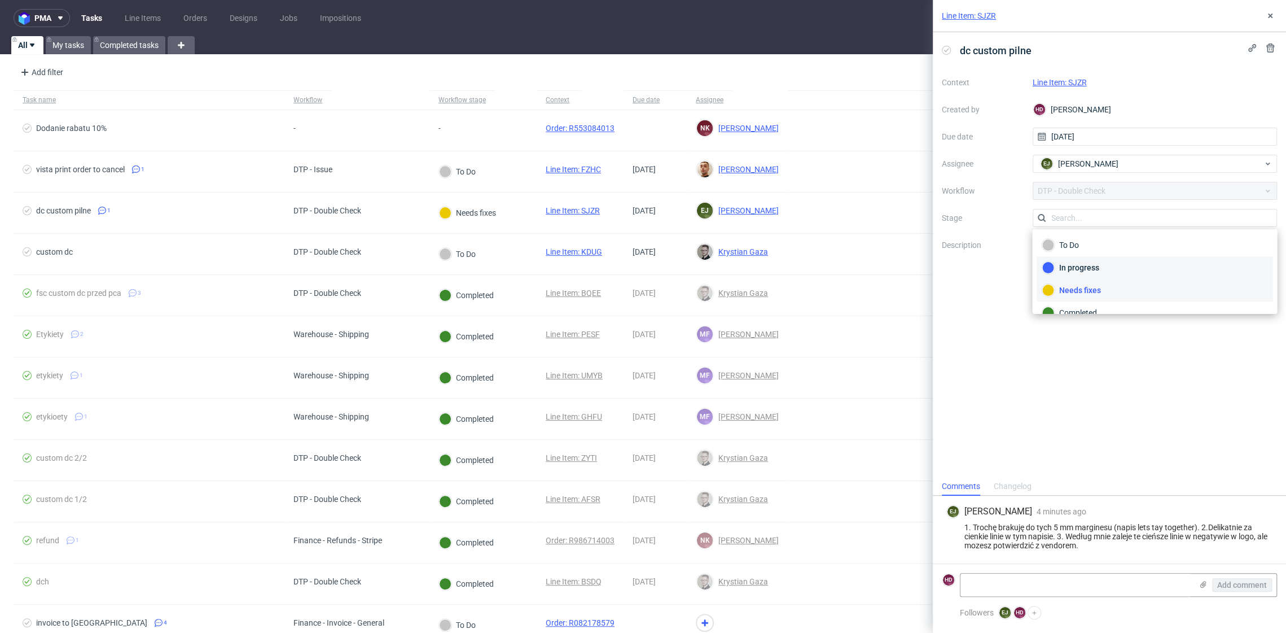
click at [1061, 259] on div "In progress" at bounding box center [1155, 267] width 236 height 23
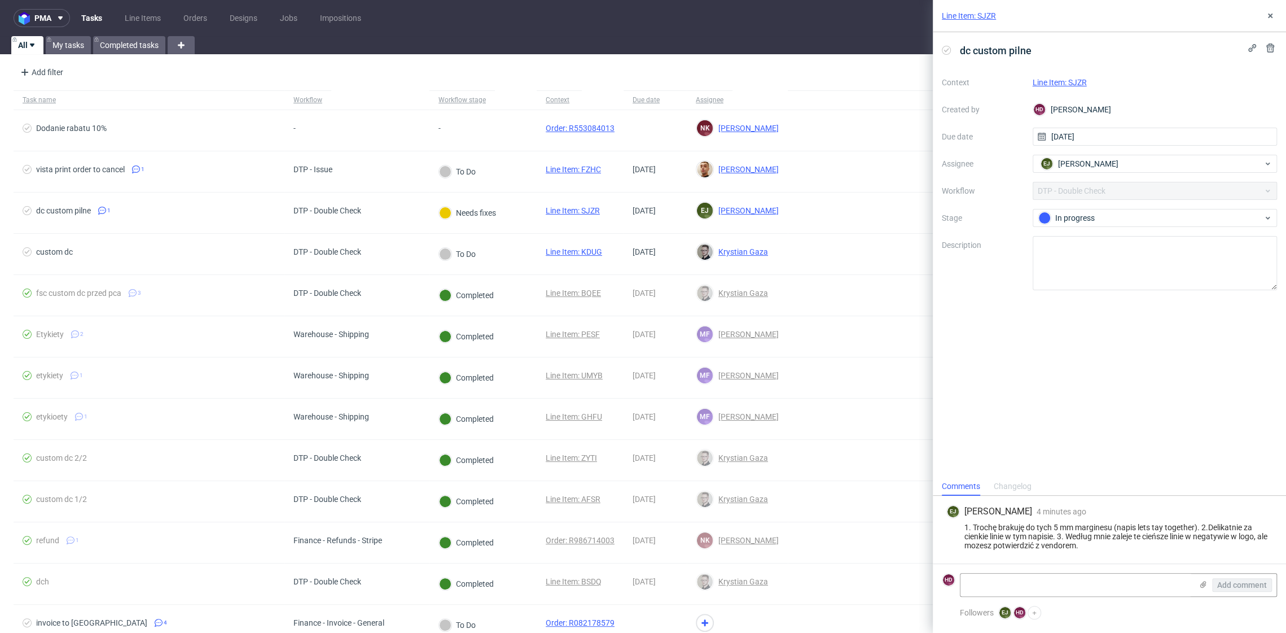
drag, startPoint x: 1039, startPoint y: 502, endPoint x: 1039, endPoint y: 491, distance: 11.3
click at [1039, 502] on div "[PERSON_NAME] 4 minutes ago [DATE] 15:46 1. Trochę brakuję do tych 5 mm margine…" at bounding box center [1109, 529] width 335 height 68
click at [1135, 306] on div "dc custom pilne Context Line Item: SJZR Created by HD [PERSON_NAME] Due date [D…" at bounding box center [1109, 254] width 353 height 445
click at [1055, 79] on link "Line Item: SJZR" at bounding box center [1060, 82] width 54 height 9
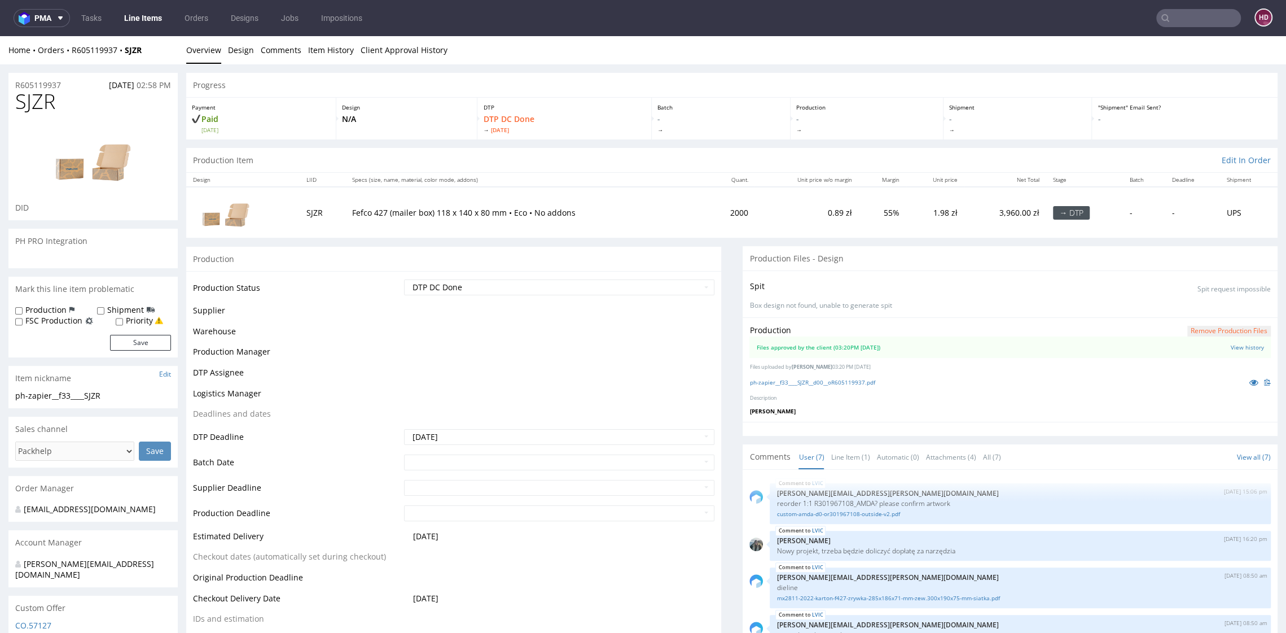
scroll to position [116, 0]
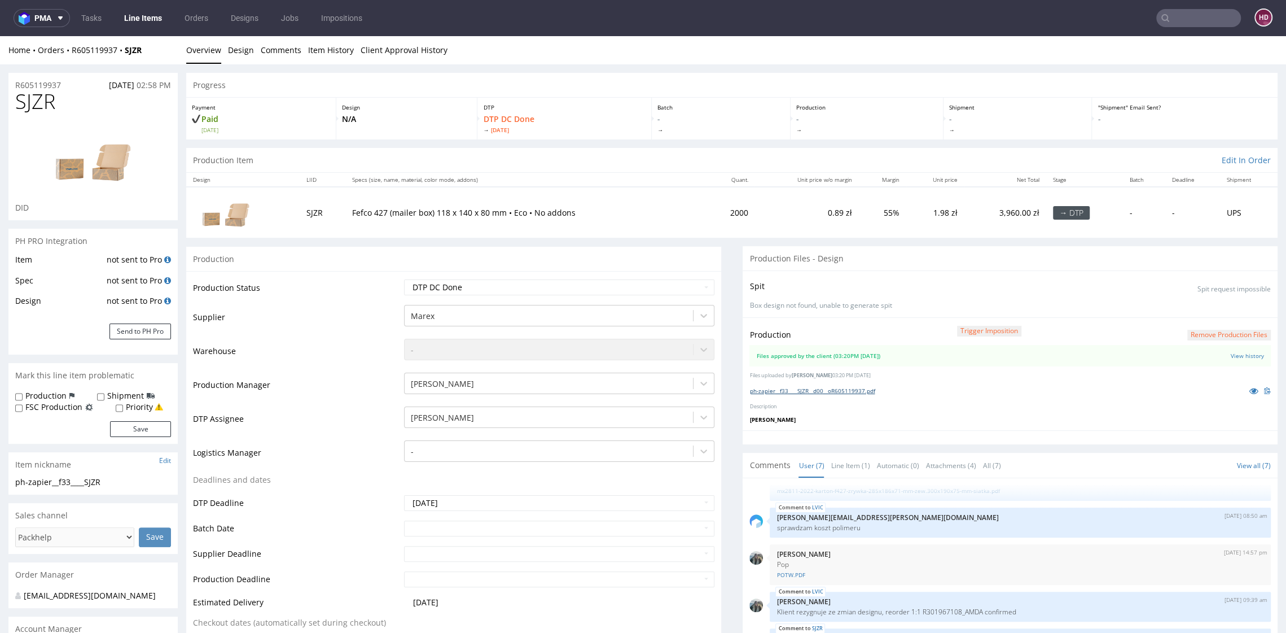
click at [801, 388] on link "ph-zapier__f33____SJZR__d00__oR605119937.pdf" at bounding box center [811, 391] width 125 height 8
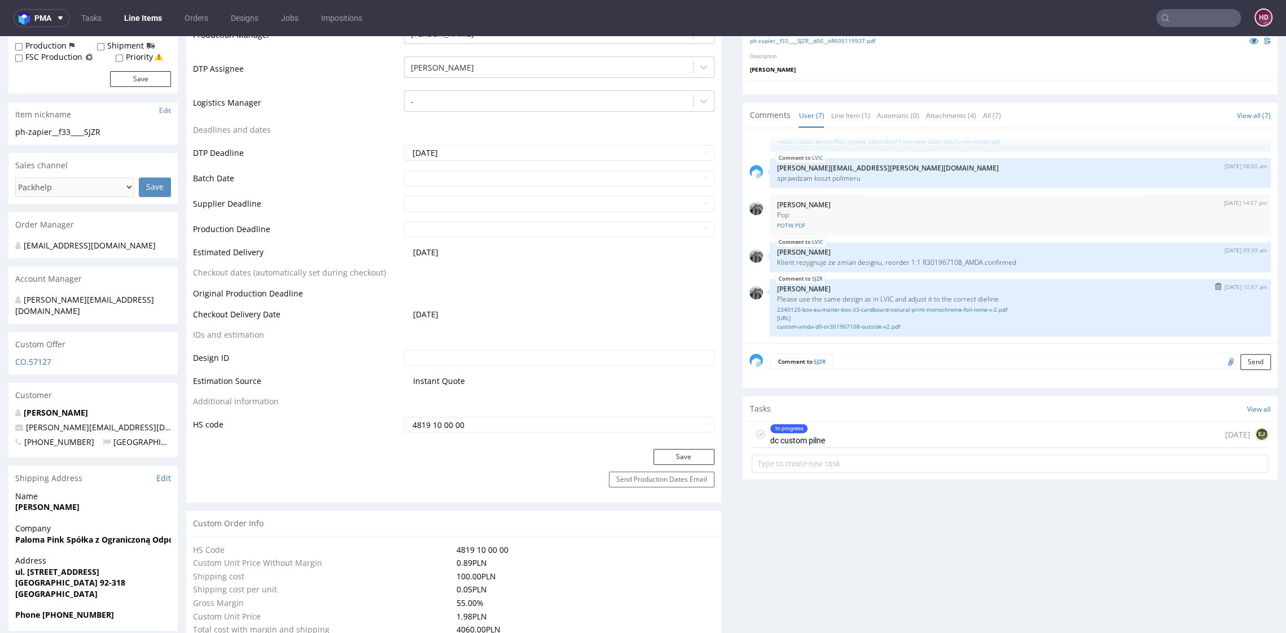
scroll to position [351, 0]
click at [797, 423] on div "In progress" at bounding box center [797, 427] width 54 height 9
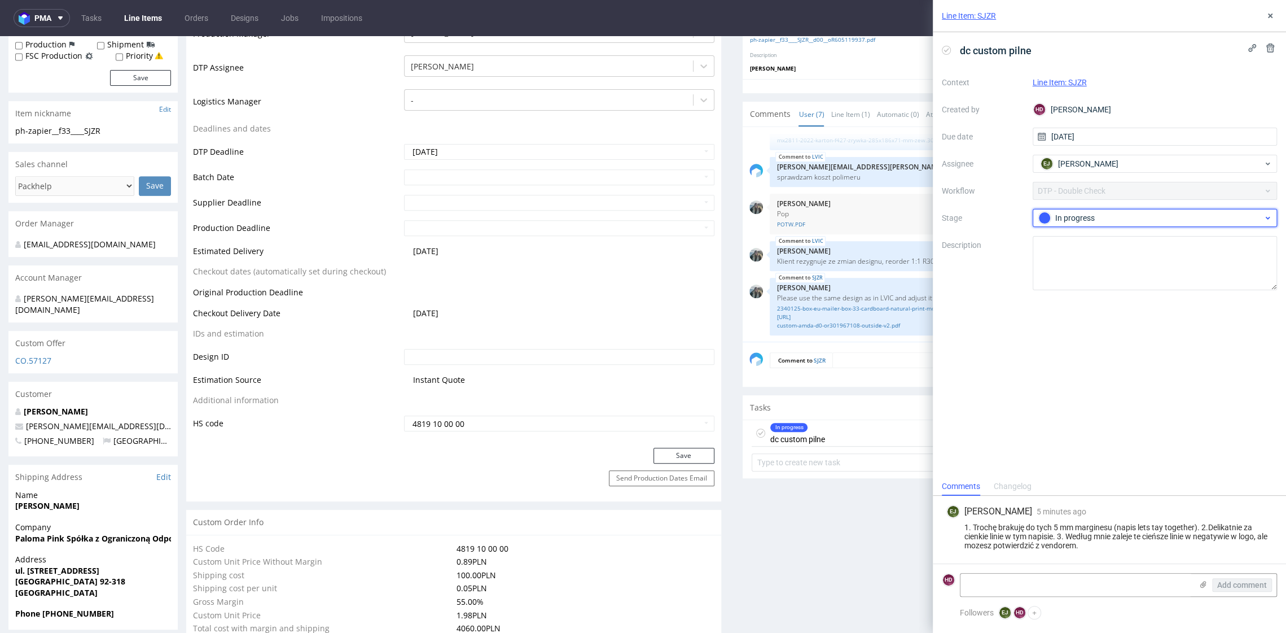
click at [1144, 214] on div "In progress" at bounding box center [1150, 218] width 225 height 12
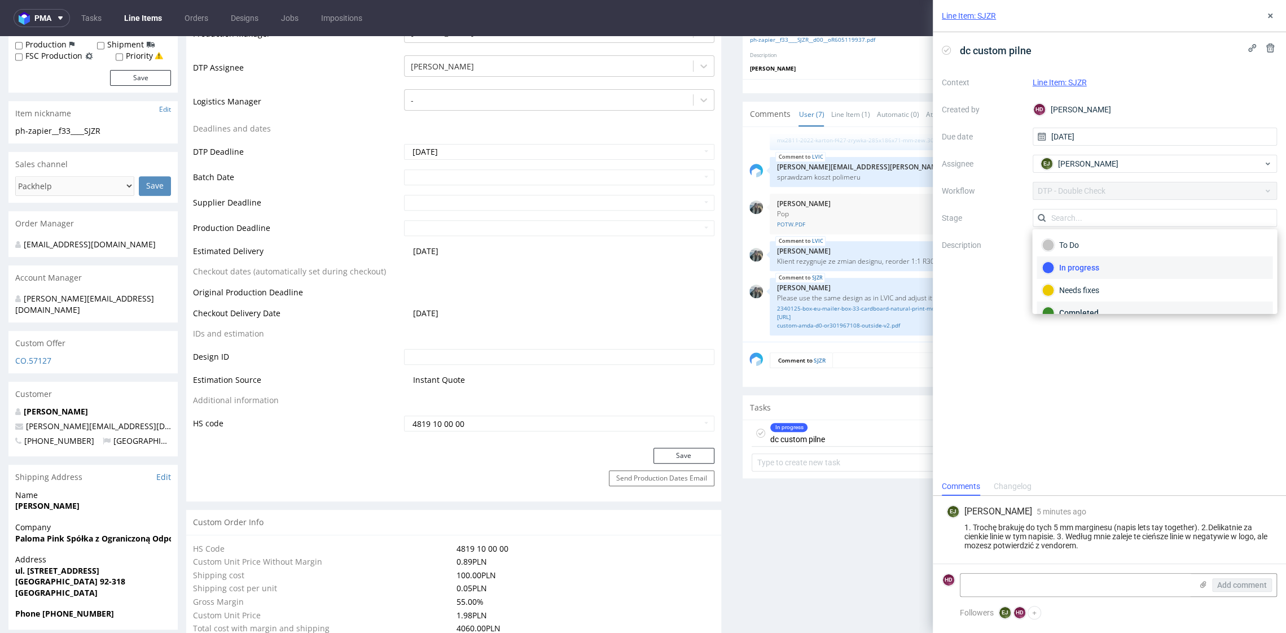
click at [1080, 304] on div "Completed" at bounding box center [1155, 312] width 236 height 23
click at [1265, 5] on div "Line Item: SJZR" at bounding box center [1109, 16] width 353 height 32
click at [1267, 11] on icon at bounding box center [1270, 15] width 9 height 9
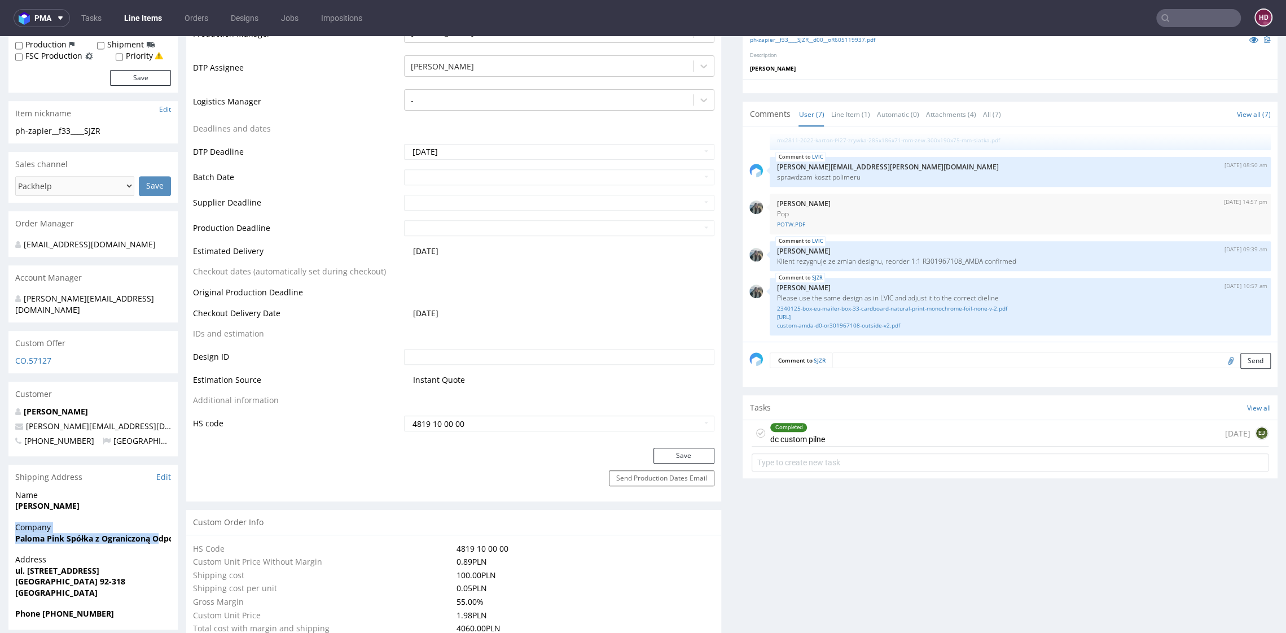
drag, startPoint x: 157, startPoint y: 523, endPoint x: 1, endPoint y: 517, distance: 155.9
copy p "Company Paloma Pink Spółka z Ograniczoną O"
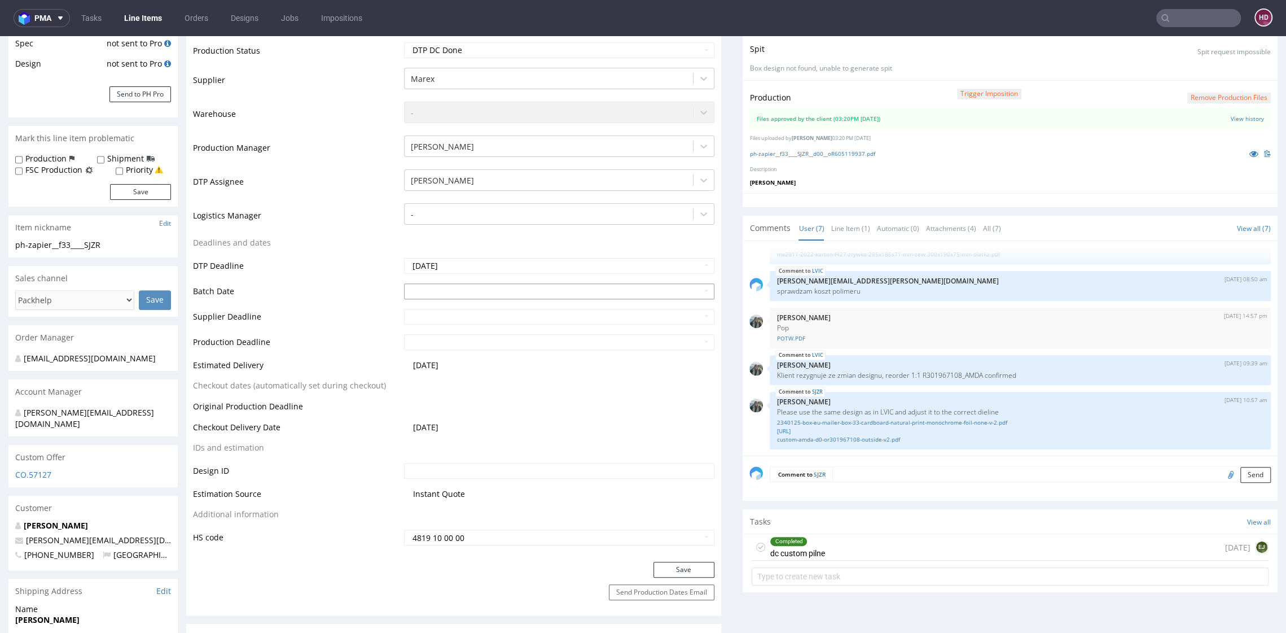
scroll to position [189, 0]
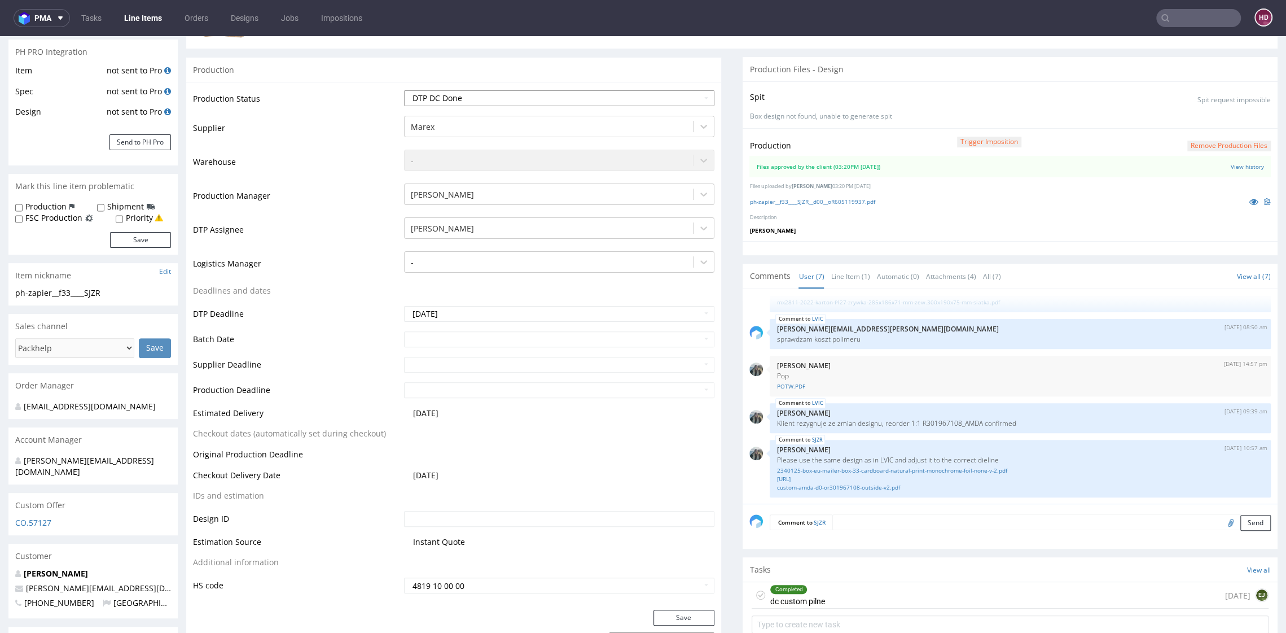
click at [449, 100] on select "Waiting for Artwork Waiting for Diecut Waiting for Mockup Waiting for DTP Waiti…" at bounding box center [559, 98] width 310 height 16
click at [404, 90] on select "Waiting for Artwork Waiting for Diecut Waiting for Mockup Waiting for DTP Waiti…" at bounding box center [559, 98] width 310 height 16
click at [475, 98] on select "Waiting for Artwork Waiting for Diecut Waiting for Mockup Waiting for DTP Waiti…" at bounding box center [559, 98] width 310 height 16
click at [404, 90] on select "Waiting for Artwork Waiting for Diecut Waiting for Mockup Waiting for DTP Waiti…" at bounding box center [559, 98] width 310 height 16
click at [681, 618] on button "Save" at bounding box center [683, 617] width 61 height 16
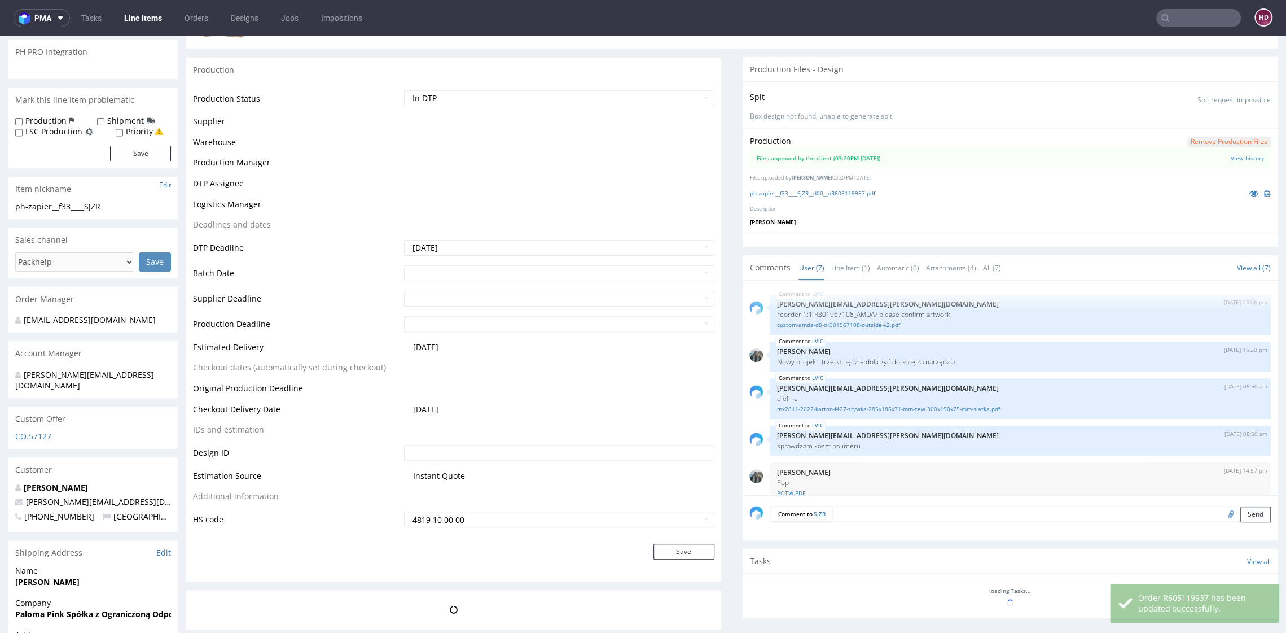
scroll to position [116, 0]
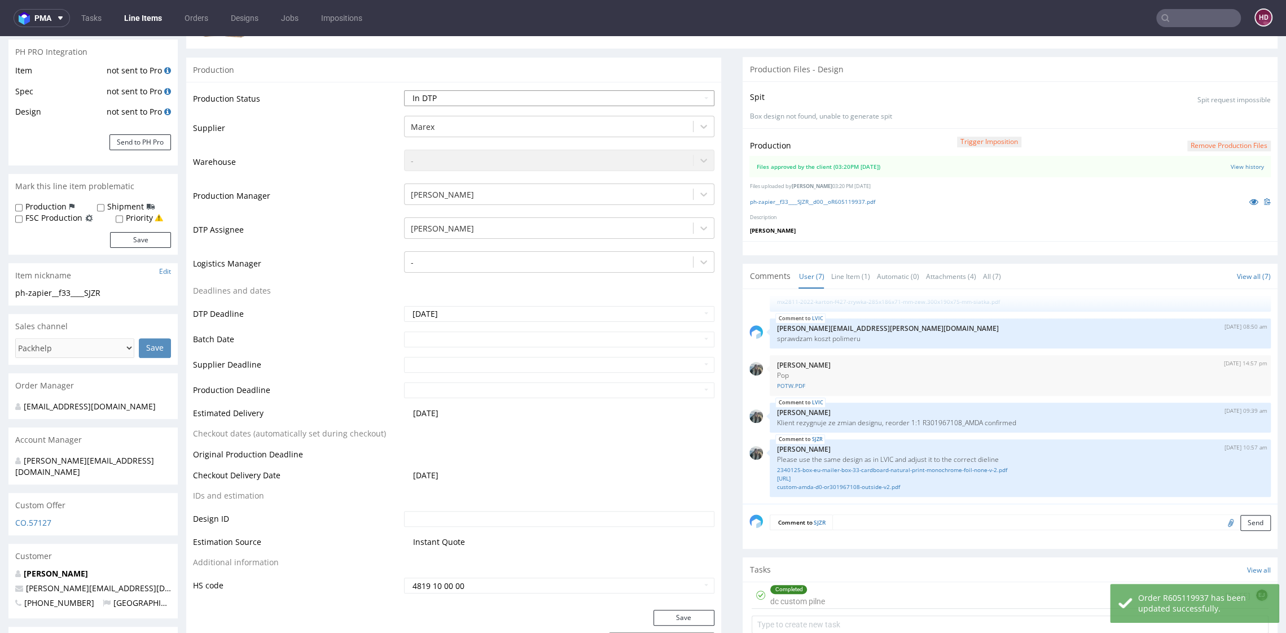
click at [679, 102] on select "Waiting for Artwork Waiting for Diecut Waiting for Mockup Waiting for DTP Waiti…" at bounding box center [559, 98] width 310 height 16
select select "dtp_ca_needed"
click at [404, 90] on select "Waiting for Artwork Waiting for Diecut Waiting for Mockup Waiting for DTP Waiti…" at bounding box center [559, 98] width 310 height 16
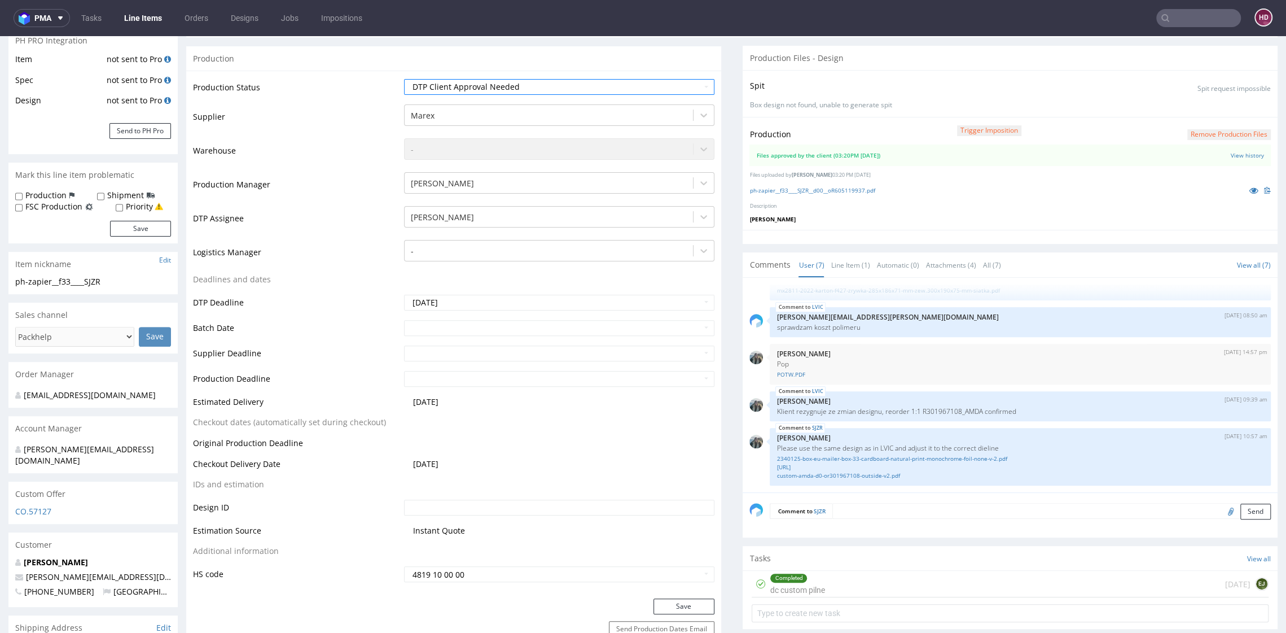
scroll to position [279, 0]
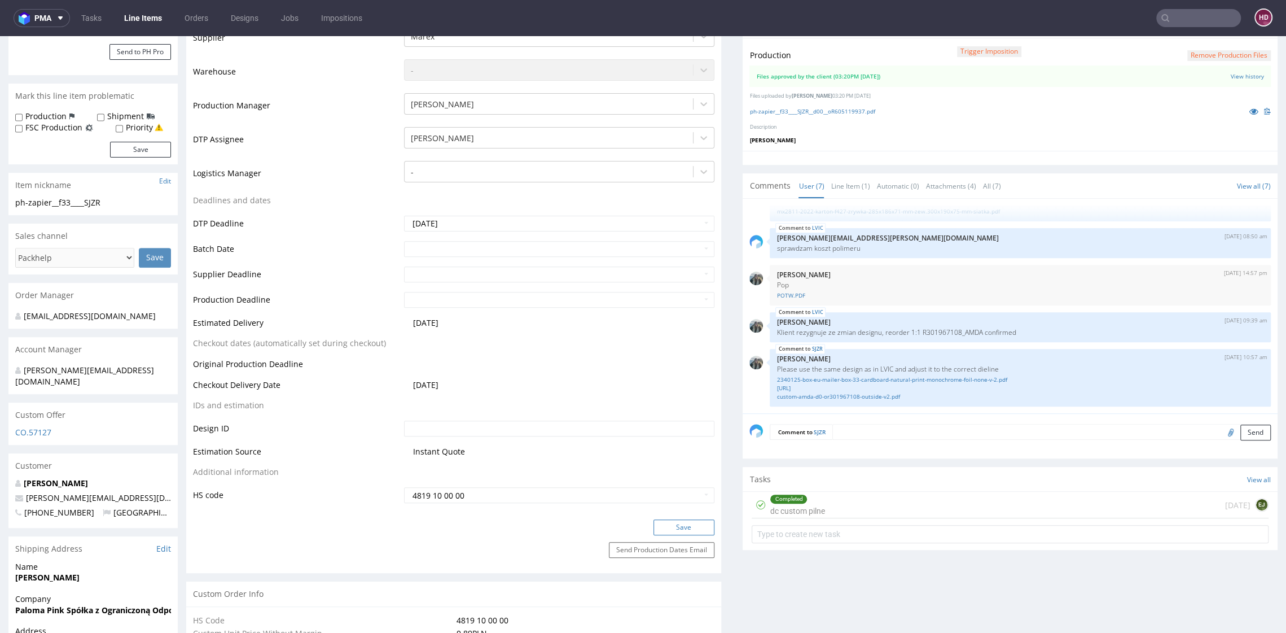
click at [660, 526] on button "Save" at bounding box center [683, 527] width 61 height 16
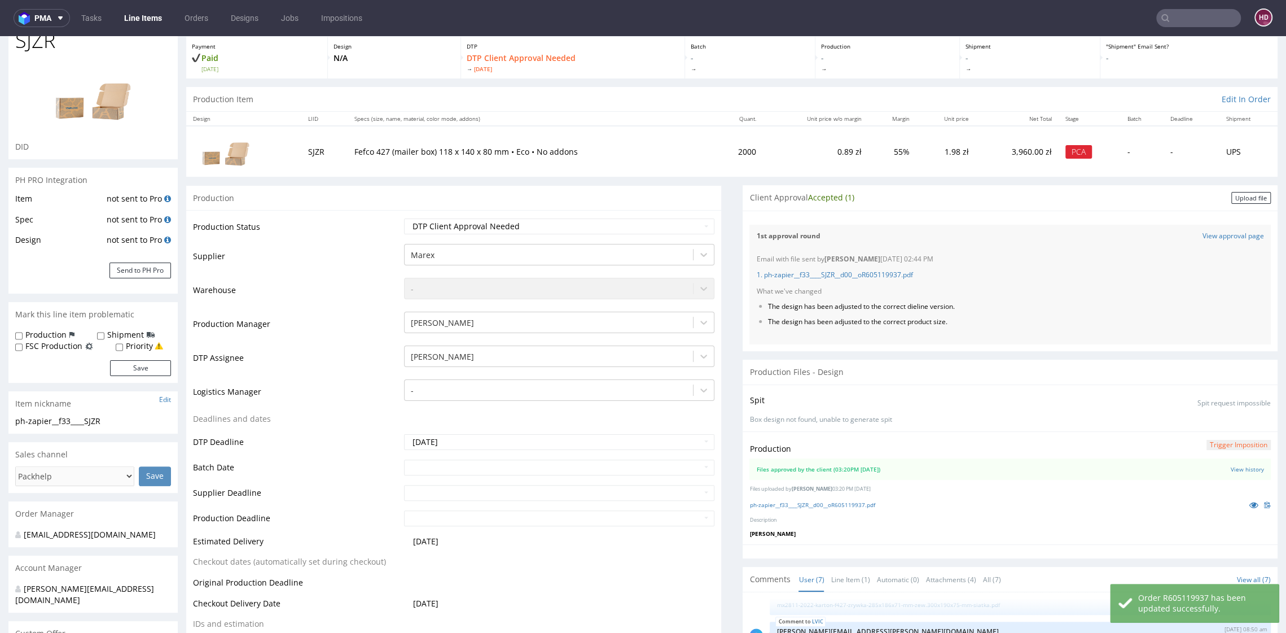
scroll to position [0, 0]
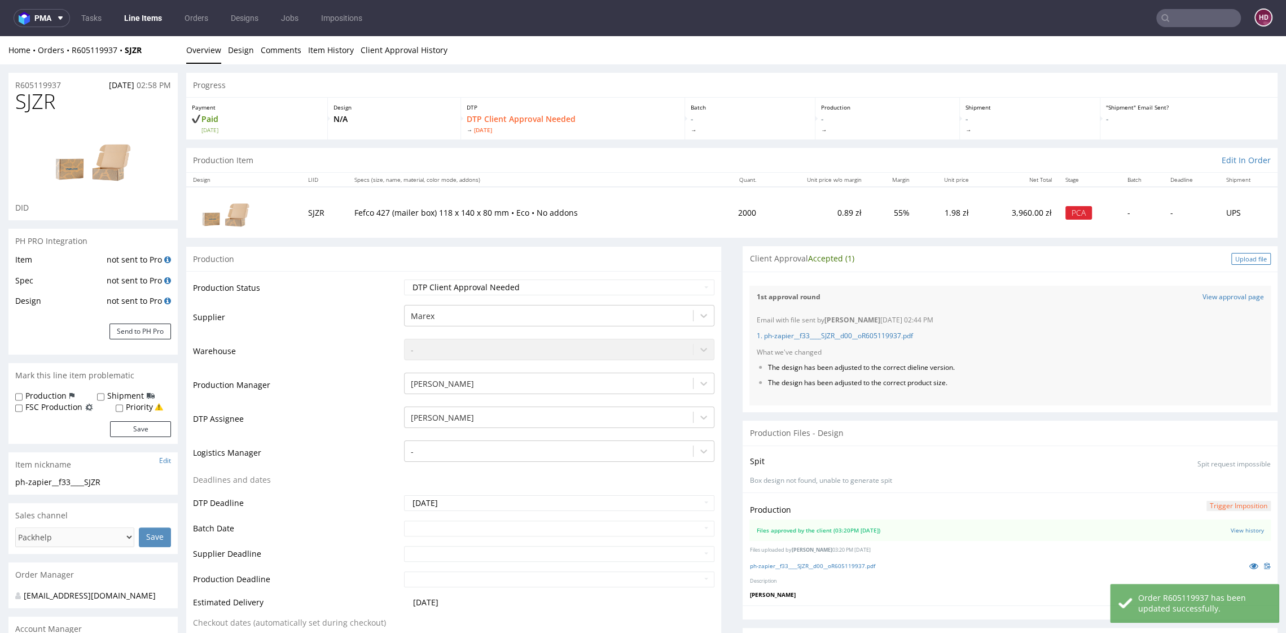
click at [1242, 257] on div "Upload file" at bounding box center [1251, 259] width 40 height 12
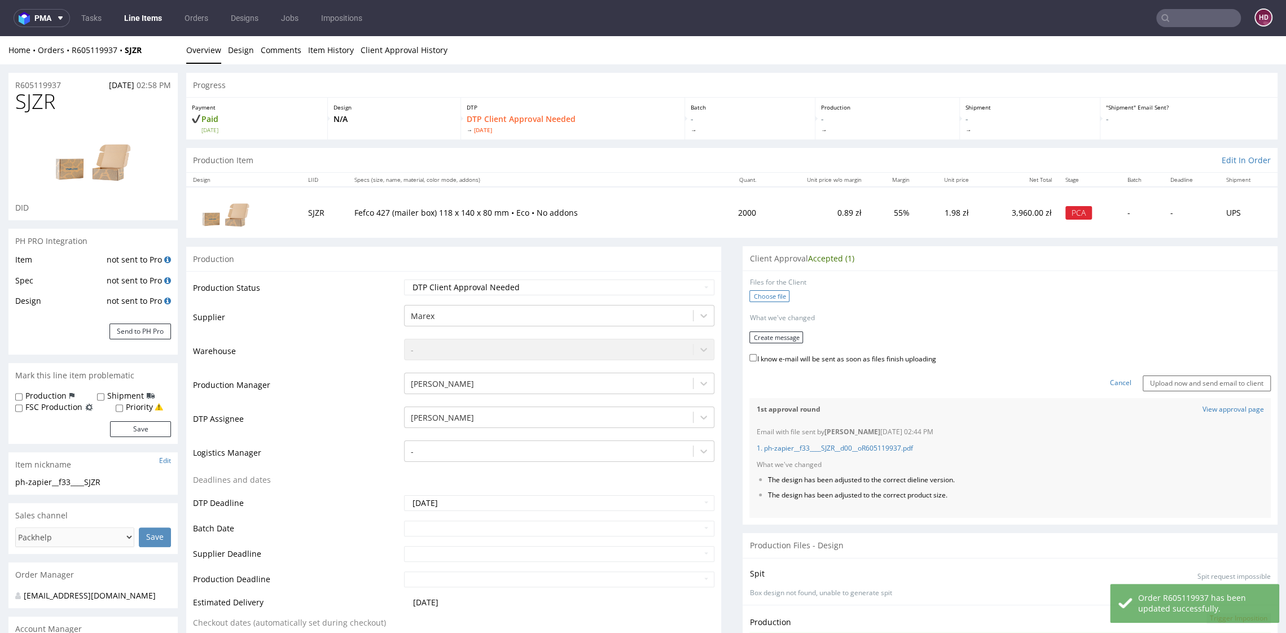
click at [756, 293] on label "Choose file" at bounding box center [769, 296] width 40 height 12
click at [0, 36] on input "Choose file" at bounding box center [0, 36] width 0 height 0
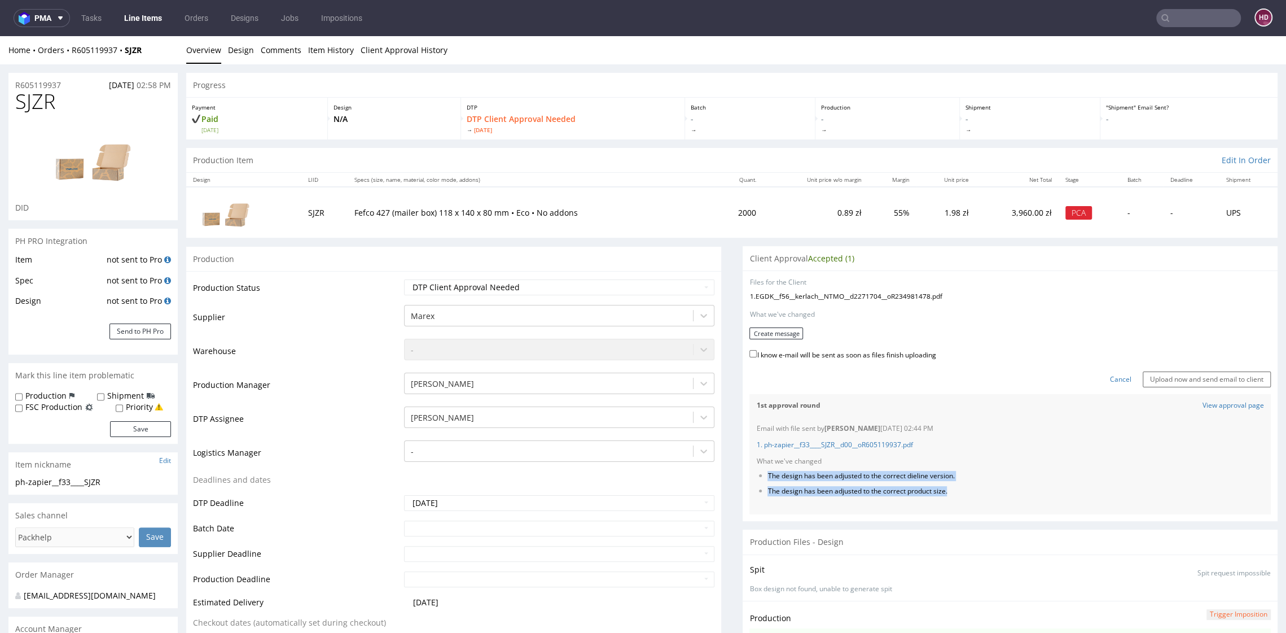
drag, startPoint x: 973, startPoint y: 493, endPoint x: 755, endPoint y: 473, distance: 219.3
click at [756, 473] on ul "The design has been adjusted to the correct dieline version. The design has bee…" at bounding box center [1010, 483] width 508 height 25
copy ul "The design has been adjusted to the correct dieline version. The design has bee…"
click at [774, 333] on button "Create message" at bounding box center [776, 333] width 54 height 12
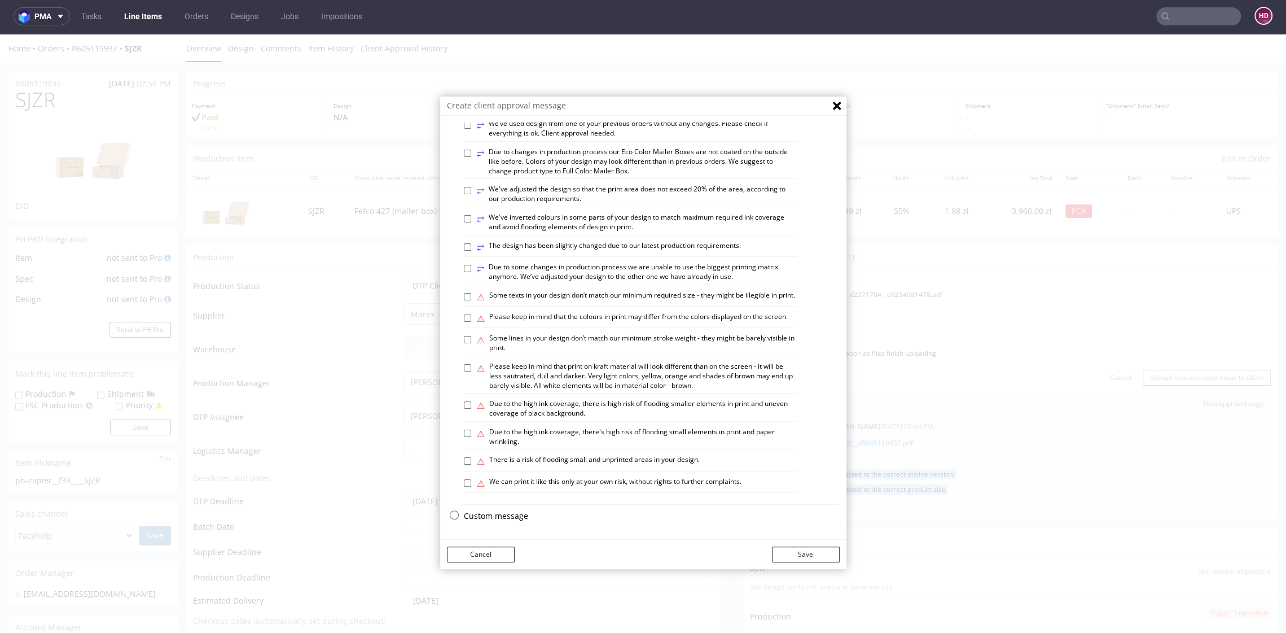
scroll to position [3, 0]
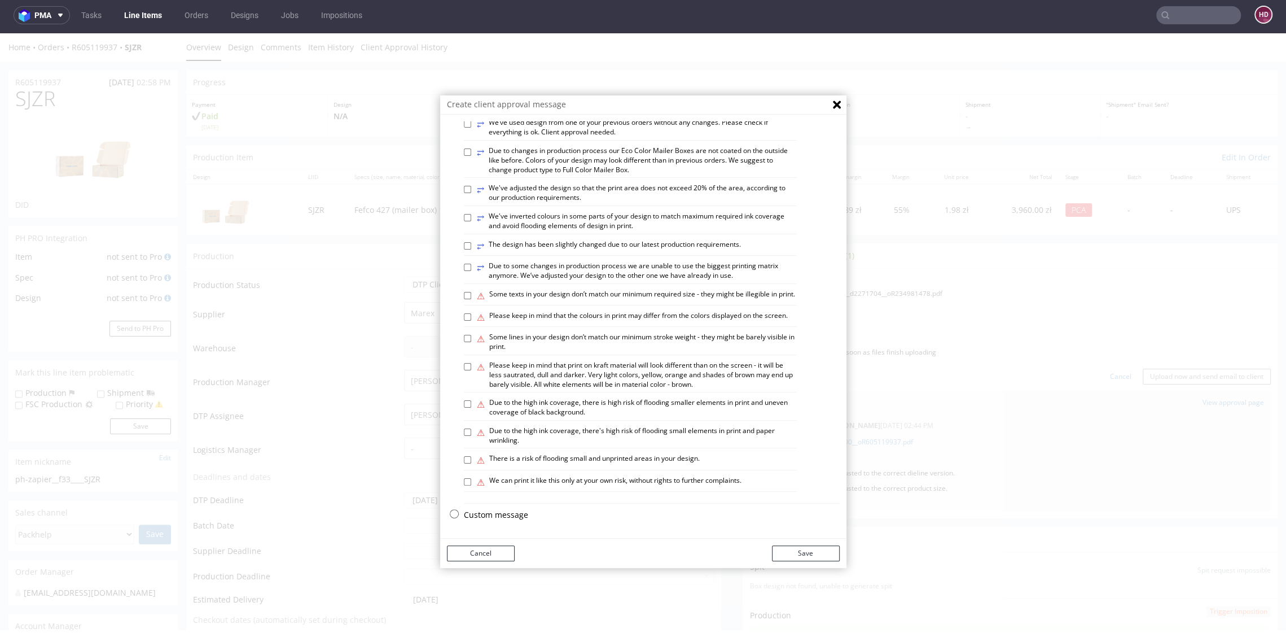
click at [500, 515] on p "Custom message" at bounding box center [652, 514] width 376 height 11
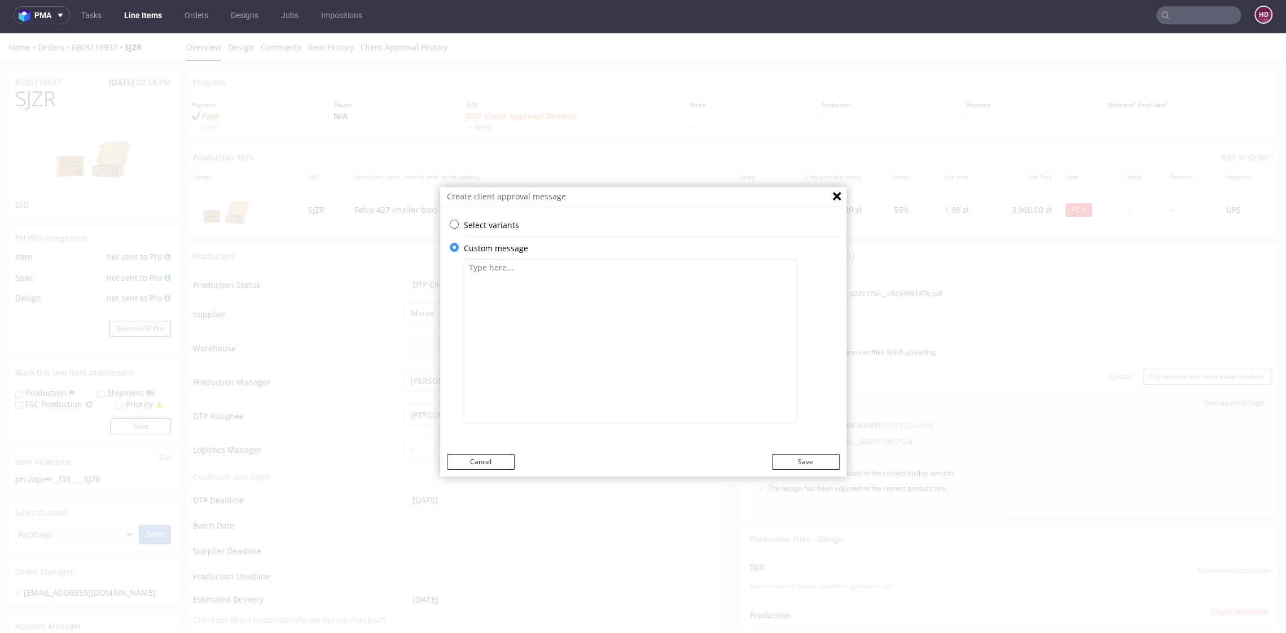
scroll to position [0, 0]
click at [508, 338] on textarea at bounding box center [630, 341] width 333 height 164
paste textarea "The design has been adjusted to the correct dieline version. The design has bee…"
type textarea "The design has been adjusted to the correct dieline version. The design has bee…"
click at [780, 455] on button "Save" at bounding box center [806, 462] width 68 height 16
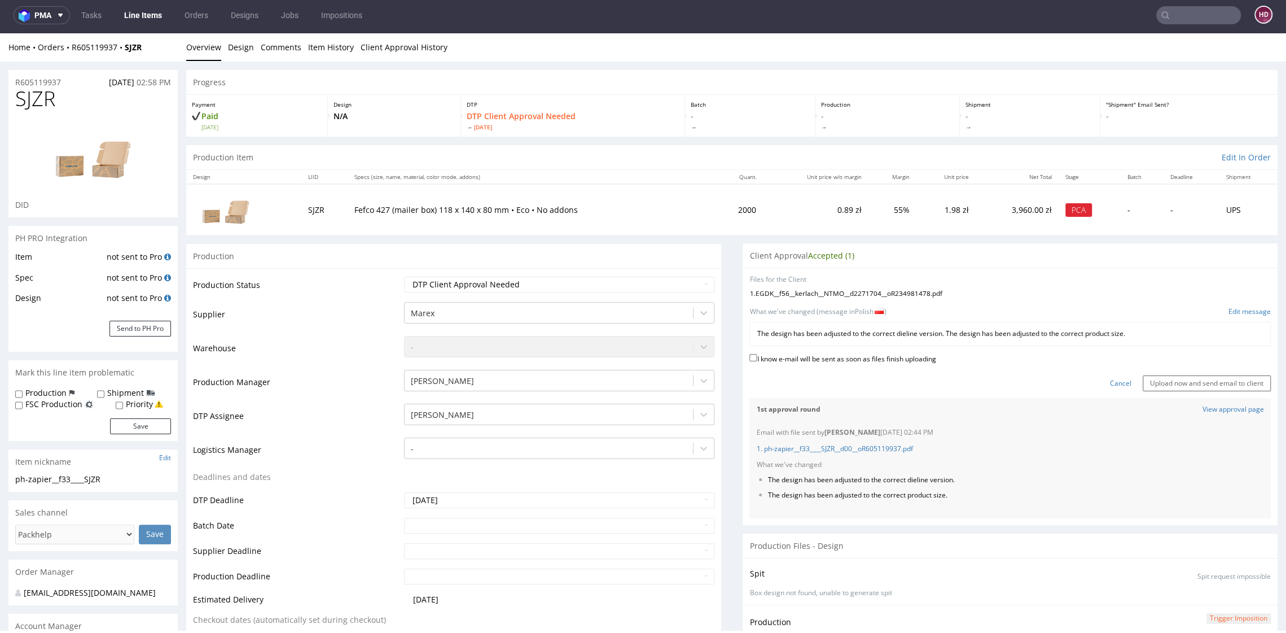
click at [756, 357] on label "I know e-mail will be sent as soon as files finish uploading" at bounding box center [842, 358] width 186 height 12
click at [756, 357] on input "I know e-mail will be sent as soon as files finish uploading" at bounding box center [752, 357] width 7 height 7
checkbox input "true"
click at [1144, 379] on input "Upload now and send email to client" at bounding box center [1207, 383] width 128 height 16
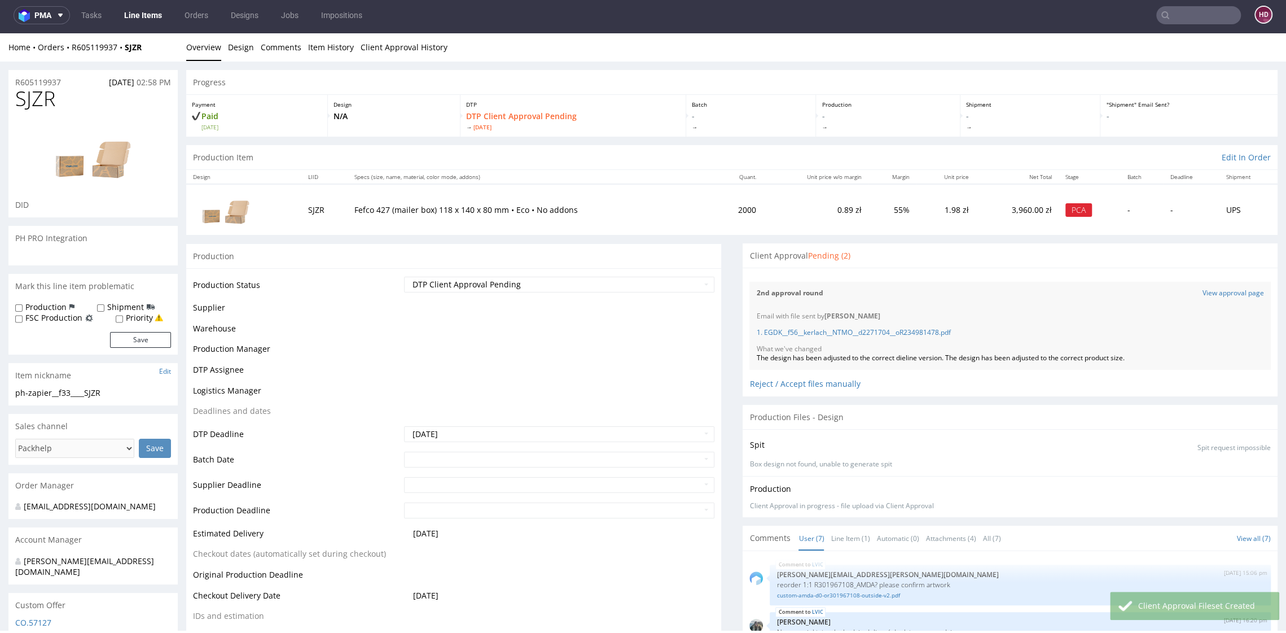
scroll to position [116, 0]
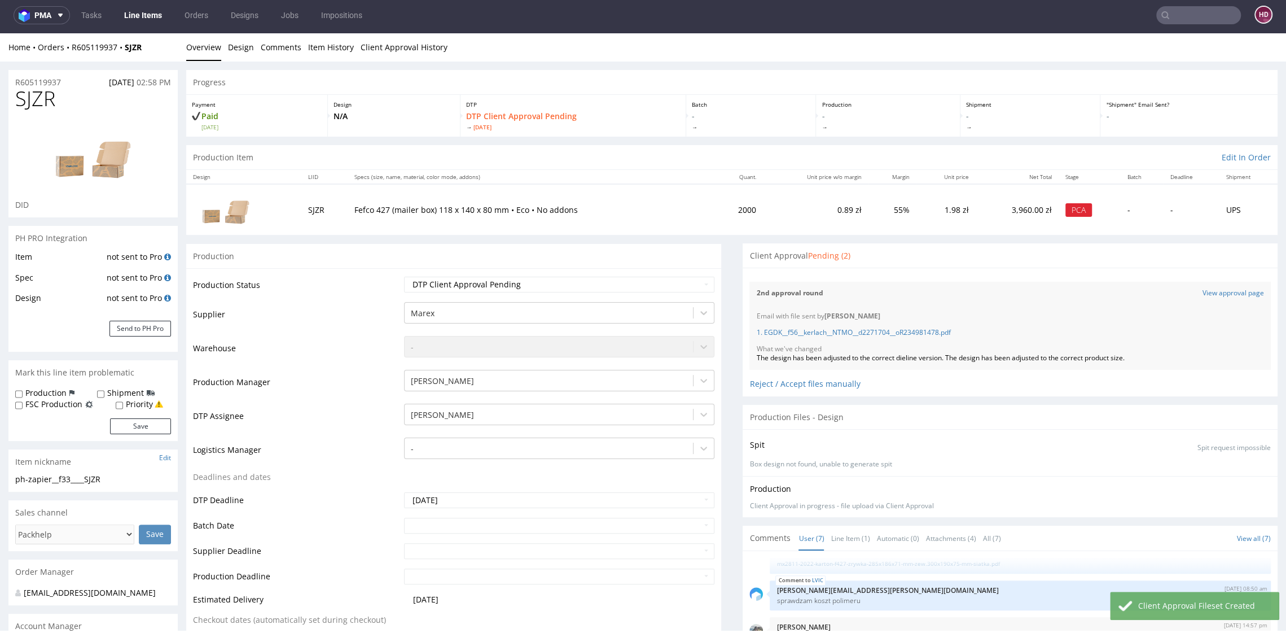
click at [1183, 300] on div "2nd approval round View approval page" at bounding box center [1009, 293] width 521 height 23
click at [751, 384] on div "Reject / Accept files manually" at bounding box center [1009, 380] width 521 height 20
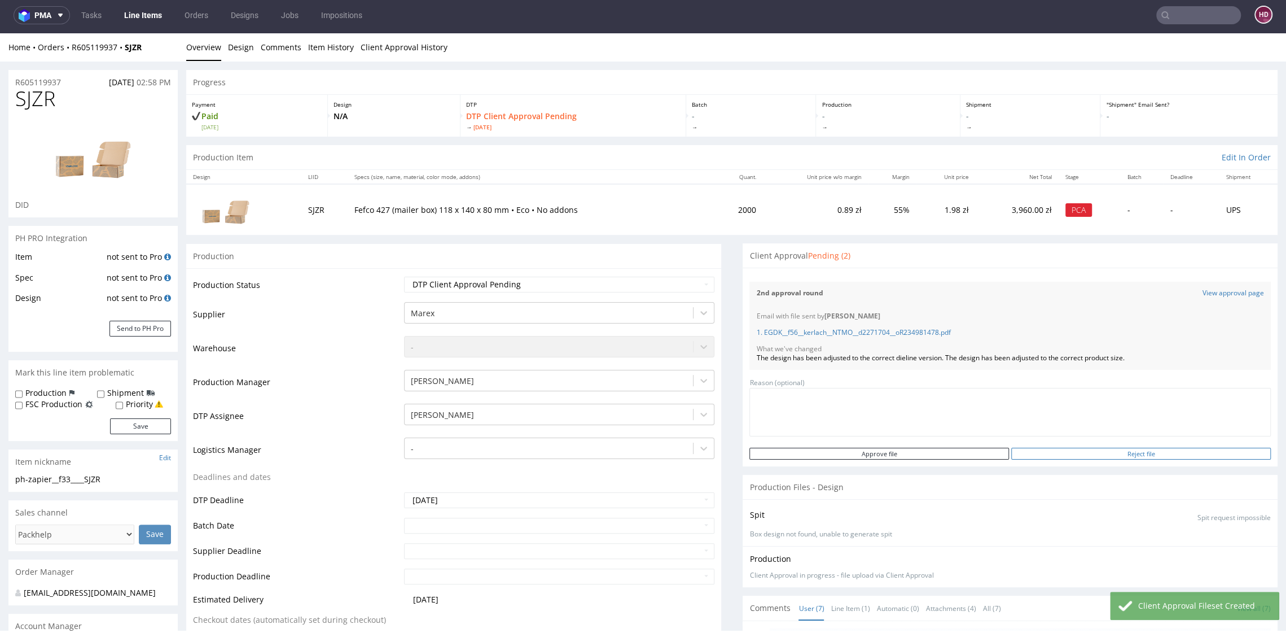
click at [1030, 456] on input "Reject file" at bounding box center [1141, 454] width 260 height 12
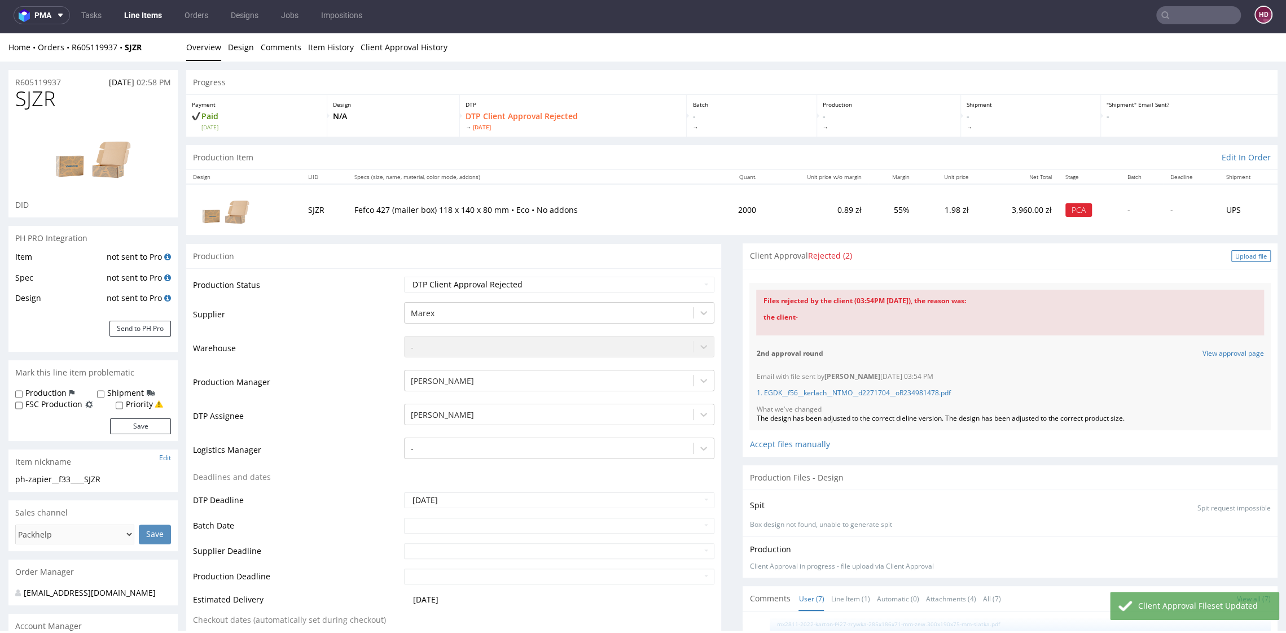
click at [1231, 255] on div "Upload file" at bounding box center [1251, 256] width 40 height 12
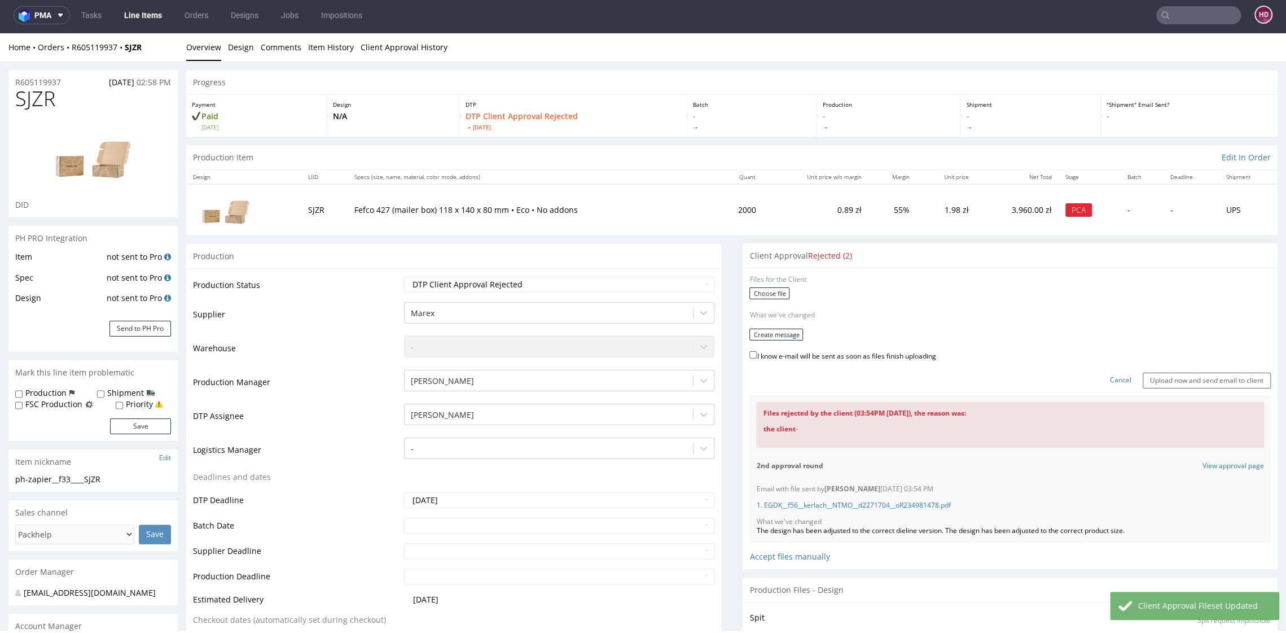
click at [1068, 515] on div "1. EGDK__f56__kerlach__NTMO__d2271704__oR234981478.pdf" at bounding box center [1010, 505] width 508 height 23
click at [749, 294] on label "Choose file" at bounding box center [769, 293] width 40 height 12
click at [0, 33] on input "Choose file" at bounding box center [0, 33] width 0 height 0
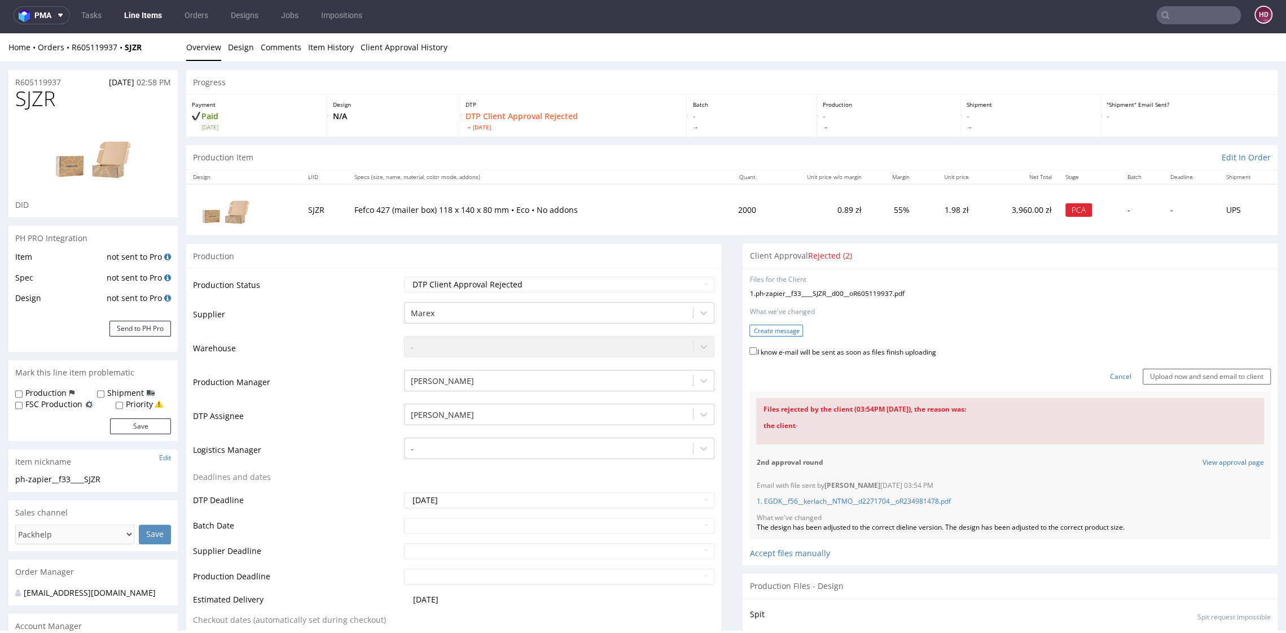
click at [785, 331] on button "Create message" at bounding box center [776, 330] width 54 height 12
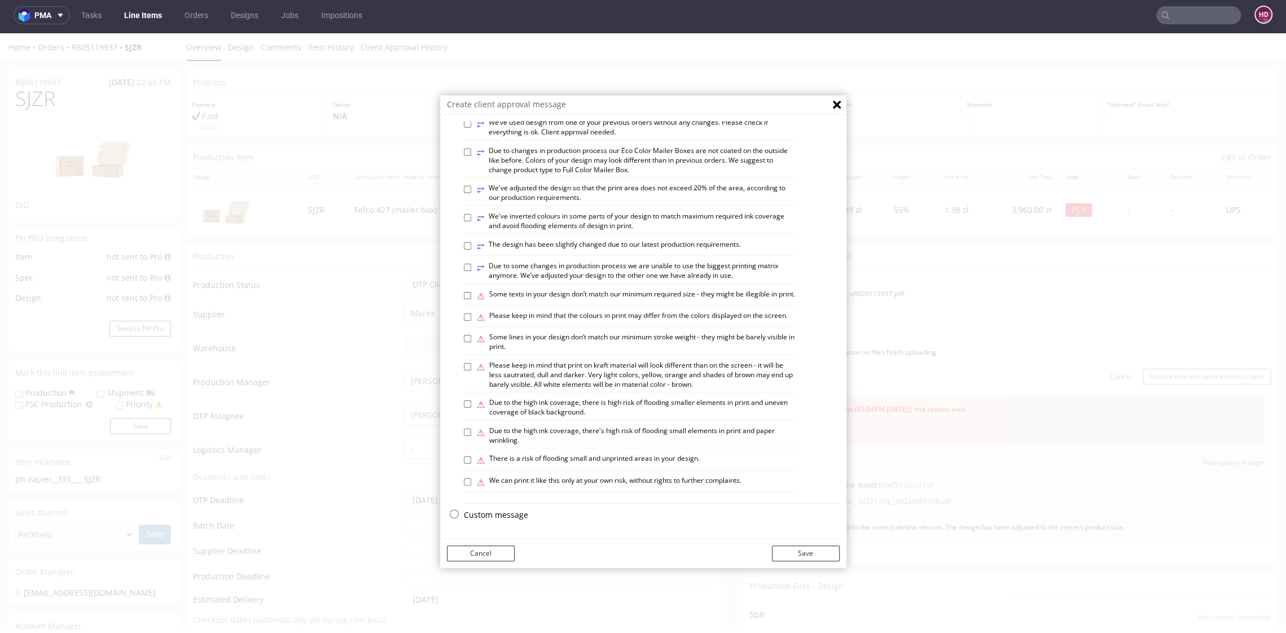
scroll to position [567, 0]
click at [465, 521] on div "Custom message" at bounding box center [652, 517] width 376 height 17
click at [464, 516] on p "Custom message" at bounding box center [652, 514] width 376 height 11
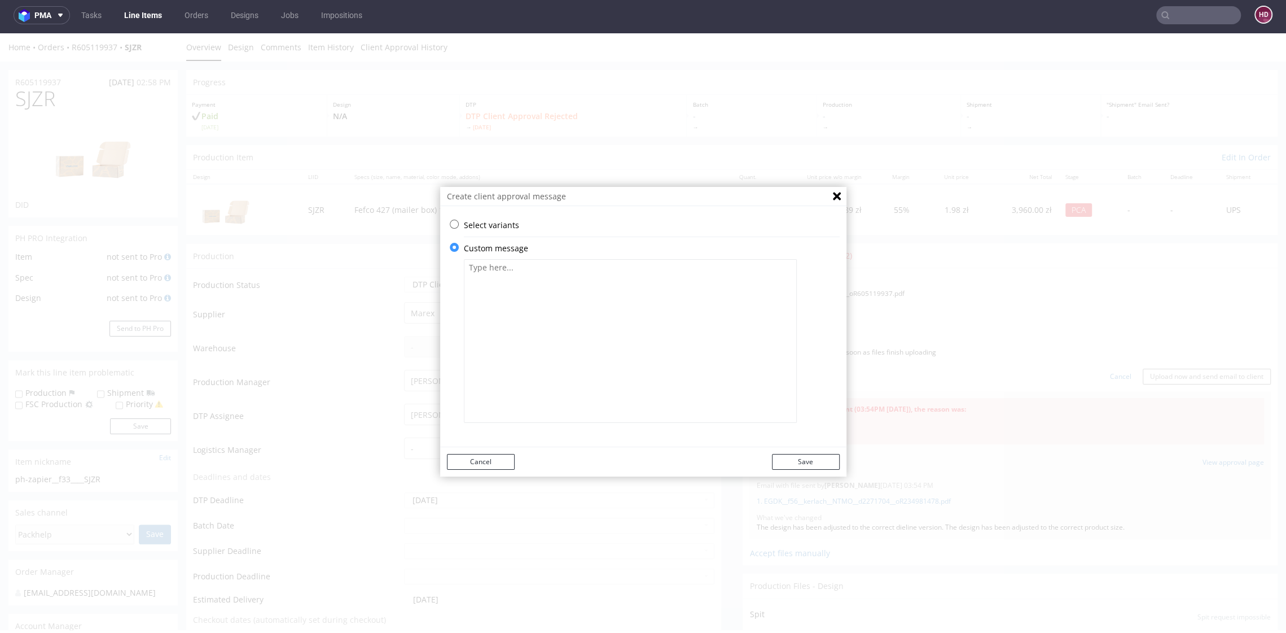
scroll to position [0, 0]
click at [555, 391] on textarea at bounding box center [630, 341] width 333 height 164
paste textarea "The design has been adjusted to the correct dieline version. The design has bee…"
type textarea "The design has been adjusted to the correct dieline version. The design has bee…"
click at [827, 457] on button "Save" at bounding box center [806, 462] width 68 height 16
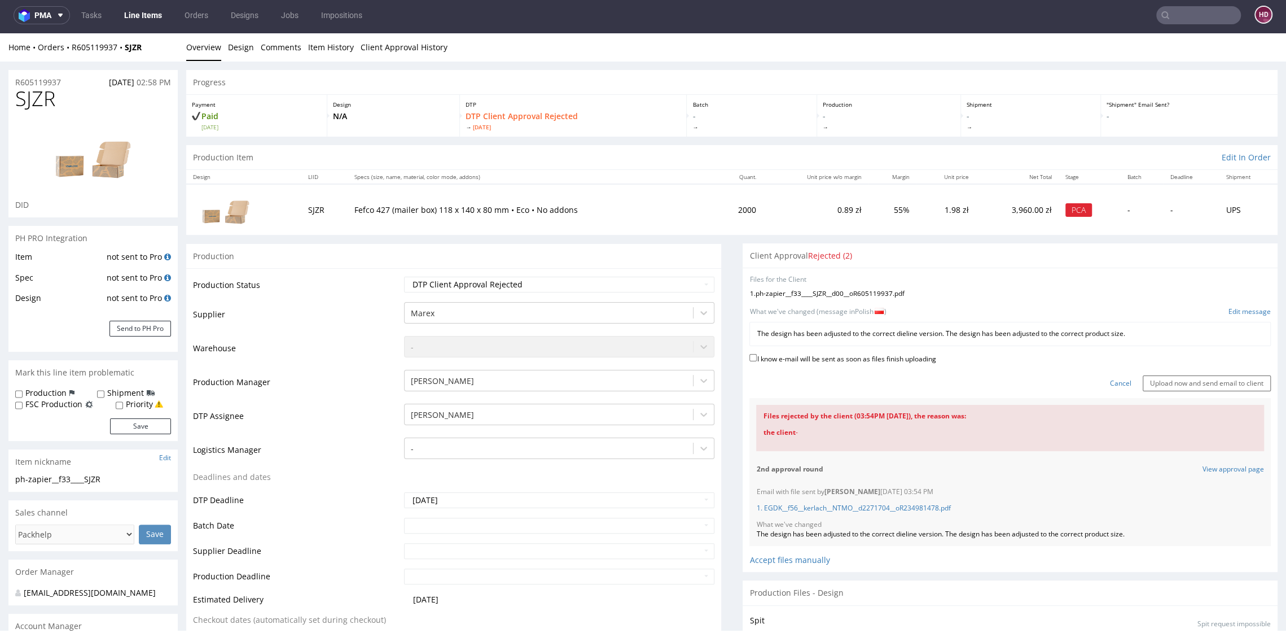
click at [786, 361] on label "I know e-mail will be sent as soon as files finish uploading" at bounding box center [842, 358] width 186 height 12
click at [757, 361] on input "I know e-mail will be sent as soon as files finish uploading" at bounding box center [752, 357] width 7 height 7
checkbox input "true"
click at [1207, 380] on input "Upload now and send email to client" at bounding box center [1207, 383] width 128 height 16
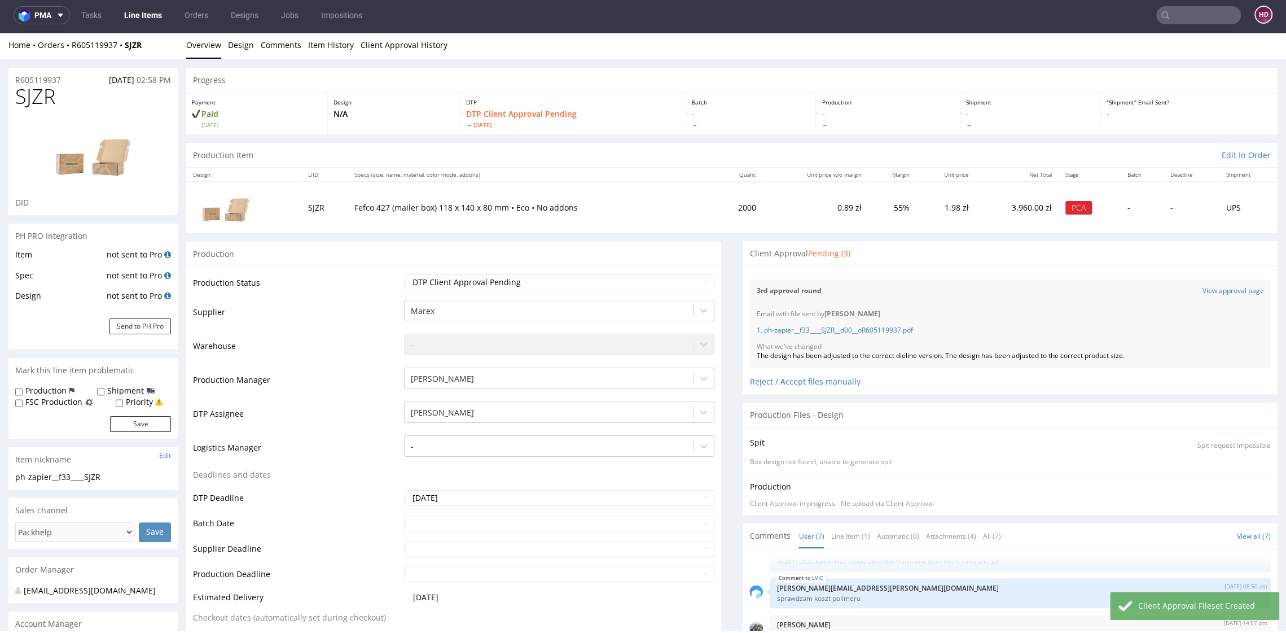
scroll to position [3, 0]
click at [133, 16] on link "Line Items" at bounding box center [142, 15] width 51 height 18
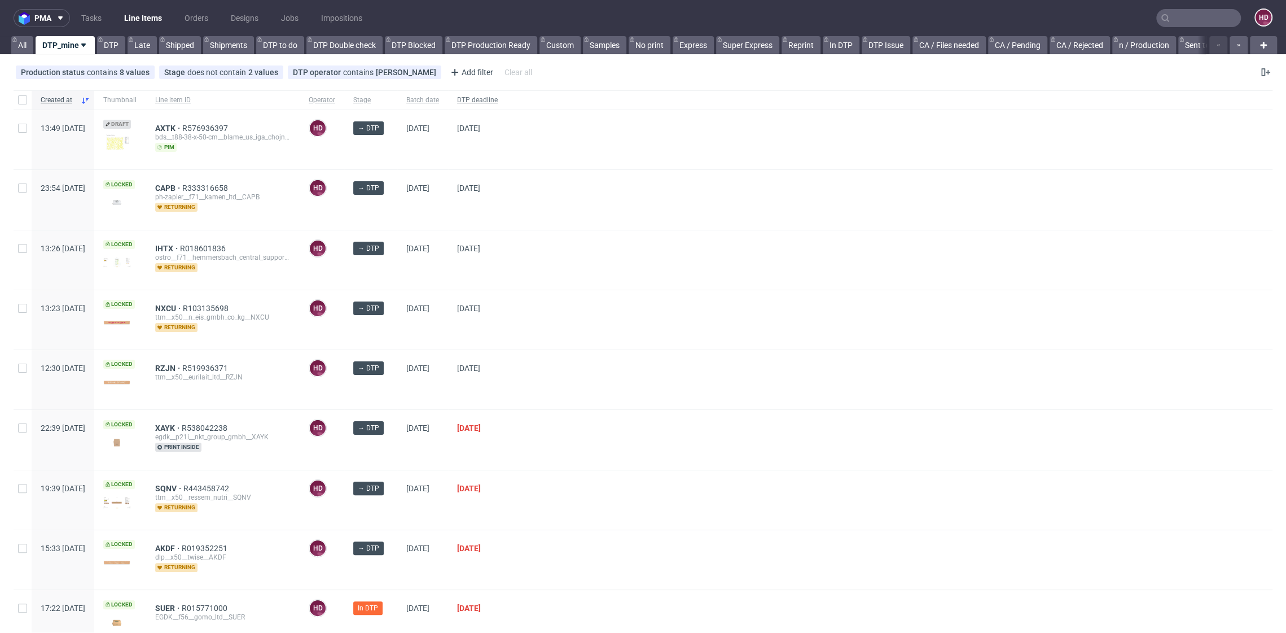
click at [498, 99] on span "DTP deadline" at bounding box center [477, 100] width 41 height 10
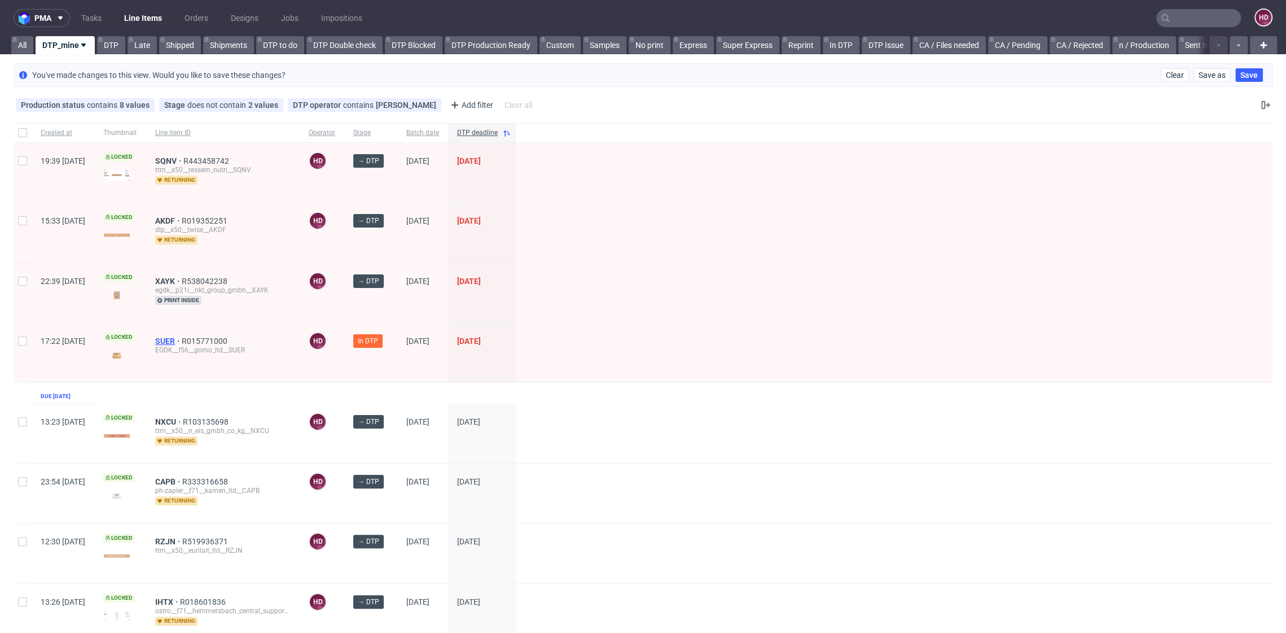
click at [182, 336] on span "SUER" at bounding box center [168, 340] width 27 height 9
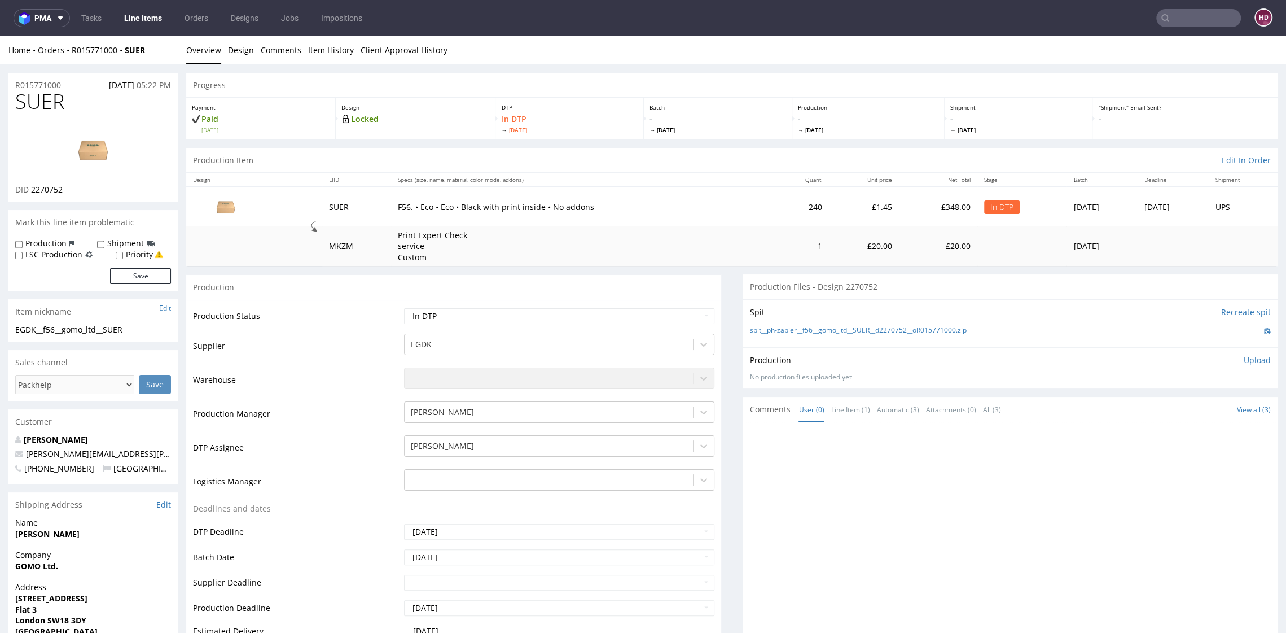
click at [72, 155] on img at bounding box center [93, 149] width 90 height 51
click at [78, 100] on h1 "SUER" at bounding box center [93, 101] width 156 height 23
drag, startPoint x: 77, startPoint y: 102, endPoint x: 0, endPoint y: 100, distance: 76.8
copy span "SUER"
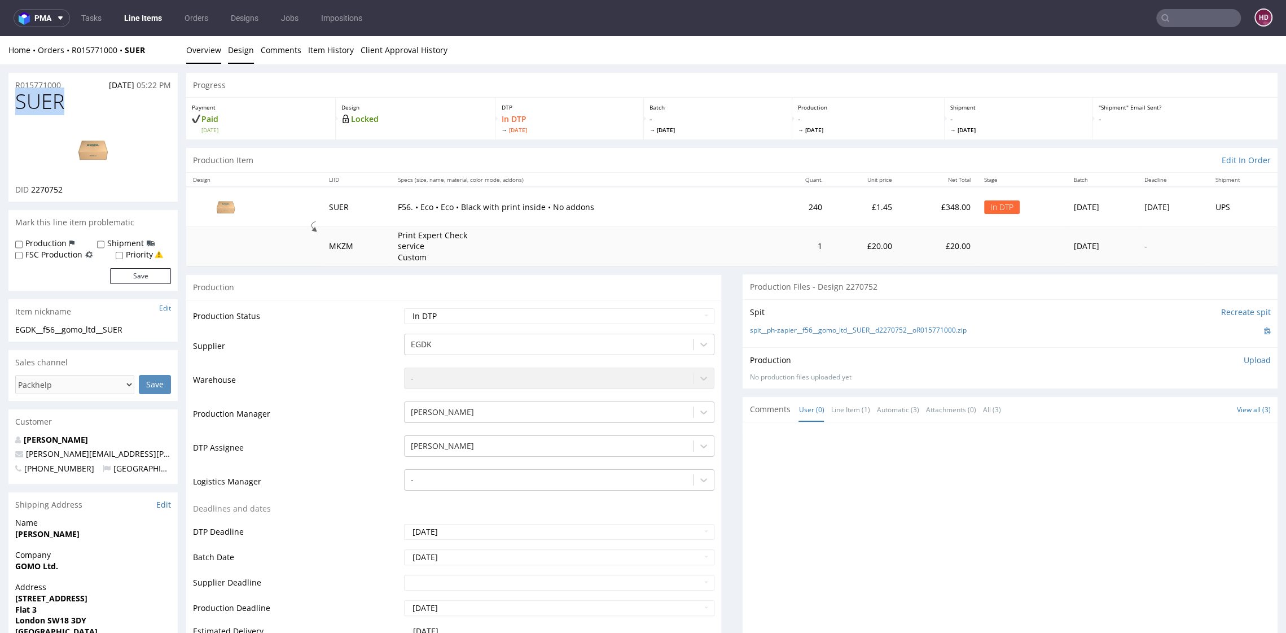
click at [246, 51] on link "Design" at bounding box center [241, 50] width 26 height 28
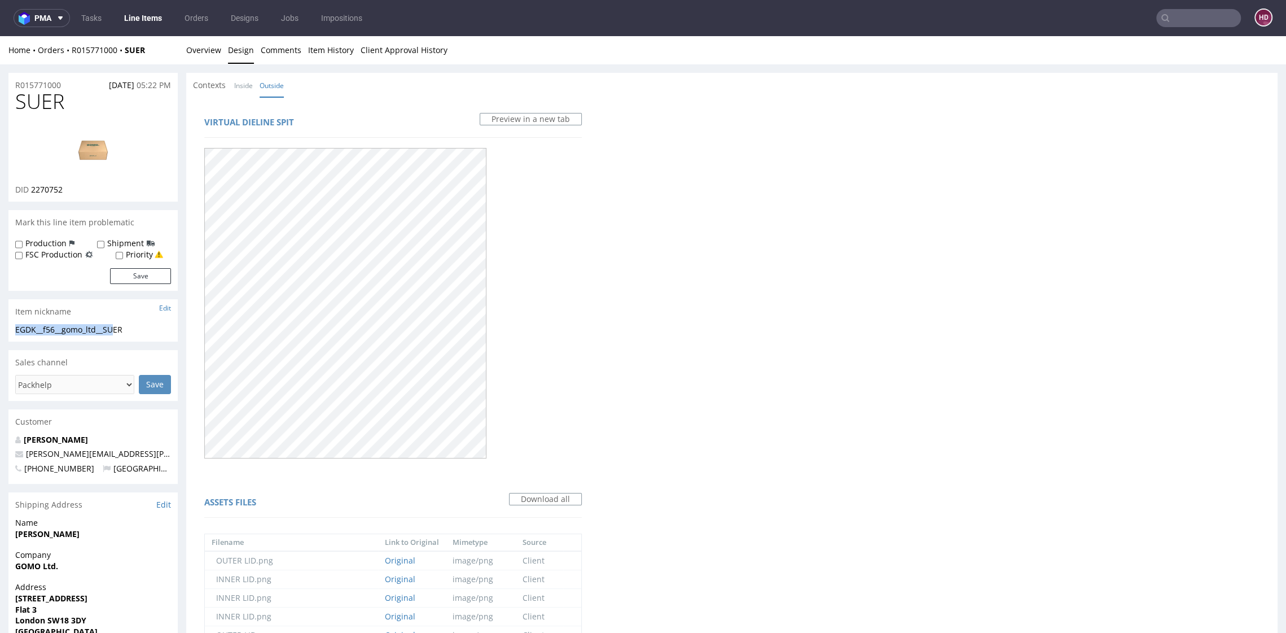
drag, startPoint x: 121, startPoint y: 328, endPoint x: 14, endPoint y: 320, distance: 108.1
click at [14, 320] on section "Item nickname Edit EGDK__f56__gomo_ltd__SUER EGDK__f56 __gomo_ltd__SUER Update" at bounding box center [92, 320] width 169 height 42
drag, startPoint x: 133, startPoint y: 331, endPoint x: 0, endPoint y: 319, distance: 133.2
copy section "EGDK__f56__gomo_ltd__SUER"
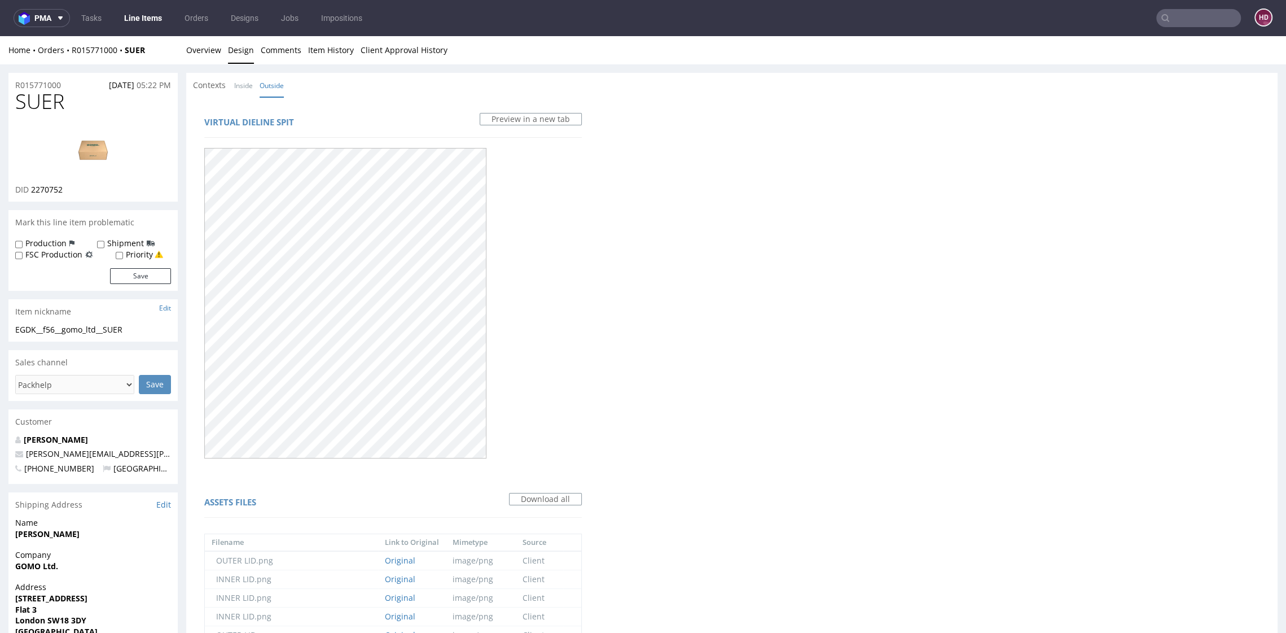
click at [66, 81] on div "R015771000 06.10.2025 05:22 PM" at bounding box center [92, 82] width 169 height 18
drag, startPoint x: 65, startPoint y: 81, endPoint x: 17, endPoint y: 72, distance: 49.4
click at [17, 73] on div "R015771000 06.10.2025 05:22 PM" at bounding box center [92, 82] width 169 height 18
copy p "R015771000"
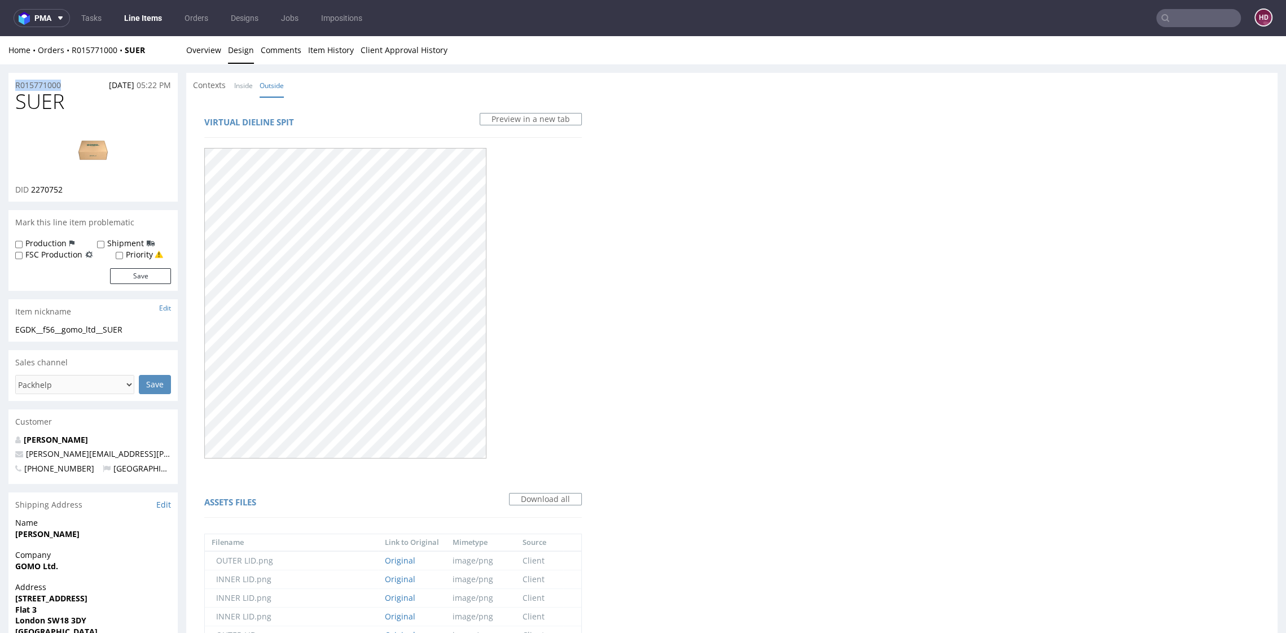
click at [77, 190] on div "DID 2270752" at bounding box center [93, 189] width 156 height 11
drag, startPoint x: 71, startPoint y: 188, endPoint x: 32, endPoint y: 190, distance: 38.4
click at [32, 190] on div "DID 2270752" at bounding box center [93, 189] width 156 height 11
copy div "2270752"
click at [210, 51] on link "Overview" at bounding box center [203, 50] width 35 height 28
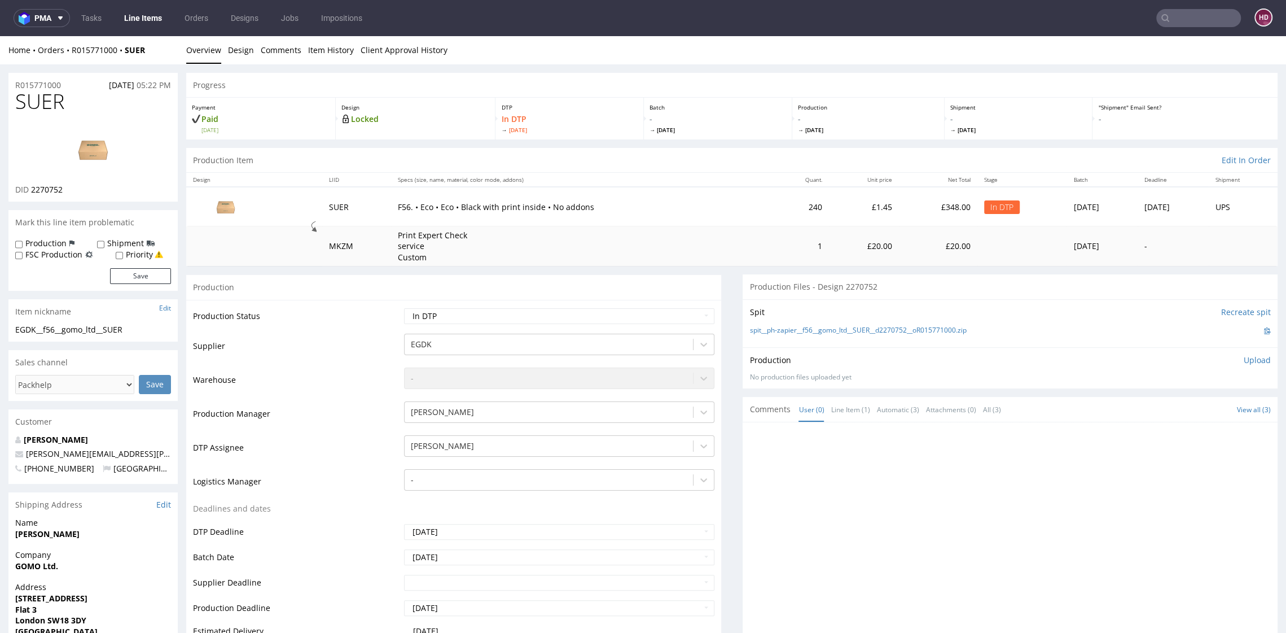
click at [1244, 360] on p "Upload" at bounding box center [1257, 359] width 27 height 11
click at [1170, 414] on div "Add files" at bounding box center [1191, 411] width 56 height 17
type input "C:\fakepath\ EGDK__f56__gomo_ltd__SUER__d2270752__oR015771000__inside.pdf"
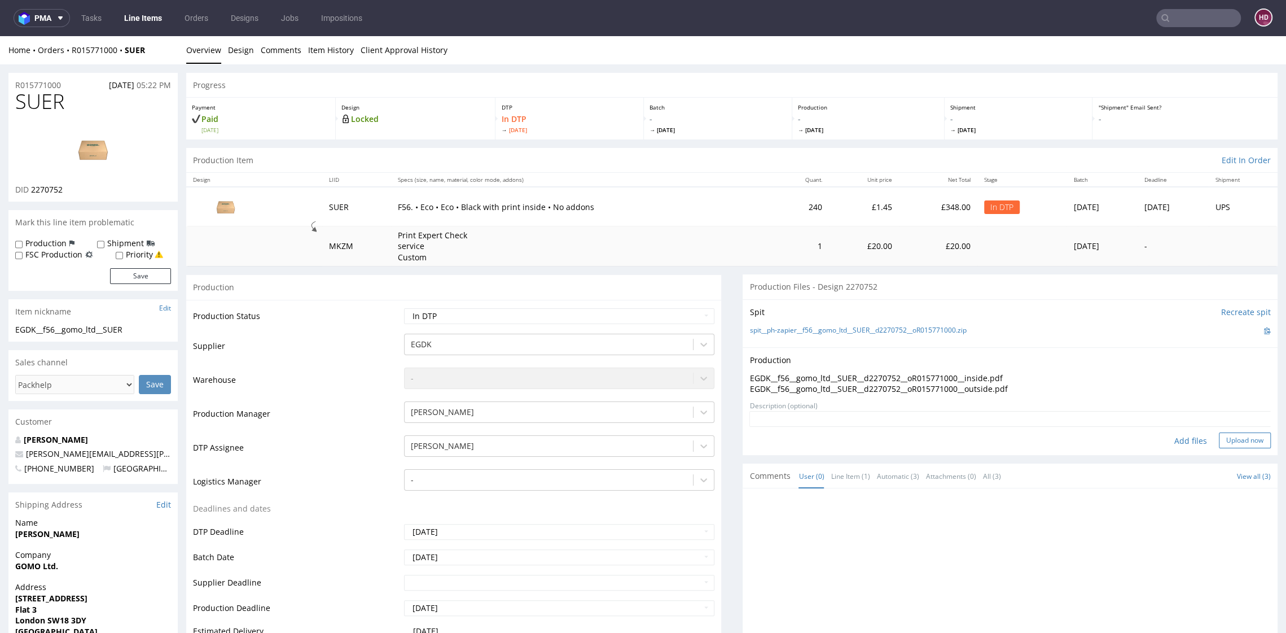
click at [1225, 441] on button "Upload now" at bounding box center [1245, 440] width 52 height 16
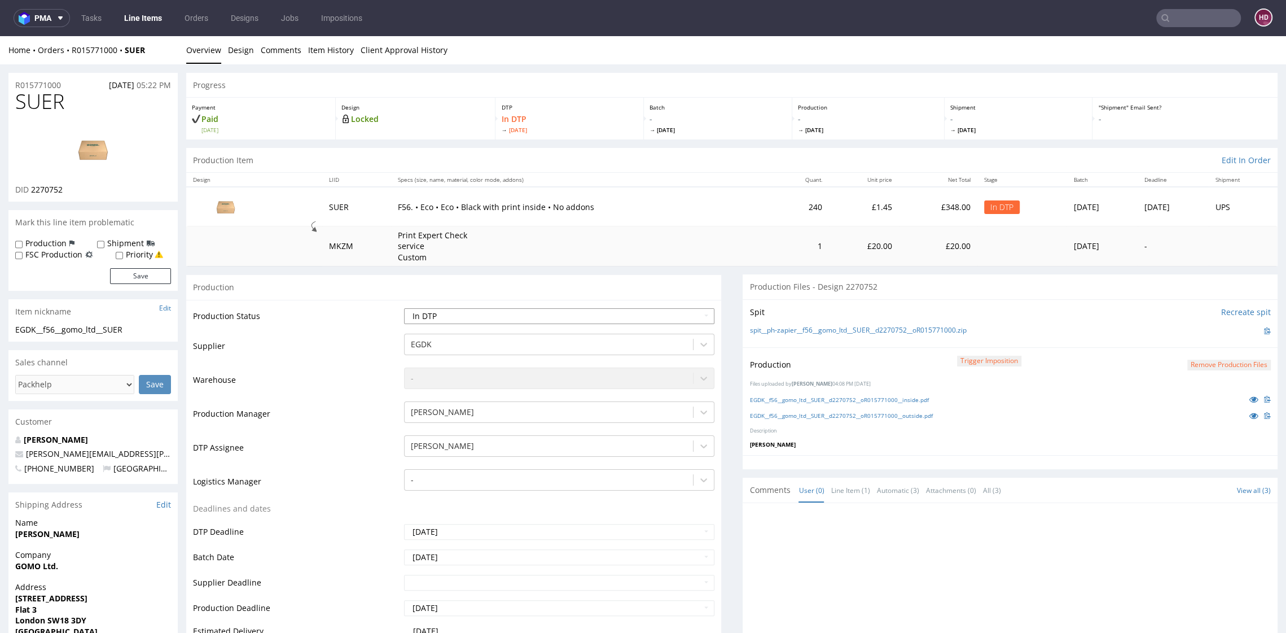
click at [545, 314] on select "Waiting for Artwork Waiting for Diecut Waiting for Mockup Waiting for DTP Waiti…" at bounding box center [559, 316] width 310 height 16
select select "dtp_production_ready"
click at [404, 308] on select "Waiting for Artwork Waiting for Diecut Waiting for Mockup Waiting for DTP Waiti…" at bounding box center [559, 316] width 310 height 16
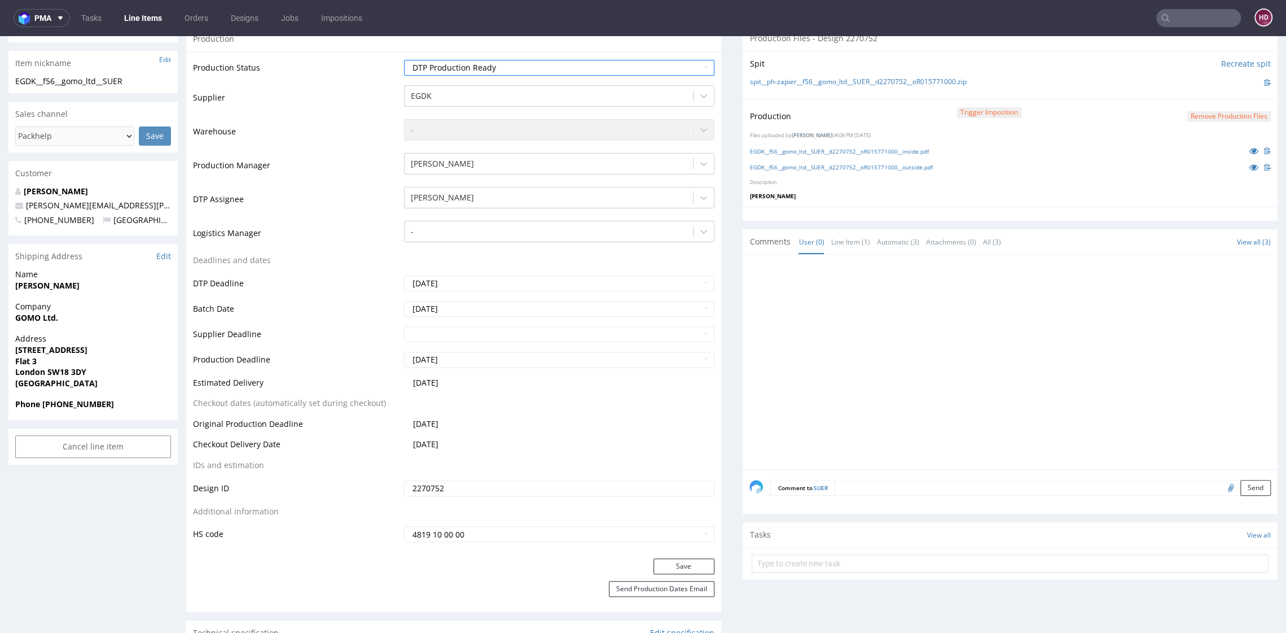
scroll to position [251, 0]
click at [678, 559] on button "Save" at bounding box center [683, 564] width 61 height 16
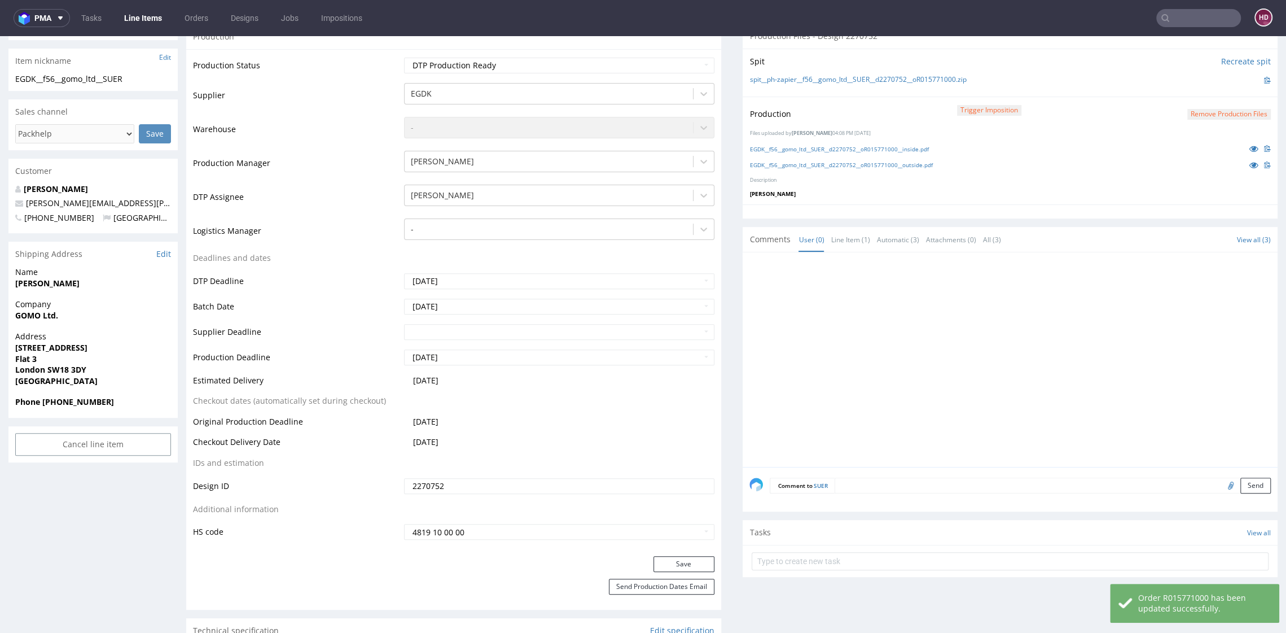
click at [141, 18] on link "Line Items" at bounding box center [142, 18] width 51 height 18
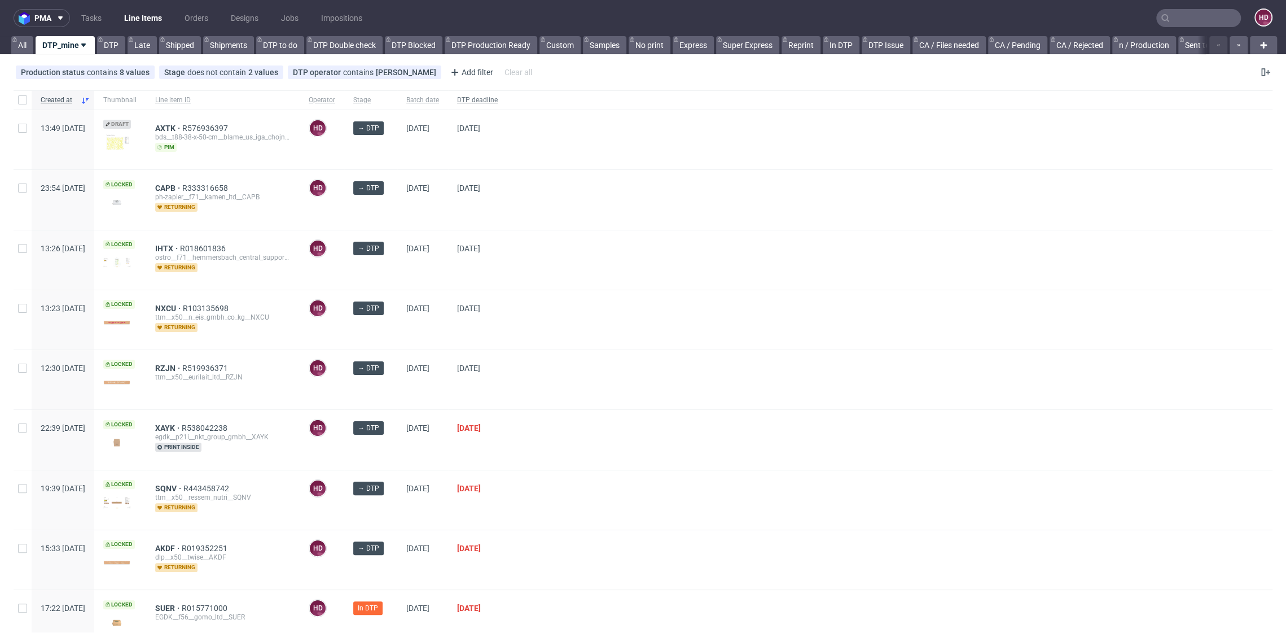
click at [498, 103] on span "DTP deadline" at bounding box center [477, 100] width 41 height 10
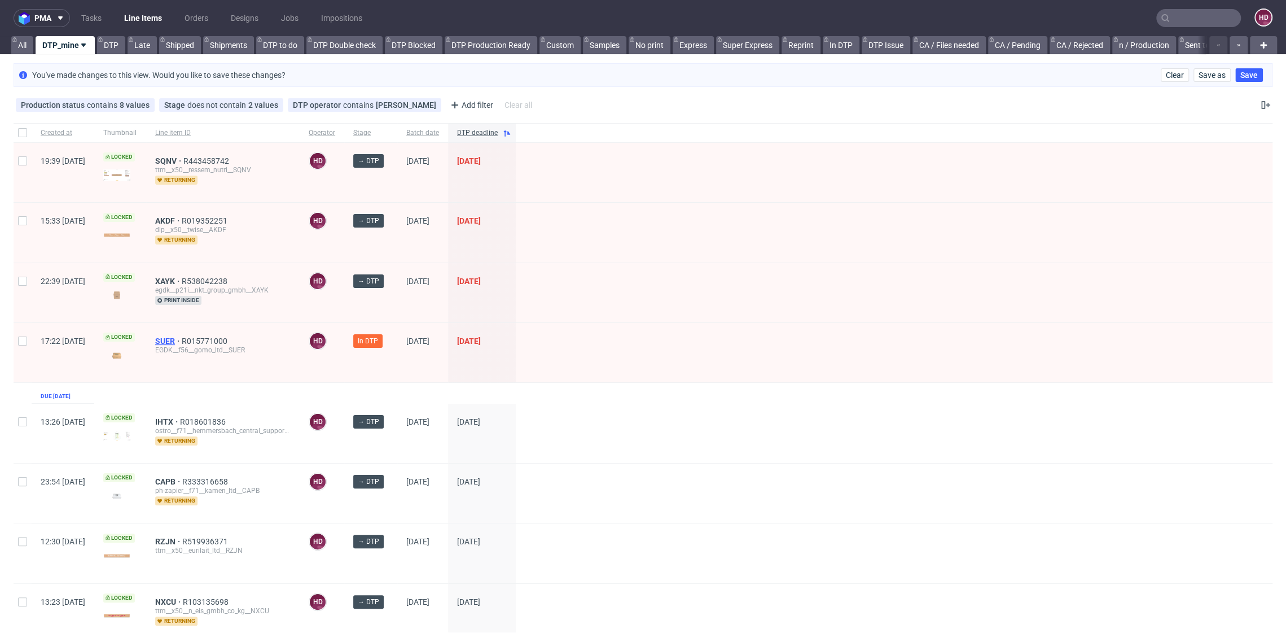
click at [182, 342] on span "SUER" at bounding box center [168, 340] width 27 height 9
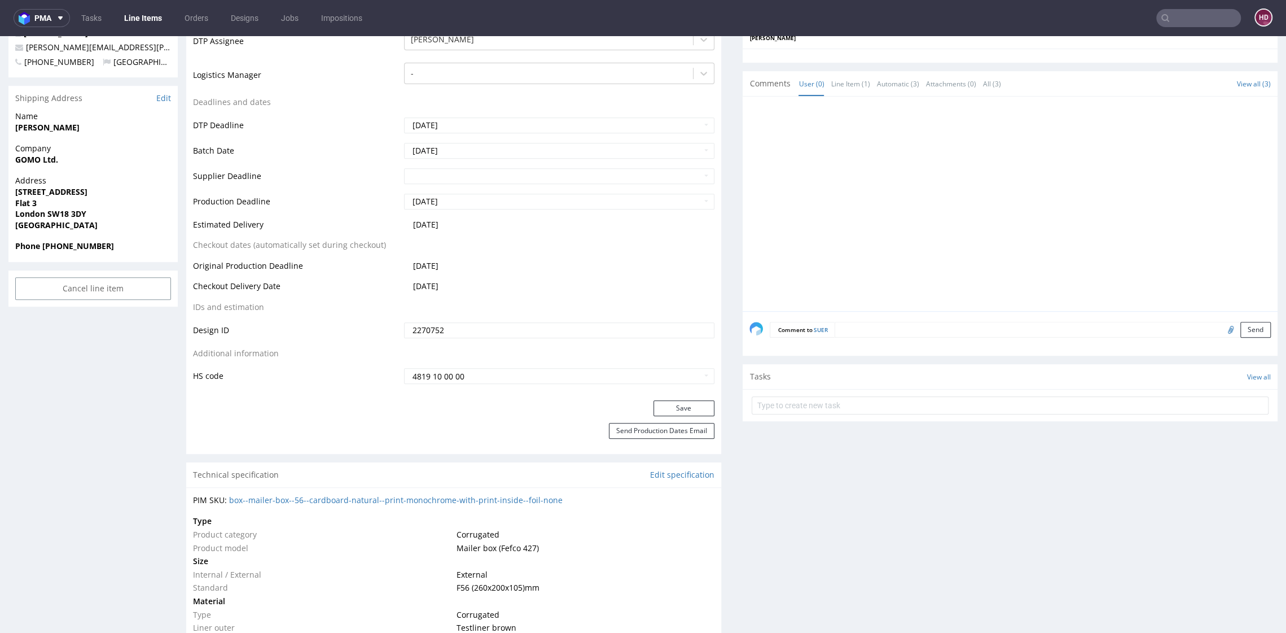
scroll to position [480, 0]
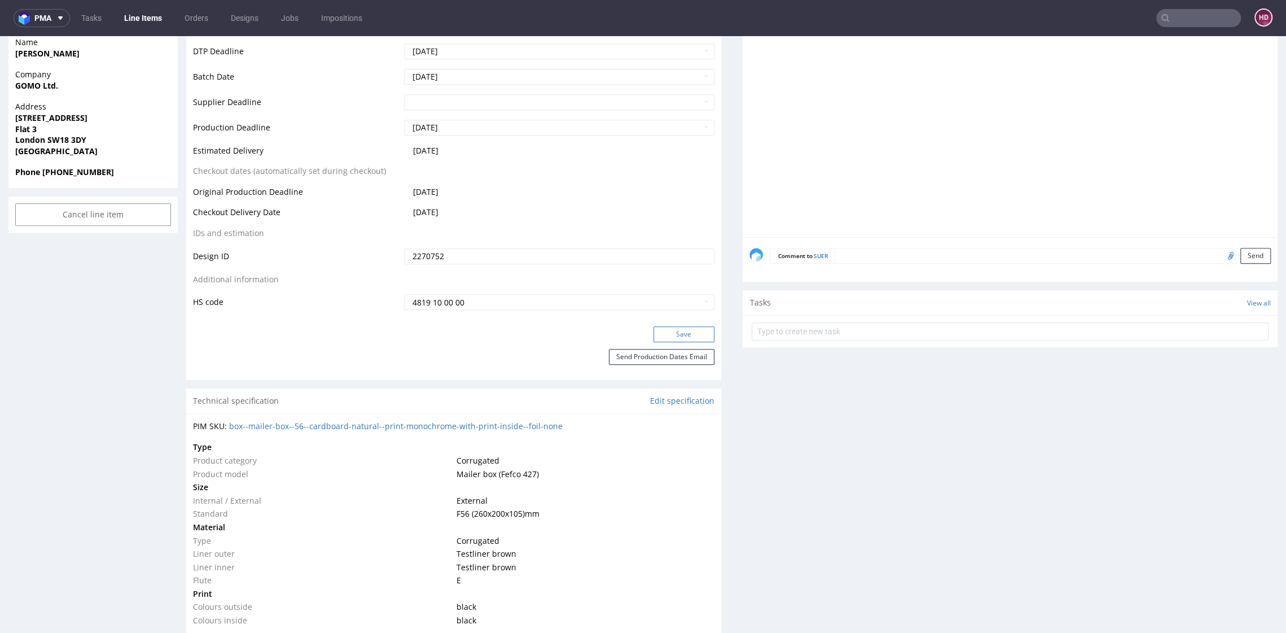
click at [666, 334] on button "Save" at bounding box center [683, 334] width 61 height 16
click at [147, 18] on link "Line Items" at bounding box center [142, 18] width 51 height 18
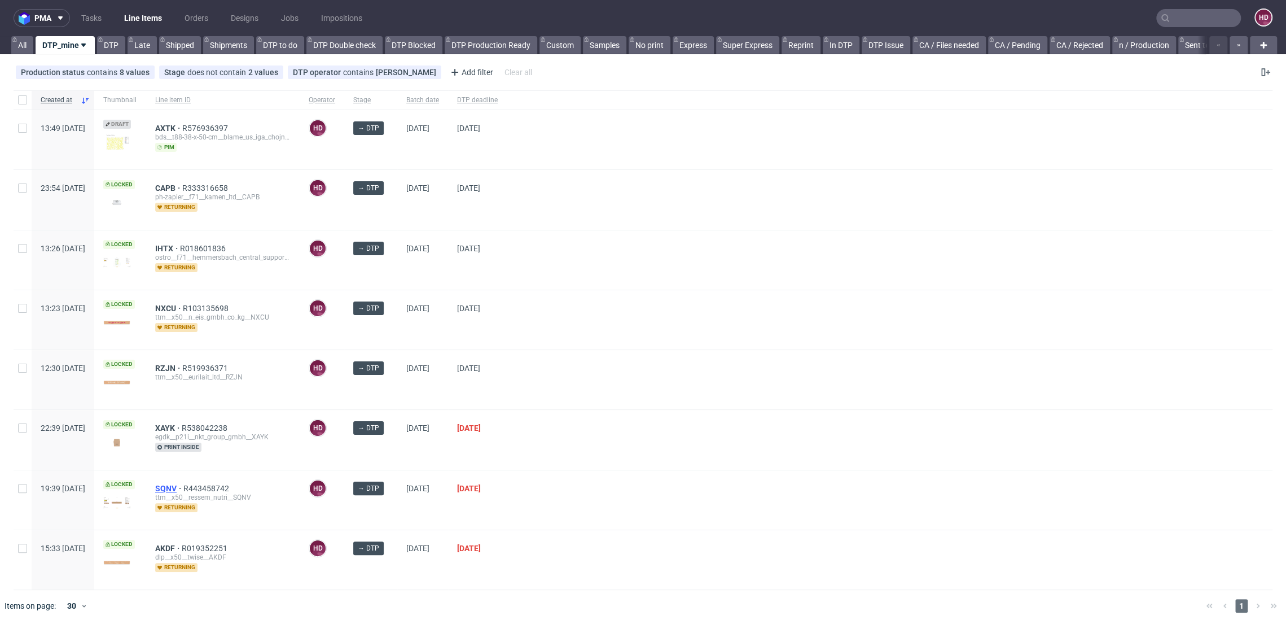
click at [183, 484] on span "SQNV" at bounding box center [169, 488] width 28 height 9
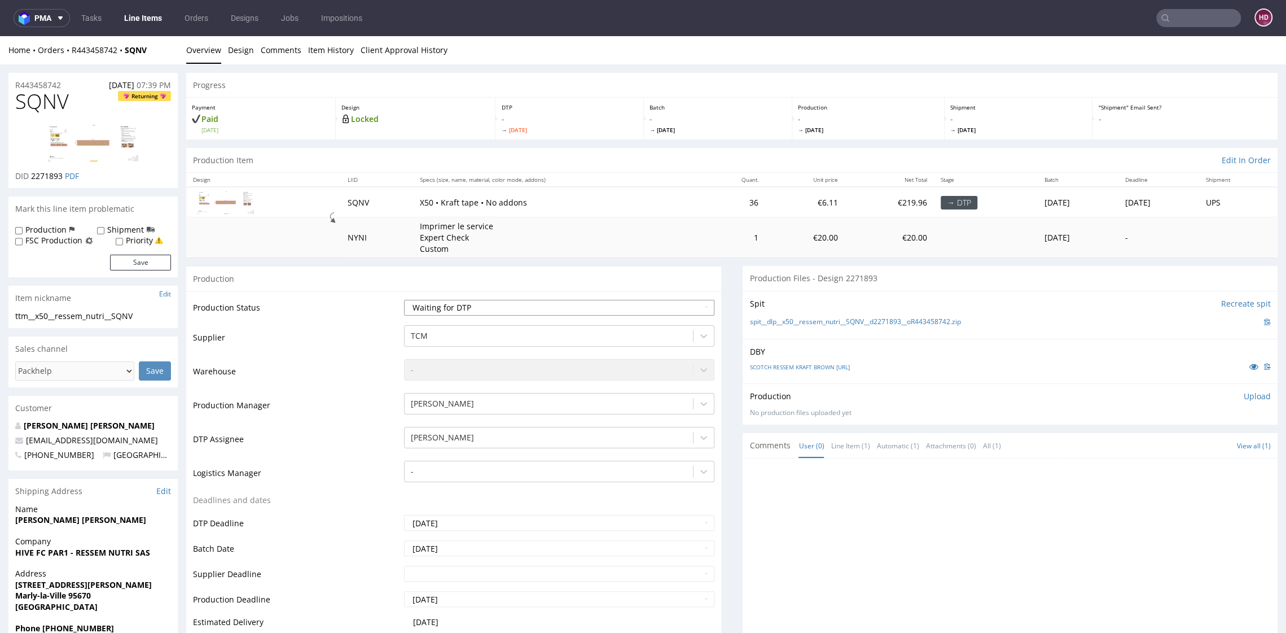
click at [497, 309] on select "Waiting for Artwork Waiting for Diecut Waiting for Mockup Waiting for DTP Waiti…" at bounding box center [559, 308] width 310 height 16
select select "dtp_in_process"
click at [404, 300] on select "Waiting for Artwork Waiting for Diecut Waiting for Mockup Waiting for DTP Waiti…" at bounding box center [559, 308] width 310 height 16
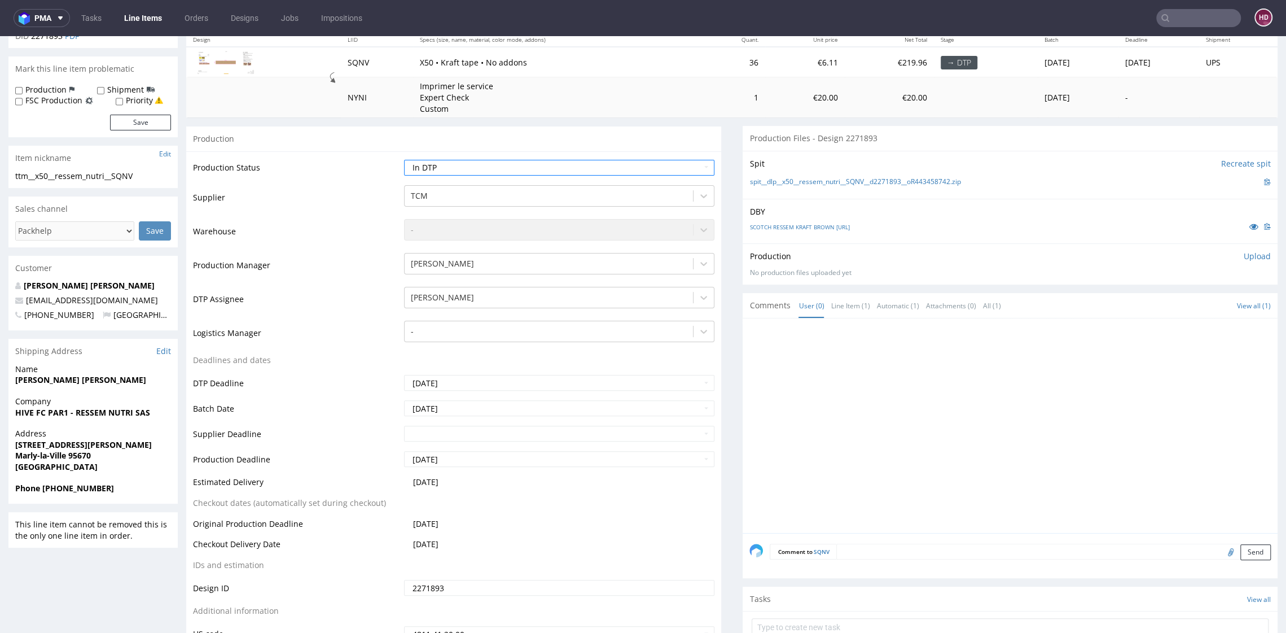
scroll to position [234, 0]
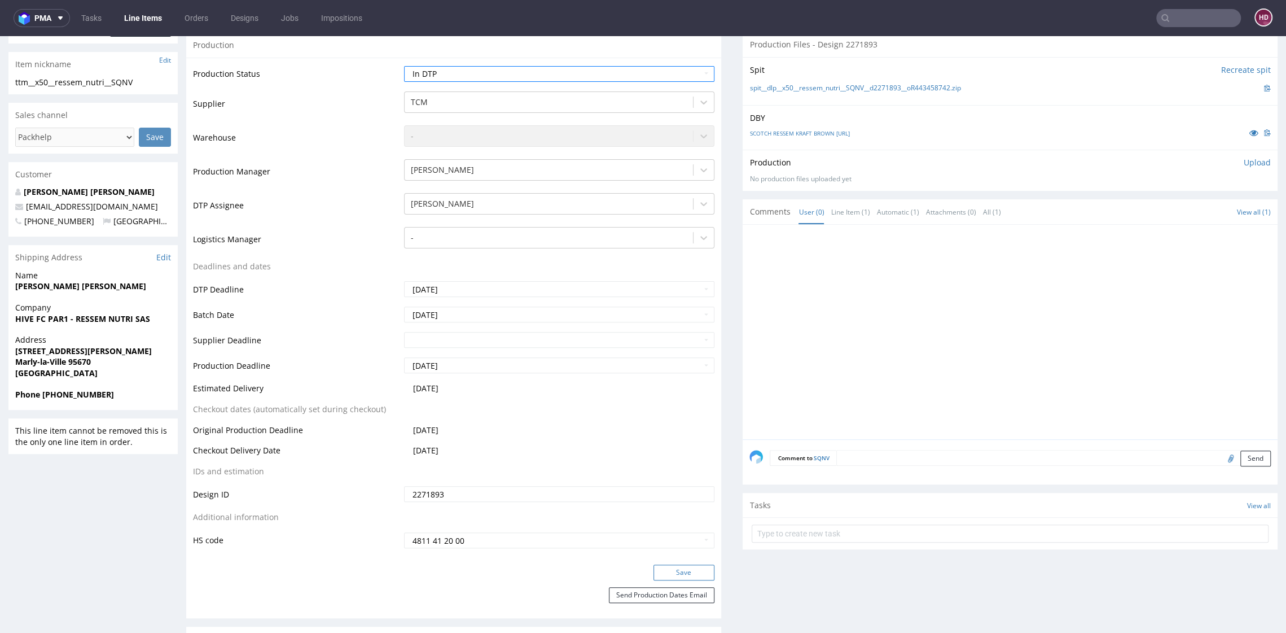
click at [688, 567] on button "Save" at bounding box center [683, 572] width 61 height 16
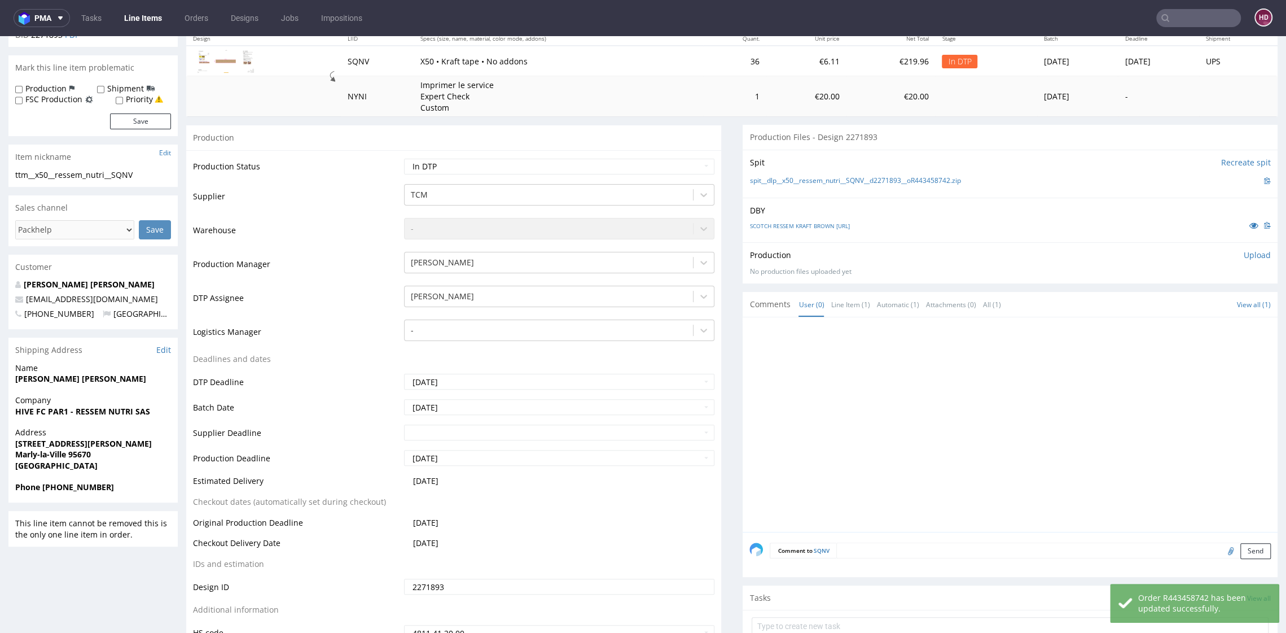
scroll to position [64, 0]
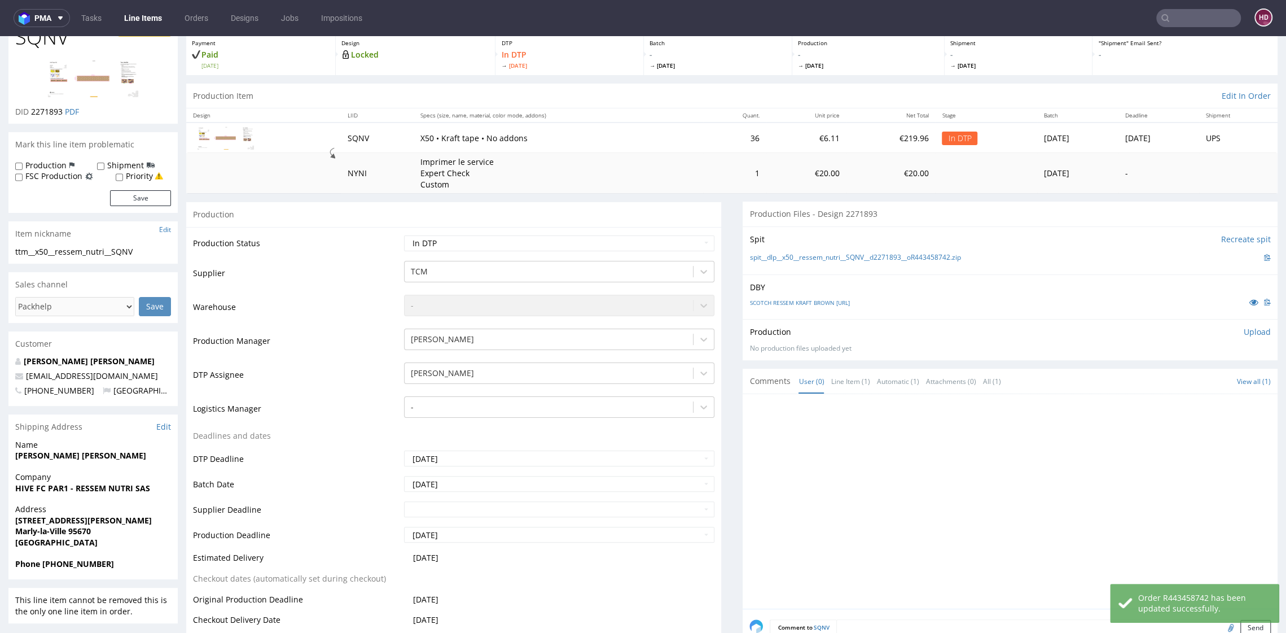
click at [771, 296] on div "SCOTCH RESSEM KRAFT BROWN GREEN.ai" at bounding box center [1009, 302] width 521 height 12
click at [770, 299] on link "SCOTCH RESSEM KRAFT BROWN GREEN.ai" at bounding box center [799, 303] width 100 height 8
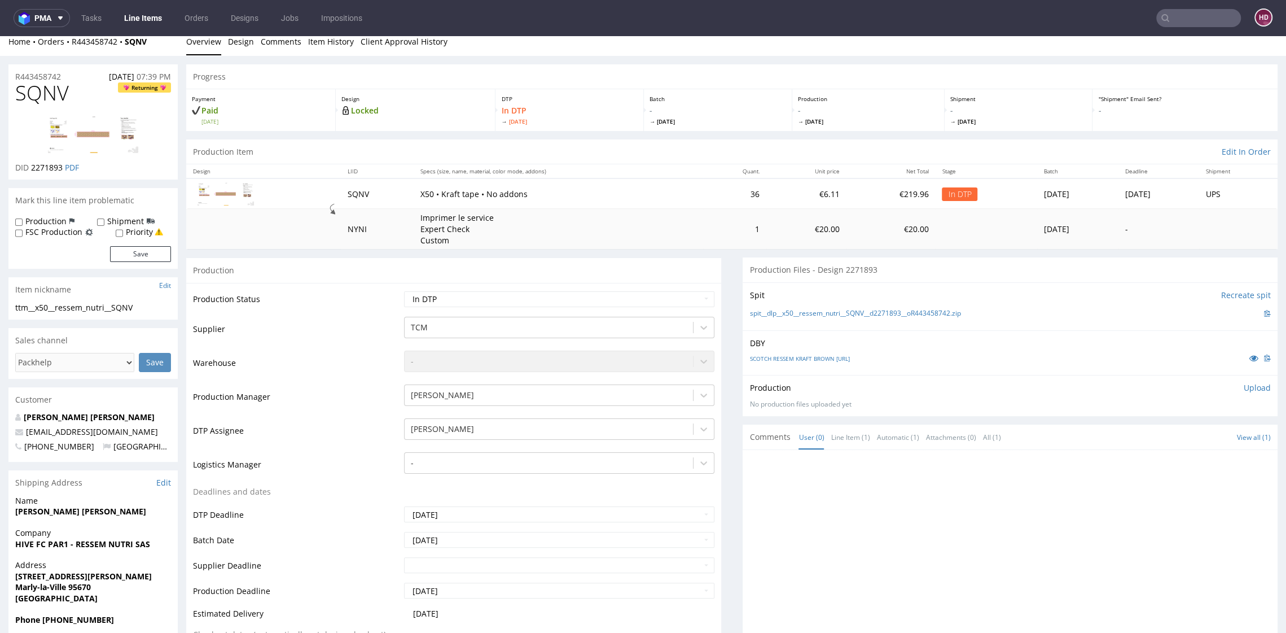
scroll to position [0, 0]
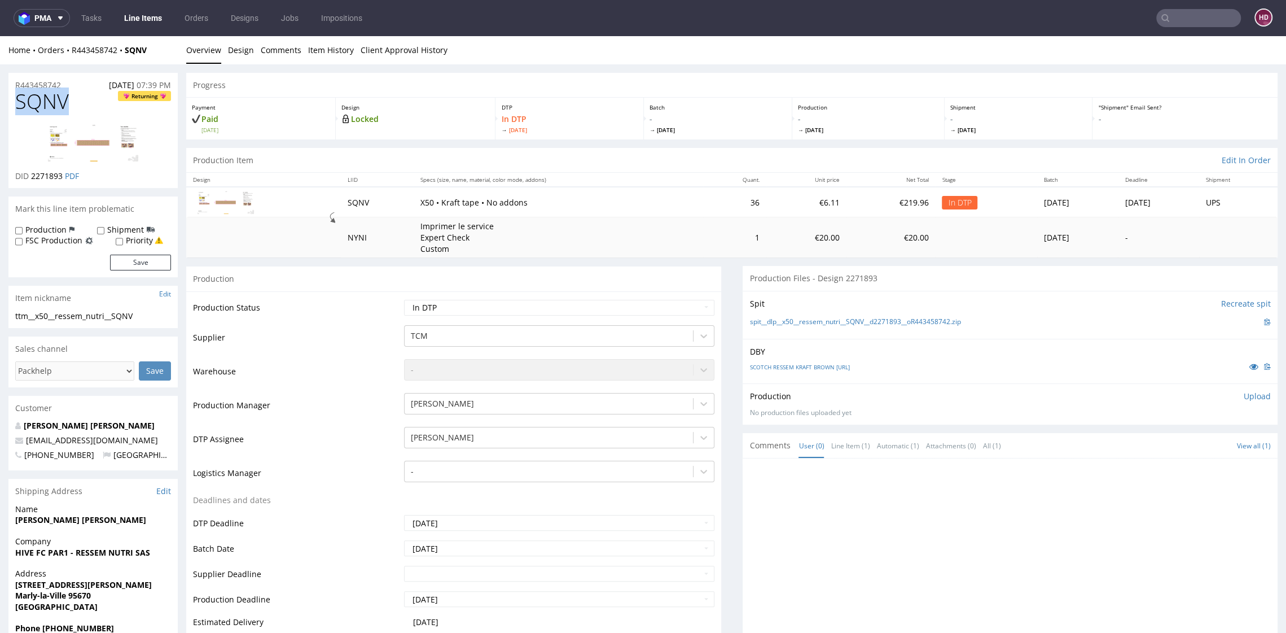
drag, startPoint x: 55, startPoint y: 102, endPoint x: 0, endPoint y: 94, distance: 55.9
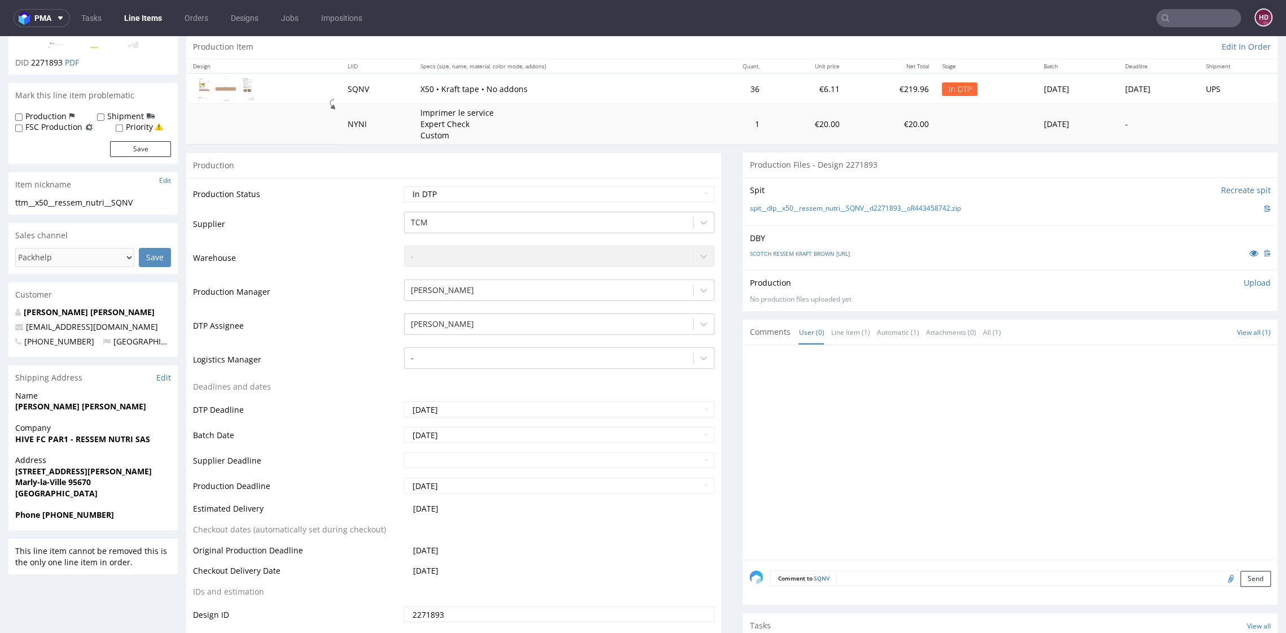
scroll to position [581, 0]
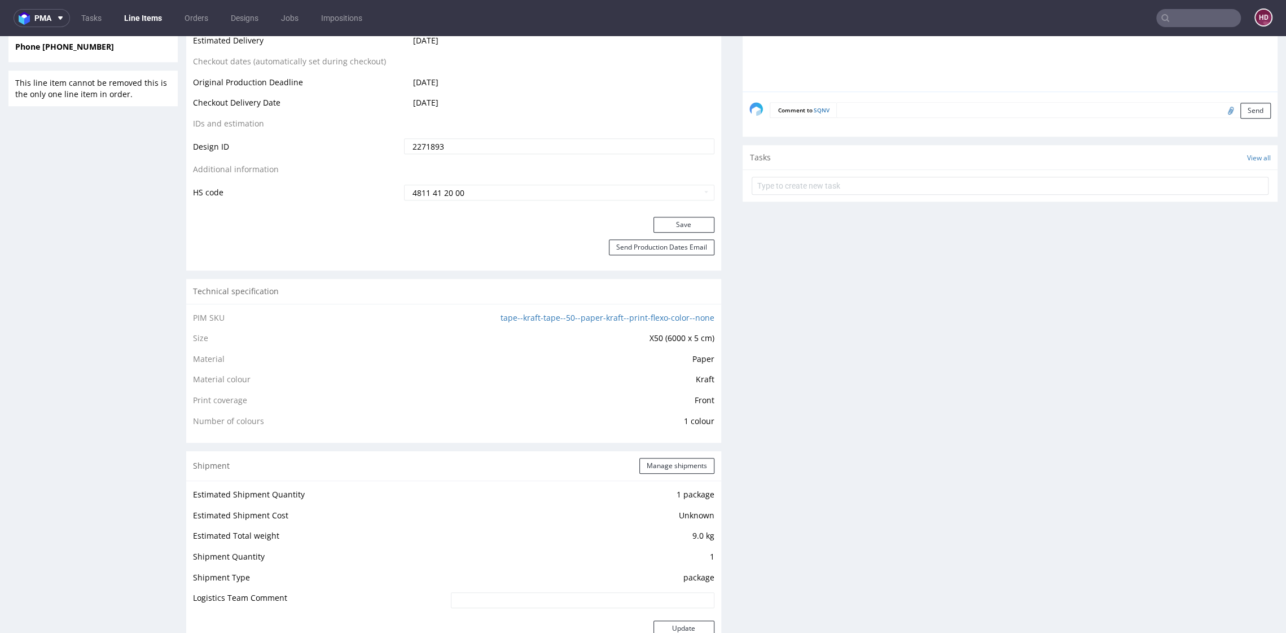
copy span "SQNV"
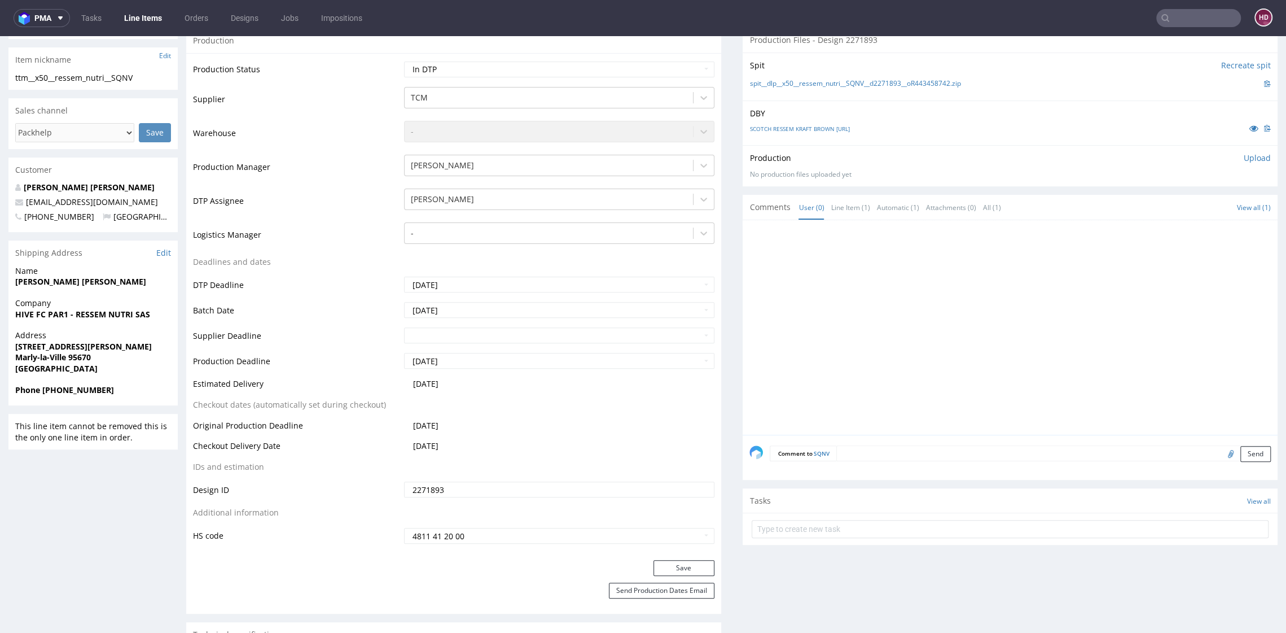
scroll to position [238, 0]
drag, startPoint x: 139, startPoint y: 76, endPoint x: 0, endPoint y: 74, distance: 139.4
copy div "ttm__x50__ressem_nutri__SQNV"
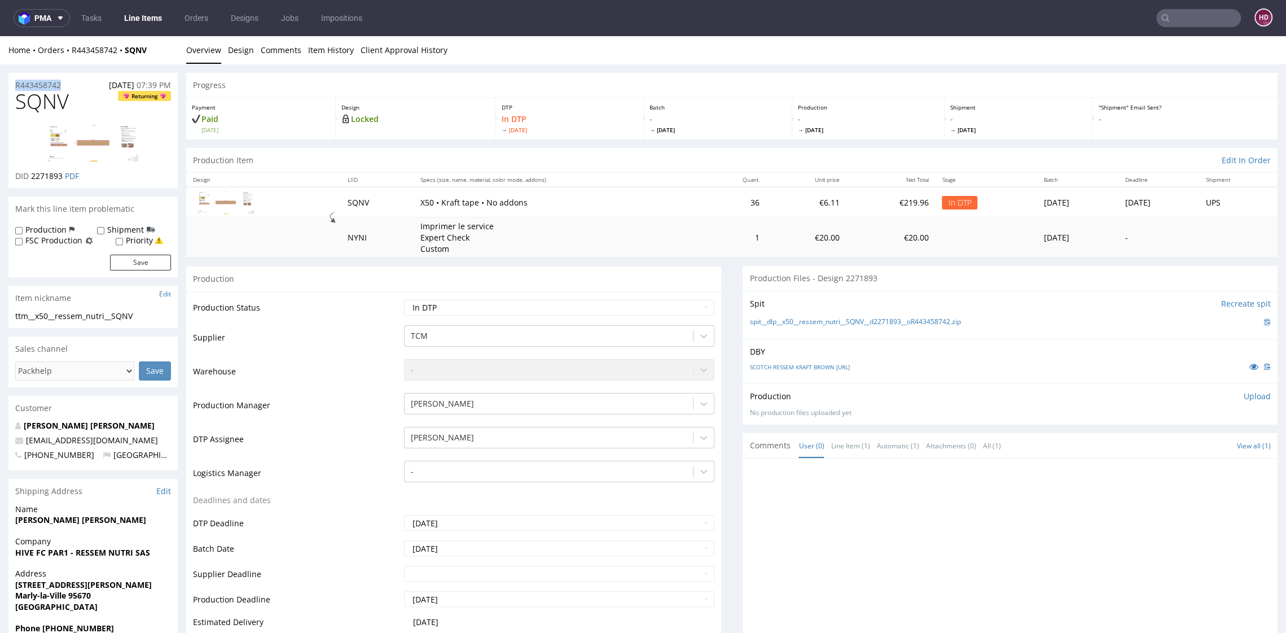
drag, startPoint x: 73, startPoint y: 89, endPoint x: 0, endPoint y: 89, distance: 73.4
copy p "R443458742"
drag, startPoint x: 61, startPoint y: 177, endPoint x: 30, endPoint y: 172, distance: 30.8
click at [31, 172] on span "2271893" at bounding box center [47, 175] width 32 height 11
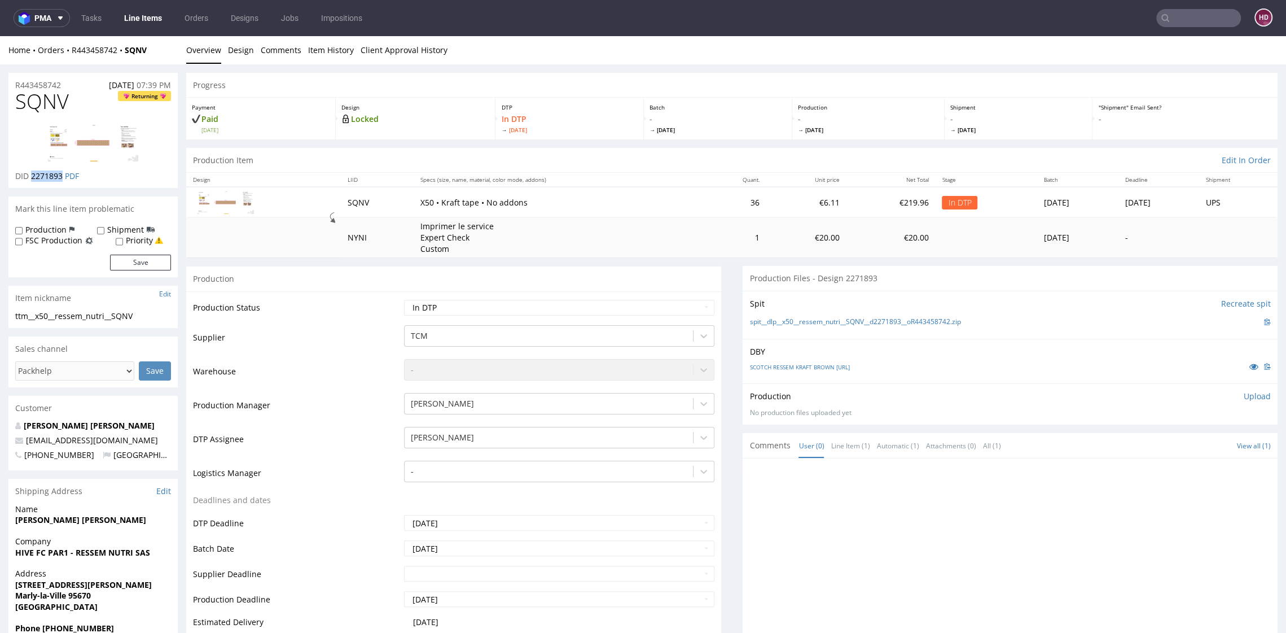
copy span "2271893"
drag, startPoint x: 77, startPoint y: 106, endPoint x: 17, endPoint y: 107, distance: 59.8
click at [17, 107] on h1 "SQNV Returning" at bounding box center [93, 101] width 156 height 23
drag, startPoint x: 63, startPoint y: 174, endPoint x: 31, endPoint y: 171, distance: 31.7
click at [31, 171] on p "DID 2271893 PDF" at bounding box center [47, 175] width 64 height 11
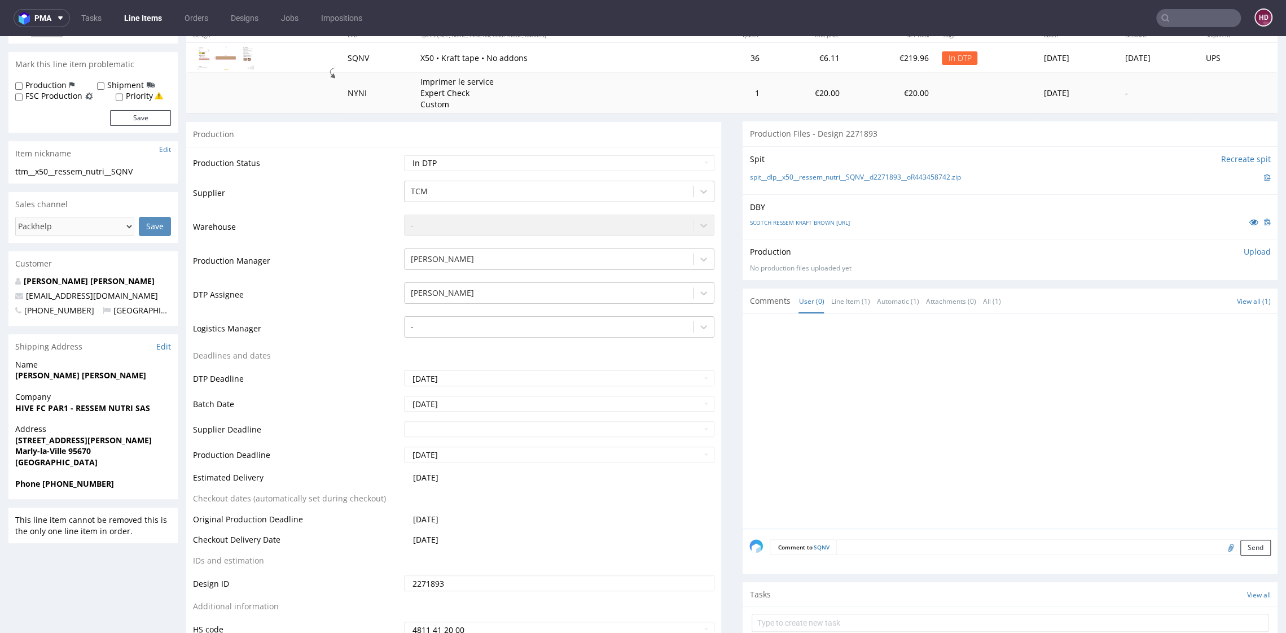
scroll to position [234, 0]
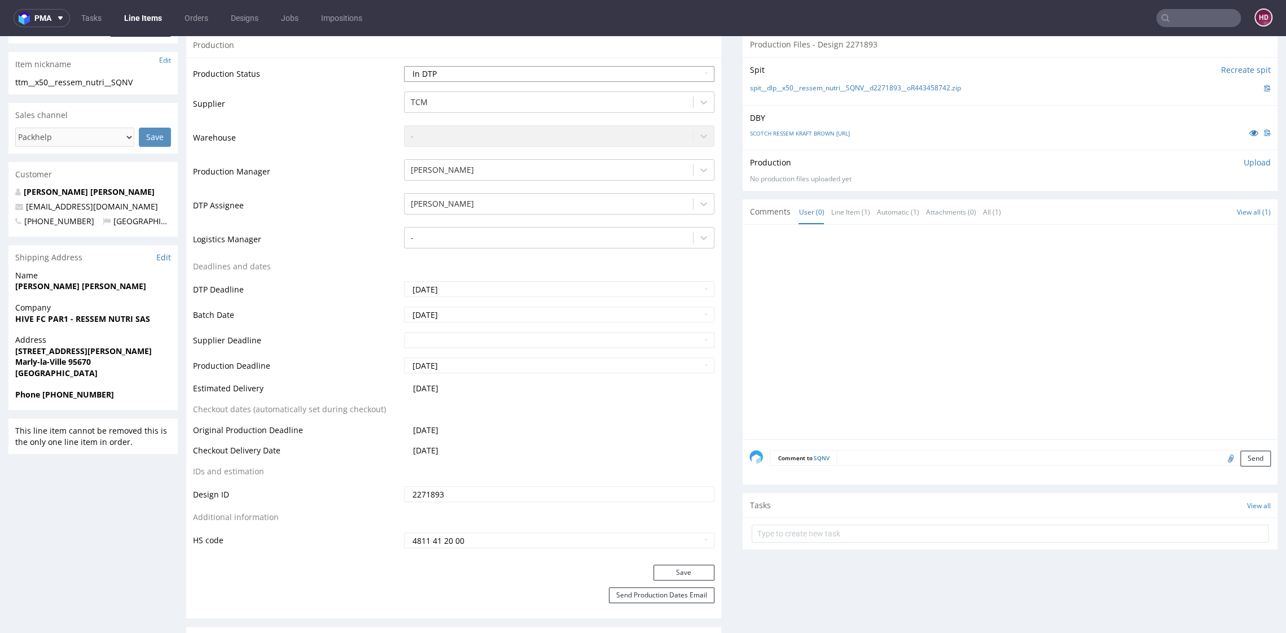
click at [497, 74] on select "Waiting for Artwork Waiting for Diecut Waiting for Mockup Waiting for DTP Waiti…" at bounding box center [559, 74] width 310 height 16
select select "dtp_issue"
click at [404, 66] on select "Waiting for Artwork Waiting for Diecut Waiting for Mockup Waiting for DTP Waiti…" at bounding box center [559, 74] width 310 height 16
click at [666, 571] on button "Save" at bounding box center [683, 572] width 61 height 16
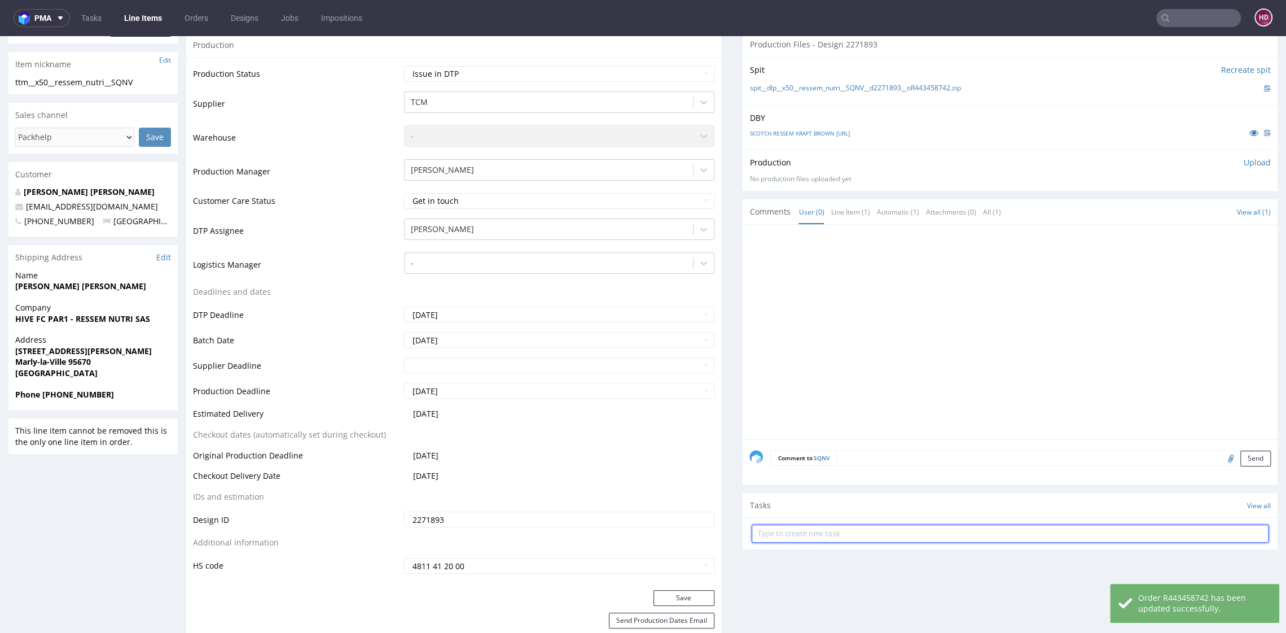
click at [791, 536] on input "text" at bounding box center [1010, 533] width 517 height 18
type input "issue"
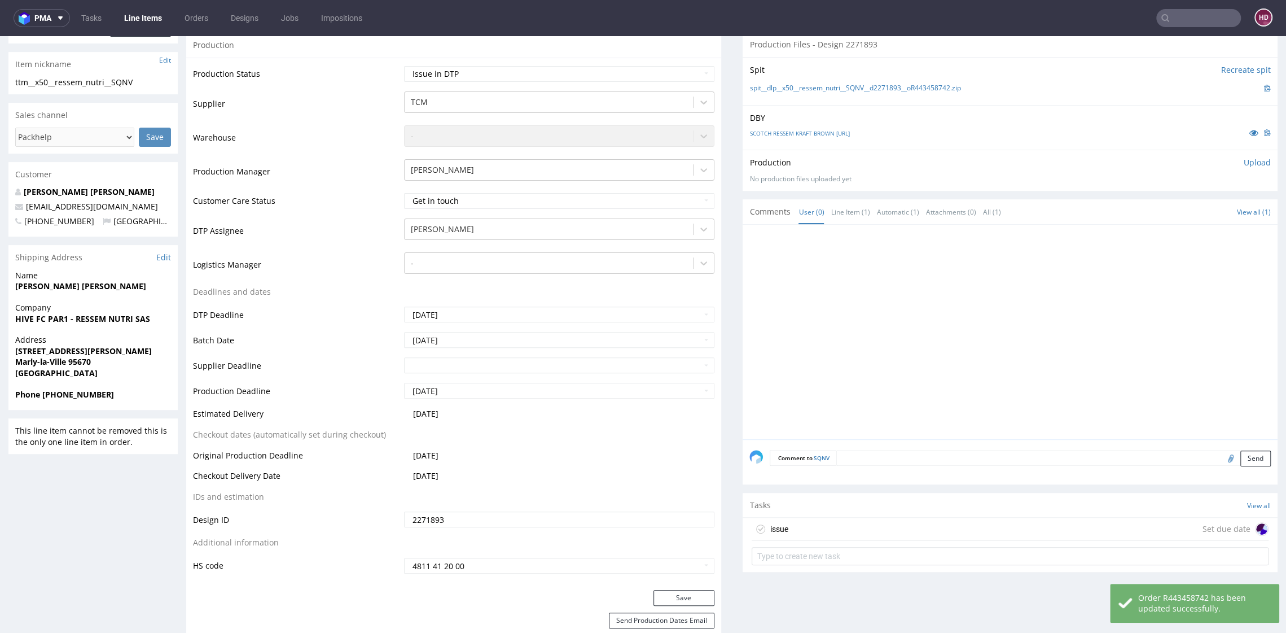
click at [896, 532] on div "issue Set due date" at bounding box center [1010, 528] width 517 height 23
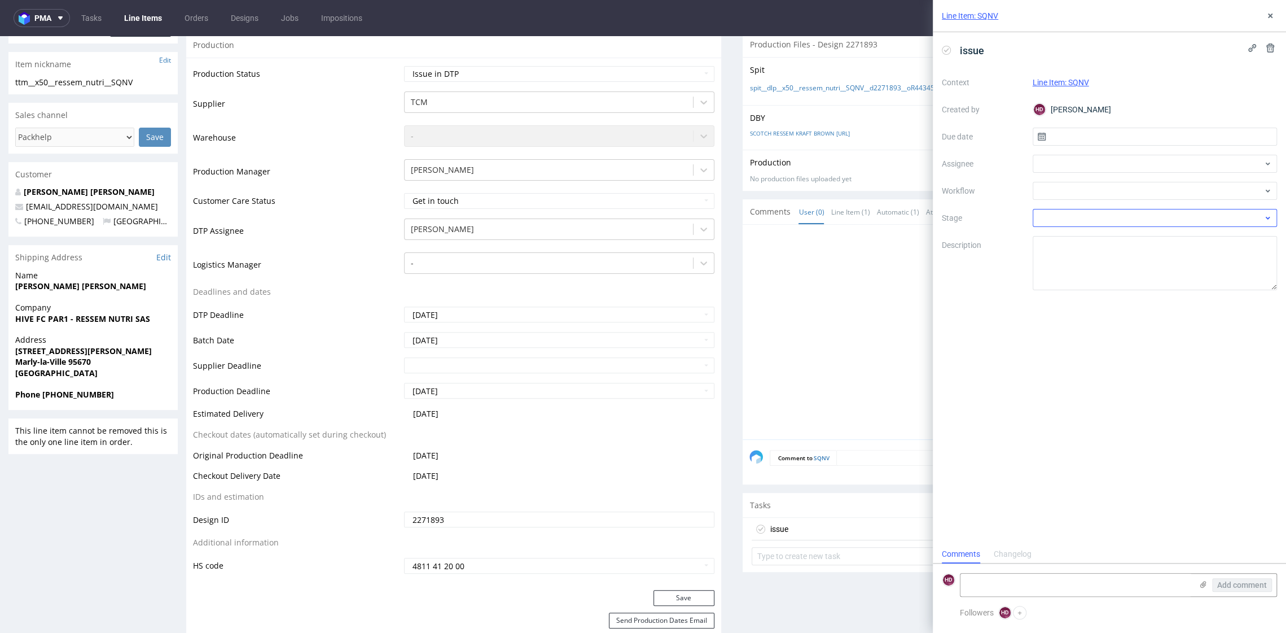
scroll to position [9, 0]
click at [1072, 143] on input "text" at bounding box center [1155, 137] width 245 height 18
click at [1183, 229] on button "10" at bounding box center [1190, 231] width 17 height 18
type input "[DATE]"
click at [1091, 185] on div at bounding box center [1155, 191] width 245 height 18
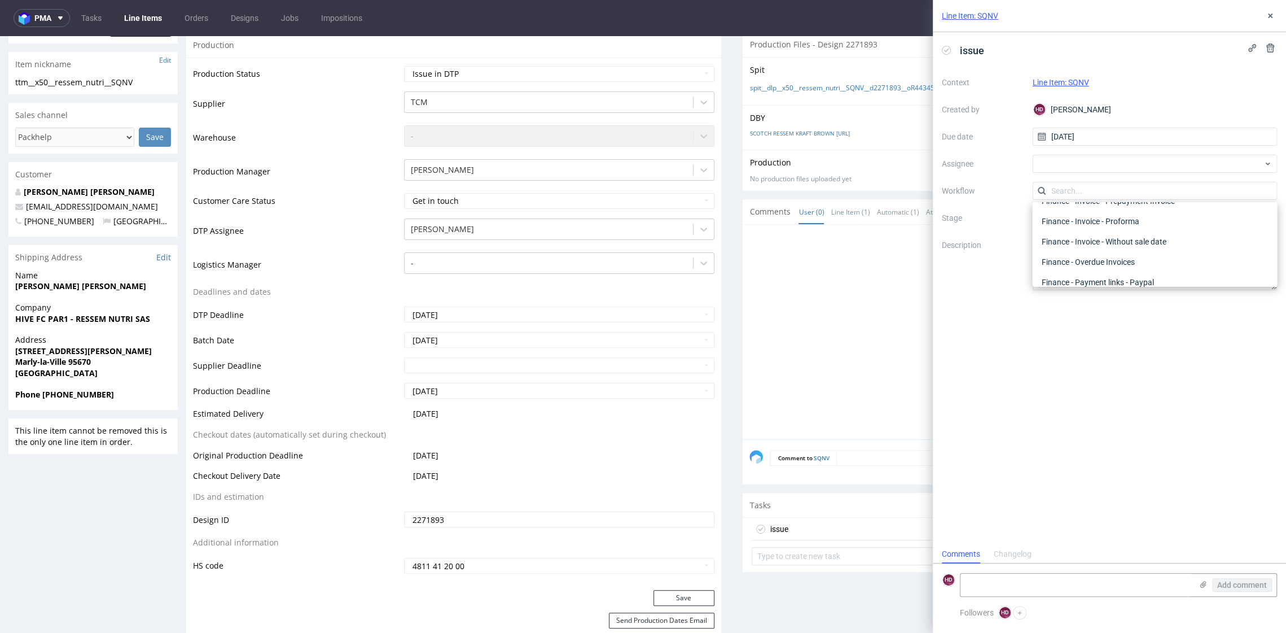
scroll to position [0, 0]
click at [1089, 247] on div "DTP - Issue" at bounding box center [1155, 252] width 236 height 20
click at [1089, 341] on div "issue Context Line Item: SQNV Created by HD Hapka Dominika Due date 10/10/2025 …" at bounding box center [1109, 288] width 353 height 512
click at [1203, 586] on icon at bounding box center [1203, 584] width 9 height 9
click at [0, 0] on input "file" at bounding box center [0, 0] width 0 height 0
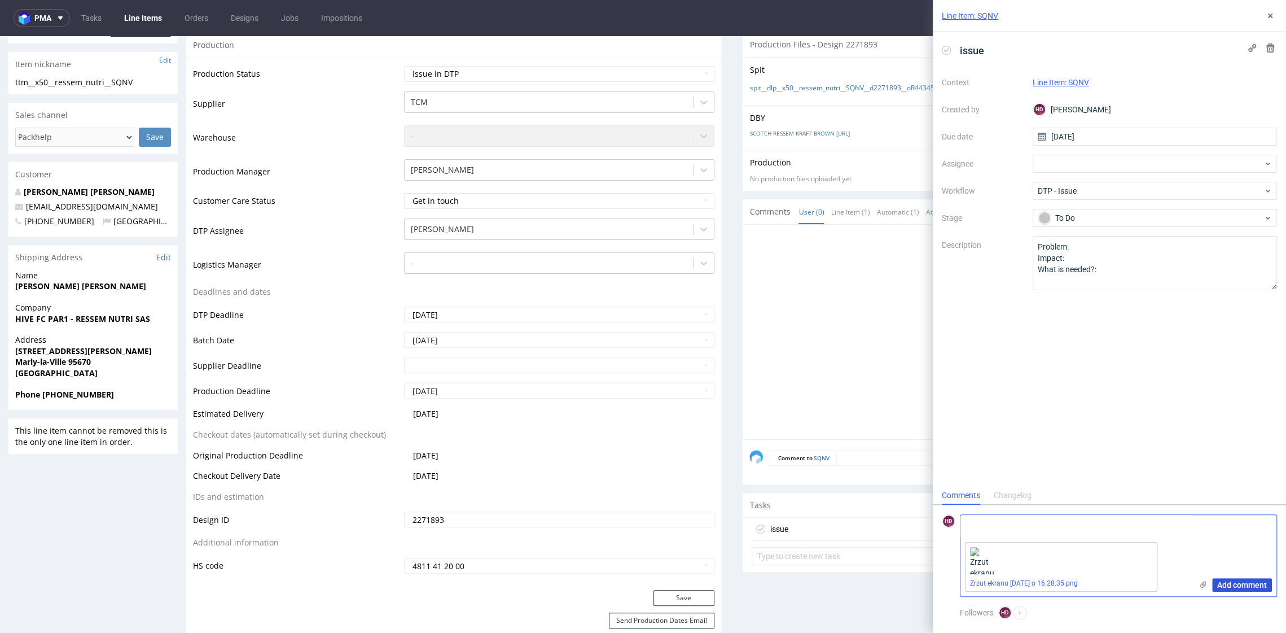
click at [1222, 584] on span "Add comment" at bounding box center [1242, 585] width 50 height 8
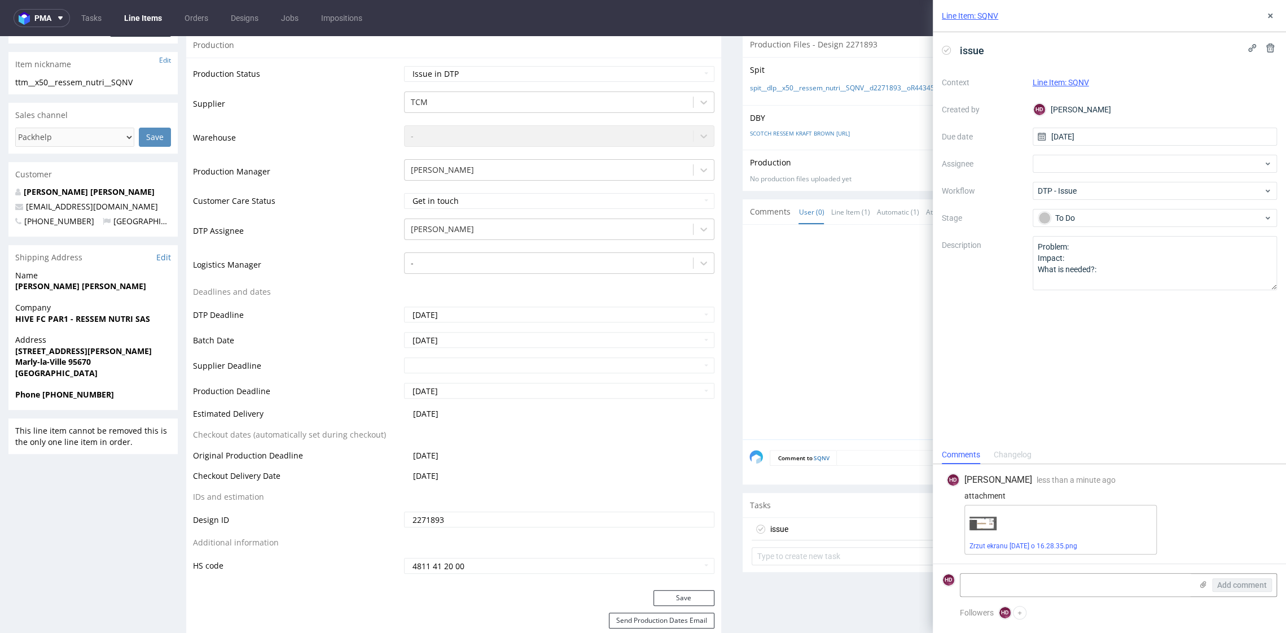
click at [1089, 349] on div "issue Context Line Item: SQNV Created by HD Hapka Dominika Due date 10/10/2025 …" at bounding box center [1109, 238] width 353 height 413
click at [1079, 243] on textarea "Problem: Impact: What is needed?:" at bounding box center [1155, 263] width 245 height 54
paste textarea "Graphic elements have not been embedded in the file."
click at [1080, 257] on textarea "Problem: Graphic elements have not been embedded in the file. Impact: What is n…" at bounding box center [1155, 263] width 245 height 54
paste textarea "In case the graphic elements are not embedded in the file, they appear as links…"
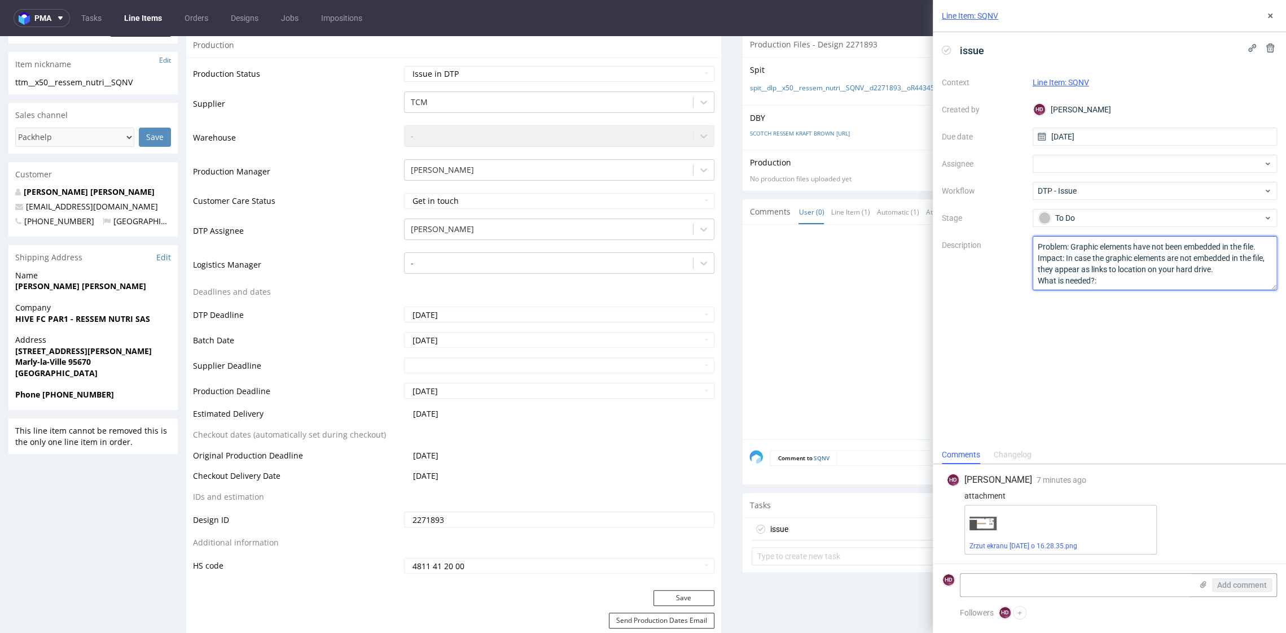
click at [1104, 278] on textarea "Problem: Graphic elements have not been embedded in the file. Impact: In case t…" at bounding box center [1155, 263] width 245 height 54
paste textarea "To embed design elements please select the element and click the embed button."
click at [1244, 260] on textarea "Problem: Graphic elements have not been embedded in the file. Impact: In case t…" at bounding box center [1155, 263] width 245 height 54
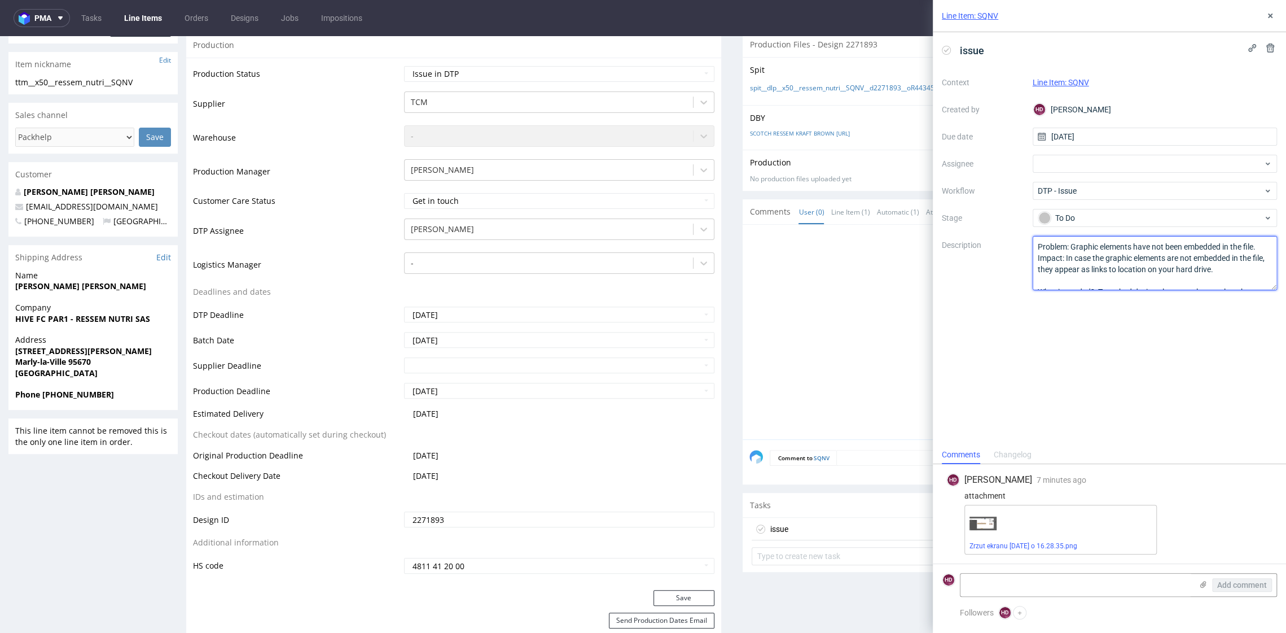
click at [1259, 244] on textarea "Problem: Graphic elements have not been embedded in the file. Impact: In case t…" at bounding box center [1155, 263] width 245 height 54
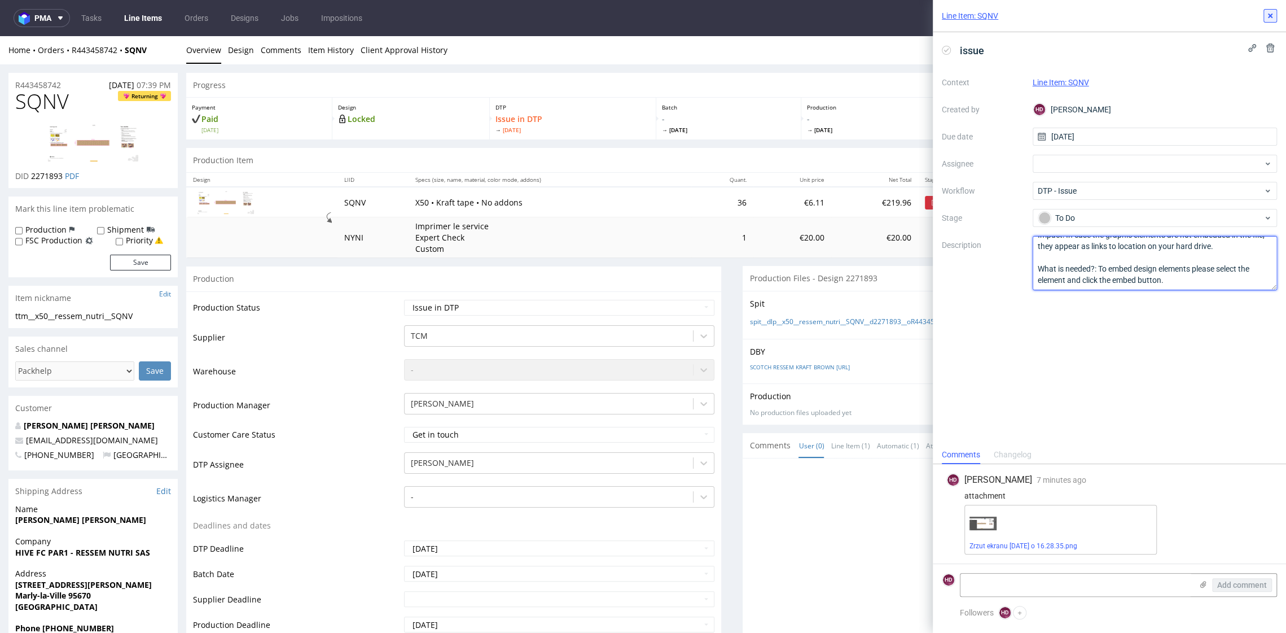
type textarea "Problem: Graphic elements have not been embedded in the file. Impact: In case t…"
click at [1267, 15] on icon at bounding box center [1270, 15] width 9 height 9
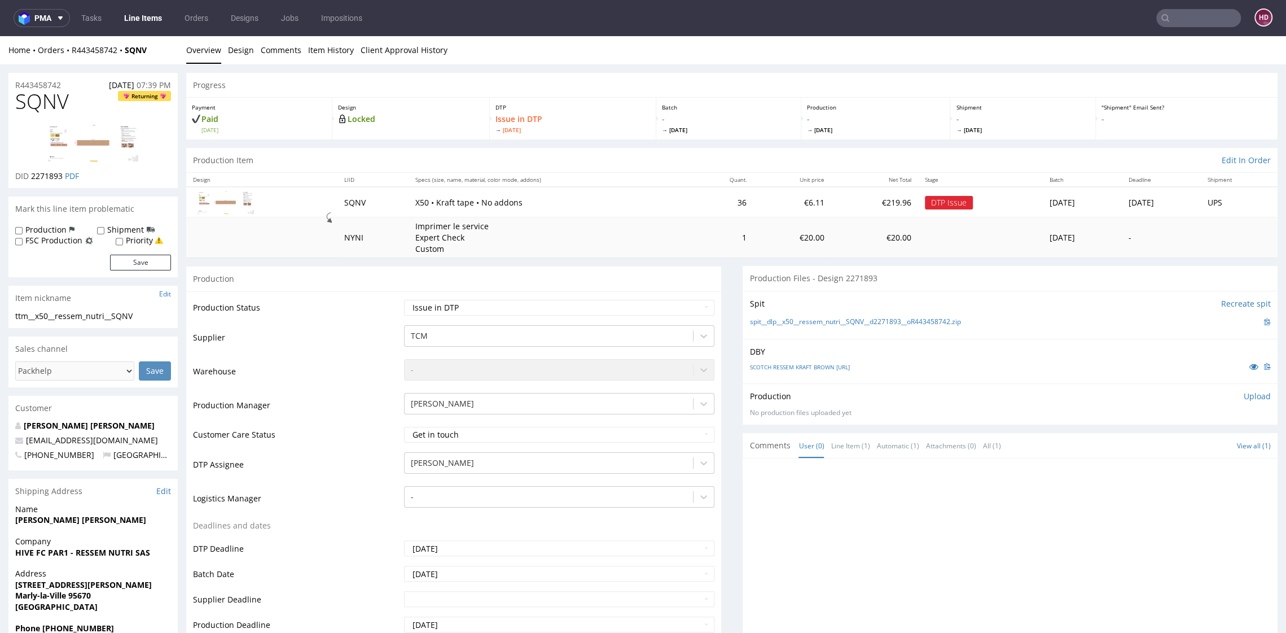
click at [621, 295] on div "Production Status Waiting for Artwork Waiting for Diecut Waiting for Mockup Wai…" at bounding box center [453, 557] width 535 height 532
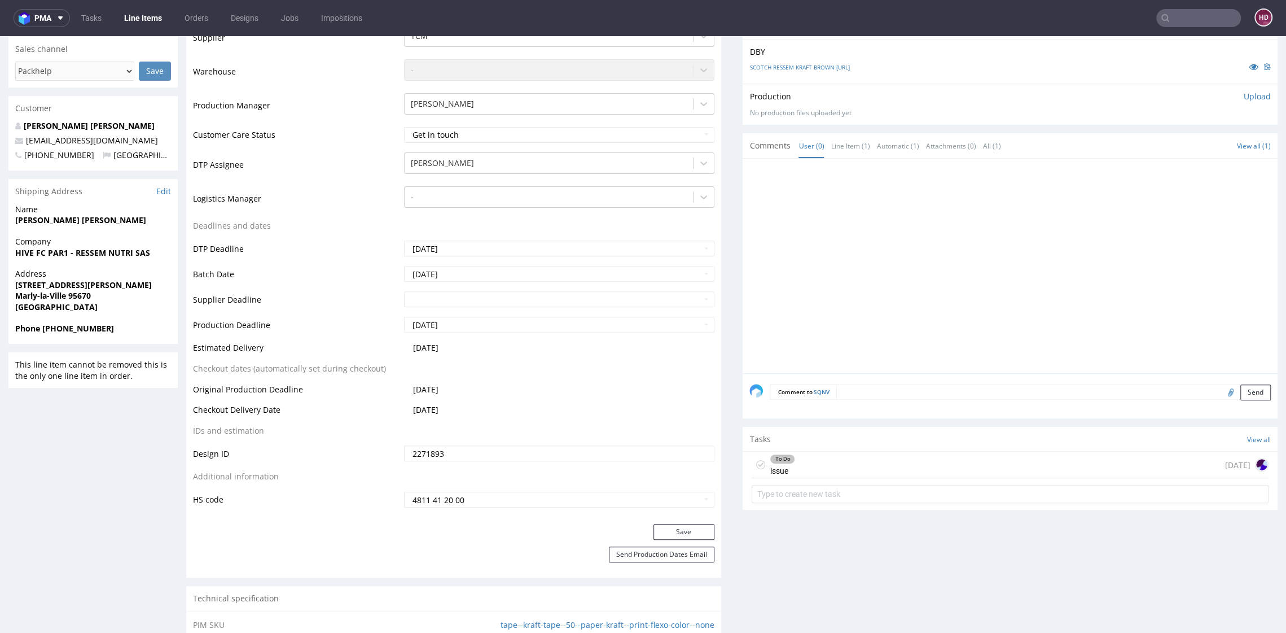
scroll to position [442, 0]
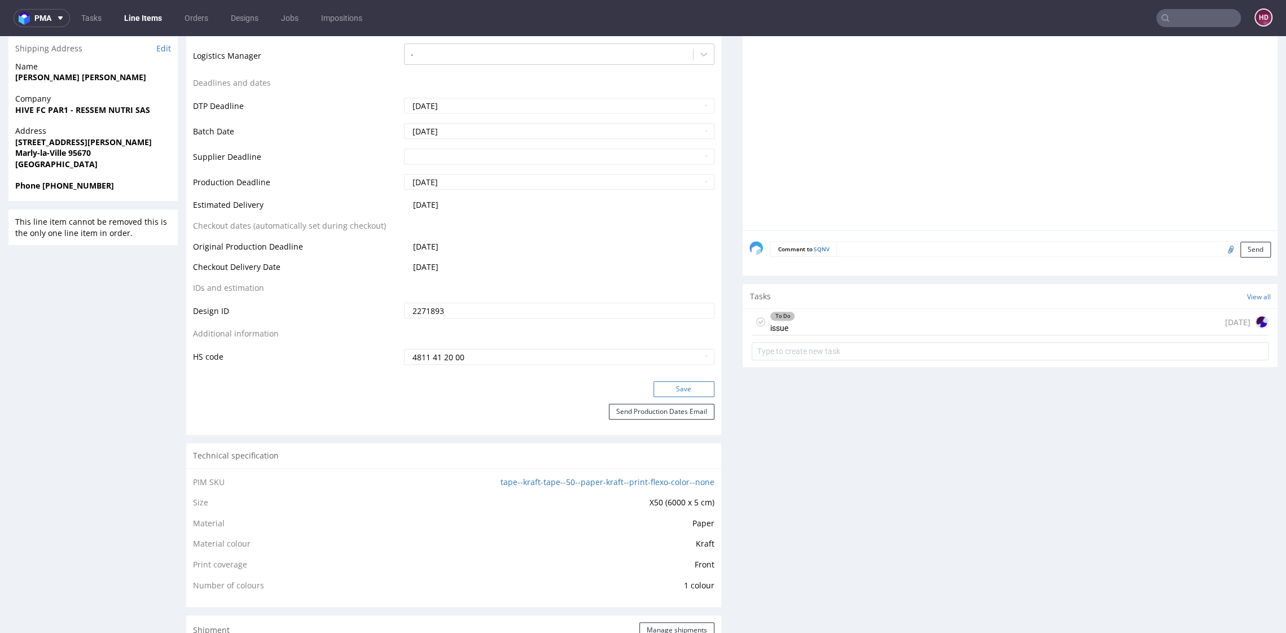
click at [697, 388] on button "Save" at bounding box center [683, 389] width 61 height 16
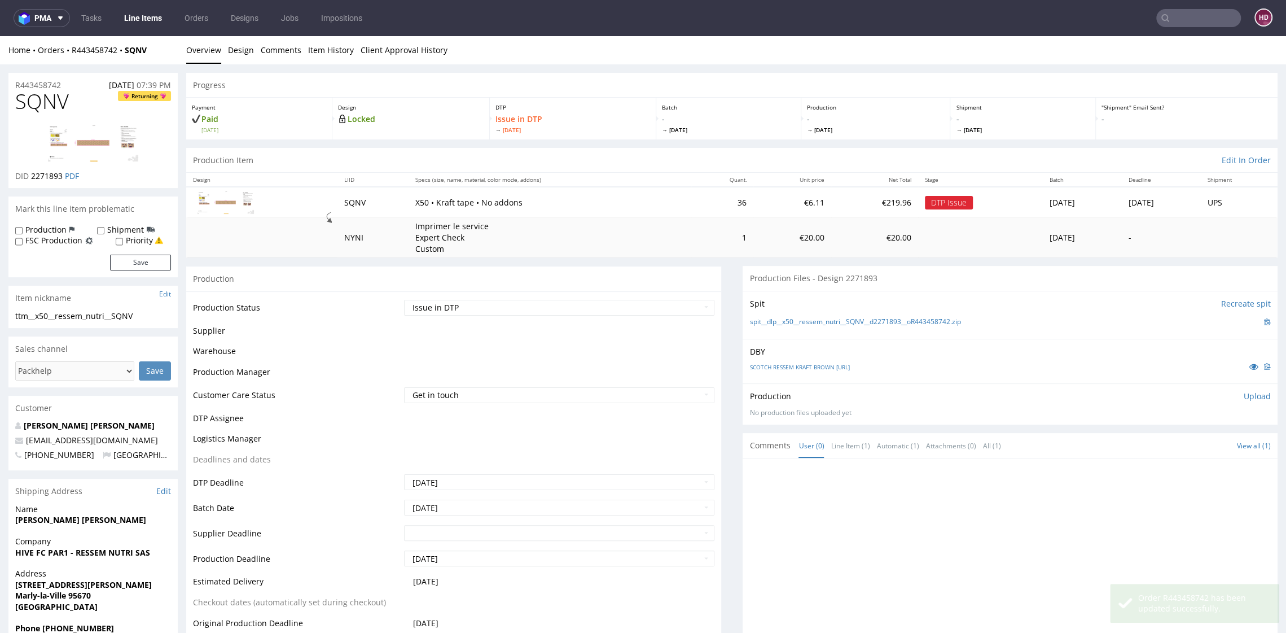
scroll to position [435, 0]
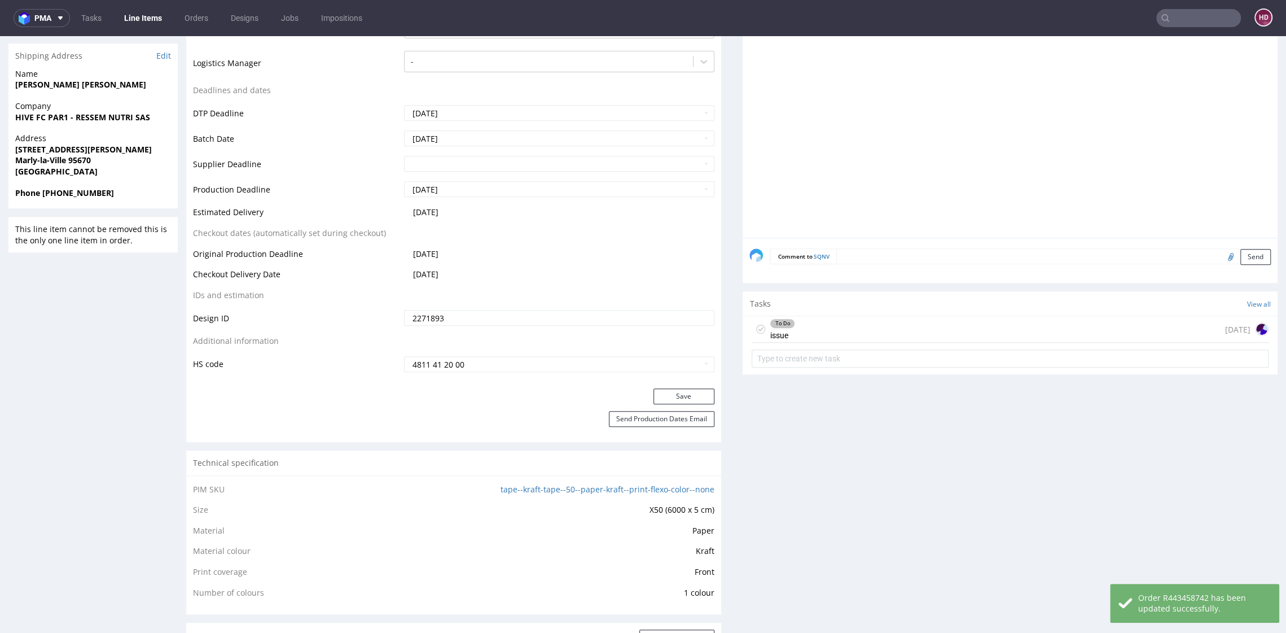
click at [841, 324] on div "To Do issue today" at bounding box center [1010, 329] width 517 height 27
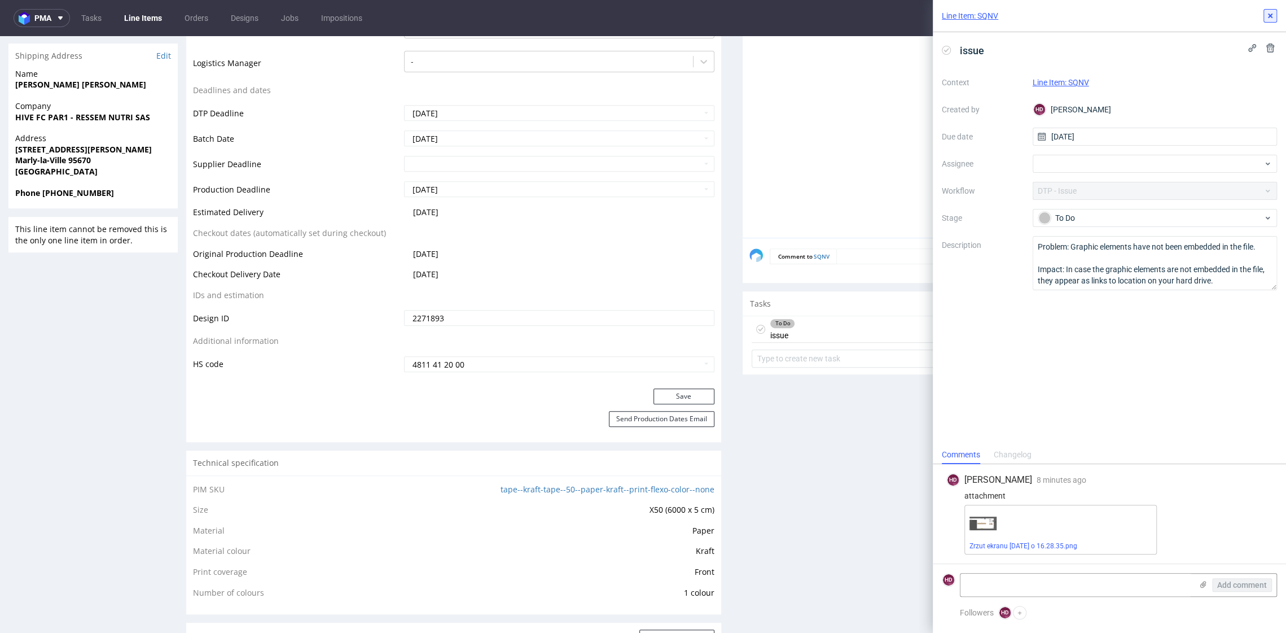
click at [1269, 19] on icon at bounding box center [1270, 15] width 9 height 9
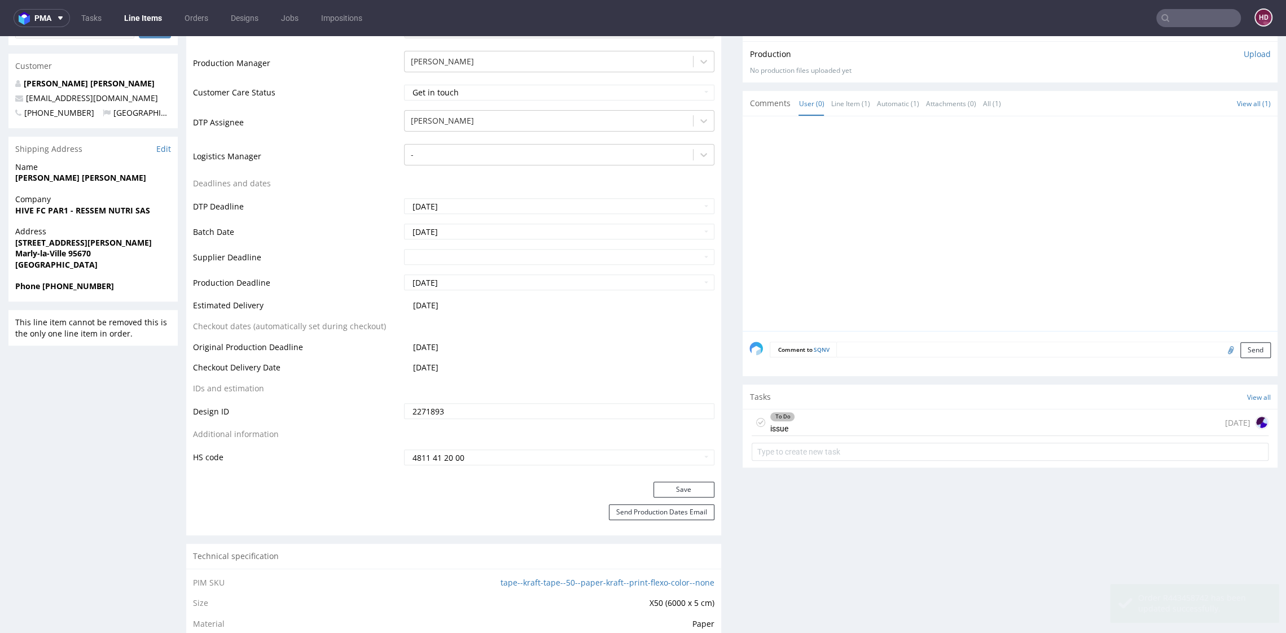
scroll to position [271, 0]
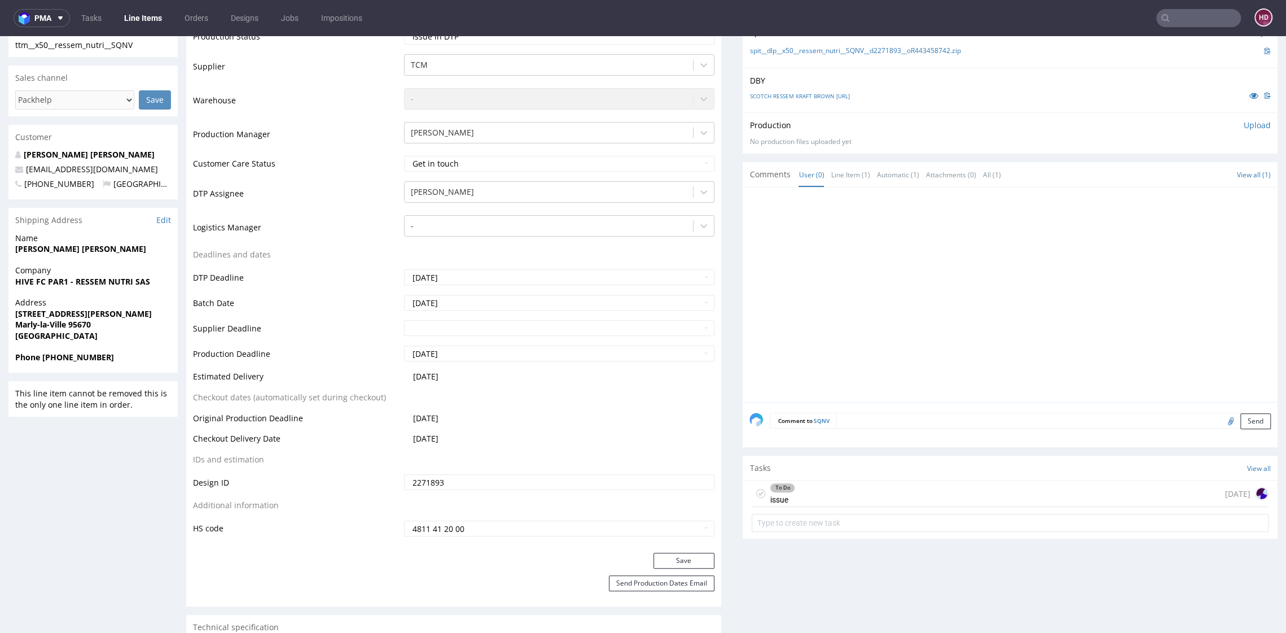
click at [1244, 127] on p "Upload" at bounding box center [1257, 125] width 27 height 11
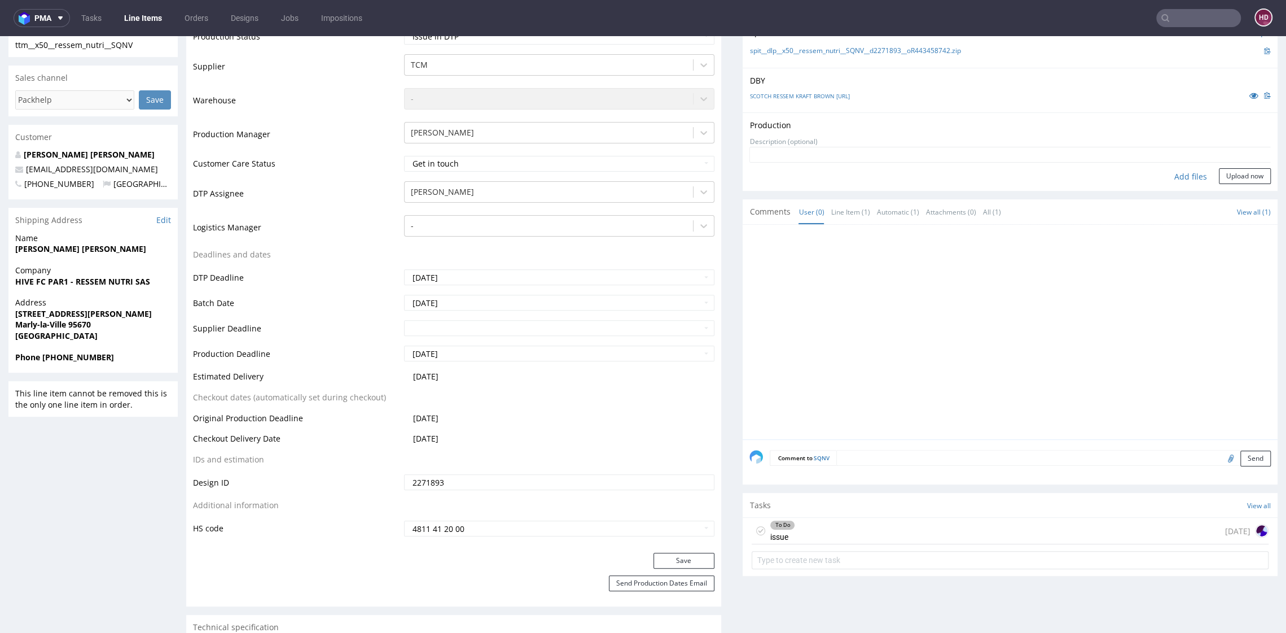
click at [1168, 176] on div "Add files" at bounding box center [1191, 176] width 56 height 17
type input "C:\fakepath\ttm__x50__ressem_nutri__SQNV__d2271893__oR443458742.pdf"
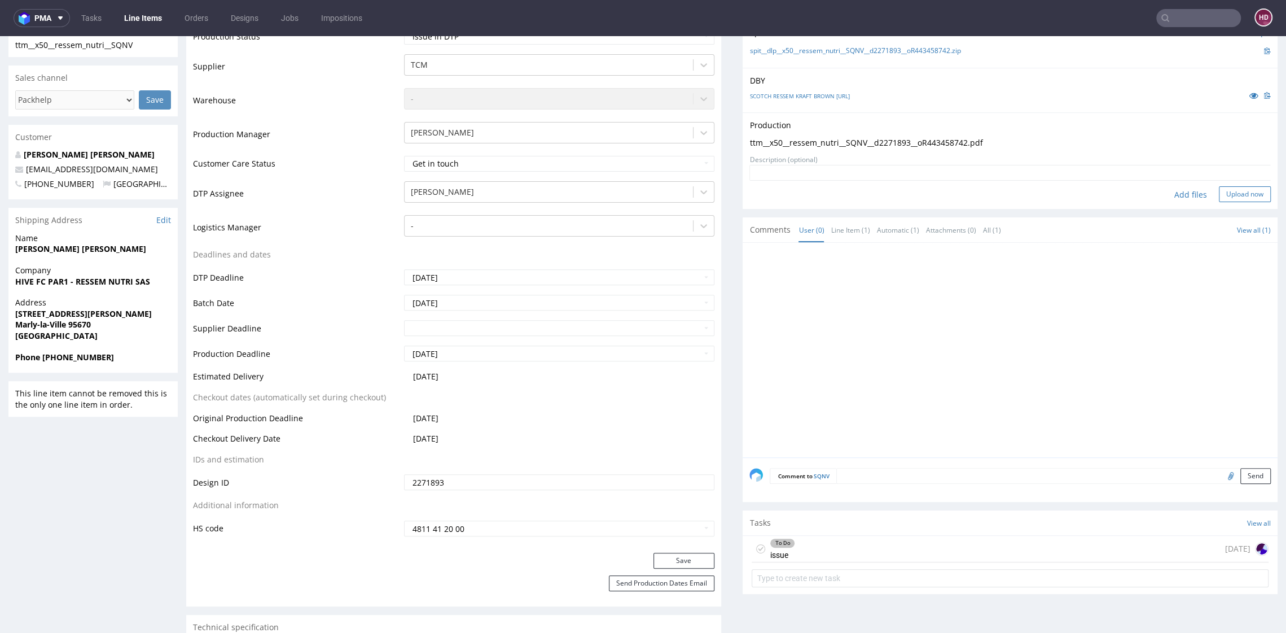
click at [1223, 197] on button "Upload now" at bounding box center [1245, 194] width 52 height 16
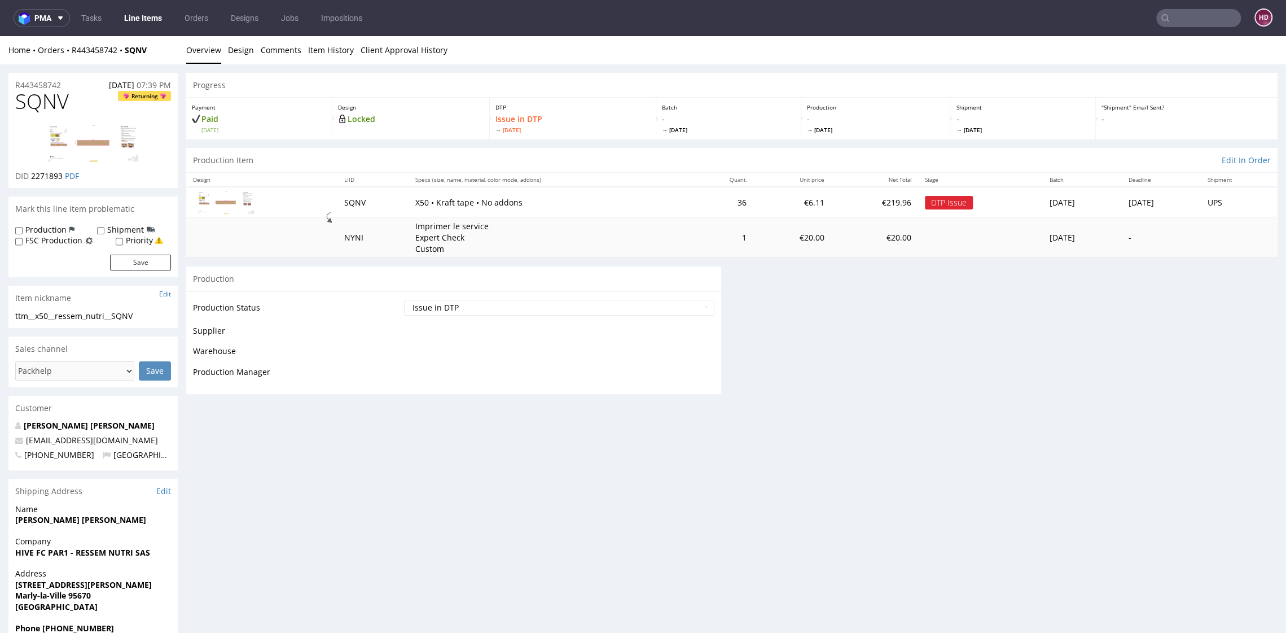
scroll to position [0, 0]
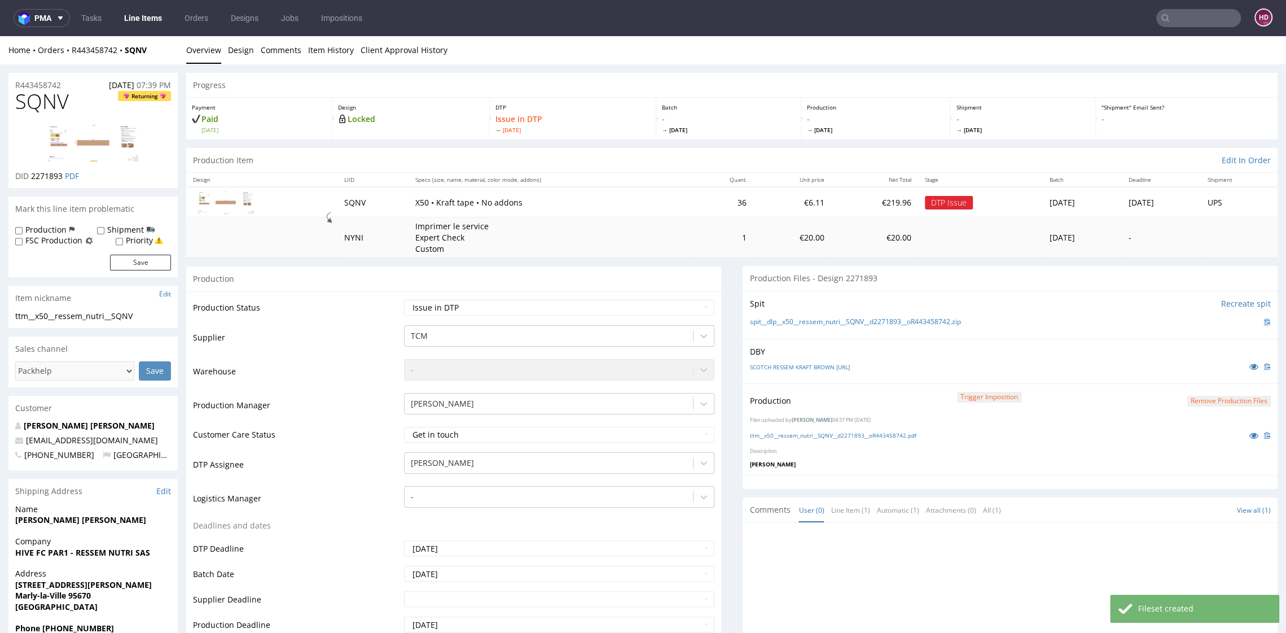
click at [166, 19] on link "Line Items" at bounding box center [142, 18] width 51 height 18
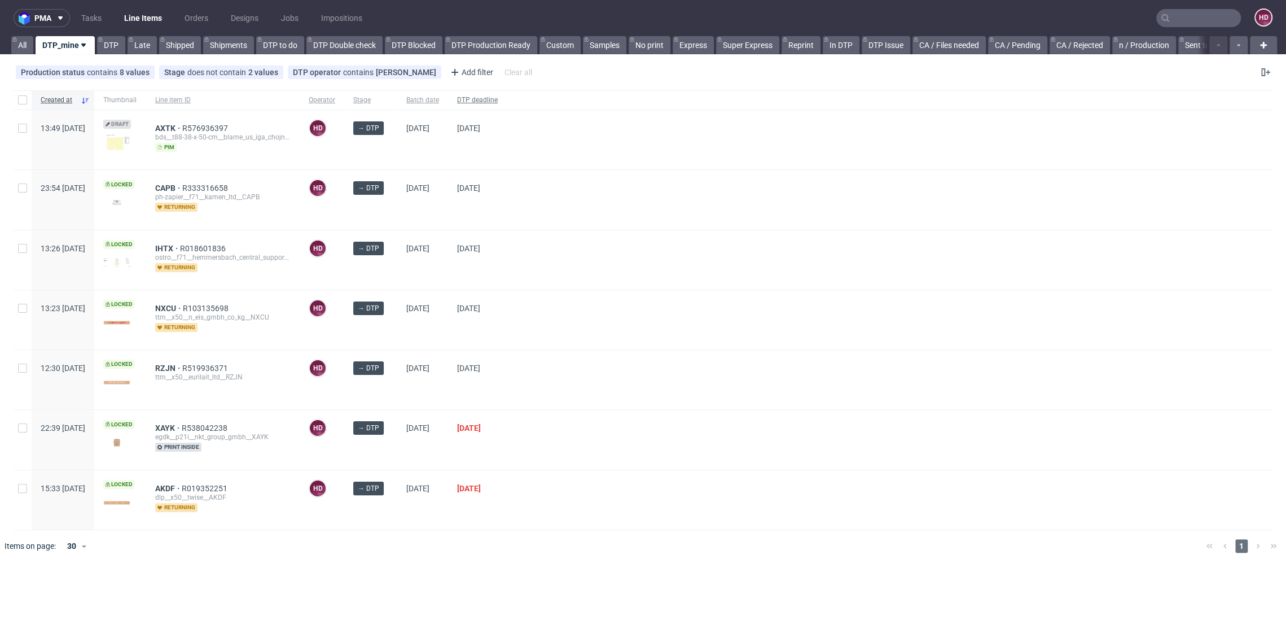
click at [498, 102] on span "DTP deadline" at bounding box center [477, 100] width 41 height 10
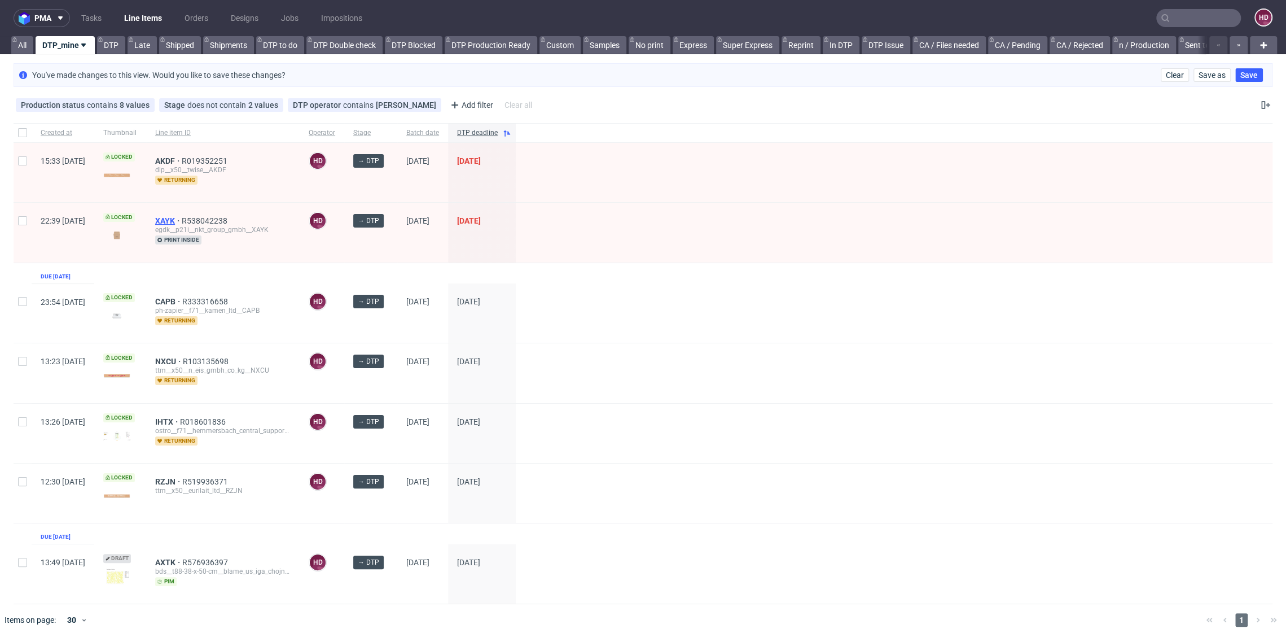
click at [182, 216] on span "XAYK" at bounding box center [168, 220] width 27 height 9
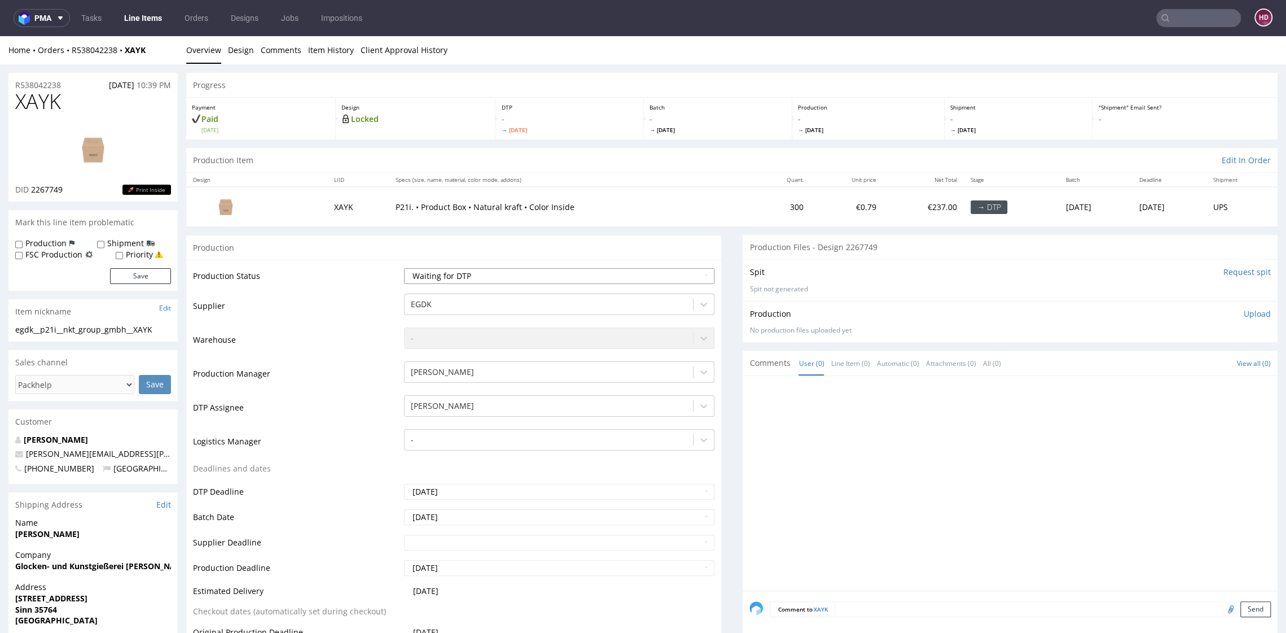
click at [473, 276] on select "Waiting for Artwork Waiting for Diecut Waiting for Mockup Waiting for DTP Waiti…" at bounding box center [559, 276] width 310 height 16
select select "dtp_in_process"
click at [404, 268] on select "Waiting for Artwork Waiting for Diecut Waiting for Mockup Waiting for DTP Waiti…" at bounding box center [559, 276] width 310 height 16
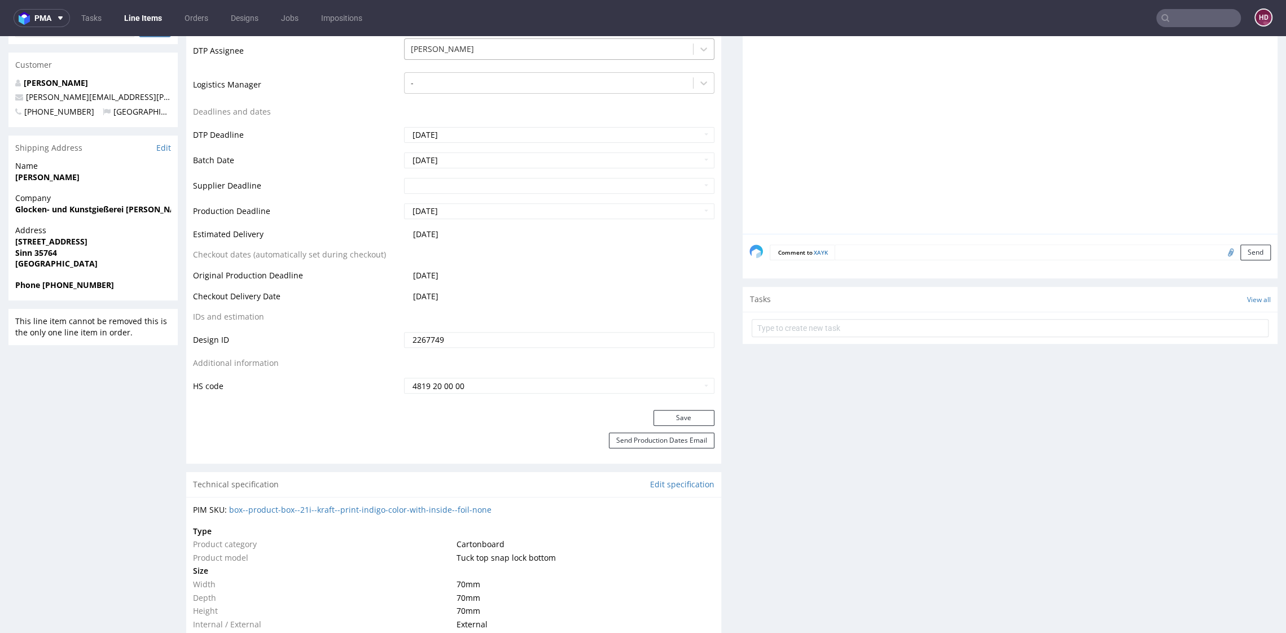
scroll to position [394, 0]
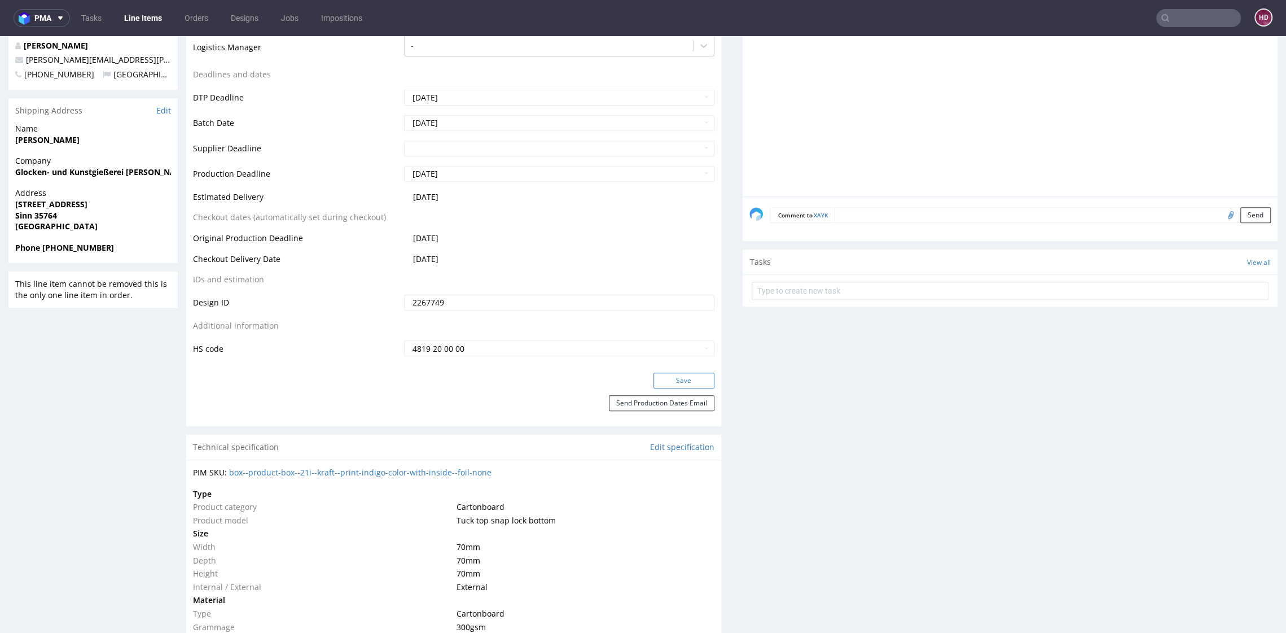
click at [670, 380] on button "Save" at bounding box center [683, 380] width 61 height 16
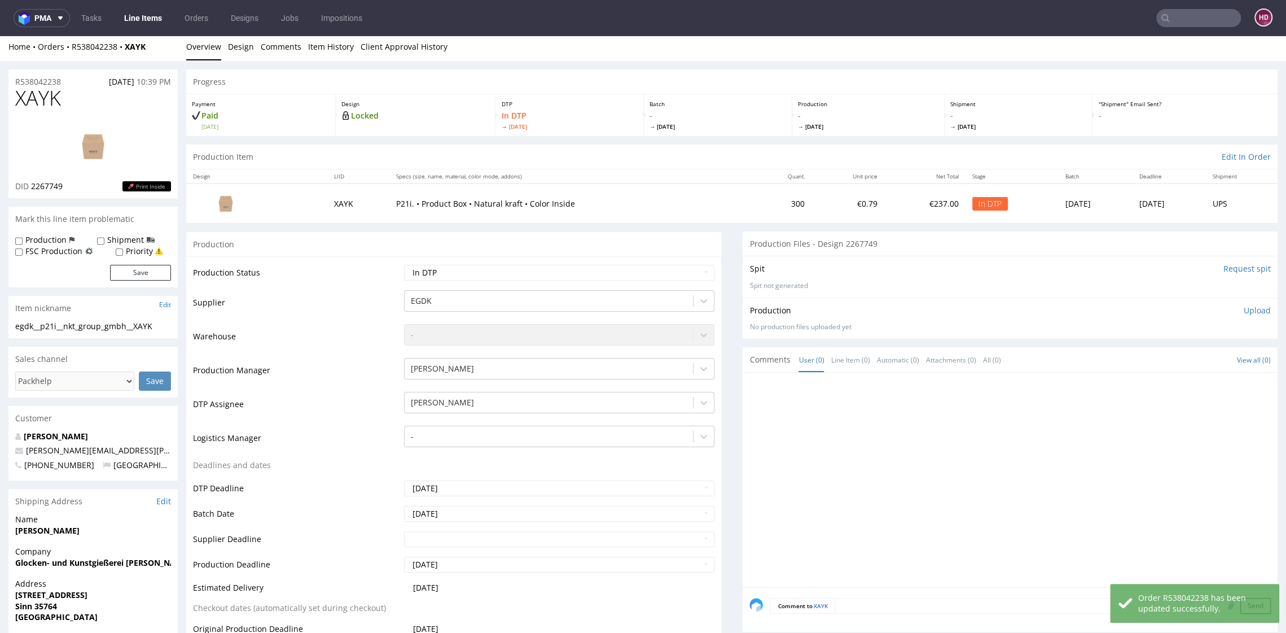
scroll to position [0, 0]
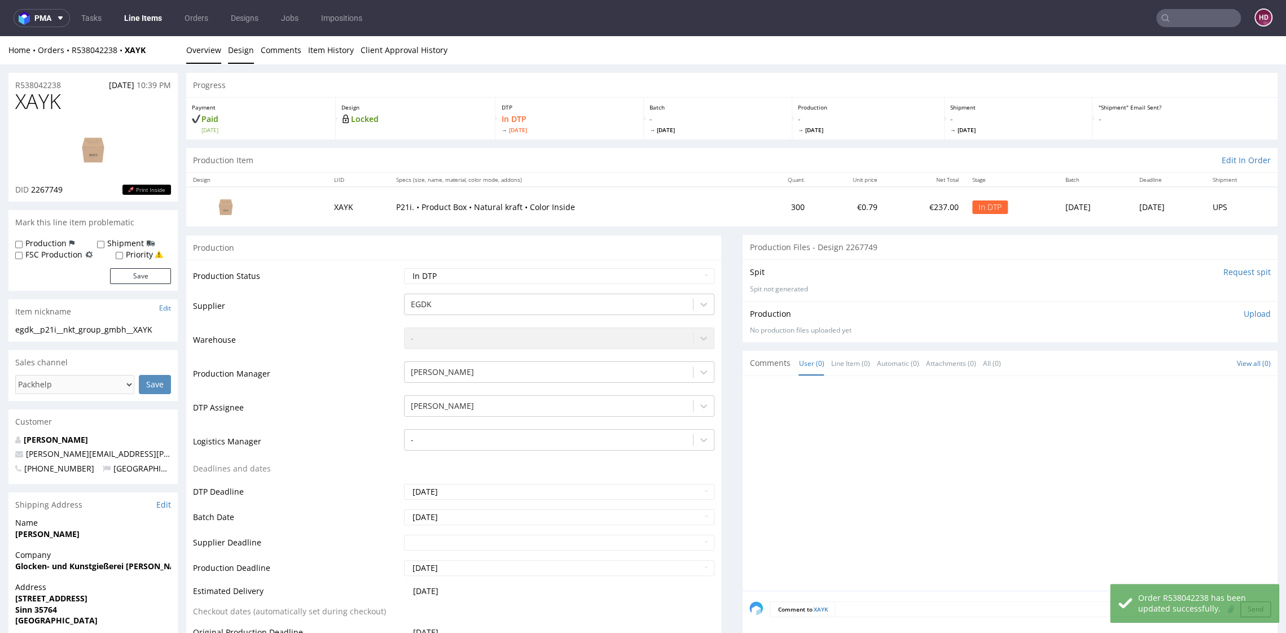
click at [249, 55] on link "Design" at bounding box center [241, 50] width 26 height 28
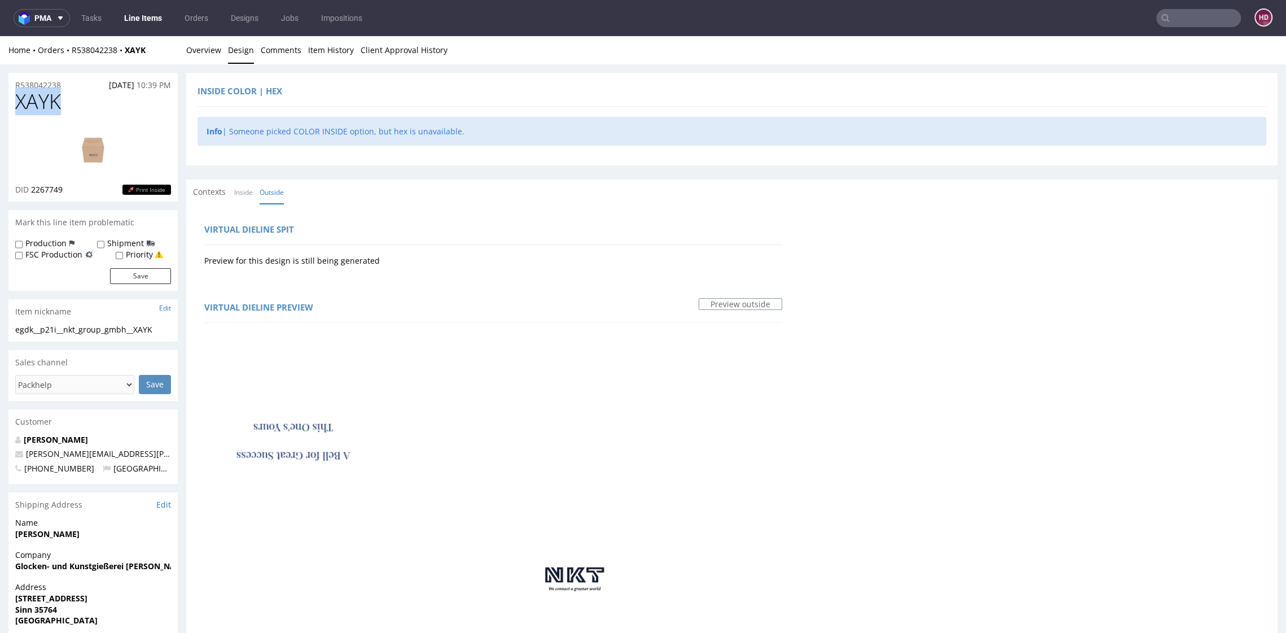
drag, startPoint x: 65, startPoint y: 103, endPoint x: 0, endPoint y: 98, distance: 65.7
drag, startPoint x: 64, startPoint y: 189, endPoint x: 31, endPoint y: 191, distance: 32.8
click at [31, 191] on div "DID 2267749 Print Inside" at bounding box center [93, 189] width 156 height 11
click at [203, 49] on link "Overview" at bounding box center [203, 50] width 35 height 28
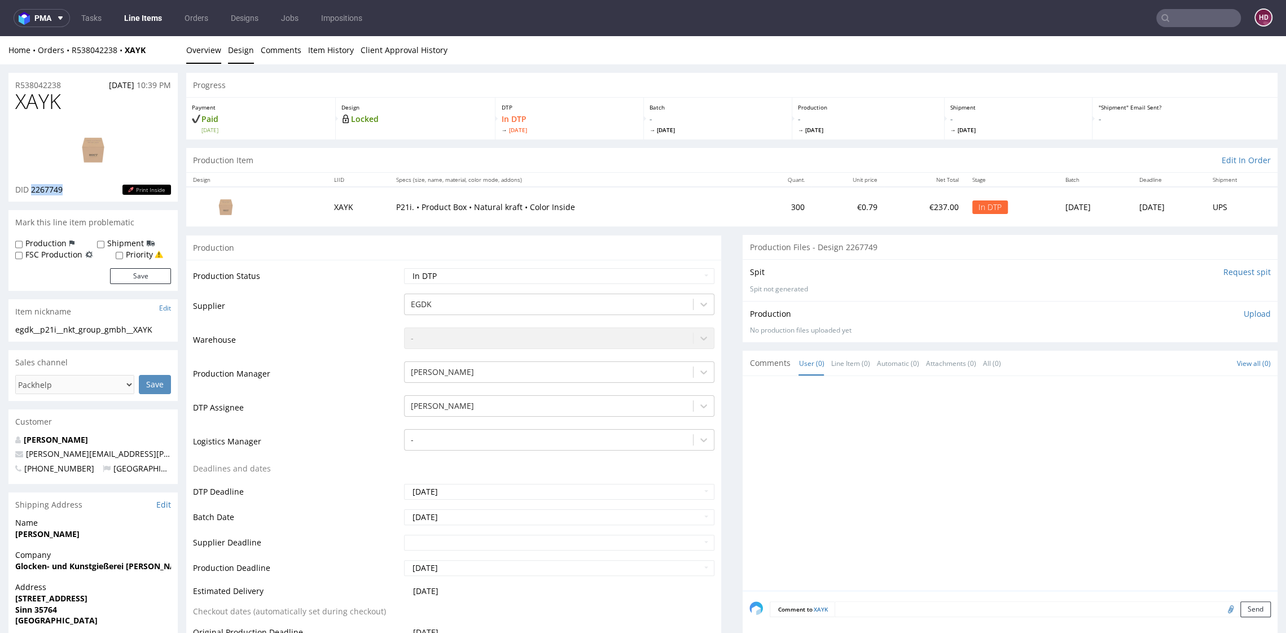
click at [236, 51] on link "Design" at bounding box center [241, 50] width 26 height 28
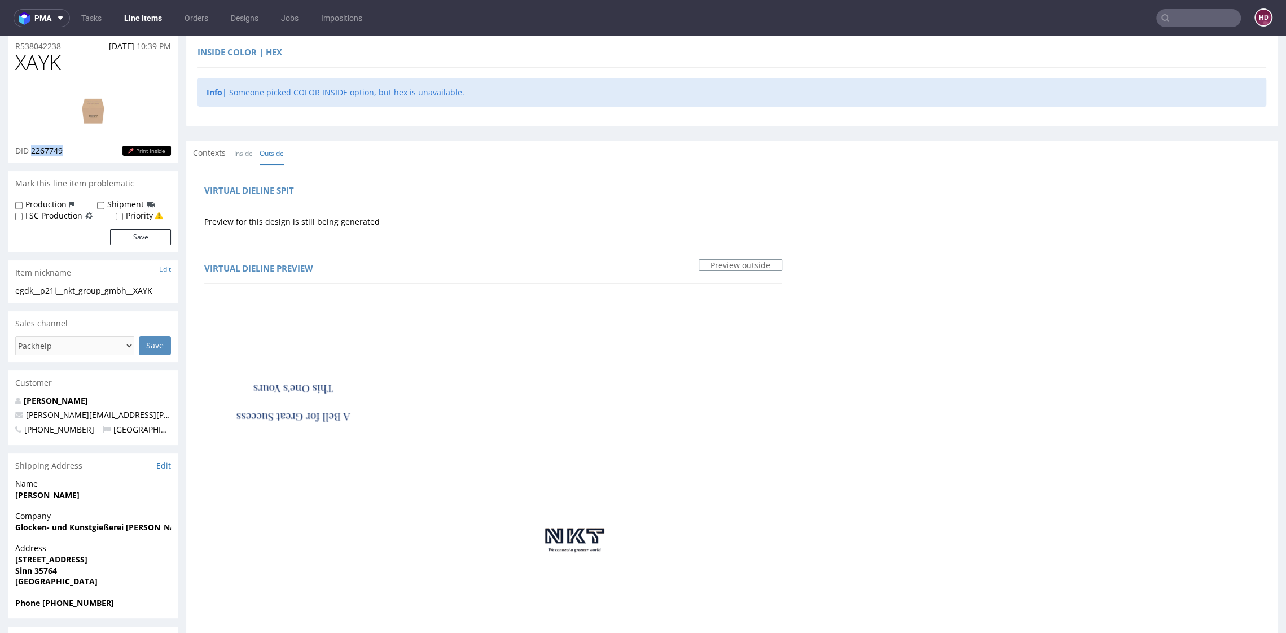
scroll to position [21, 0]
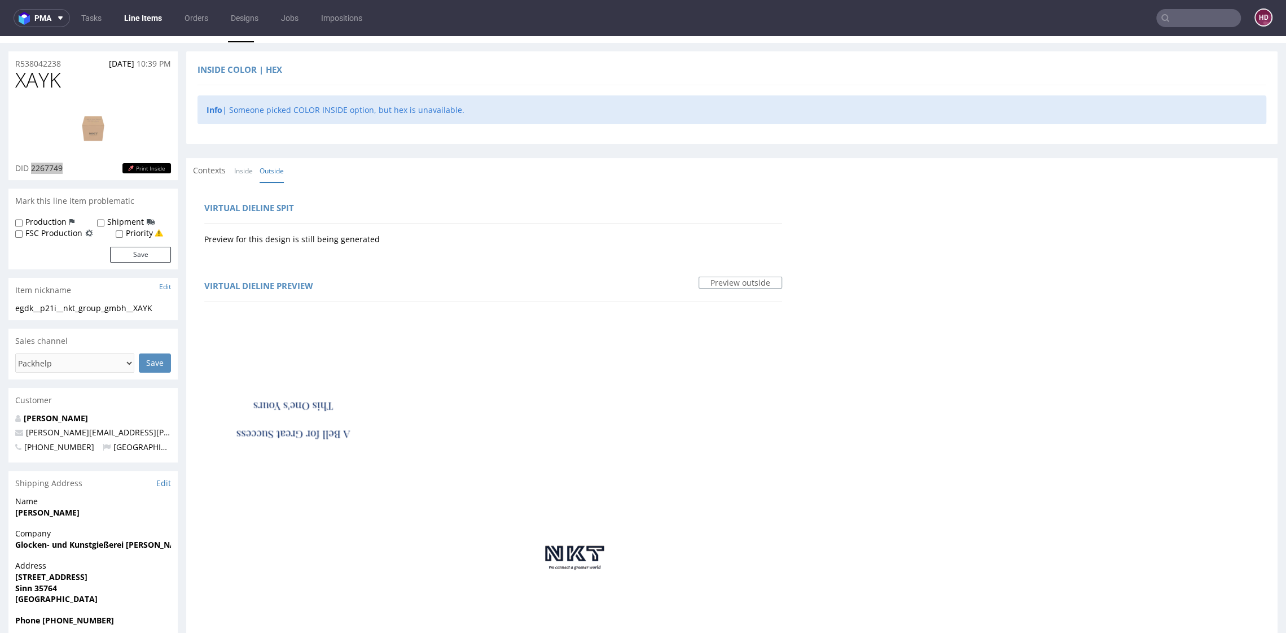
click at [134, 22] on link "Line Items" at bounding box center [142, 18] width 51 height 18
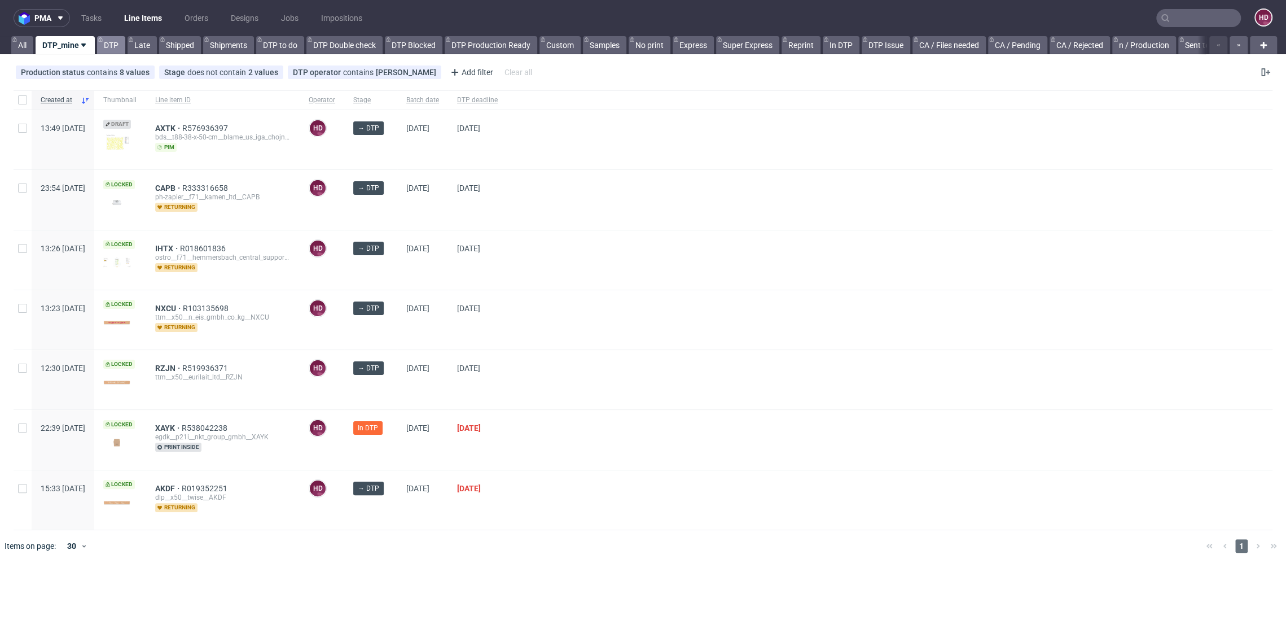
click at [111, 49] on link "DTP" at bounding box center [111, 45] width 28 height 18
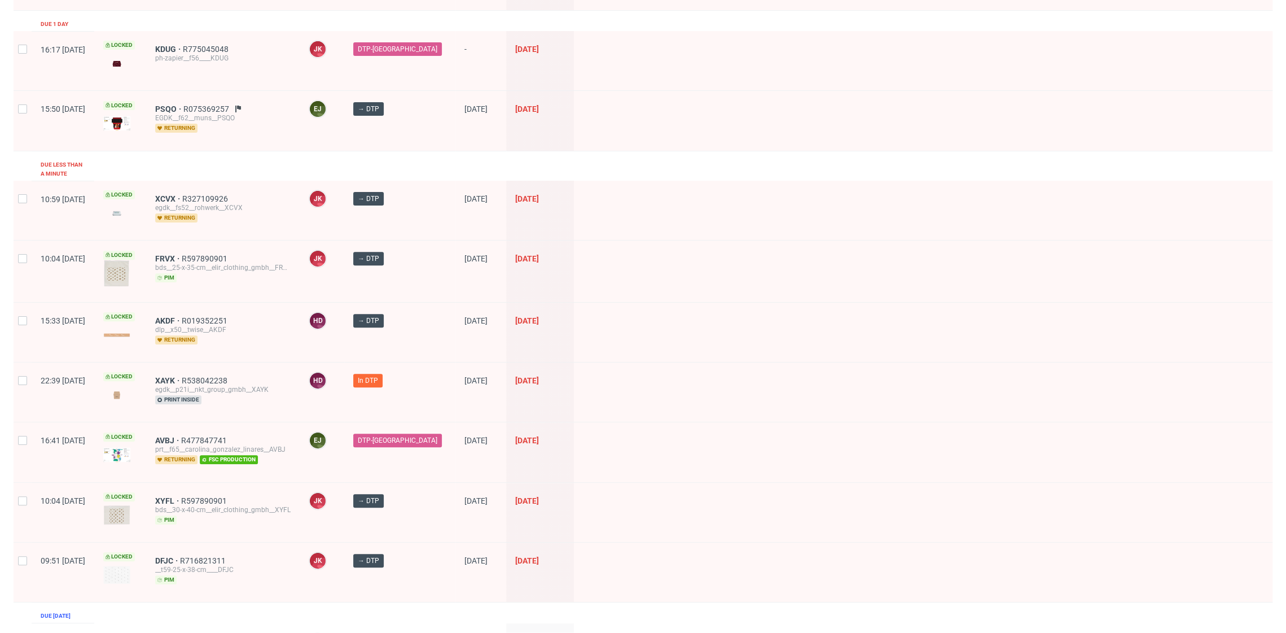
scroll to position [366, 0]
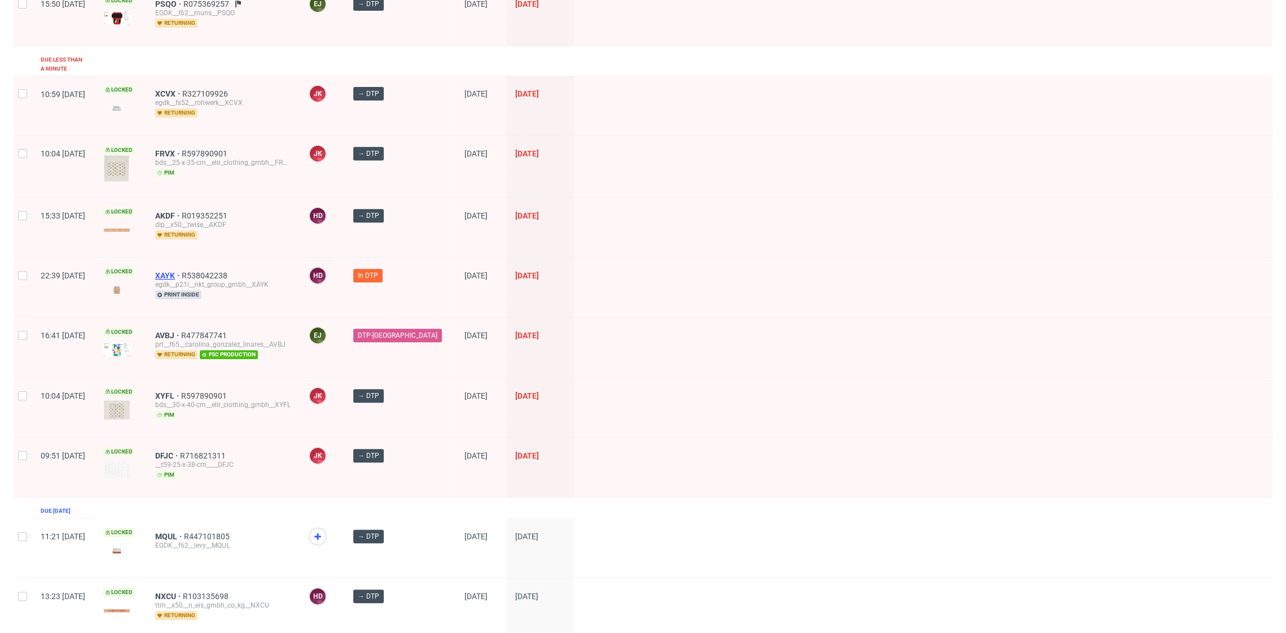
click at [182, 271] on span "XAYK" at bounding box center [168, 275] width 27 height 9
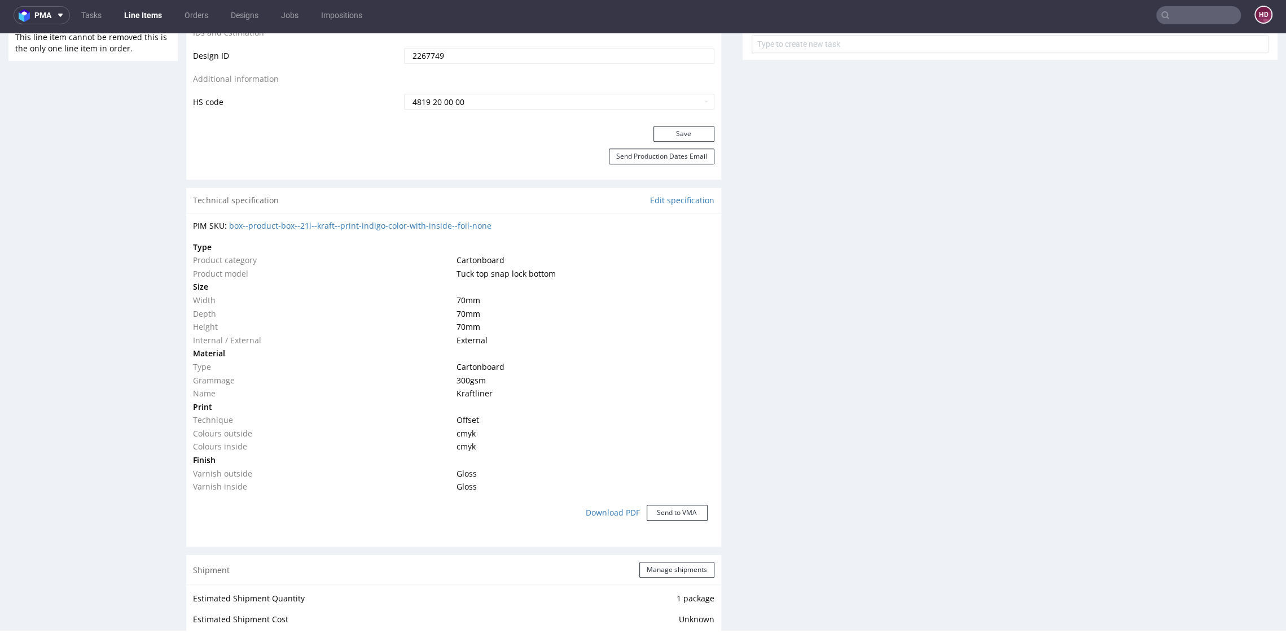
scroll to position [641, 0]
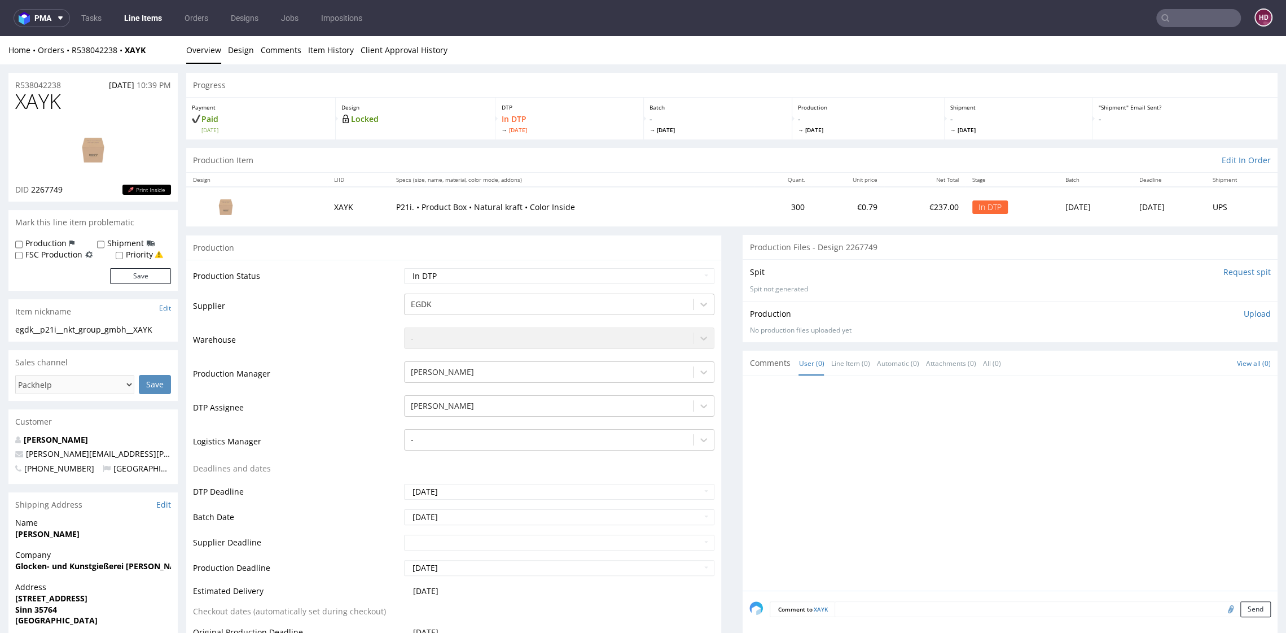
click at [97, 164] on img at bounding box center [93, 149] width 90 height 51
click at [242, 53] on link "Design" at bounding box center [241, 50] width 26 height 28
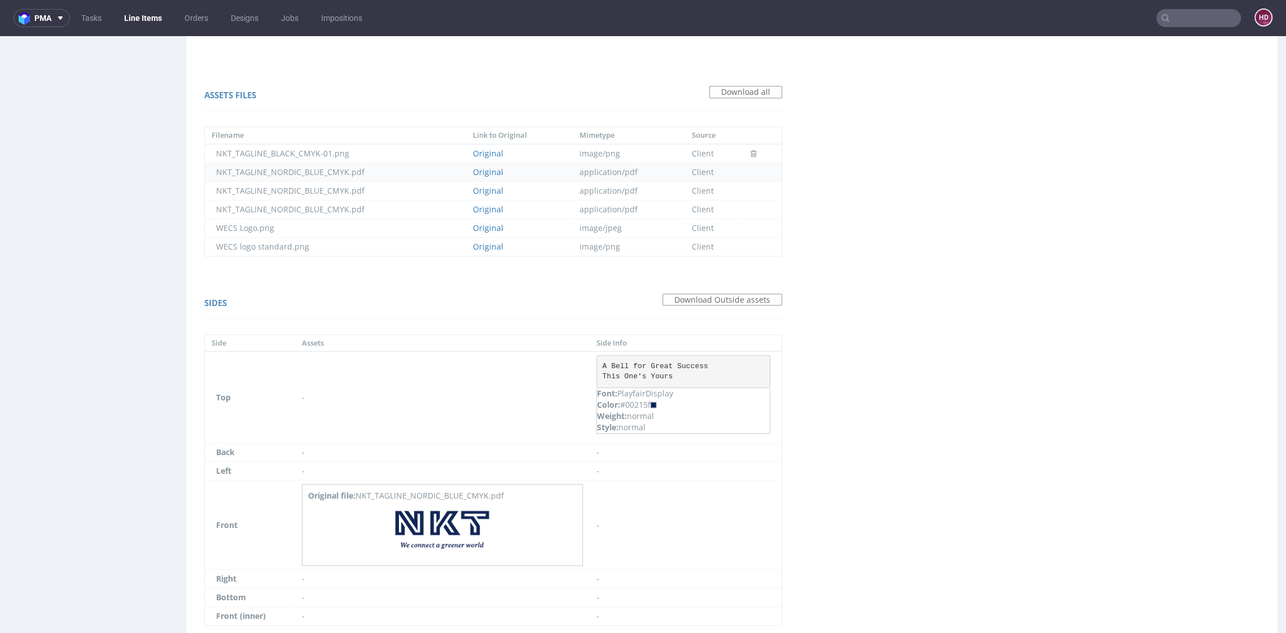
scroll to position [885, 0]
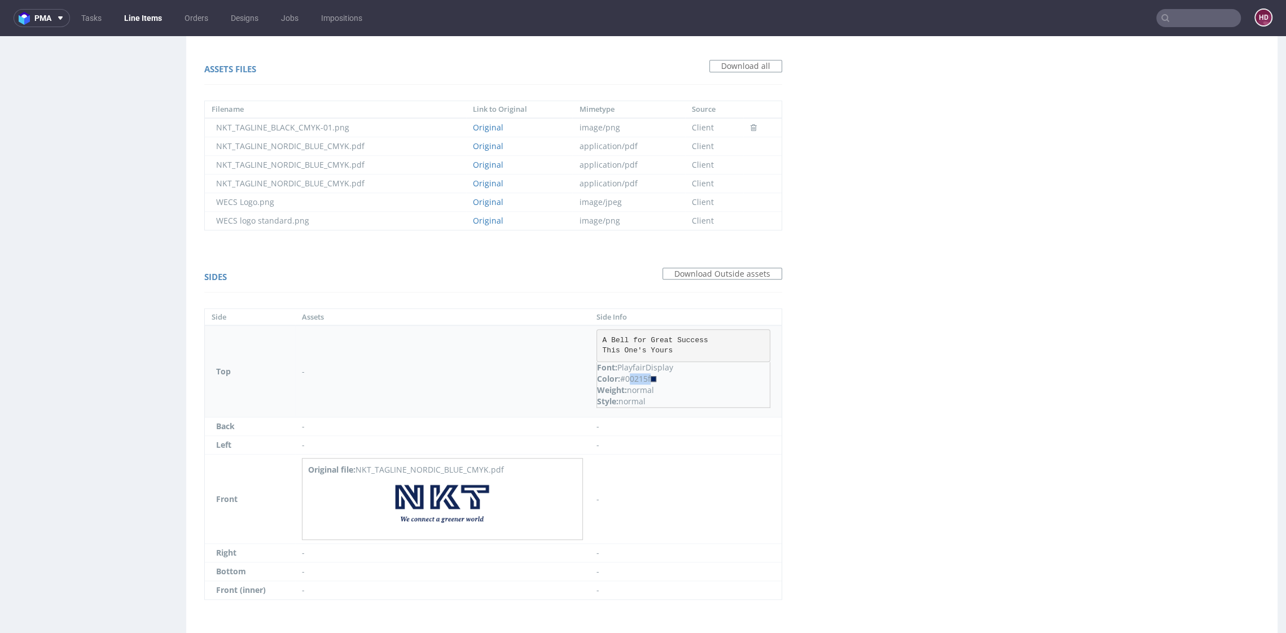
drag, startPoint x: 631, startPoint y: 378, endPoint x: 692, endPoint y: 379, distance: 61.0
click at [692, 379] on div "Color: #00215f" at bounding box center [683, 378] width 173 height 11
click at [656, 376] on span at bounding box center [654, 379] width 6 height 6
drag, startPoint x: 652, startPoint y: 377, endPoint x: 625, endPoint y: 374, distance: 27.8
click at [625, 374] on div "Color: #00215f" at bounding box center [683, 378] width 173 height 11
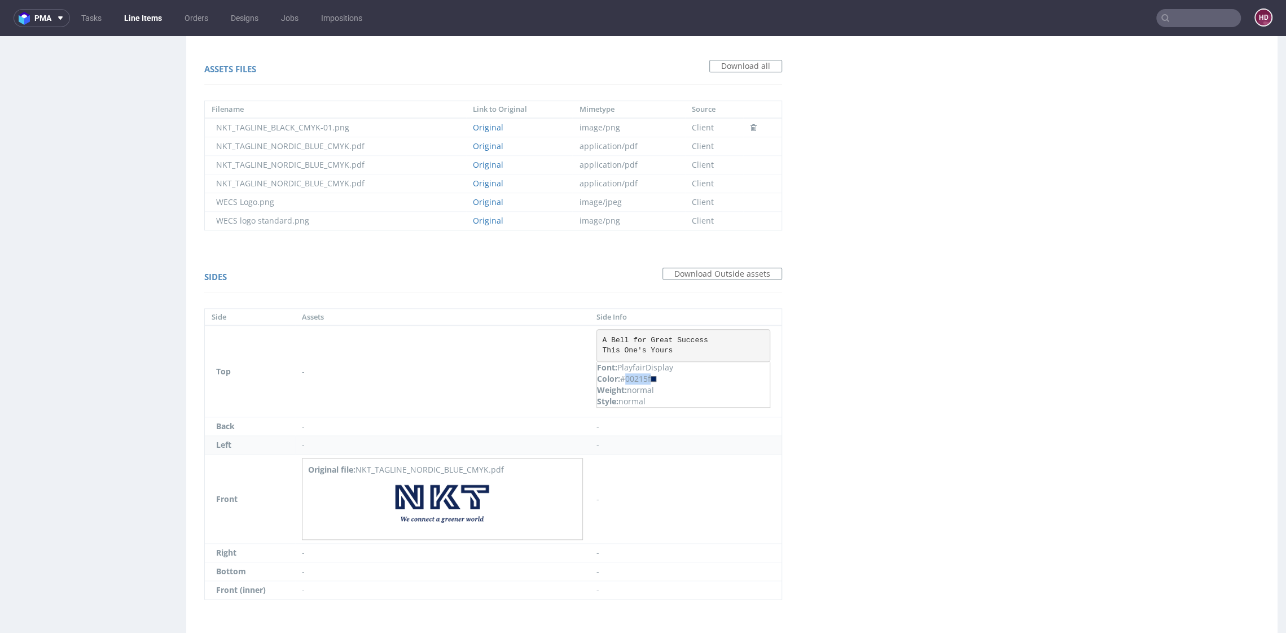
copy div "#00215"
click at [464, 489] on img at bounding box center [442, 502] width 113 height 55
click at [686, 348] on pre "A Bell for Great Success This One's Yours" at bounding box center [683, 345] width 174 height 33
drag, startPoint x: 685, startPoint y: 346, endPoint x: 593, endPoint y: 333, distance: 92.9
click at [593, 333] on td "A Bell for Great Success This One's Yours Font: PlayfairDisplay Color: #00215f …" at bounding box center [686, 371] width 192 height 92
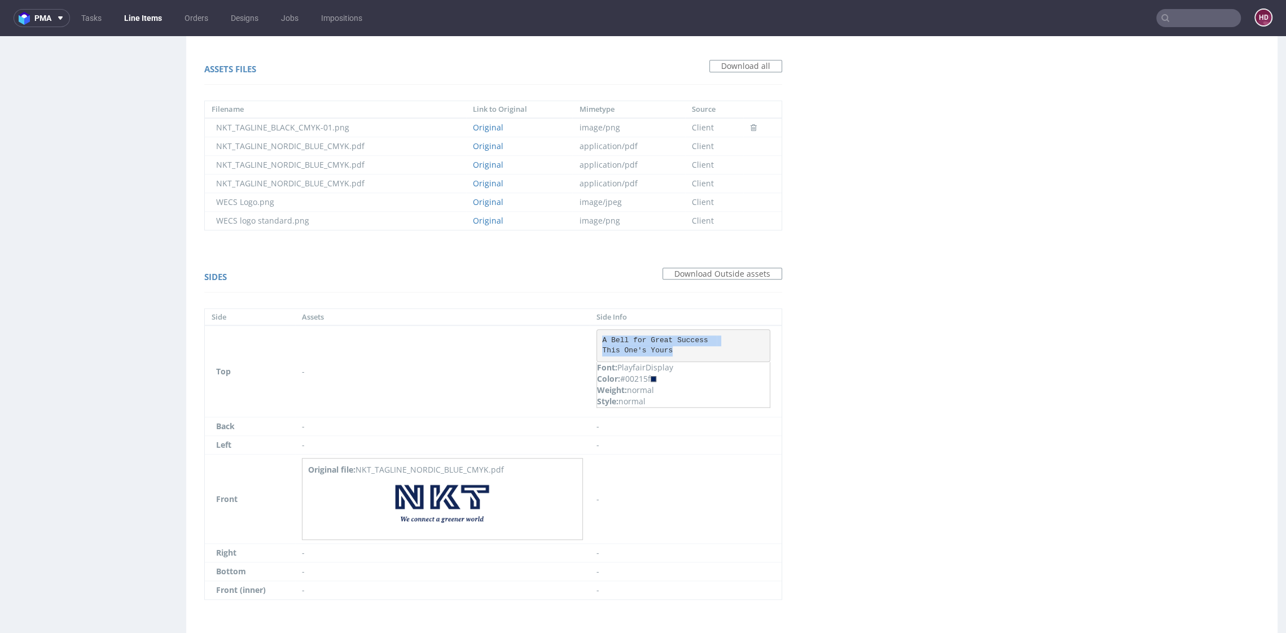
copy pre "A Bell for Great Success This One's Yours"
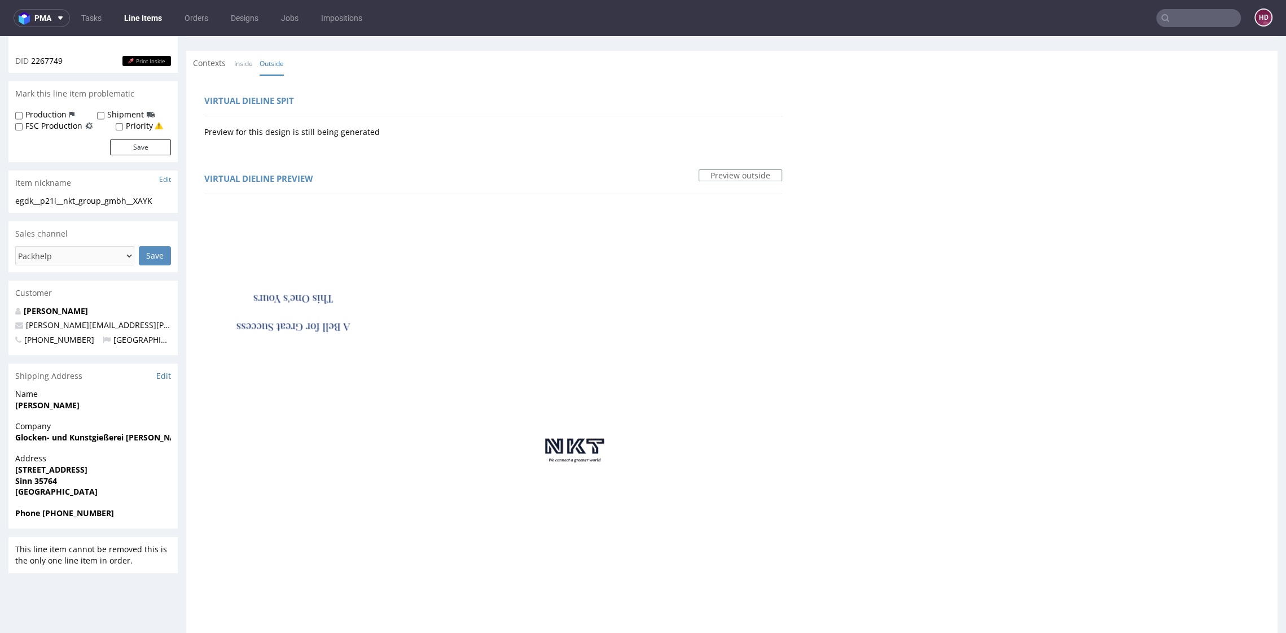
scroll to position [0, 0]
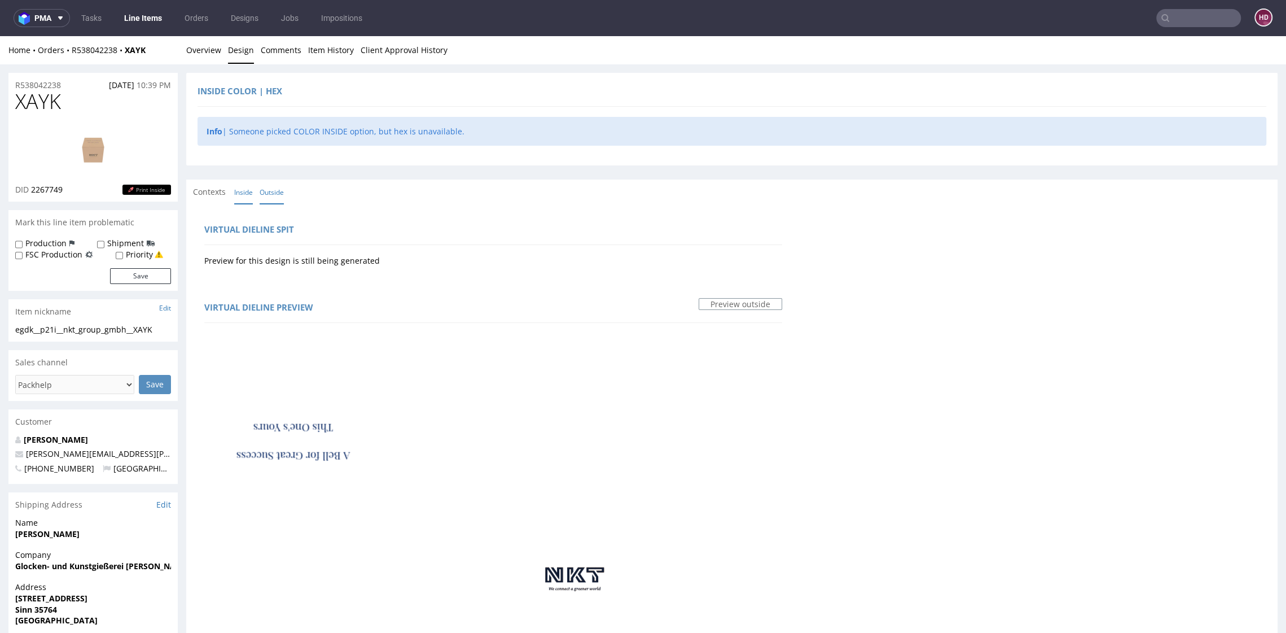
click at [242, 195] on link "Inside" at bounding box center [243, 192] width 19 height 24
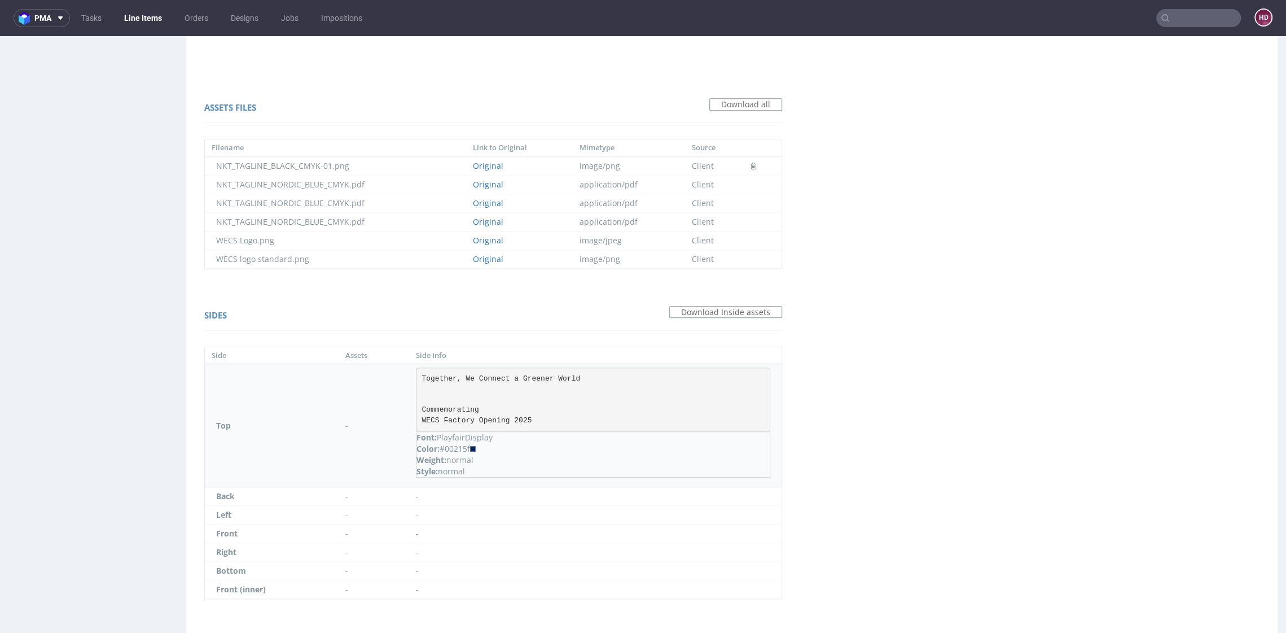
scroll to position [822, 0]
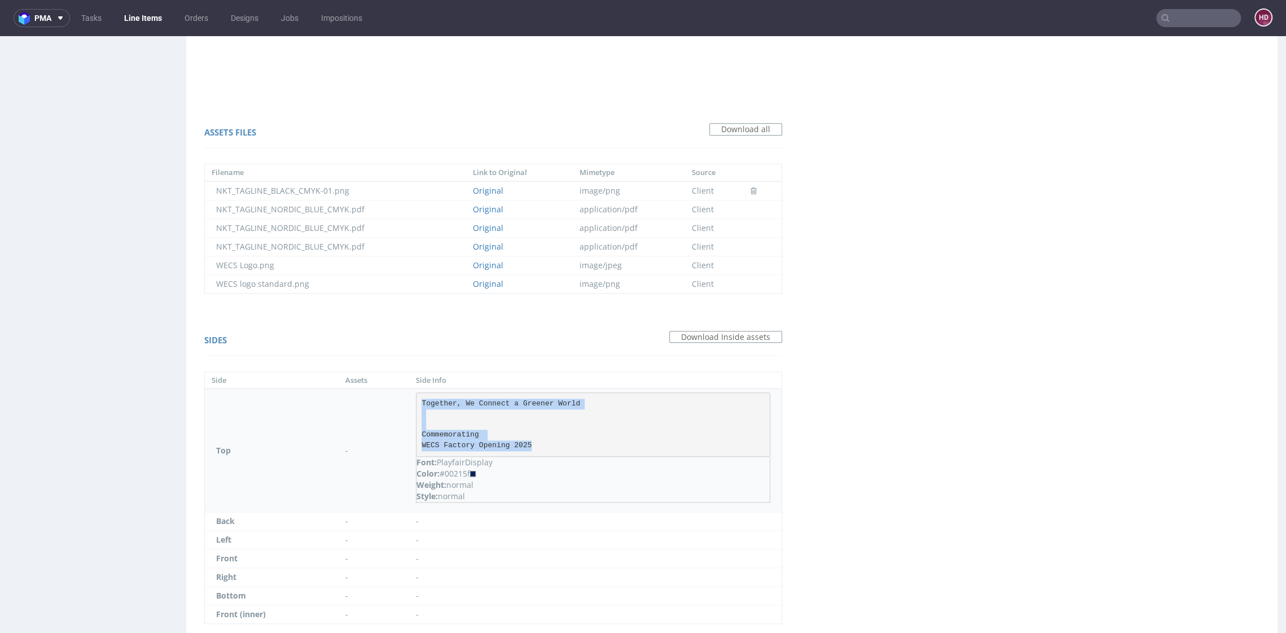
drag, startPoint x: 538, startPoint y: 447, endPoint x: 418, endPoint y: 395, distance: 130.9
click at [418, 395] on pre "Together, We Connect a Greener World Commemorating WECS Factory Opening 2025" at bounding box center [593, 424] width 354 height 64
copy pre "Together, We Connect a Greener World Commemorating WECS Factory Opening 2025"
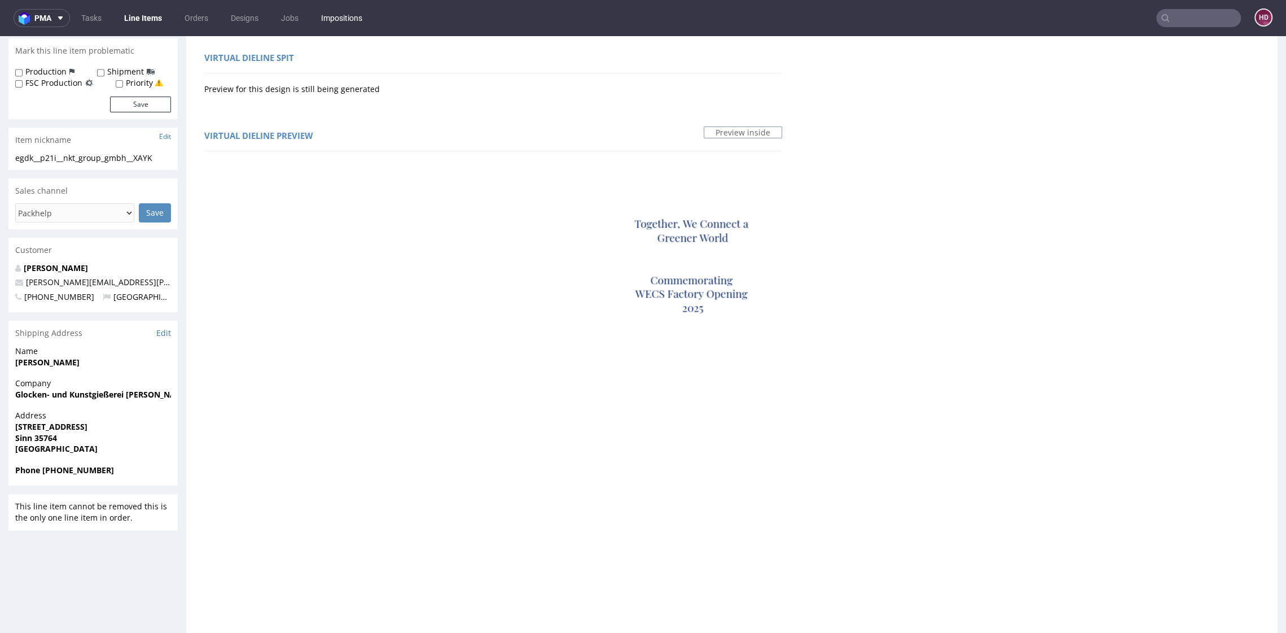
scroll to position [0, 0]
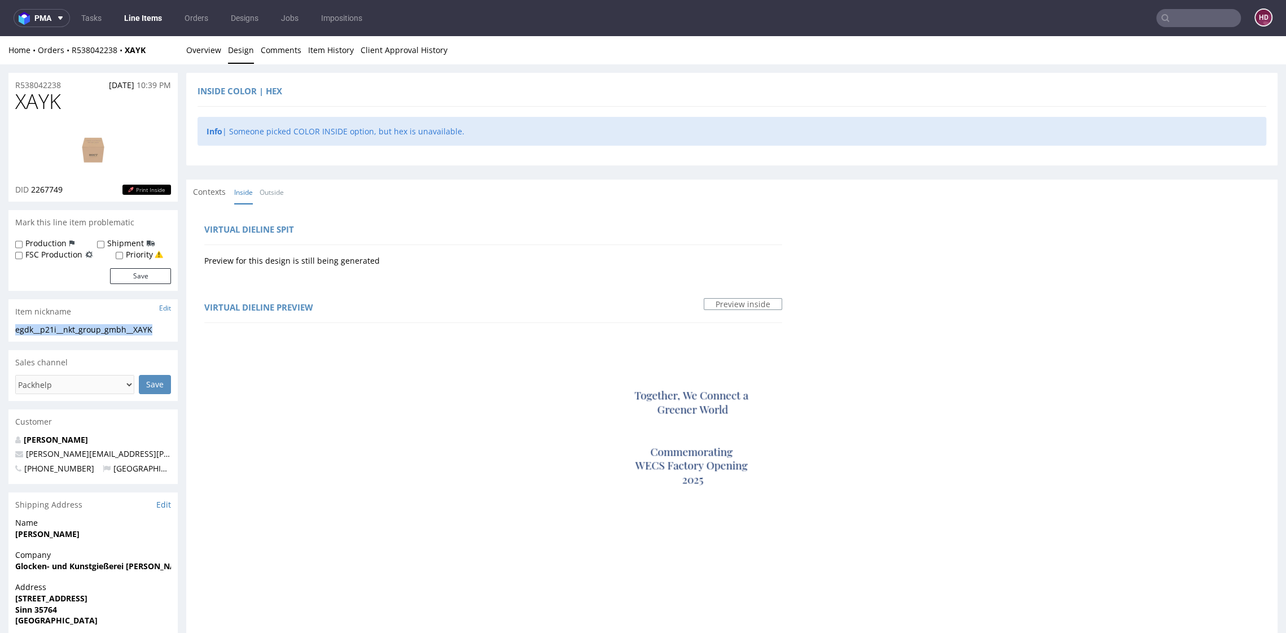
drag, startPoint x: 163, startPoint y: 331, endPoint x: 8, endPoint y: 324, distance: 154.8
copy div "egdk__p21i__nkt_group_gmbh__XAYK"
drag, startPoint x: 67, startPoint y: 85, endPoint x: 0, endPoint y: 75, distance: 67.3
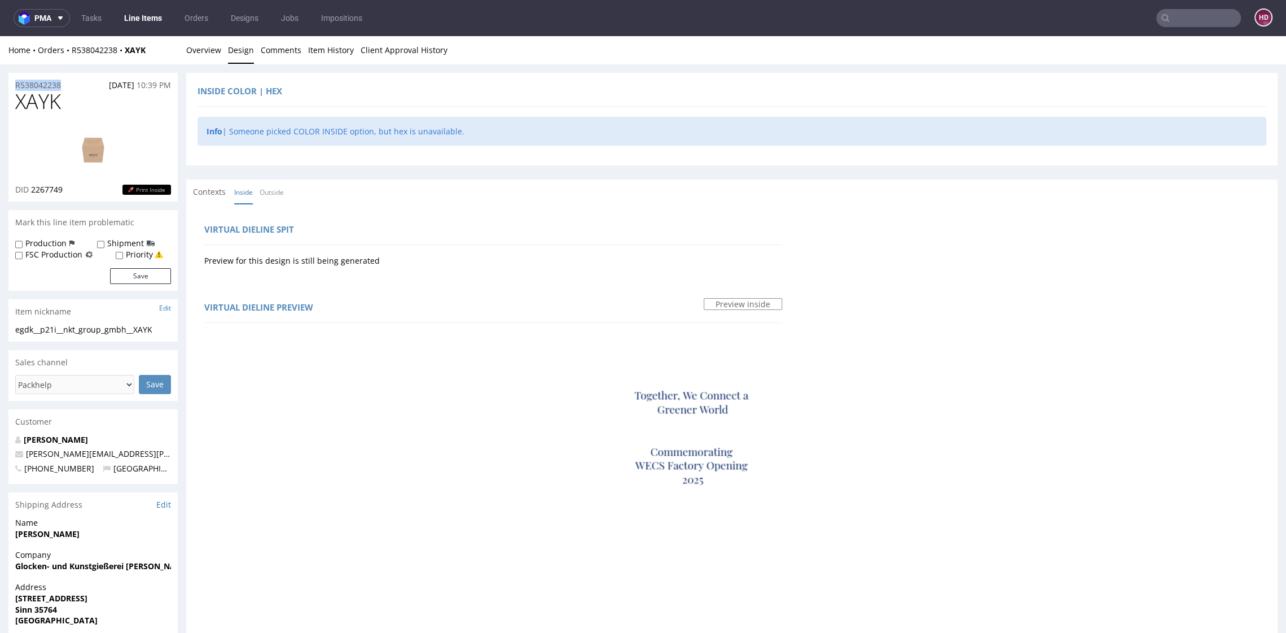
copy p "R538042238"
drag, startPoint x: 68, startPoint y: 190, endPoint x: 32, endPoint y: 190, distance: 36.7
click at [32, 190] on div "DID 2267749 Print Inside" at bounding box center [93, 189] width 156 height 11
copy span "2267749"
click at [215, 53] on link "Overview" at bounding box center [203, 50] width 35 height 28
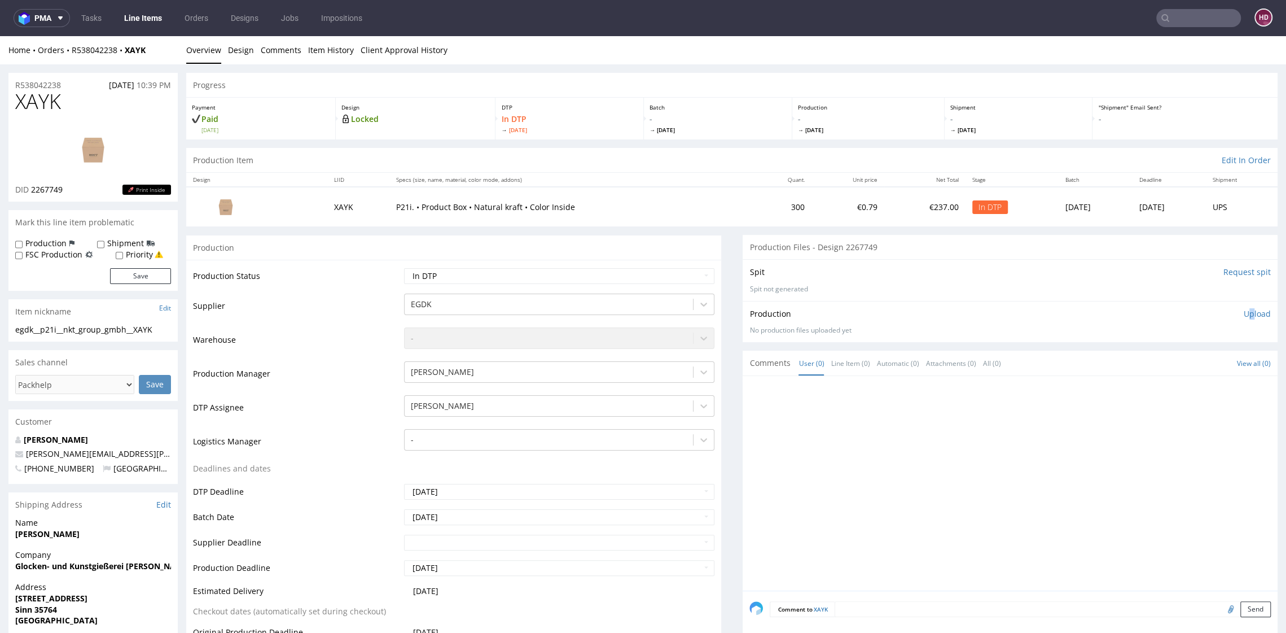
click at [1244, 308] on p "Upload" at bounding box center [1257, 313] width 27 height 11
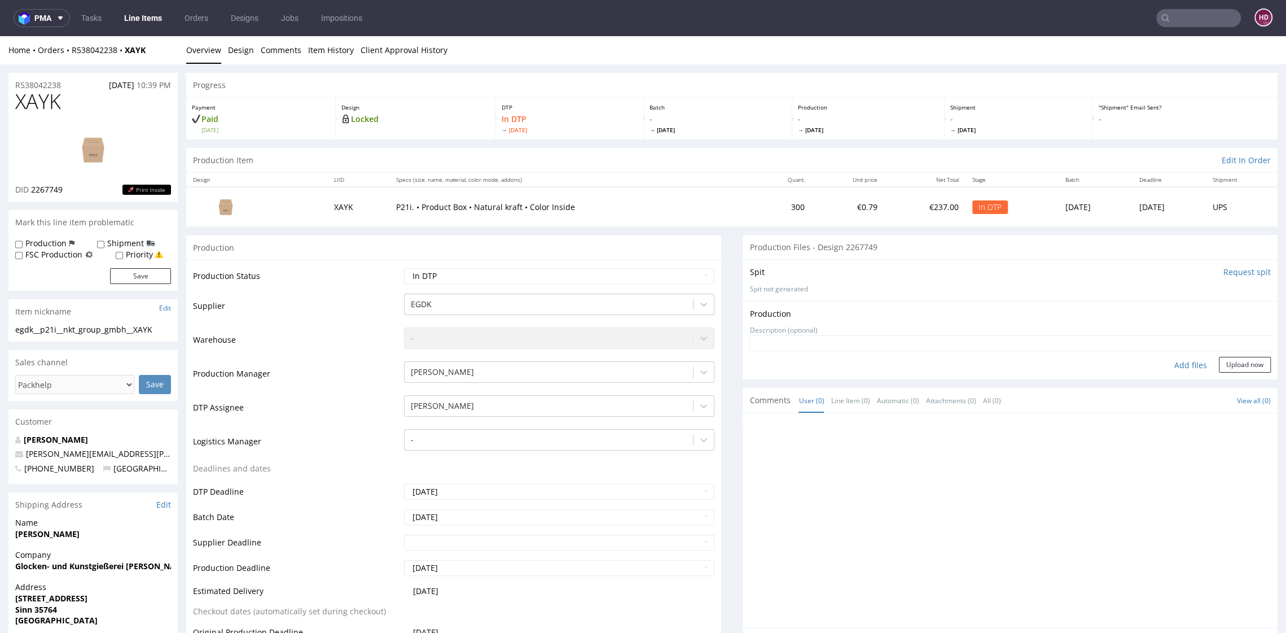
click at [1174, 366] on div "Add files" at bounding box center [1191, 365] width 56 height 17
type input "C:\fakepath\egdk__p21i__nkt_group_gmbh__XAYK__d2267749__oR538042238__outside.pdf"
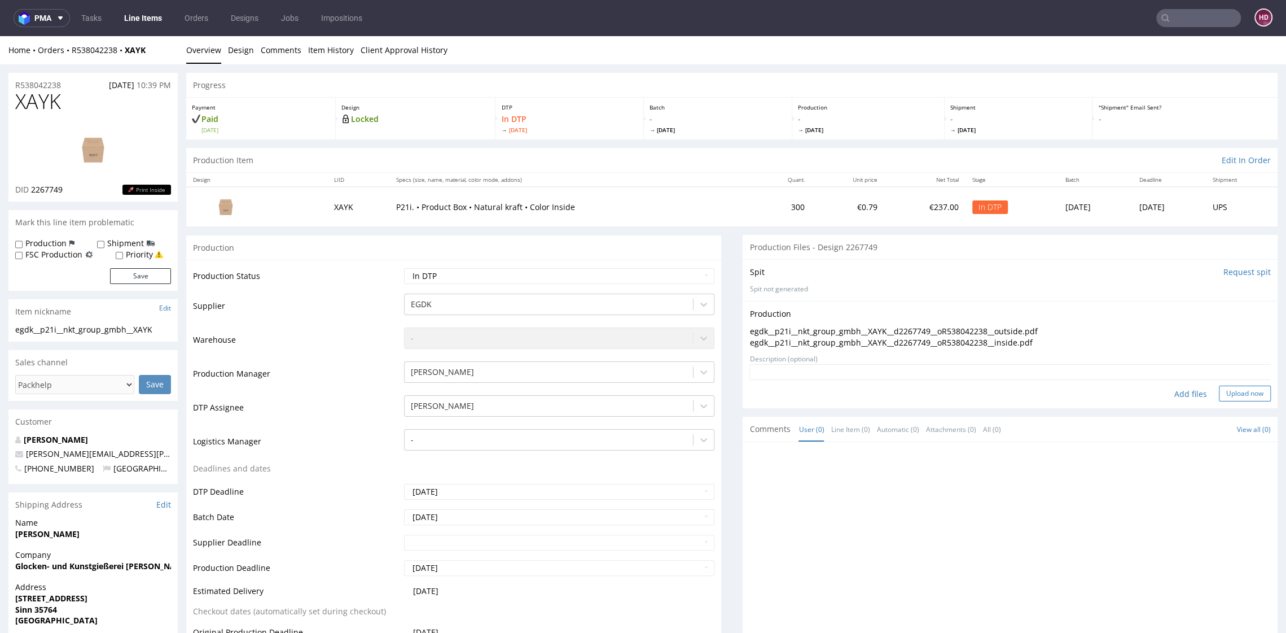
click at [1219, 397] on button "Upload now" at bounding box center [1245, 393] width 52 height 16
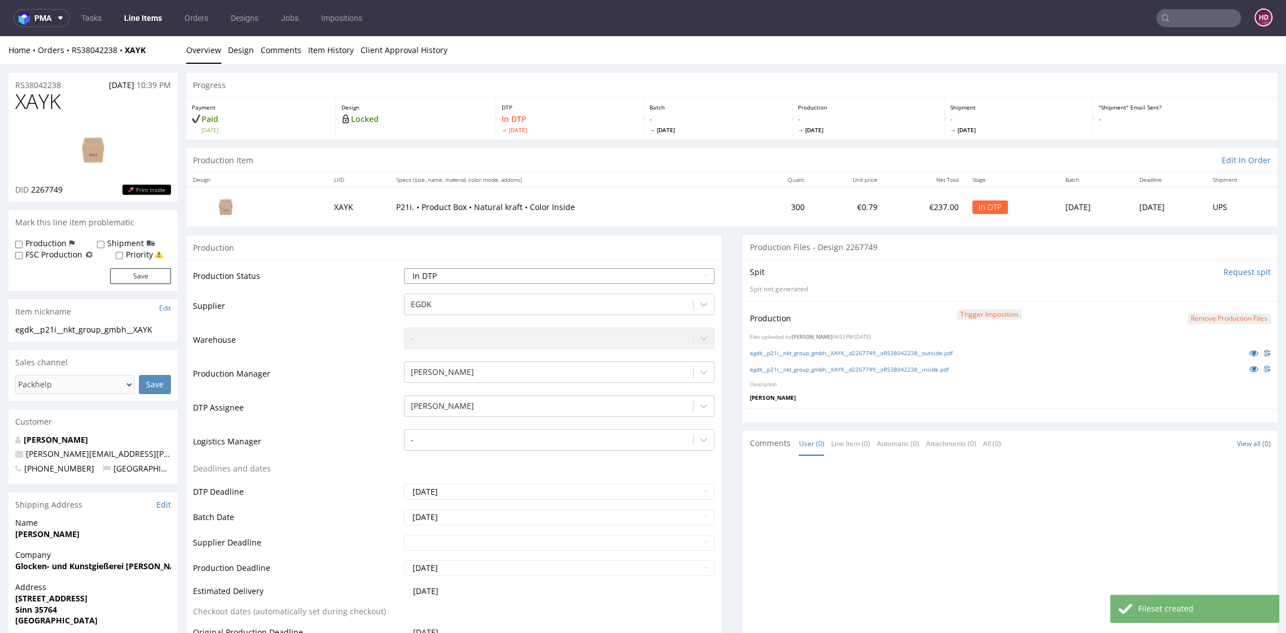
click at [469, 270] on select "Waiting for Artwork Waiting for Diecut Waiting for Mockup Waiting for DTP Waiti…" at bounding box center [559, 276] width 310 height 16
select select "dtp_ca_needed"
click at [404, 268] on select "Waiting for Artwork Waiting for Diecut Waiting for Mockup Waiting for DTP Waiti…" at bounding box center [559, 276] width 310 height 16
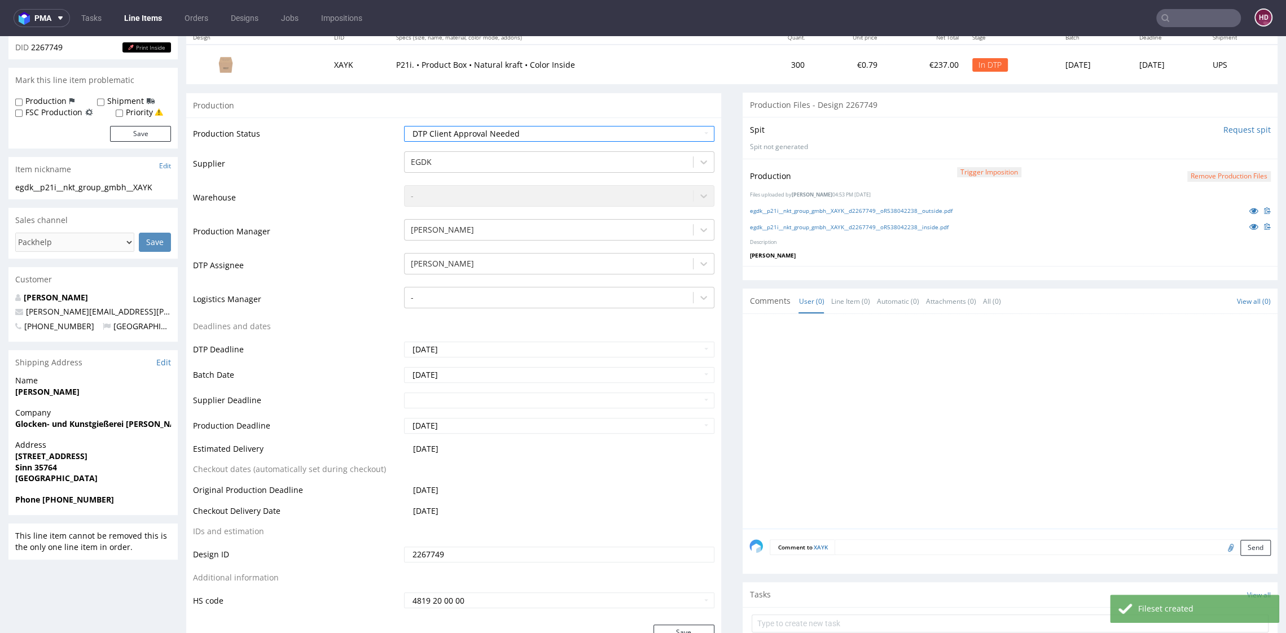
scroll to position [427, 0]
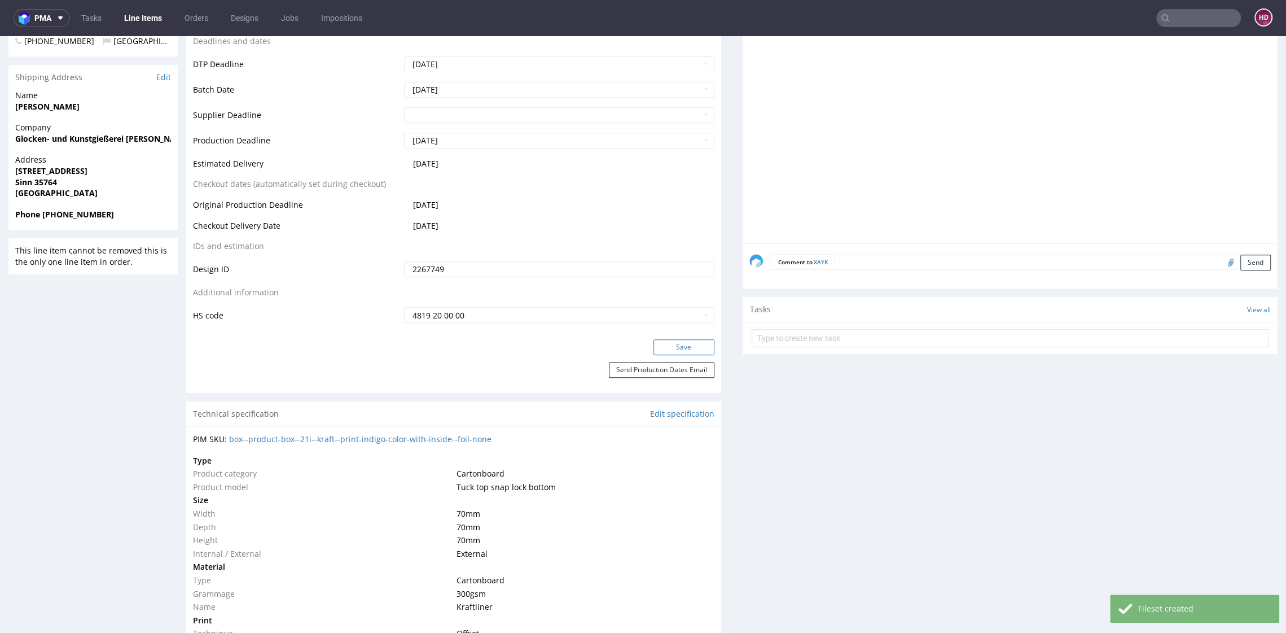
click at [670, 349] on button "Save" at bounding box center [683, 347] width 61 height 16
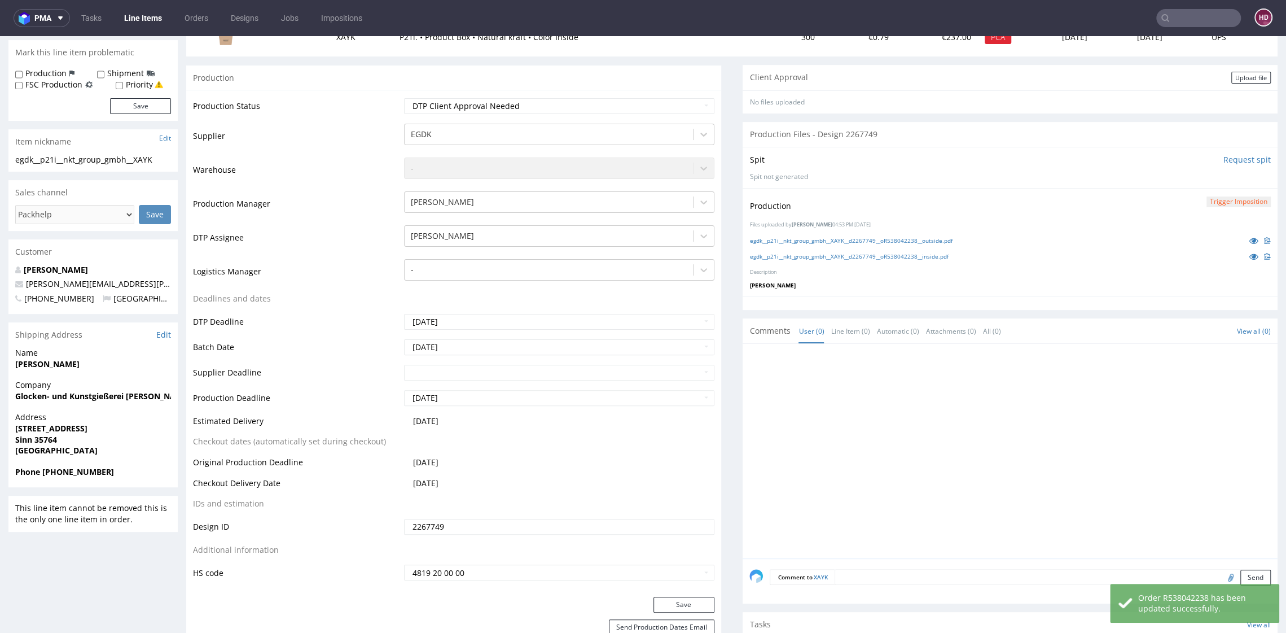
scroll to position [0, 0]
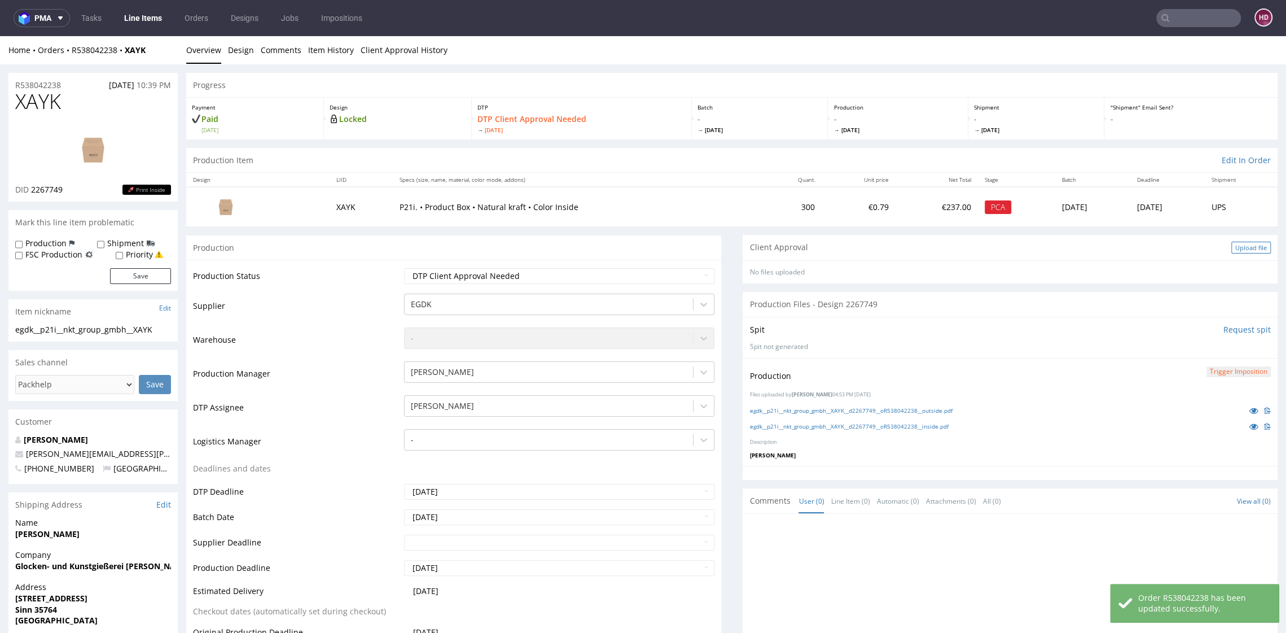
click at [1231, 246] on div "Upload file" at bounding box center [1251, 248] width 40 height 12
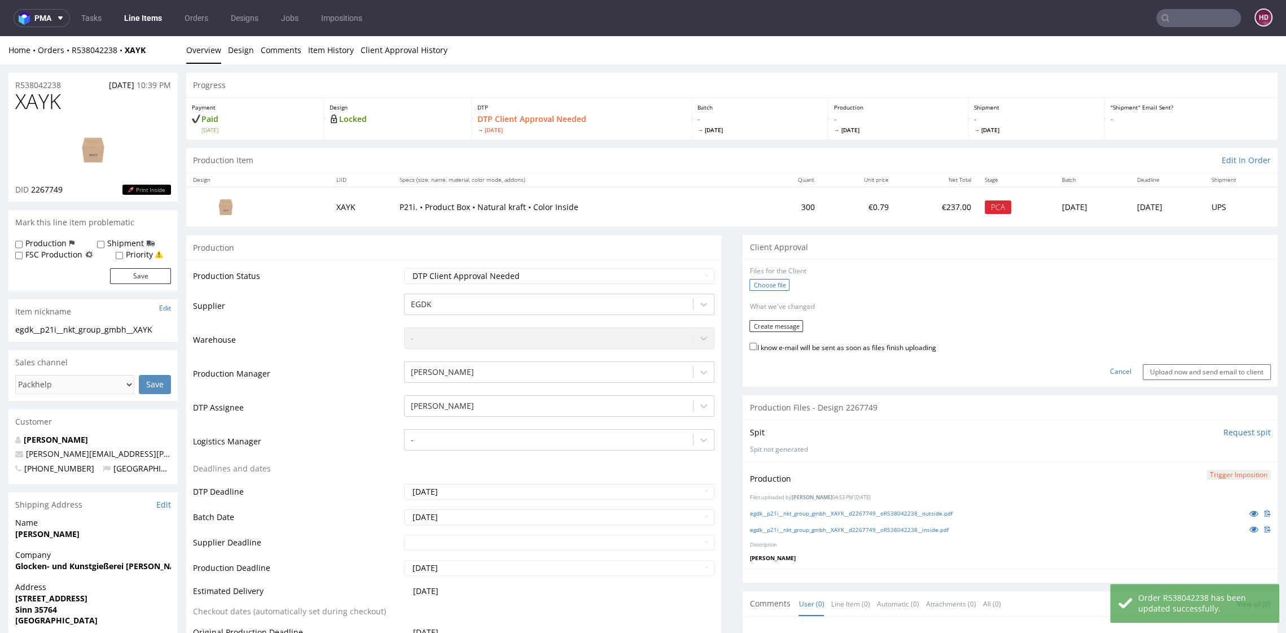
click at [755, 285] on label "Choose file" at bounding box center [769, 285] width 40 height 12
click at [0, 36] on input "Choose file" at bounding box center [0, 36] width 0 height 0
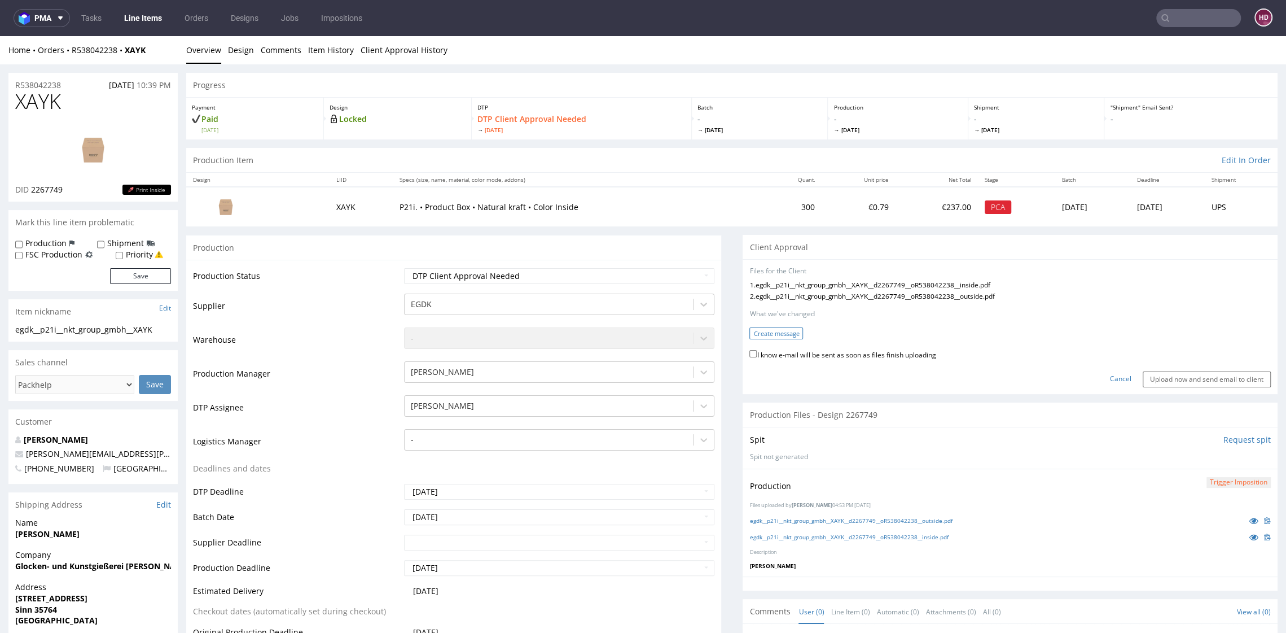
click at [774, 332] on button "Create message" at bounding box center [776, 333] width 54 height 12
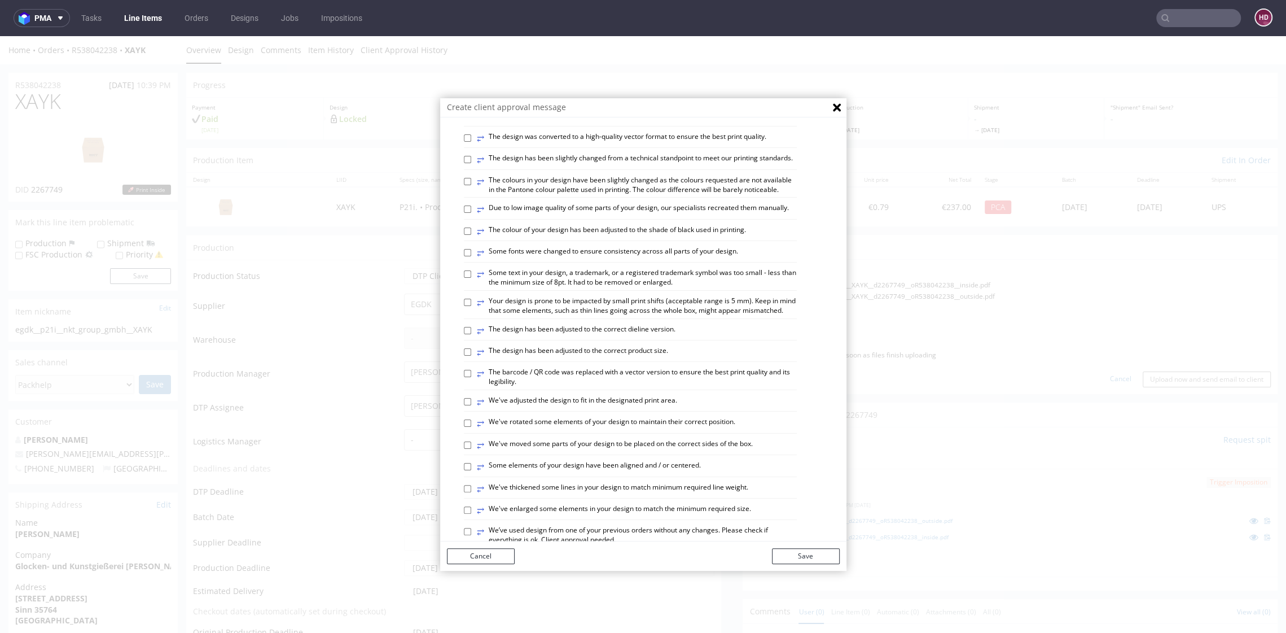
scroll to position [103, 0]
click at [534, 355] on label "⥂ The design has been adjusted to the correct product size." at bounding box center [572, 349] width 191 height 12
click at [471, 352] on input "⥂ The design has been adjusted to the correct product size." at bounding box center [467, 348] width 7 height 7
checkbox input "true"
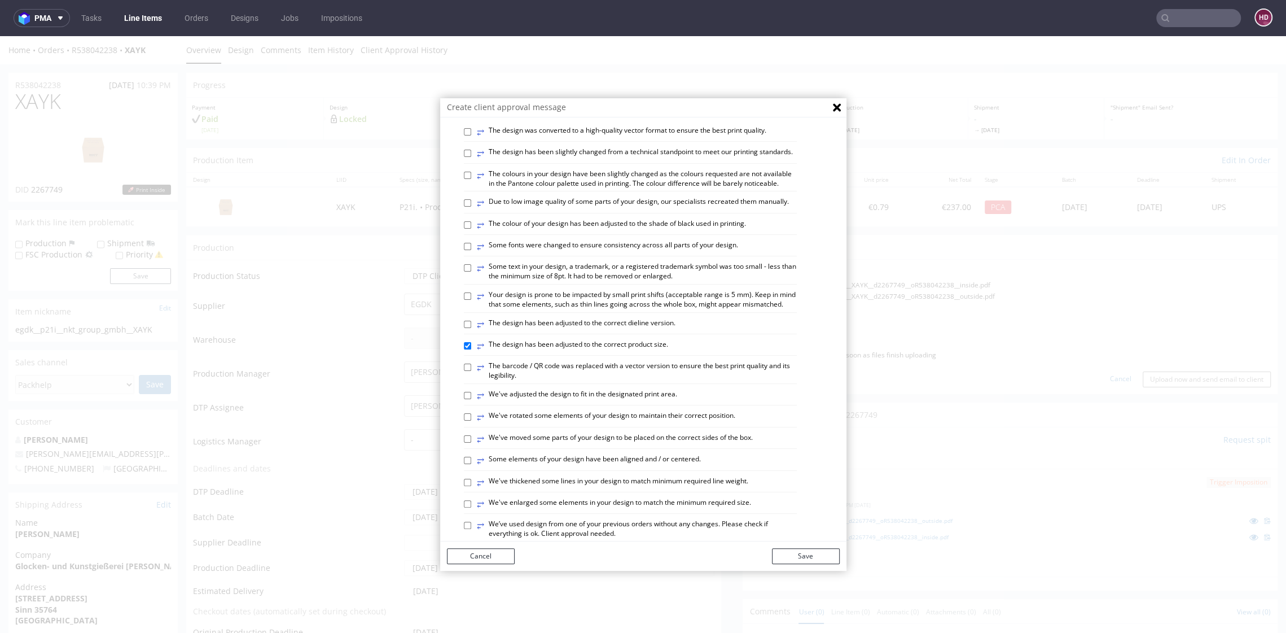
click at [545, 467] on label "⥂ Some elements of your design have been aligned and / or centered." at bounding box center [589, 460] width 224 height 12
click at [471, 464] on input "⥂ Some elements of your design have been aligned and / or centered." at bounding box center [467, 460] width 7 height 7
checkbox input "true"
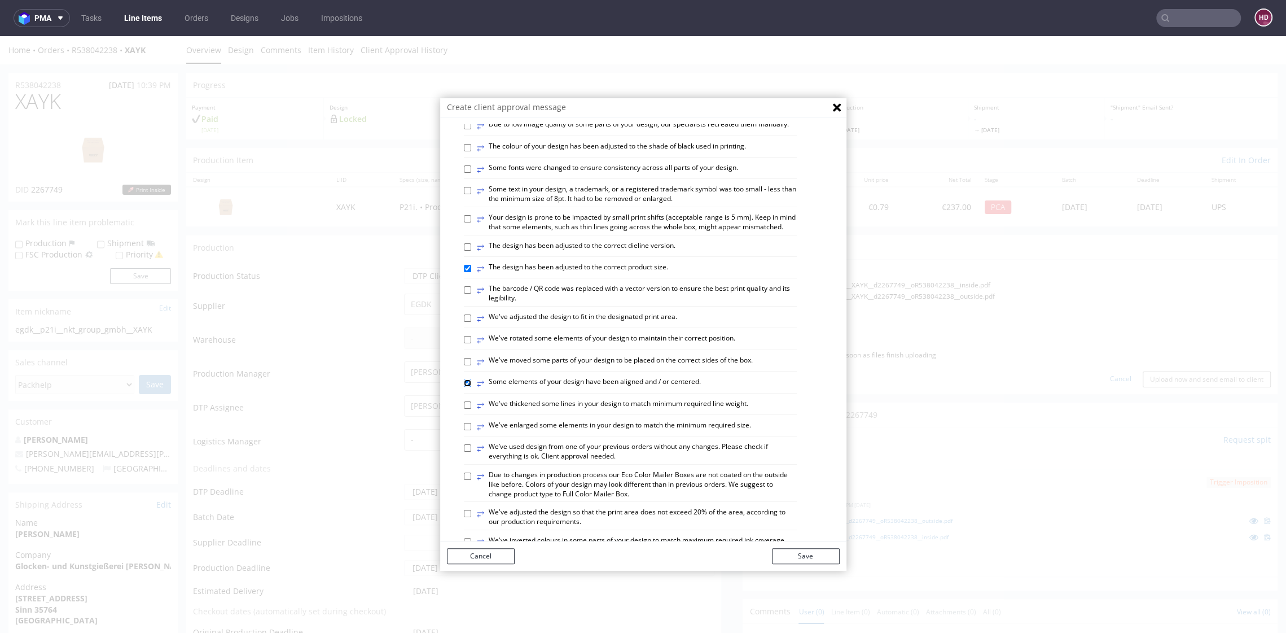
scroll to position [181, 0]
click at [486, 327] on label "⥂ We've adjusted the design to fit in the designated print area." at bounding box center [577, 320] width 200 height 12
click at [471, 324] on input "⥂ We've adjusted the design to fit in the designated print area." at bounding box center [467, 320] width 7 height 7
checkbox input "true"
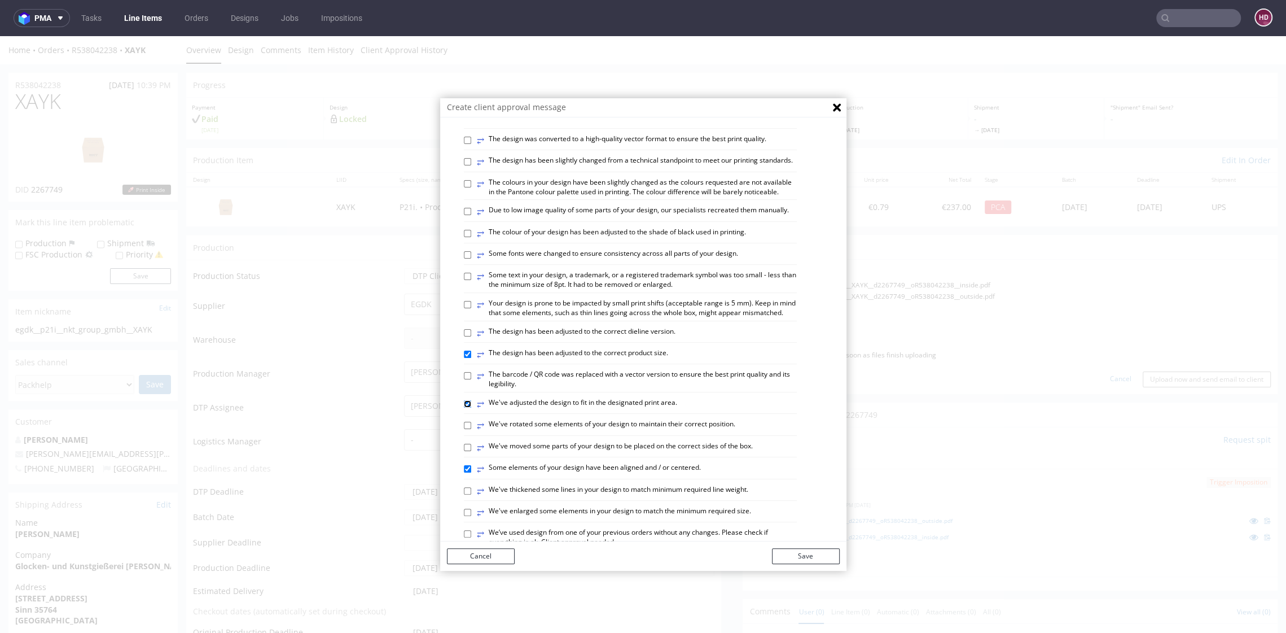
scroll to position [0, 0]
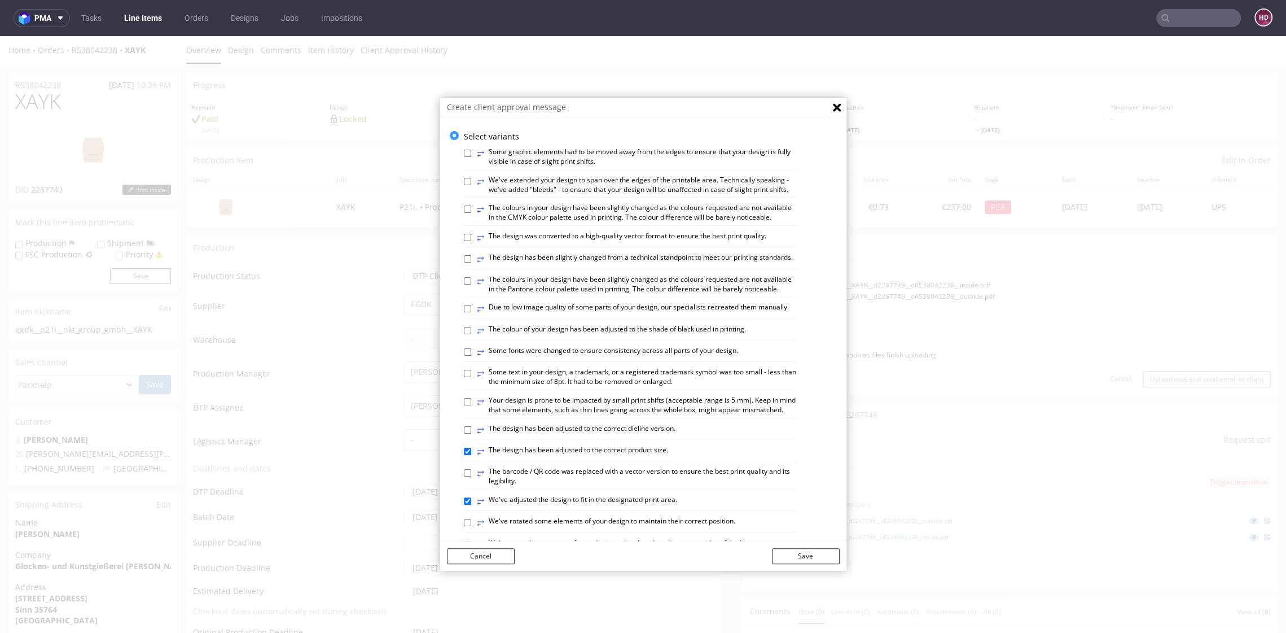
click at [498, 265] on label "⥂ The design has been slightly changed from a technical standpoint to meet our …" at bounding box center [635, 259] width 316 height 12
click at [471, 262] on input "⥂ The design has been slightly changed from a technical standpoint to meet our …" at bounding box center [467, 258] width 7 height 7
checkbox input "true"
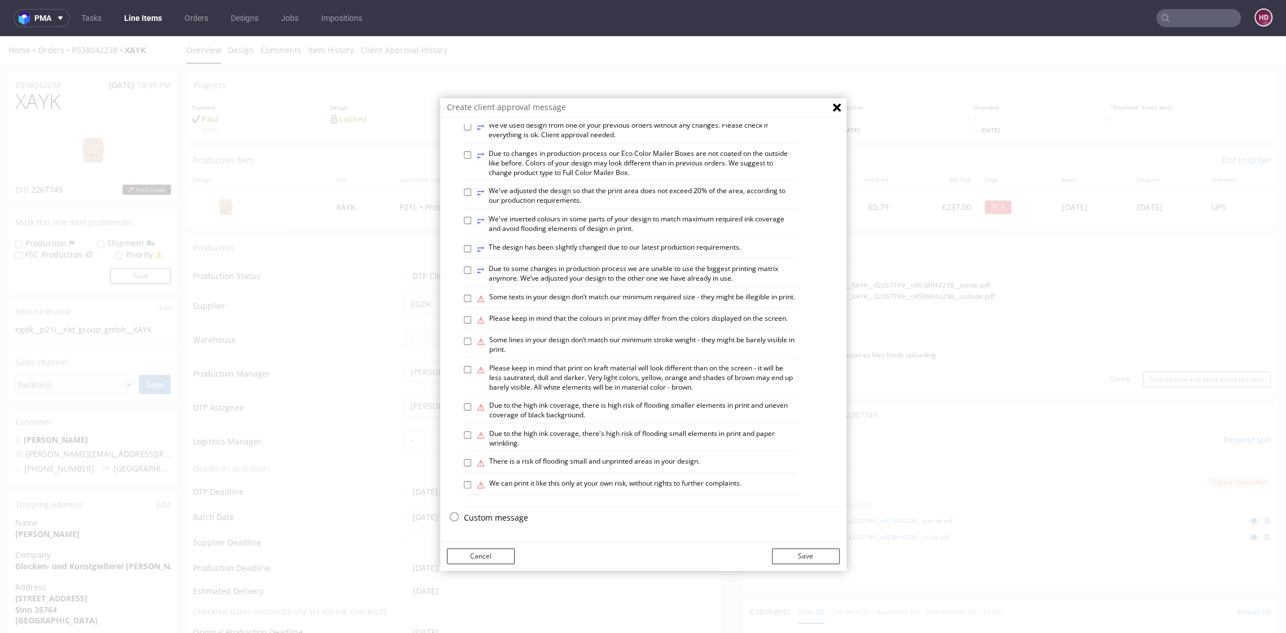
scroll to position [567, 0]
click at [466, 314] on div "⚠ Please keep in mind that the colours in print may differ from the colors disp…" at bounding box center [630, 322] width 333 height 16
click at [464, 316] on input "⚠ Please keep in mind that the colours in print may differ from the colors disp…" at bounding box center [467, 319] width 7 height 7
checkbox input "true"
click at [805, 556] on button "Save" at bounding box center [806, 556] width 68 height 16
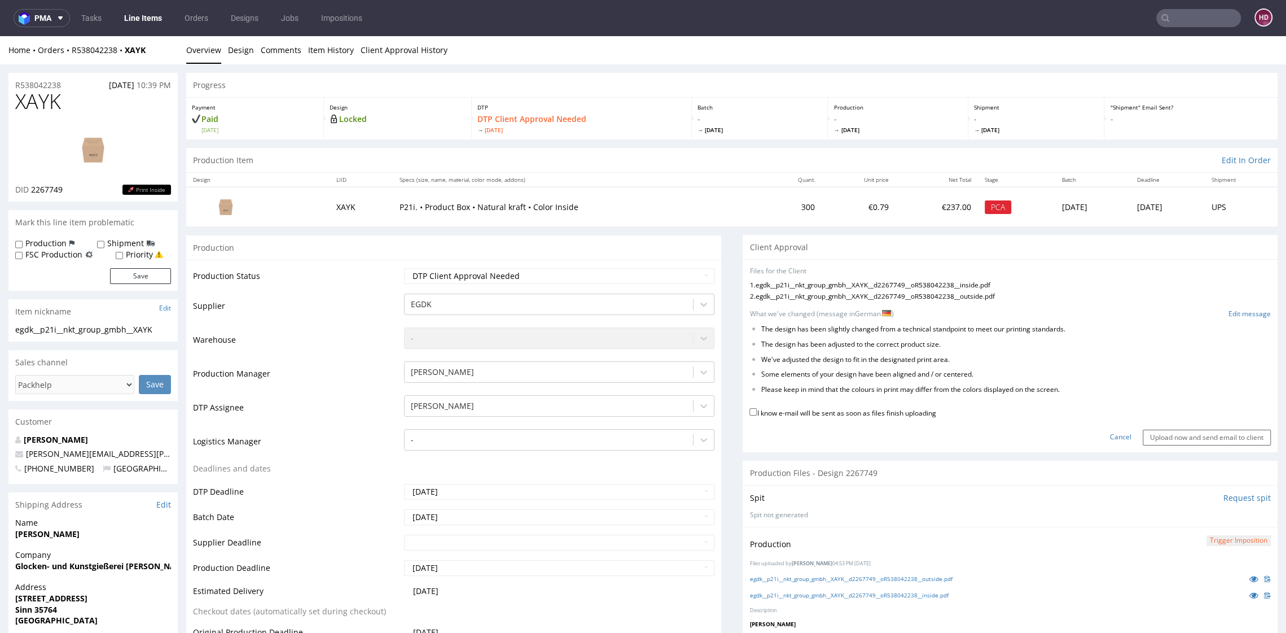
click at [769, 412] on label "I know e-mail will be sent as soon as files finish uploading" at bounding box center [842, 412] width 186 height 12
click at [757, 412] on input "I know e-mail will be sent as soon as files finish uploading" at bounding box center [752, 411] width 7 height 7
checkbox input "true"
click at [1164, 432] on input "Upload now and send email to client" at bounding box center [1207, 437] width 128 height 16
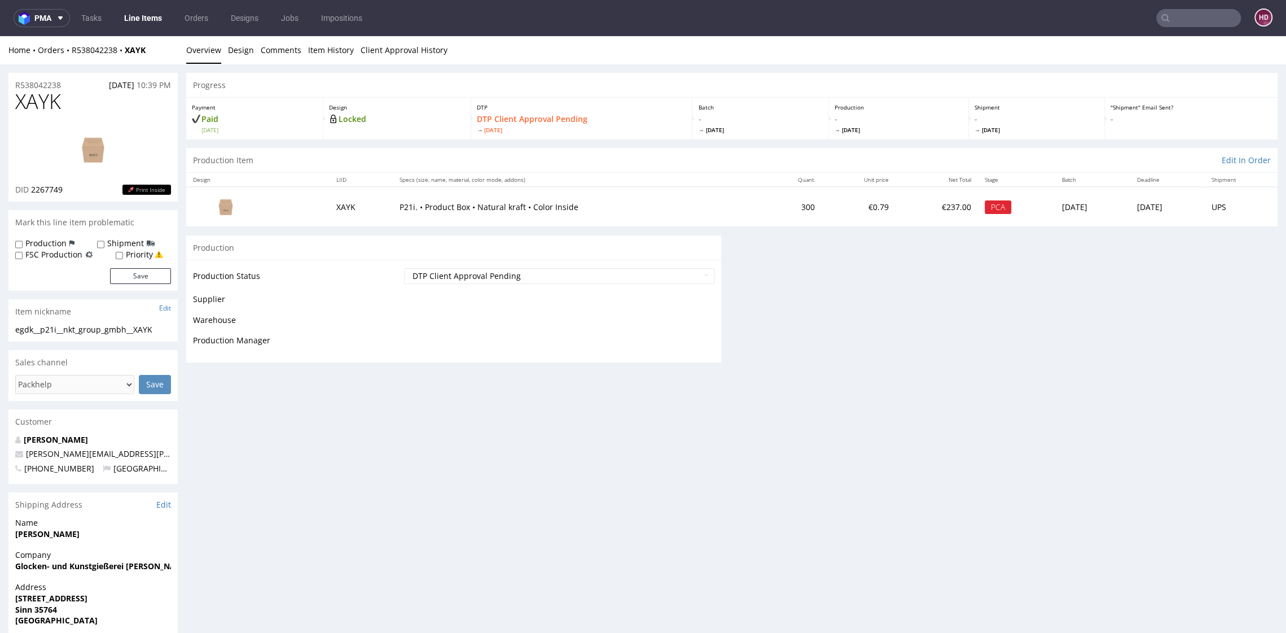
scroll to position [0, 0]
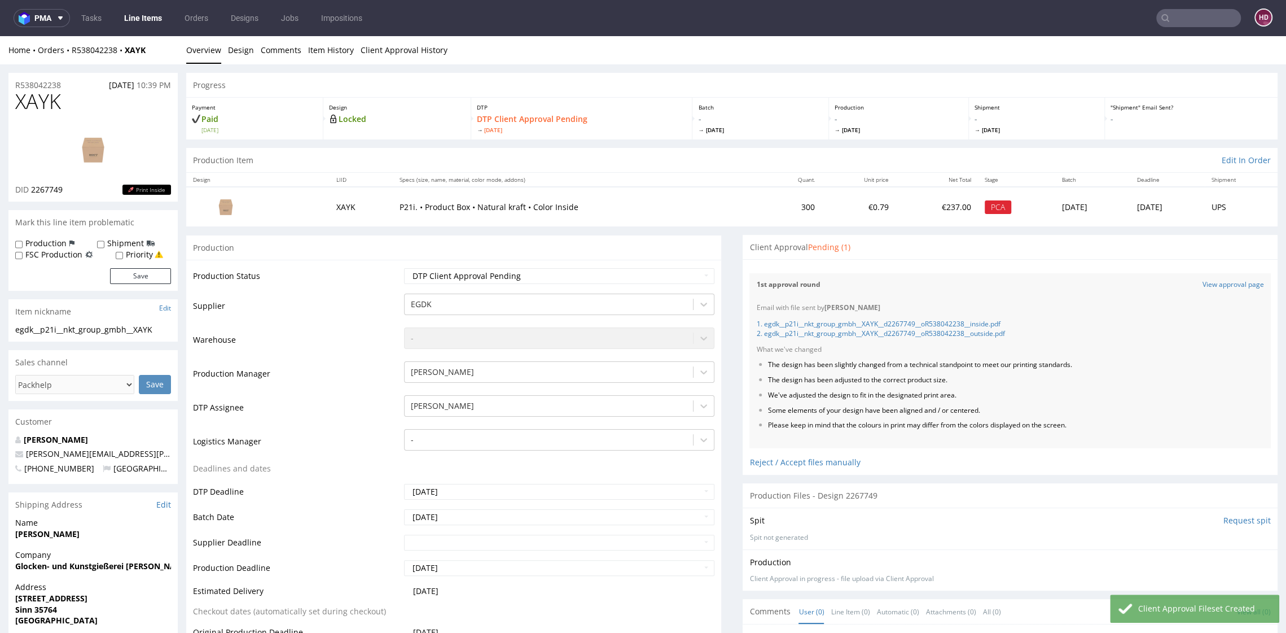
click at [139, 21] on link "Line Items" at bounding box center [142, 18] width 51 height 18
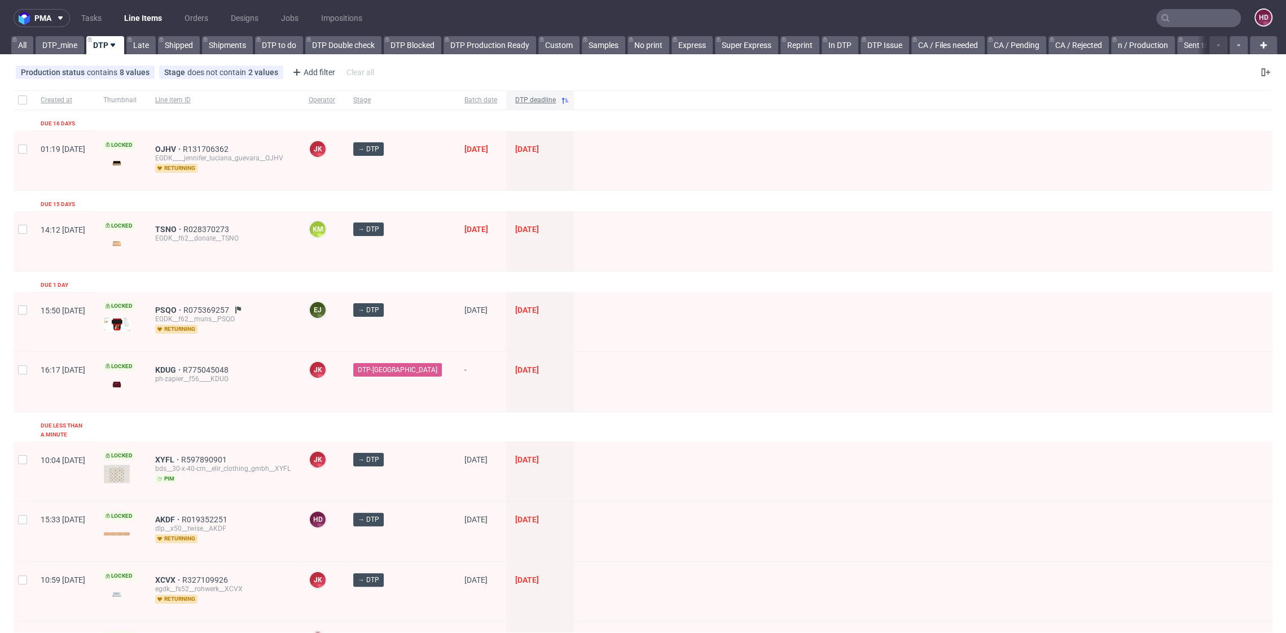
click at [529, 107] on div "DTP deadline" at bounding box center [540, 99] width 68 height 19
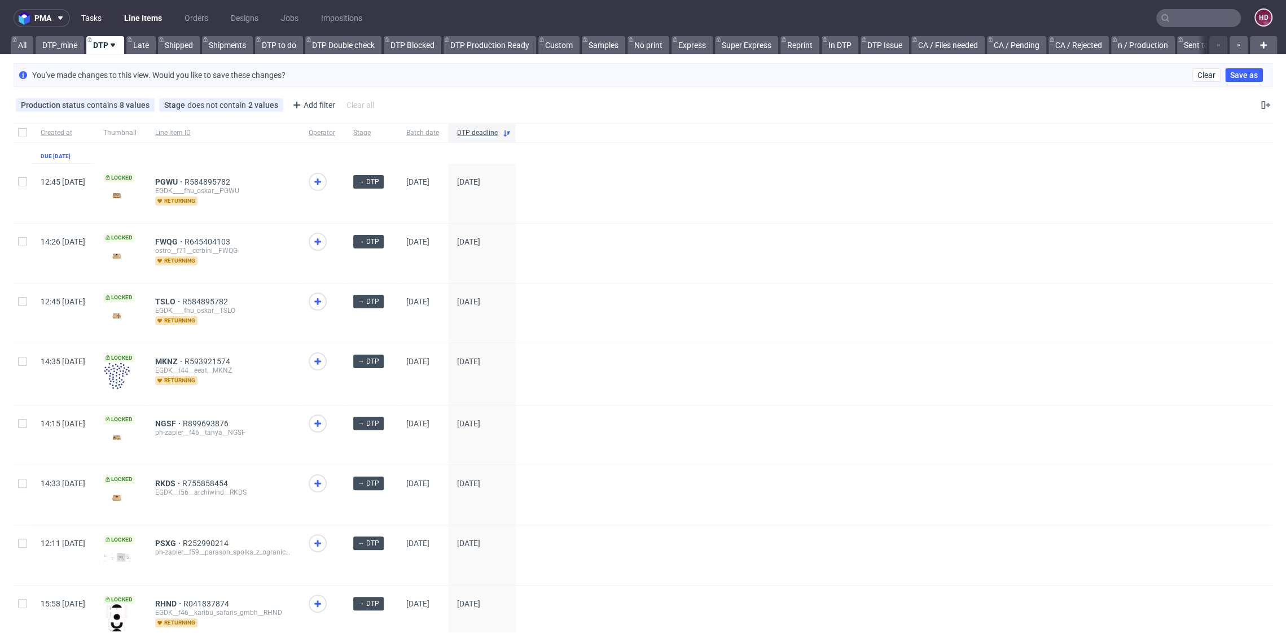
click at [105, 19] on link "Tasks" at bounding box center [91, 18] width 34 height 18
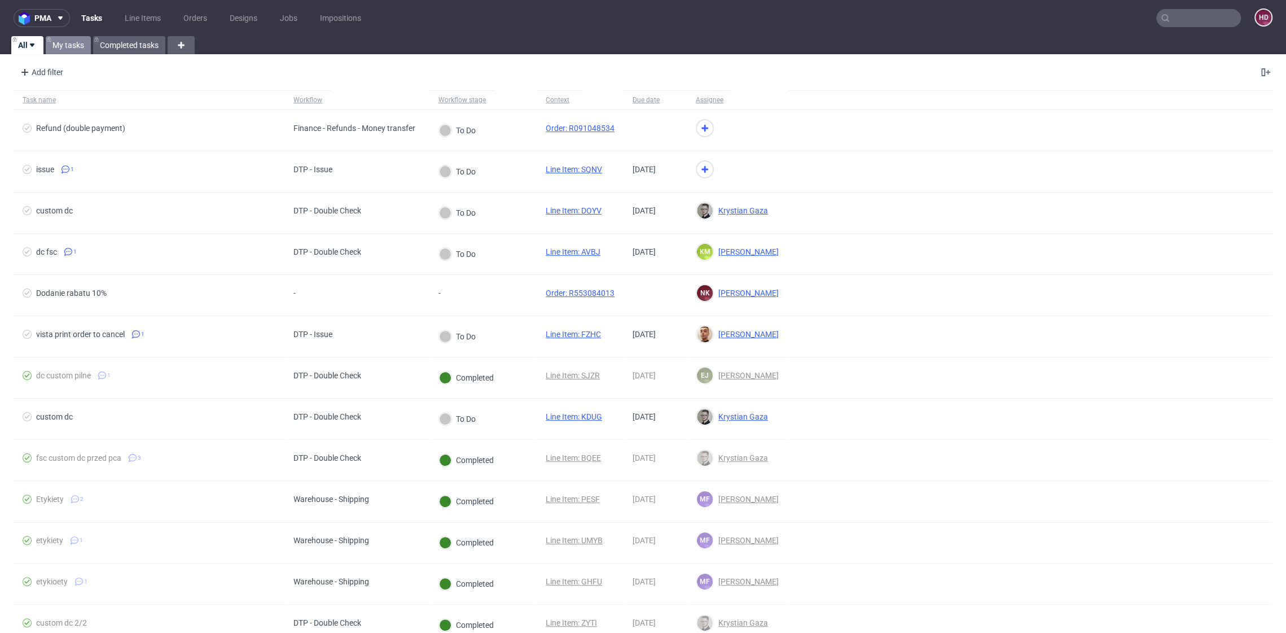
click at [80, 43] on link "My tasks" at bounding box center [68, 45] width 45 height 18
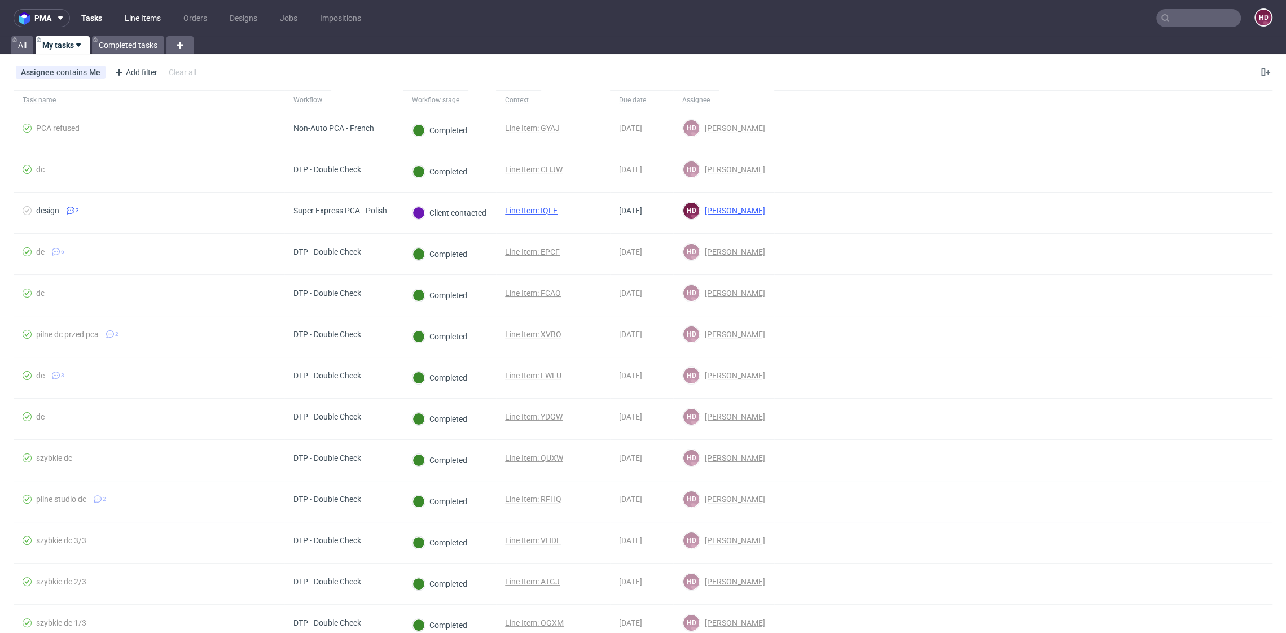
click at [132, 16] on link "Line Items" at bounding box center [143, 18] width 50 height 18
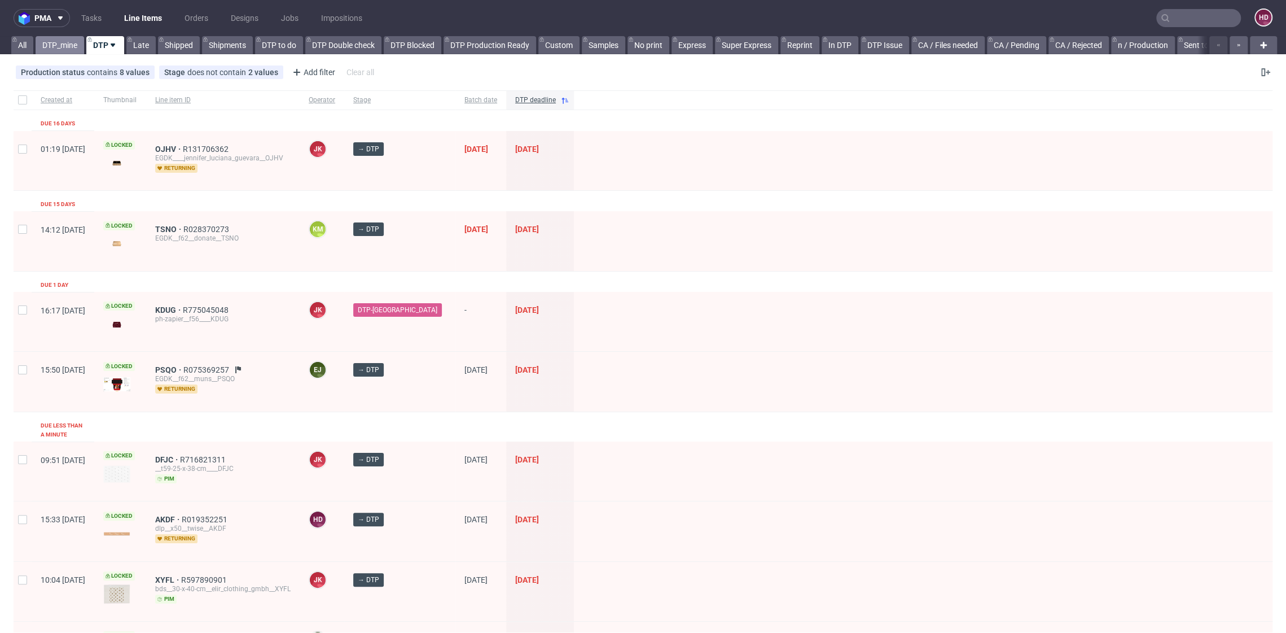
click at [65, 50] on link "DTP_mine" at bounding box center [60, 45] width 49 height 18
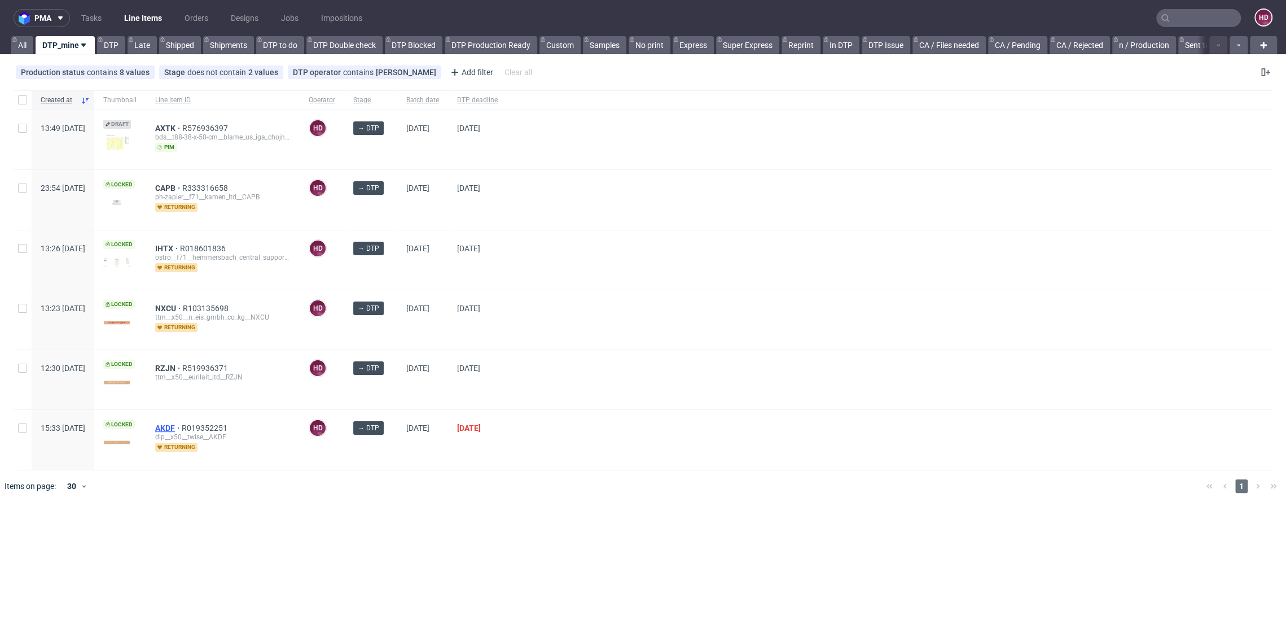
click at [182, 423] on span "AKDF" at bounding box center [168, 427] width 27 height 9
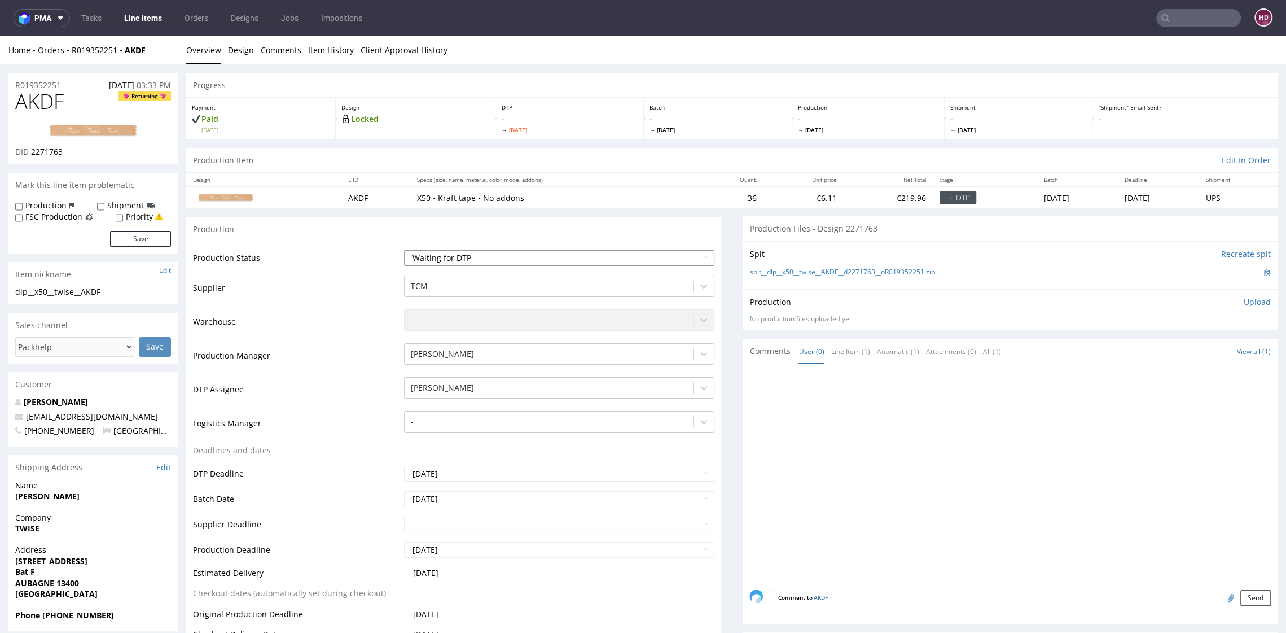
click at [443, 256] on select "Waiting for Artwork Waiting for Diecut Waiting for Mockup Waiting for DTP Waiti…" at bounding box center [559, 258] width 310 height 16
select select "dtp_in_process"
click at [404, 250] on select "Waiting for Artwork Waiting for Diecut Waiting for Mockup Waiting for DTP Waiti…" at bounding box center [559, 258] width 310 height 16
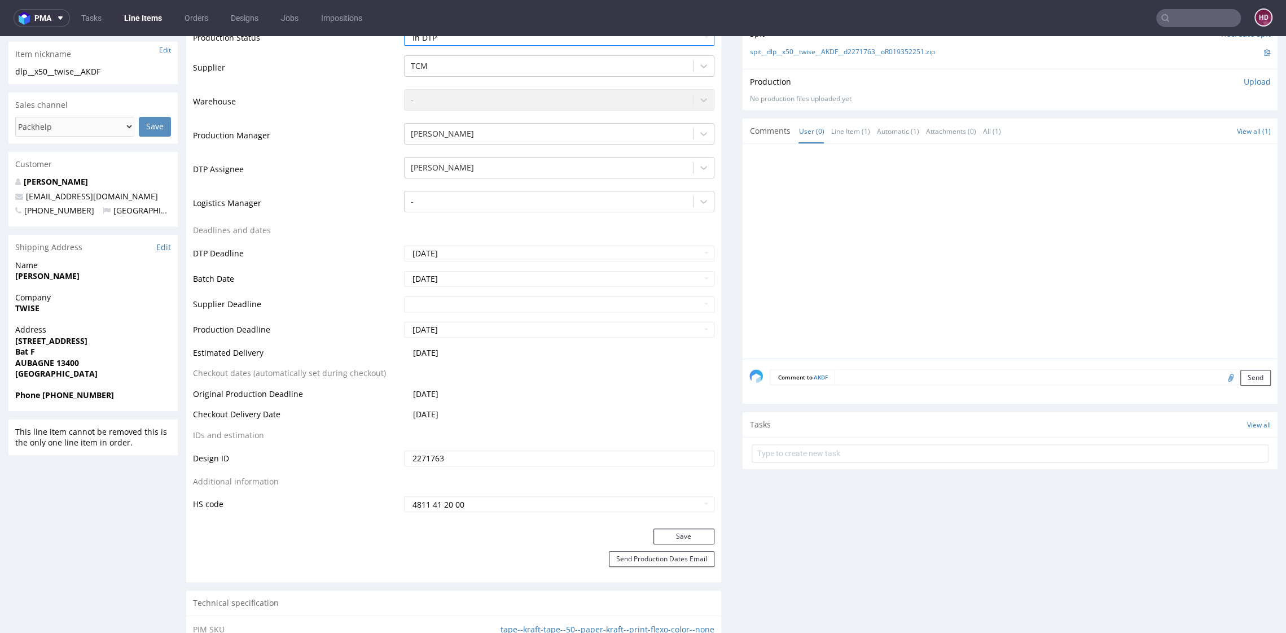
scroll to position [223, 0]
click at [653, 532] on button "Save" at bounding box center [683, 533] width 61 height 16
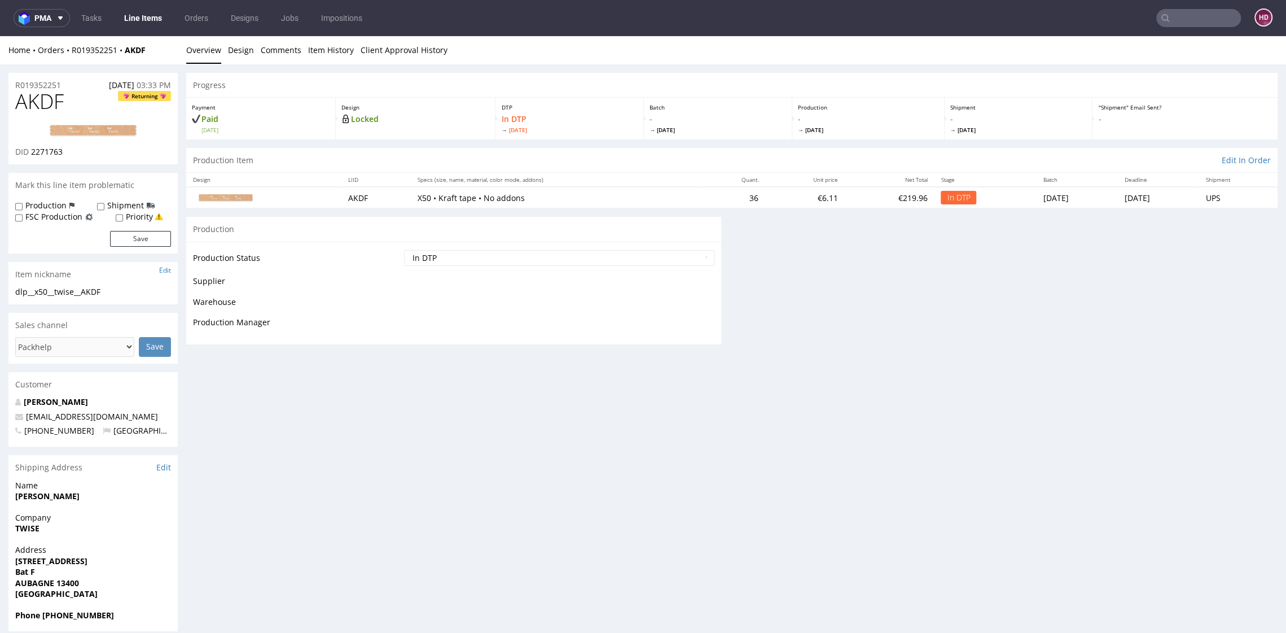
scroll to position [0, 0]
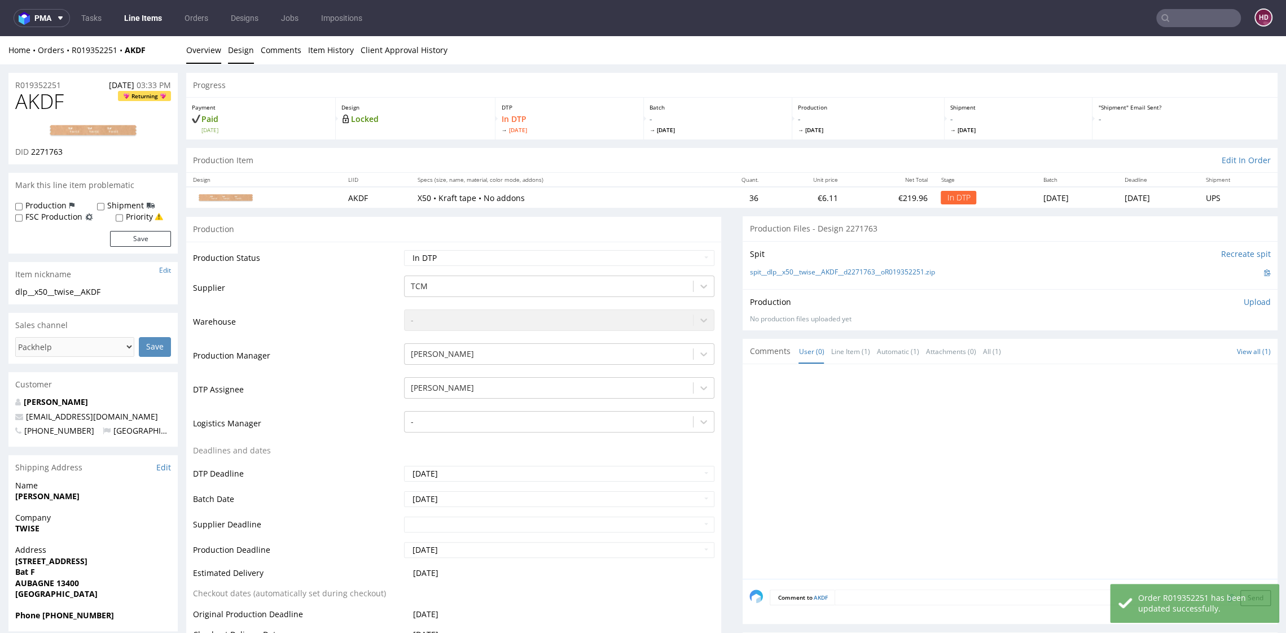
click at [248, 54] on link "Design" at bounding box center [241, 50] width 26 height 28
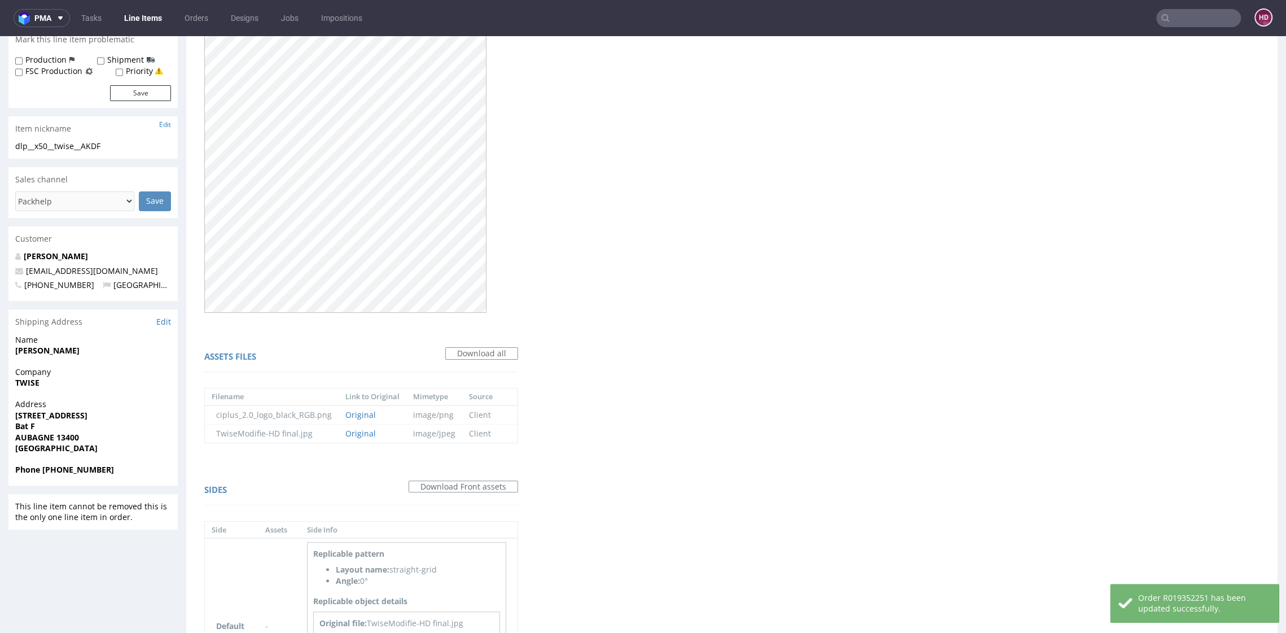
scroll to position [293, 0]
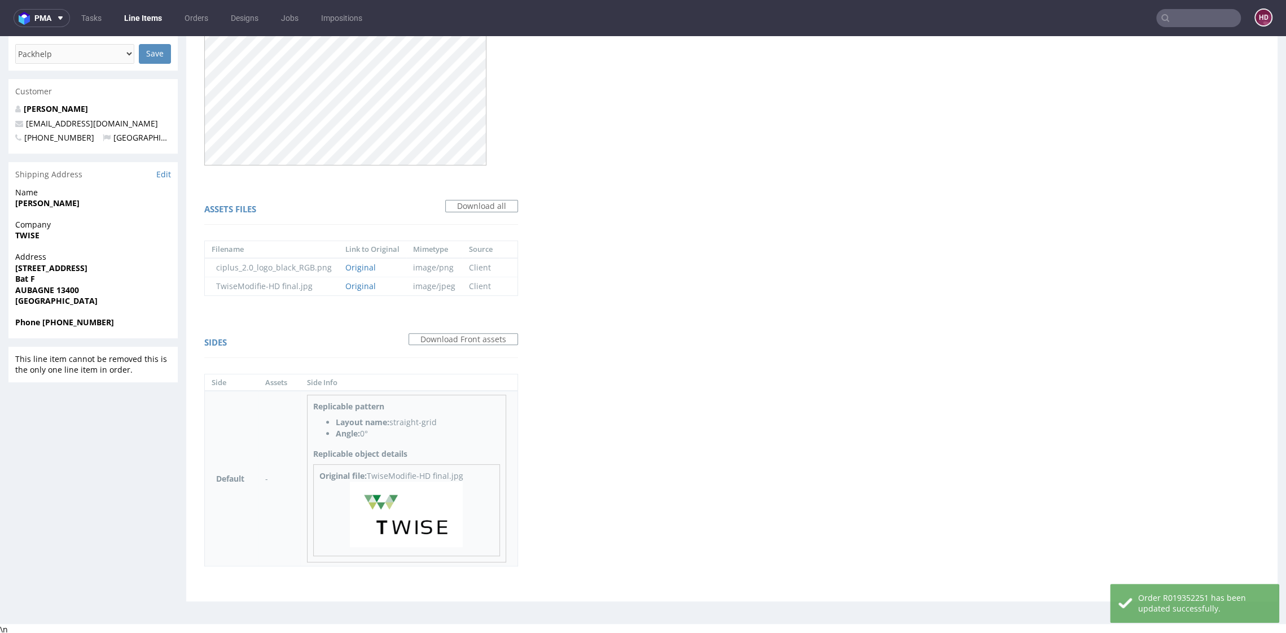
click at [443, 492] on img at bounding box center [406, 513] width 113 height 65
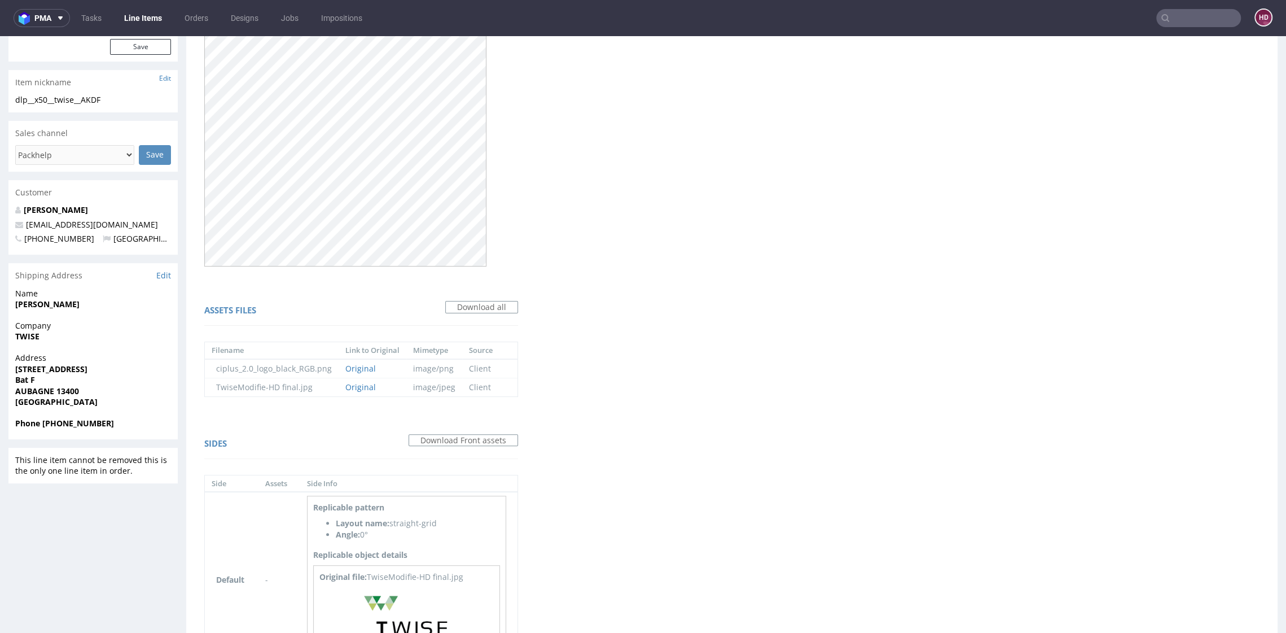
scroll to position [0, 0]
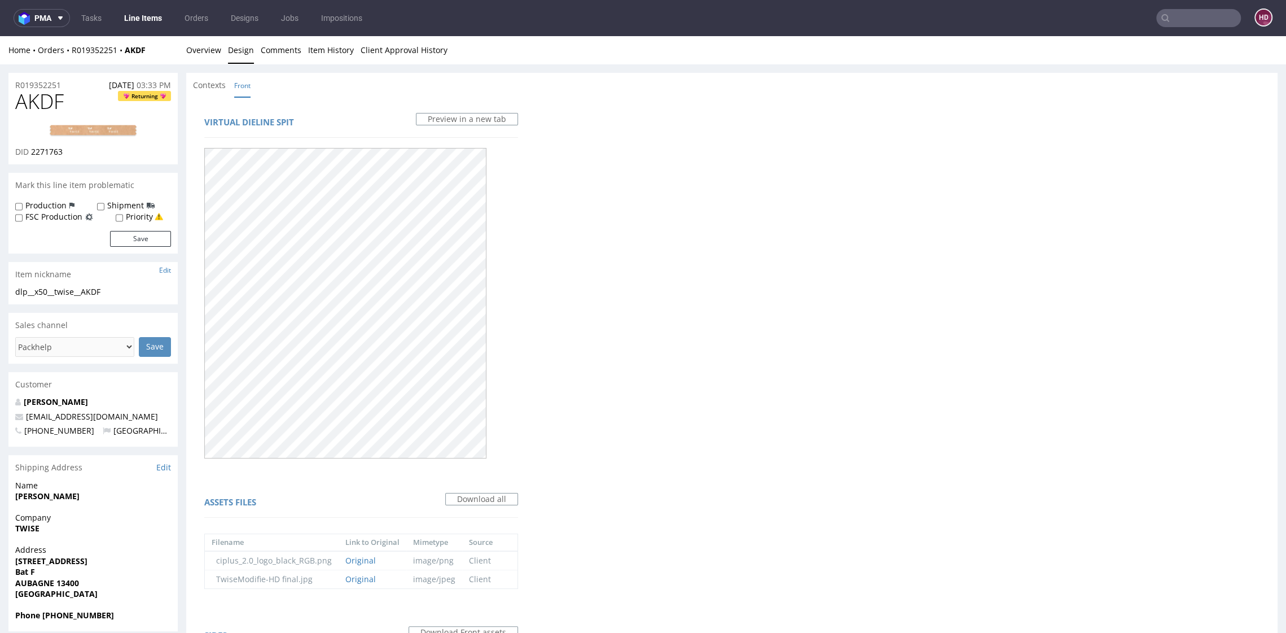
click at [113, 134] on img at bounding box center [93, 131] width 90 height 14
drag, startPoint x: 104, startPoint y: 292, endPoint x: 34, endPoint y: 270, distance: 73.9
click at [34, 270] on section "Item nickname Edit dlp__x50__twise__AKDF dlp__x50 __twise__AKDF Update" at bounding box center [92, 283] width 169 height 42
click at [111, 282] on div "Item nickname Edit" at bounding box center [92, 274] width 169 height 25
drag, startPoint x: 81, startPoint y: 293, endPoint x: 34, endPoint y: 293, distance: 47.4
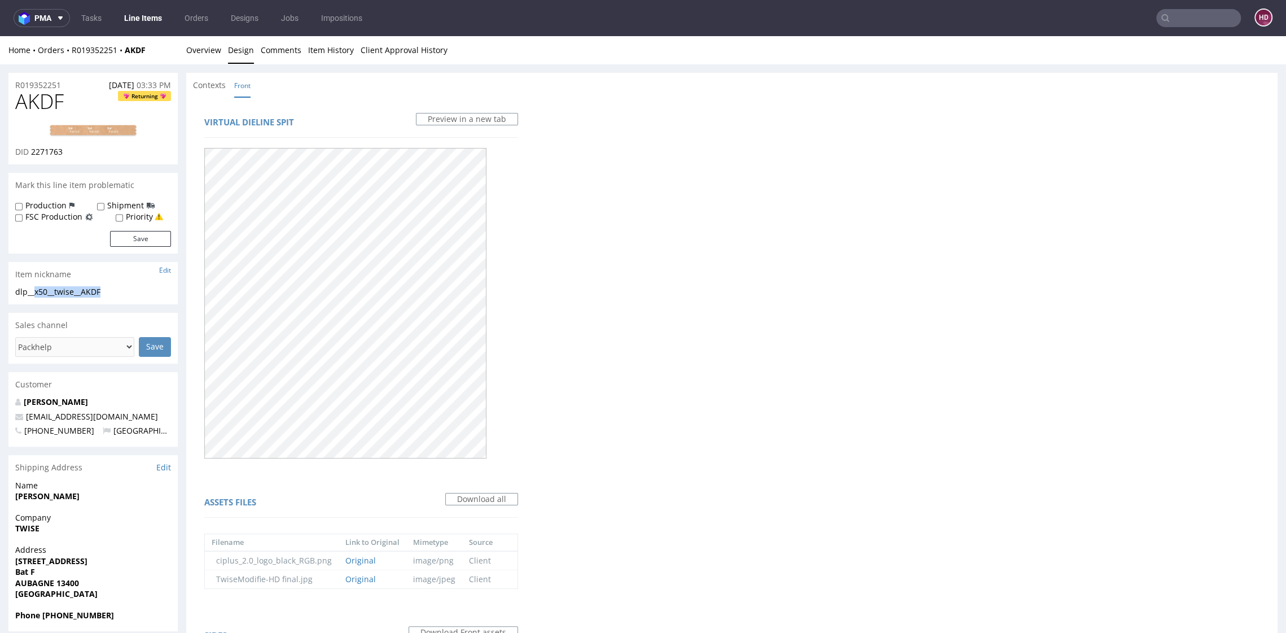
click at [34, 293] on div "dlp__x50__twise__AKDF" at bounding box center [93, 291] width 156 height 11
click at [77, 104] on h1 "AKDF Returning" at bounding box center [93, 101] width 156 height 23
drag, startPoint x: 43, startPoint y: 103, endPoint x: -33, endPoint y: 103, distance: 76.2
click at [0, 103] on html "Production Shipped DTP Orders Offers Shipments Designs Promotions Users Jobs Ad…" at bounding box center [643, 482] width 1286 height 892
click at [88, 102] on h1 "AKDF Returning" at bounding box center [93, 101] width 156 height 23
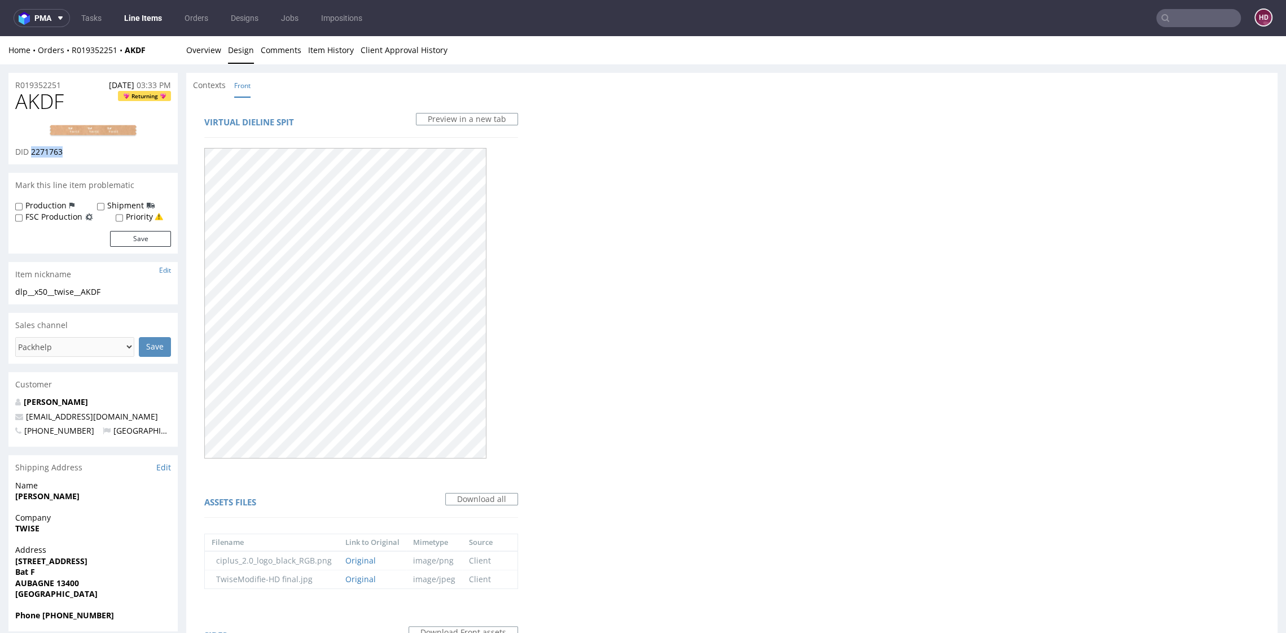
drag, startPoint x: 52, startPoint y: 150, endPoint x: 31, endPoint y: 149, distance: 21.5
click at [31, 149] on div "AKDF Returning DID 2271763" at bounding box center [92, 127] width 169 height 74
copy span "2271763"
drag, startPoint x: 67, startPoint y: 84, endPoint x: 8, endPoint y: 86, distance: 59.3
click at [8, 86] on div "R019352251 [DATE] 03:33 PM" at bounding box center [92, 82] width 169 height 18
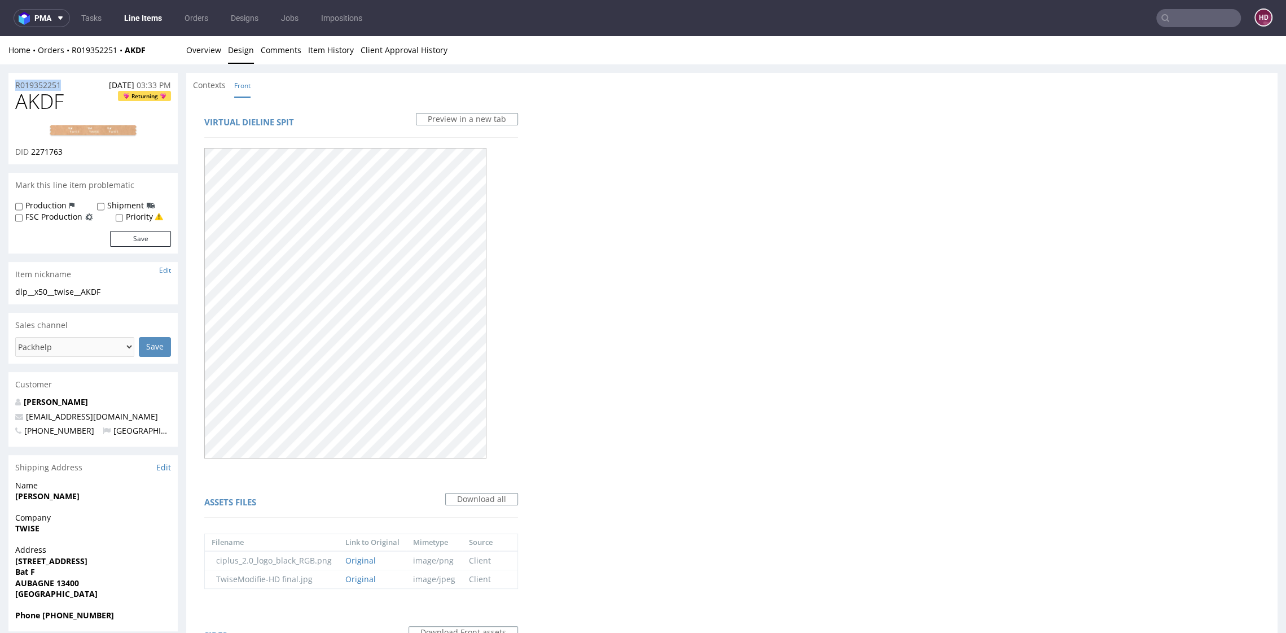
copy p "R019352251"
drag, startPoint x: 62, startPoint y: 107, endPoint x: 17, endPoint y: 107, distance: 44.6
click at [17, 107] on h1 "AKDF Returning" at bounding box center [93, 101] width 156 height 23
copy span "AKDF"
drag, startPoint x: 71, startPoint y: 153, endPoint x: 33, endPoint y: 152, distance: 37.8
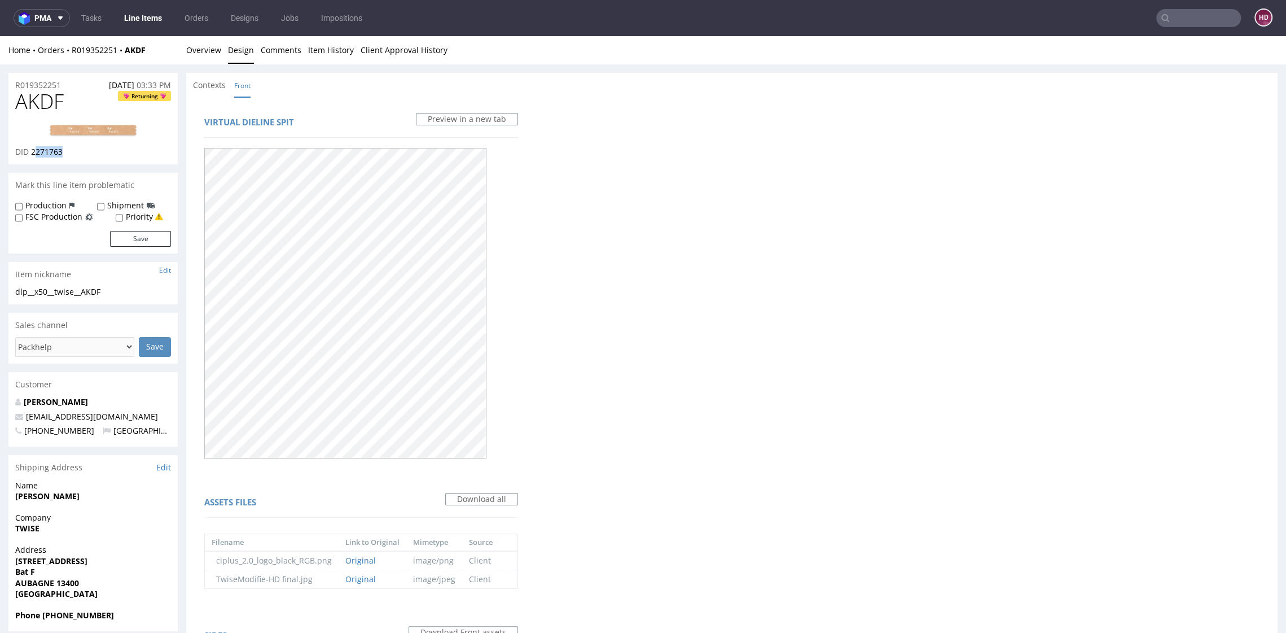
click at [33, 152] on div "DID 2271763" at bounding box center [93, 151] width 156 height 11
click at [65, 155] on div "DID 2271763" at bounding box center [93, 151] width 156 height 11
drag, startPoint x: 65, startPoint y: 153, endPoint x: 33, endPoint y: 156, distance: 32.8
click at [33, 156] on div "DID 2271763" at bounding box center [93, 151] width 156 height 11
click at [98, 130] on img at bounding box center [93, 131] width 90 height 14
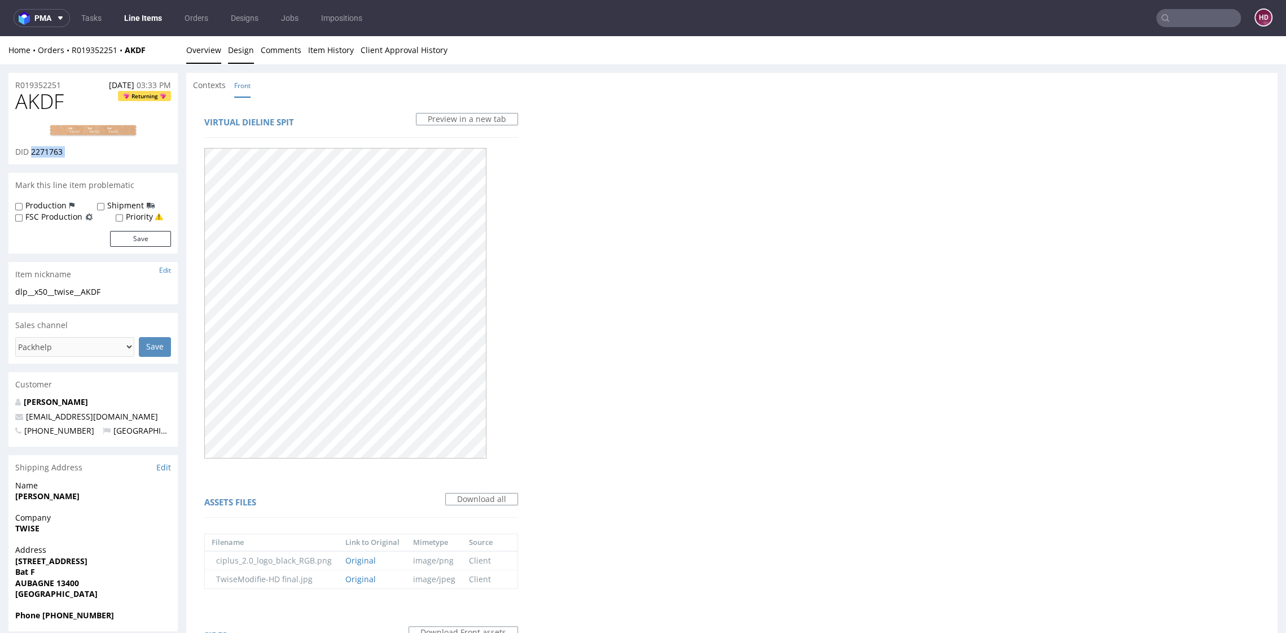
click at [212, 55] on link "Overview" at bounding box center [203, 50] width 35 height 28
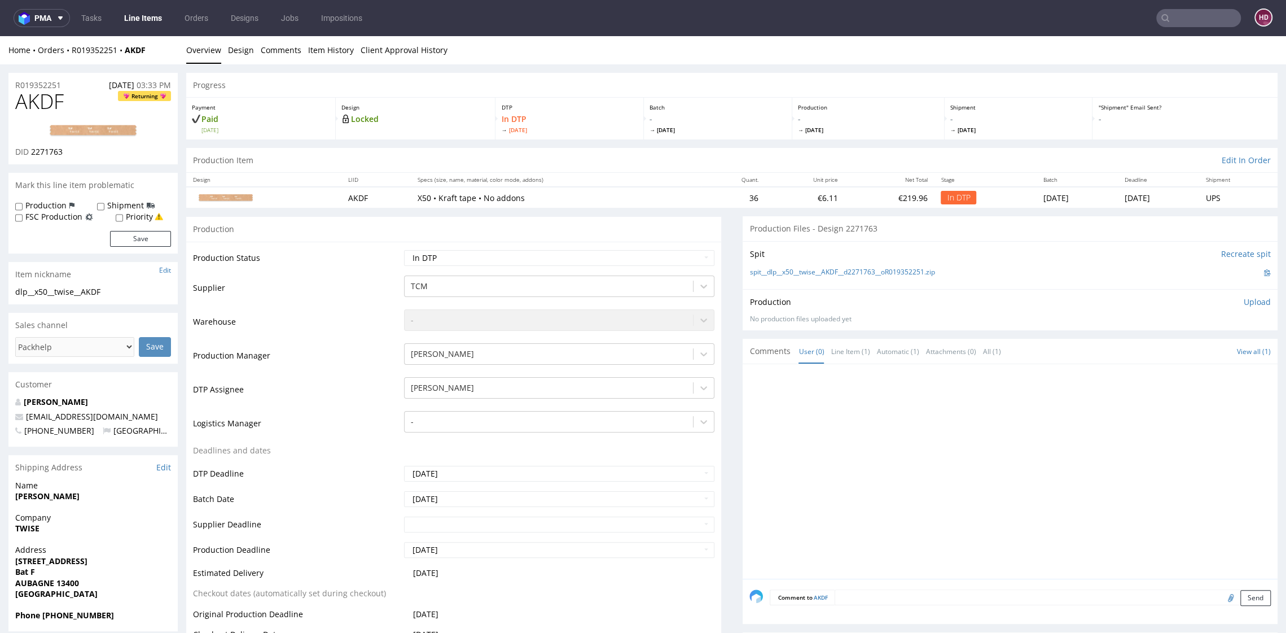
click at [1244, 302] on p "Upload" at bounding box center [1257, 301] width 27 height 11
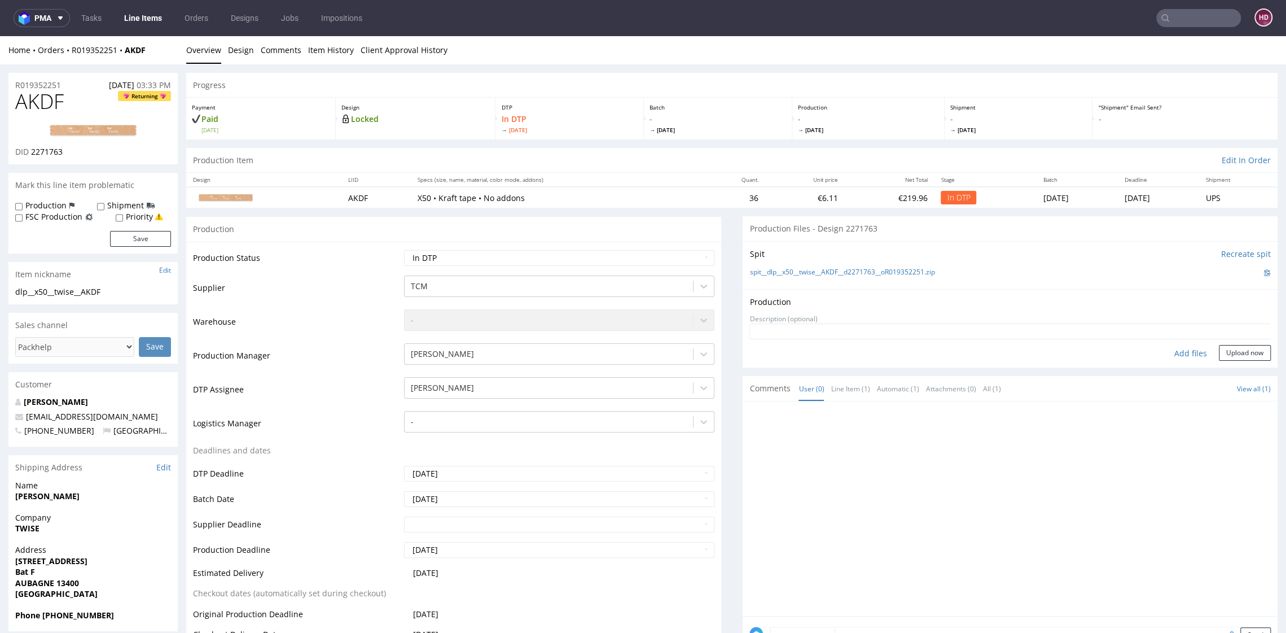
click at [1170, 352] on div "Add files" at bounding box center [1191, 353] width 56 height 17
drag, startPoint x: 110, startPoint y: 290, endPoint x: 4, endPoint y: 297, distance: 106.3
copy div "dlp__x50__twise__AKDF"
click at [1219, 354] on button "Upload now" at bounding box center [1245, 353] width 52 height 16
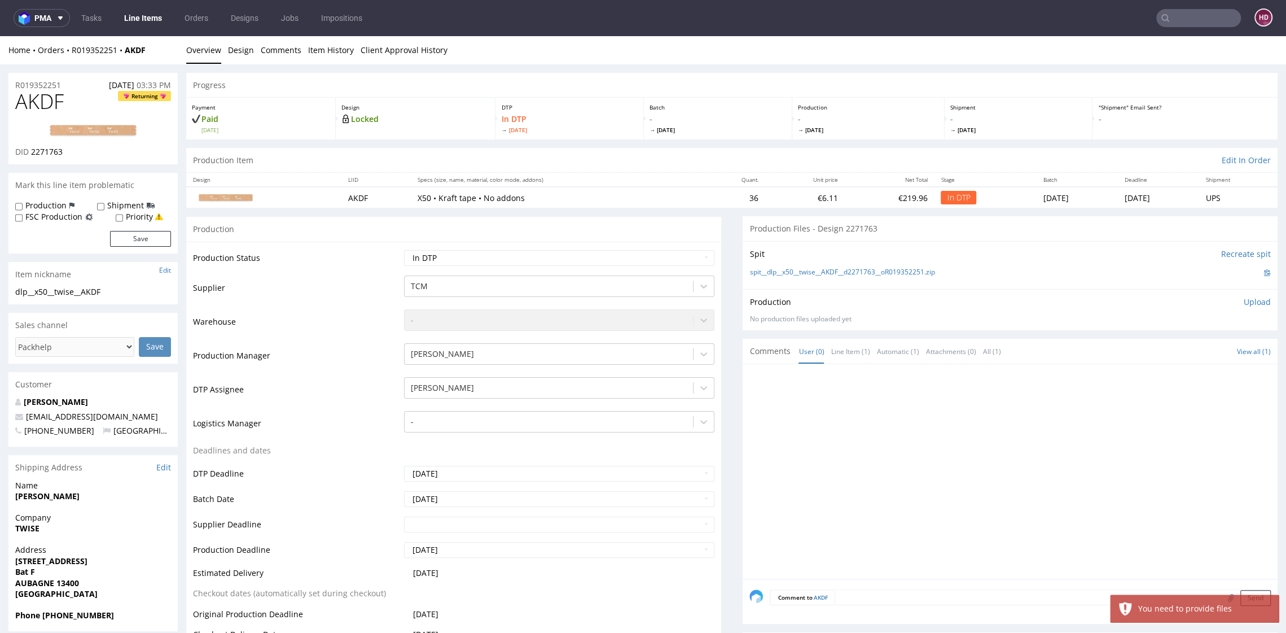
drag, startPoint x: 1240, startPoint y: 303, endPoint x: 1174, endPoint y: 340, distance: 76.0
click at [1244, 303] on p "Upload" at bounding box center [1257, 301] width 27 height 11
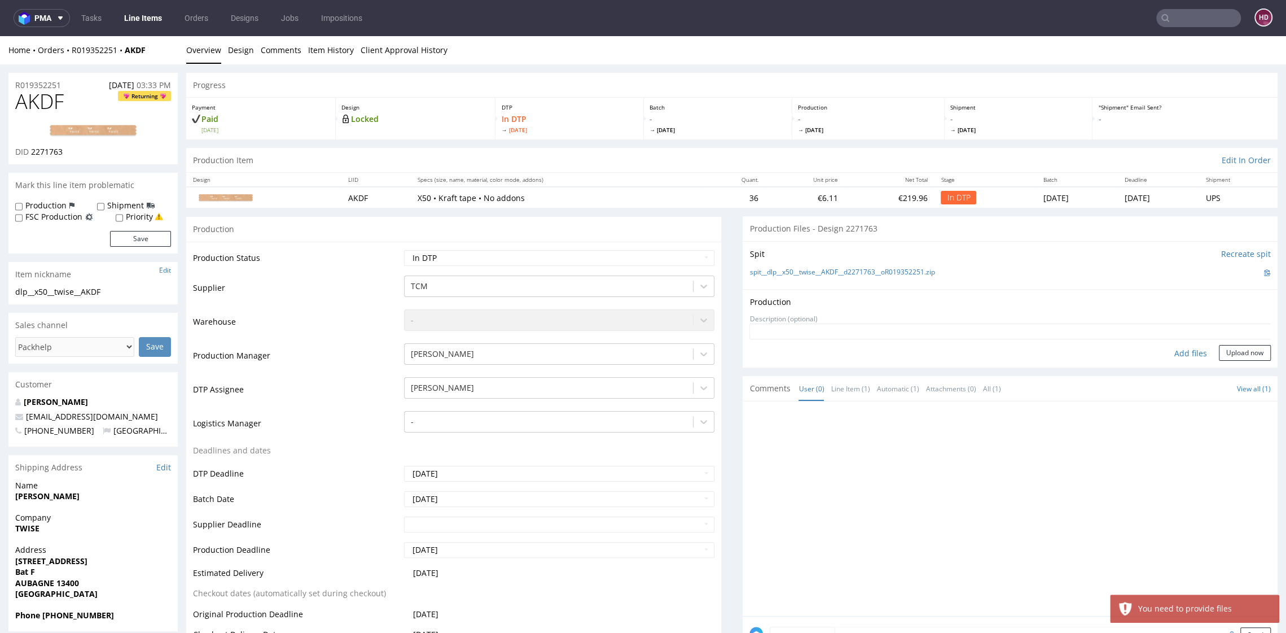
click at [1165, 350] on div "Add files" at bounding box center [1191, 353] width 56 height 17
type input "C:\fakepath\dlp__x50__twise__AKDF__d2271763__oR019352251.pdf"
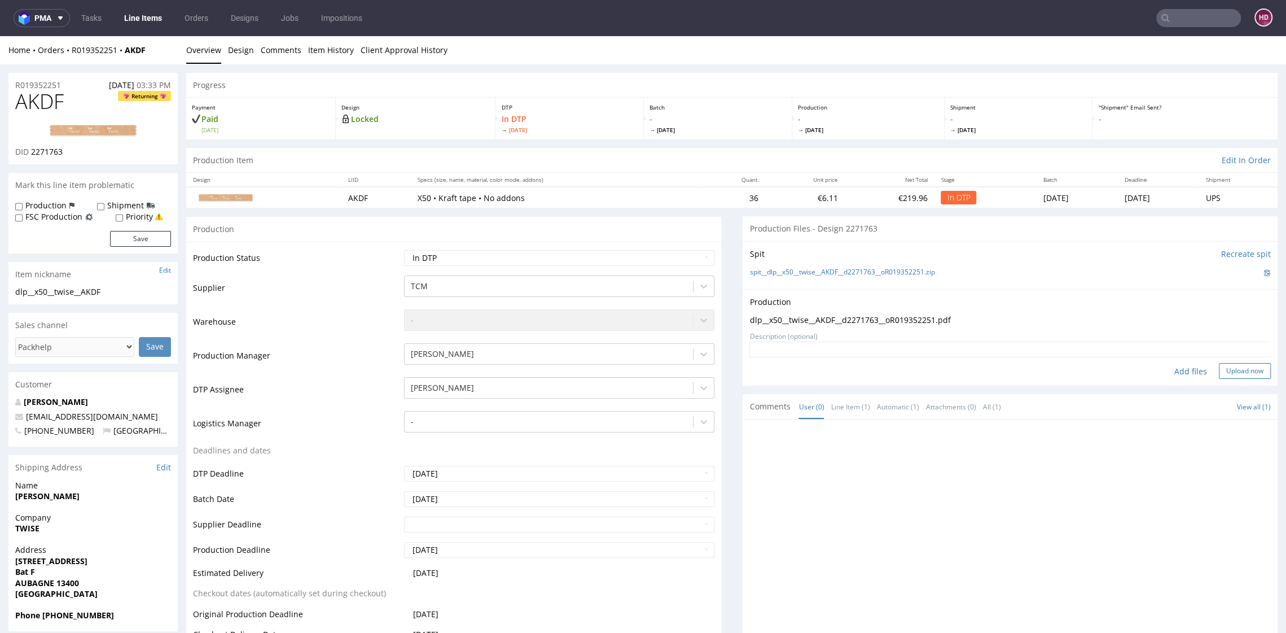
click at [1225, 370] on button "Upload now" at bounding box center [1245, 371] width 52 height 16
click at [510, 257] on select "Waiting for Artwork Waiting for Diecut Waiting for Mockup Waiting for DTP Waiti…" at bounding box center [559, 258] width 310 height 16
select select "dtp_production_ready"
click at [404, 250] on select "Waiting for Artwork Waiting for Diecut Waiting for Mockup Waiting for DTP Waiti…" at bounding box center [559, 258] width 310 height 16
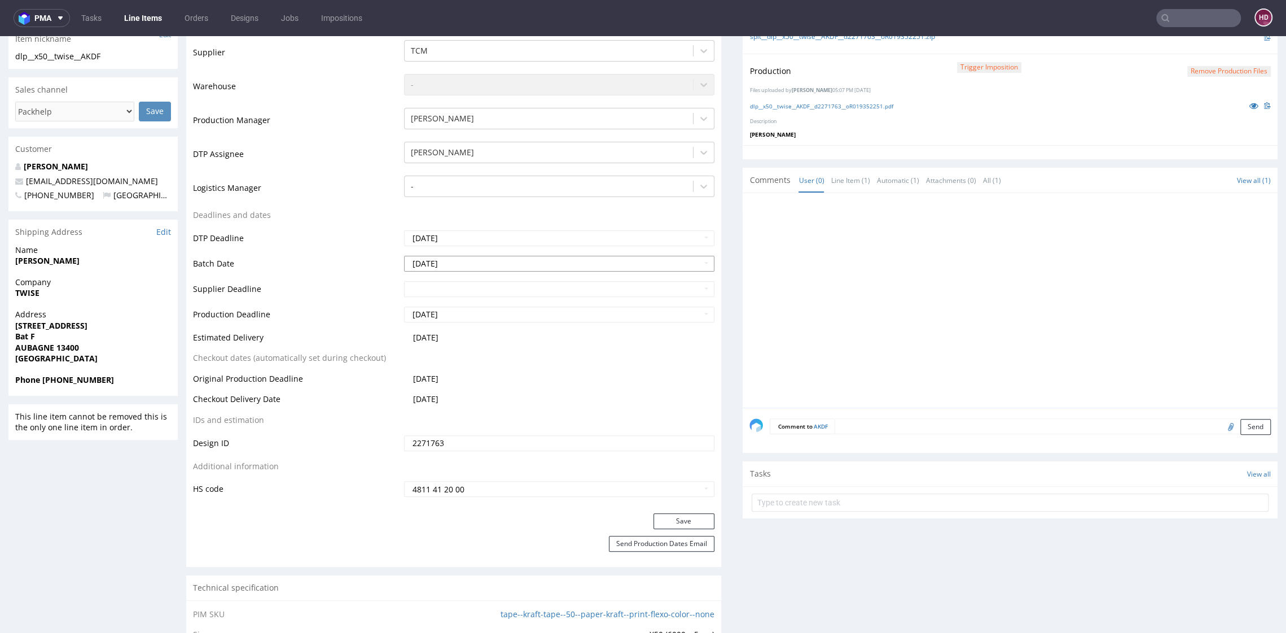
scroll to position [260, 0]
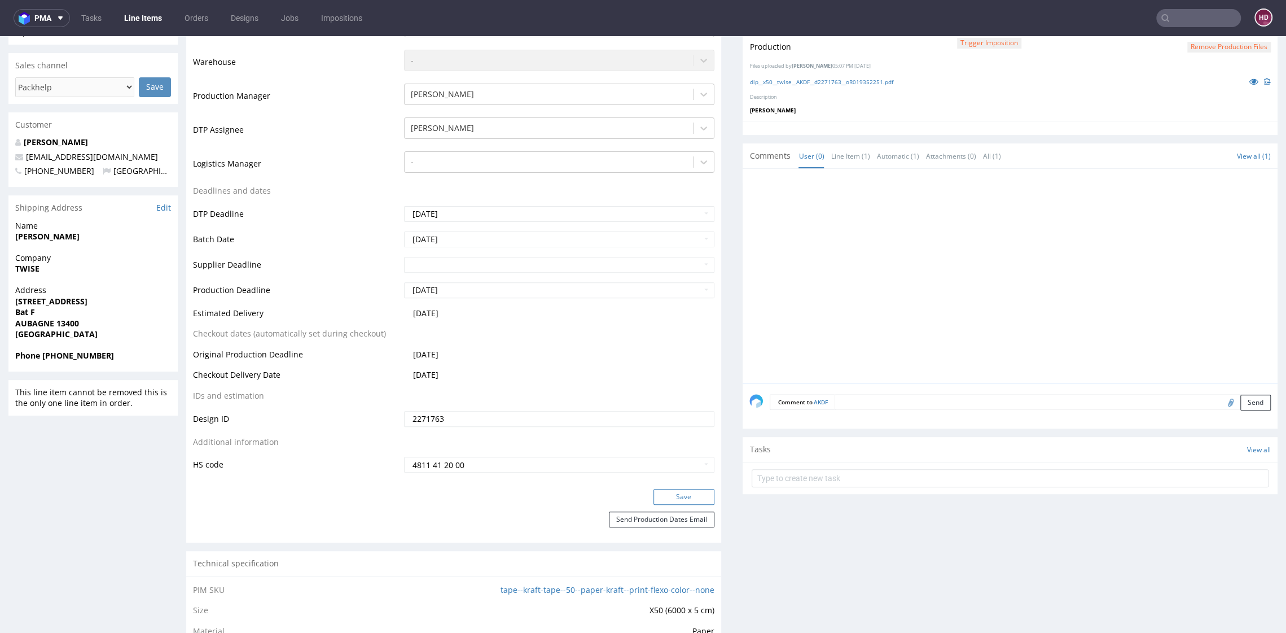
click at [676, 498] on button "Save" at bounding box center [683, 497] width 61 height 16
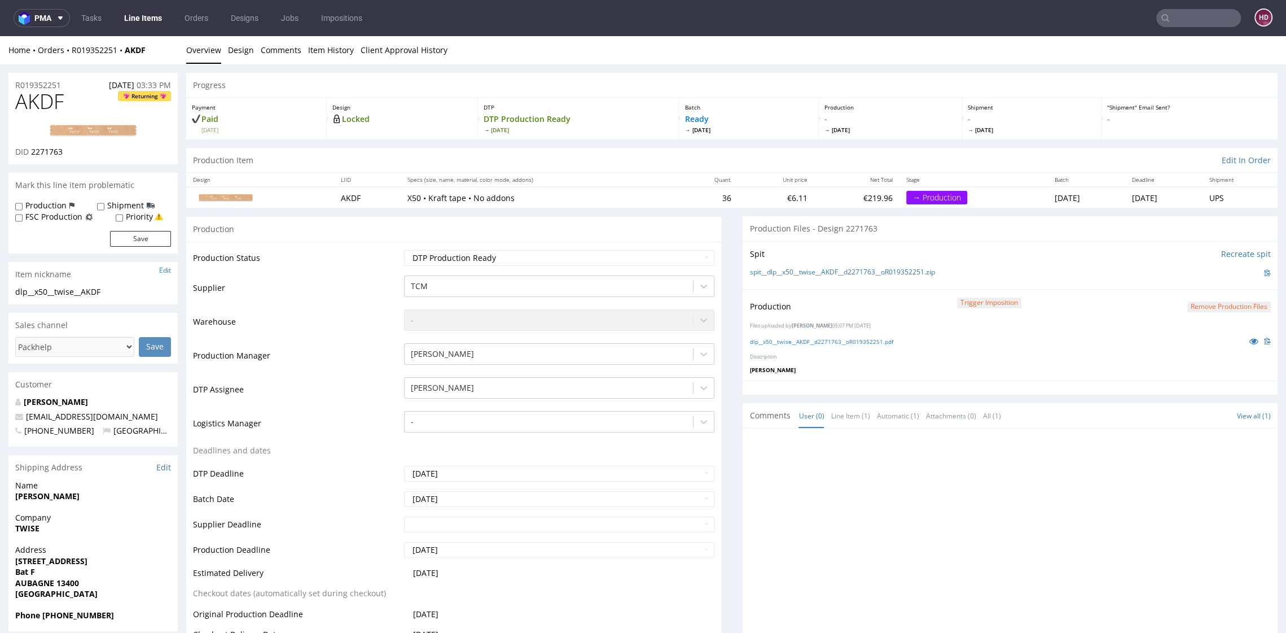
scroll to position [3, 0]
click at [139, 22] on link "Line Items" at bounding box center [142, 18] width 51 height 18
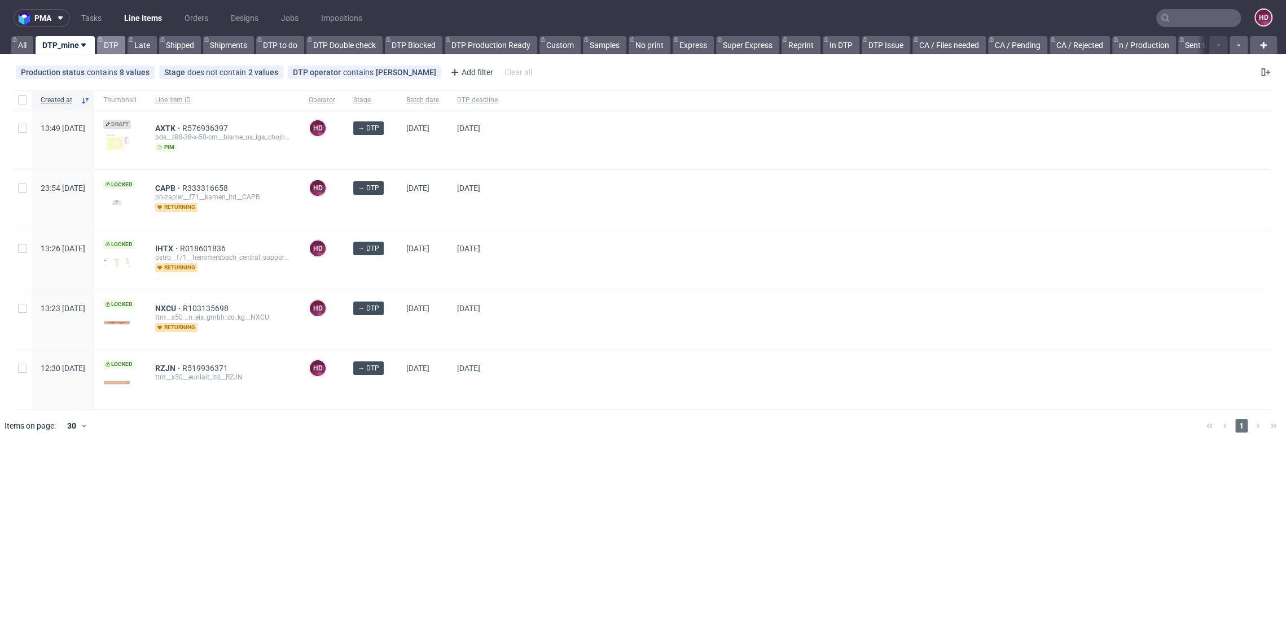
click at [111, 46] on link "DTP" at bounding box center [111, 45] width 28 height 18
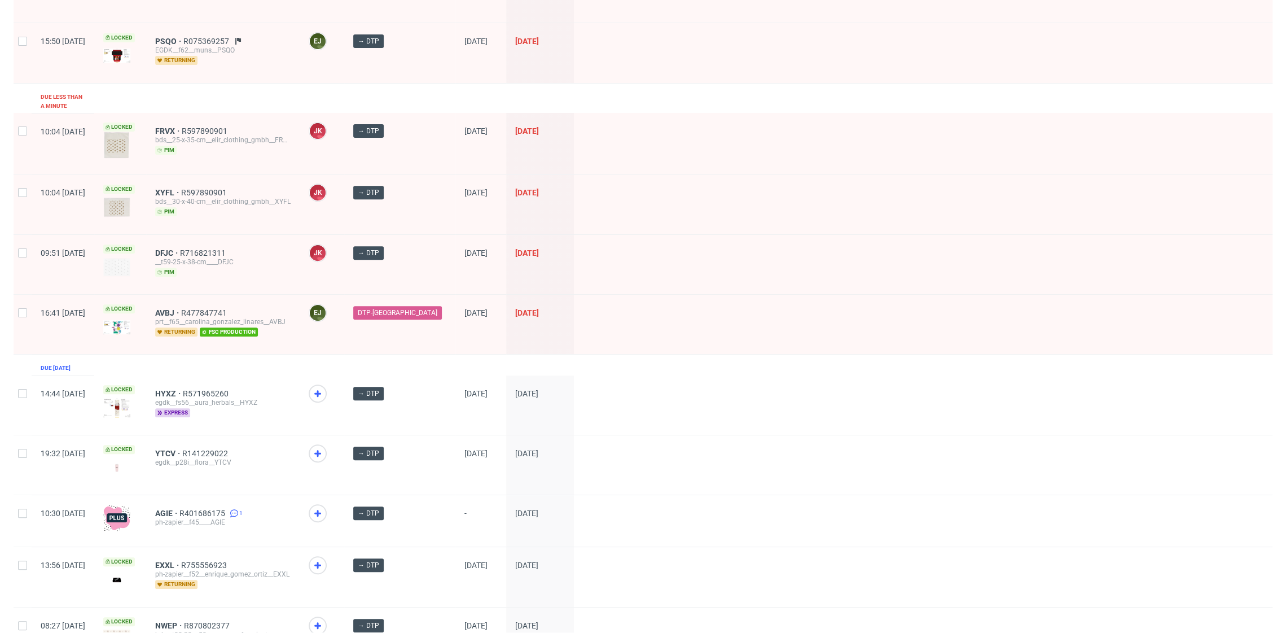
scroll to position [271, 0]
